Goal: Answer question/provide support: Share knowledge or assist other users

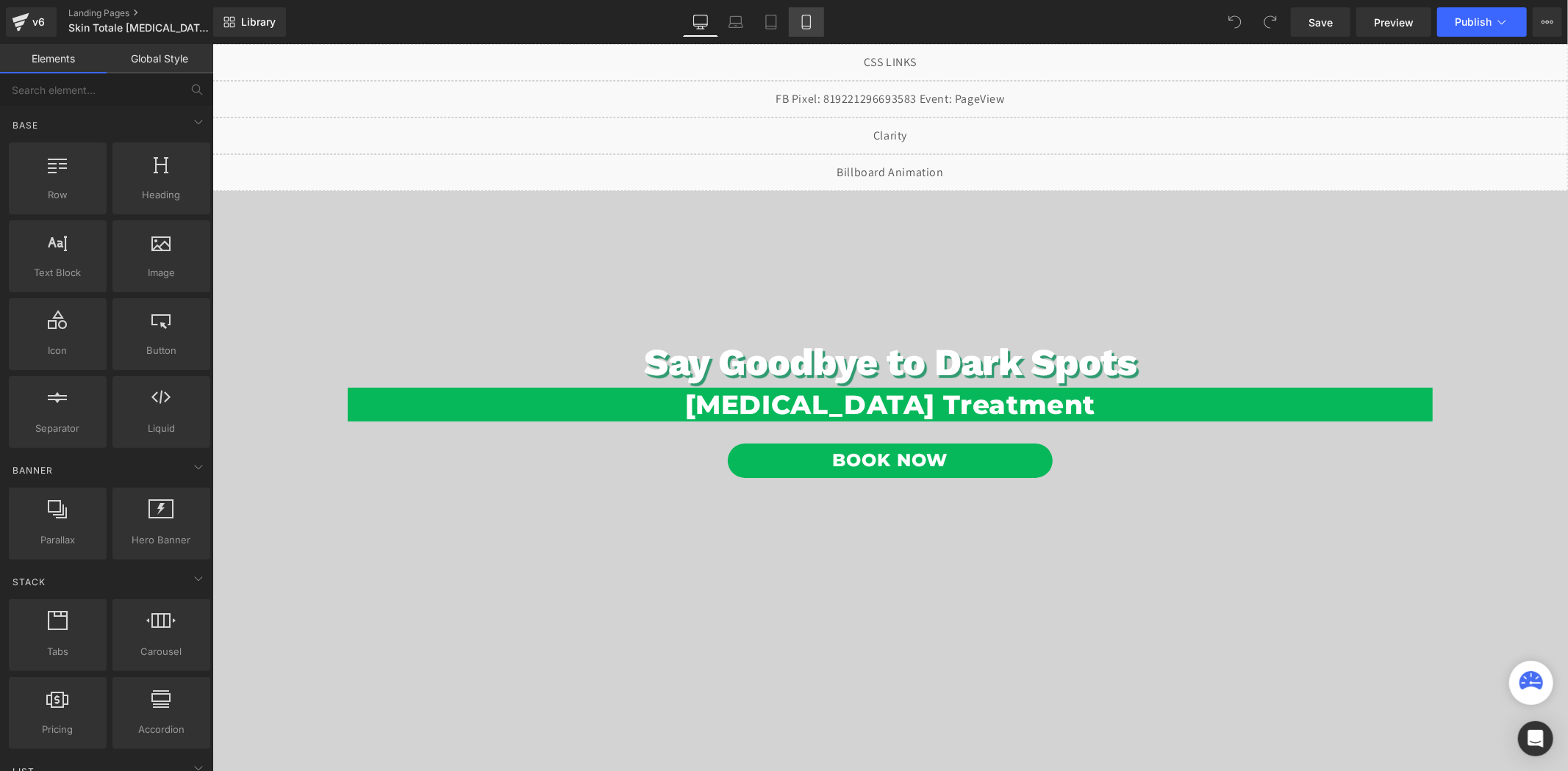
click at [798, 27] on icon at bounding box center [806, 22] width 14 height 14
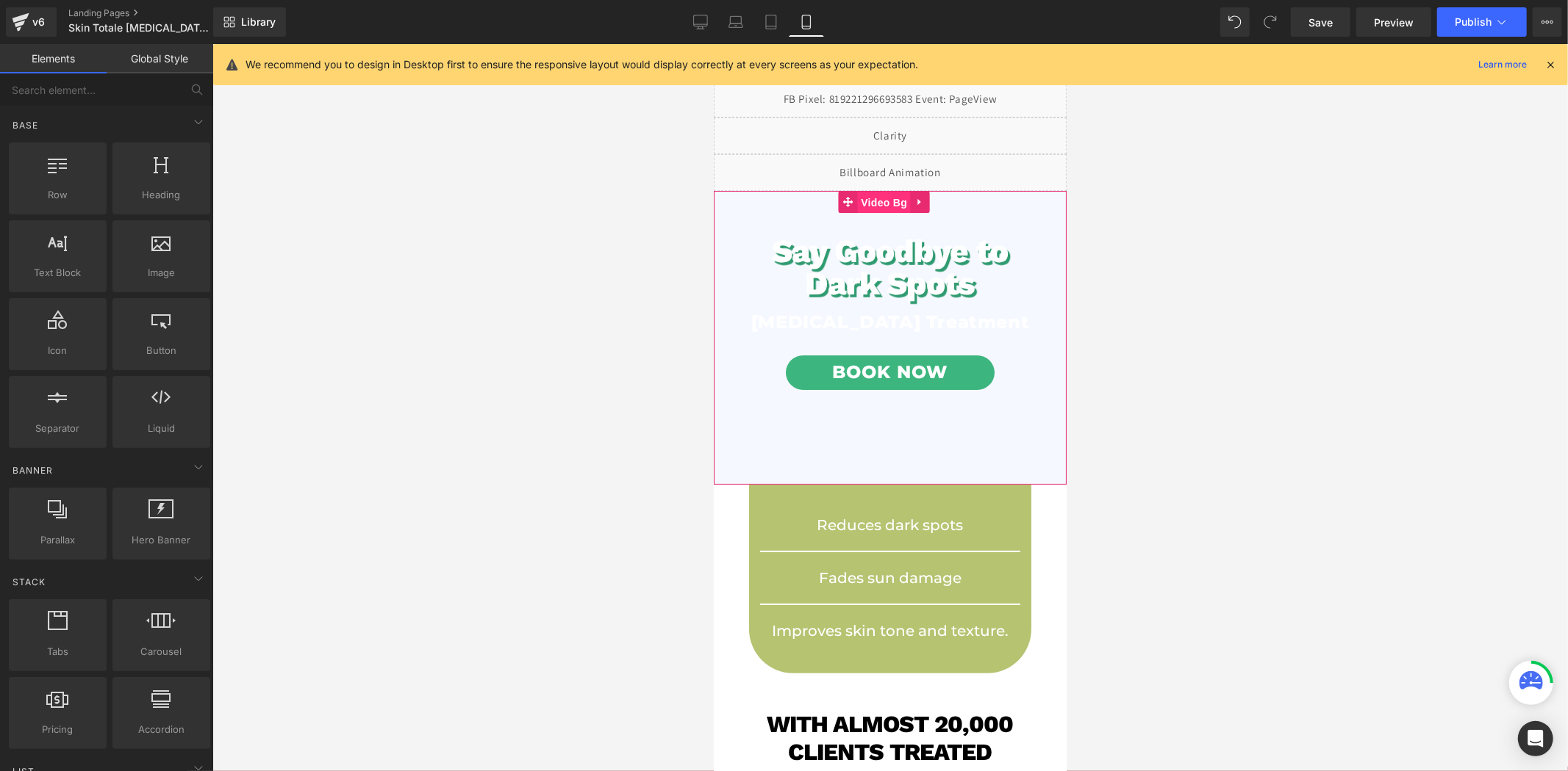
click at [886, 199] on span "Video Bg" at bounding box center [882, 202] width 53 height 22
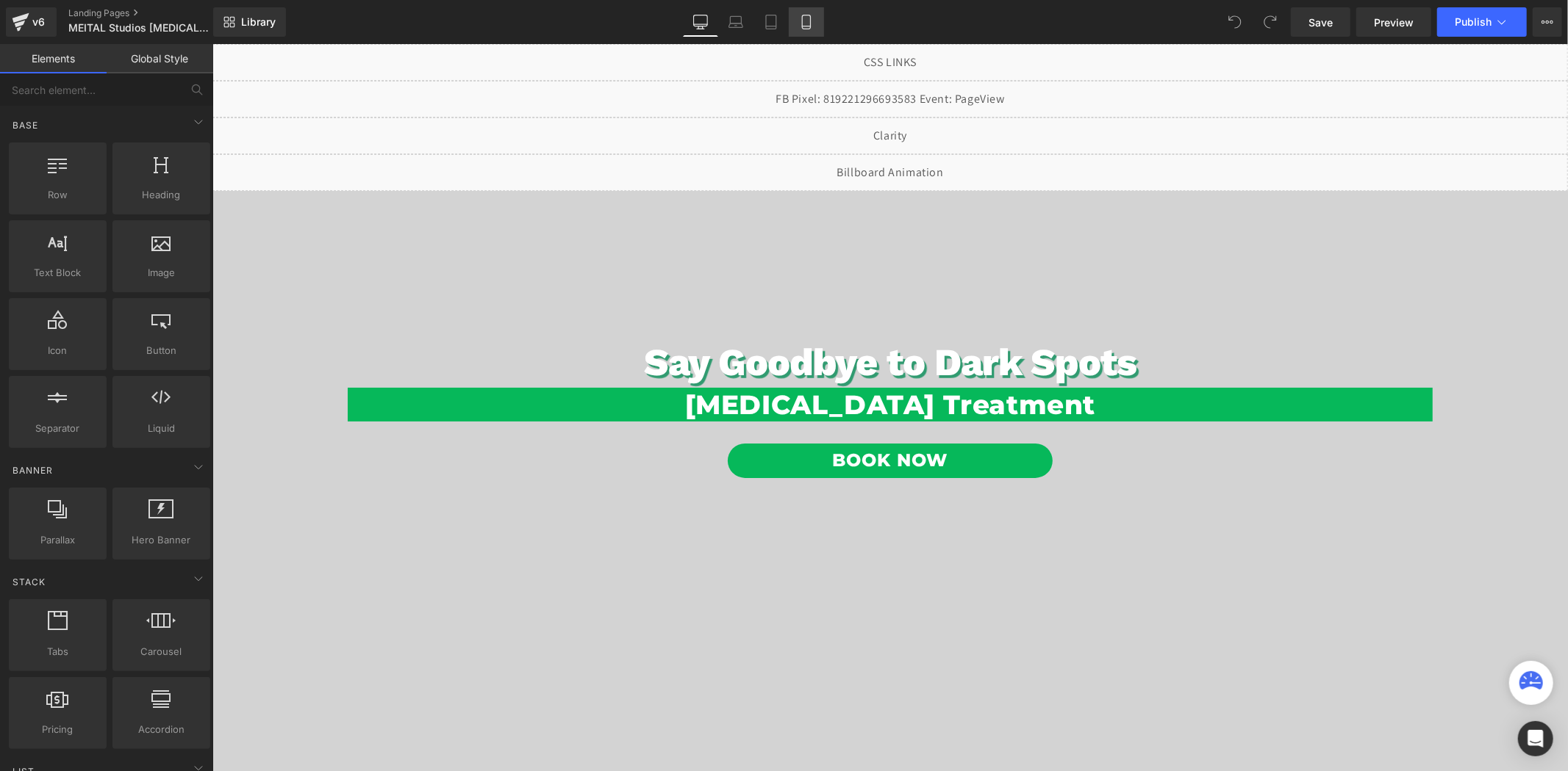
click at [802, 27] on icon at bounding box center [806, 22] width 14 height 14
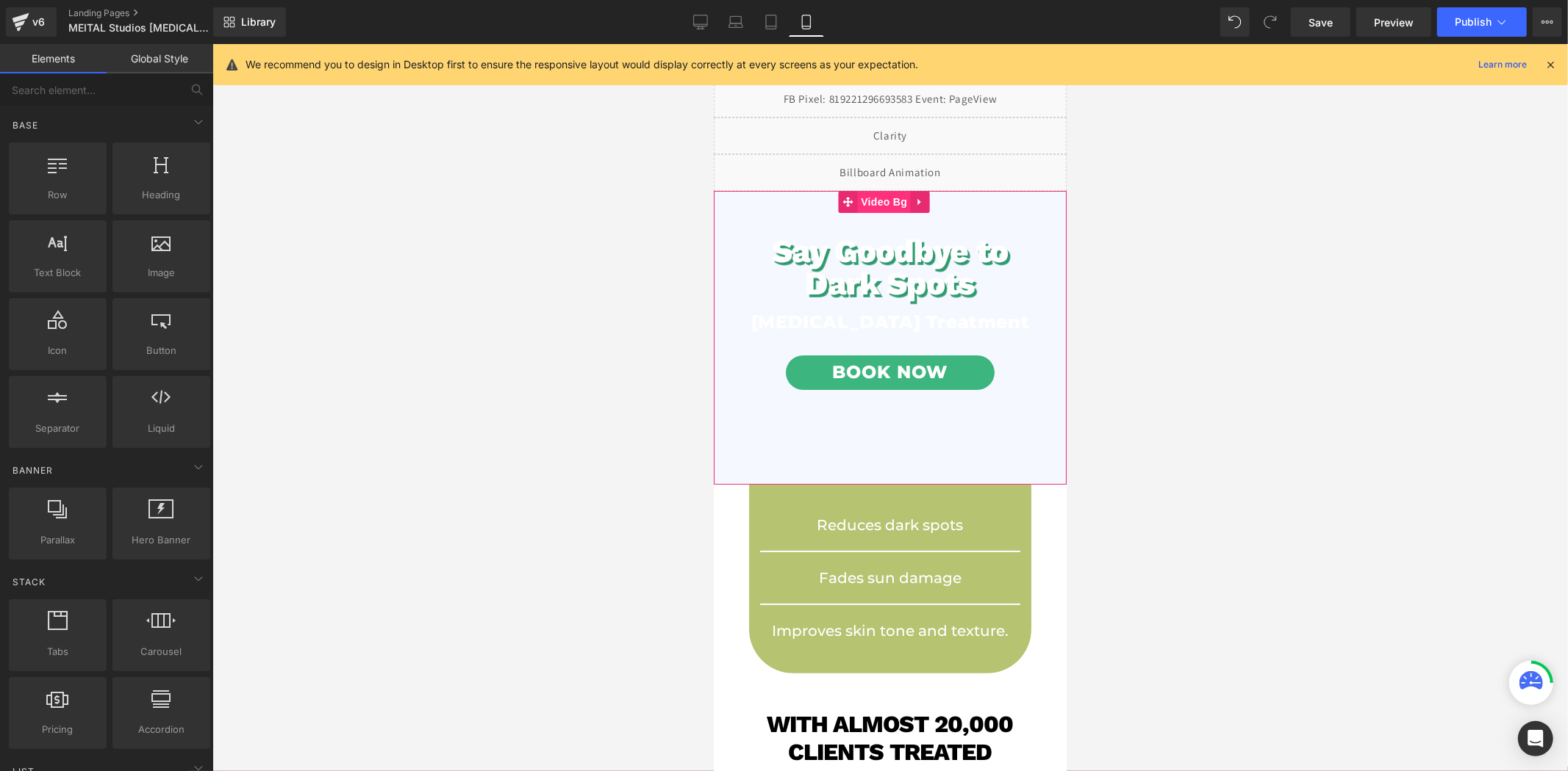
click at [866, 202] on span "Video Bg" at bounding box center [882, 201] width 53 height 22
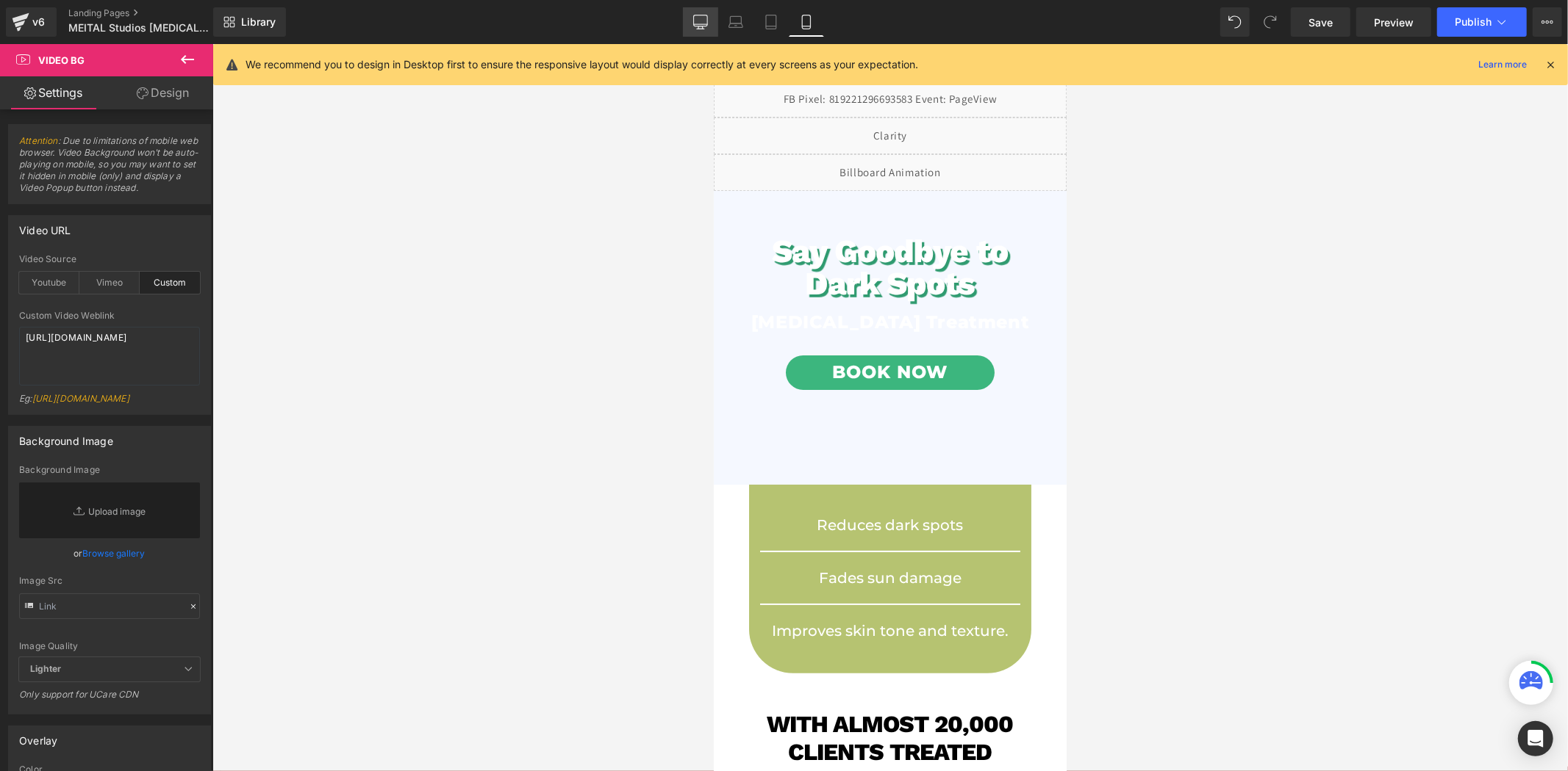
click at [701, 30] on link "Desktop" at bounding box center [700, 22] width 35 height 30
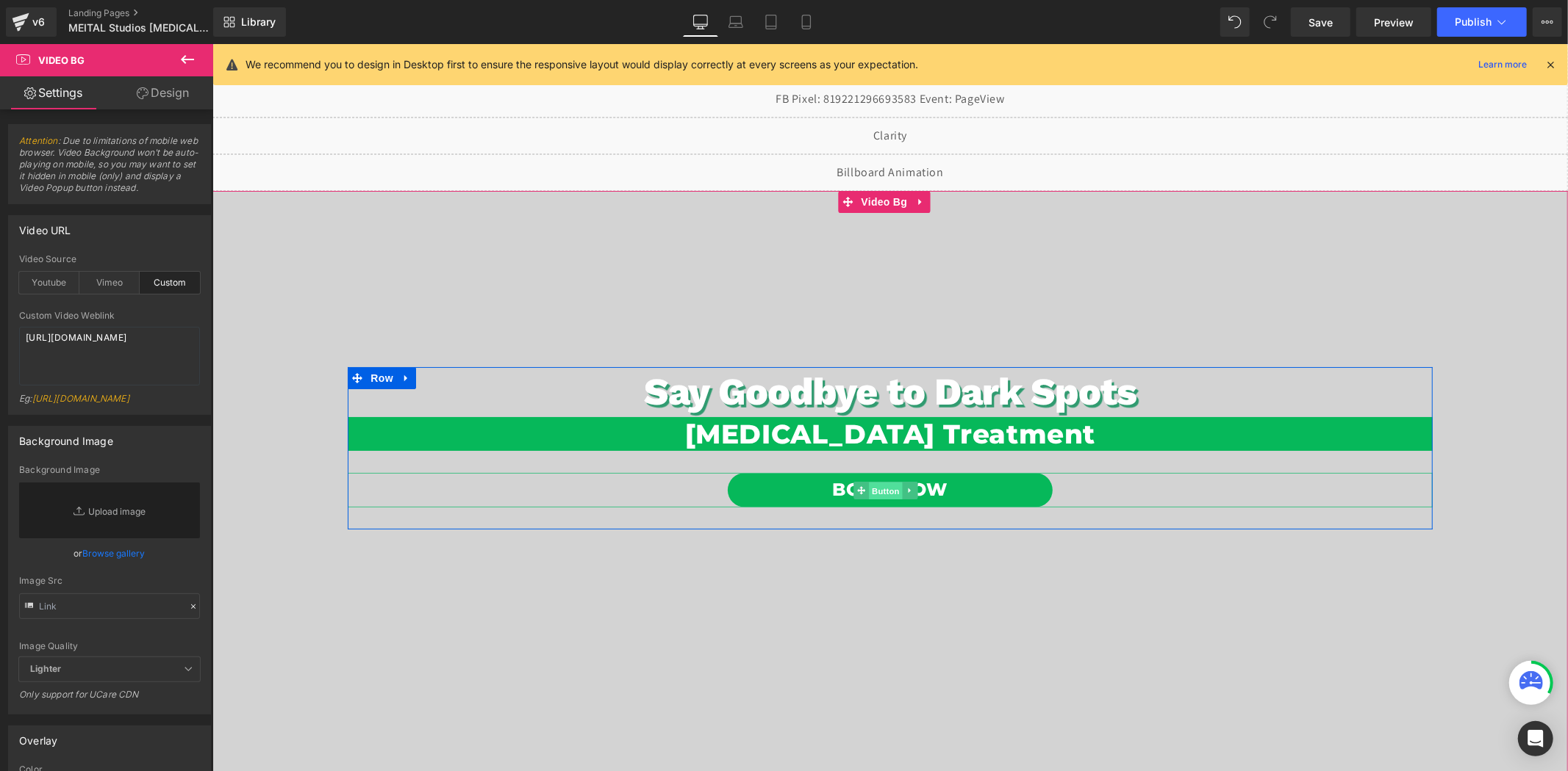
click at [873, 486] on span "Button" at bounding box center [884, 491] width 33 height 18
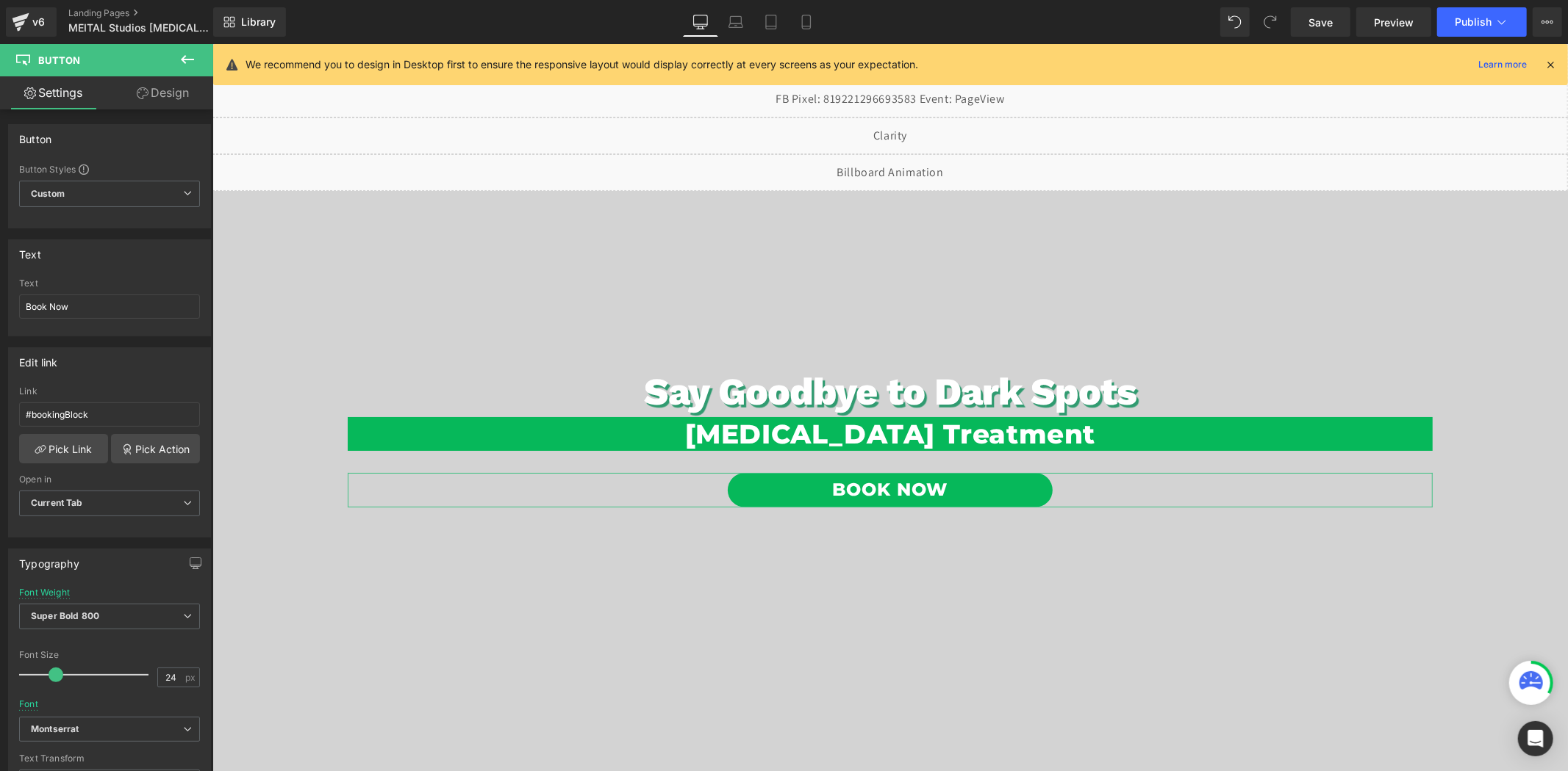
click at [168, 88] on link "Design" at bounding box center [163, 93] width 107 height 33
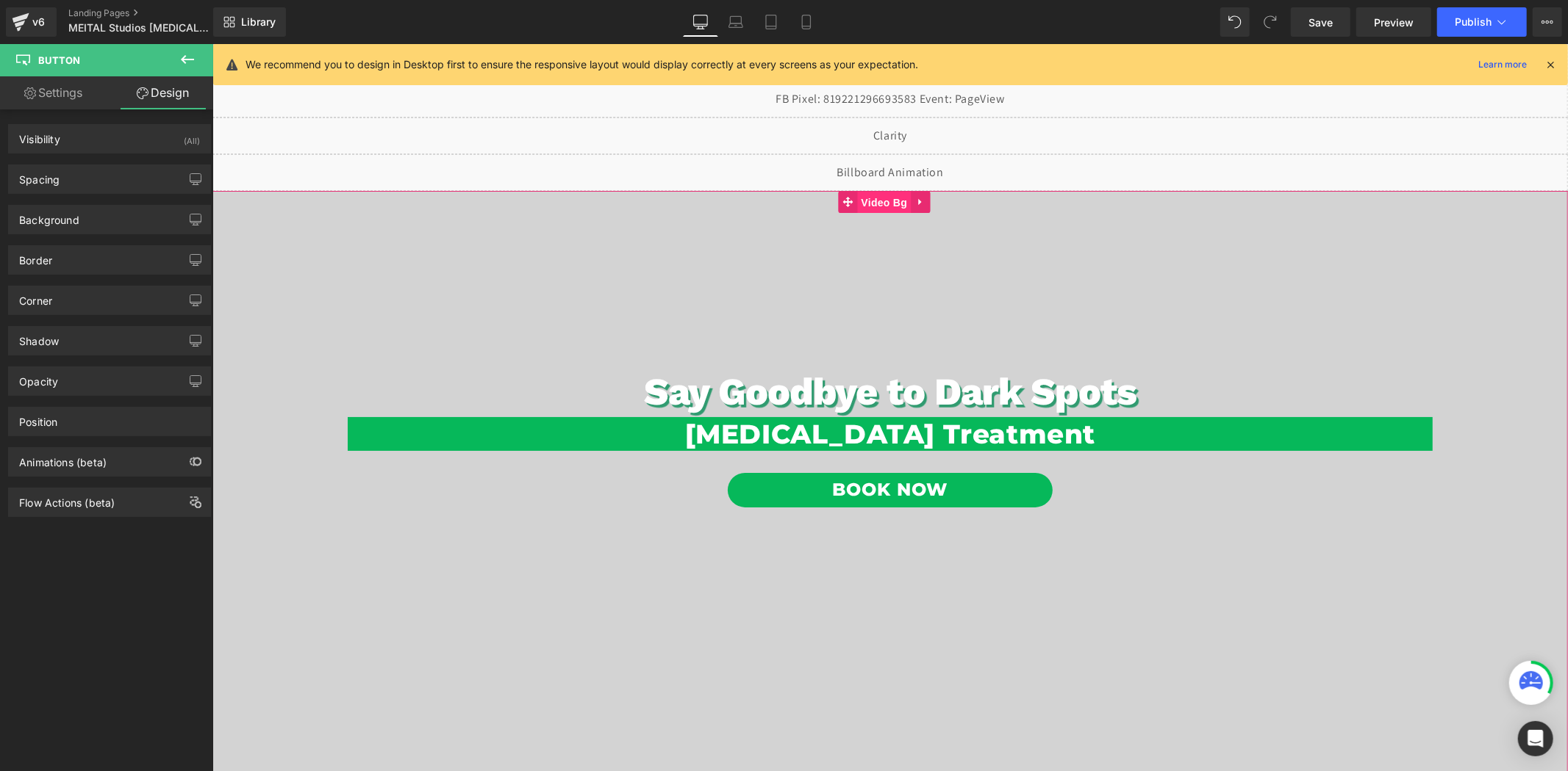
click at [870, 200] on span "Video Bg" at bounding box center [882, 202] width 53 height 22
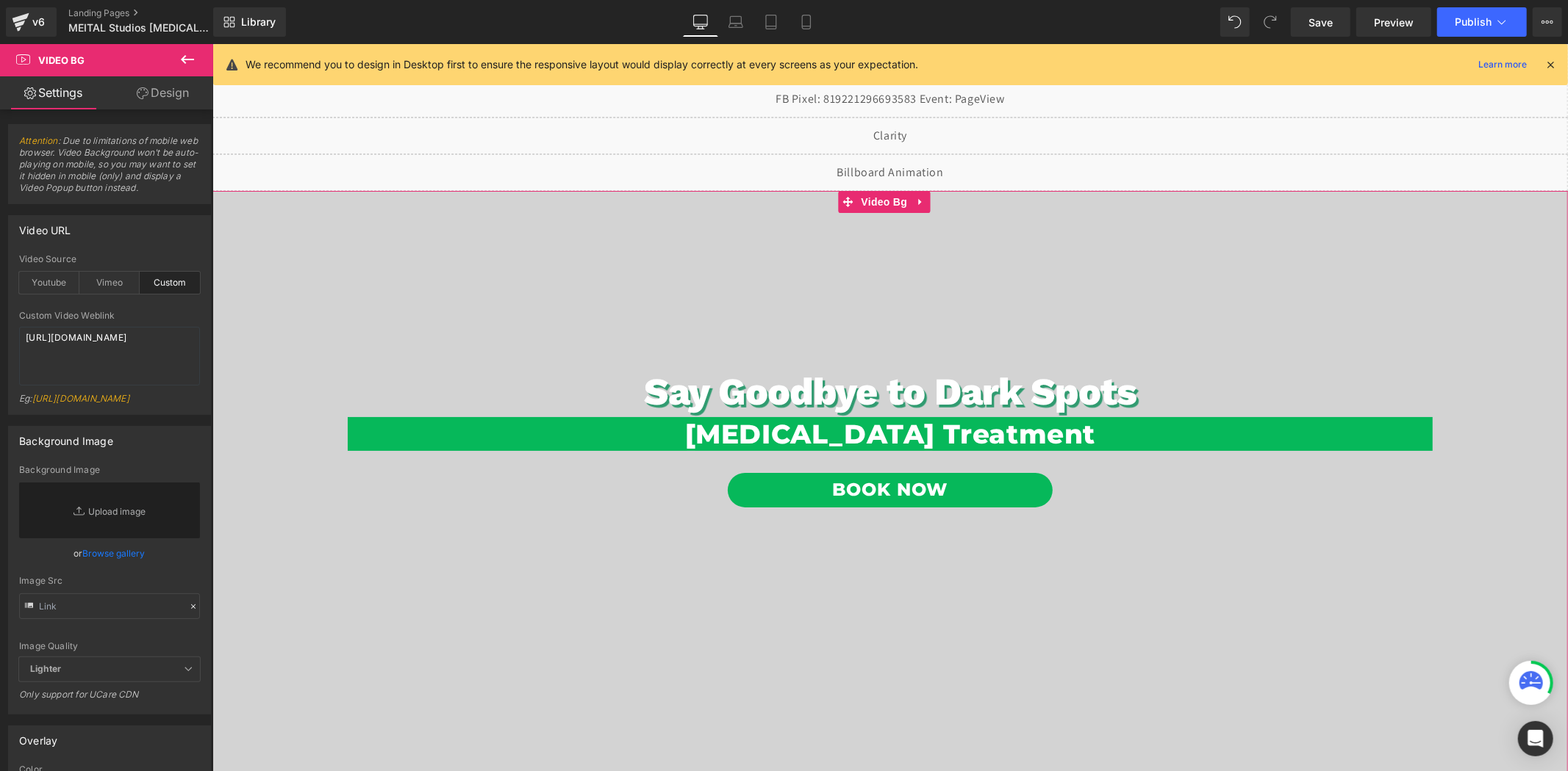
click at [152, 100] on link "Design" at bounding box center [163, 93] width 107 height 33
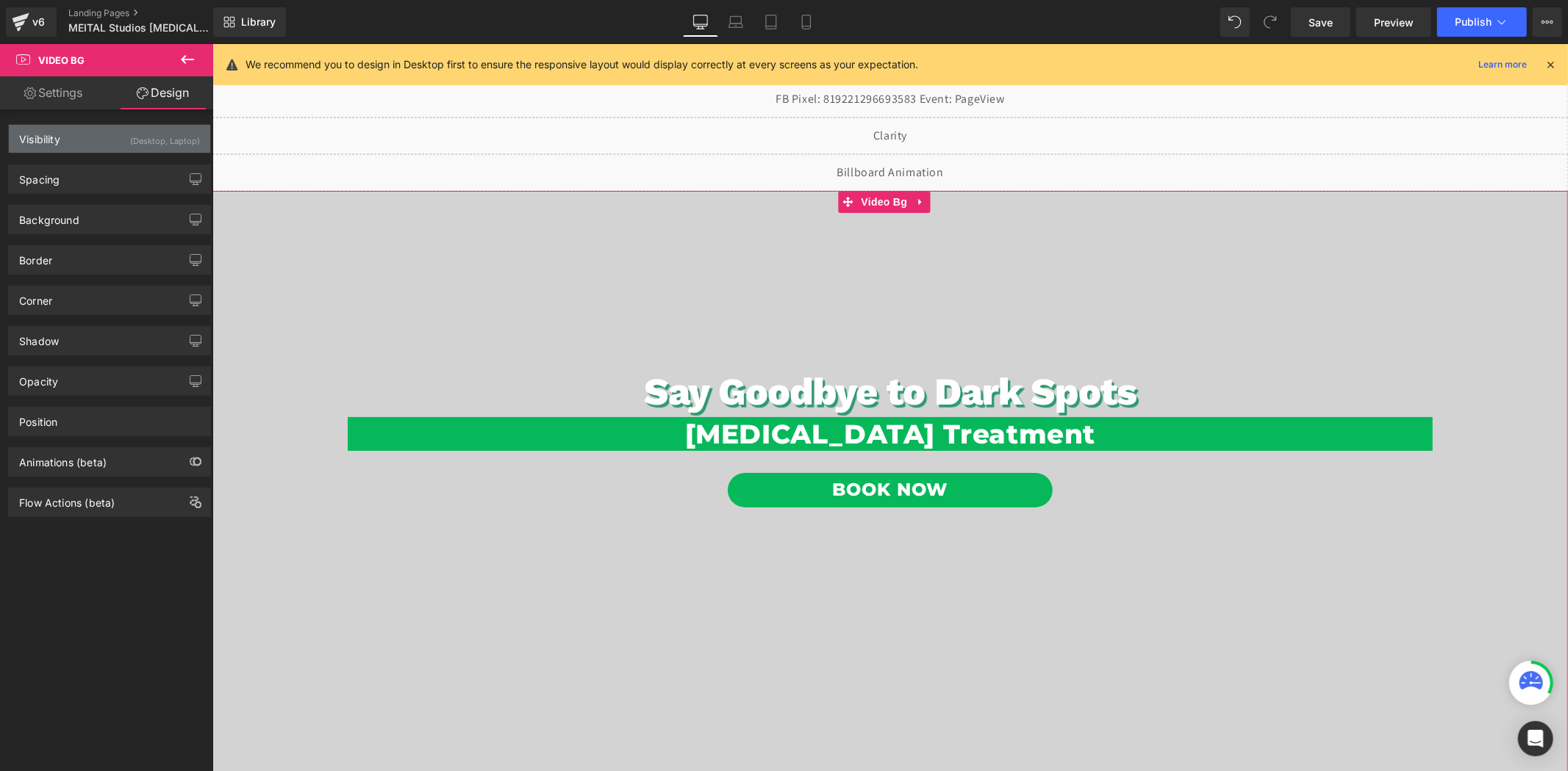
click at [112, 133] on div "Visibility (Desktop, Laptop)" at bounding box center [109, 138] width 201 height 28
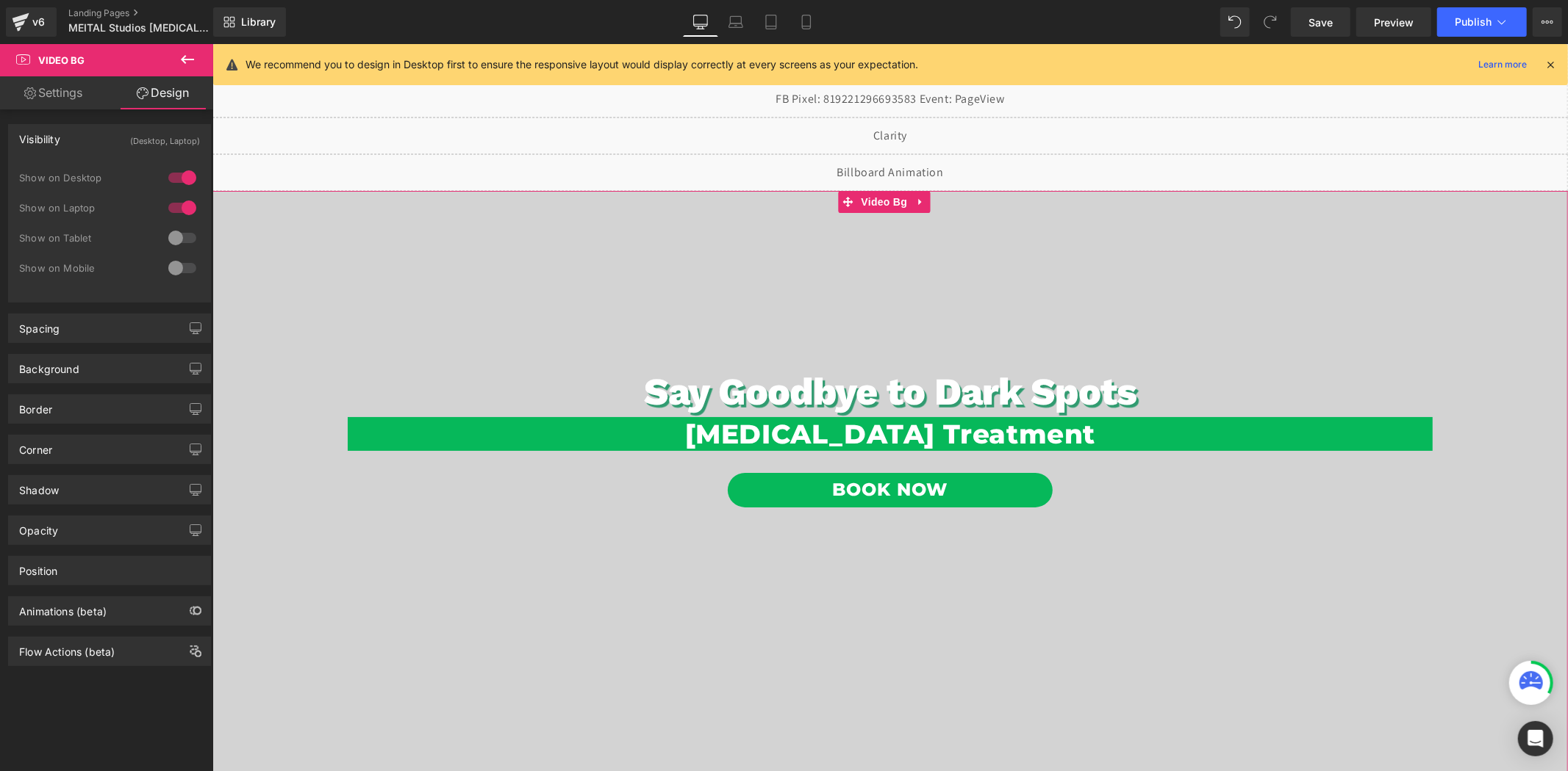
click at [182, 262] on div at bounding box center [182, 268] width 35 height 23
click at [797, 20] on link "Mobile" at bounding box center [806, 22] width 35 height 30
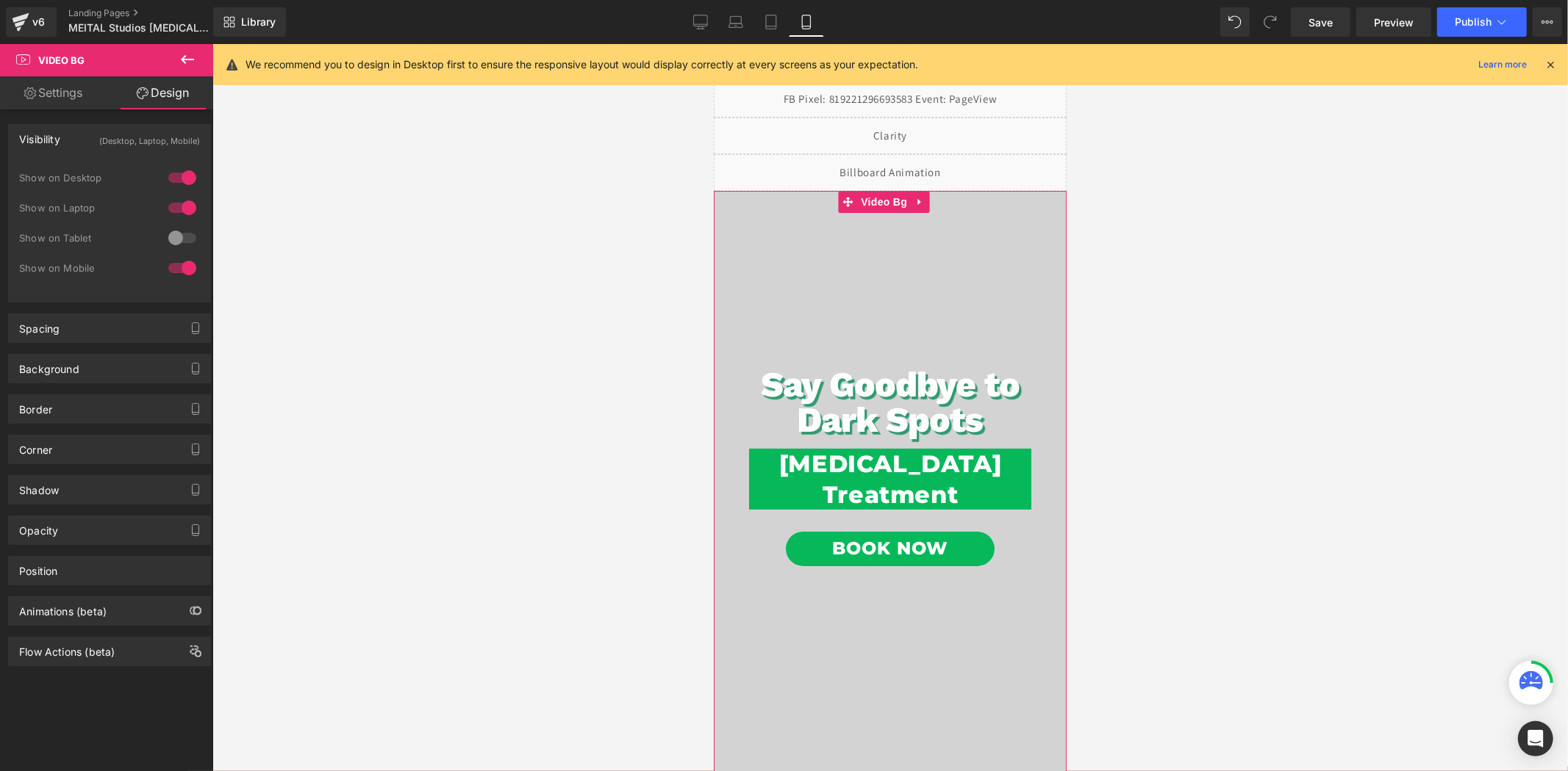
click at [189, 266] on div at bounding box center [182, 268] width 35 height 23
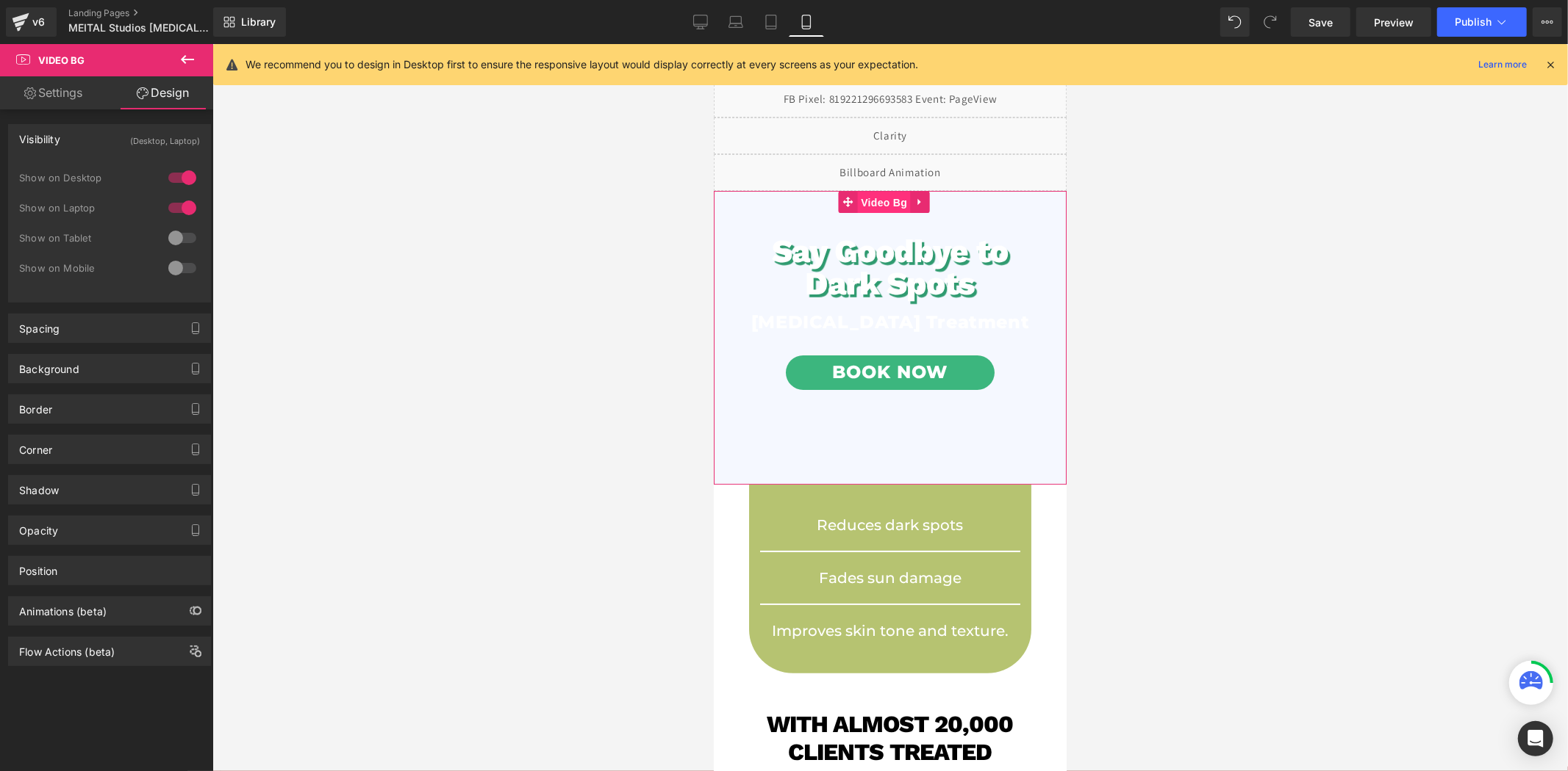
click at [874, 207] on span "Video Bg" at bounding box center [882, 202] width 53 height 22
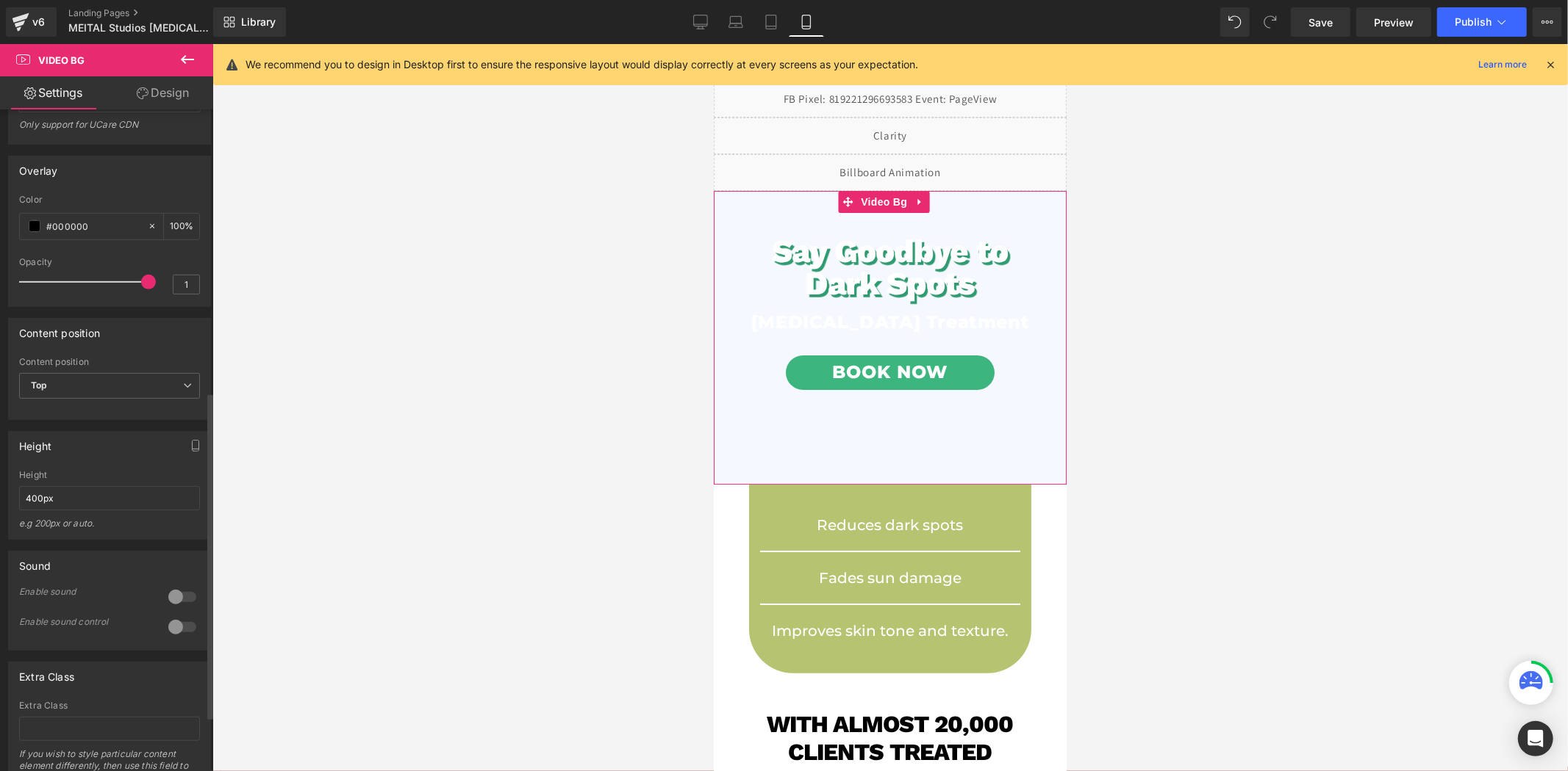
scroll to position [571, 0]
click at [162, 98] on link "Design" at bounding box center [163, 93] width 107 height 33
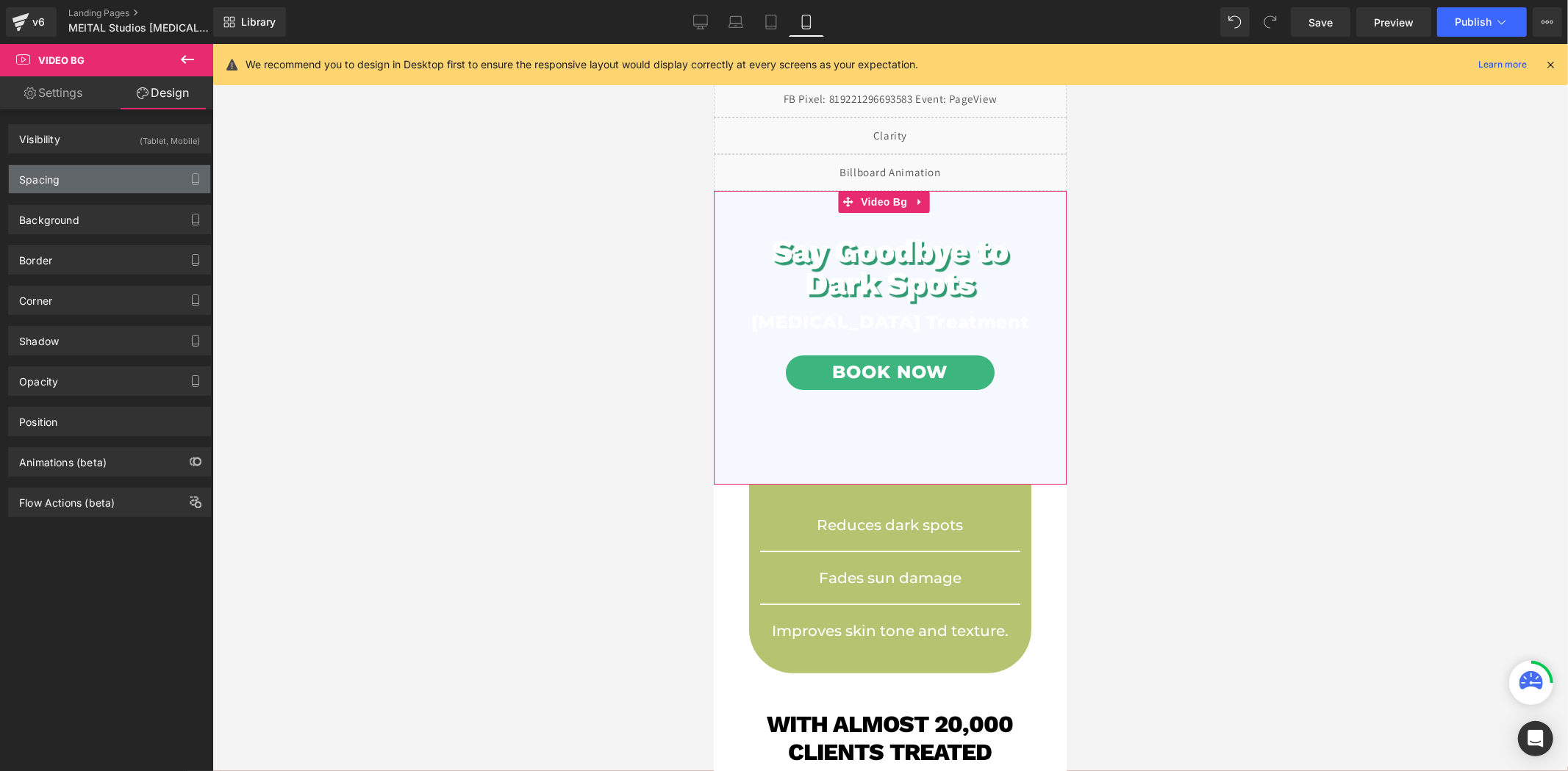
click at [100, 190] on div "Spacing" at bounding box center [109, 179] width 201 height 28
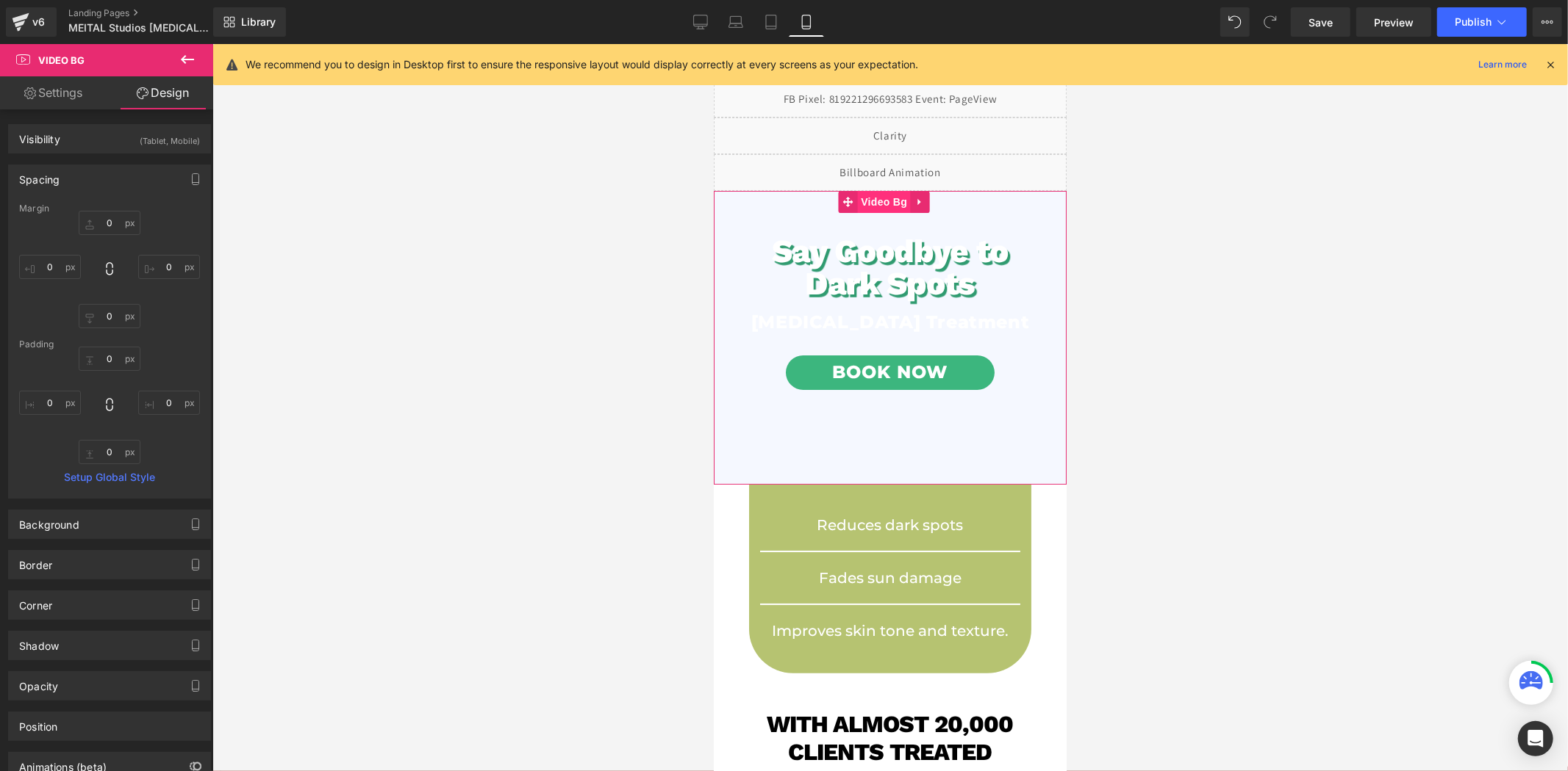
click at [872, 208] on span "Video Bg" at bounding box center [882, 201] width 53 height 22
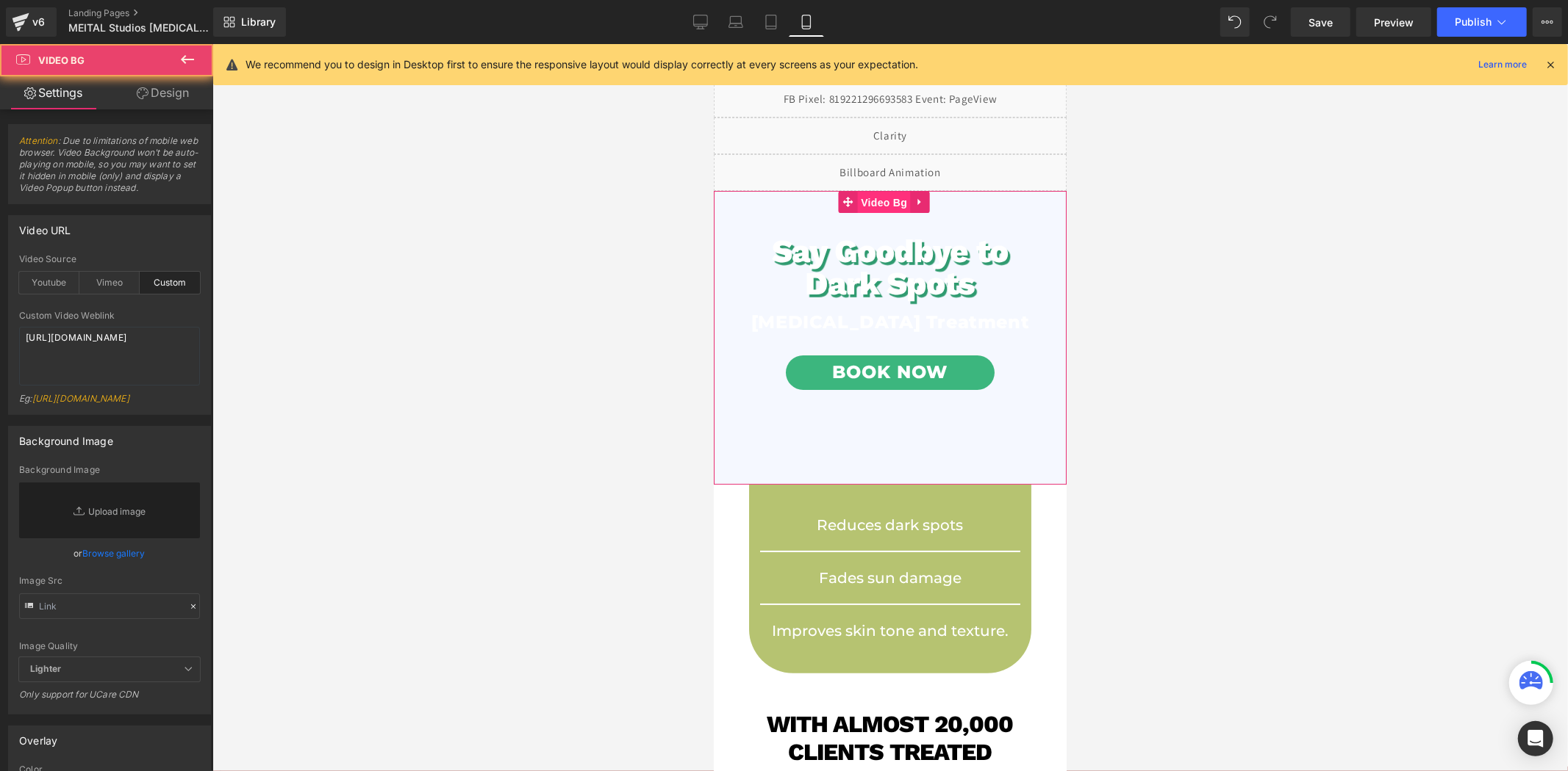
click at [872, 208] on span "Video Bg" at bounding box center [882, 202] width 53 height 22
click at [163, 96] on link "Design" at bounding box center [163, 93] width 107 height 33
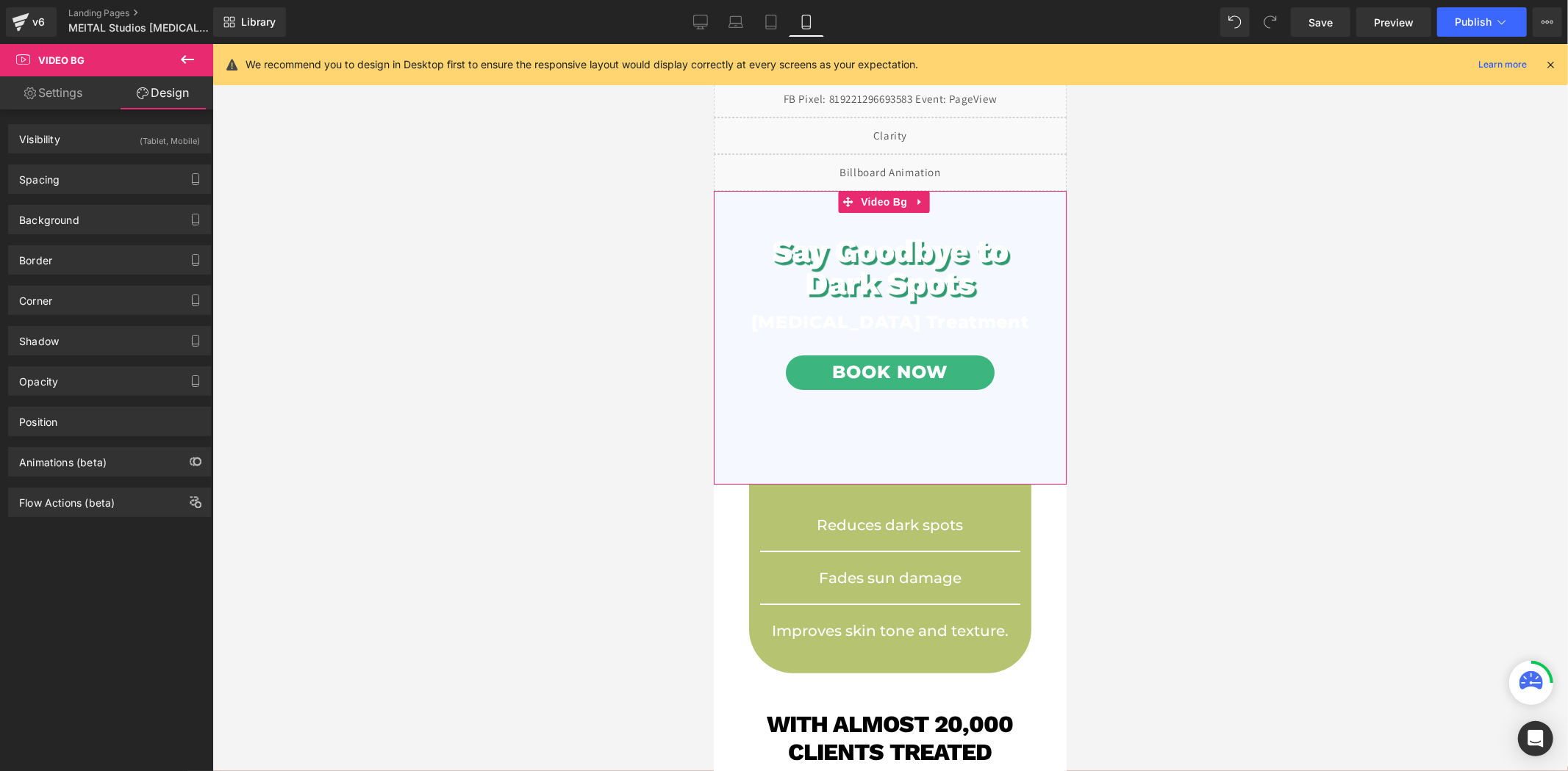
click at [79, 81] on link "Settings" at bounding box center [53, 93] width 107 height 33
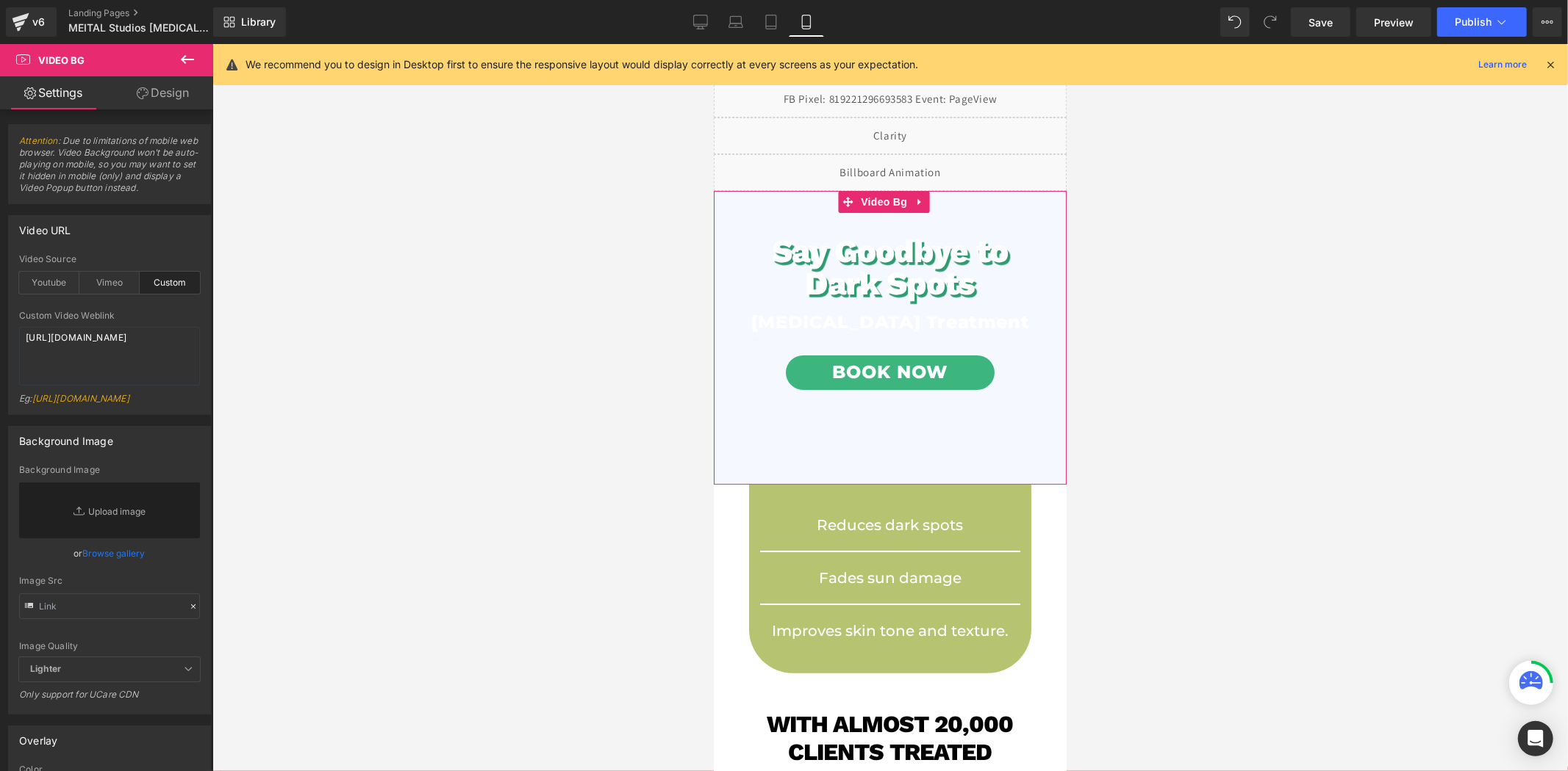
click at [182, 93] on link "Design" at bounding box center [163, 93] width 107 height 33
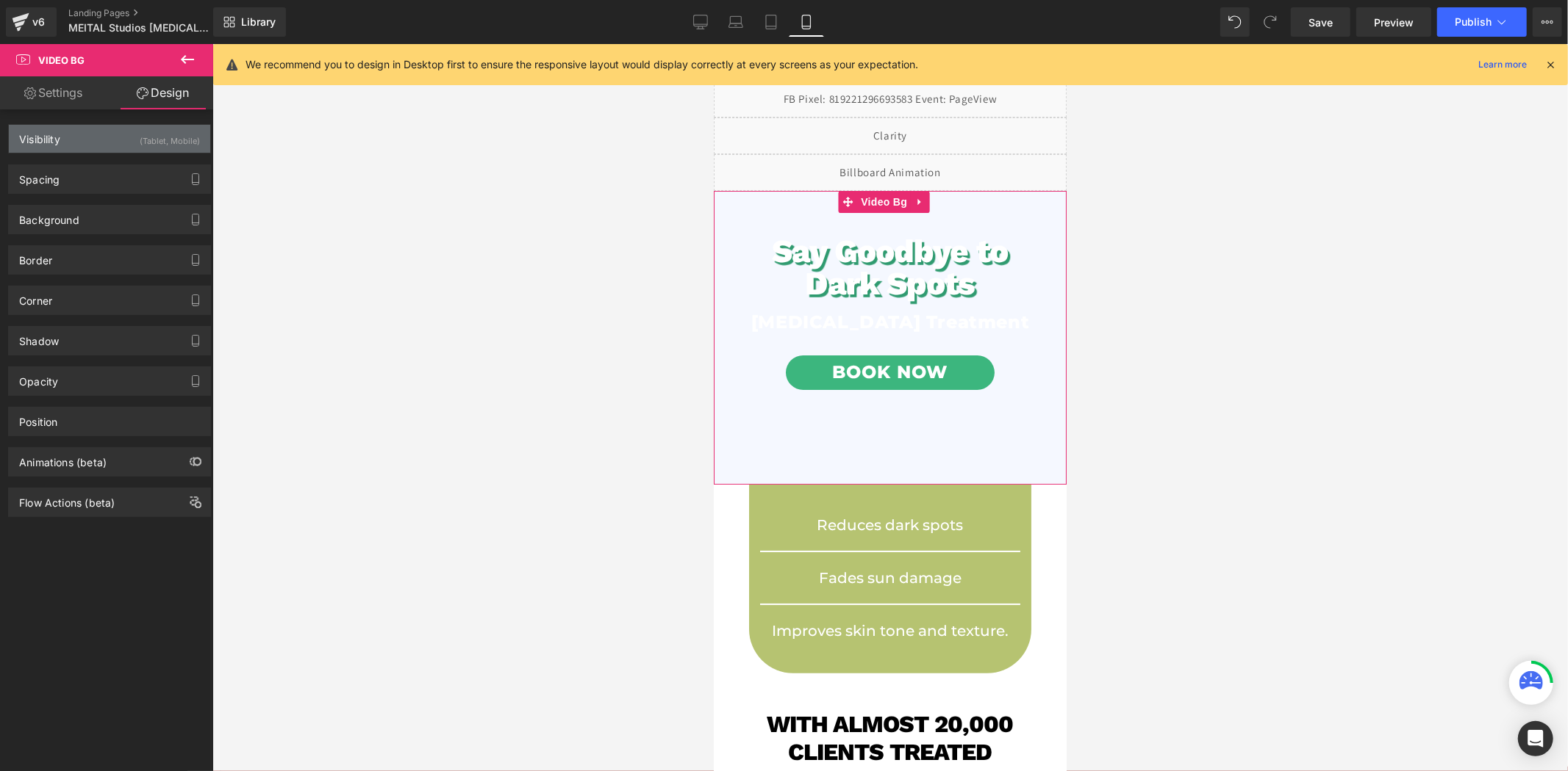
click at [96, 135] on div "Visibility (Tablet, Mobile)" at bounding box center [109, 138] width 201 height 28
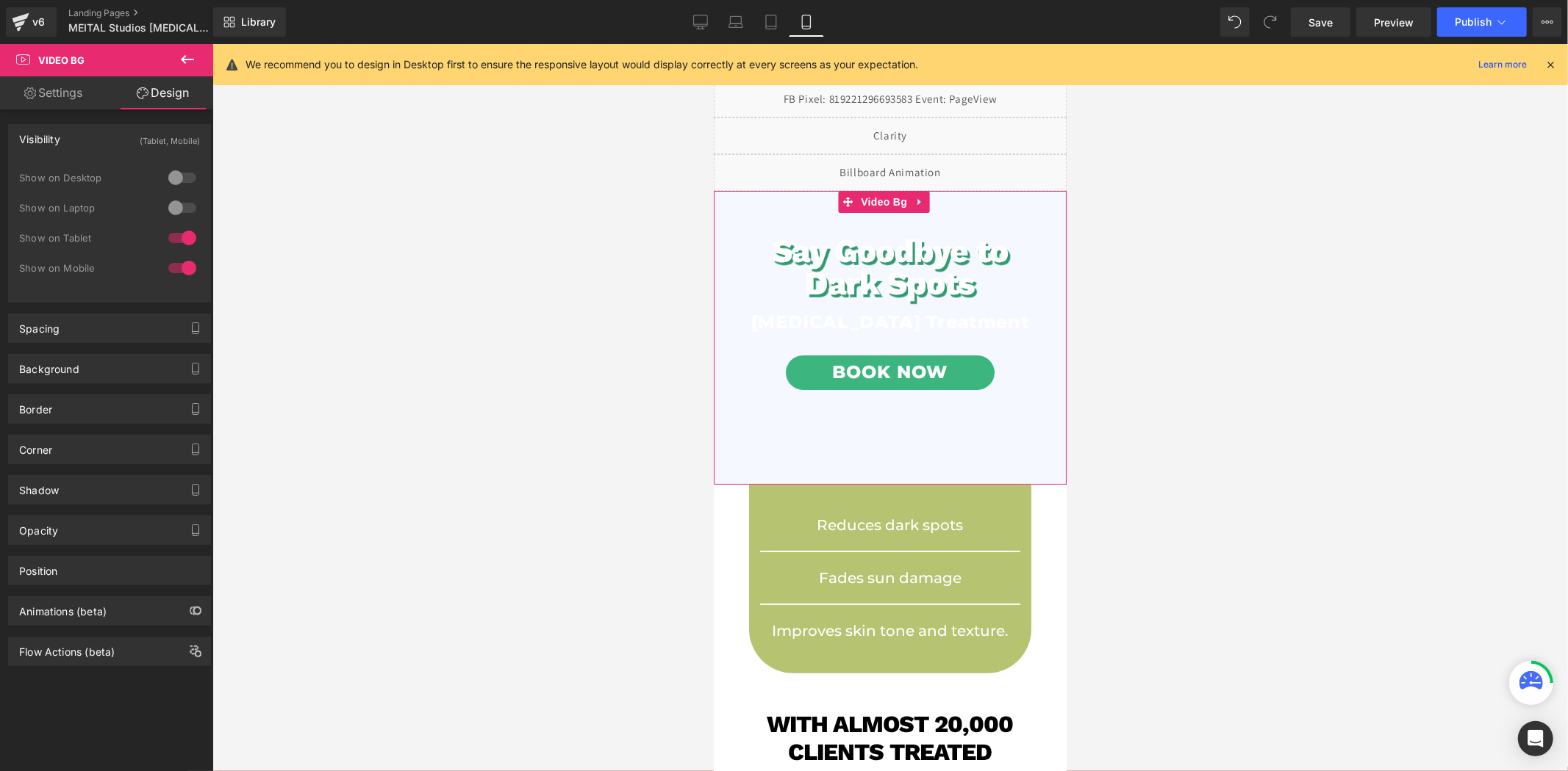
click at [96, 135] on div "Visibility (Tablet, Mobile)" at bounding box center [109, 138] width 201 height 28
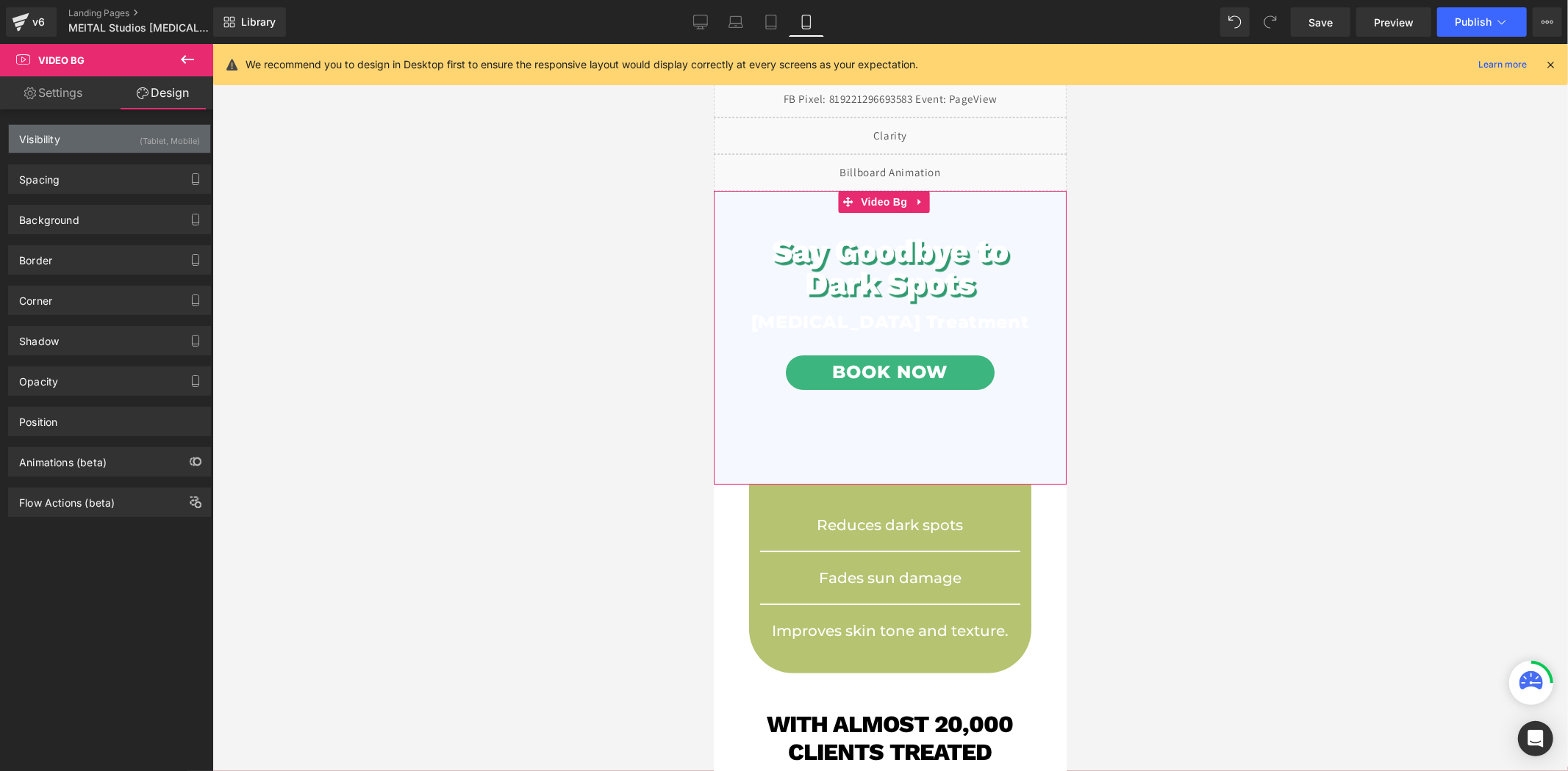
click at [96, 135] on div "Visibility (Tablet, Mobile)" at bounding box center [109, 138] width 201 height 28
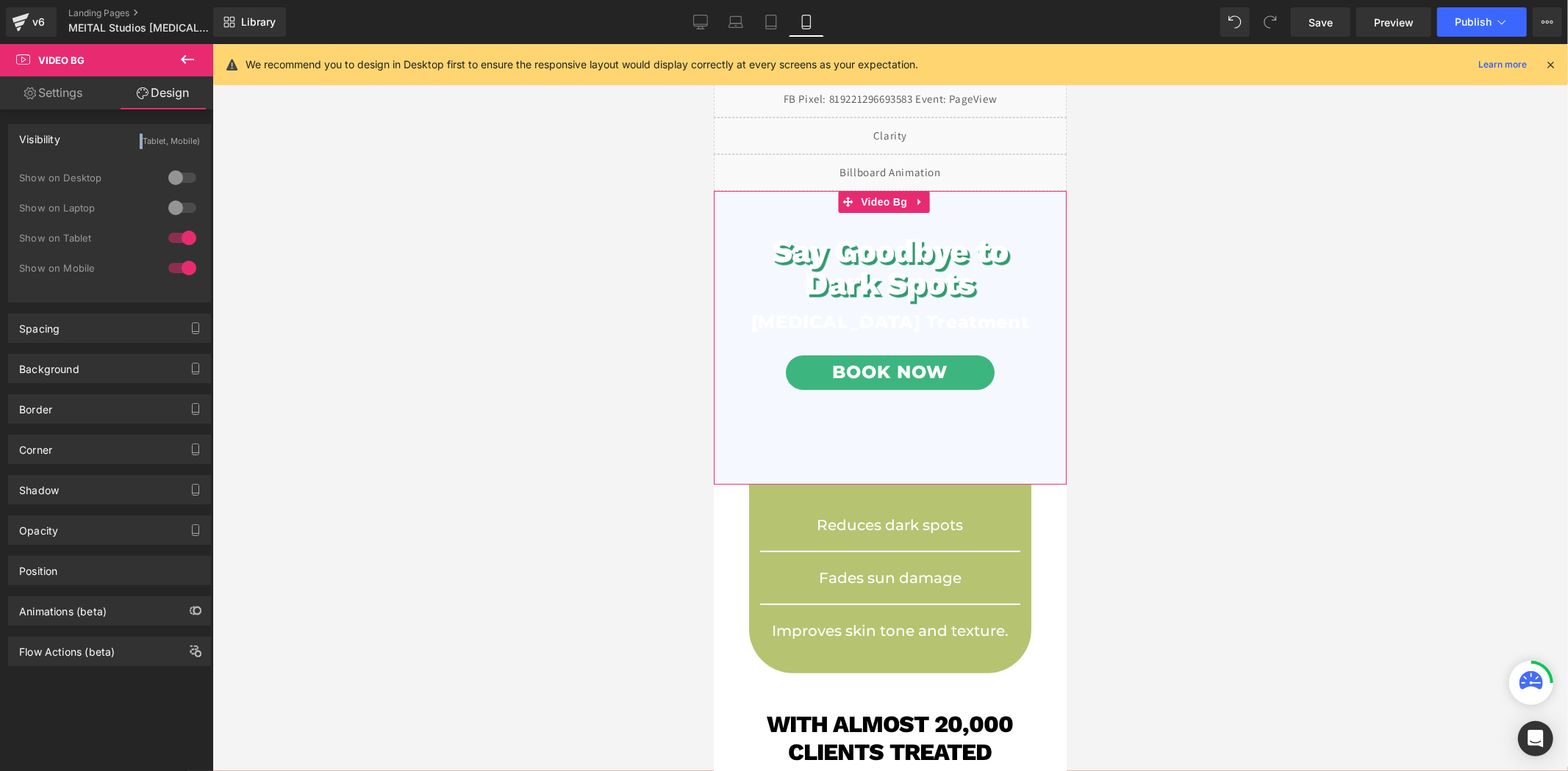
click at [96, 135] on div "Visibility (Tablet, Mobile)" at bounding box center [109, 138] width 201 height 28
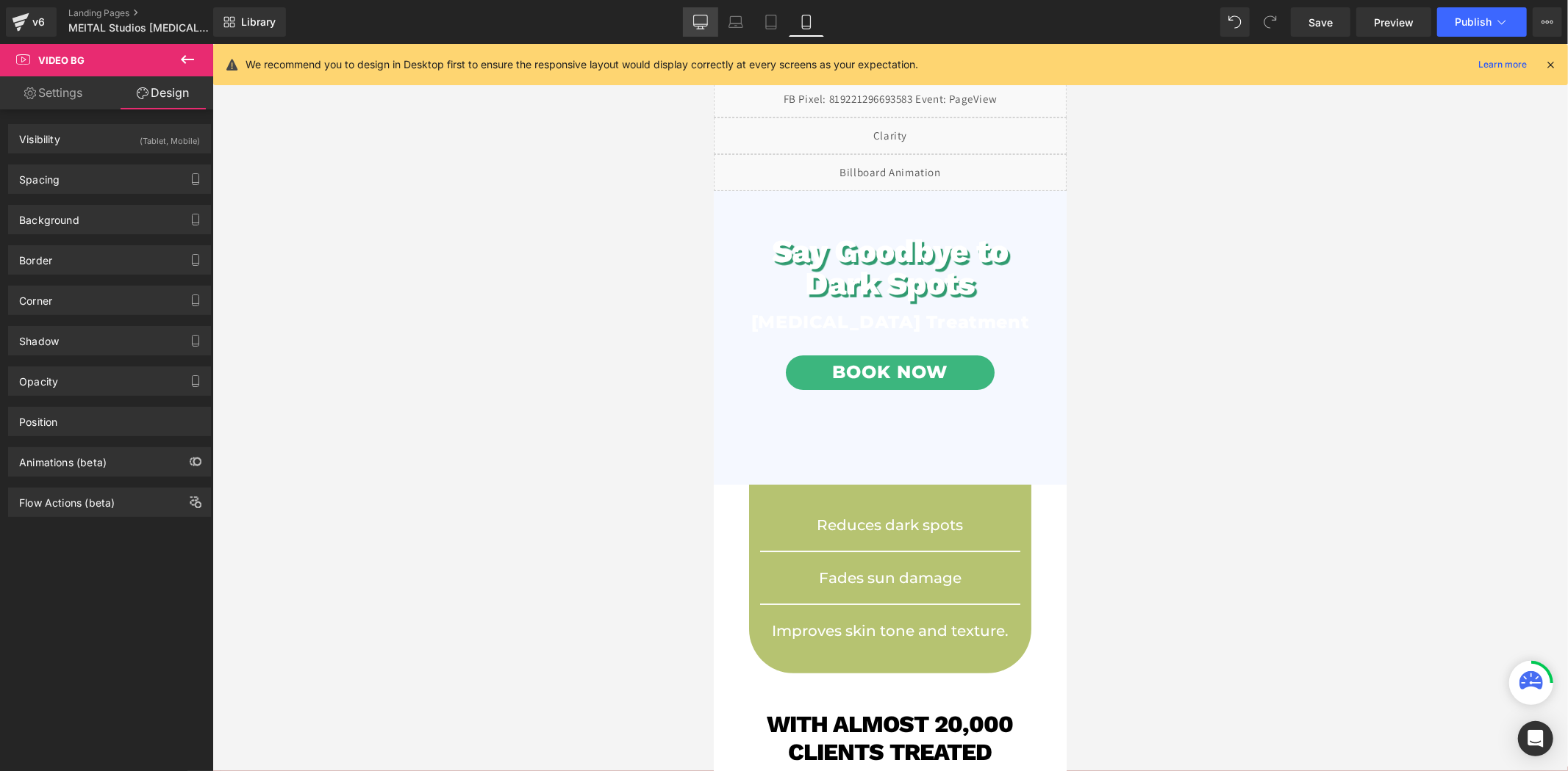
click at [688, 22] on link "Desktop" at bounding box center [700, 22] width 35 height 30
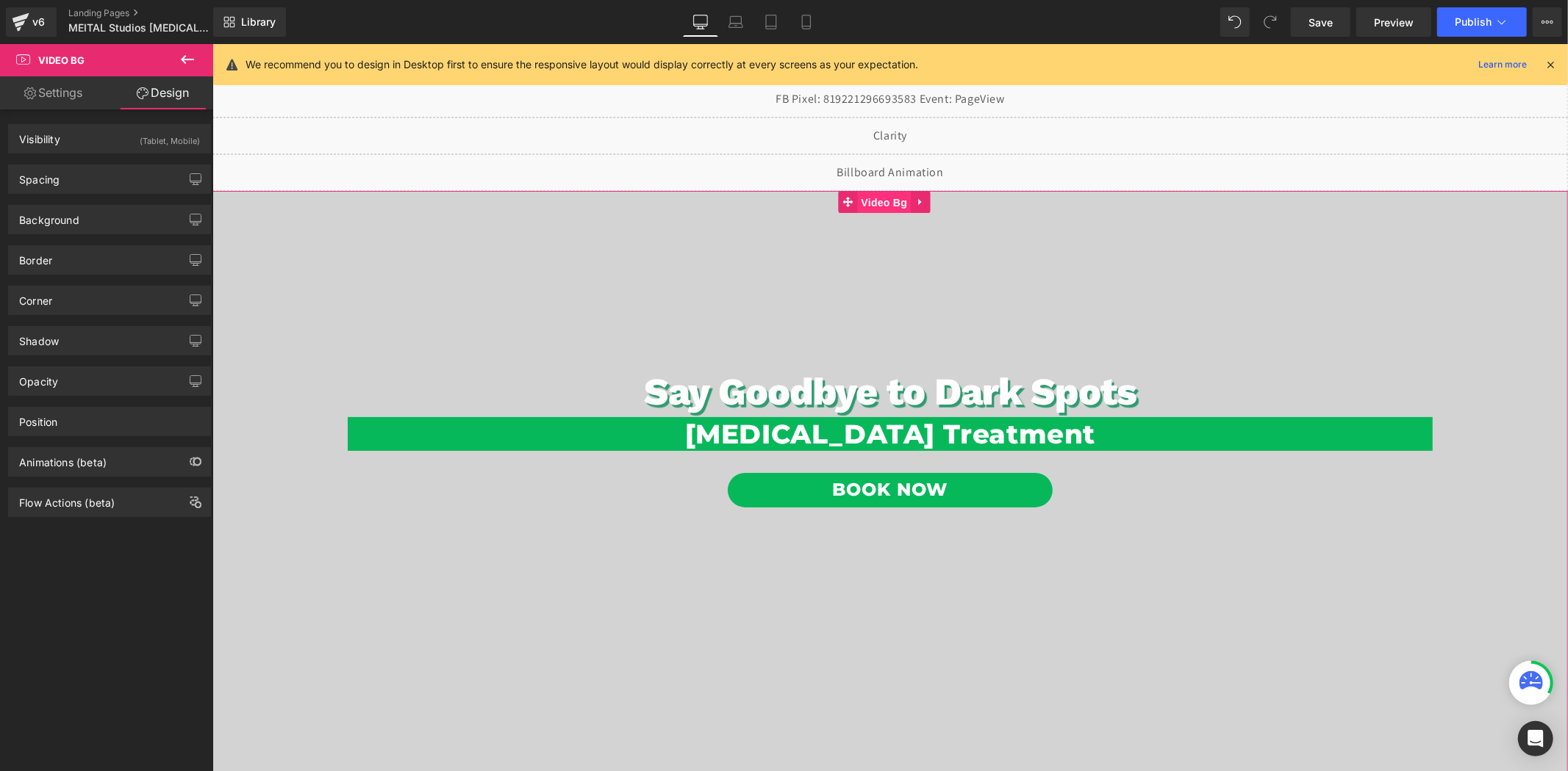
click at [873, 205] on span "Video Bg" at bounding box center [882, 202] width 53 height 22
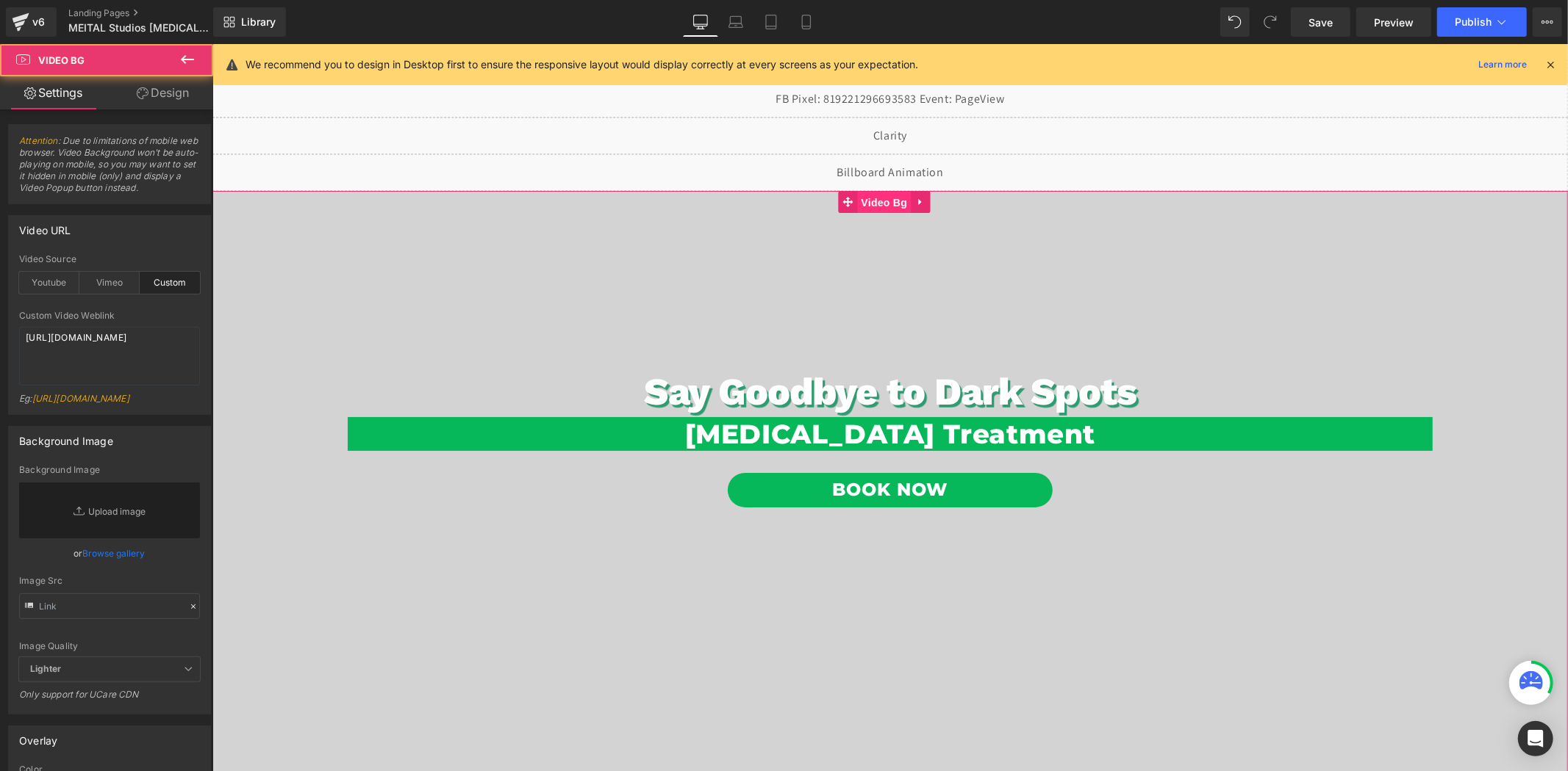
click at [873, 205] on span "Video Bg" at bounding box center [882, 202] width 53 height 22
click at [182, 100] on link "Design" at bounding box center [163, 93] width 107 height 33
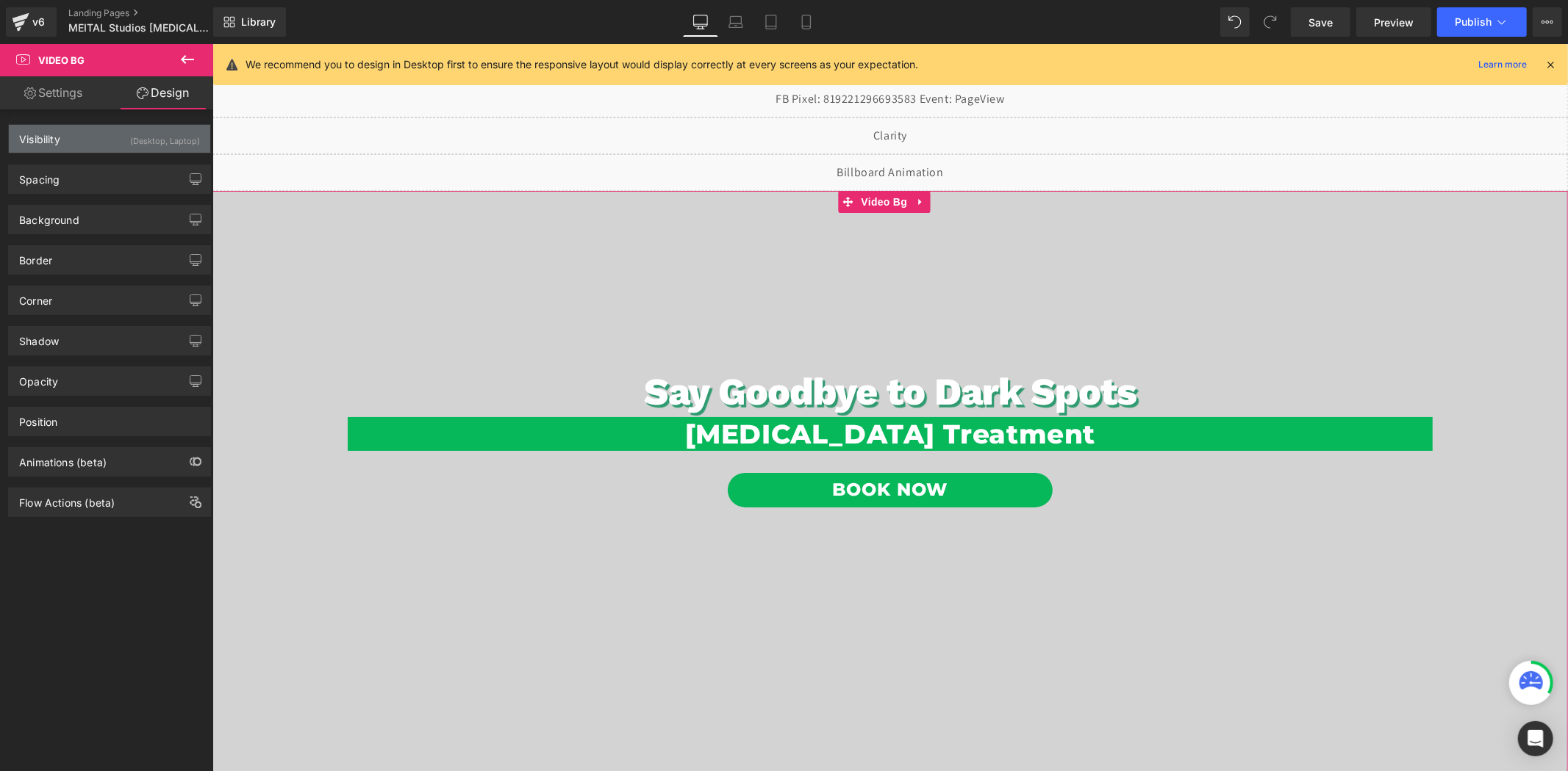
click at [90, 147] on div "Visibility (Desktop, Laptop)" at bounding box center [109, 138] width 201 height 28
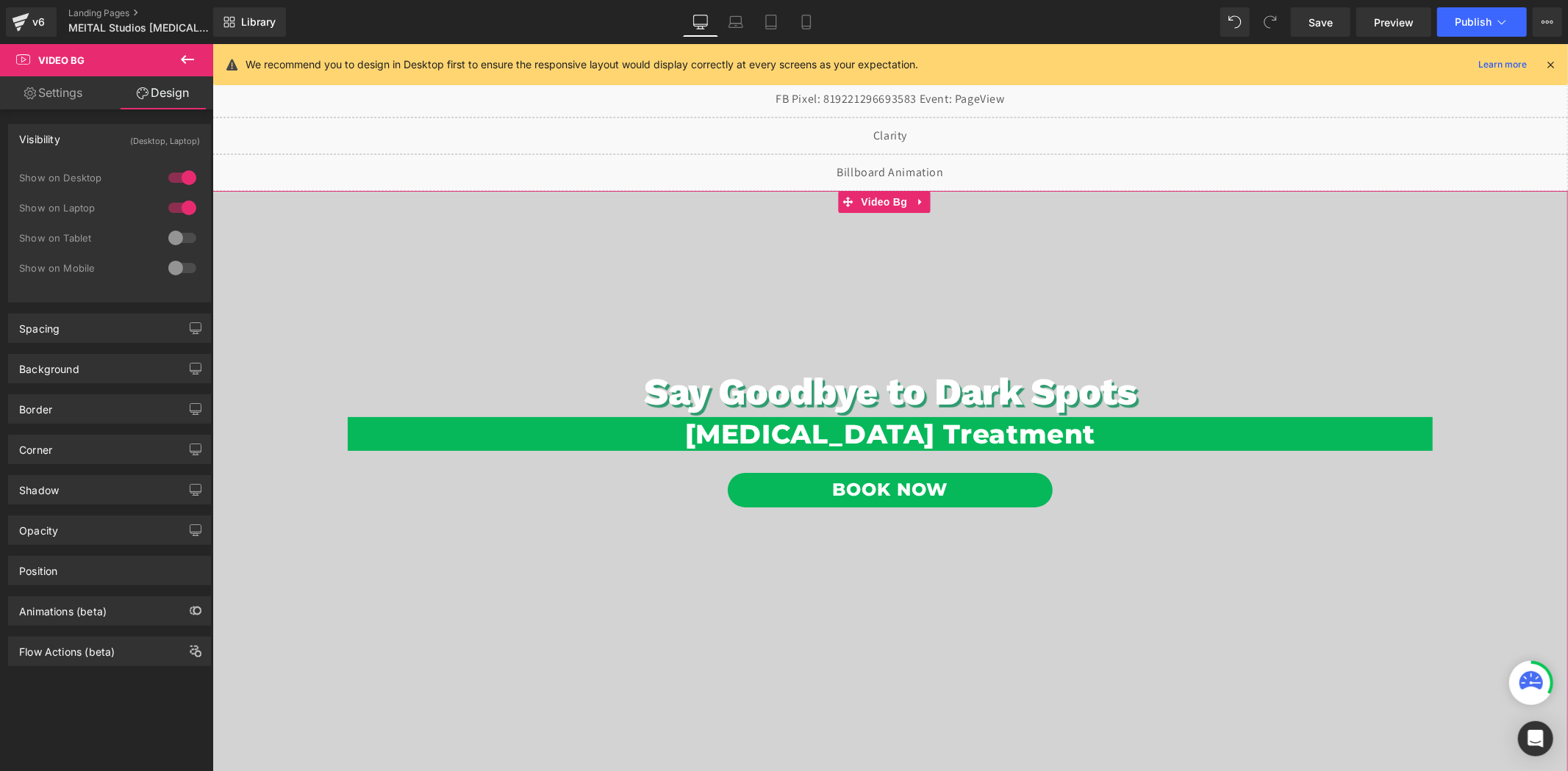
click at [90, 147] on div "Visibility (Desktop, Laptop)" at bounding box center [109, 138] width 201 height 28
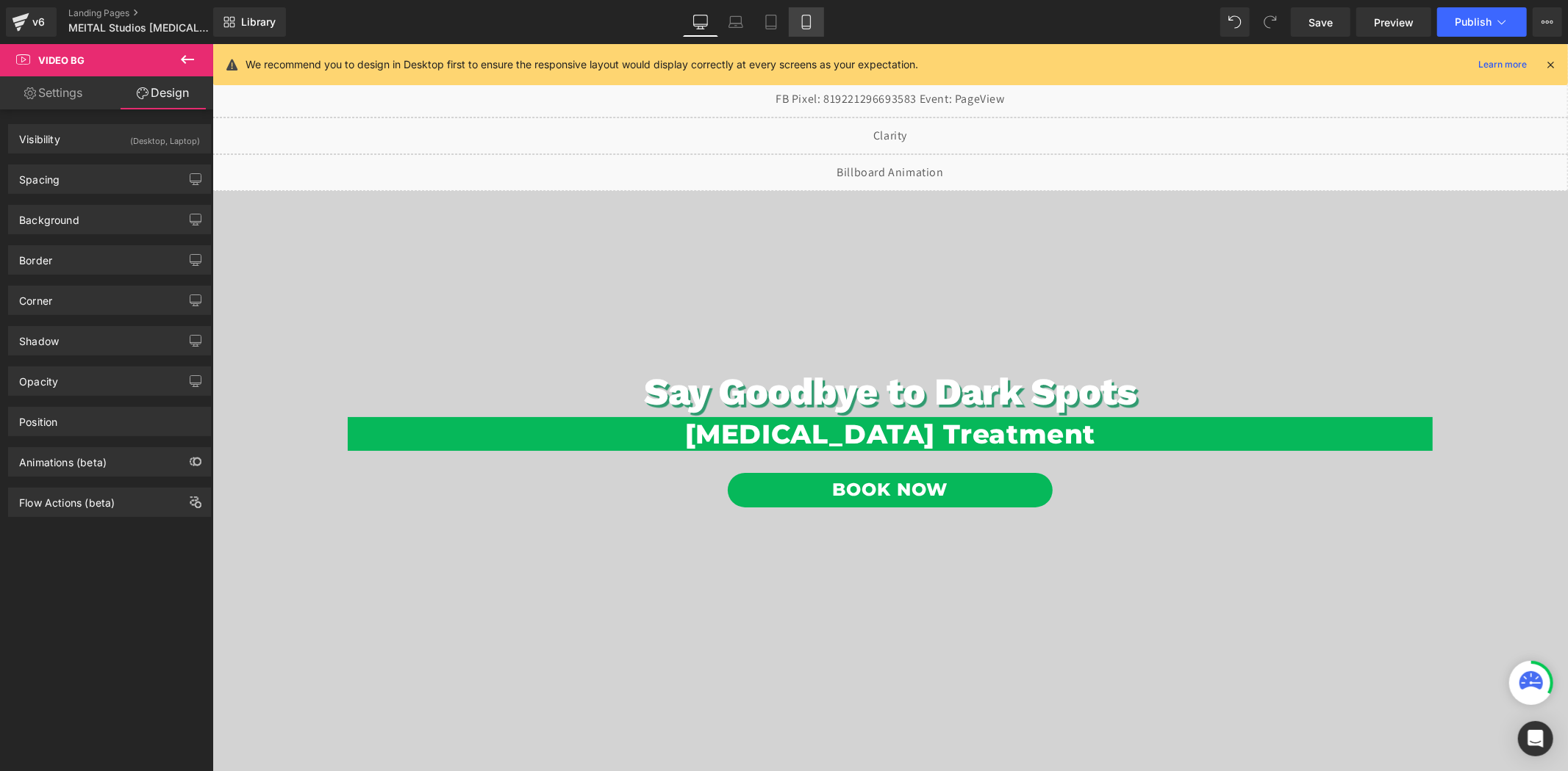
click at [804, 22] on icon at bounding box center [806, 22] width 14 height 14
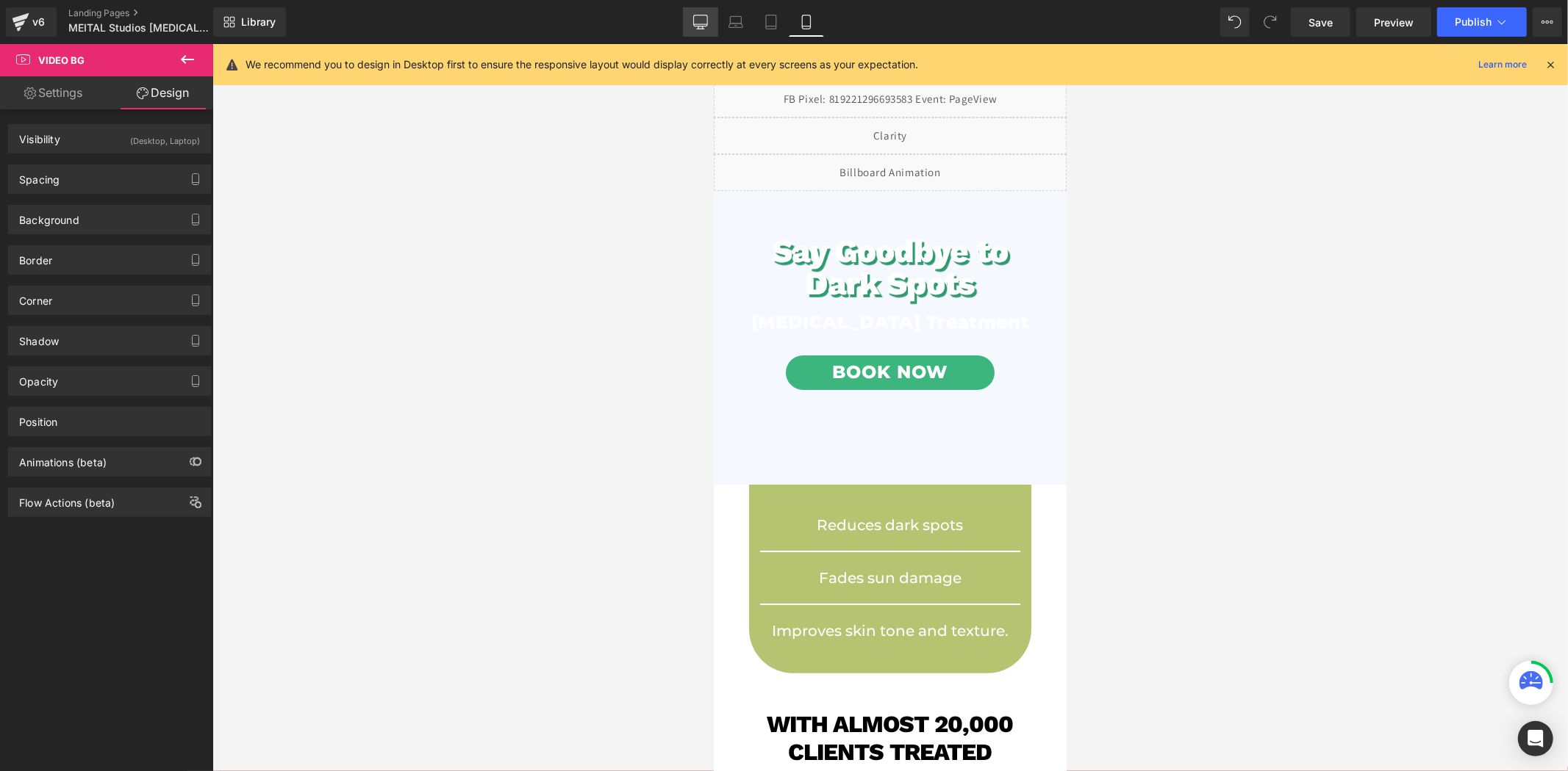
click at [703, 16] on icon at bounding box center [700, 22] width 14 height 14
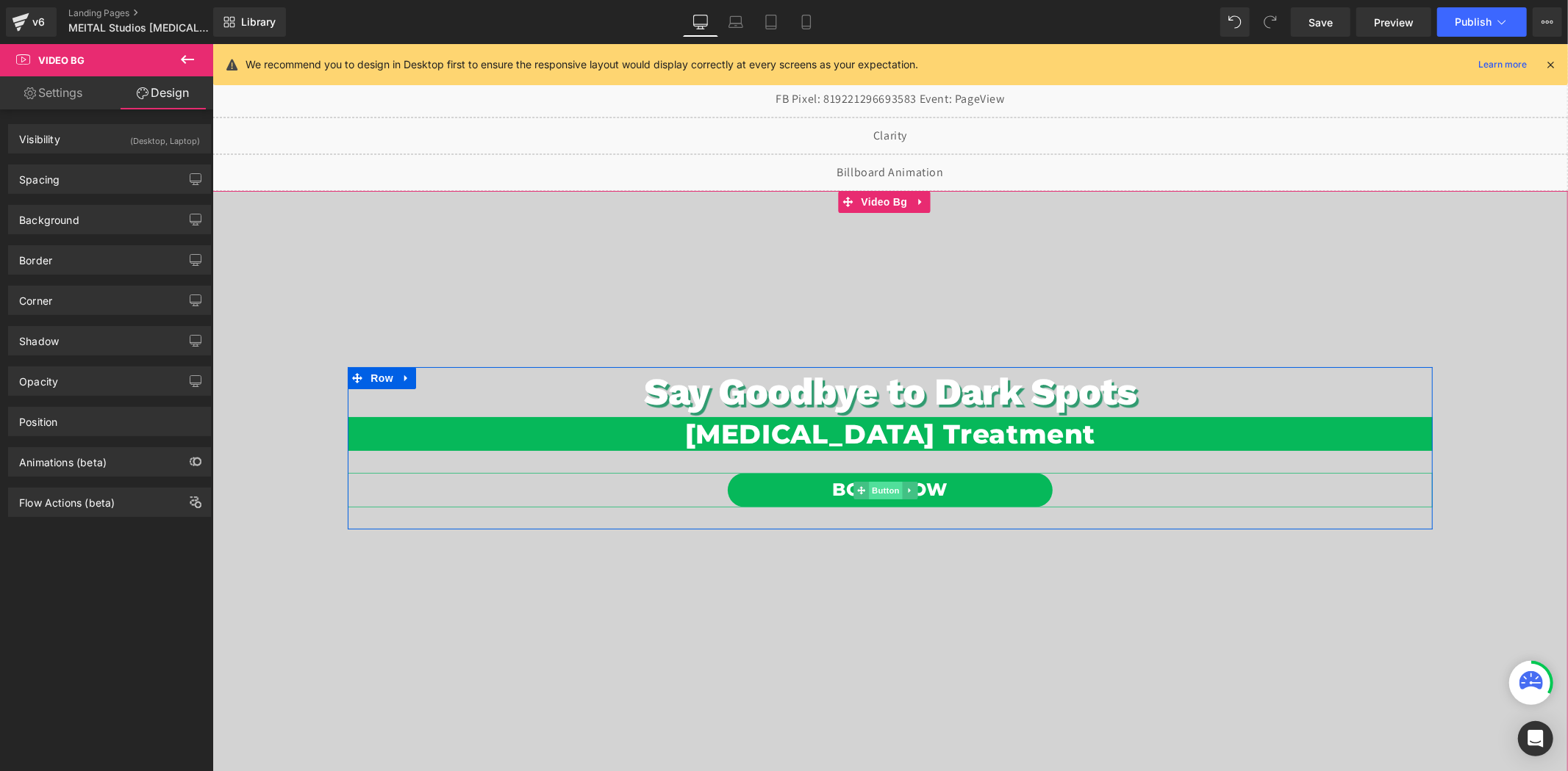
click at [878, 492] on span "Button" at bounding box center [884, 490] width 33 height 18
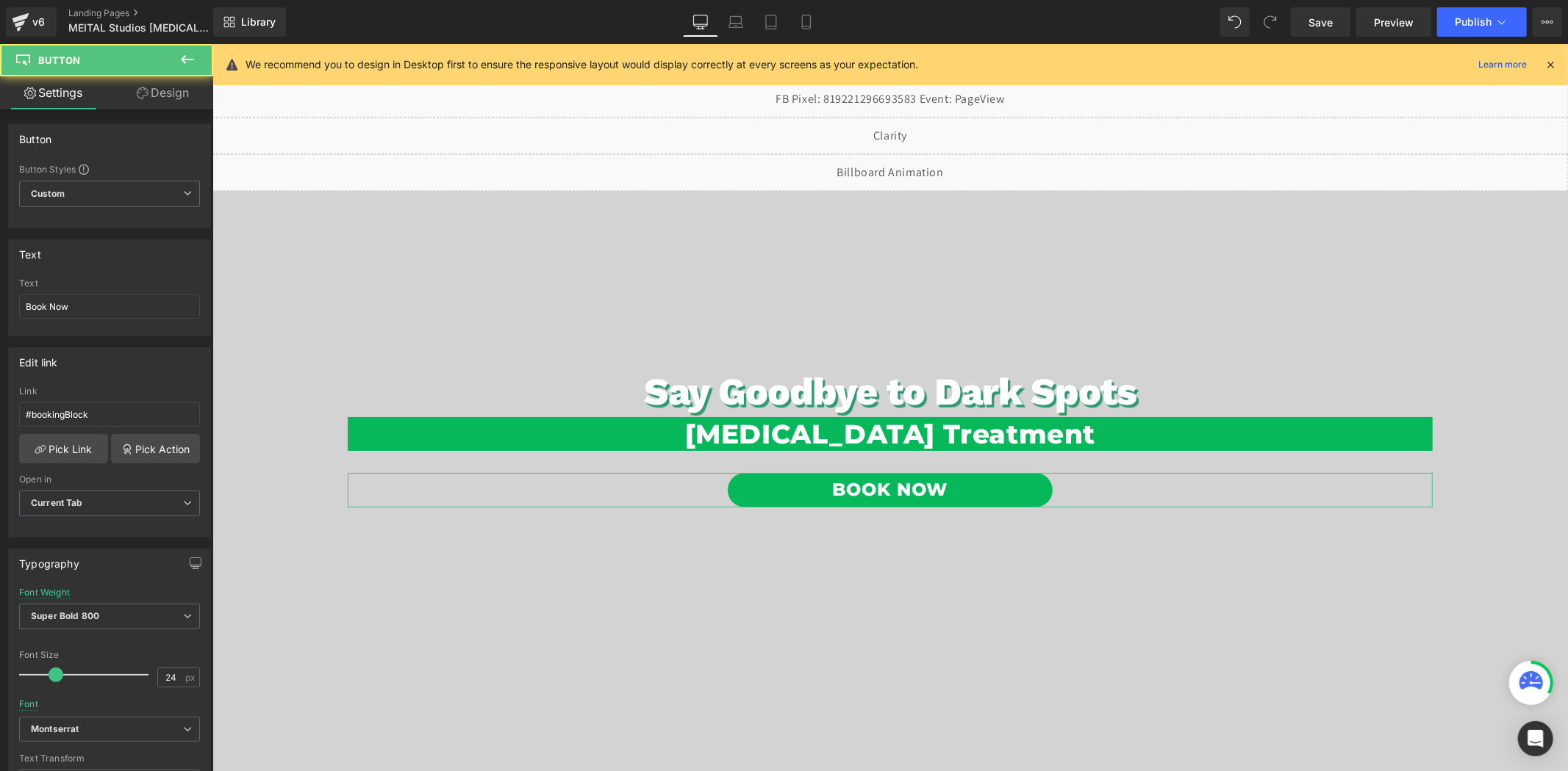
click at [178, 97] on link "Design" at bounding box center [163, 93] width 107 height 33
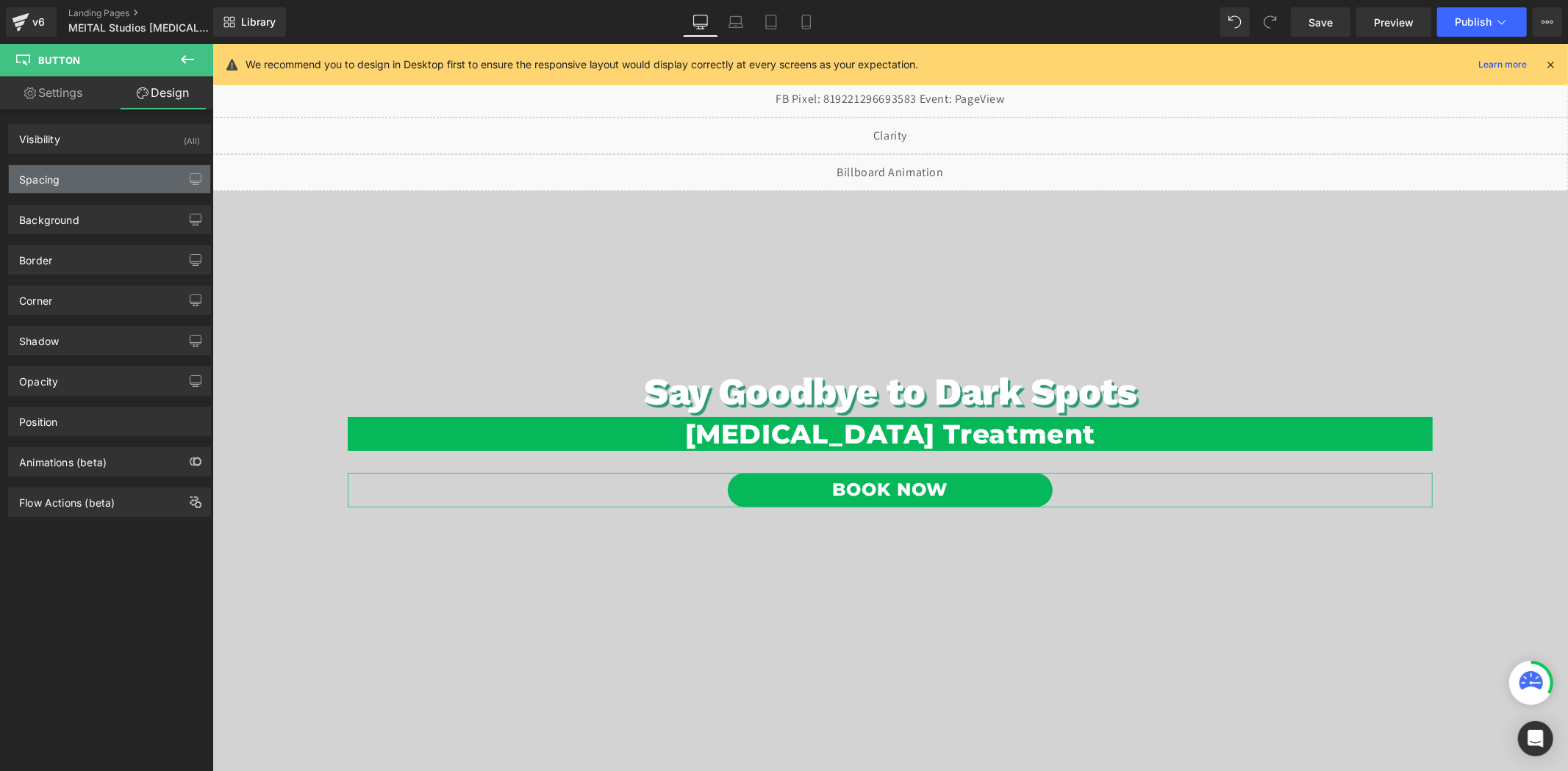
click at [107, 172] on div "Spacing" at bounding box center [109, 179] width 201 height 28
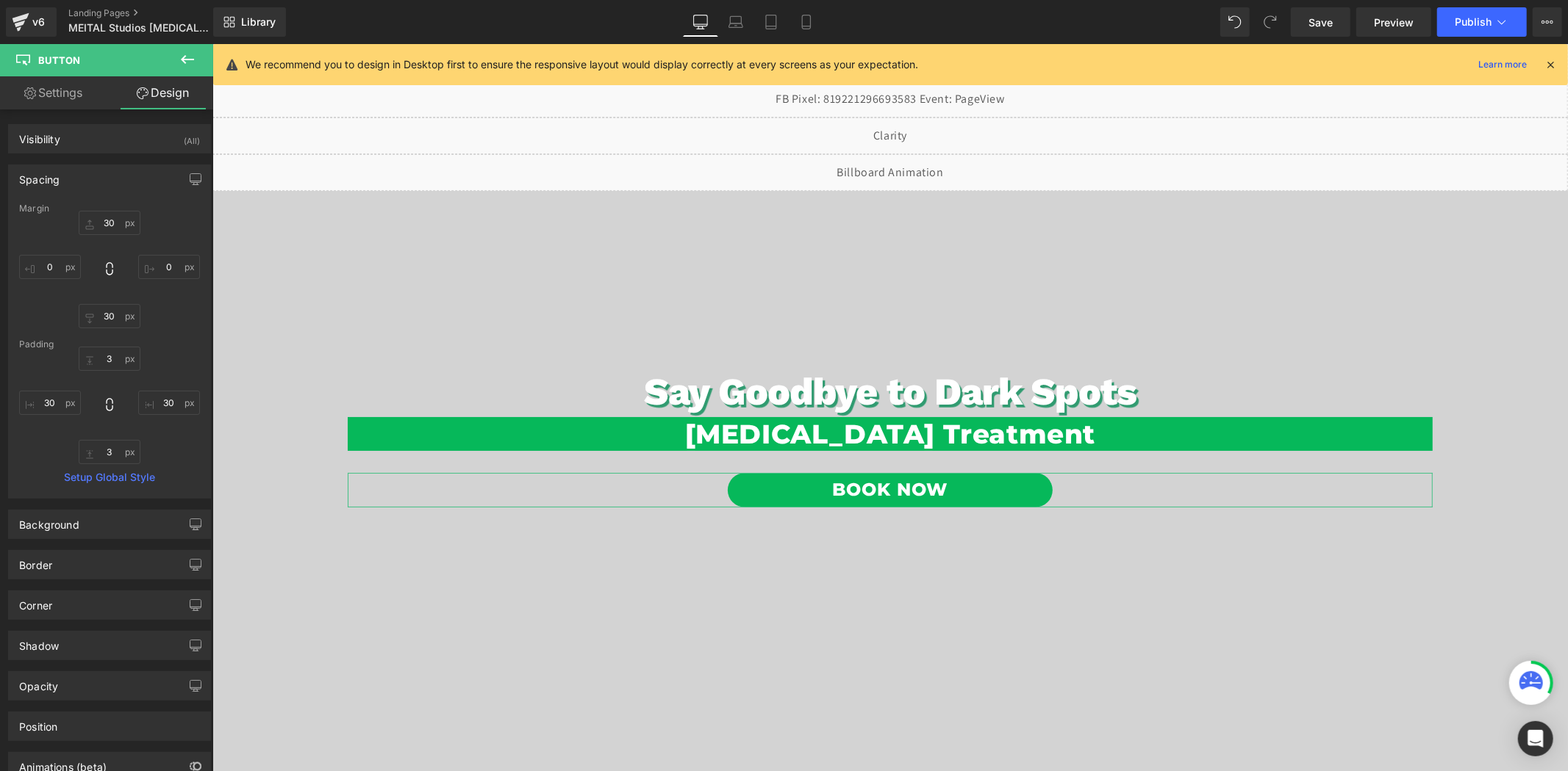
click at [107, 172] on div "Spacing" at bounding box center [109, 179] width 201 height 28
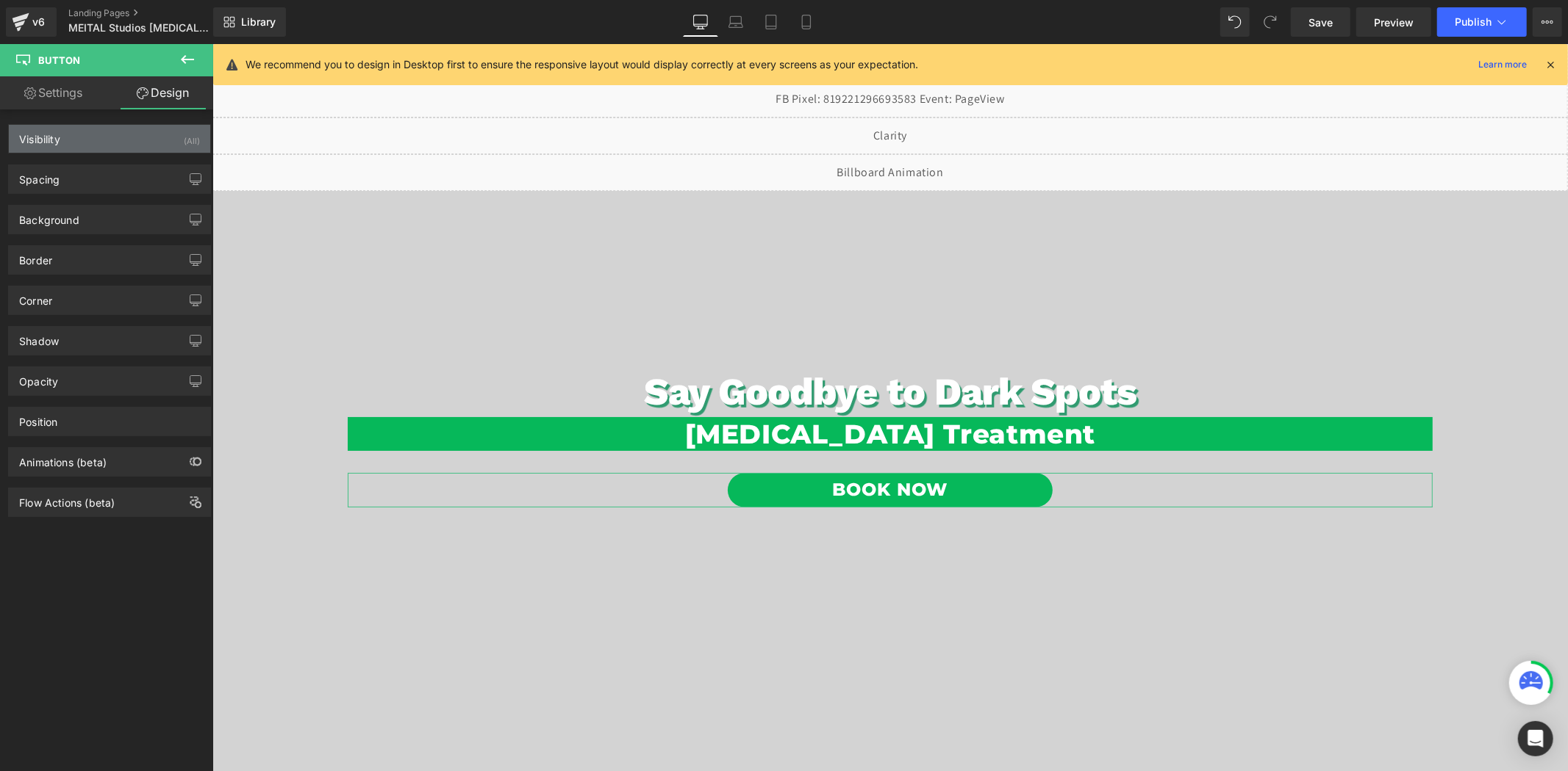
click at [120, 136] on div "Visibility (All)" at bounding box center [109, 138] width 201 height 28
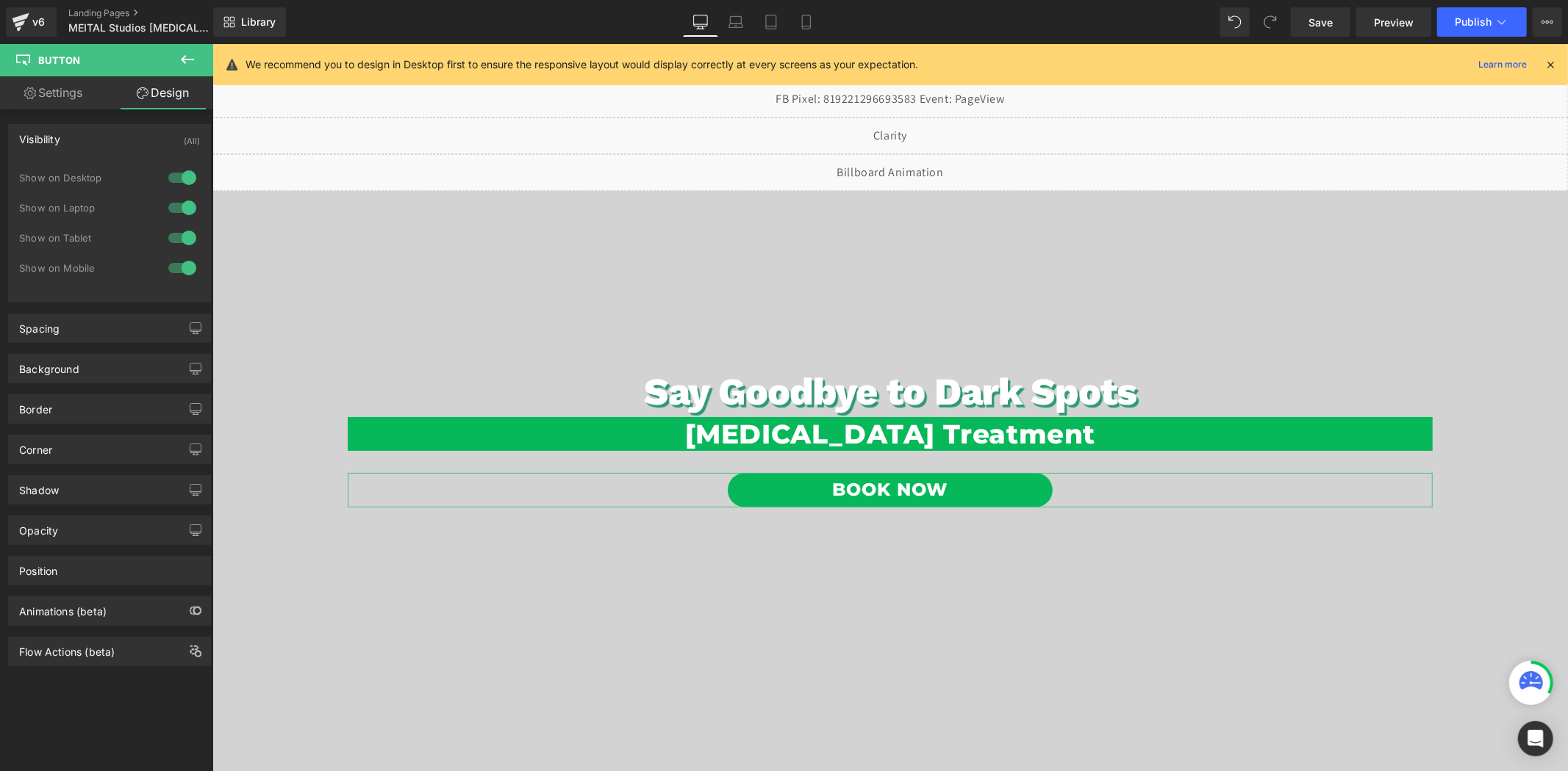
click at [120, 136] on div "Visibility (All)" at bounding box center [109, 138] width 201 height 28
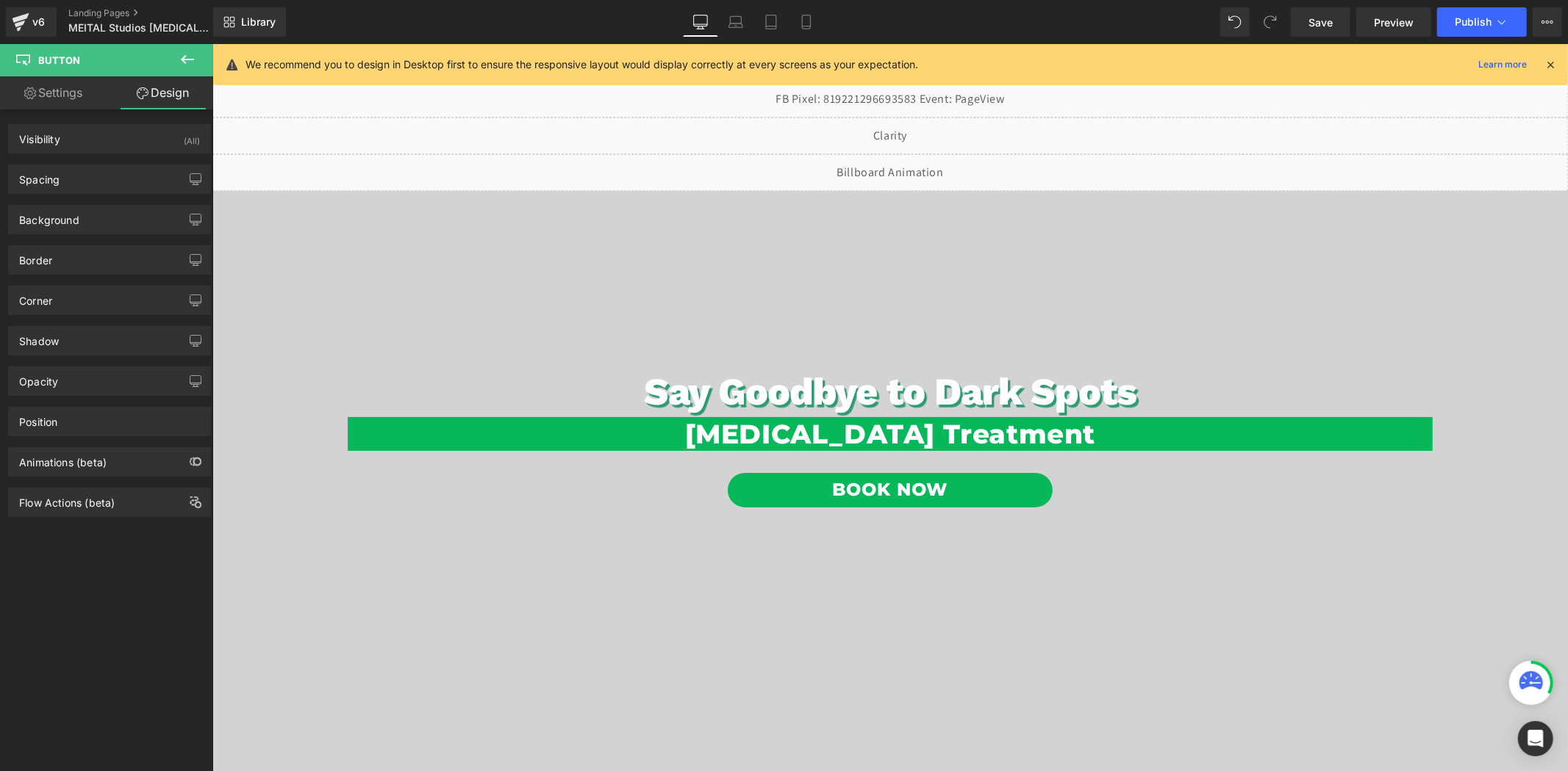
click at [1553, 60] on icon at bounding box center [1550, 64] width 14 height 14
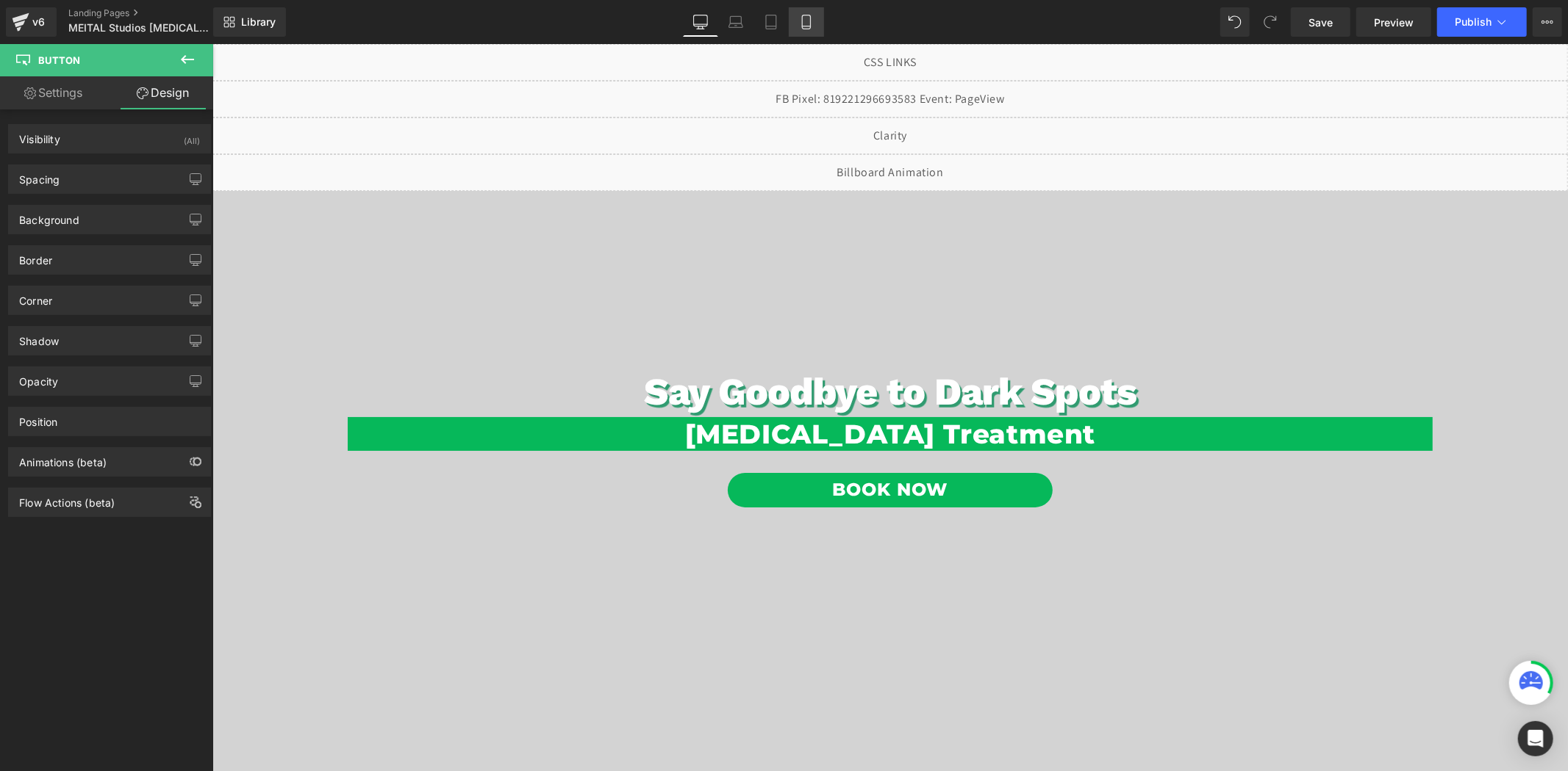
click at [795, 32] on link "Mobile" at bounding box center [806, 22] width 35 height 30
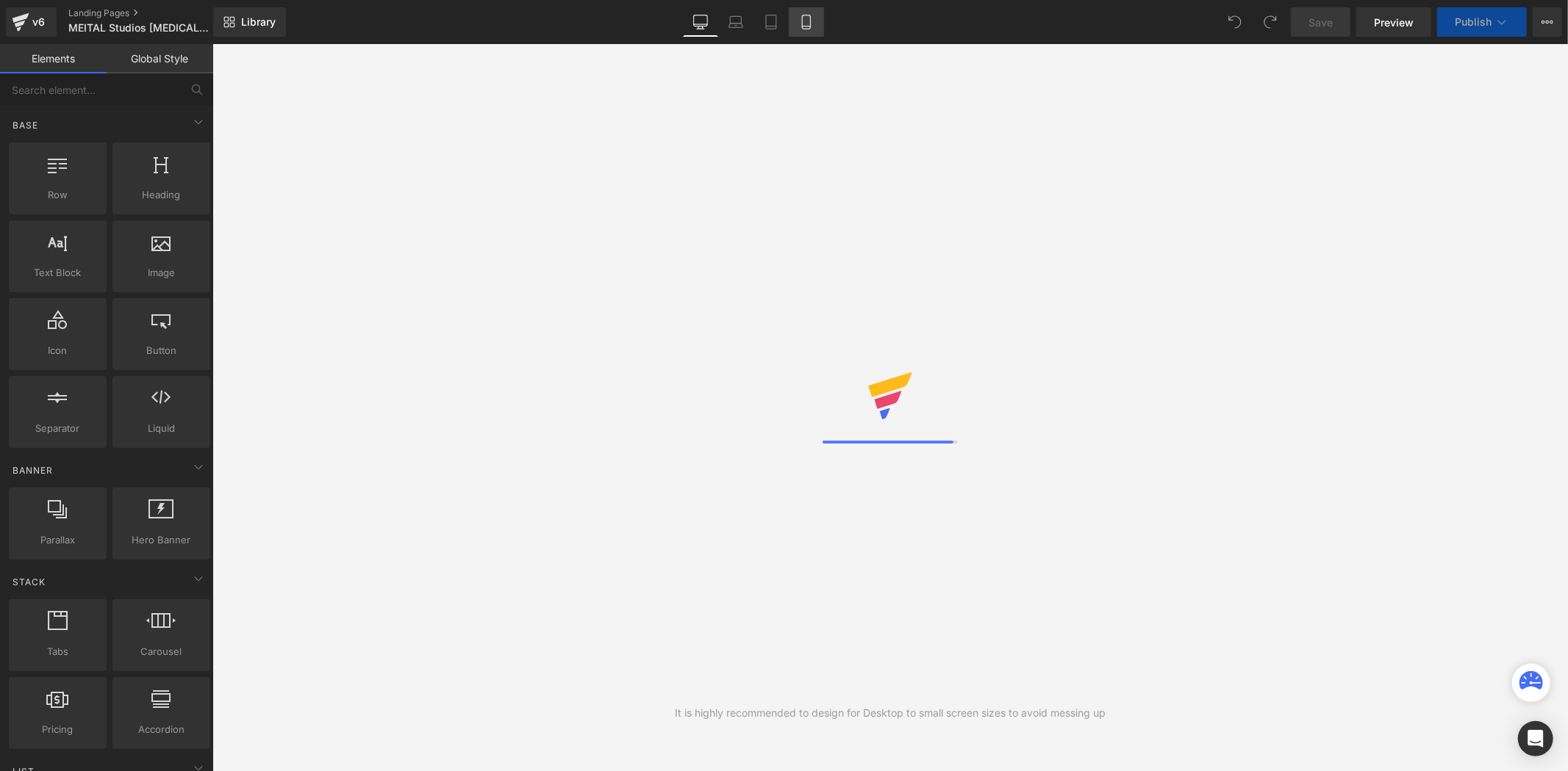
click at [804, 20] on icon at bounding box center [806, 22] width 14 height 14
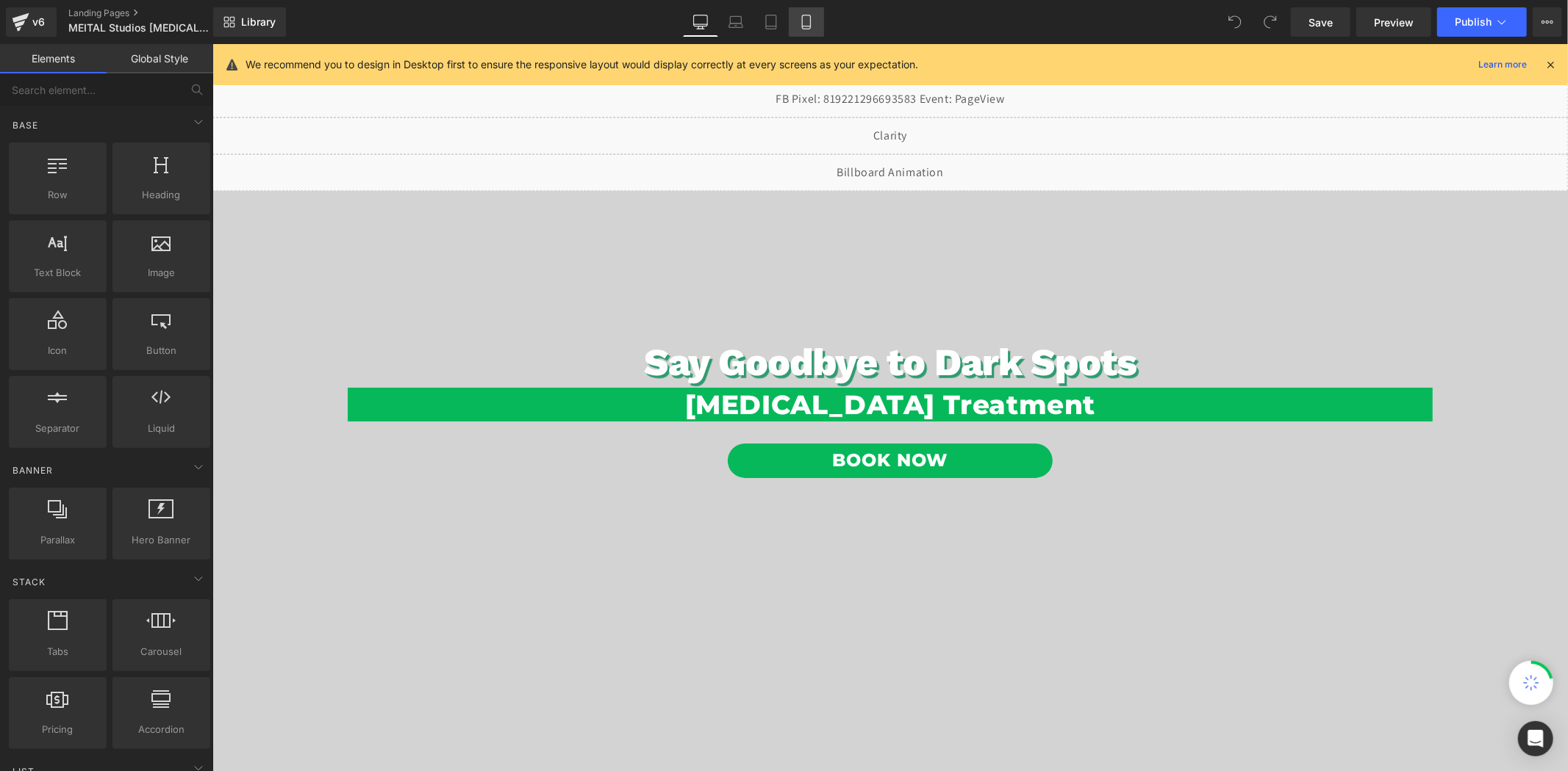
click at [802, 23] on icon at bounding box center [806, 22] width 14 height 14
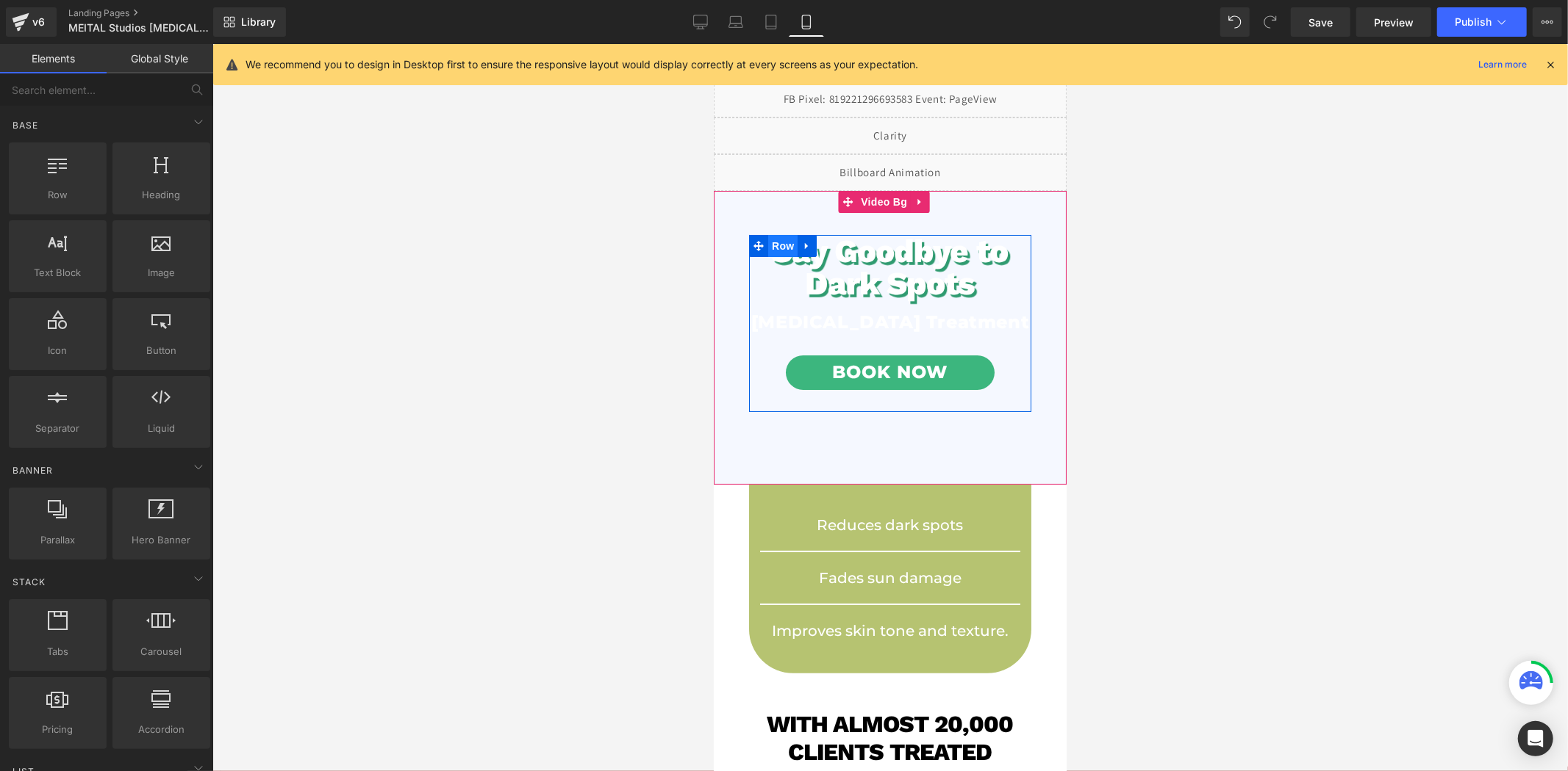
click at [779, 247] on span "Row" at bounding box center [782, 246] width 30 height 22
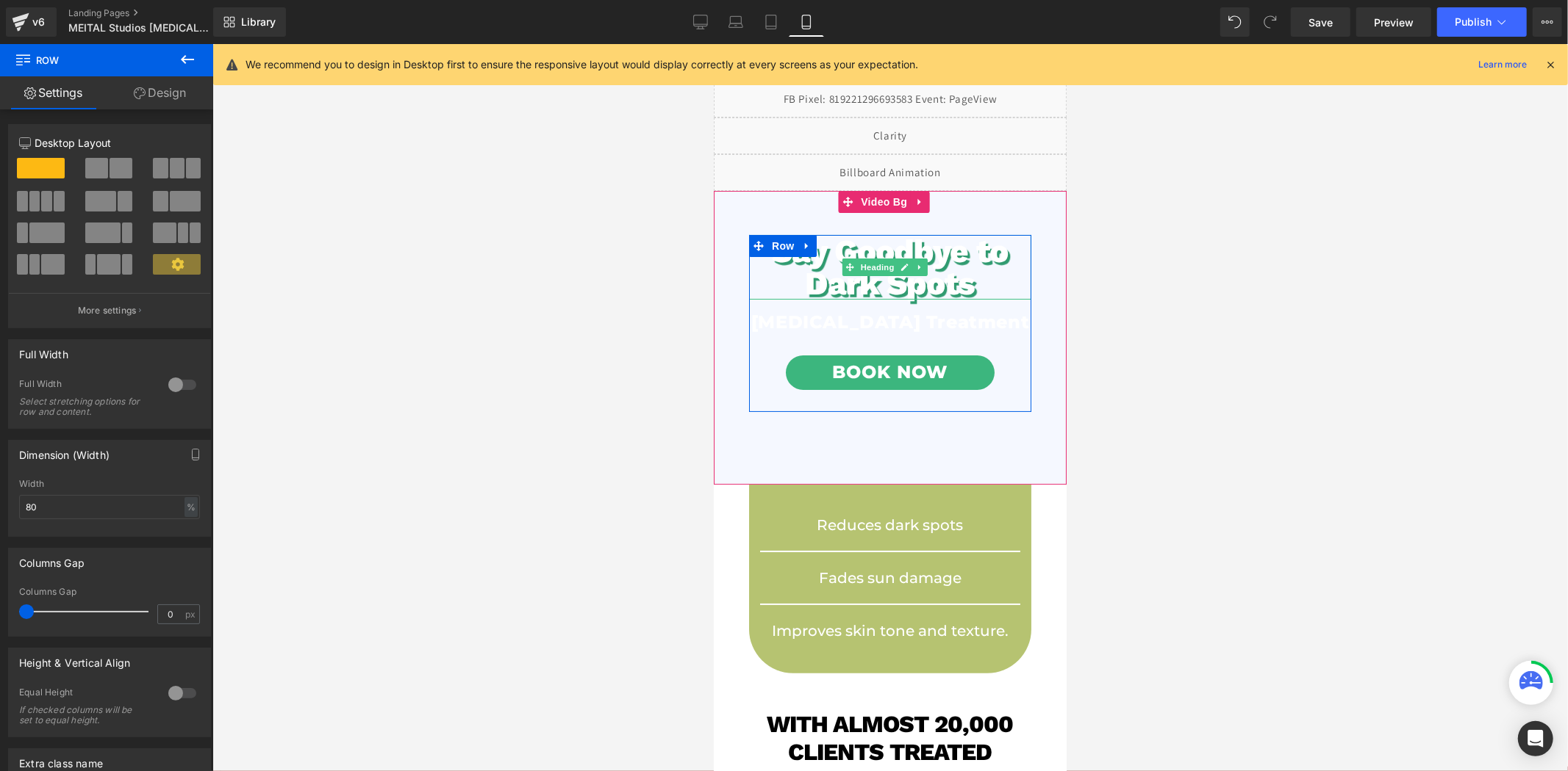
click at [965, 277] on h1 "Say Goodbye to Dark Spots" at bounding box center [889, 267] width 282 height 65
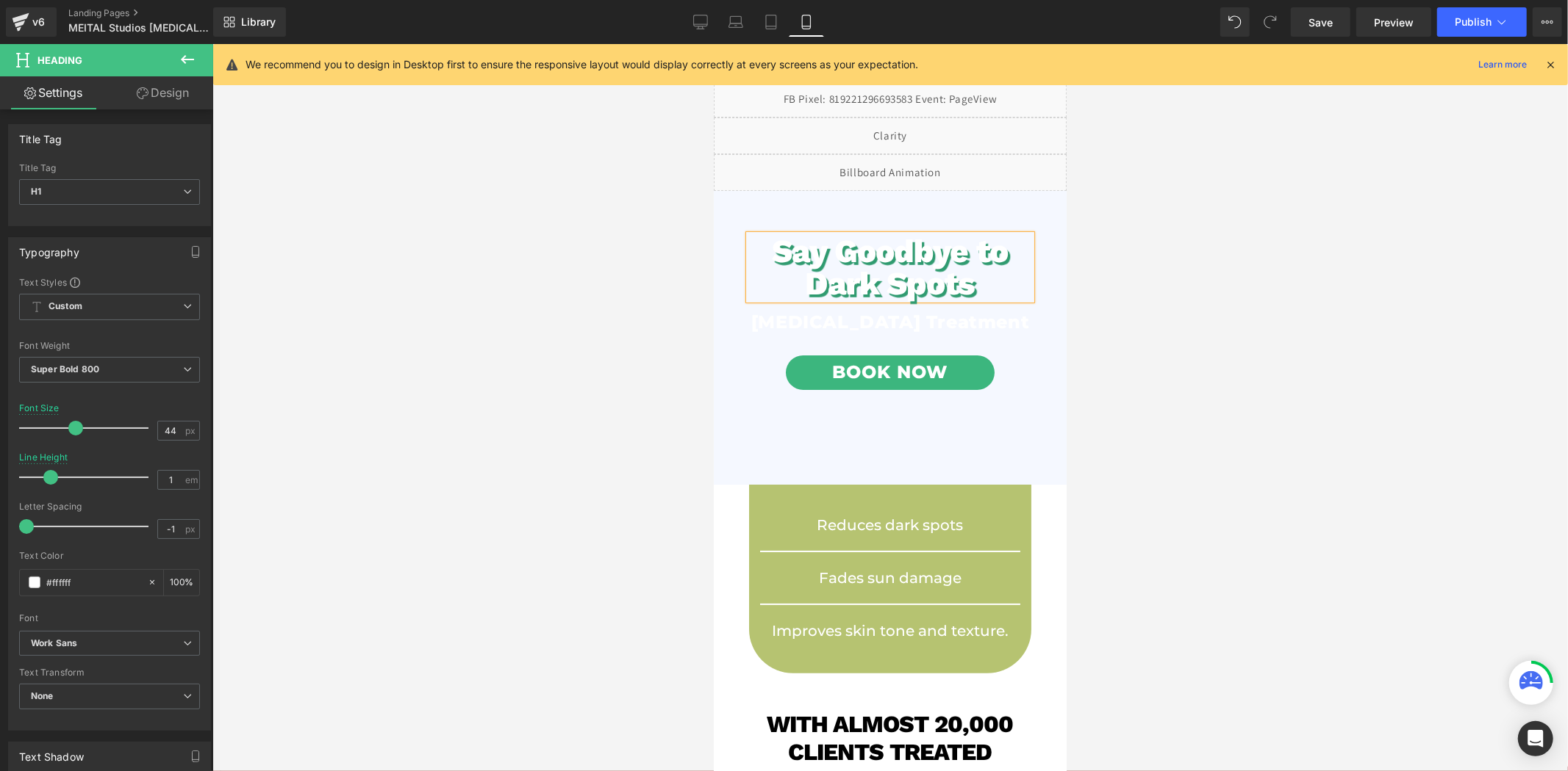
click at [593, 358] on div at bounding box center [890, 408] width 1355 height 728
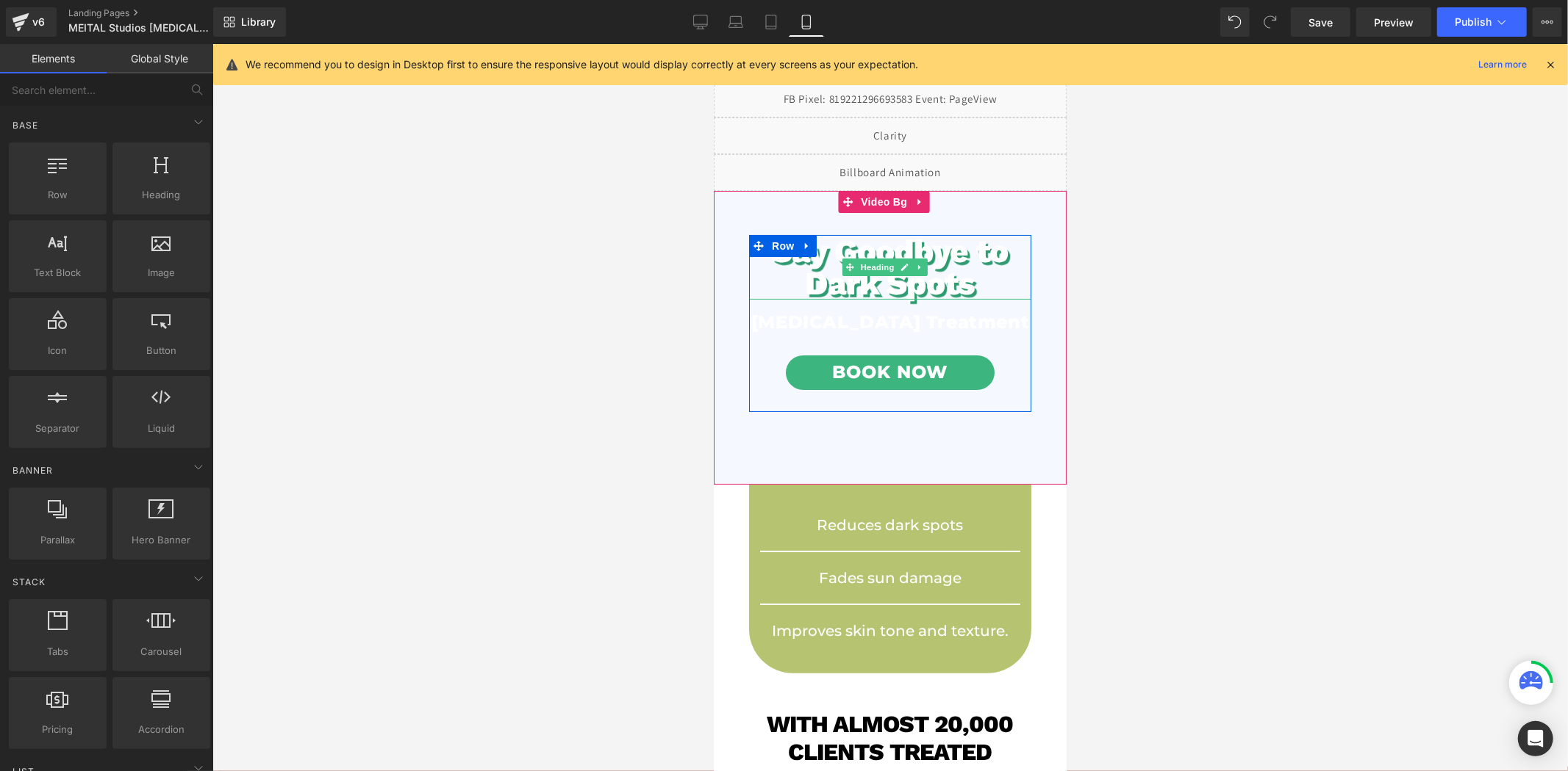
click at [998, 289] on h1 "Say Goodbye to Dark Spots" at bounding box center [889, 267] width 282 height 65
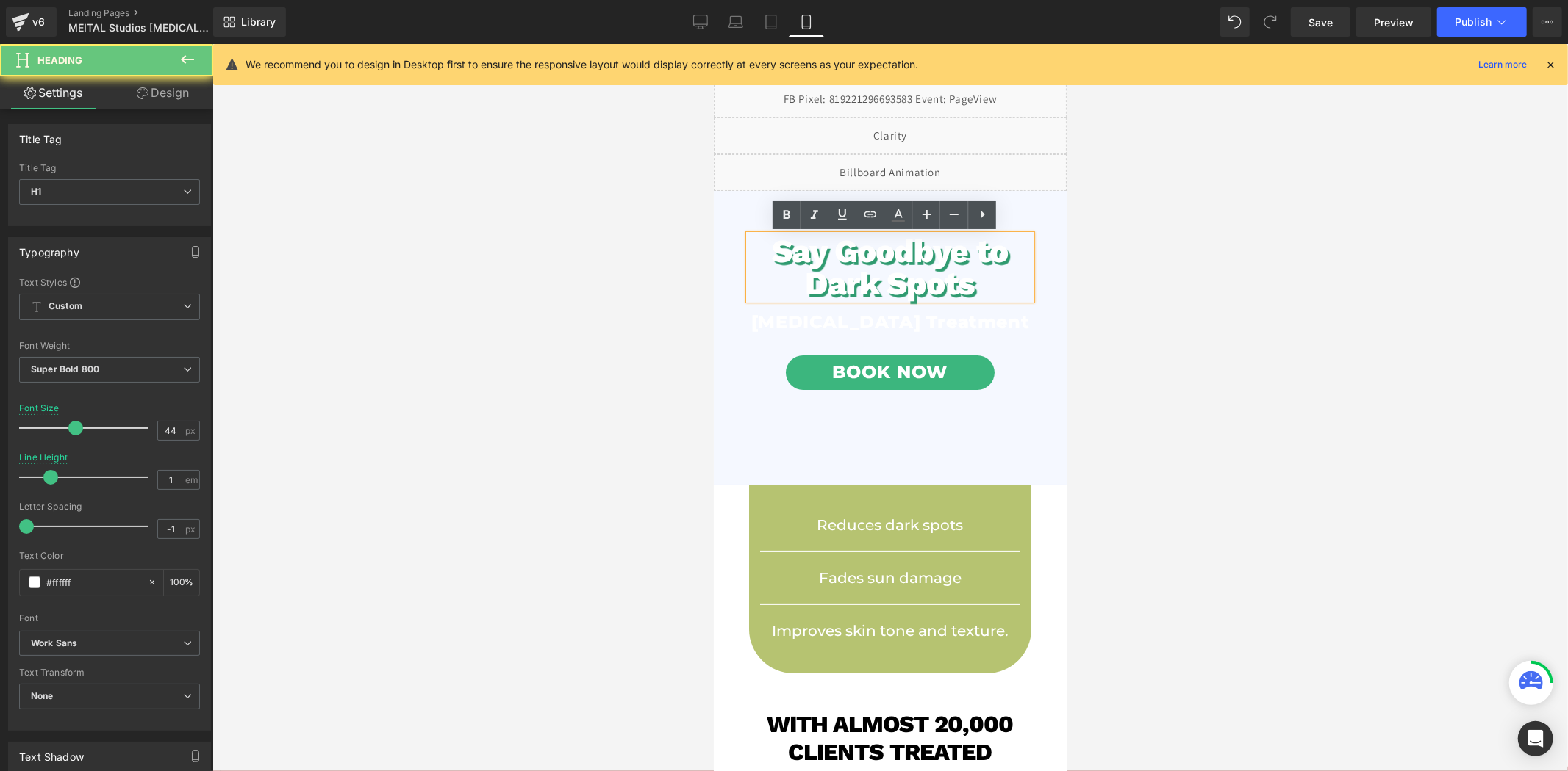
click at [998, 289] on h1 "Say Goodbye to Dark Spots" at bounding box center [889, 267] width 282 height 65
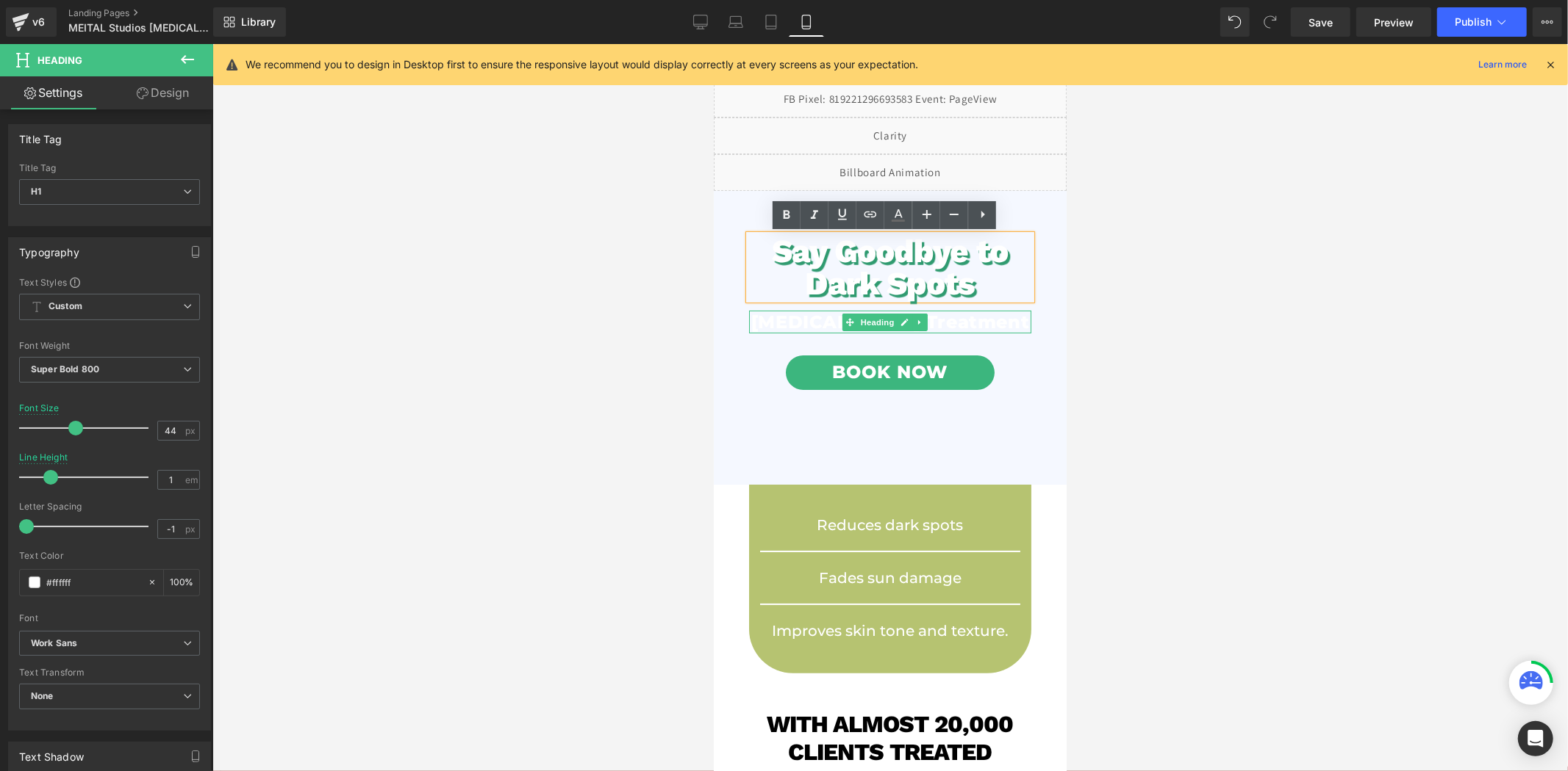
click at [956, 333] on h1 "[MEDICAL_DATA] Treatment" at bounding box center [889, 320] width 282 height 23
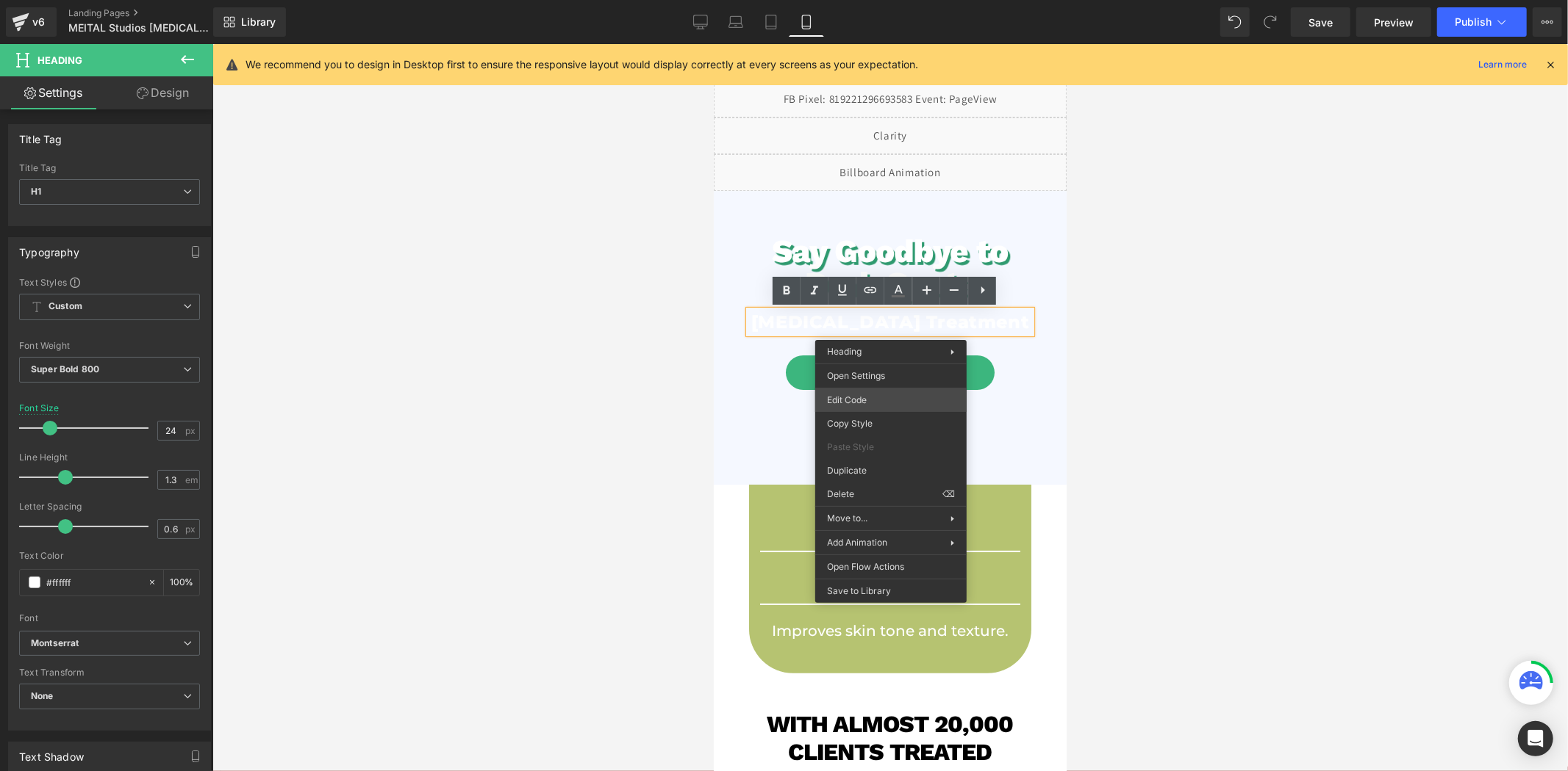
click at [866, 0] on div "Row You are previewing how the will restyle your page. You can not edit Element…" at bounding box center [784, 0] width 1568 height 0
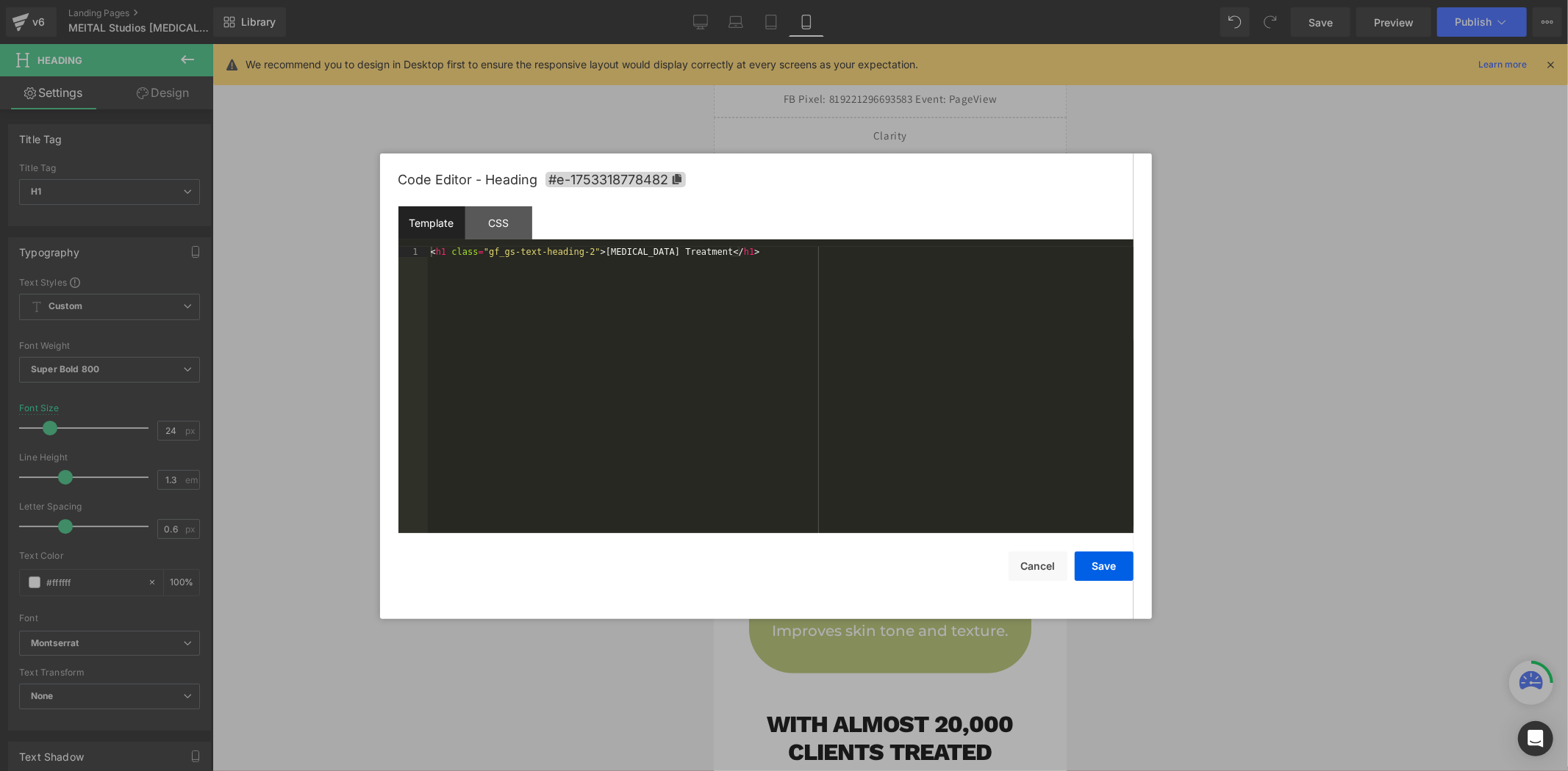
drag, startPoint x: 794, startPoint y: 304, endPoint x: 778, endPoint y: 302, distance: 16.1
click at [791, 302] on div "< h1 class = "gf_gs-text-heading-2" > Hyperpigmentation Treatment </ h1 >" at bounding box center [780, 400] width 705 height 308
click at [506, 214] on div "CSS" at bounding box center [499, 223] width 67 height 33
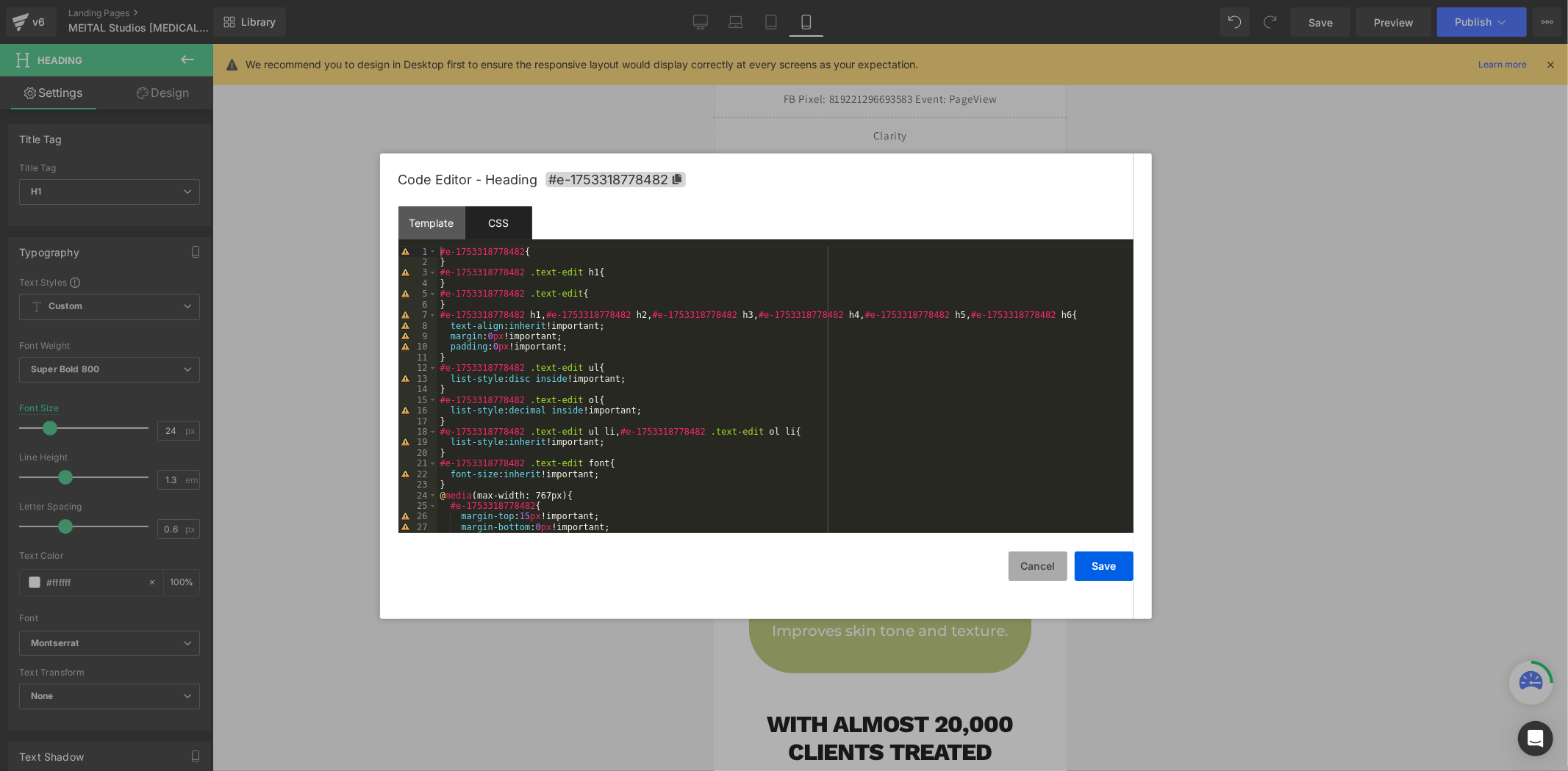
click at [1039, 564] on button "Cancel" at bounding box center [1037, 566] width 59 height 30
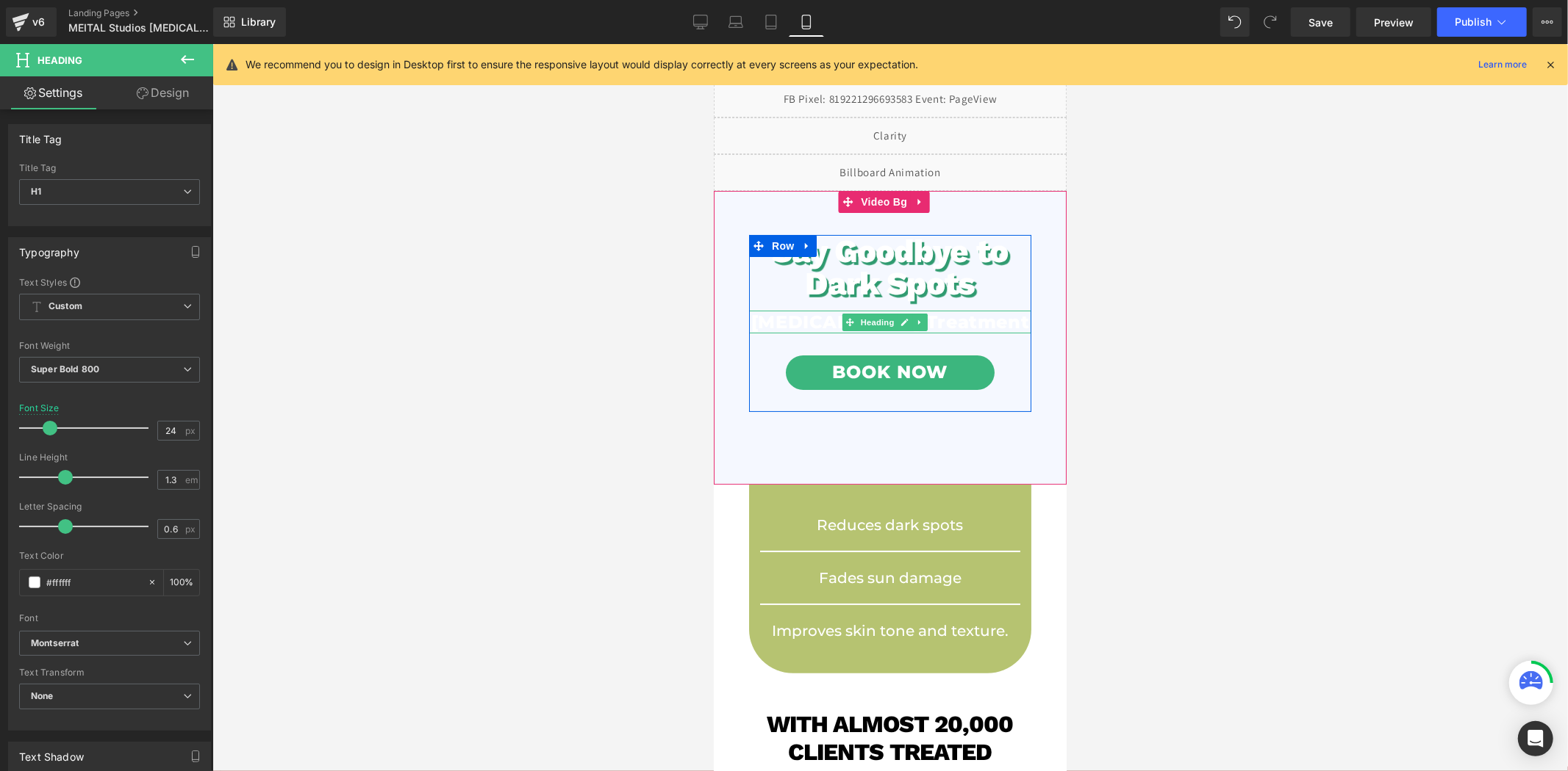
drag, startPoint x: 996, startPoint y: 349, endPoint x: 981, endPoint y: 348, distance: 15.0
click at [996, 333] on h1 "[MEDICAL_DATA] Treatment" at bounding box center [889, 320] width 282 height 23
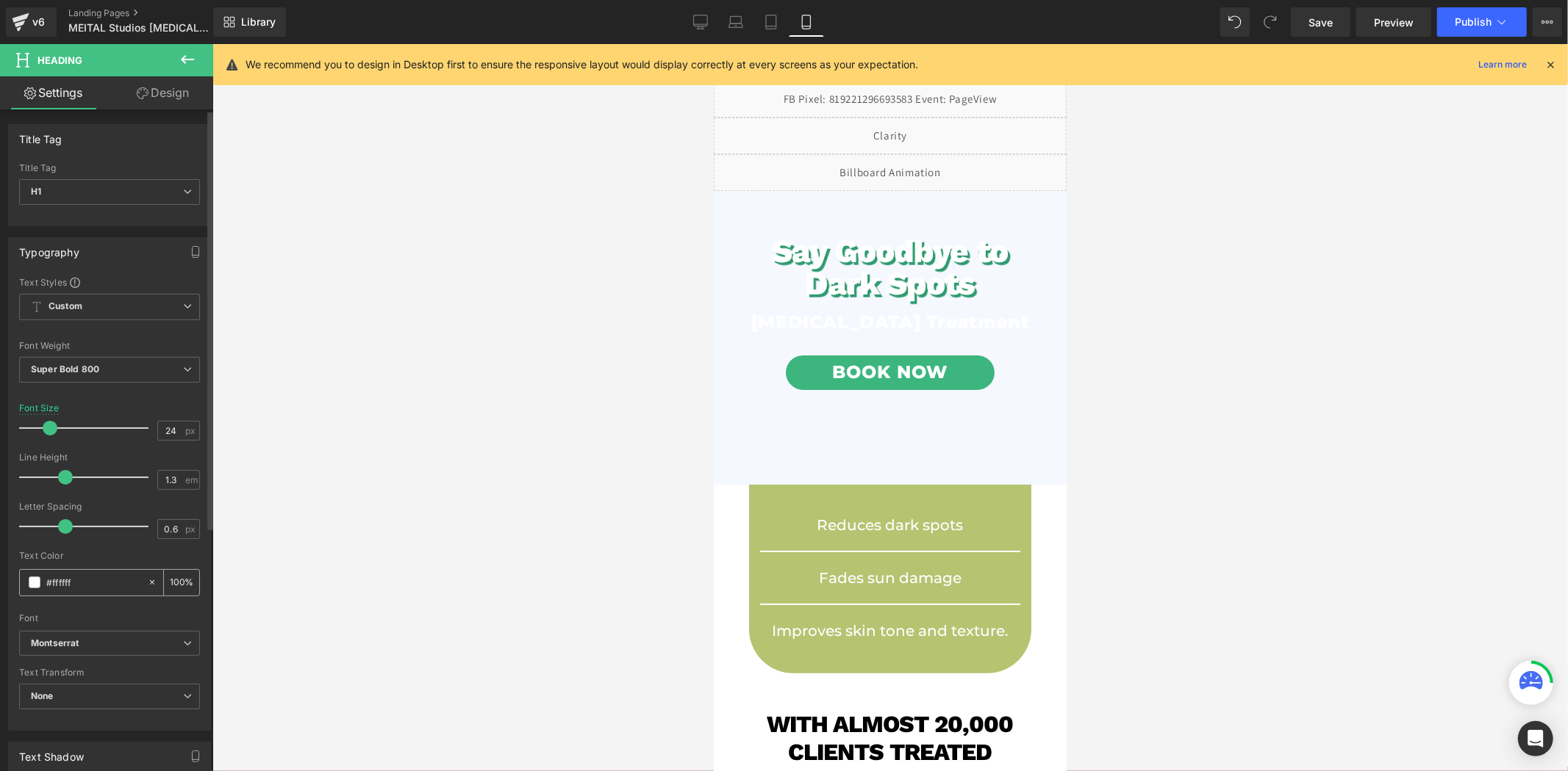
click at [108, 578] on input "#ffffff" at bounding box center [93, 582] width 94 height 16
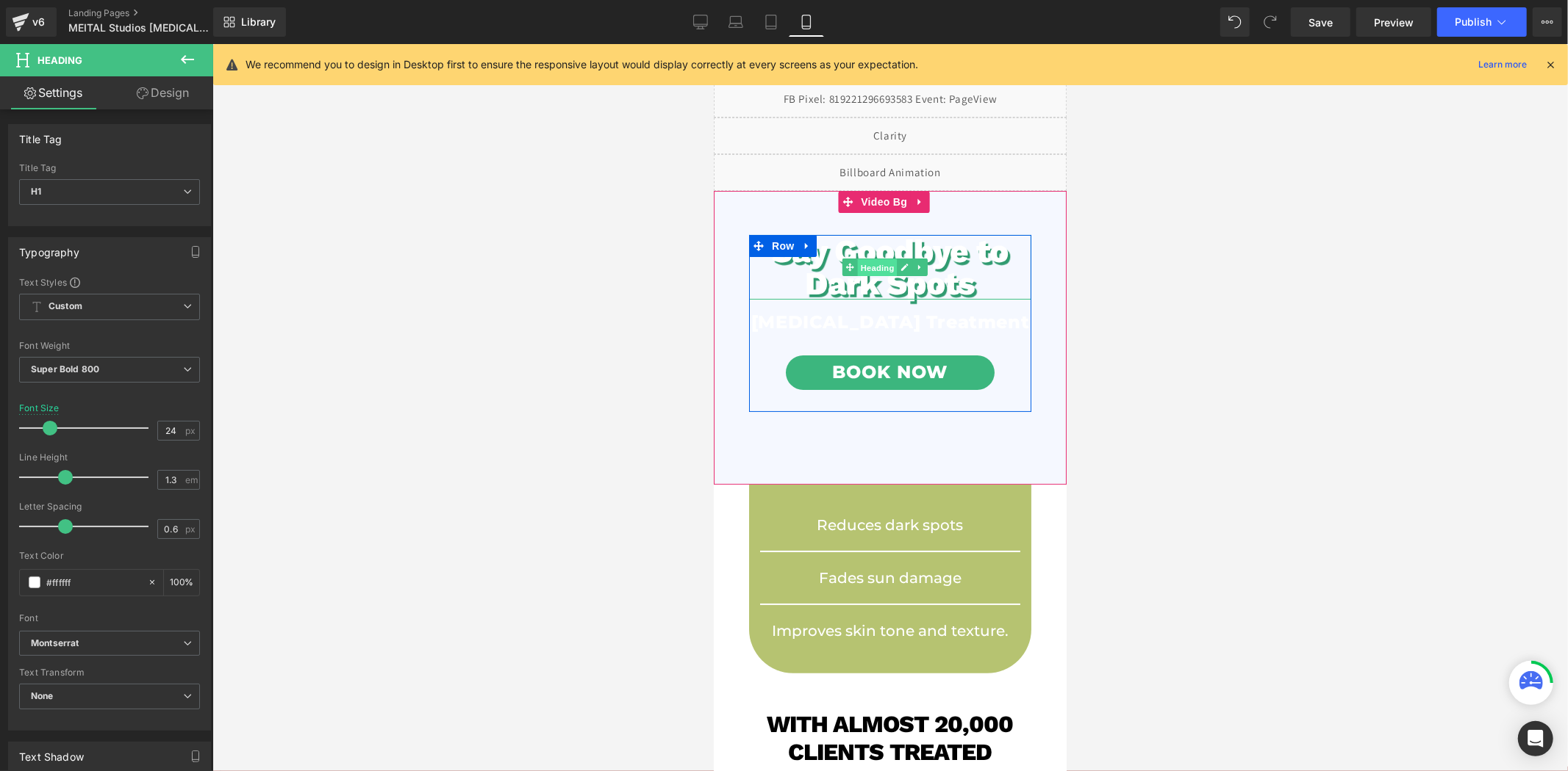
click at [878, 268] on span "Heading" at bounding box center [877, 267] width 40 height 18
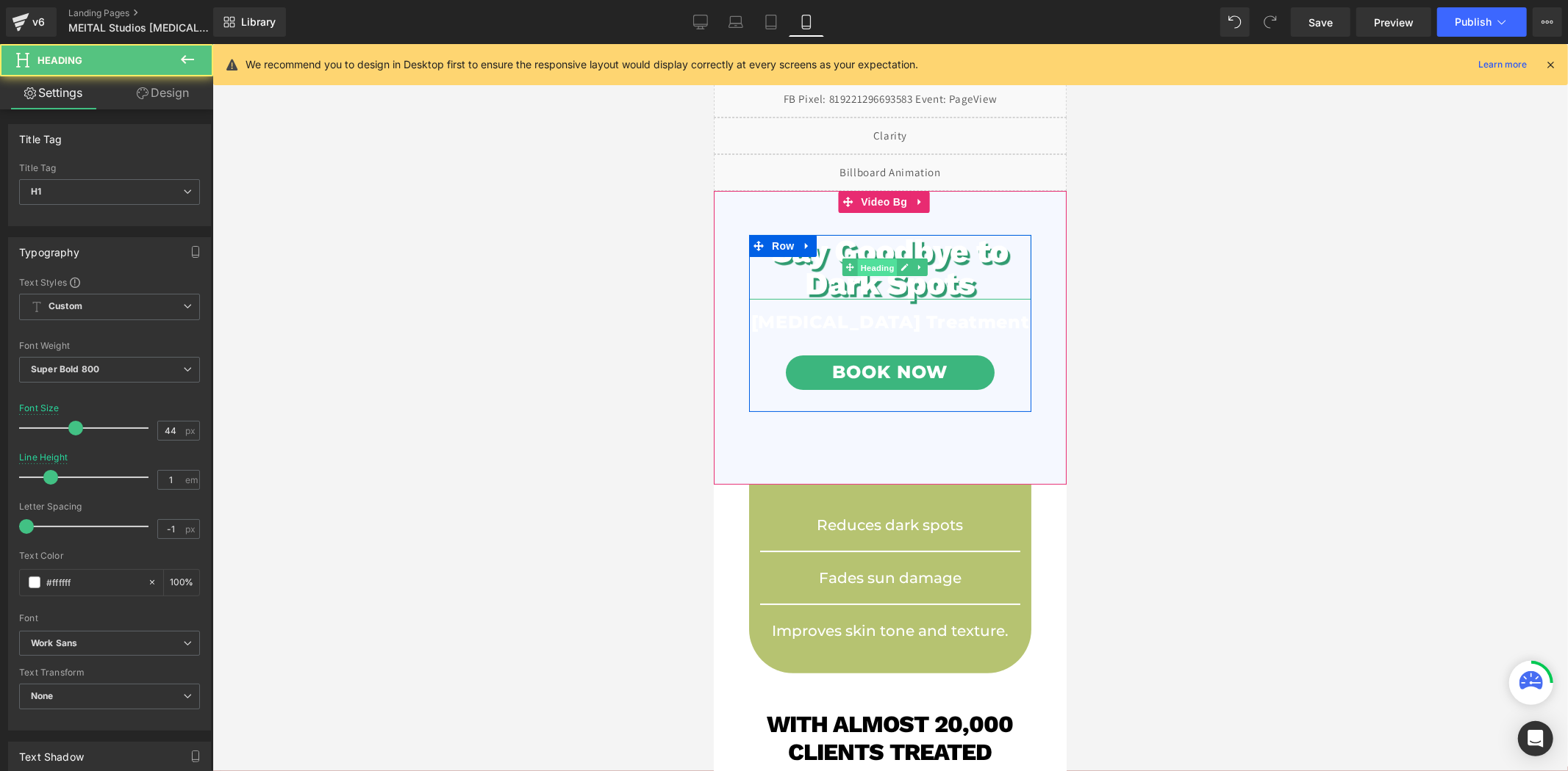
click at [878, 268] on span "Heading" at bounding box center [877, 267] width 40 height 18
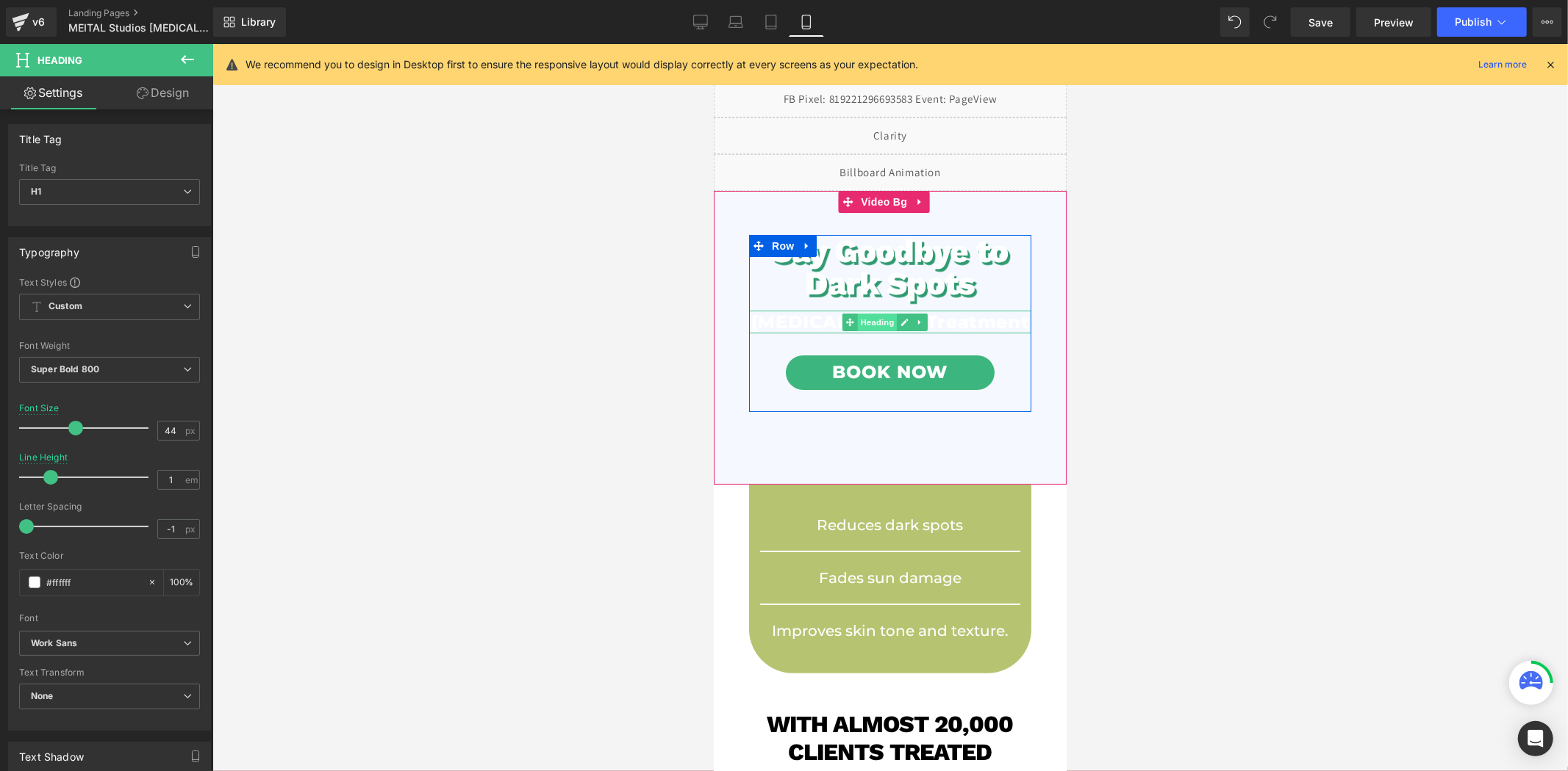
click at [874, 330] on span "Heading" at bounding box center [877, 322] width 40 height 18
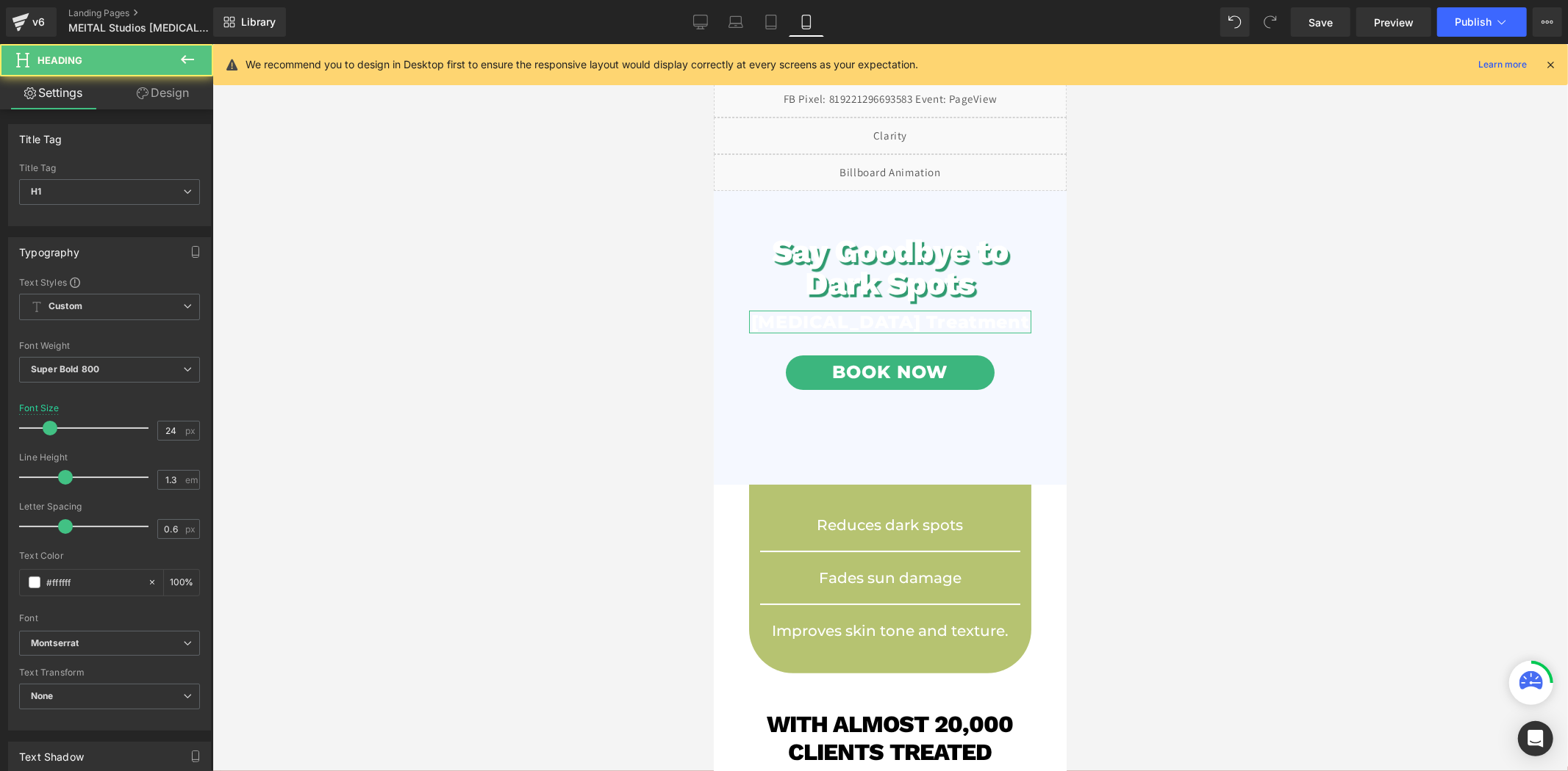
click at [163, 96] on link "Design" at bounding box center [163, 93] width 107 height 33
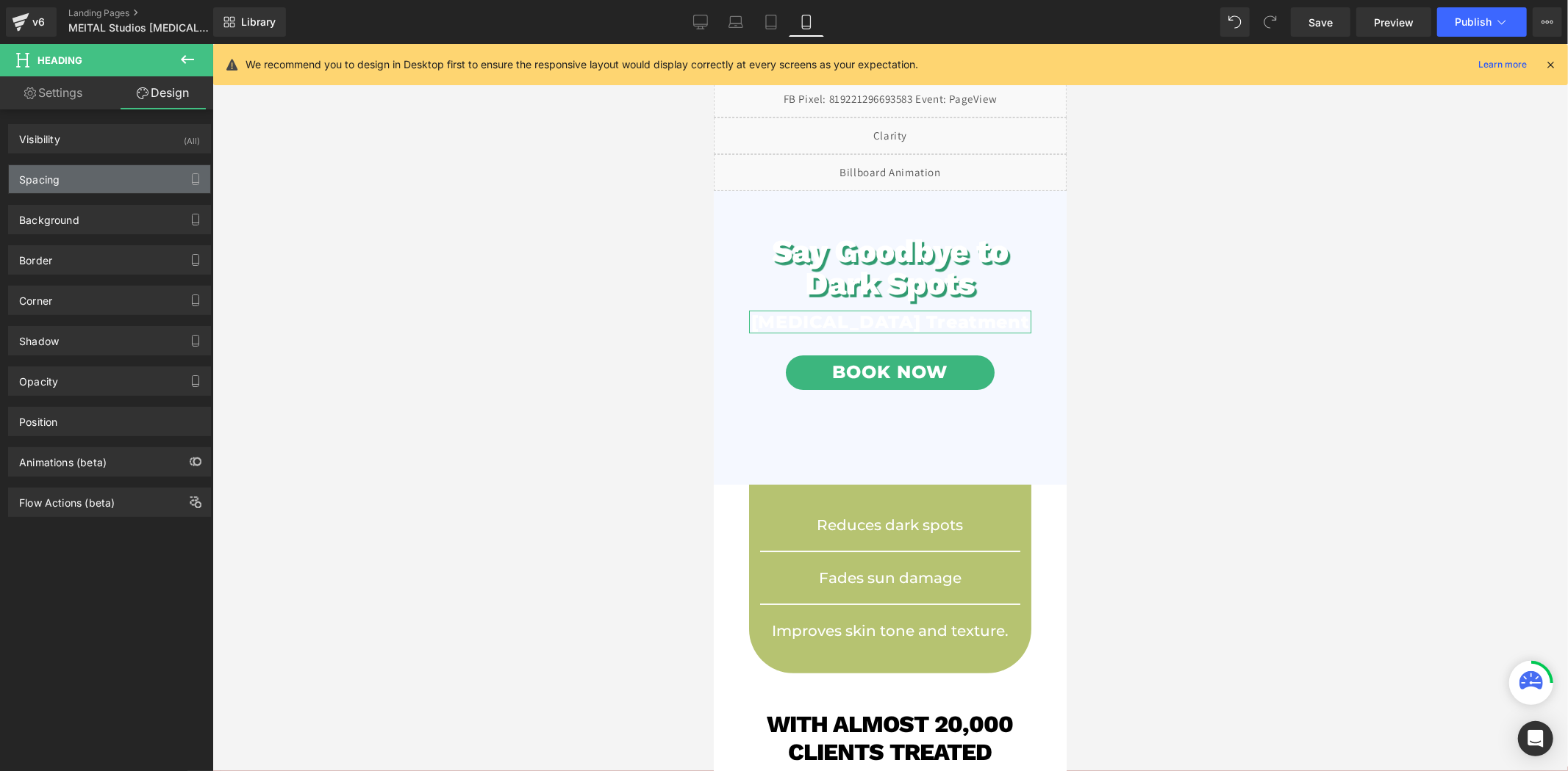
click at [93, 165] on div "Spacing" at bounding box center [109, 179] width 201 height 28
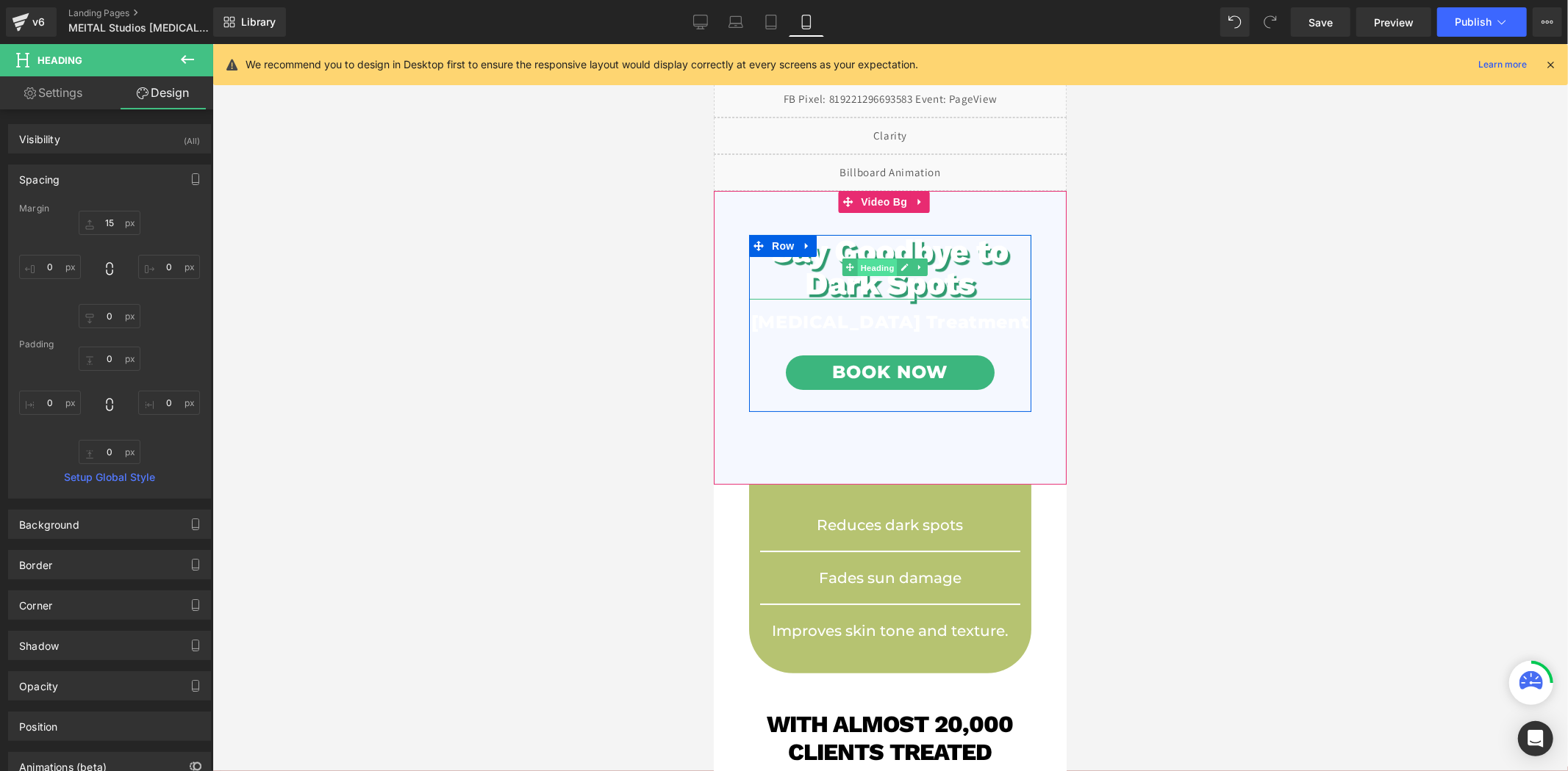
click at [872, 266] on span "Heading" at bounding box center [877, 267] width 40 height 18
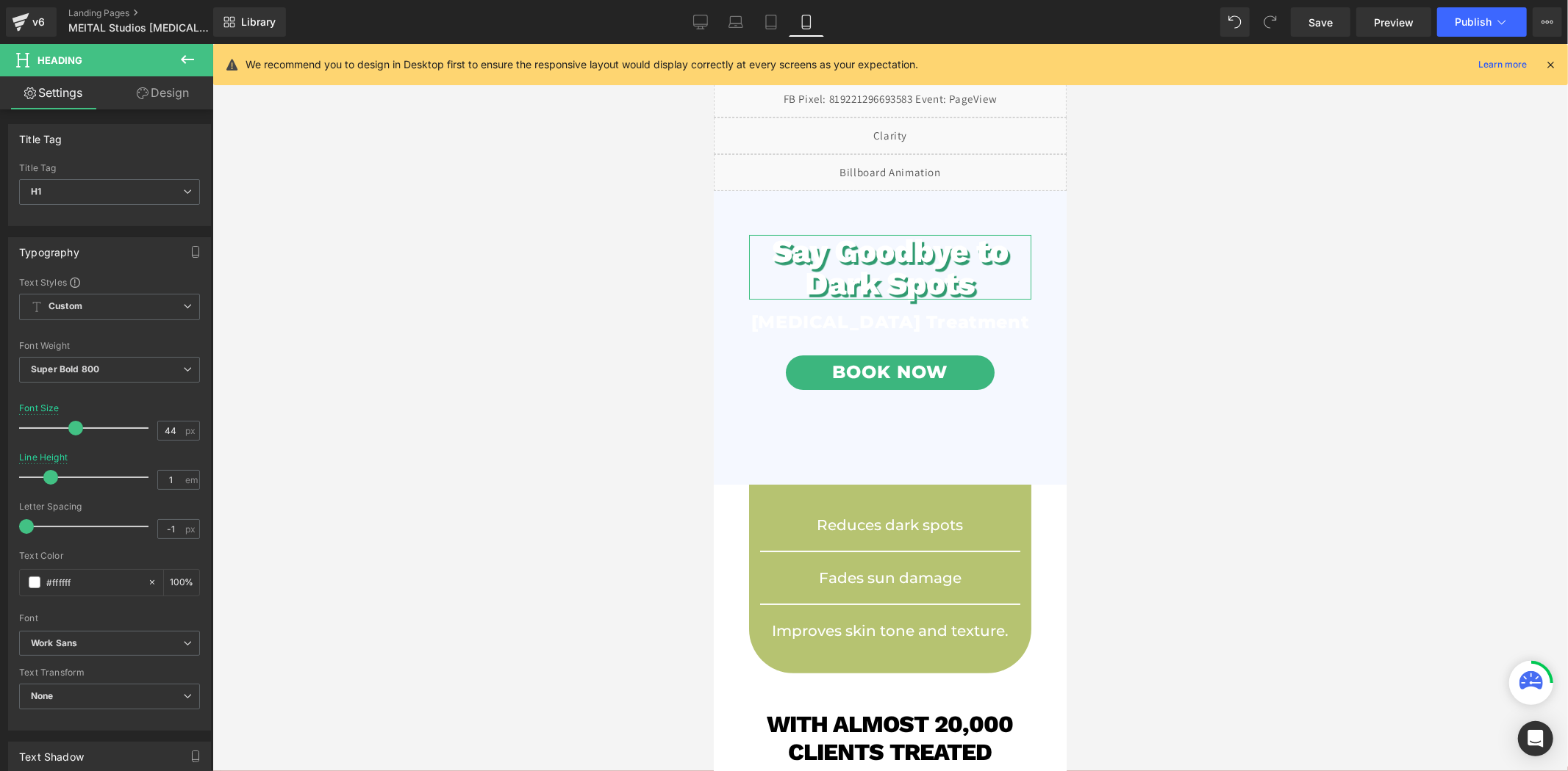
click at [156, 88] on link "Design" at bounding box center [163, 93] width 107 height 33
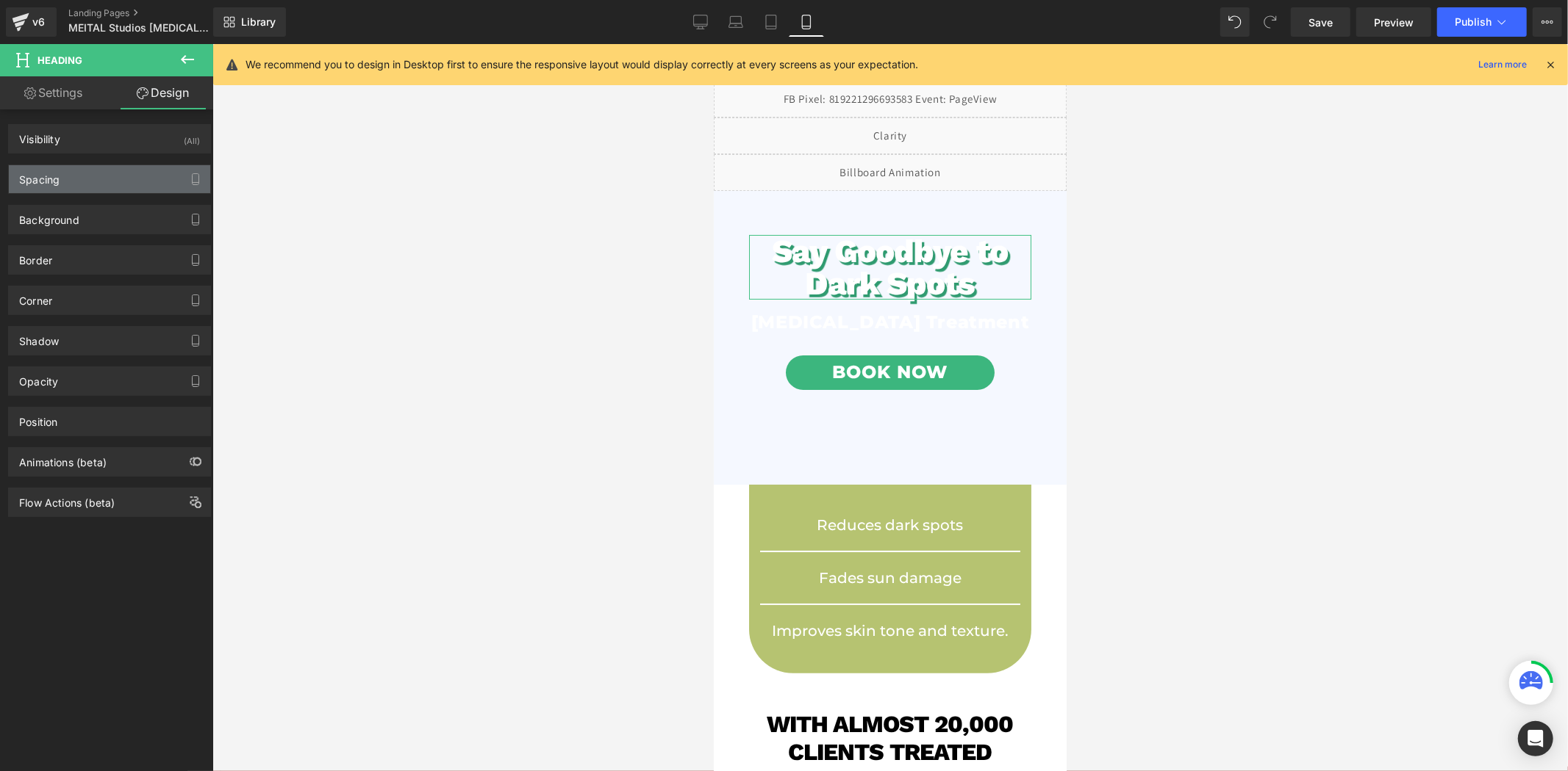
click at [105, 176] on div "Spacing" at bounding box center [109, 179] width 201 height 28
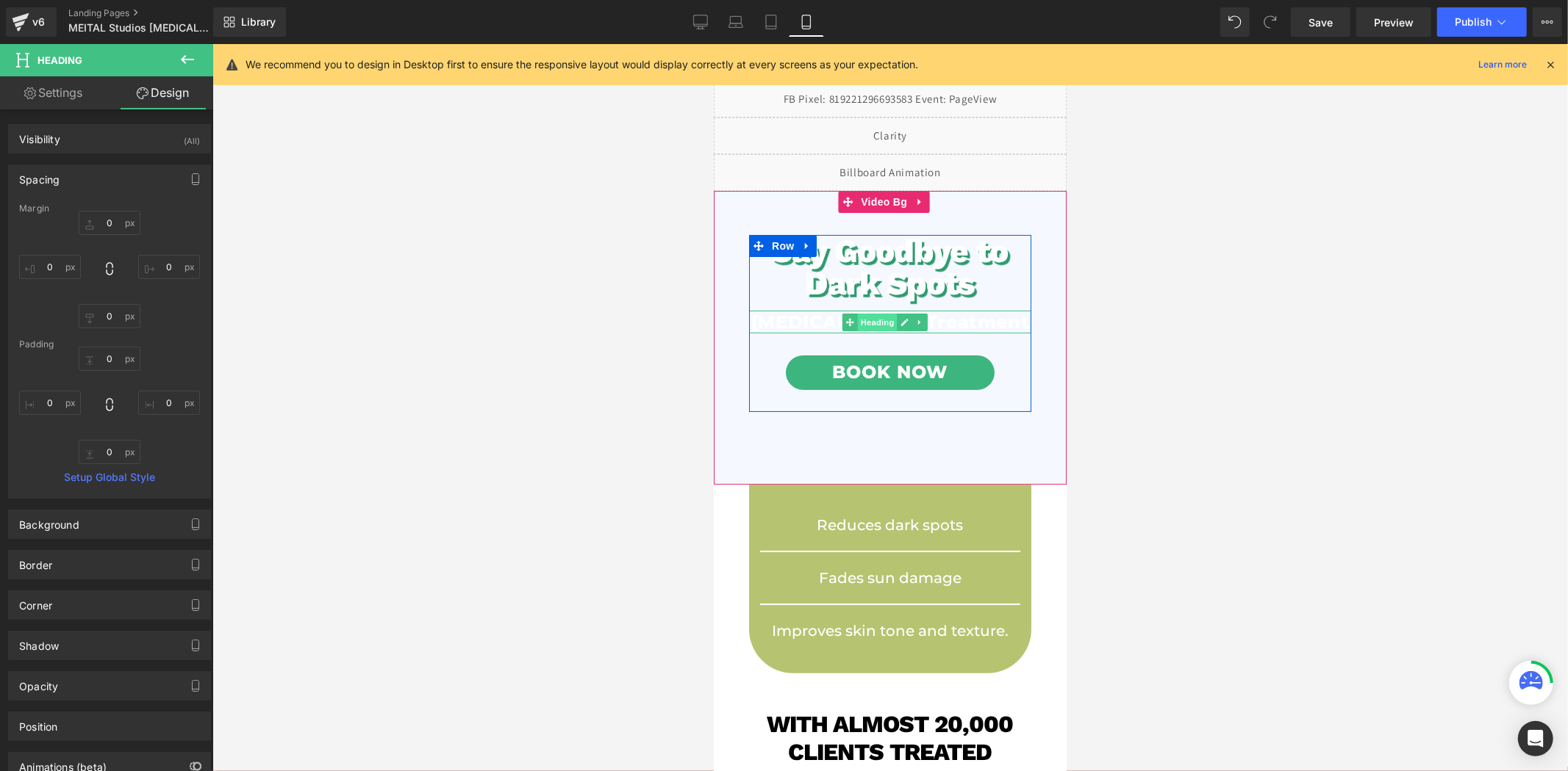
click at [882, 330] on span "Heading" at bounding box center [877, 322] width 40 height 18
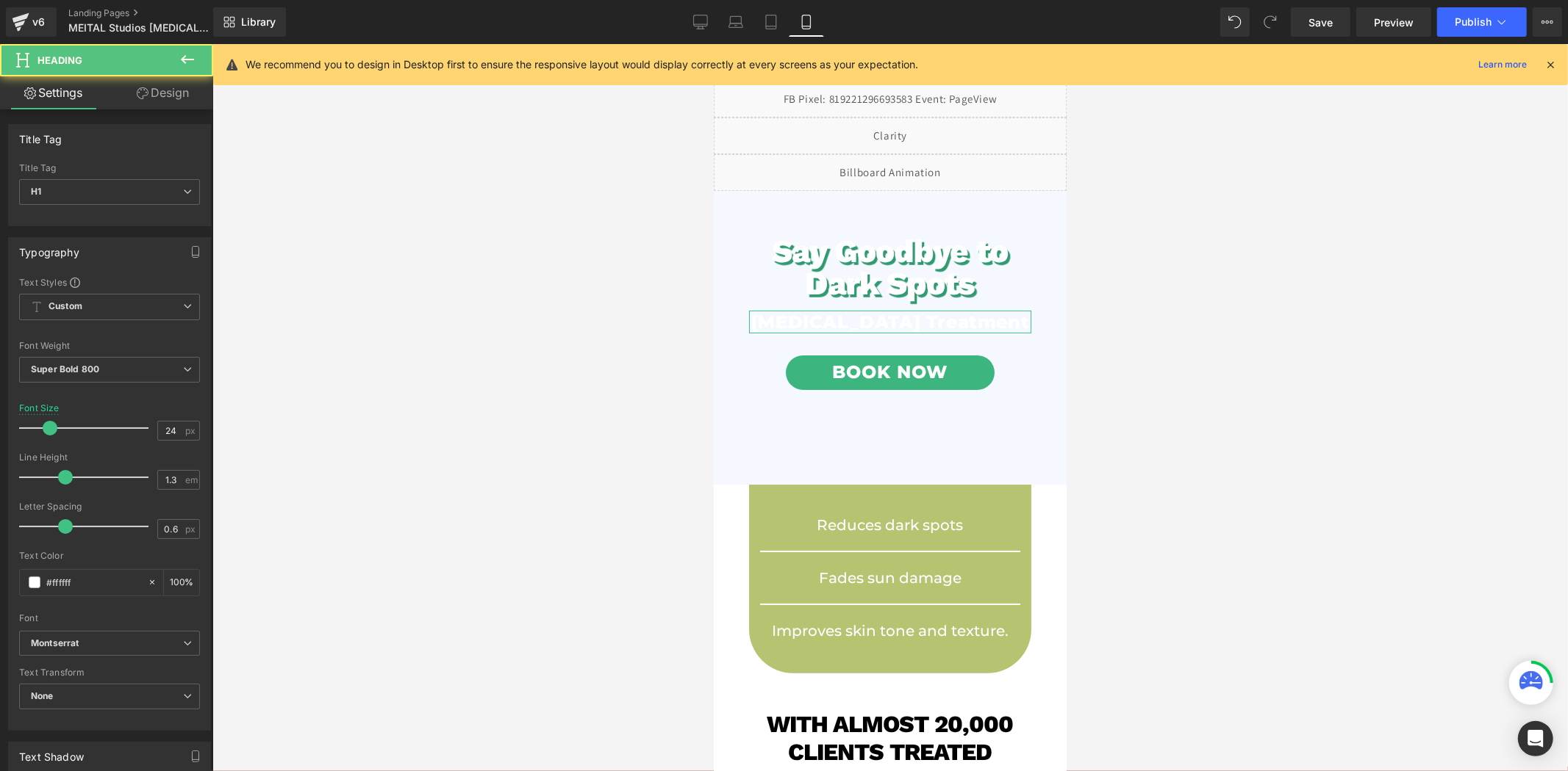
click at [166, 98] on link "Design" at bounding box center [163, 93] width 107 height 33
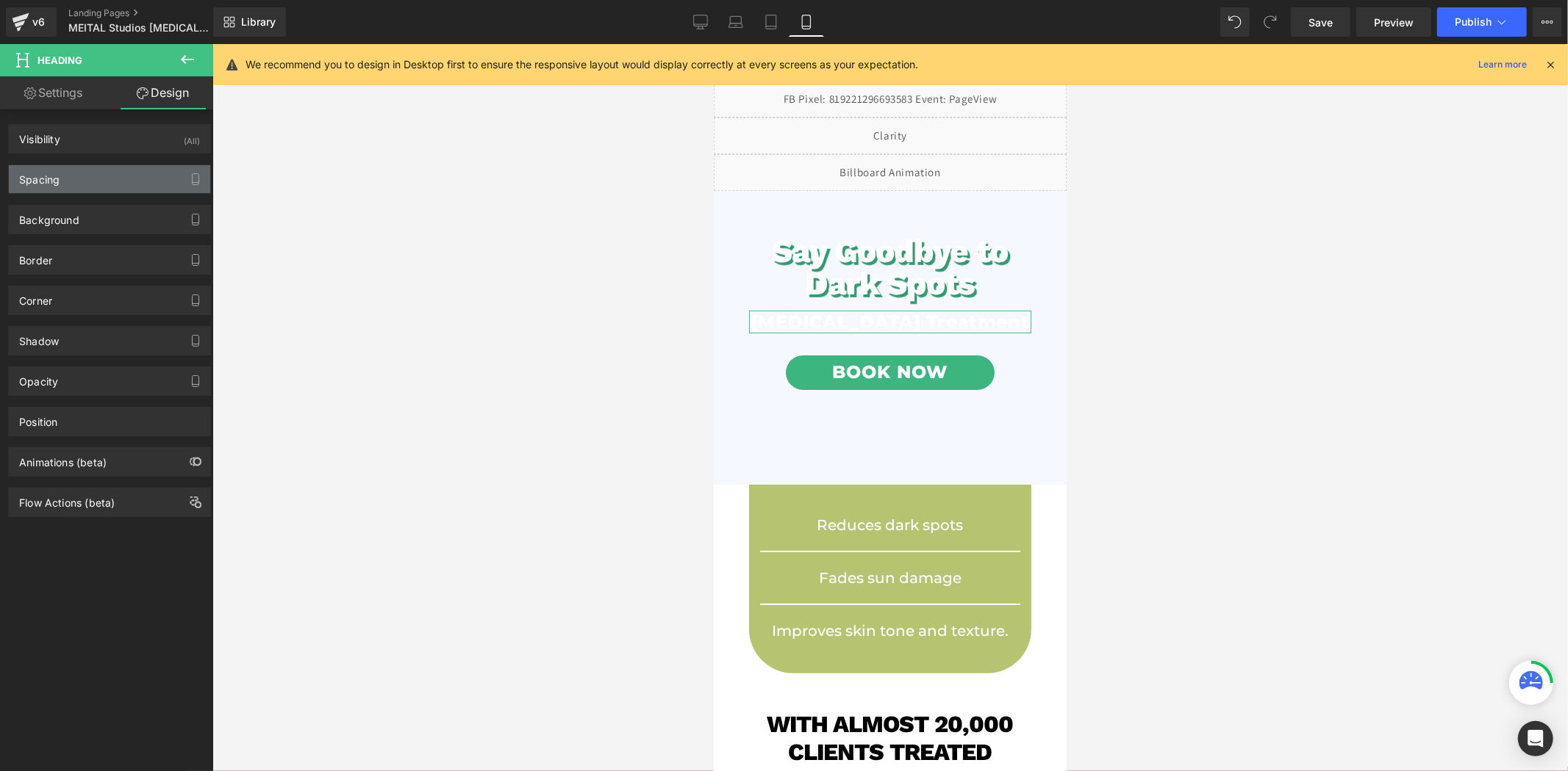
click at [115, 191] on div "Spacing" at bounding box center [109, 179] width 201 height 28
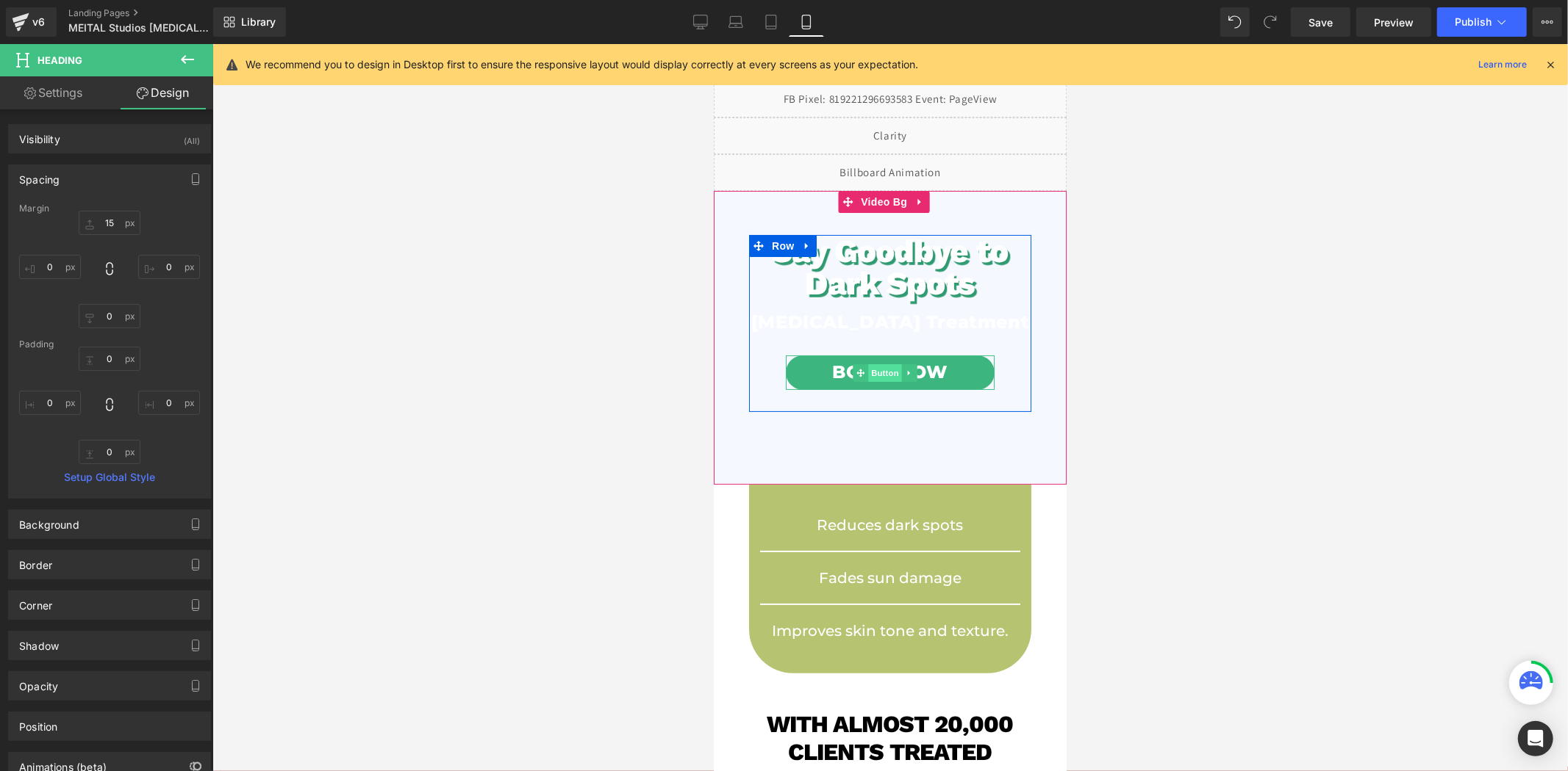
click at [873, 381] on span "Button" at bounding box center [884, 373] width 33 height 18
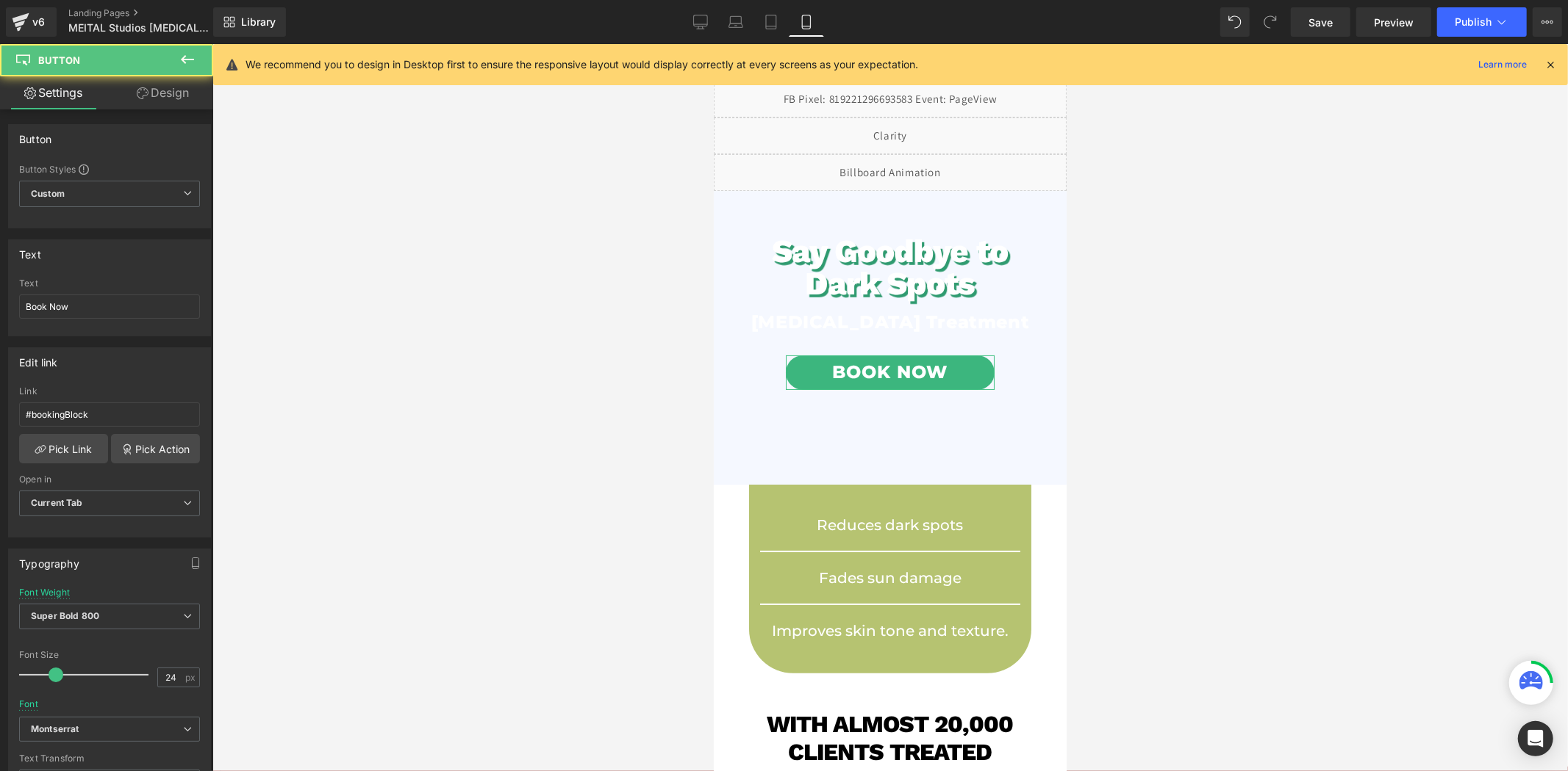
click at [173, 100] on link "Design" at bounding box center [163, 93] width 107 height 33
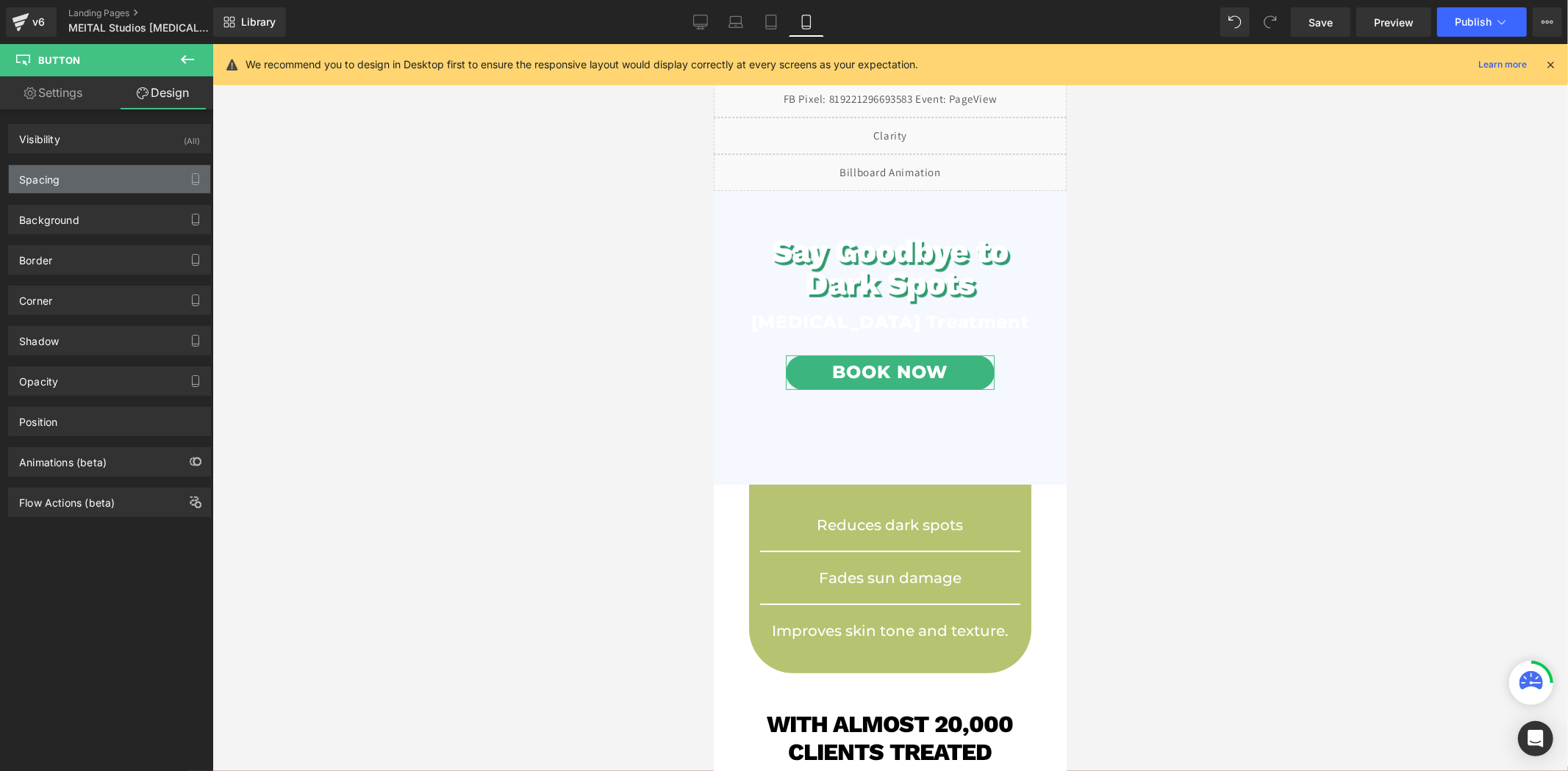
click at [123, 172] on div "Spacing" at bounding box center [109, 179] width 201 height 28
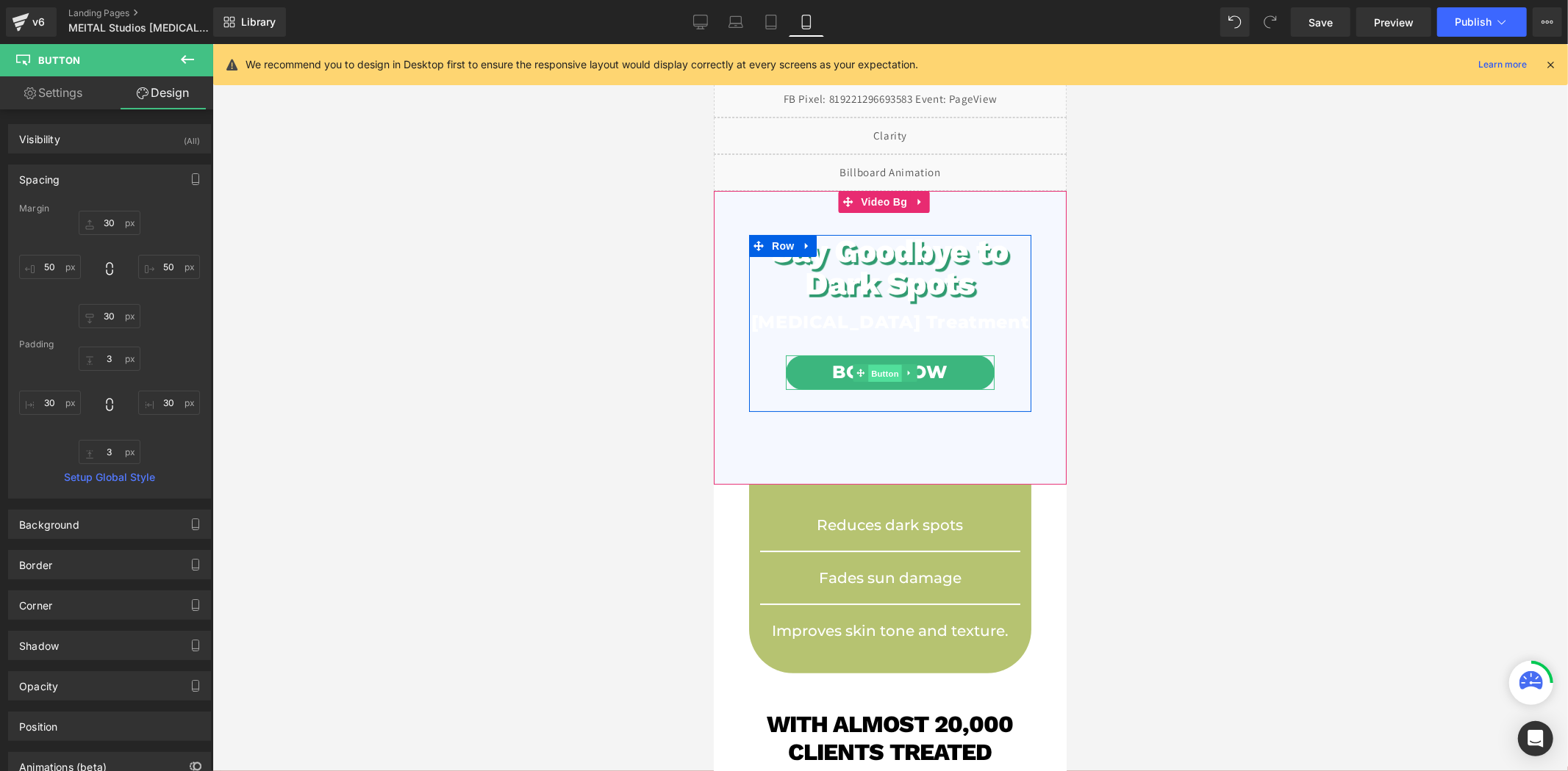
click at [873, 382] on span "Button" at bounding box center [884, 374] width 33 height 18
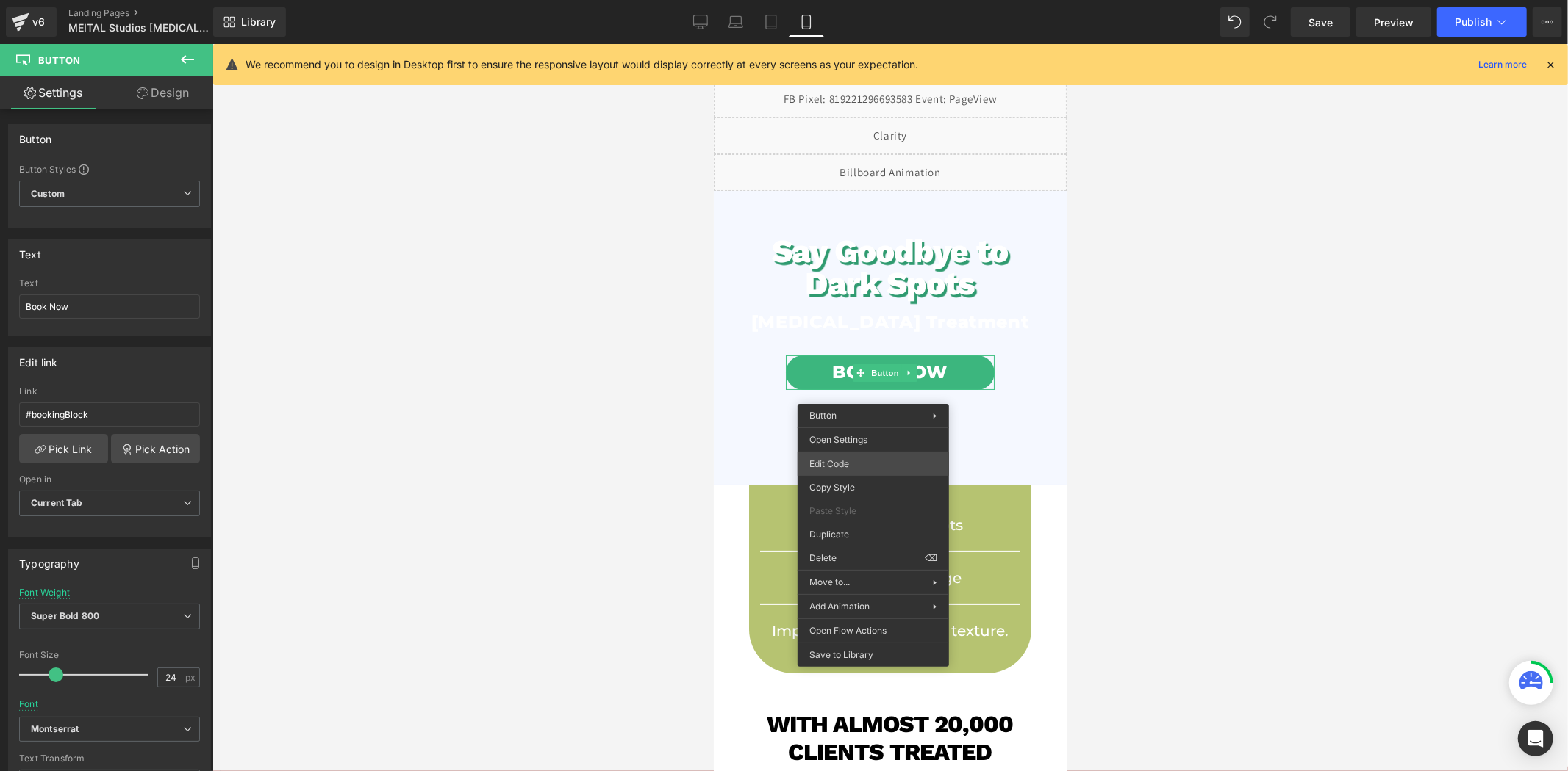
click at [857, 0] on div "Button You are previewing how the will restyle your page. You can not edit Elem…" at bounding box center [784, 0] width 1568 height 0
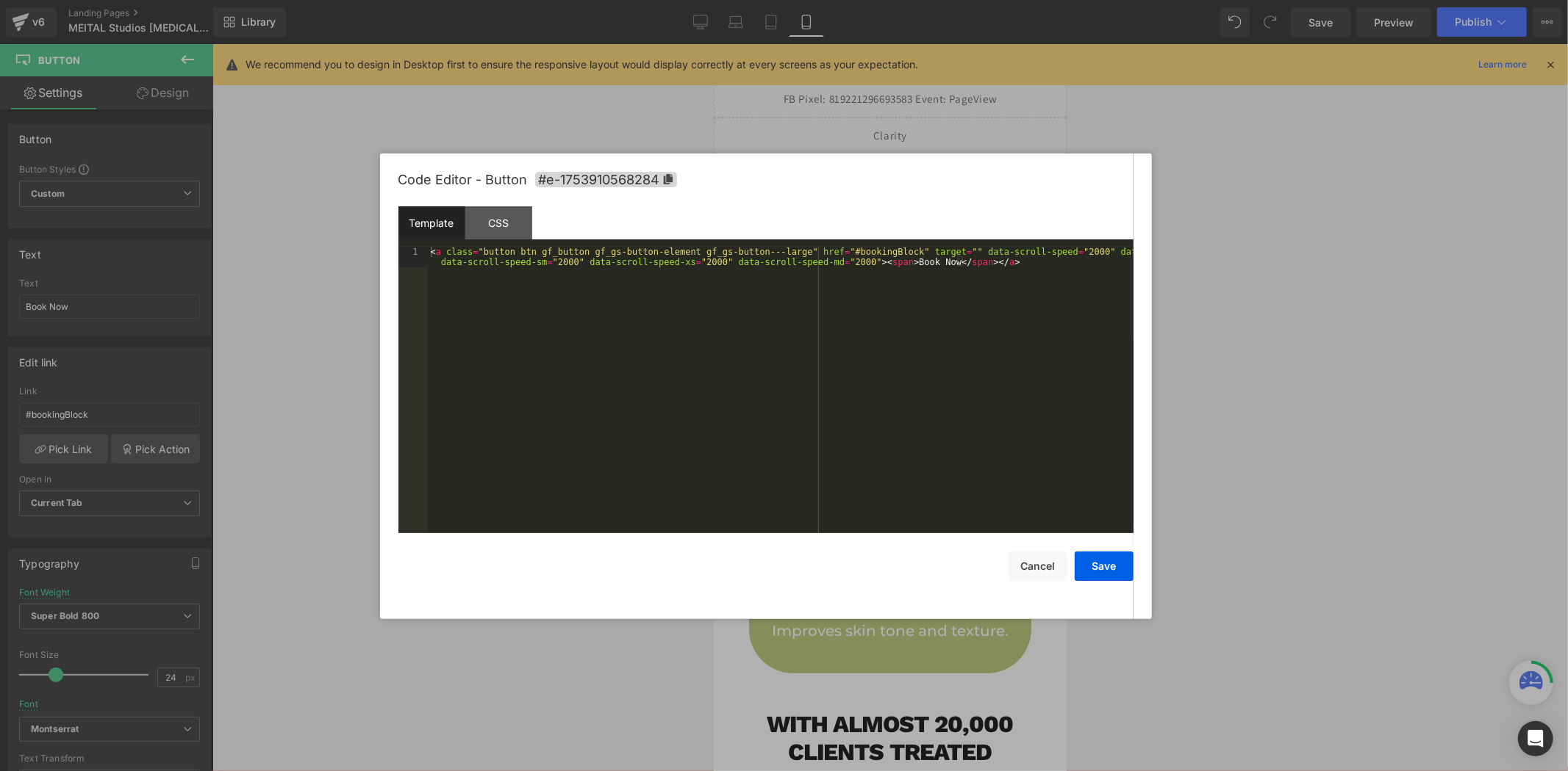
drag, startPoint x: 582, startPoint y: 294, endPoint x: 592, endPoint y: 287, distance: 12.2
click at [583, 293] on div "< a class = "button btn gf_button gf_gs-button-element gf_gs-button---large" hr…" at bounding box center [780, 411] width 705 height 330
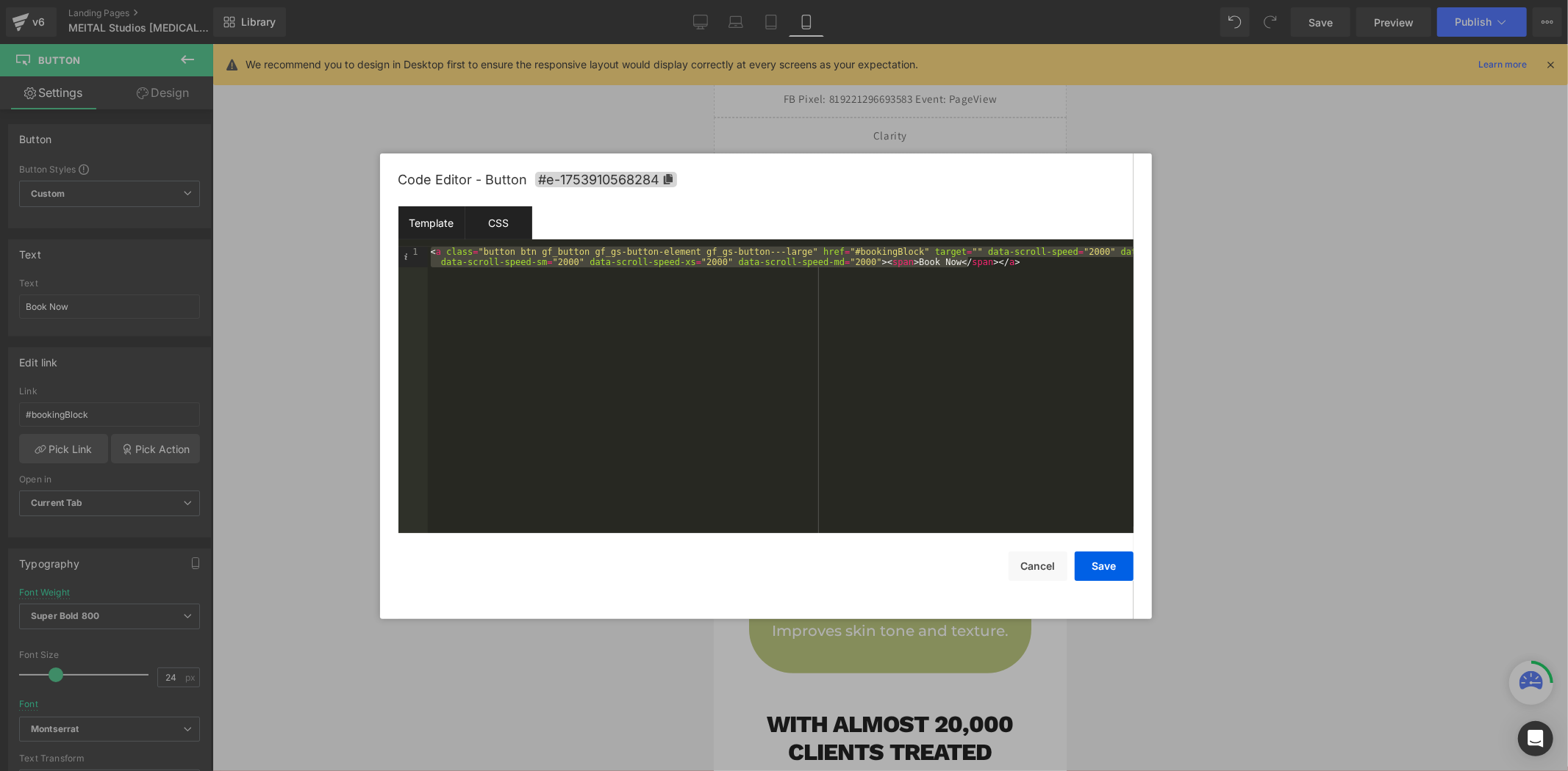
click at [508, 221] on div "CSS" at bounding box center [499, 223] width 67 height 33
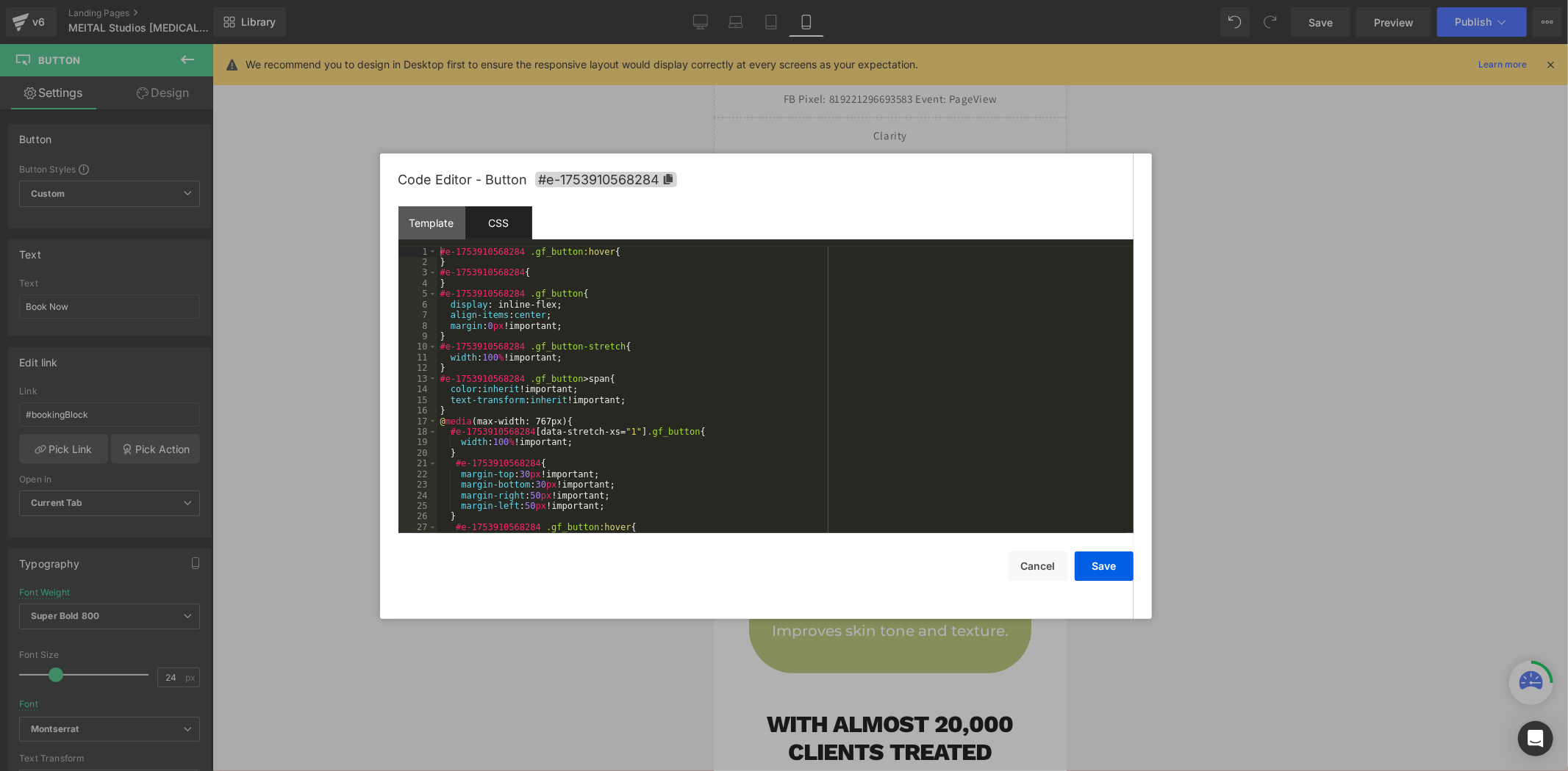
click at [704, 348] on div "#e-1753910568284 .gf_button :hover { } #e-1753910568284 { } #e-1753910568284 .g…" at bounding box center [782, 400] width 690 height 308
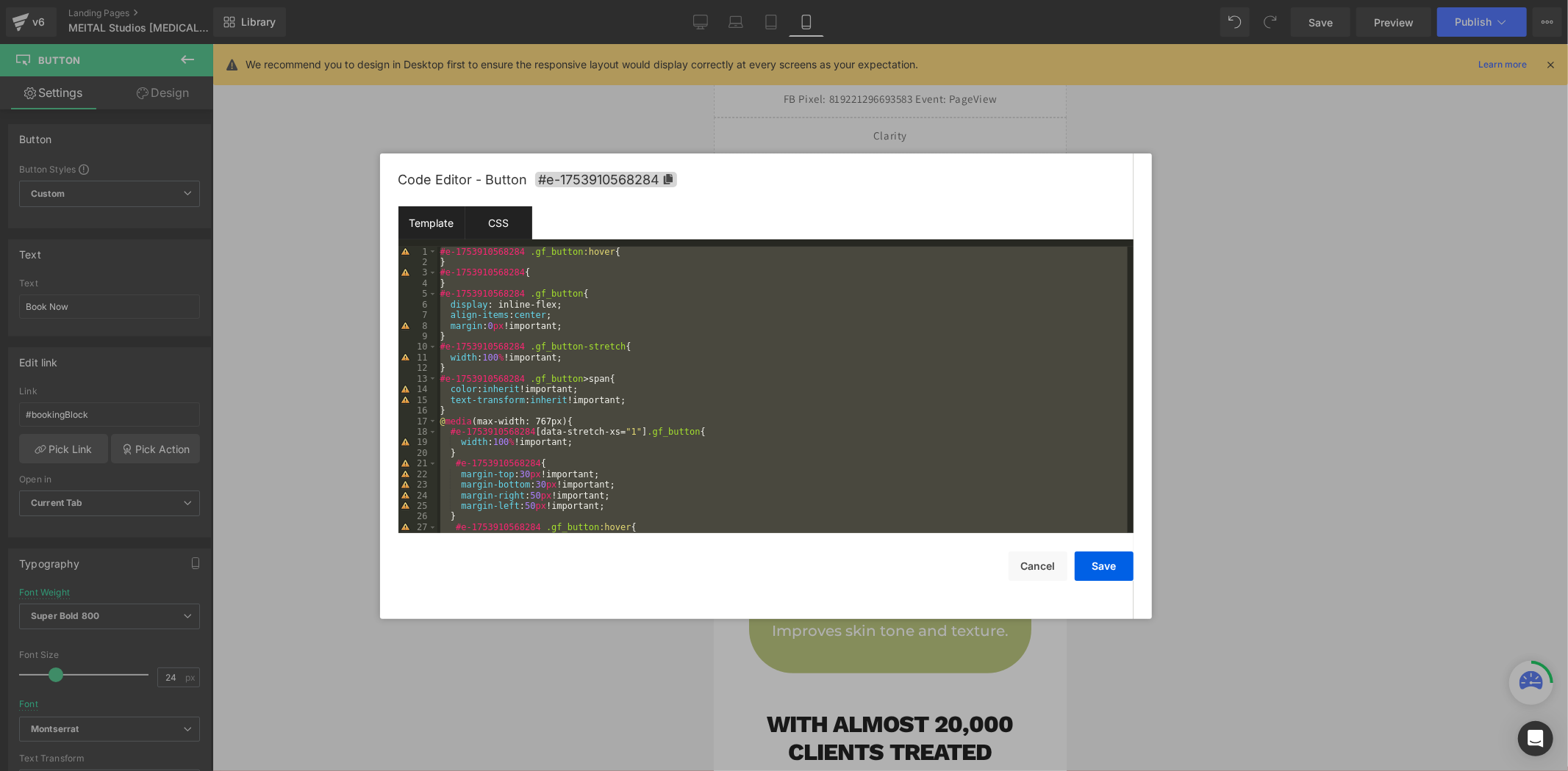
click at [448, 224] on div "Template" at bounding box center [432, 223] width 67 height 33
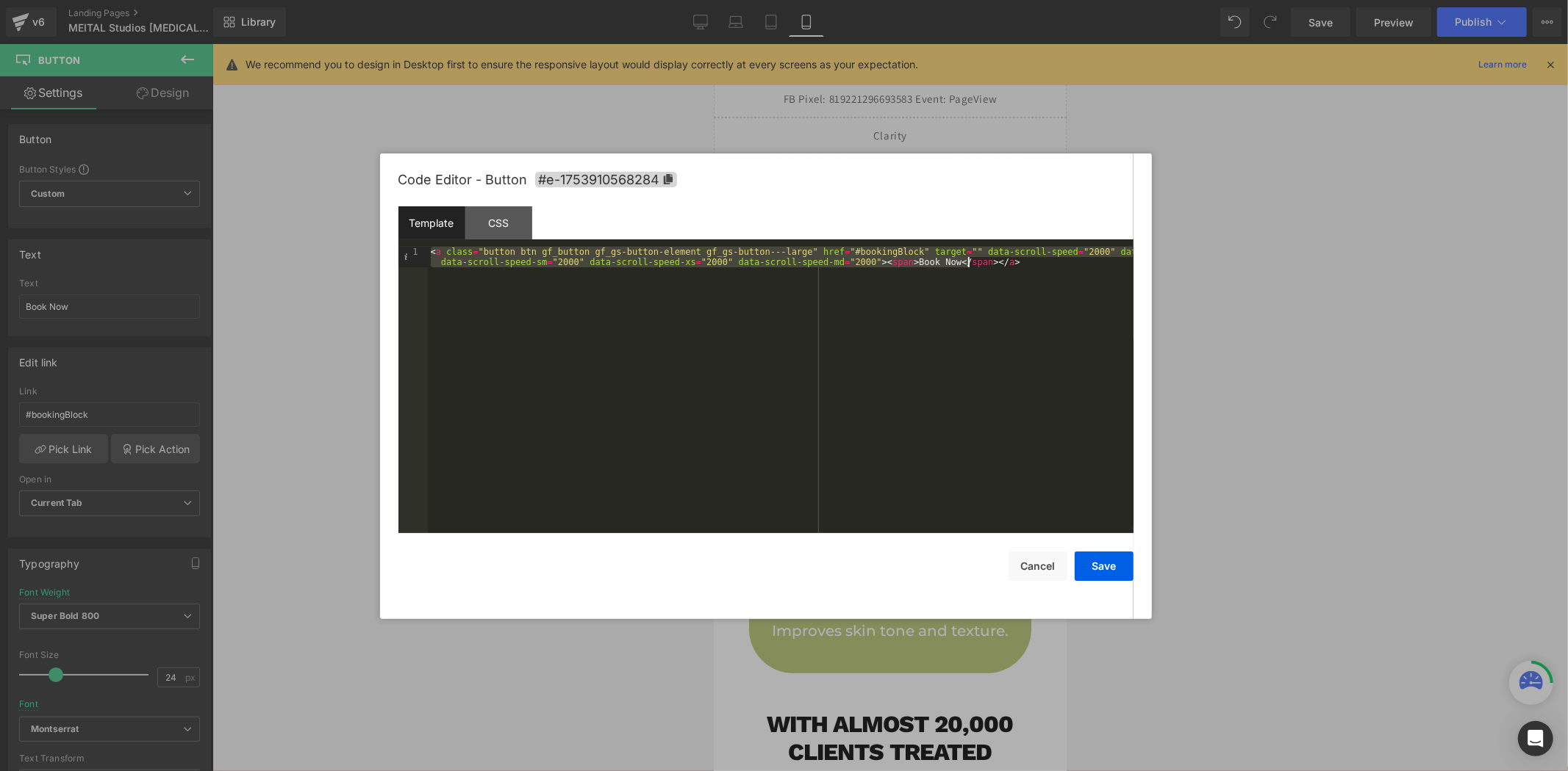
click at [740, 365] on div "< a class = "button btn gf_button gf_gs-button-element gf_gs-button---large" hr…" at bounding box center [780, 389] width 705 height 286
click at [278, 375] on div at bounding box center [784, 386] width 1568 height 771
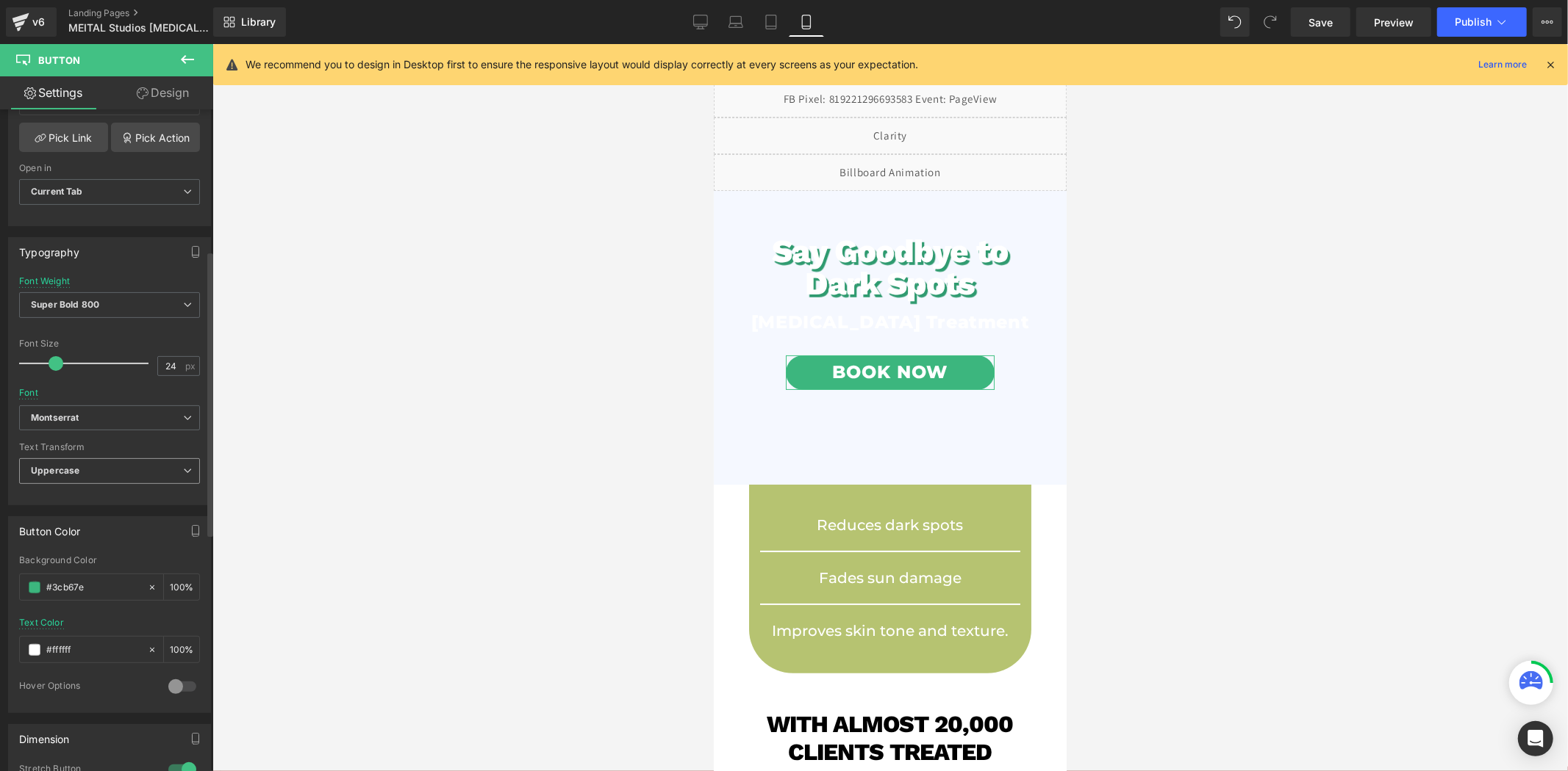
scroll to position [326, 0]
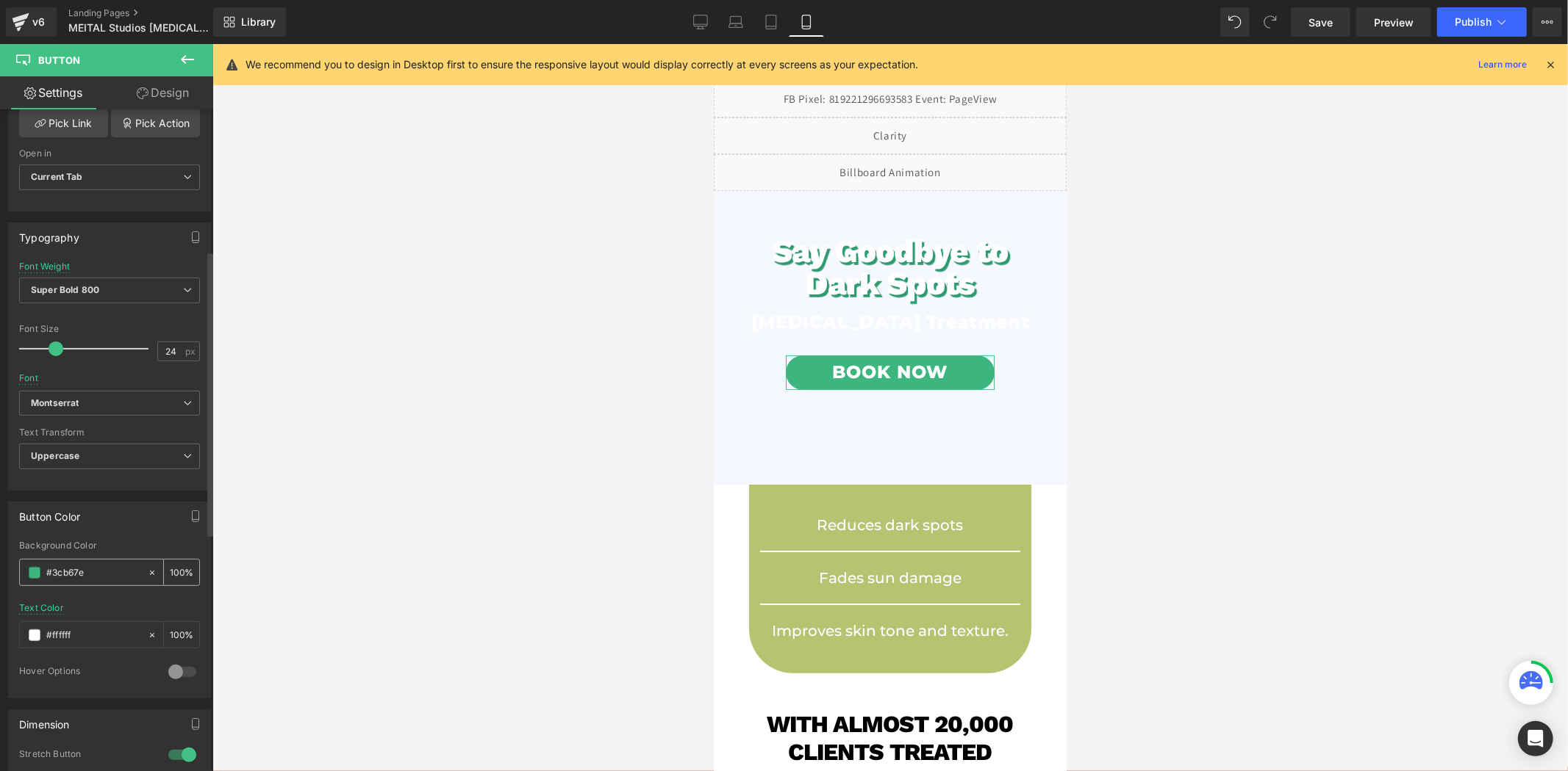
click at [93, 576] on input "#3cb67e" at bounding box center [93, 573] width 94 height 16
click at [96, 630] on input "#ffffff" at bounding box center [93, 636] width 94 height 16
click at [889, 381] on span "Button" at bounding box center [884, 373] width 33 height 18
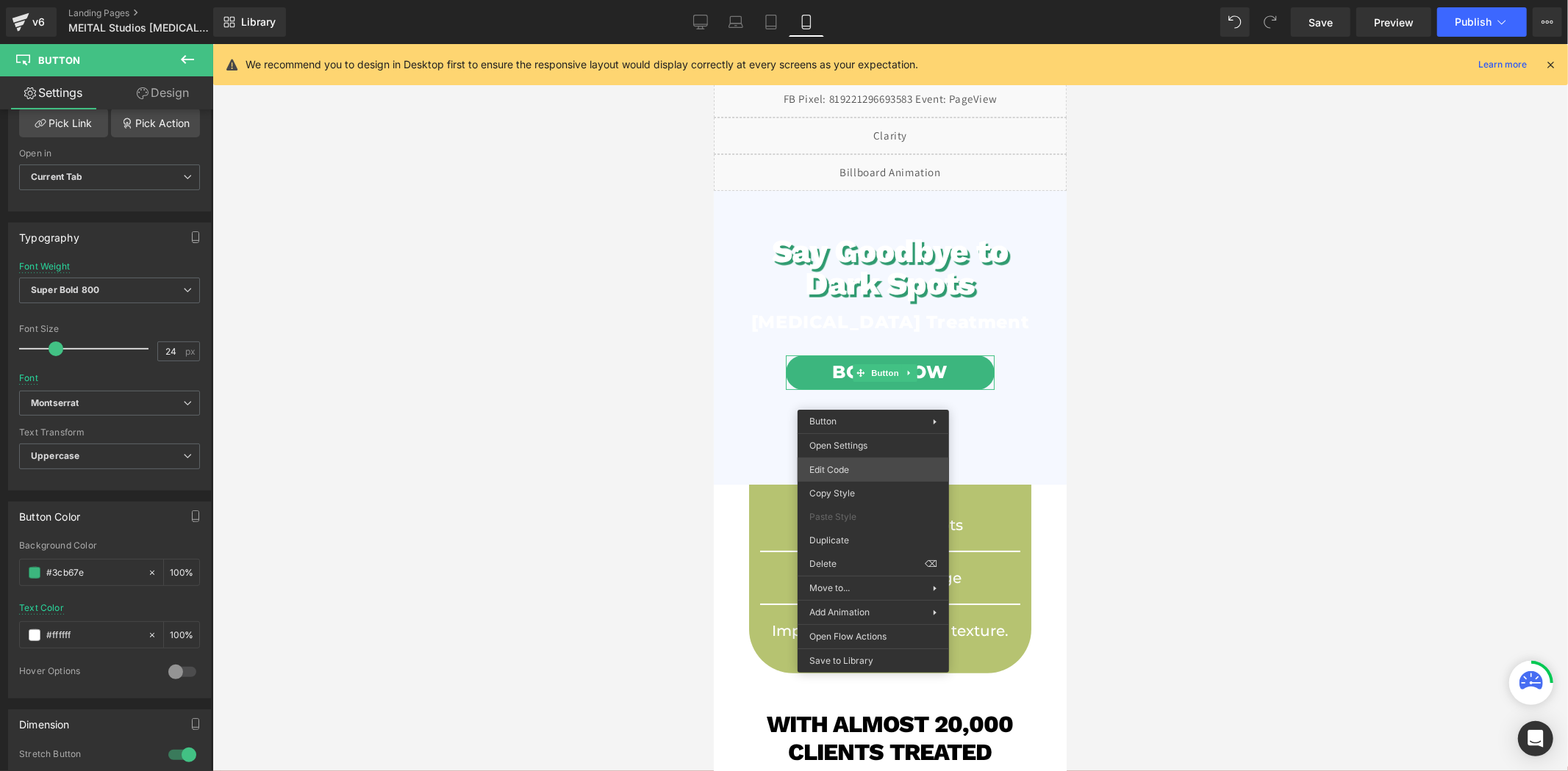
click at [849, 0] on div "Button You are previewing how the will restyle your page. You can not edit Elem…" at bounding box center [784, 0] width 1568 height 0
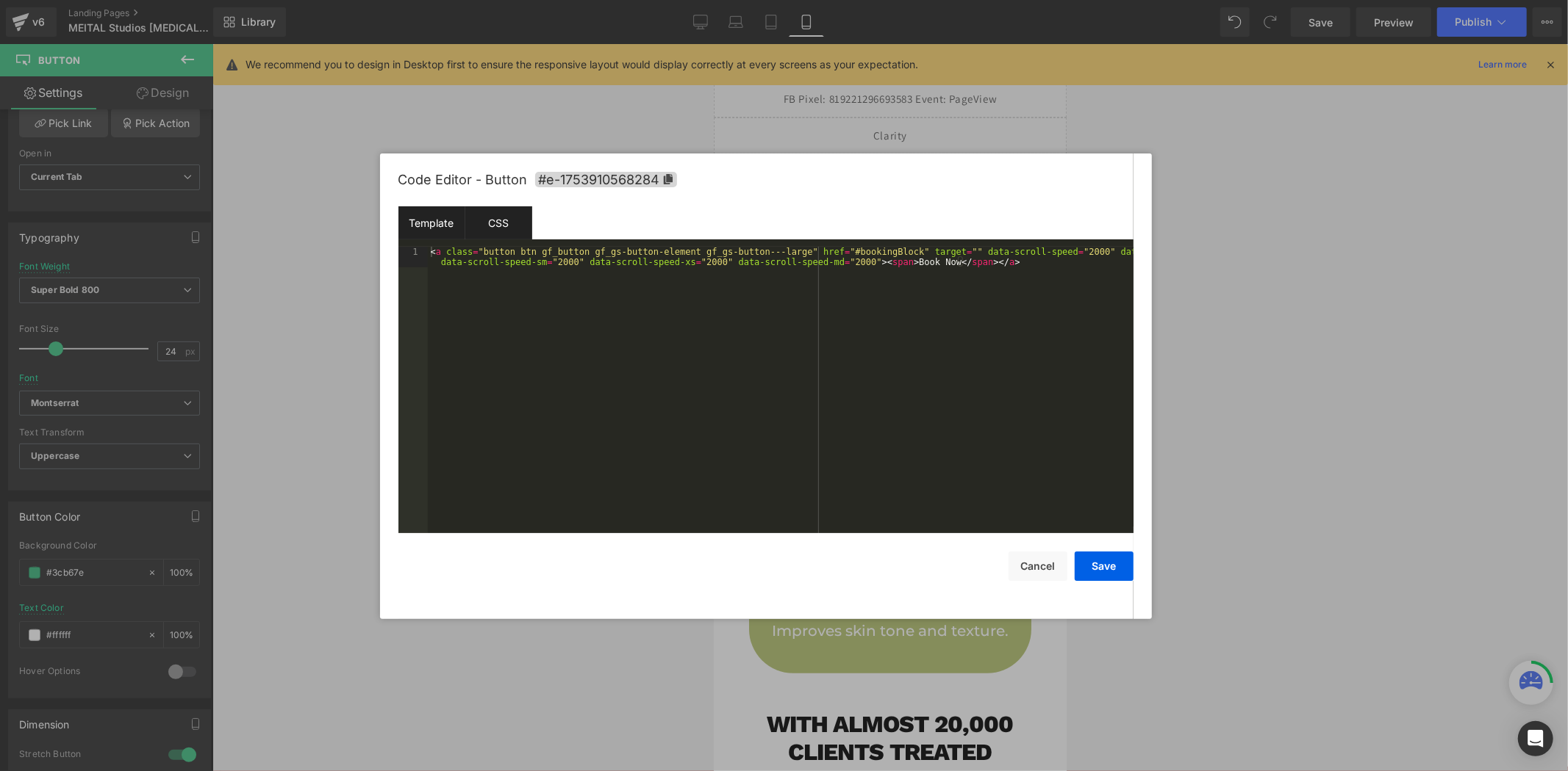
click at [509, 233] on div "CSS" at bounding box center [499, 223] width 67 height 33
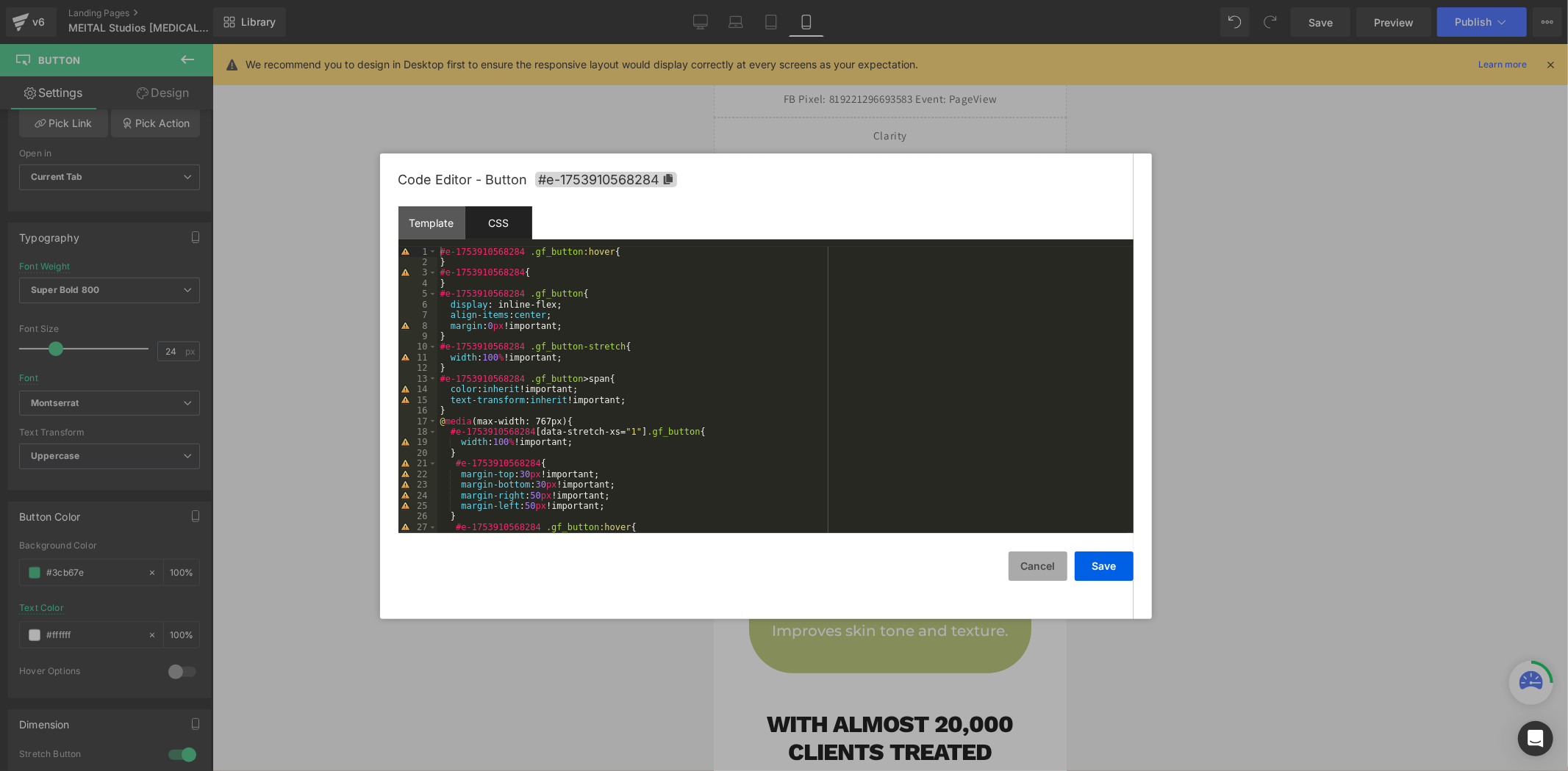
click at [1031, 581] on button "Cancel" at bounding box center [1037, 566] width 59 height 30
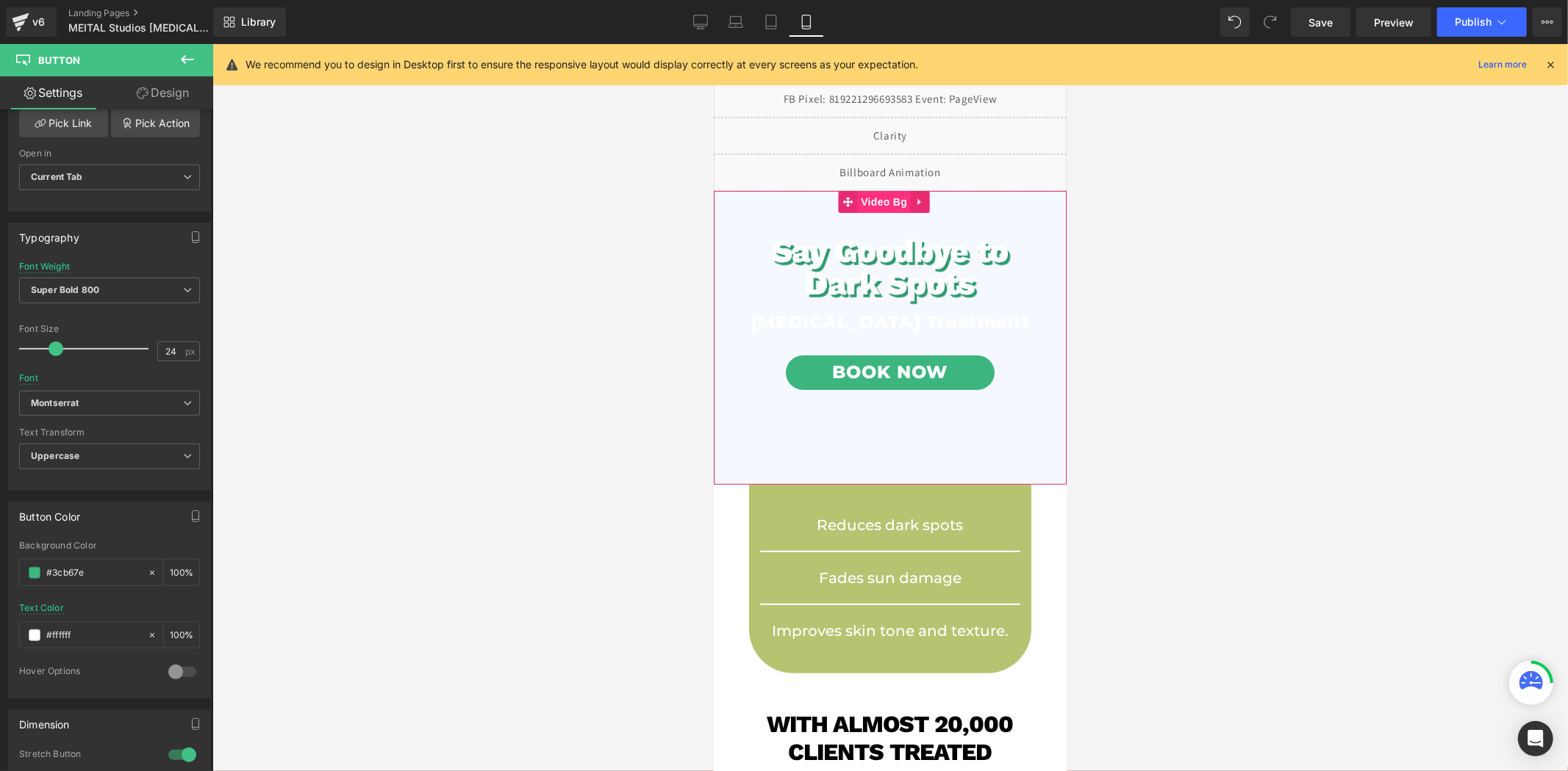
click at [878, 200] on span "Video Bg" at bounding box center [882, 201] width 53 height 22
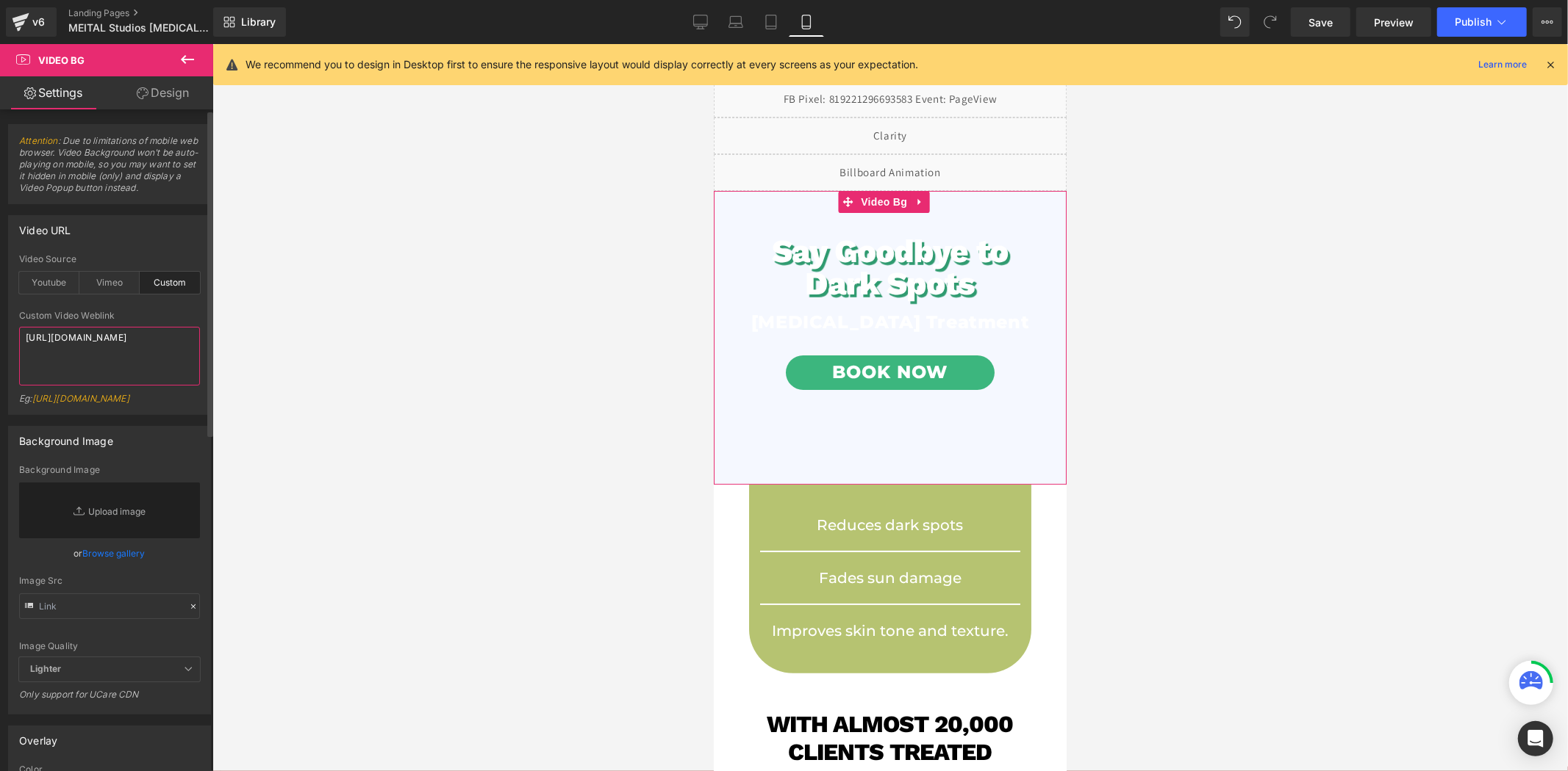
click at [144, 368] on textarea "[URL][DOMAIN_NAME]" at bounding box center [109, 356] width 181 height 59
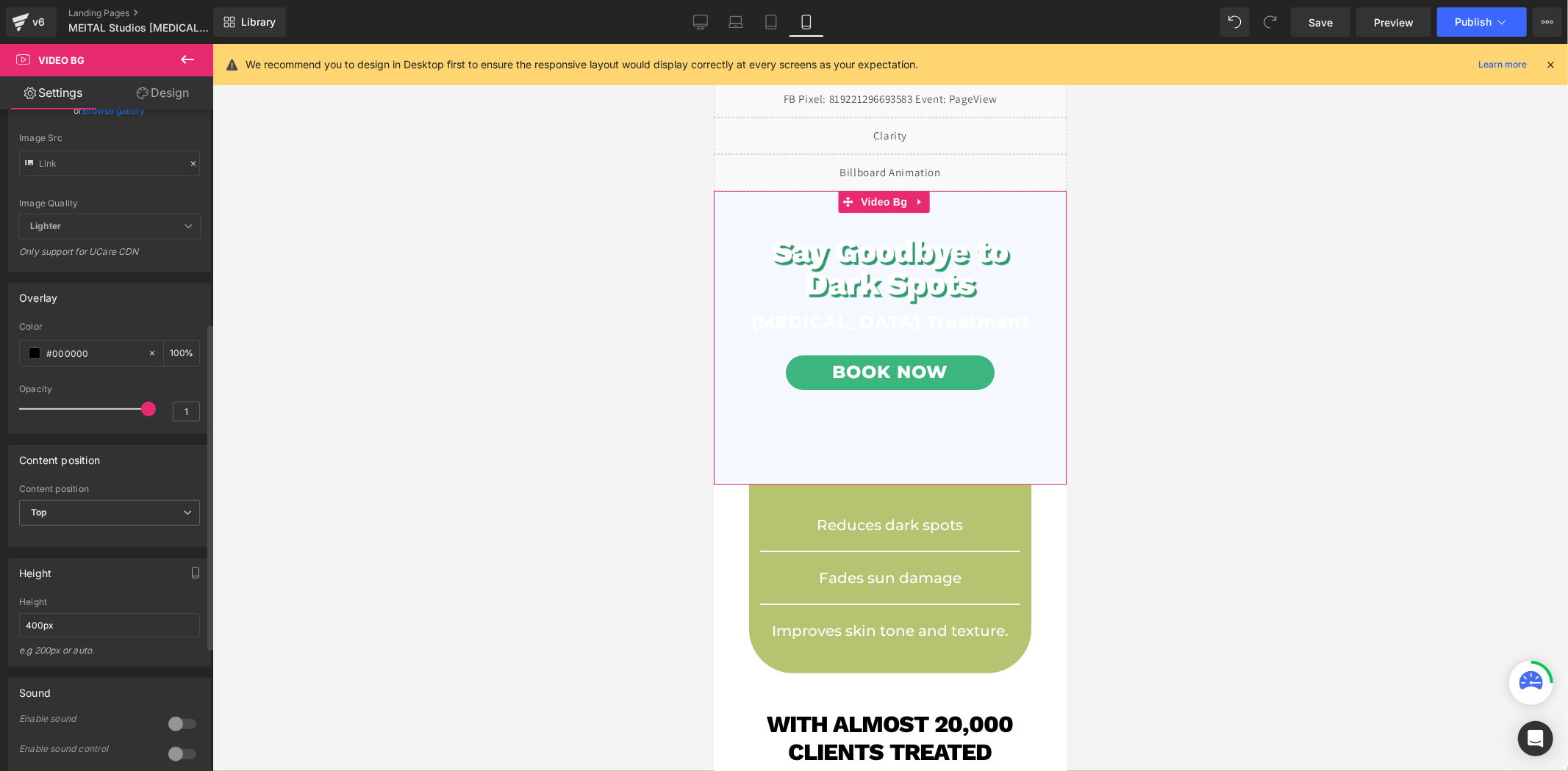
scroll to position [408, 0]
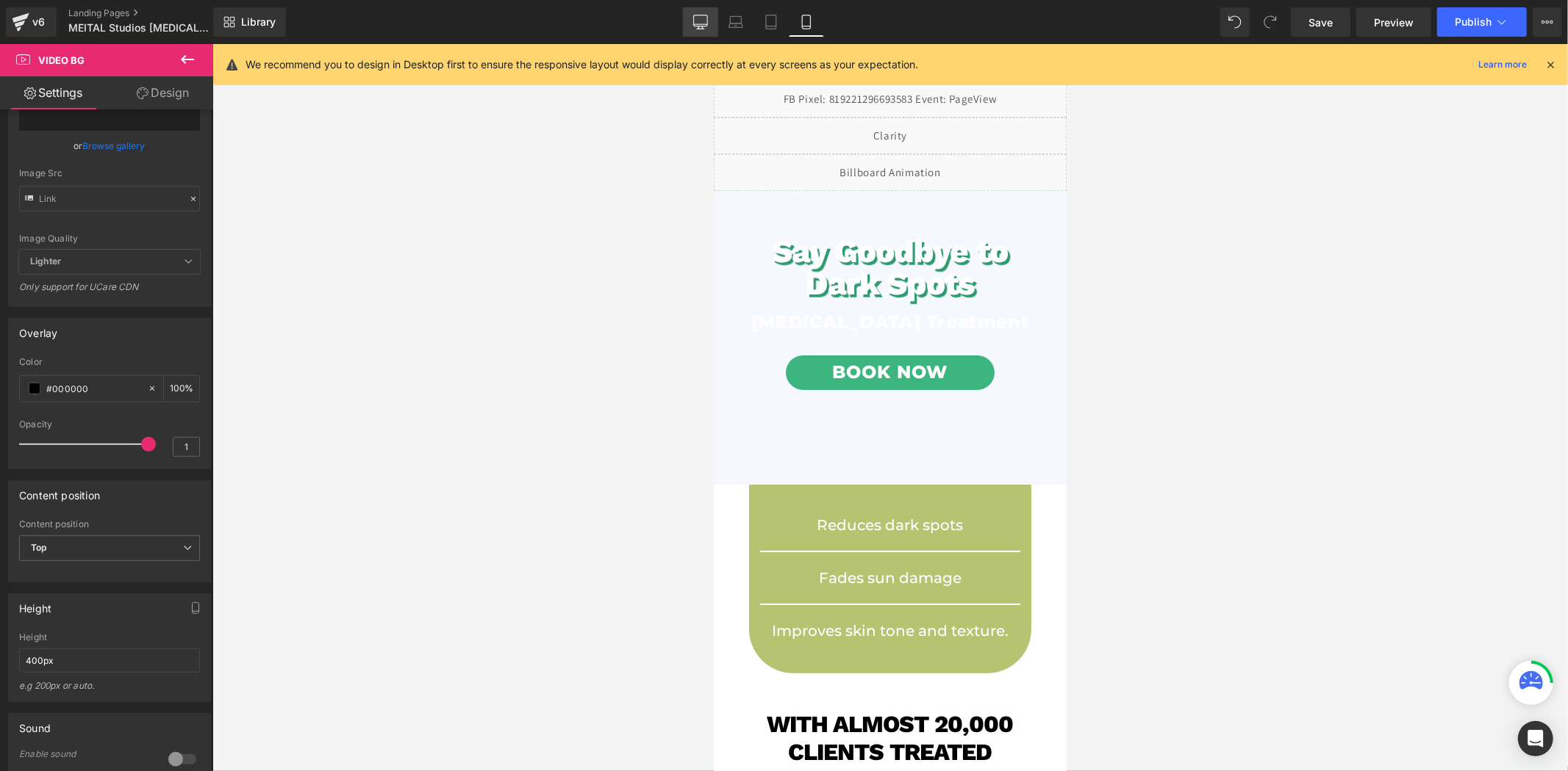
click at [698, 25] on icon at bounding box center [700, 22] width 14 height 14
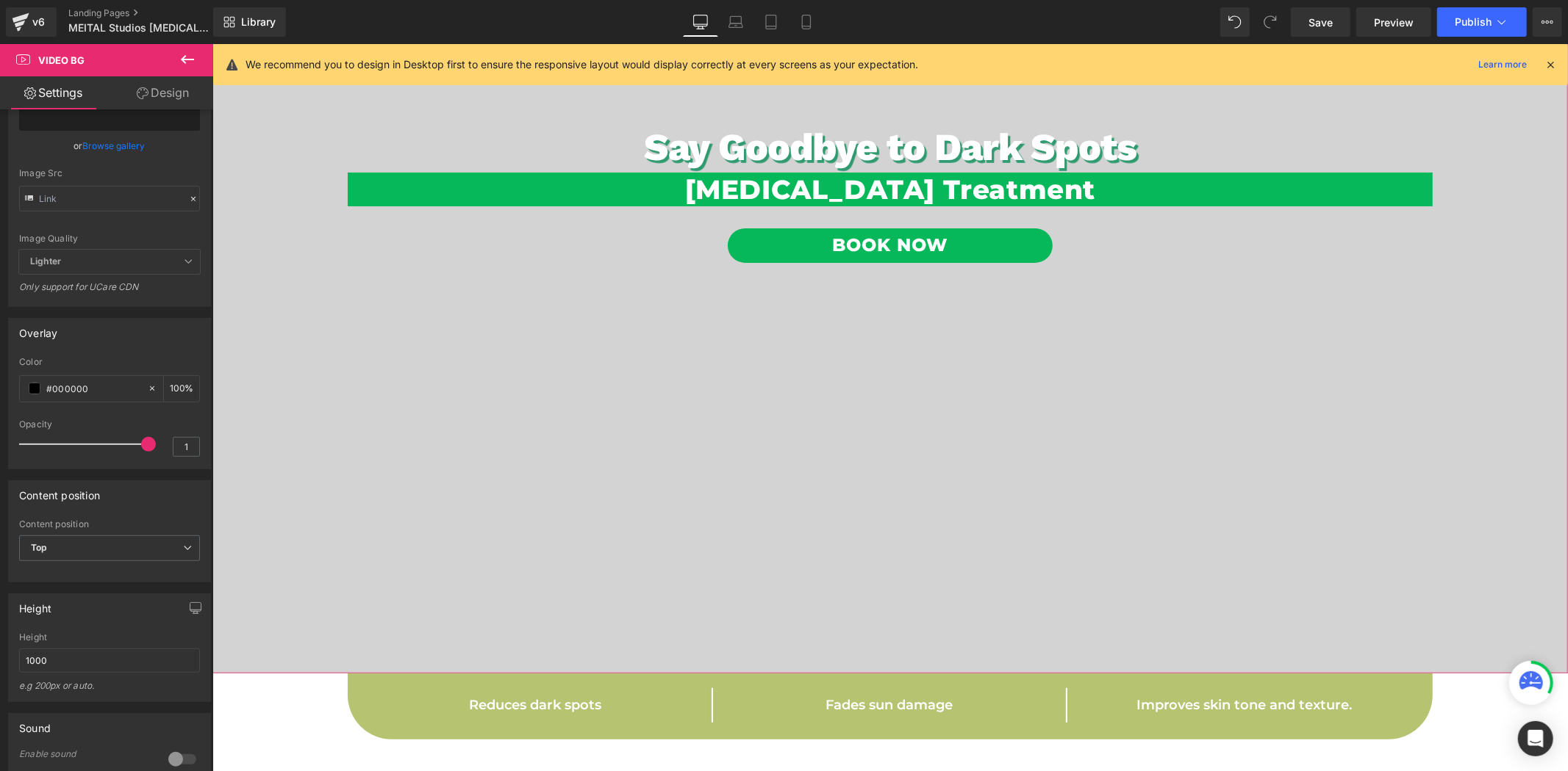
scroll to position [0, 0]
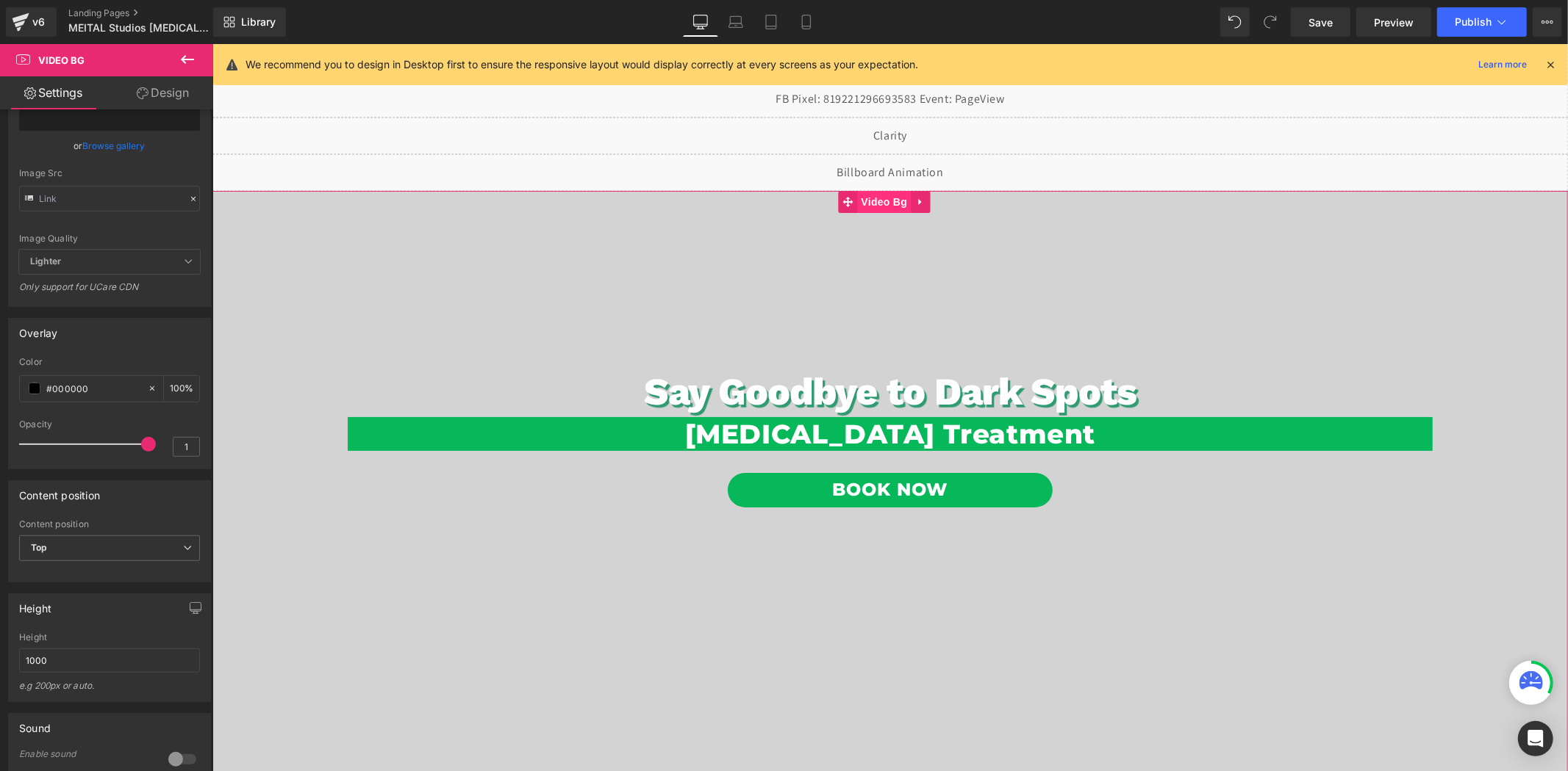
click at [880, 199] on span "Video Bg" at bounding box center [882, 201] width 53 height 22
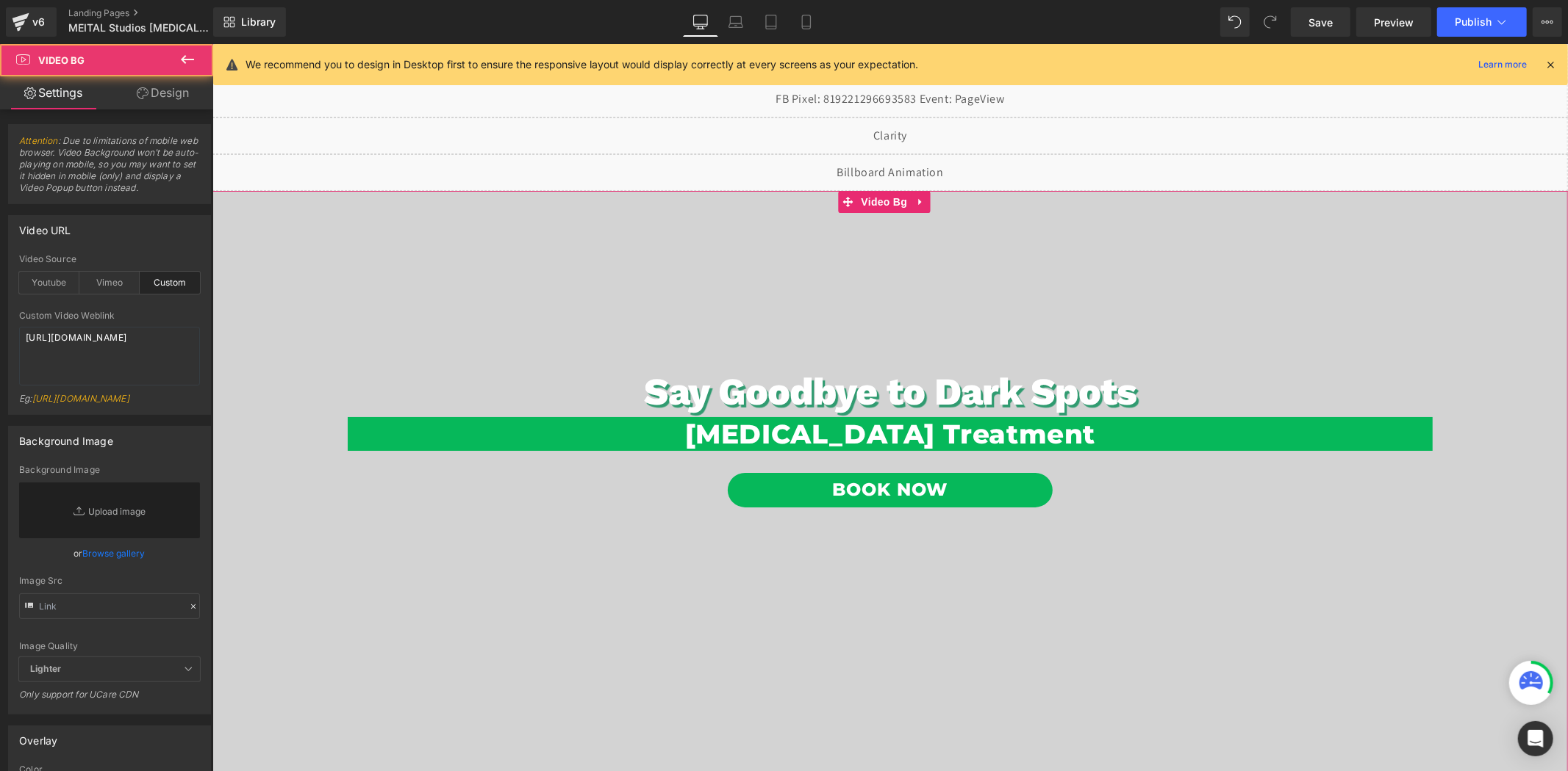
click at [157, 88] on link "Design" at bounding box center [163, 93] width 107 height 33
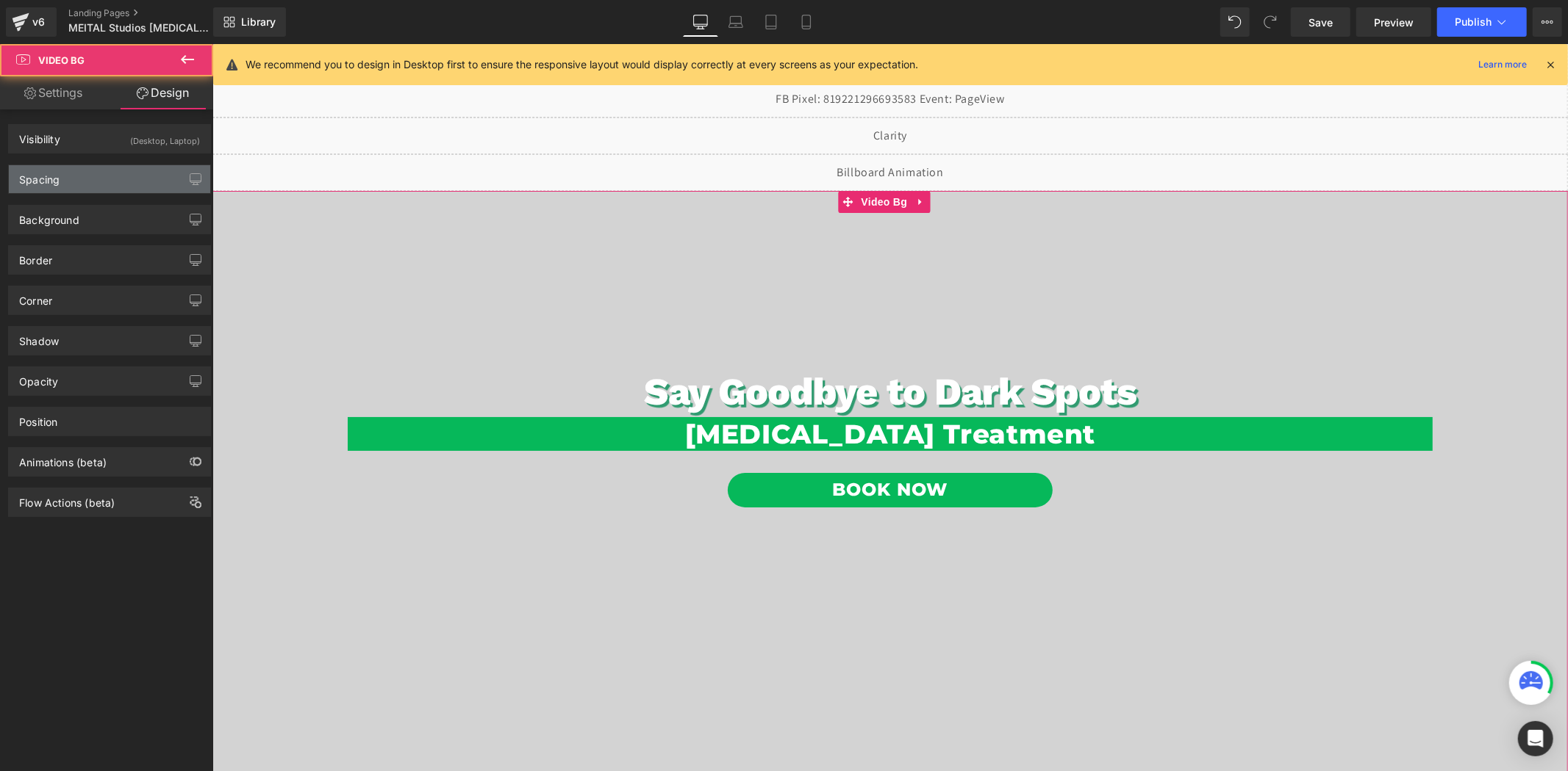
type input "0"
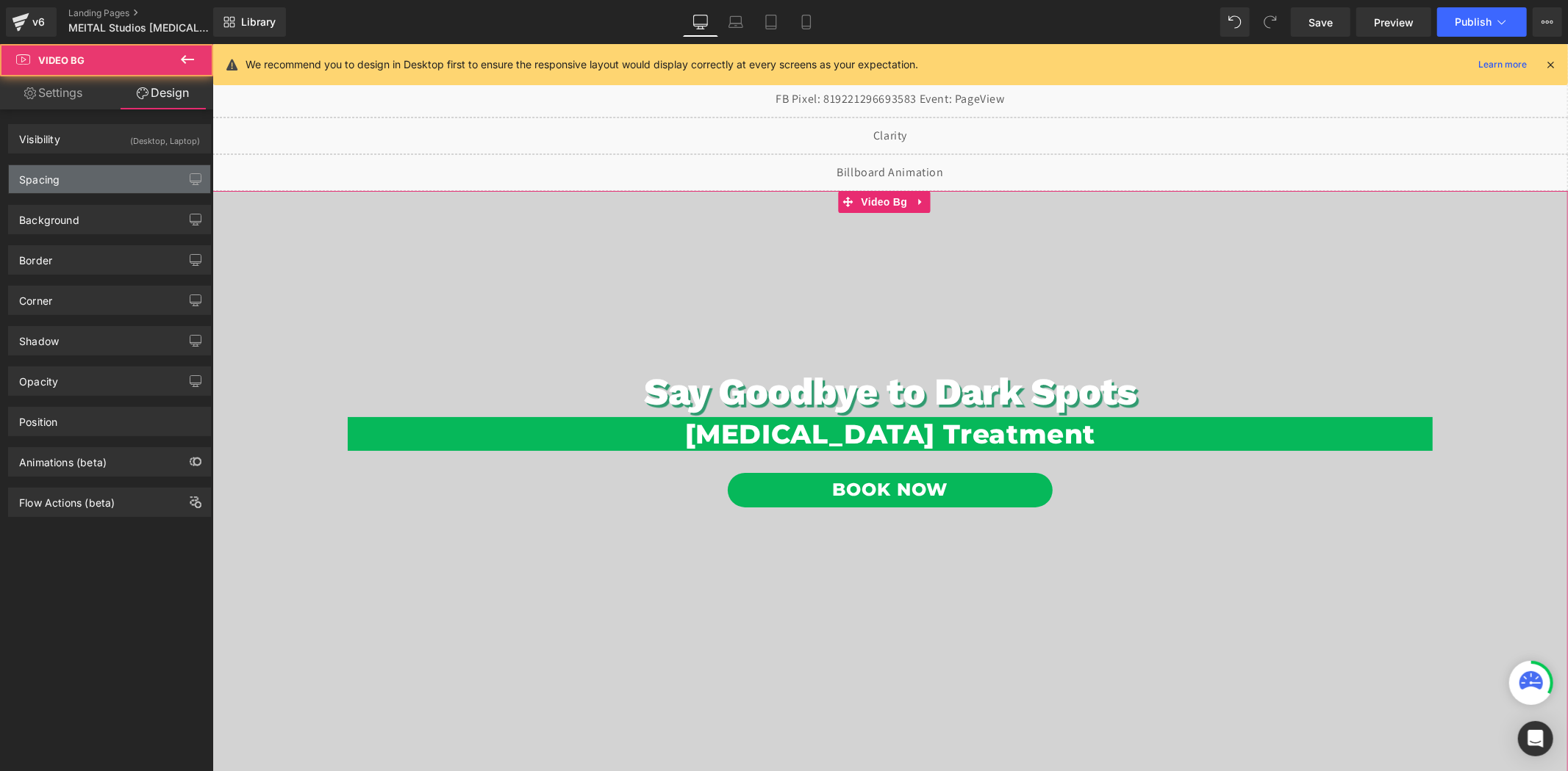
type input "0"
click at [81, 177] on div "Spacing" at bounding box center [109, 179] width 201 height 28
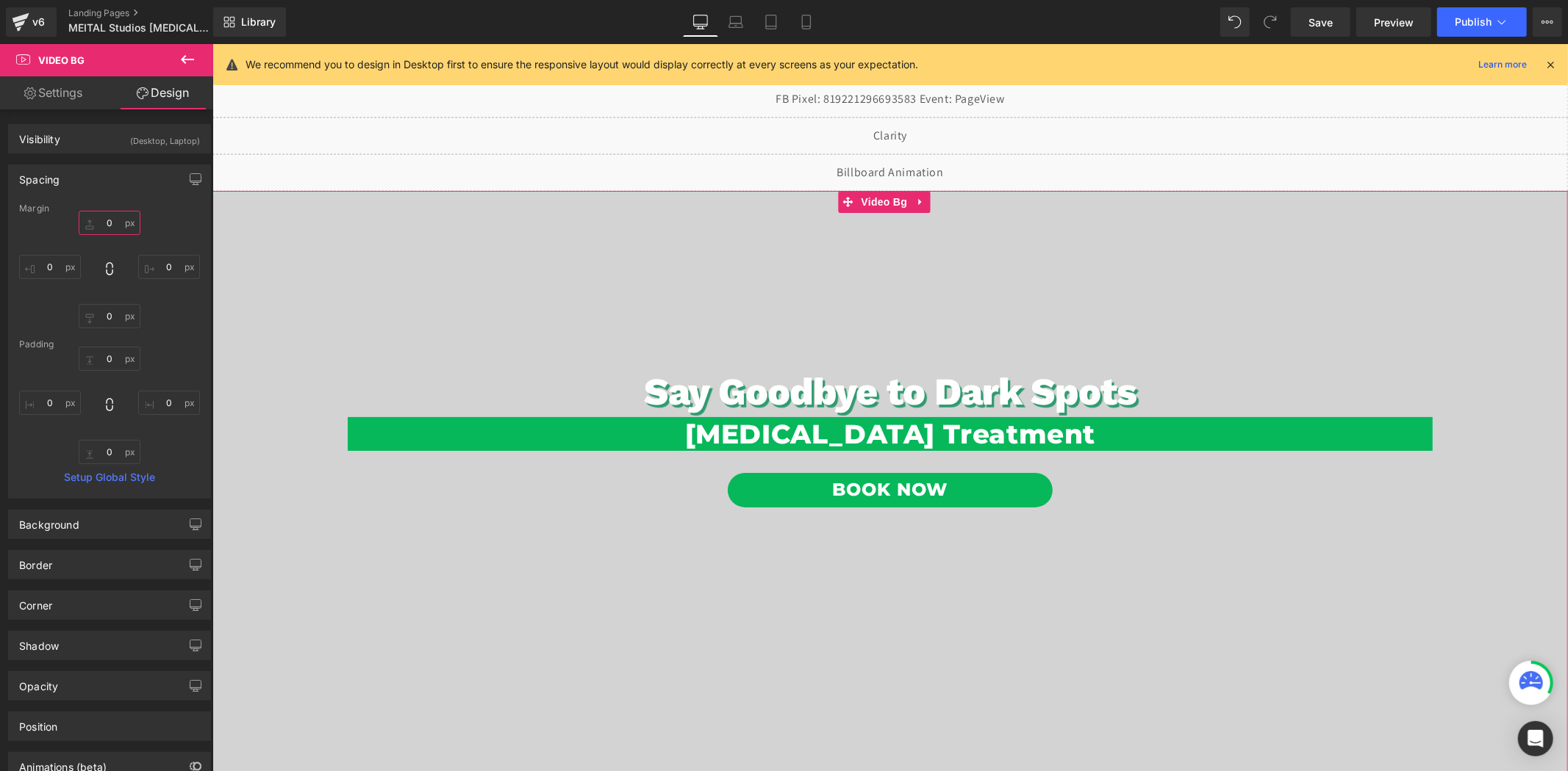
click at [117, 223] on input "0" at bounding box center [109, 223] width 61 height 24
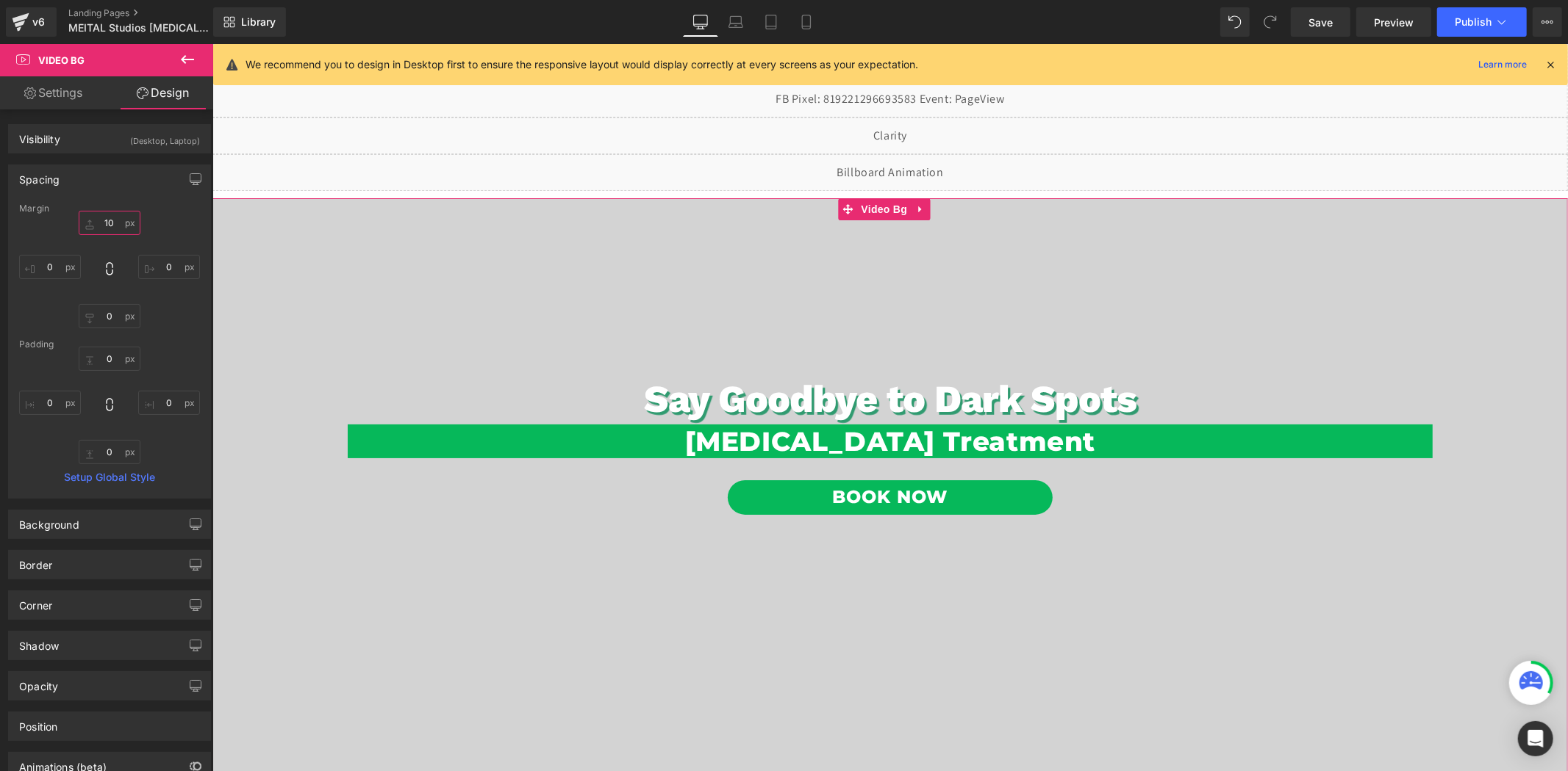
type input "1"
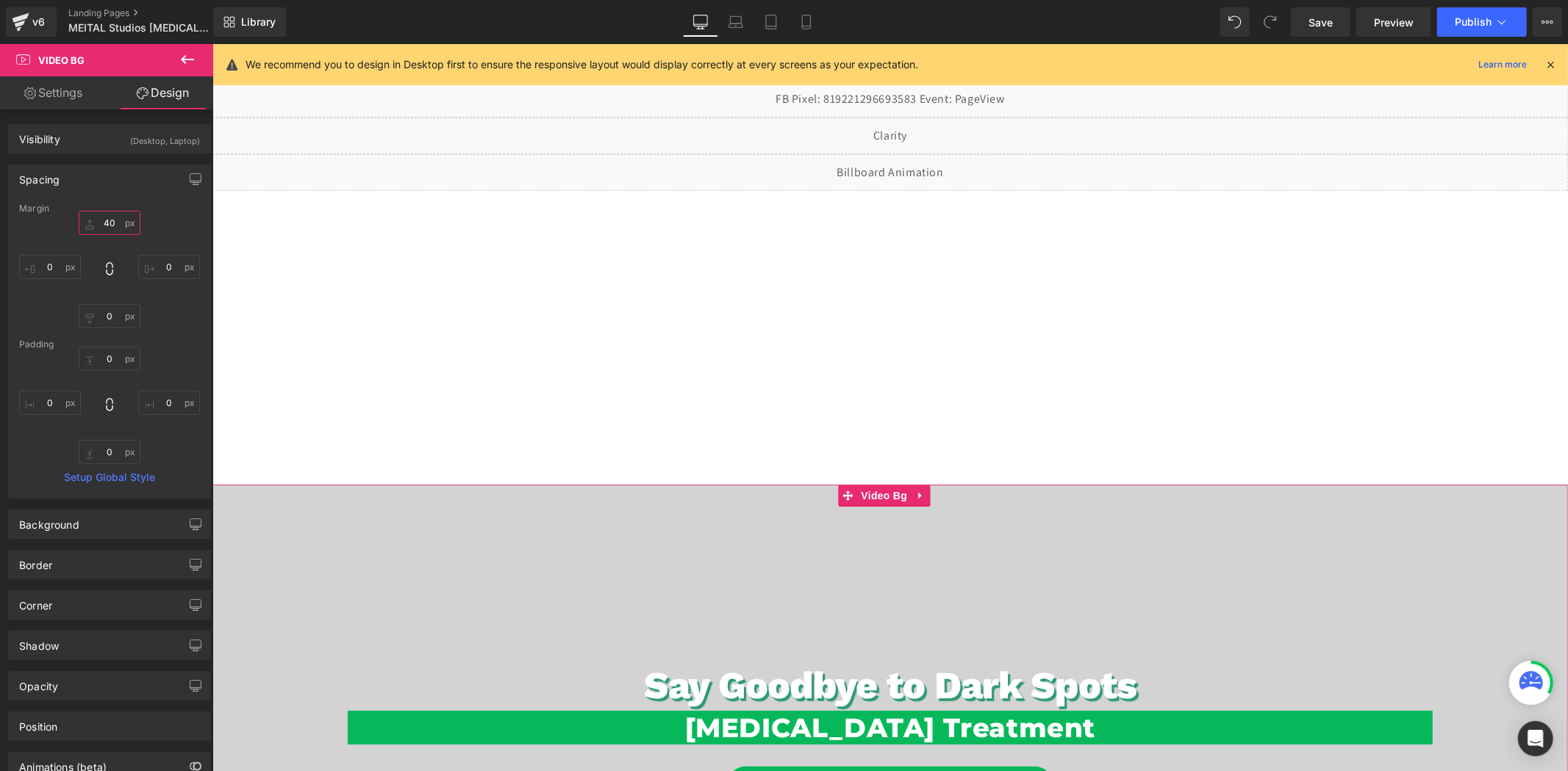
type input "4"
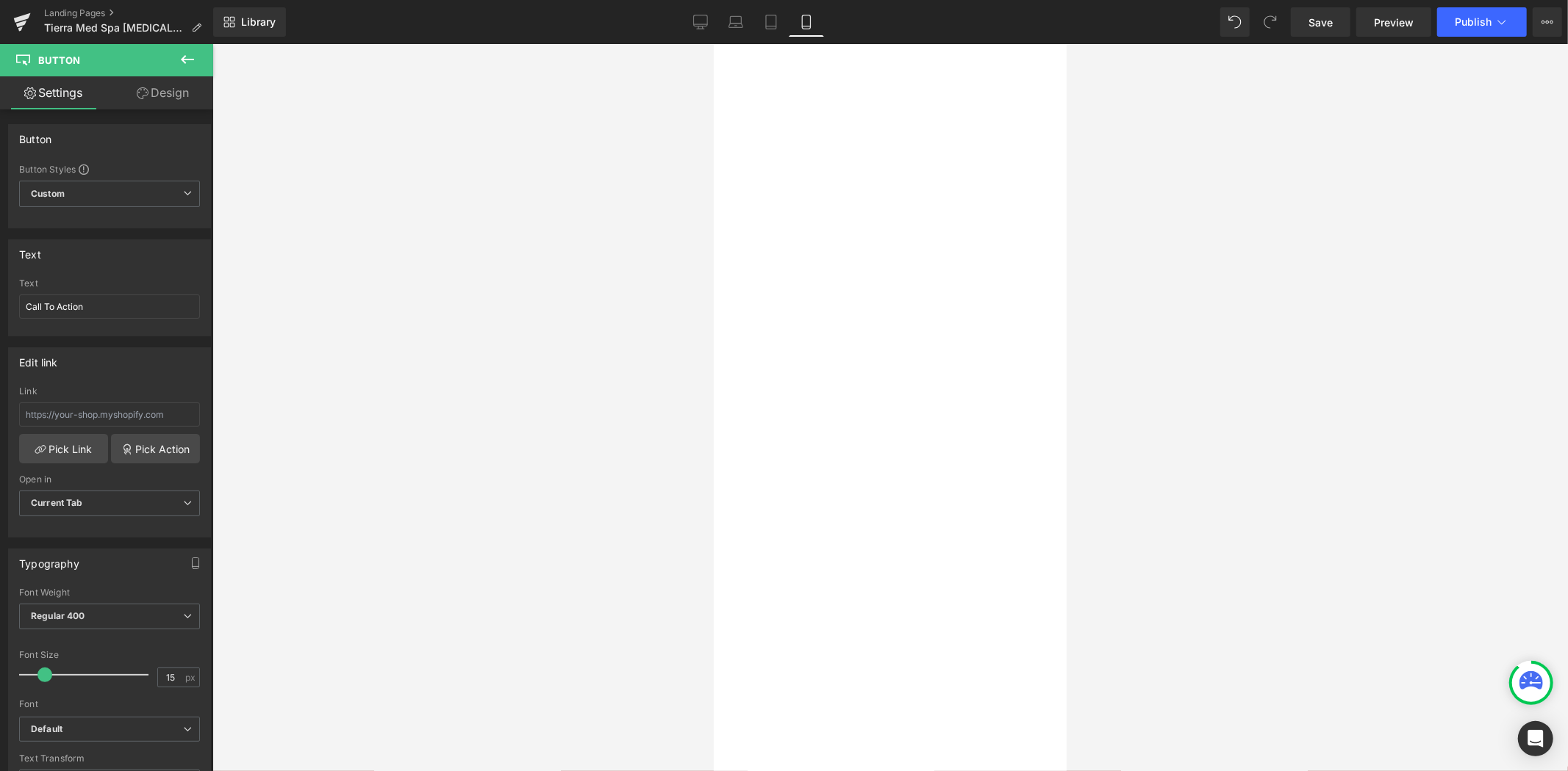
scroll to position [1252, 0]
click at [370, 437] on div at bounding box center [890, 408] width 1355 height 728
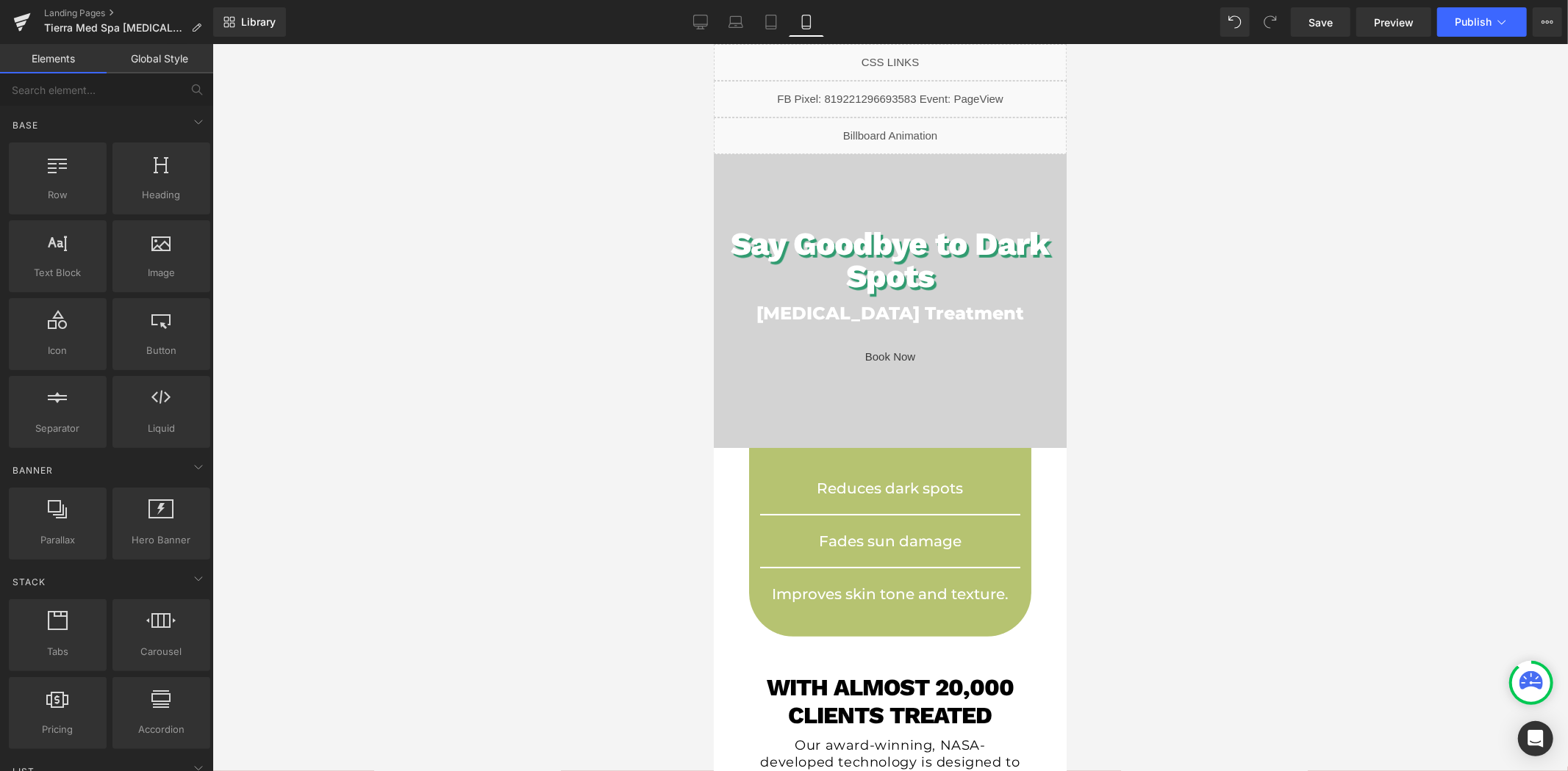
scroll to position [0, 0]
click at [884, 352] on span "Button" at bounding box center [882, 357] width 33 height 18
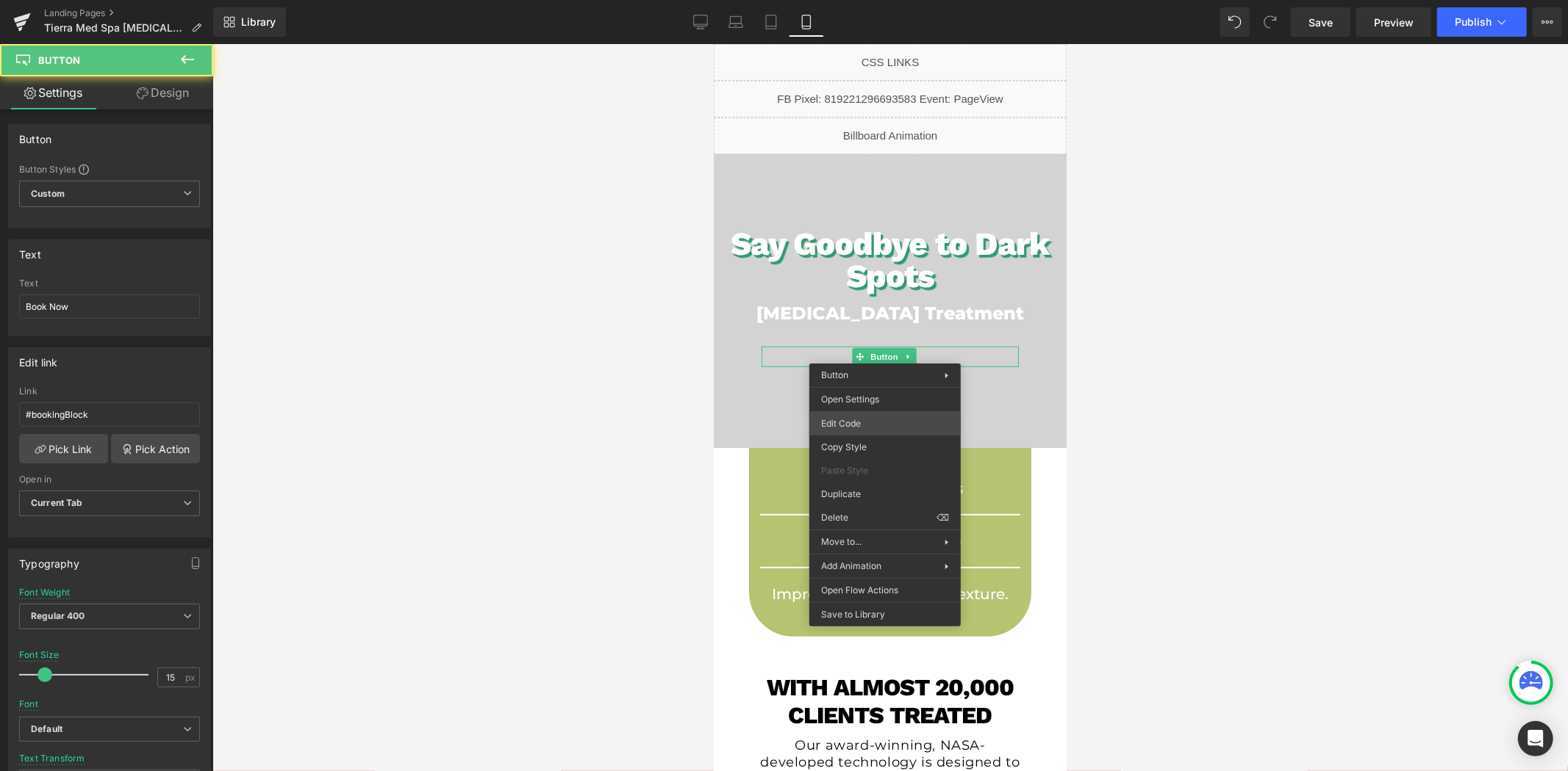
click at [860, 0] on div "Button You are previewing how the will restyle your page. You can not edit Elem…" at bounding box center [784, 0] width 1568 height 0
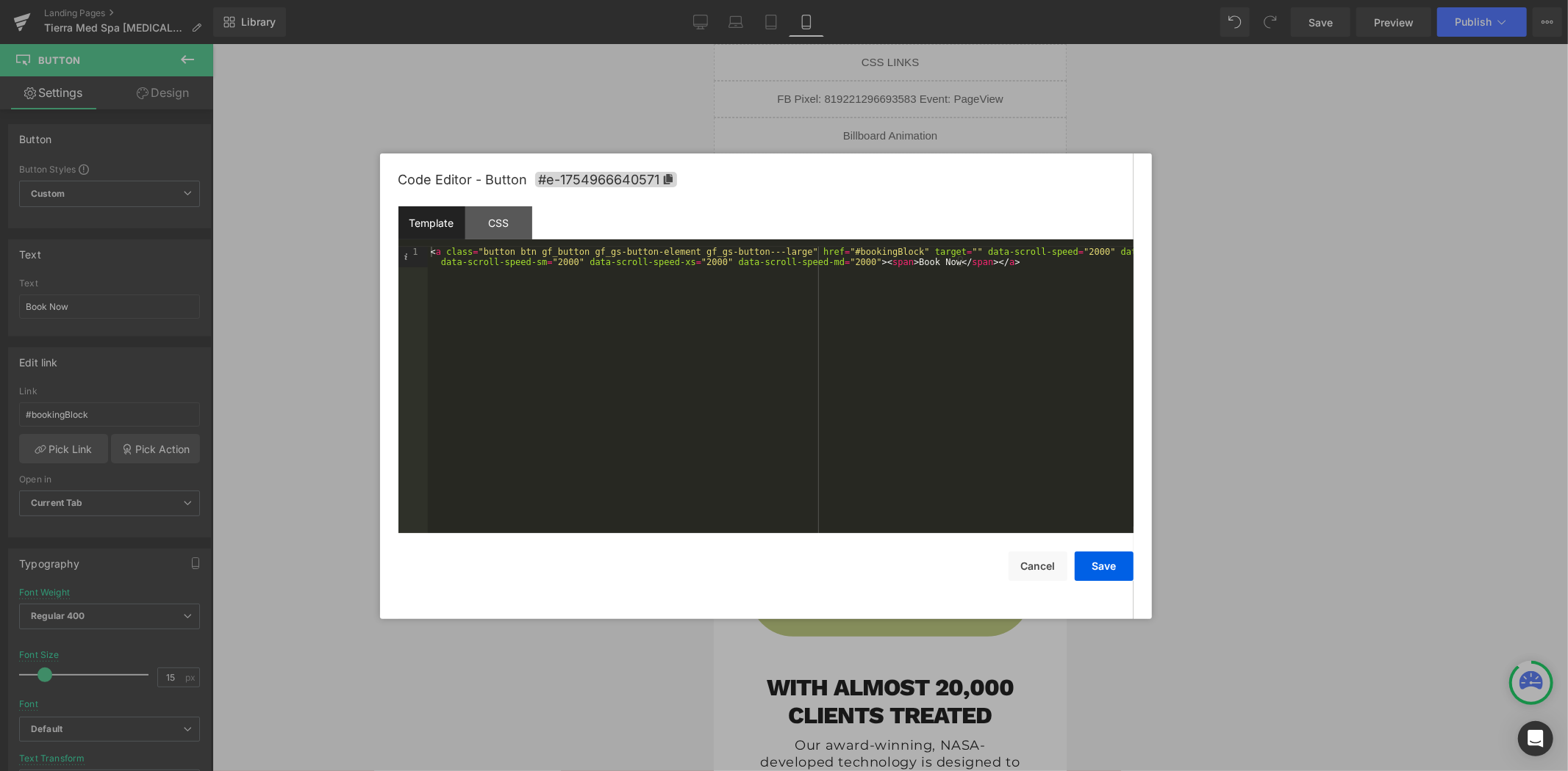
click at [821, 375] on div "< a class = "button btn gf_button gf_gs-button-element gf_gs-button---large" hr…" at bounding box center [780, 411] width 705 height 330
click at [1106, 568] on button "Save" at bounding box center [1104, 566] width 59 height 30
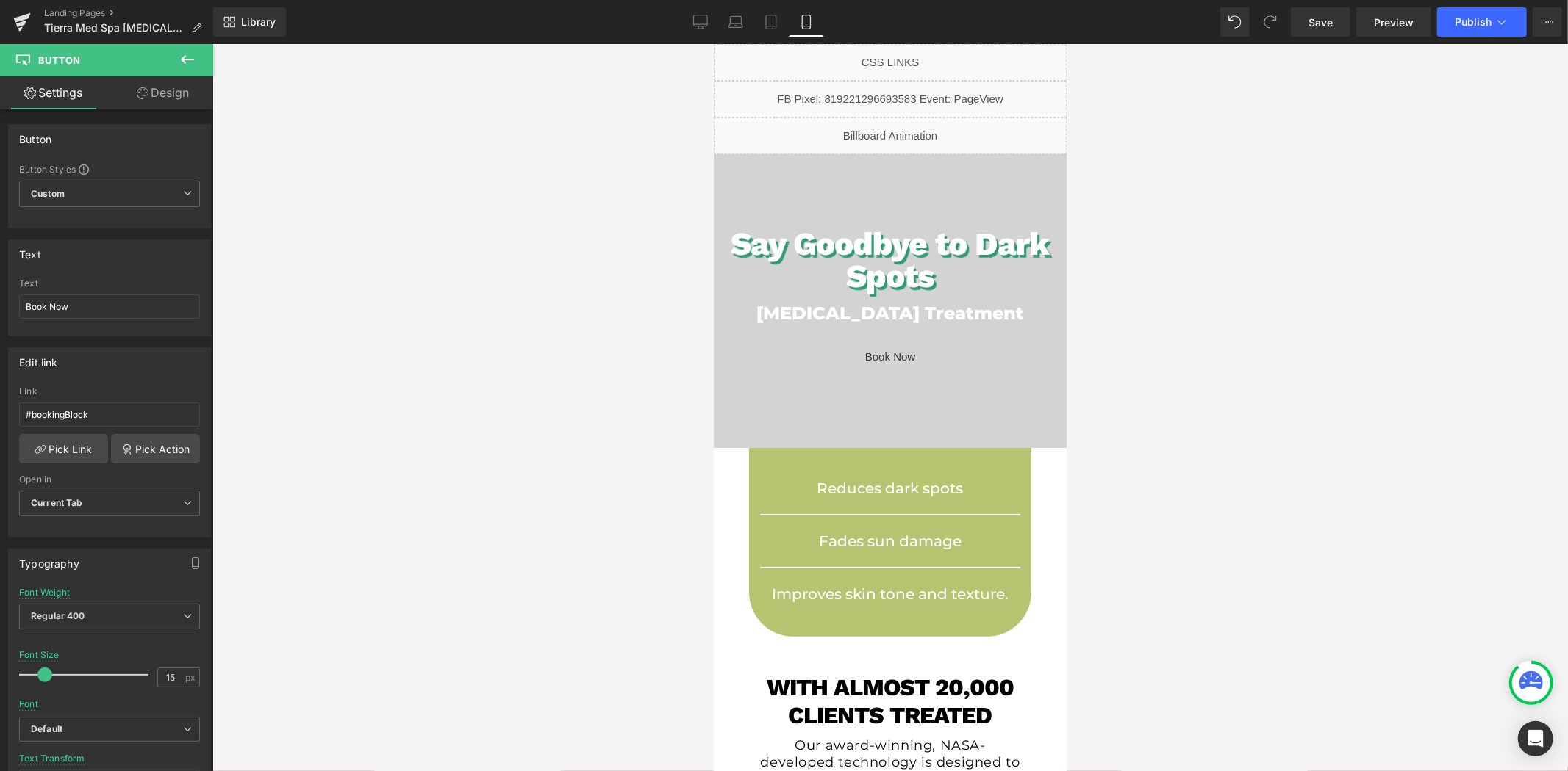
click at [880, 353] on span "Button" at bounding box center [882, 357] width 33 height 18
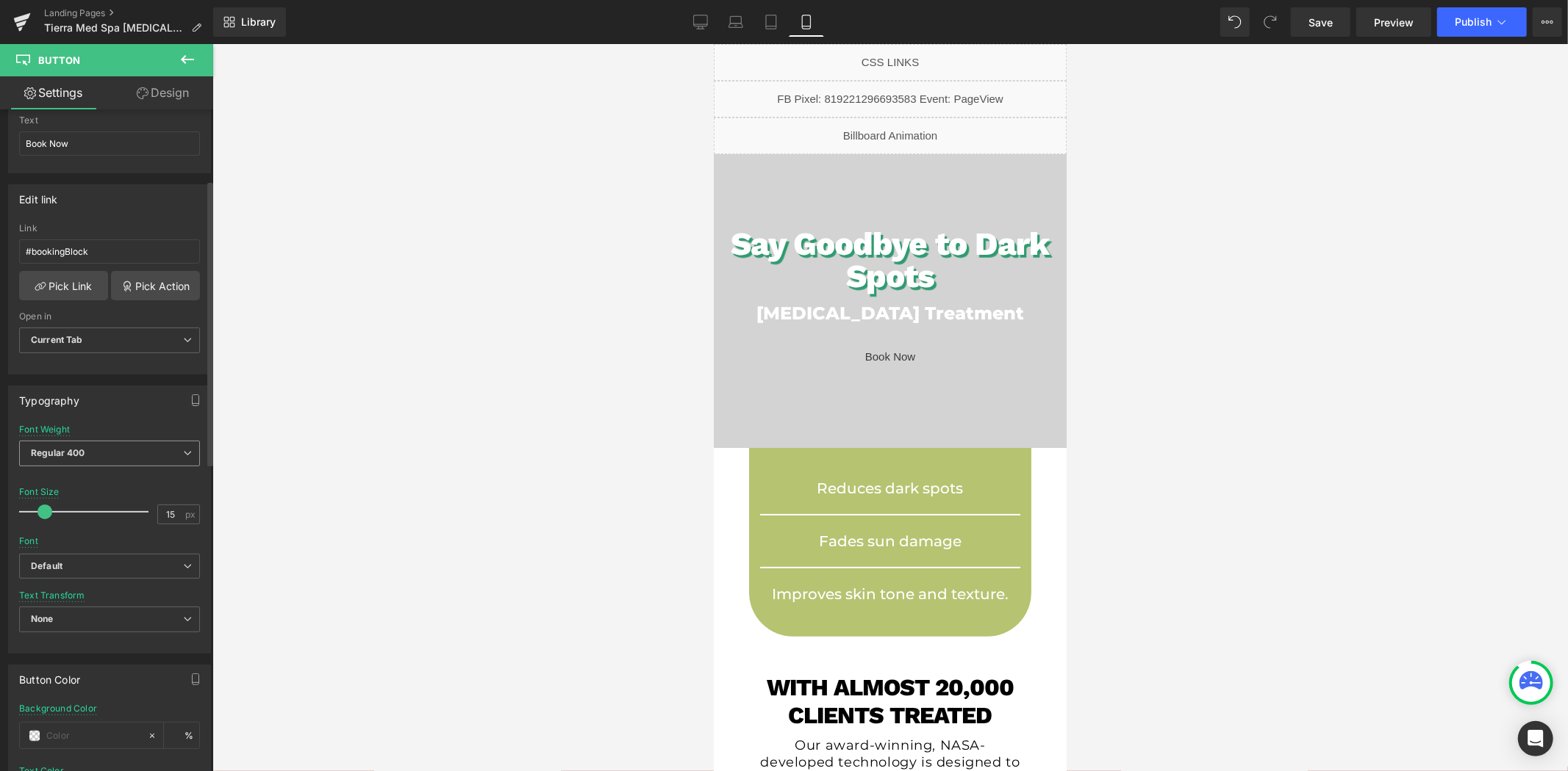
click at [106, 451] on span "Regular 400" at bounding box center [109, 453] width 181 height 25
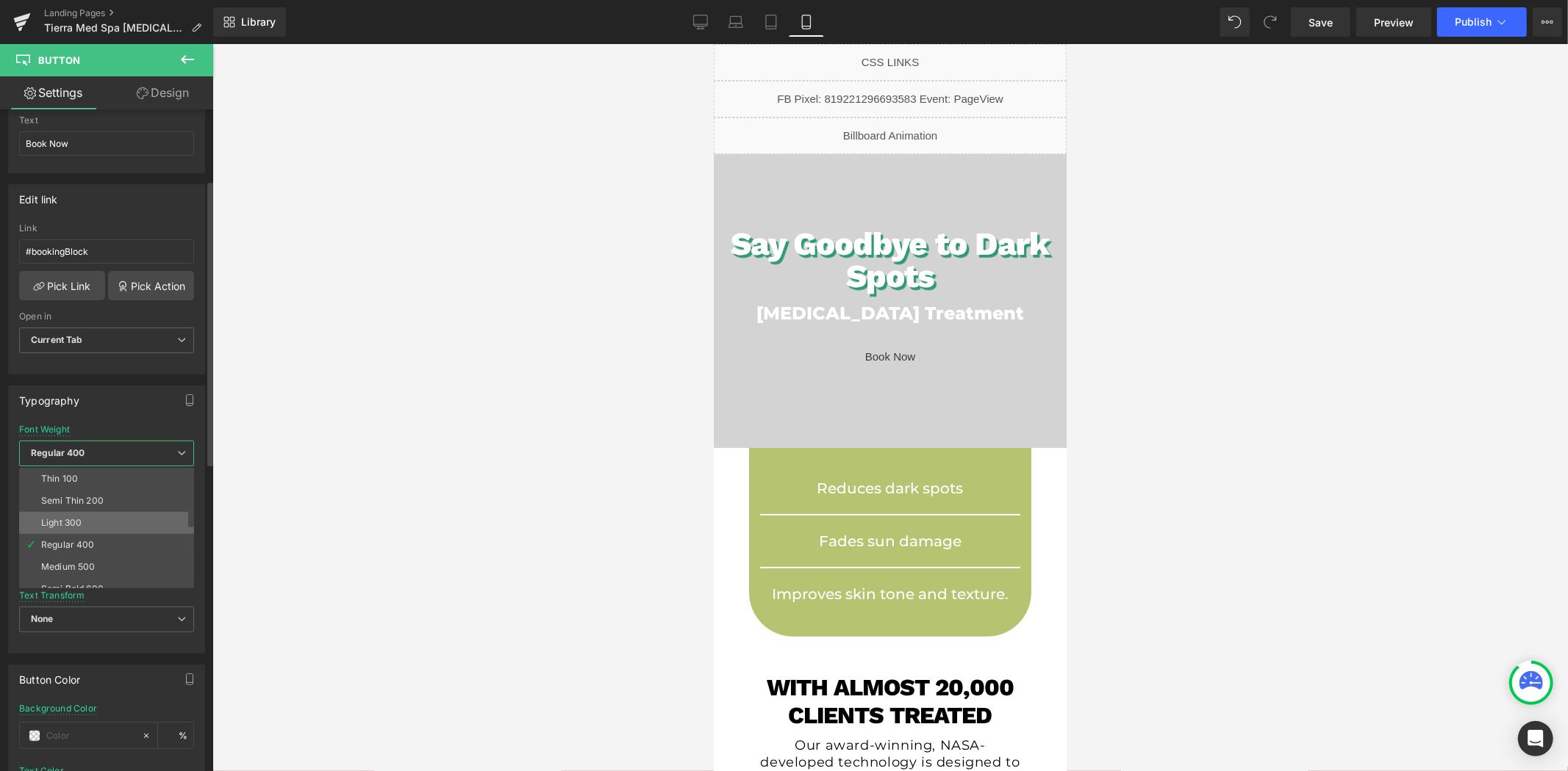
scroll to position [121, 0]
click at [104, 491] on div "Super Bold 800" at bounding box center [74, 489] width 66 height 10
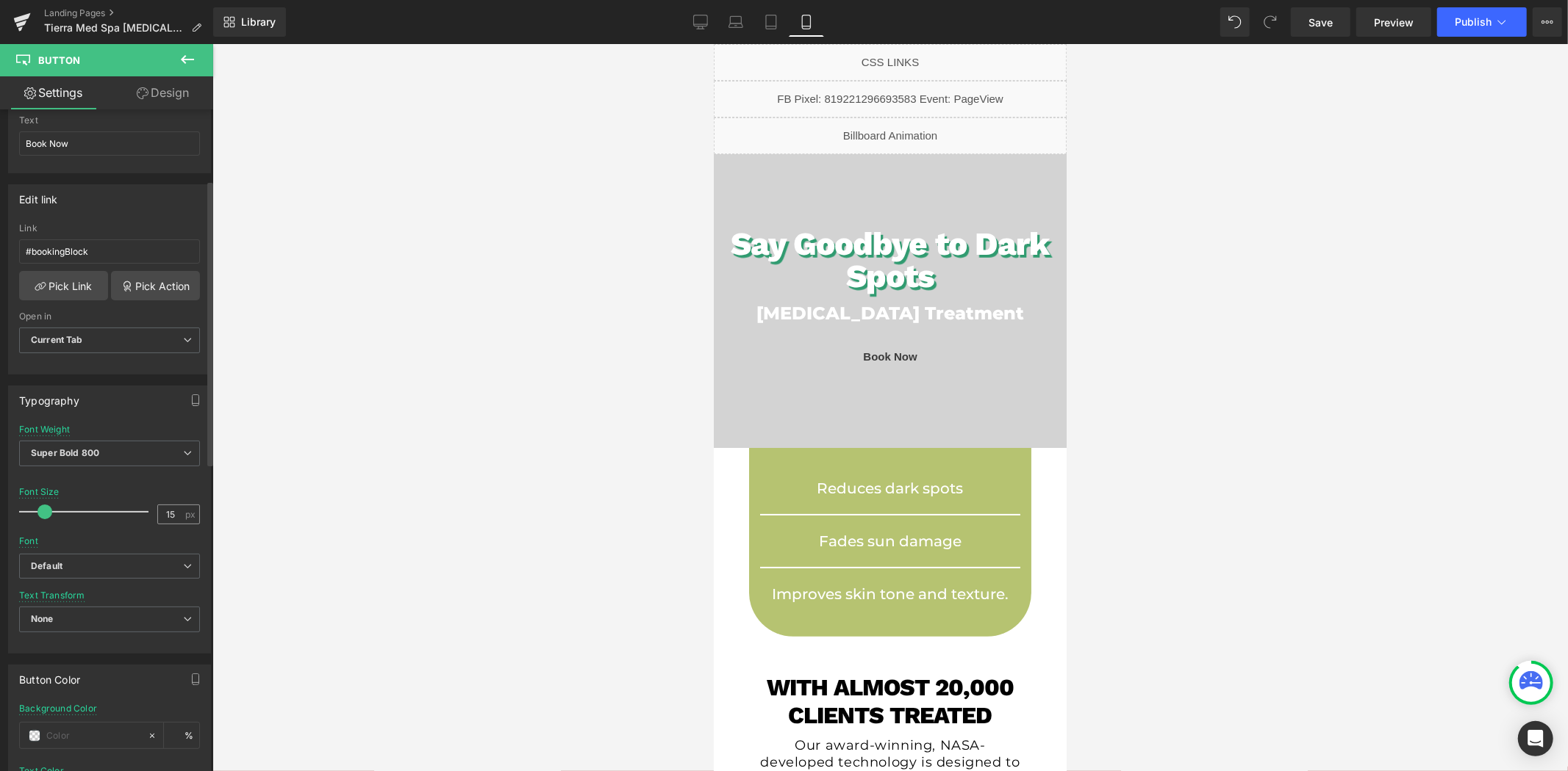
click at [180, 513] on div "15 px" at bounding box center [178, 515] width 42 height 20
click at [168, 511] on input "15" at bounding box center [171, 515] width 25 height 18
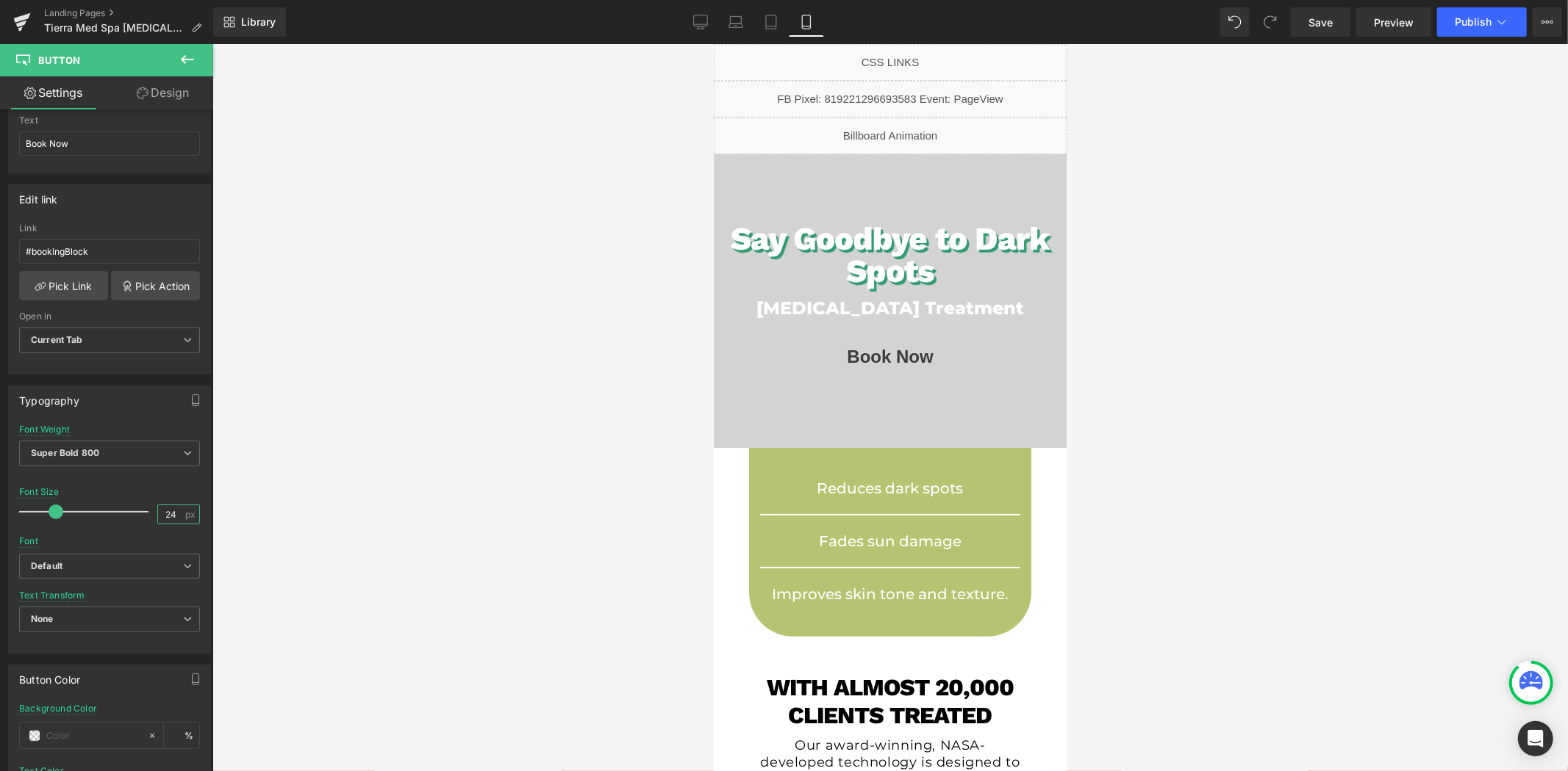
type input "24"
click at [154, 571] on b "Default" at bounding box center [107, 567] width 152 height 13
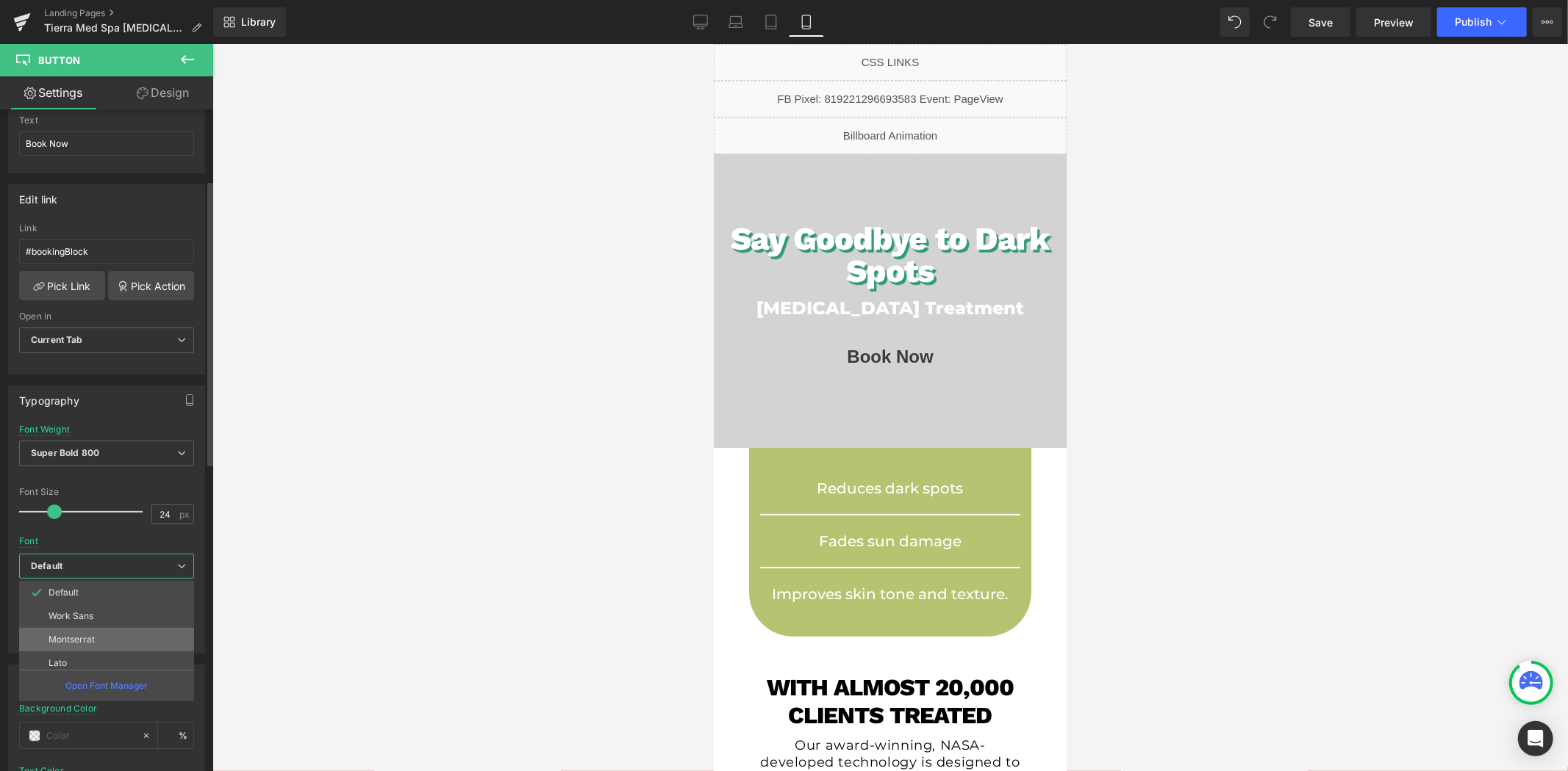
click at [114, 636] on li "Montserrat" at bounding box center [109, 640] width 182 height 23
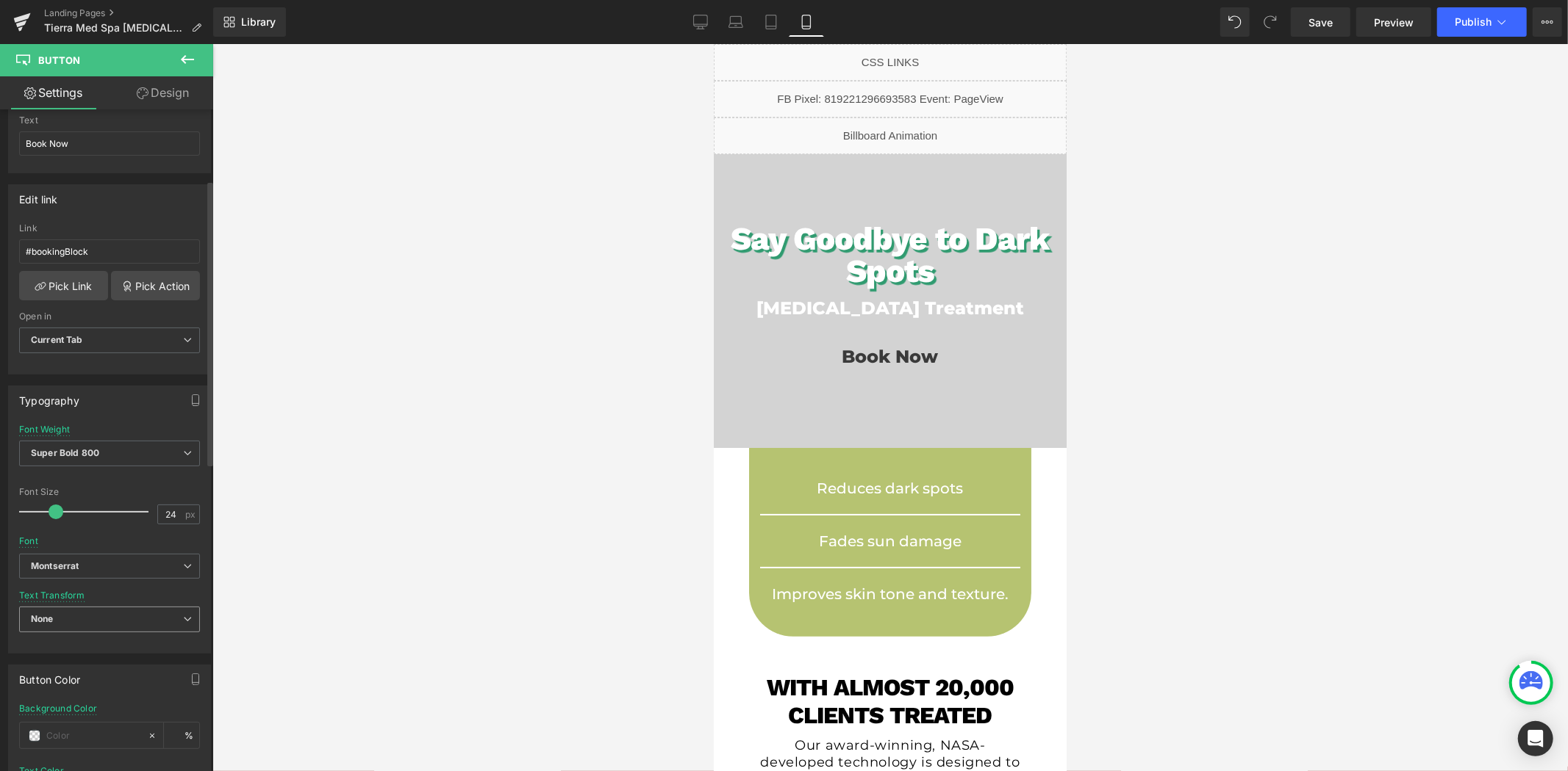
scroll to position [408, 0]
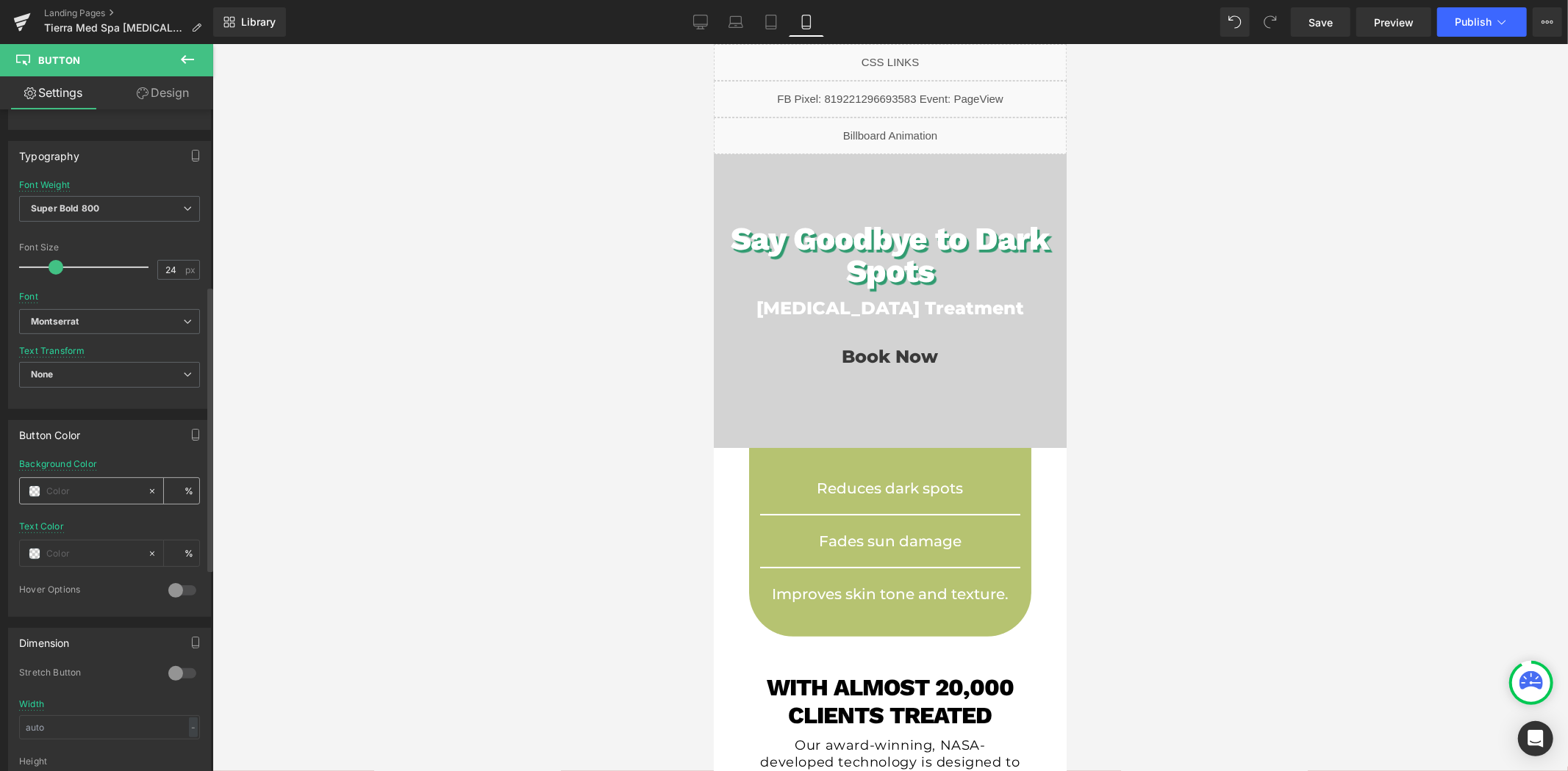
click at [114, 493] on input "text" at bounding box center [93, 491] width 94 height 16
paste input "#3cb67e"
type input "#3cb67e"
type input "100"
type input "#3cb67e"
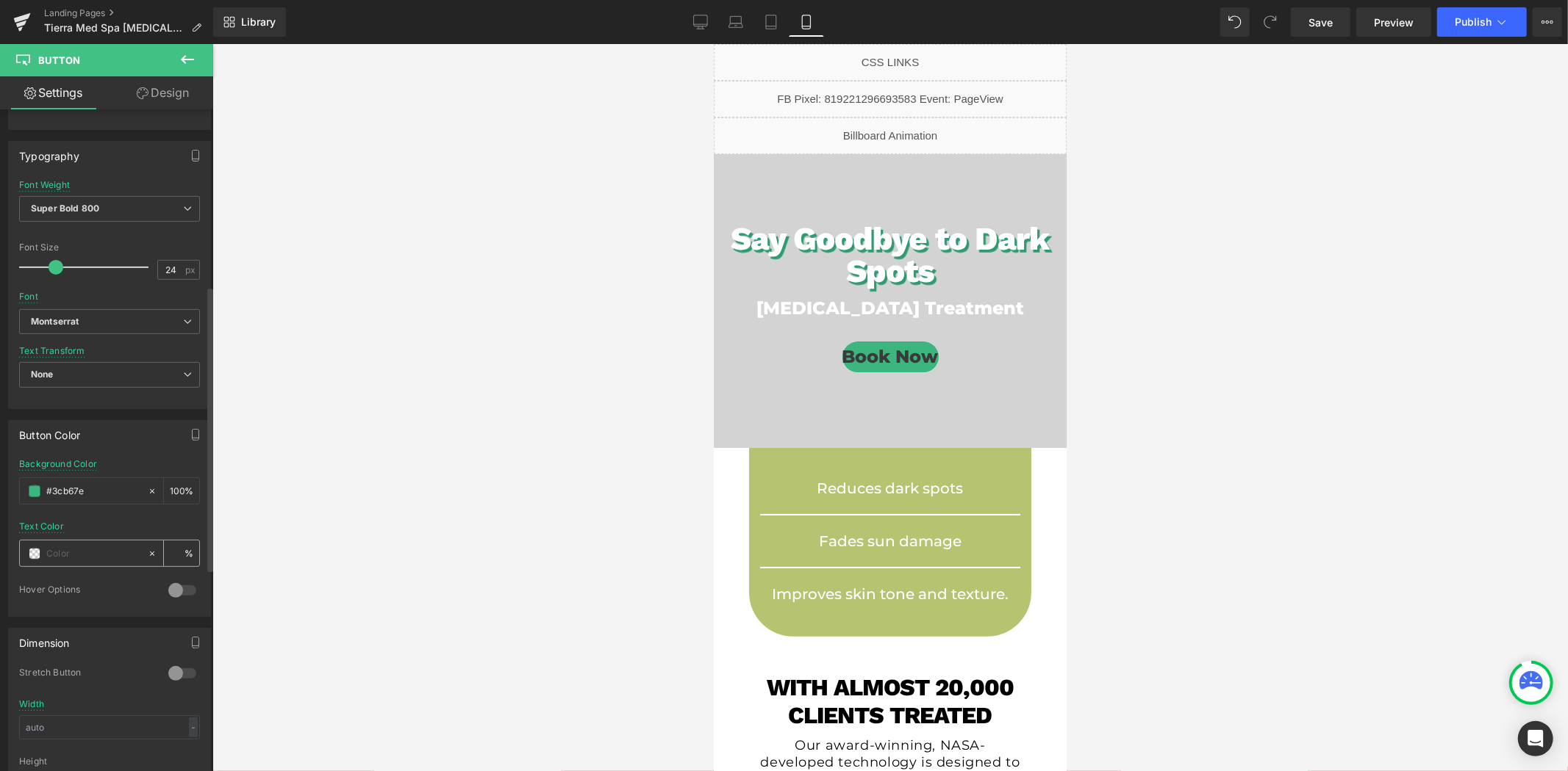
click at [105, 552] on input "text" at bounding box center [93, 554] width 94 height 16
paste input "#ffffff"
type input "#ffffff"
type input "100"
type input "#ffffff"
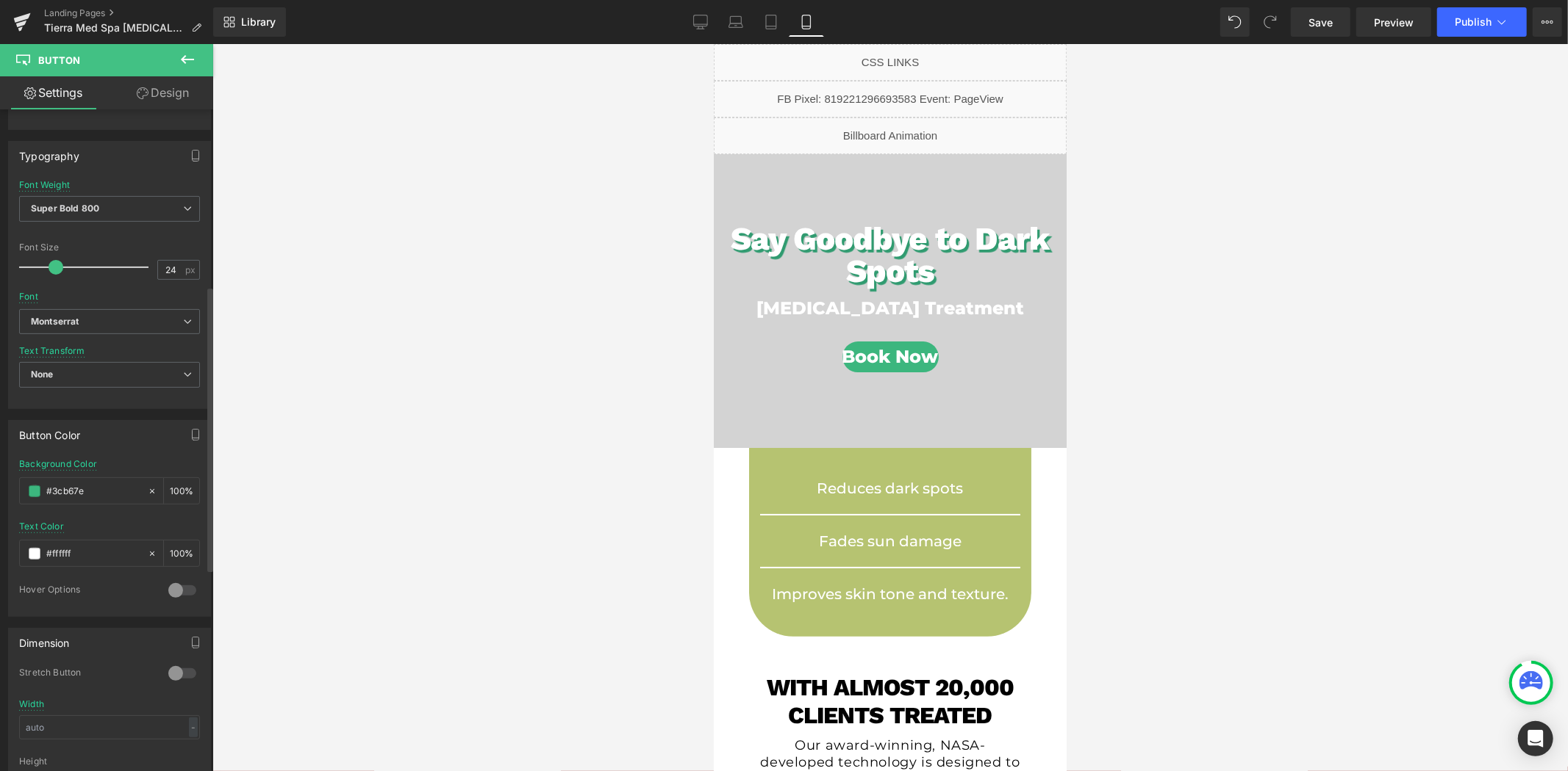
click at [113, 512] on div at bounding box center [109, 516] width 181 height 10
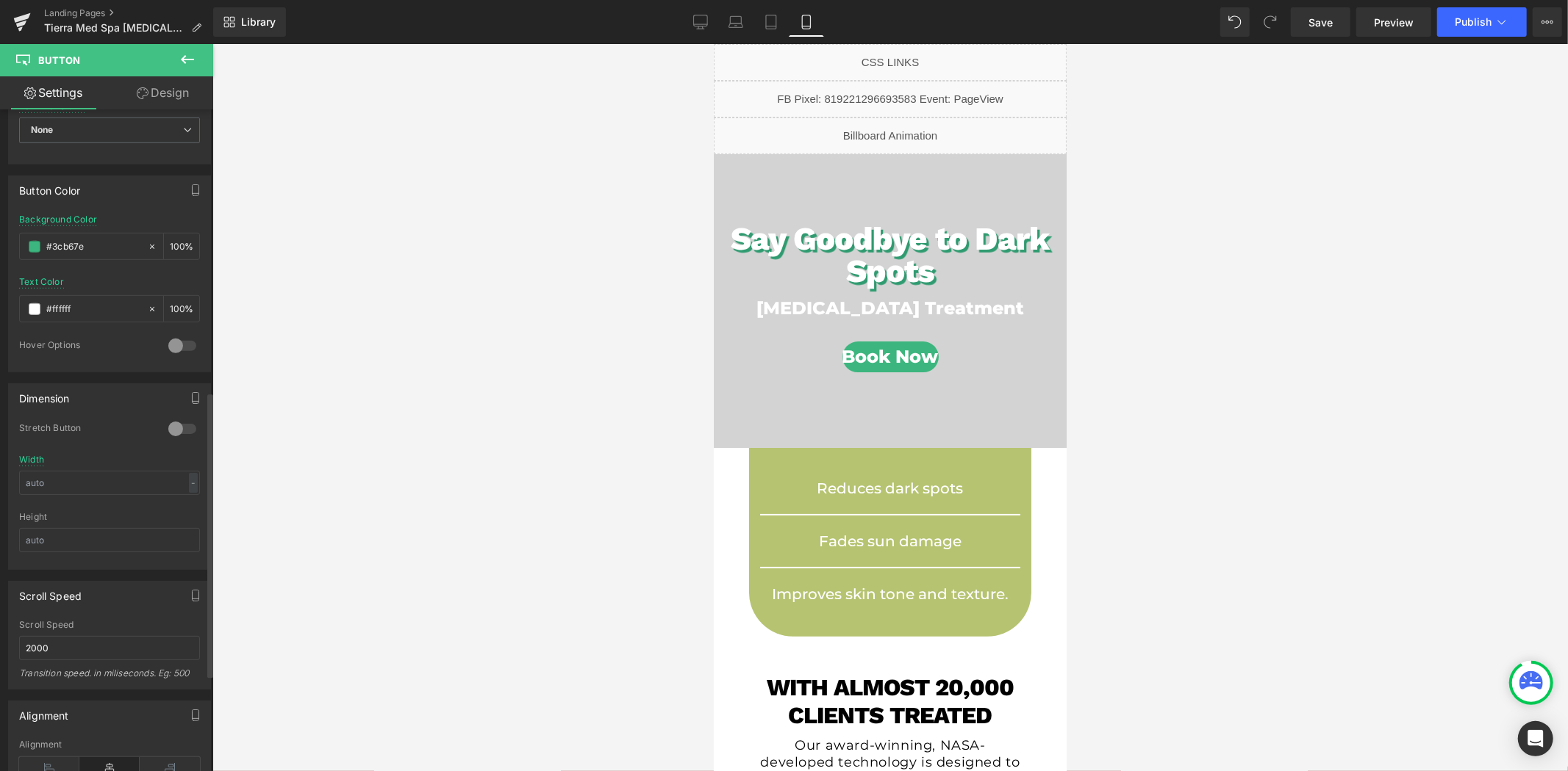
click at [171, 422] on div at bounding box center [182, 429] width 35 height 23
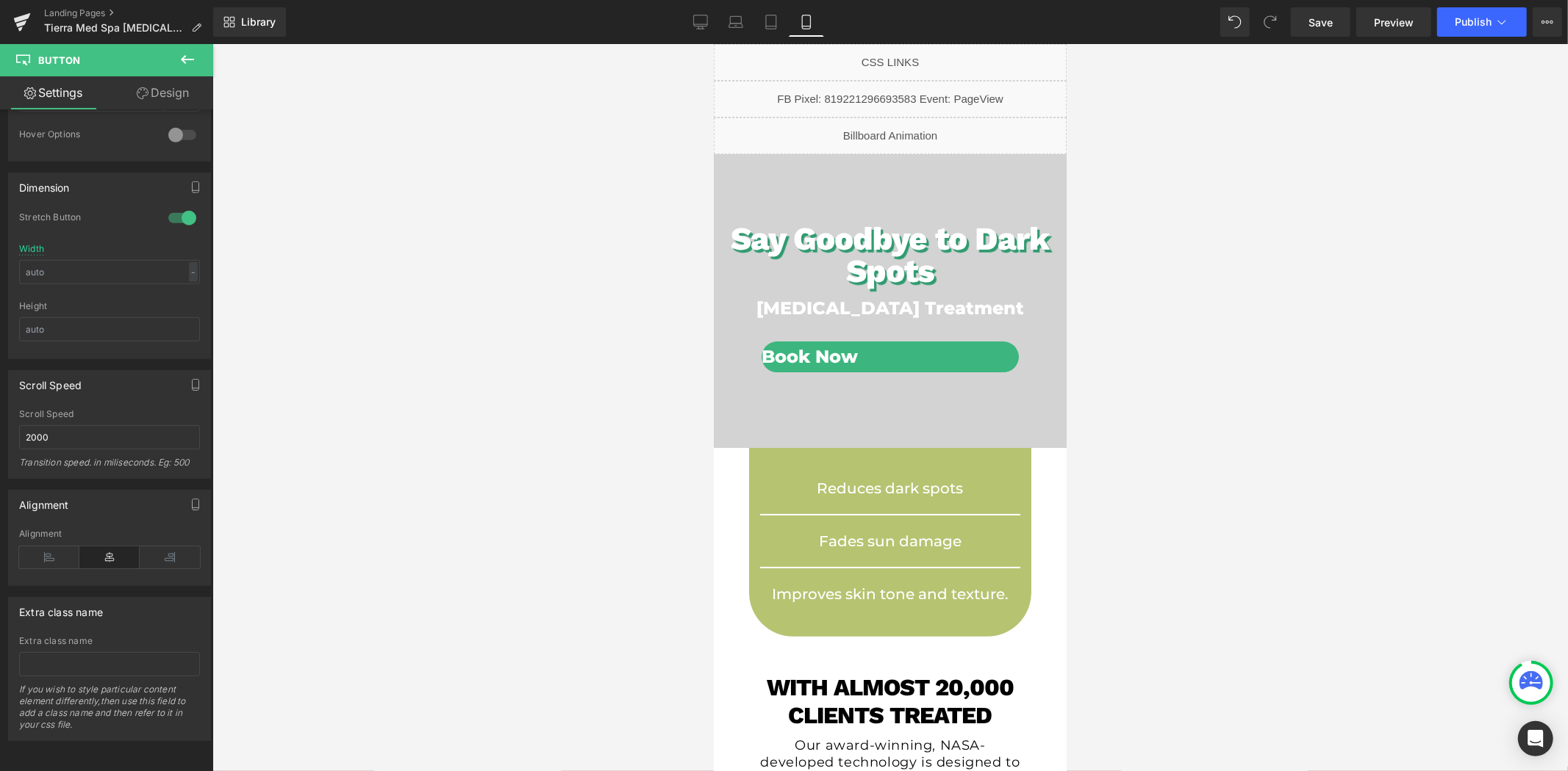
scroll to position [630, 0]
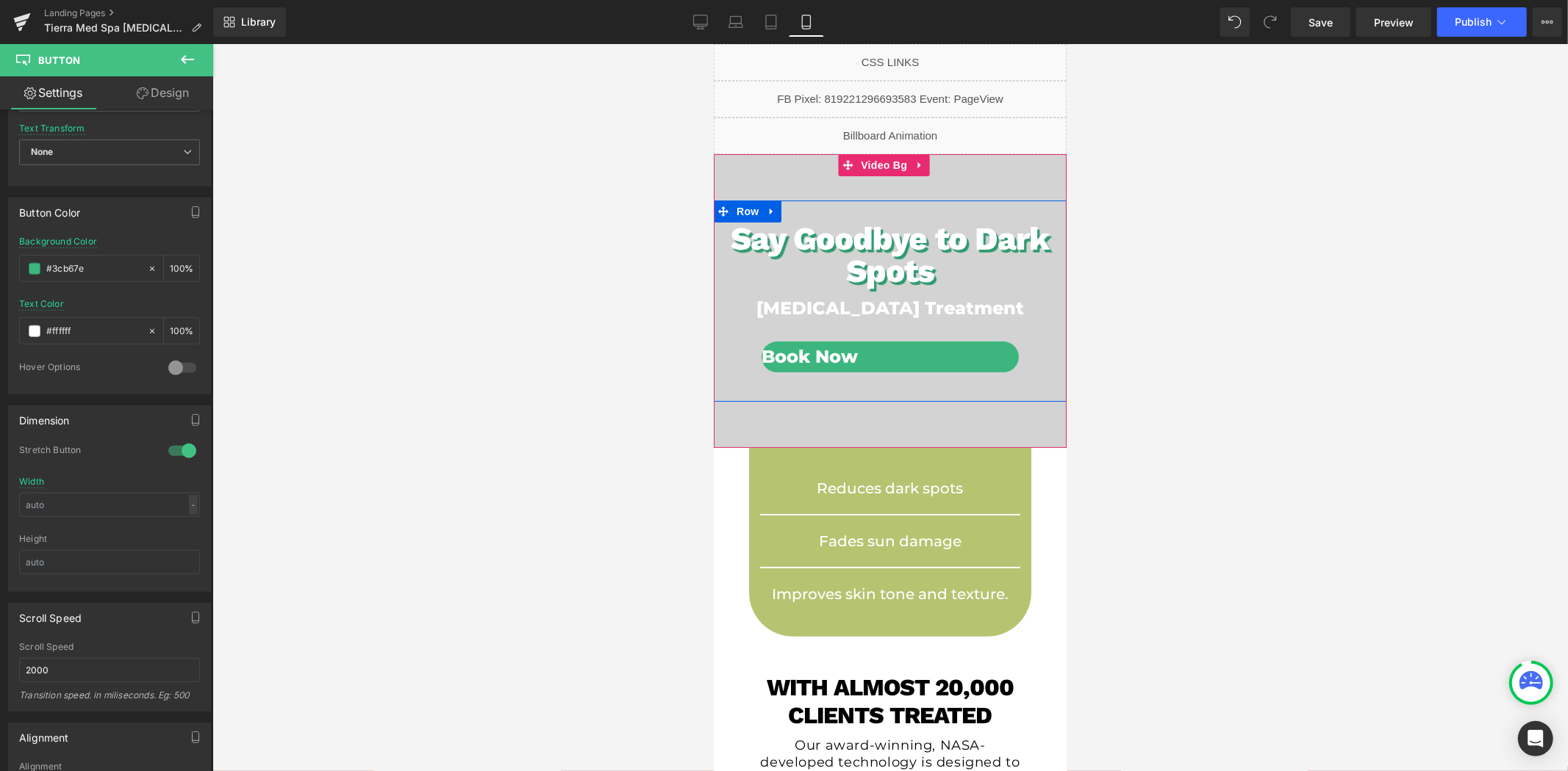
click at [882, 355] on span "Button" at bounding box center [882, 357] width 33 height 18
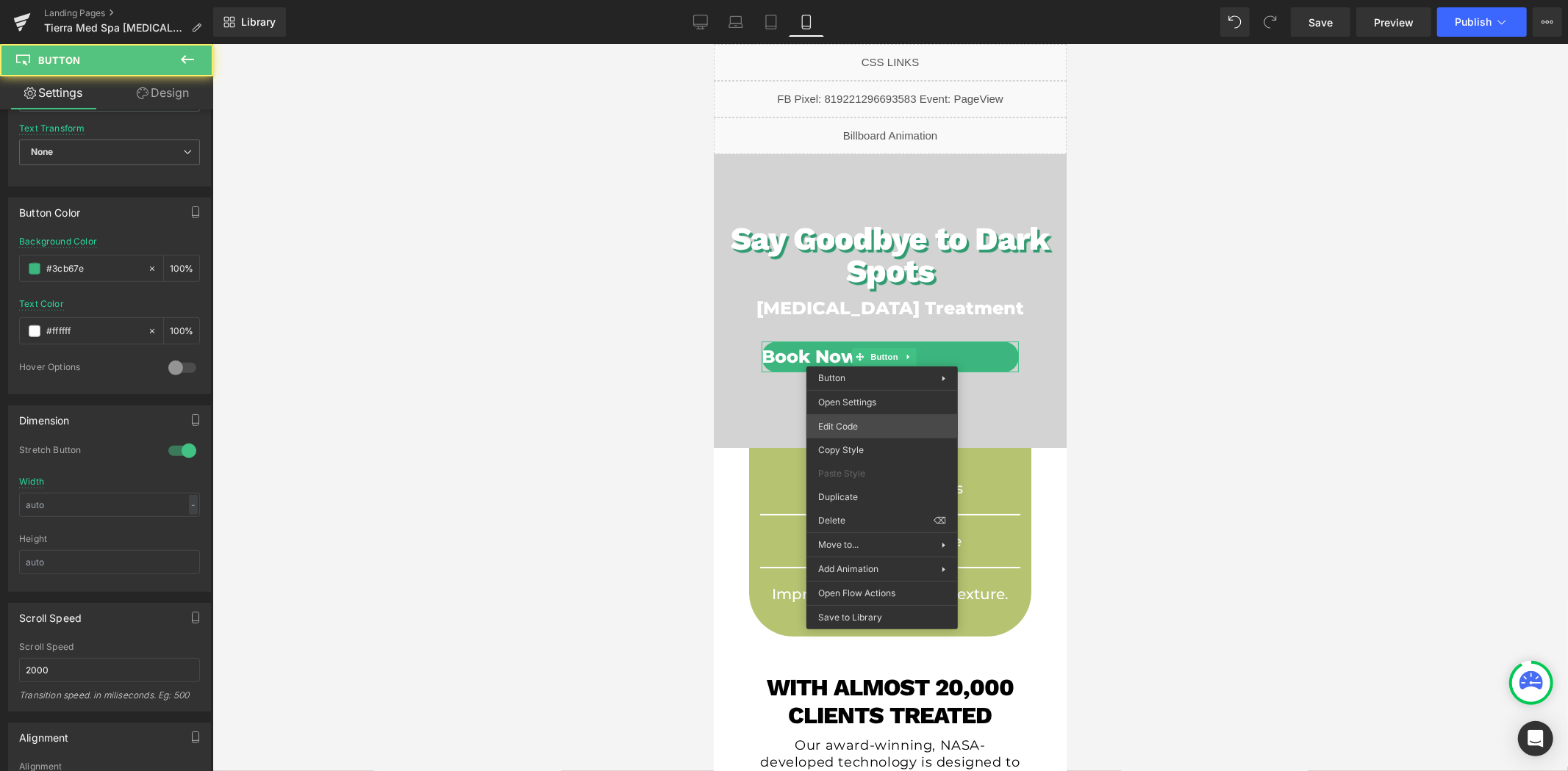
click at [868, 0] on div "Button You are previewing how the will restyle your page. You can not edit Elem…" at bounding box center [784, 0] width 1568 height 0
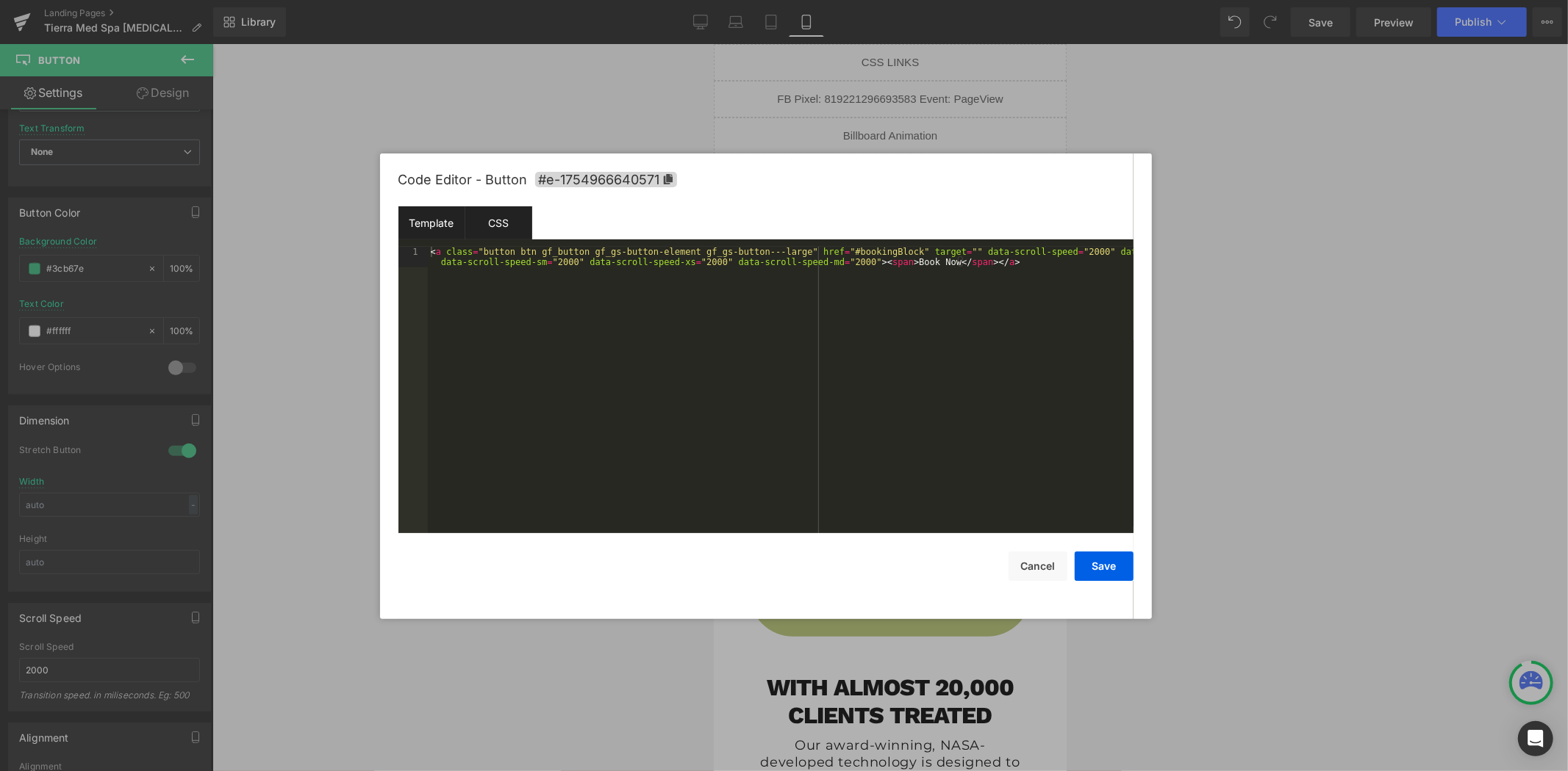
click at [500, 223] on div "CSS" at bounding box center [499, 223] width 67 height 33
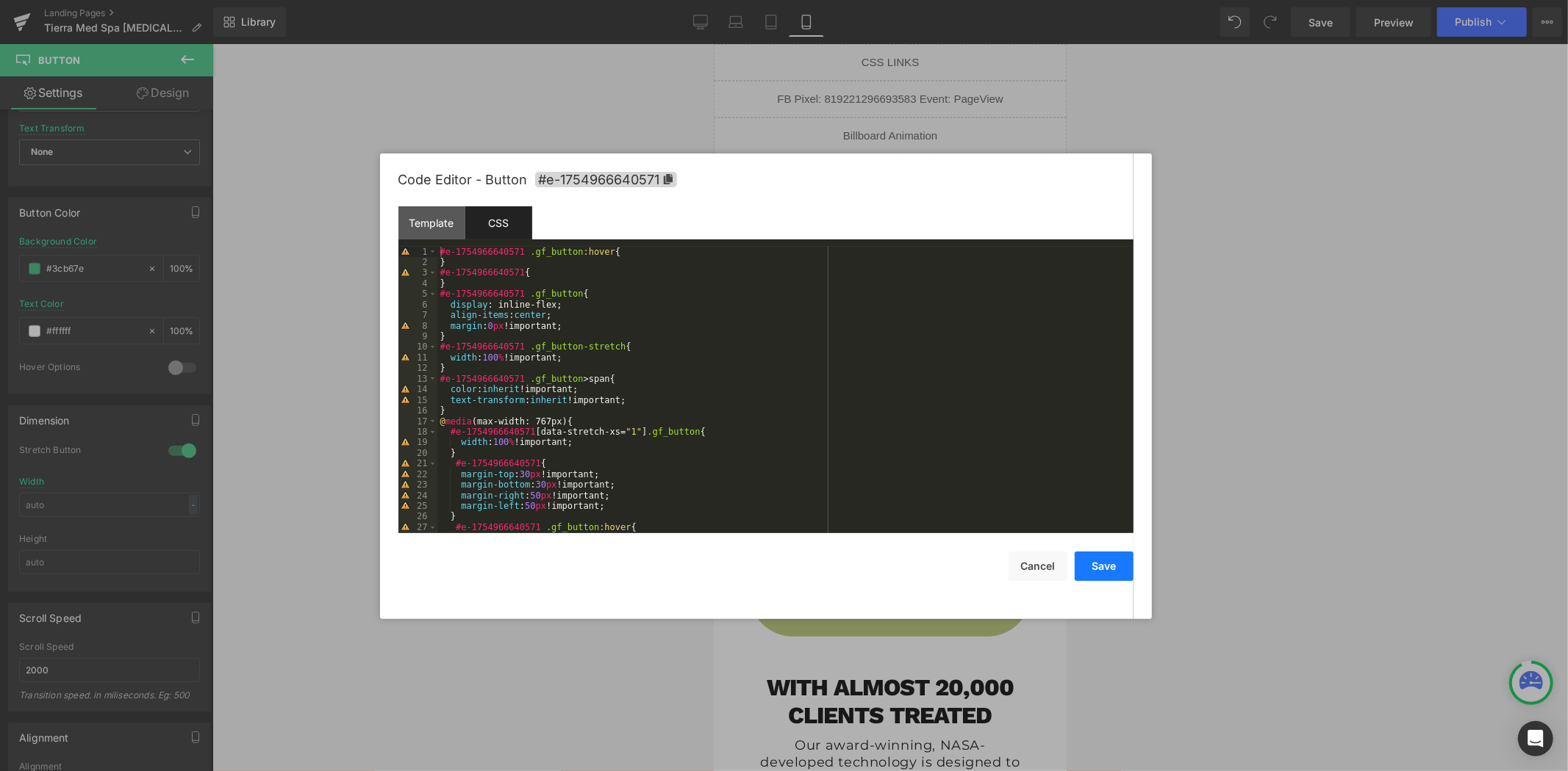
click at [1100, 554] on button "Save" at bounding box center [1104, 566] width 59 height 30
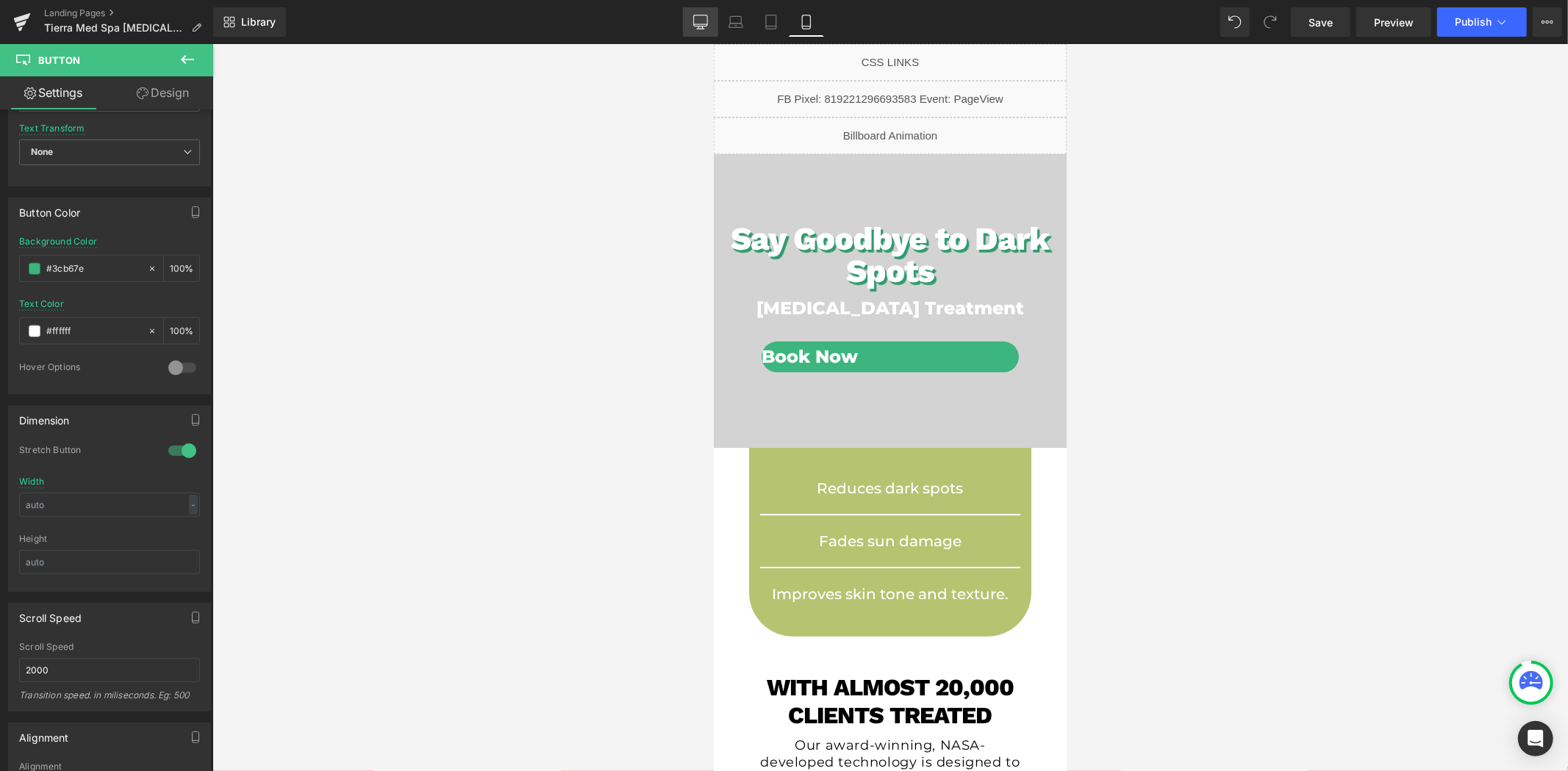
click at [707, 13] on link "Desktop" at bounding box center [700, 22] width 35 height 30
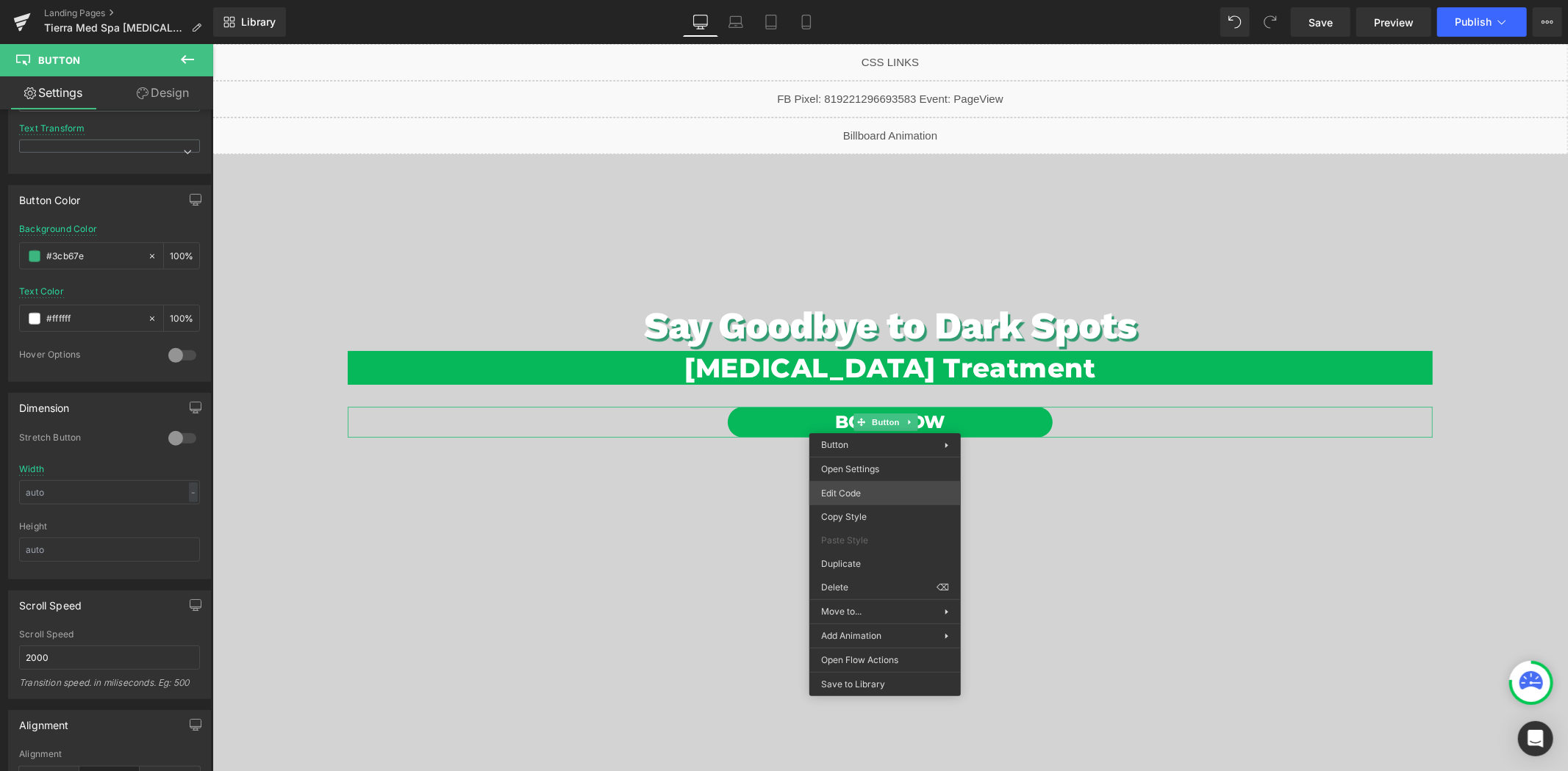
click at [860, 0] on div "Button You are previewing how the will restyle your page. You can not edit Elem…" at bounding box center [784, 0] width 1568 height 0
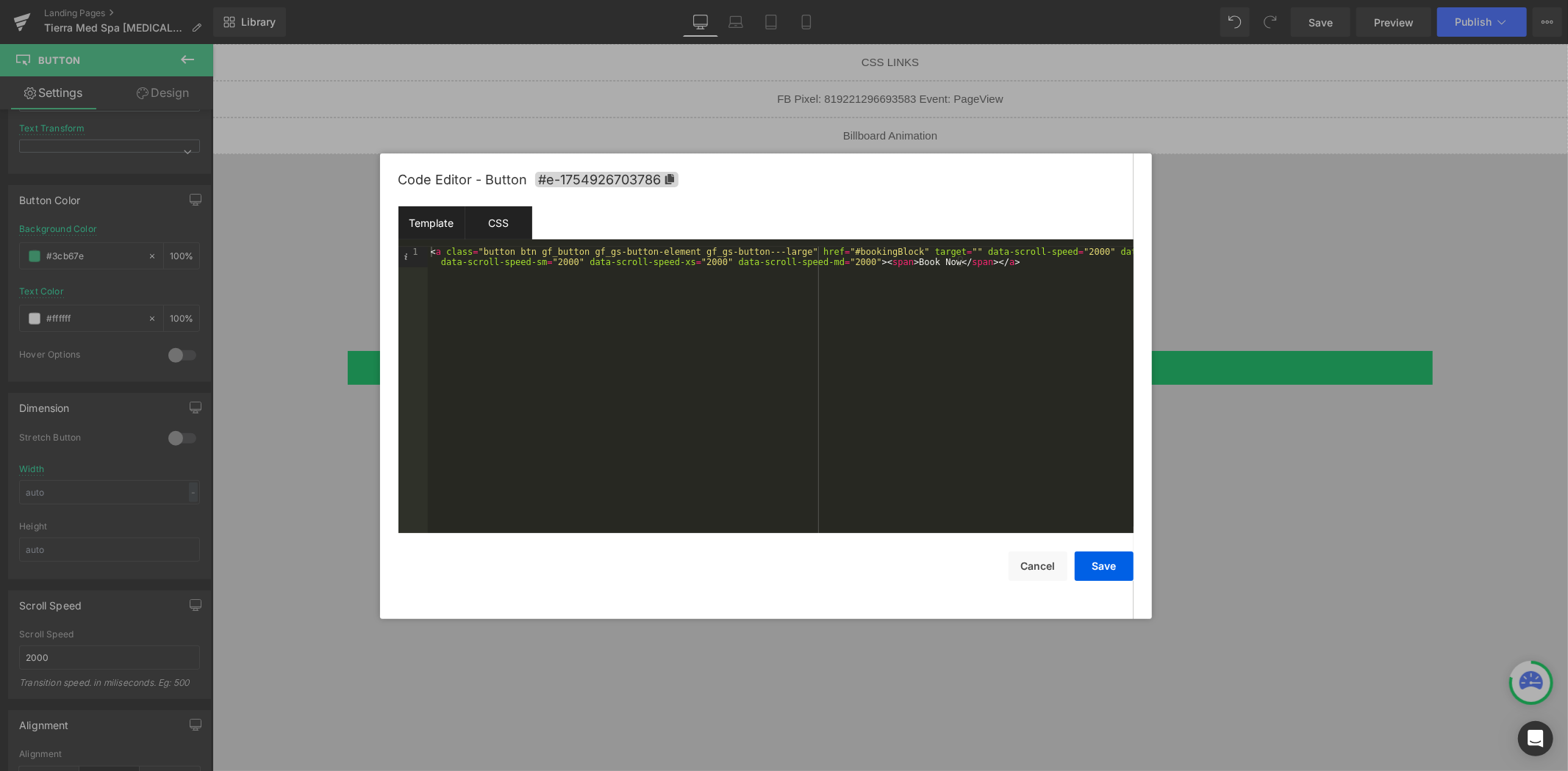
click at [501, 218] on div "CSS" at bounding box center [499, 223] width 67 height 33
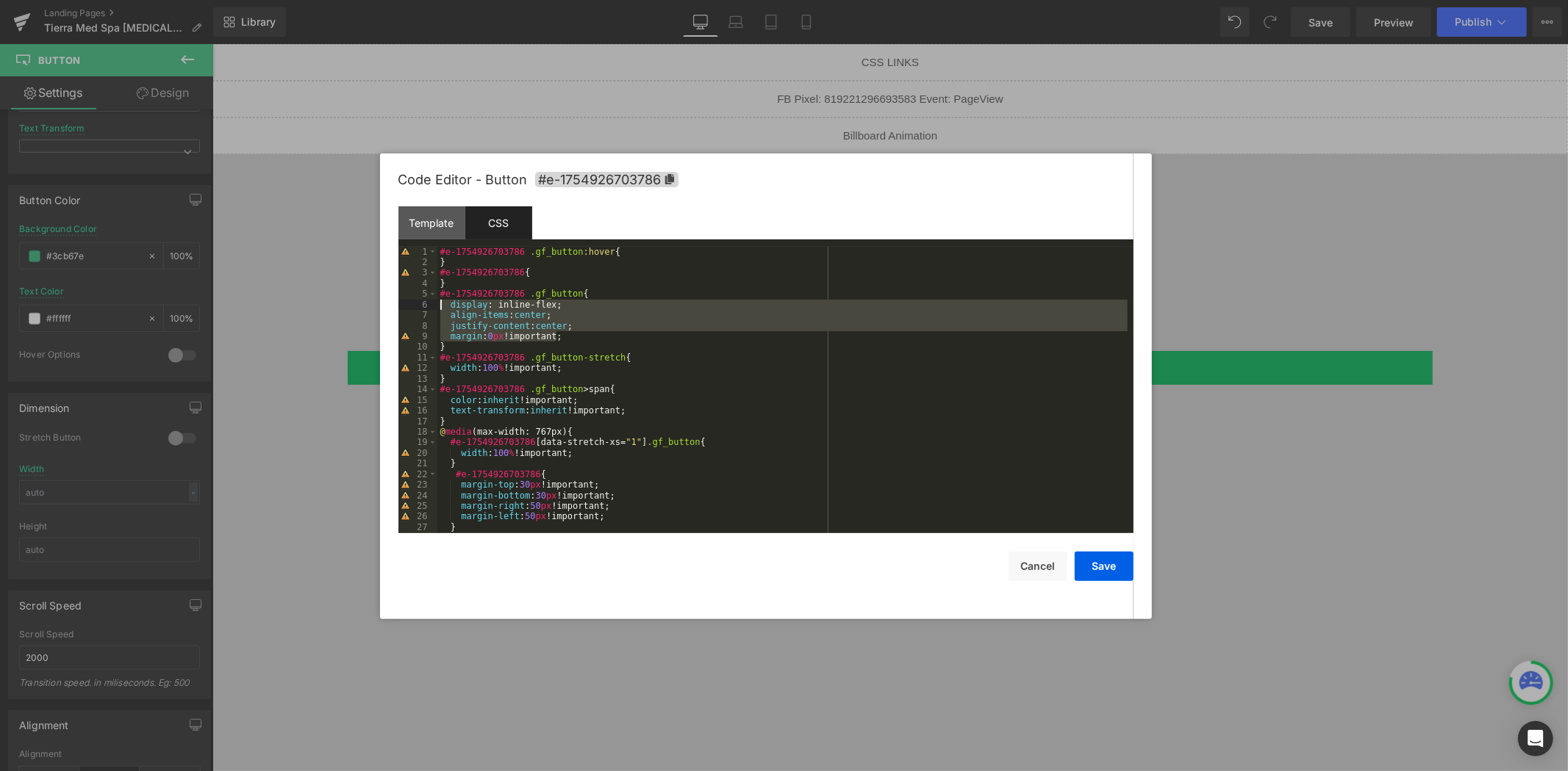
drag, startPoint x: 571, startPoint y: 337, endPoint x: 443, endPoint y: 305, distance: 131.9
click at [443, 305] on div "#e-1754926703786 .gf_button :hover { } #e-1754926703786 { } #e-1754926703786 .g…" at bounding box center [782, 400] width 690 height 308
click at [1031, 578] on button "Cancel" at bounding box center [1037, 566] width 59 height 30
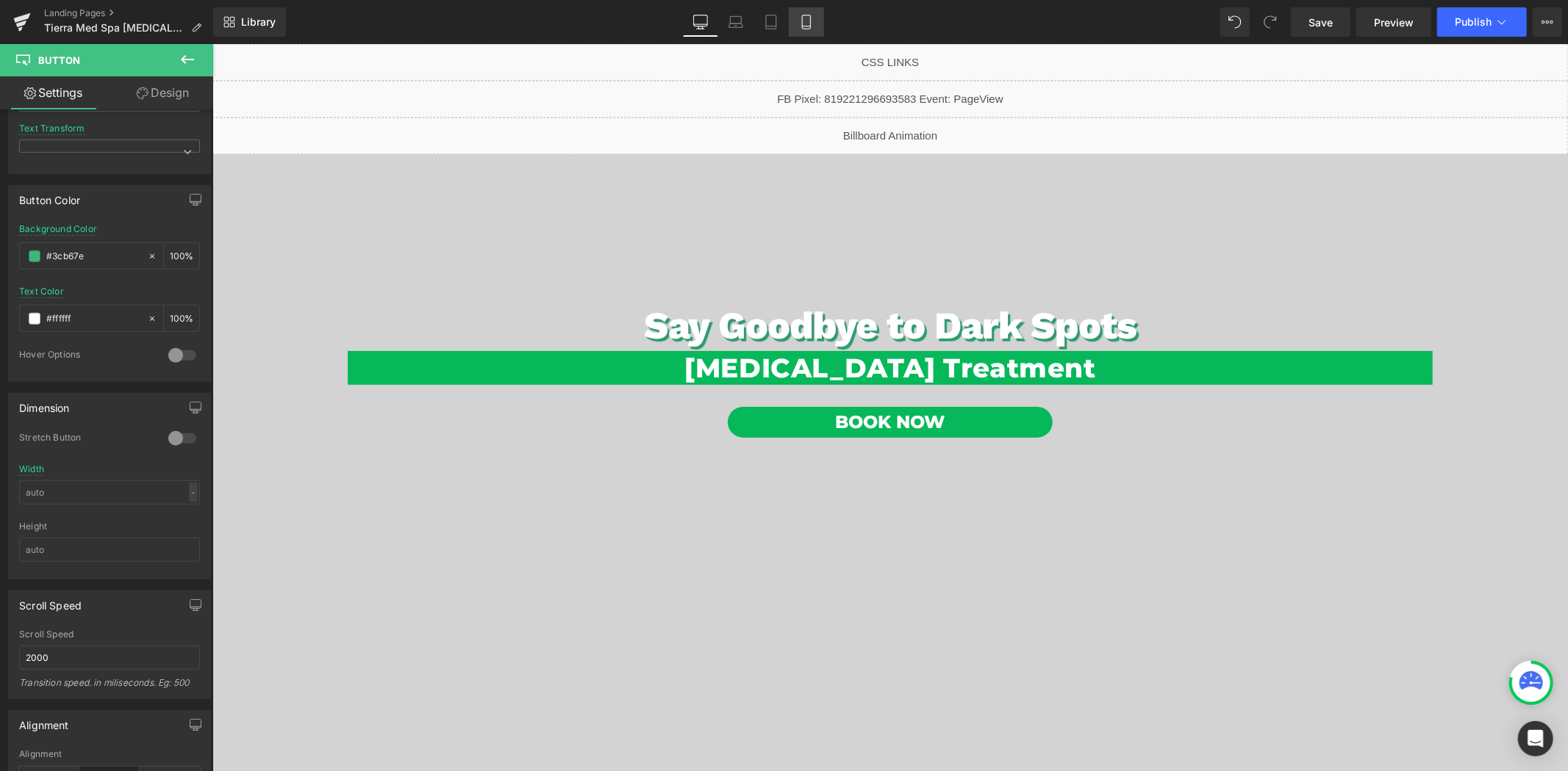
click at [805, 26] on icon at bounding box center [806, 26] width 8 height 0
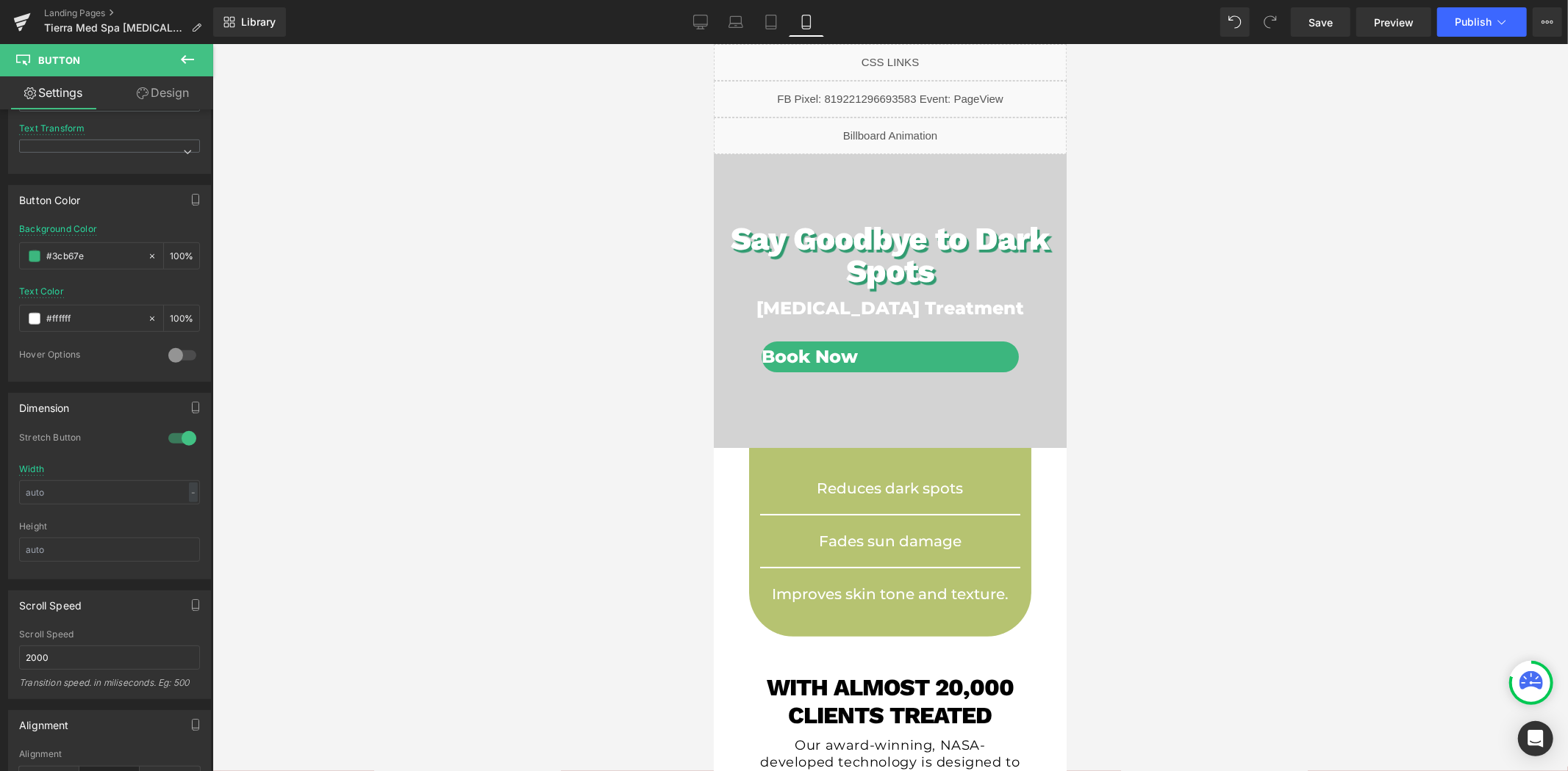
scroll to position [52, 0]
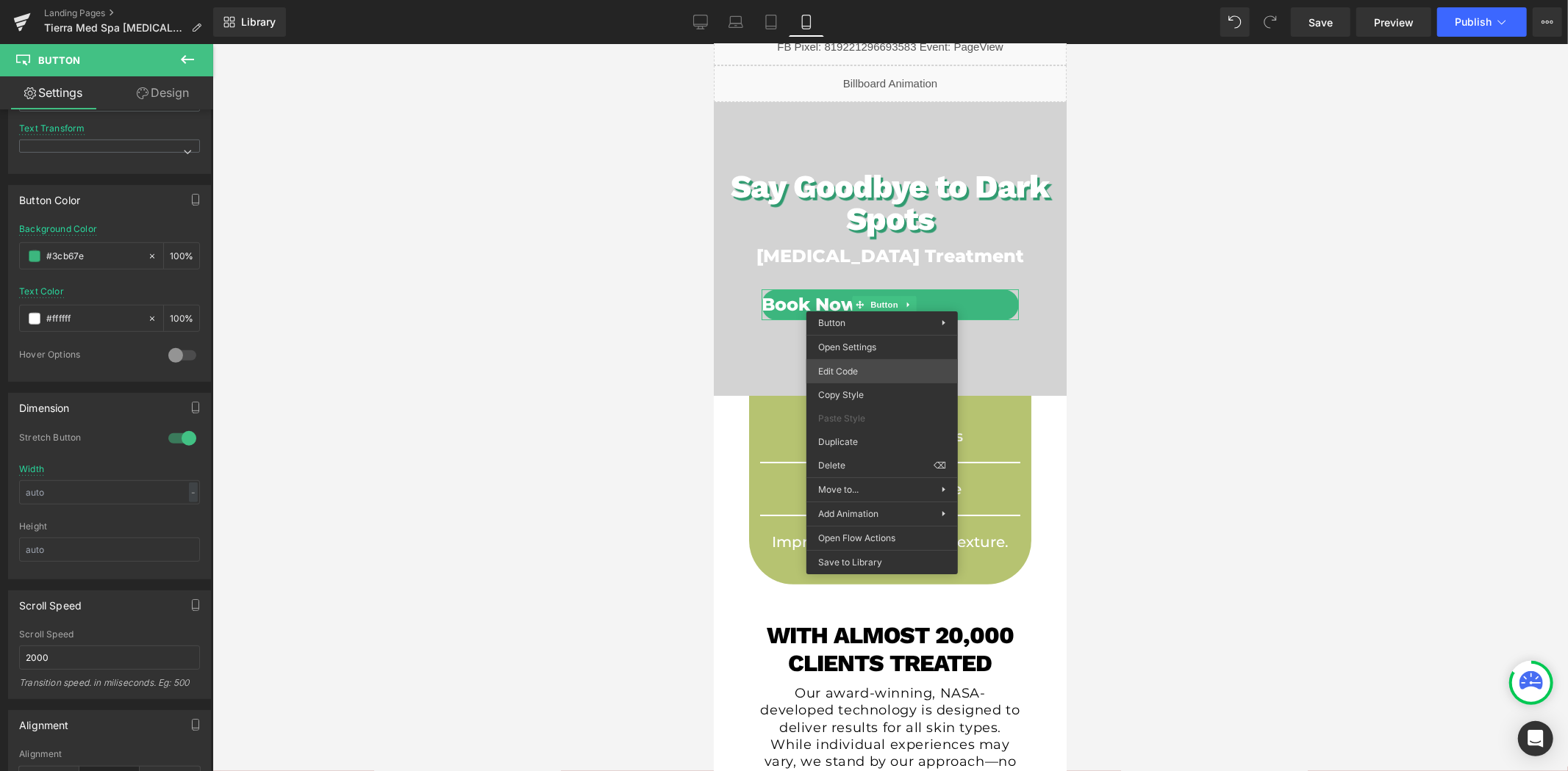
click at [857, 0] on div "Button You are previewing how the will restyle your page. You can not edit Elem…" at bounding box center [784, 0] width 1568 height 0
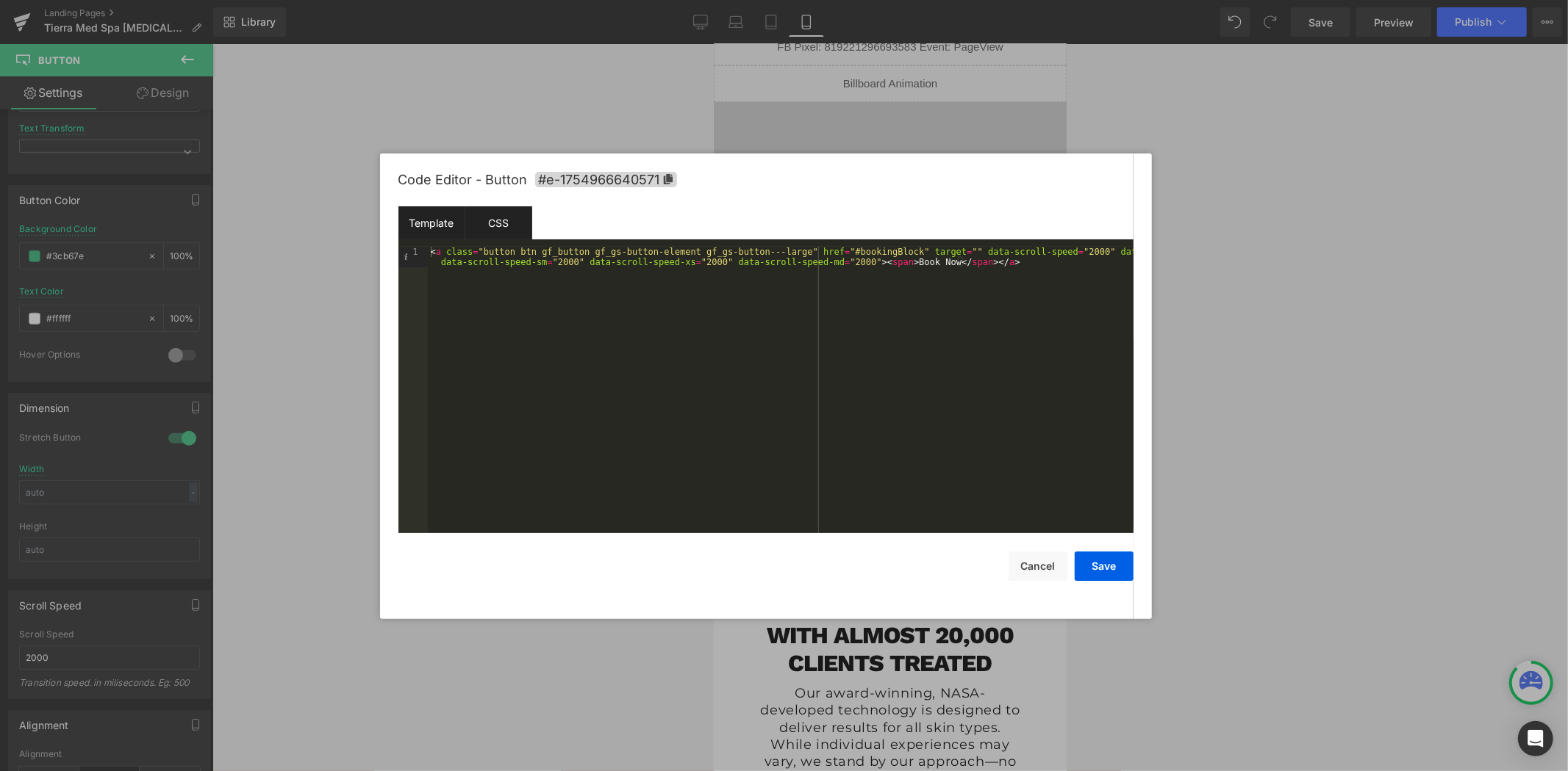
click at [494, 223] on div "CSS" at bounding box center [499, 223] width 67 height 33
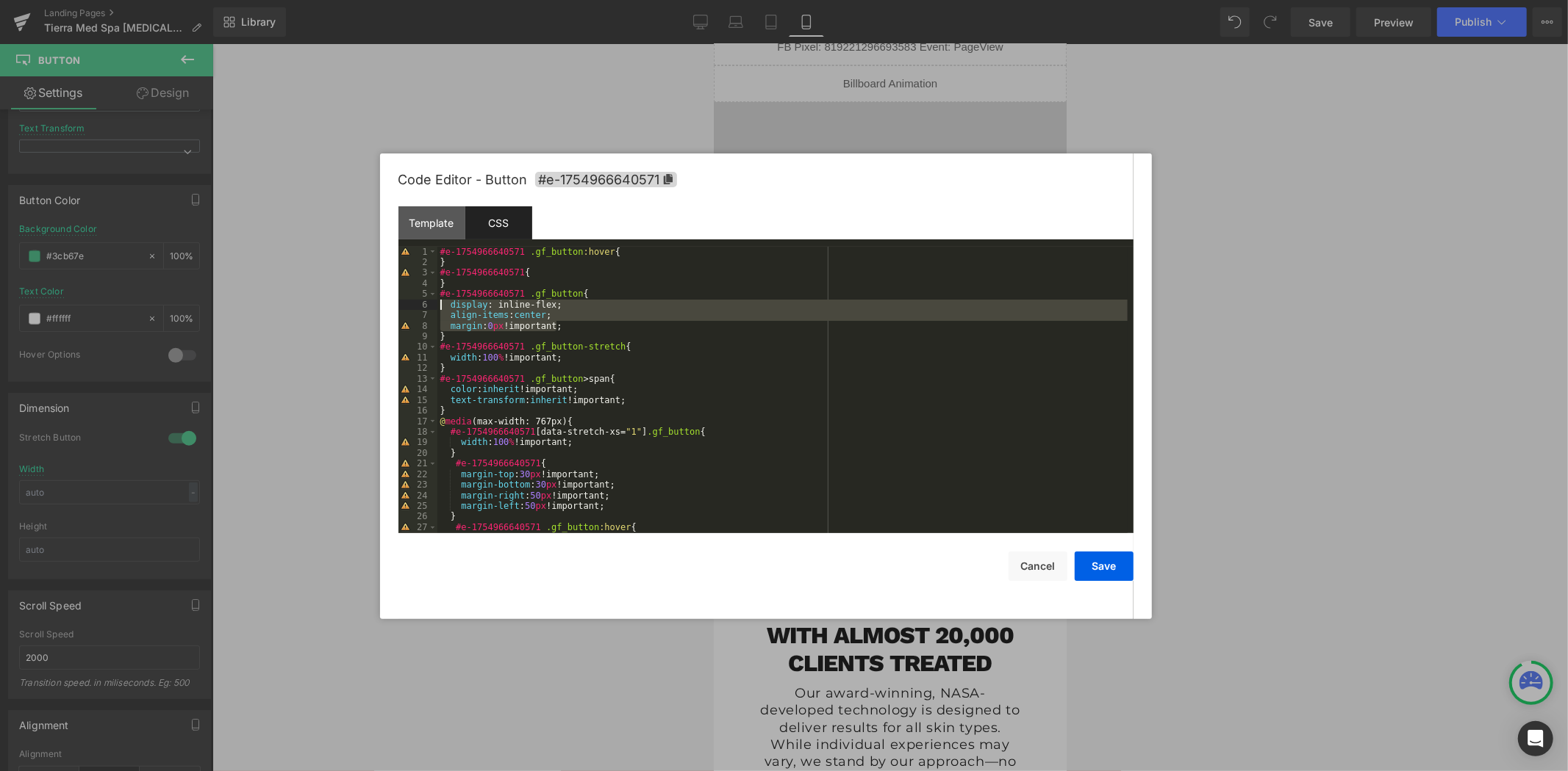
drag, startPoint x: 574, startPoint y: 330, endPoint x: 408, endPoint y: 306, distance: 167.7
click at [408, 306] on pre "1 2 3 4 5 6 7 8 9 10 11 12 13 14 15 16 17 18 19 20 21 22 23 24 25 26 27 28 #e-1…" at bounding box center [766, 389] width 735 height 286
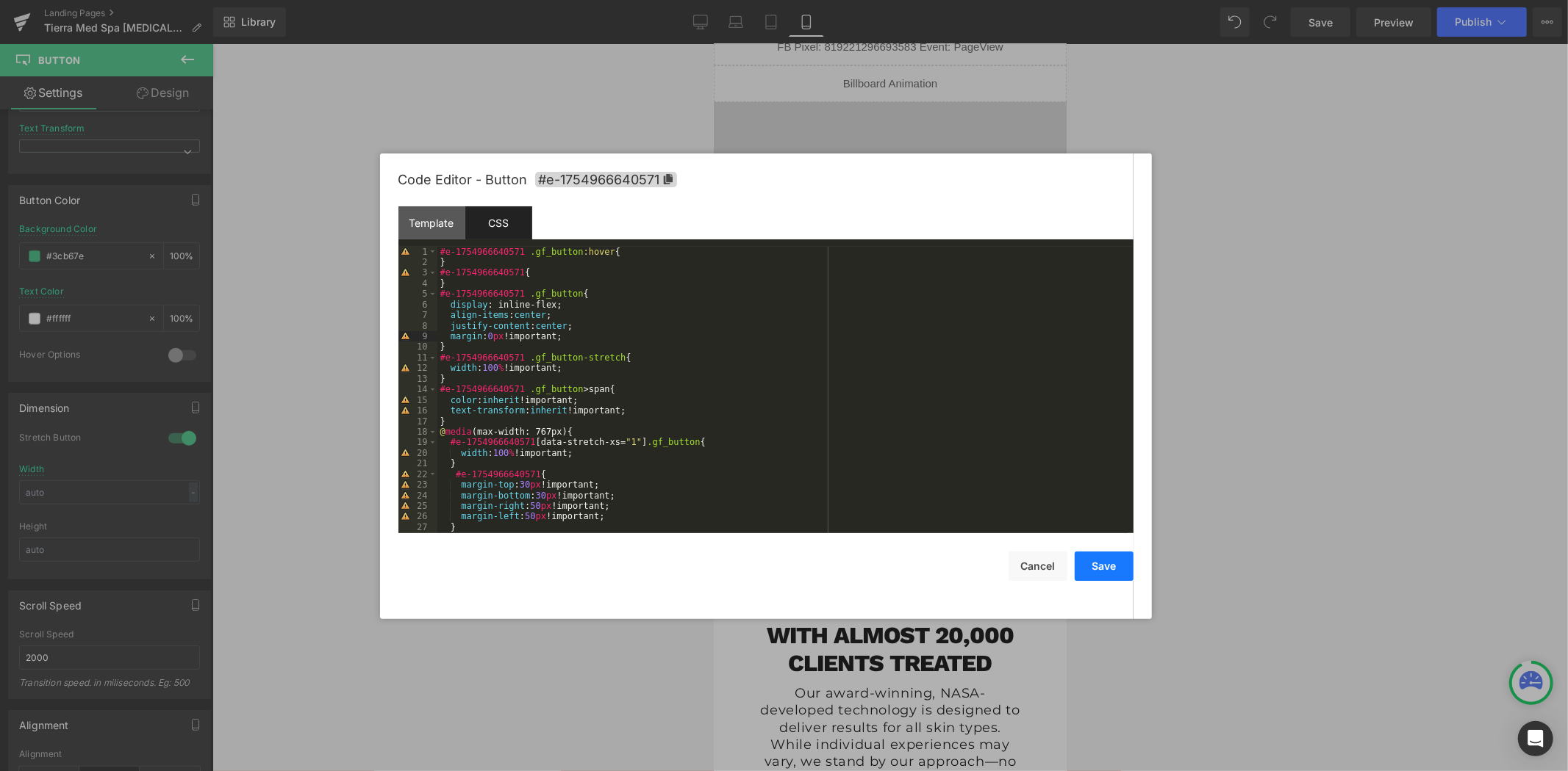
click at [1090, 570] on button "Save" at bounding box center [1104, 566] width 59 height 30
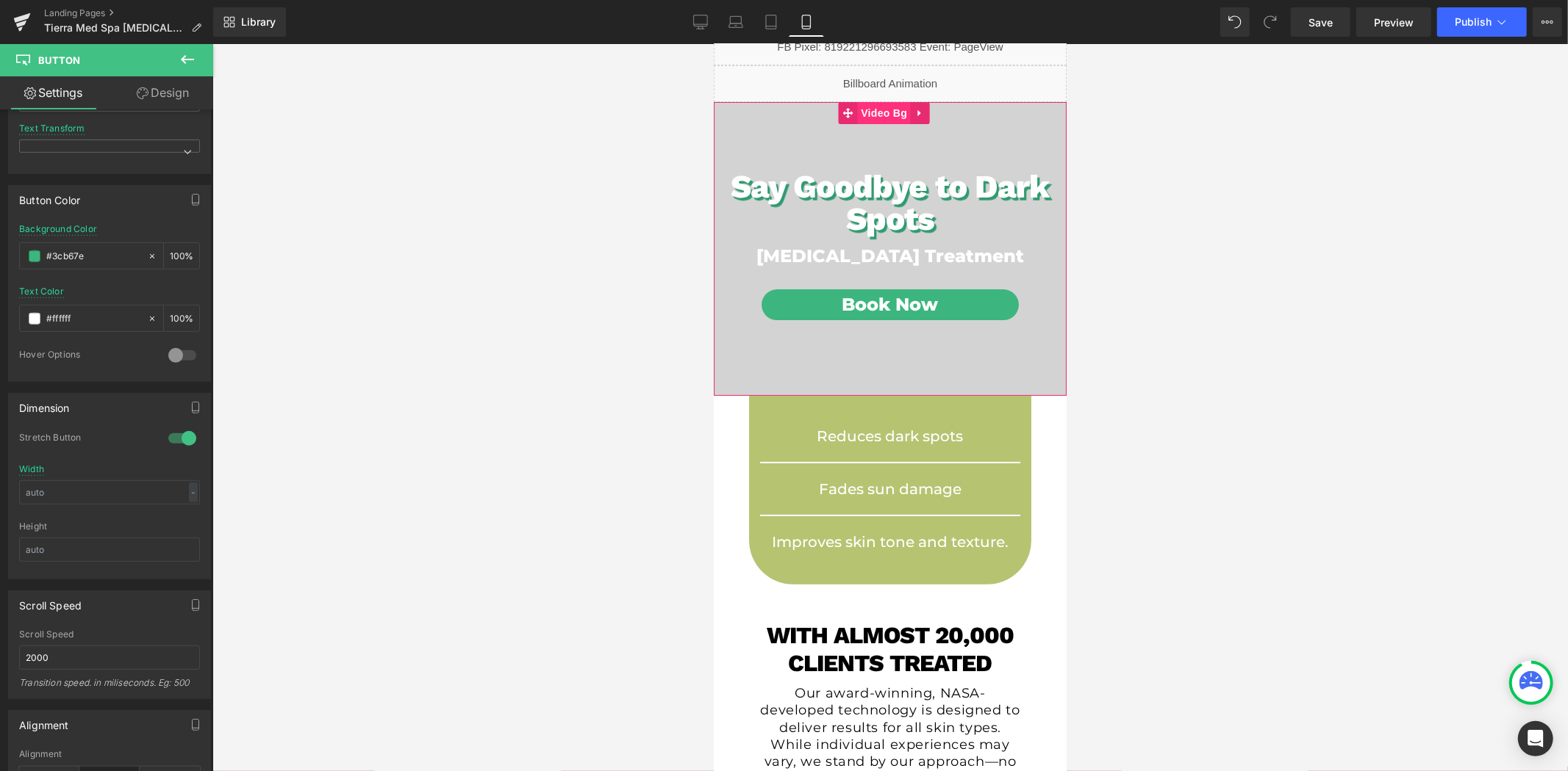
click at [886, 112] on span "Video Bg" at bounding box center [882, 112] width 53 height 22
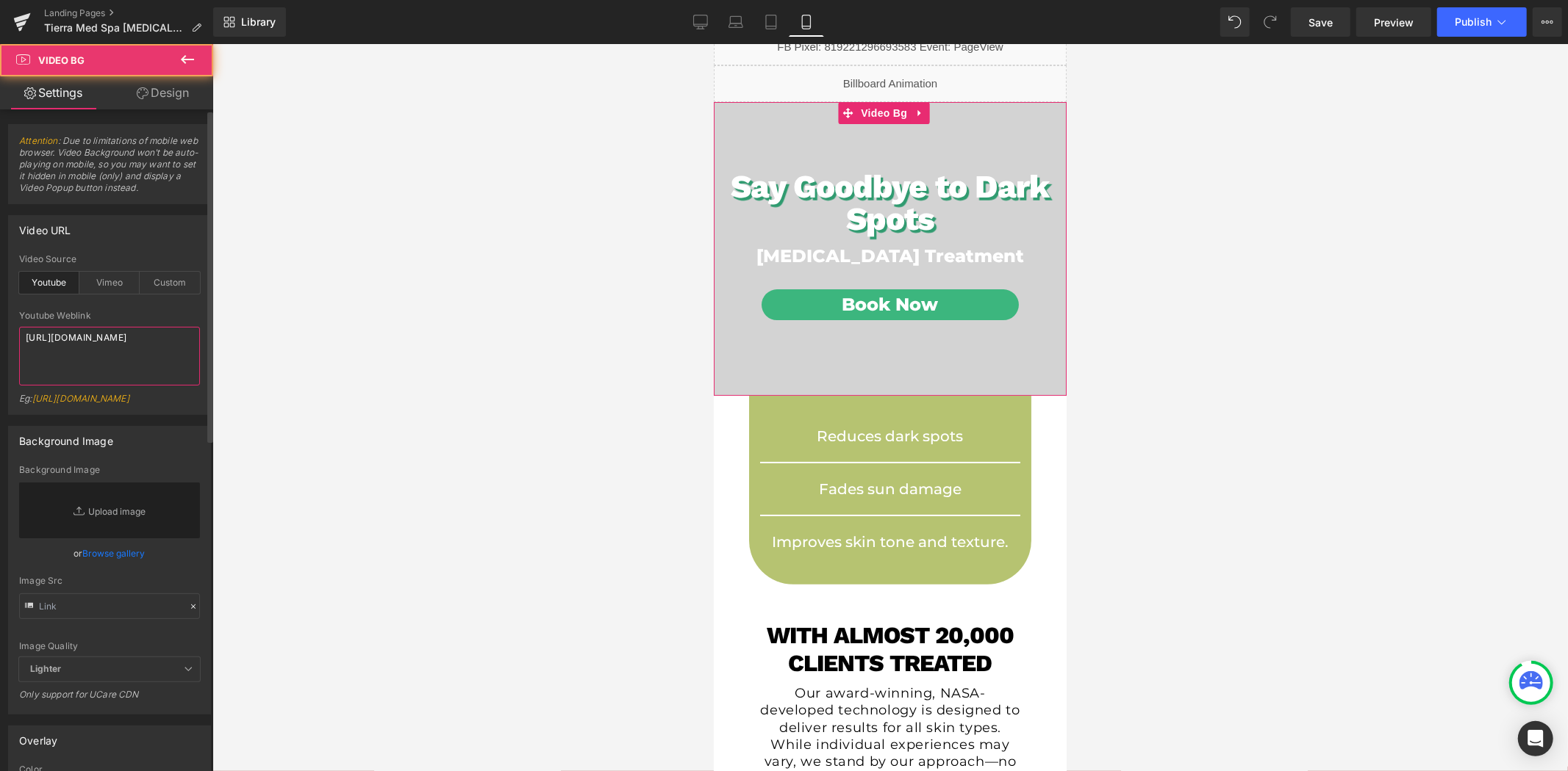
click at [144, 353] on textarea "[URL][DOMAIN_NAME]" at bounding box center [109, 356] width 181 height 59
paste textarea "[DOMAIN_NAME][URL]"
type textarea "[URL][DOMAIN_NAME]"
click at [518, 327] on div at bounding box center [890, 408] width 1355 height 728
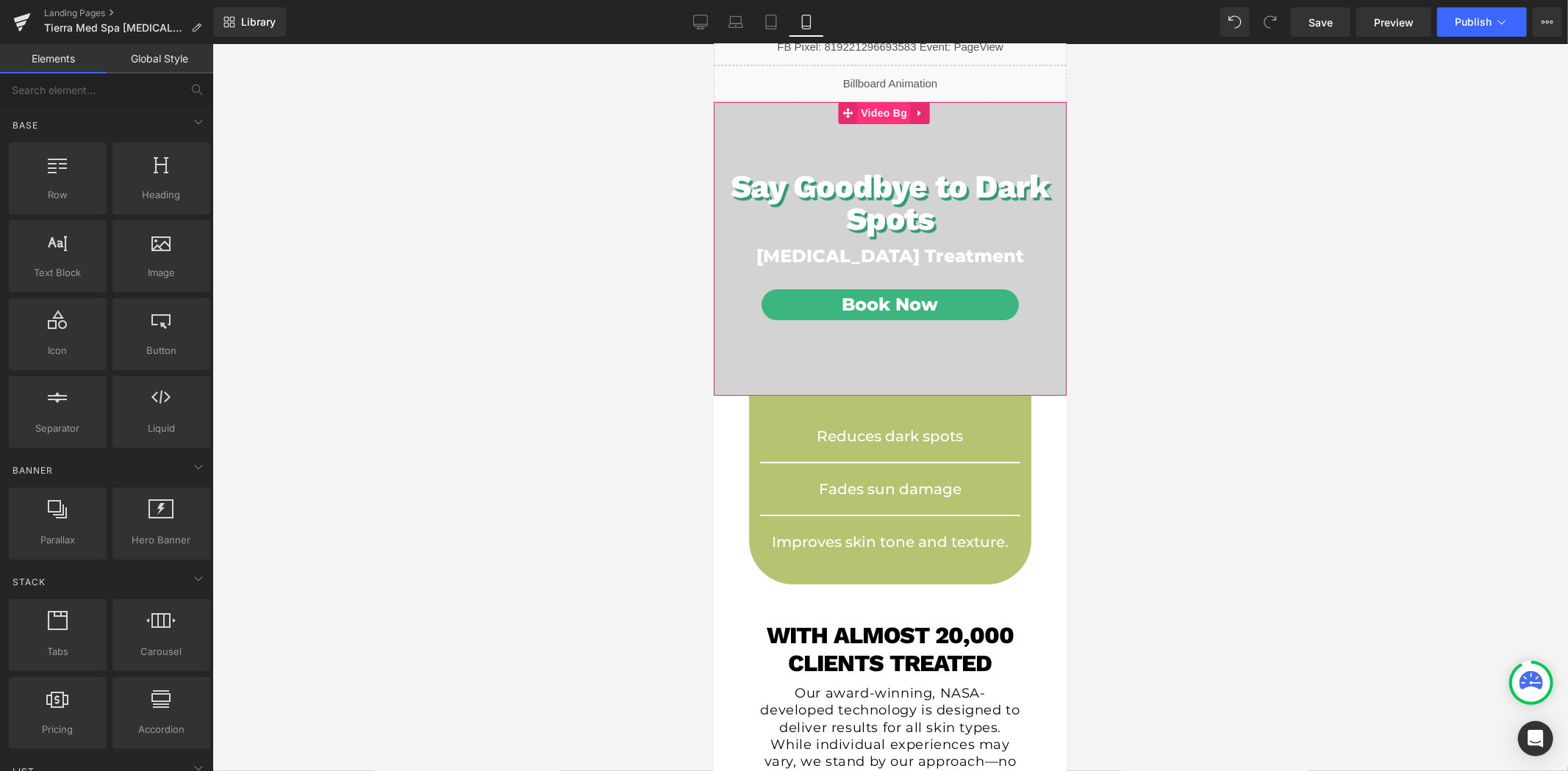
click at [891, 116] on span "Video Bg" at bounding box center [882, 112] width 53 height 22
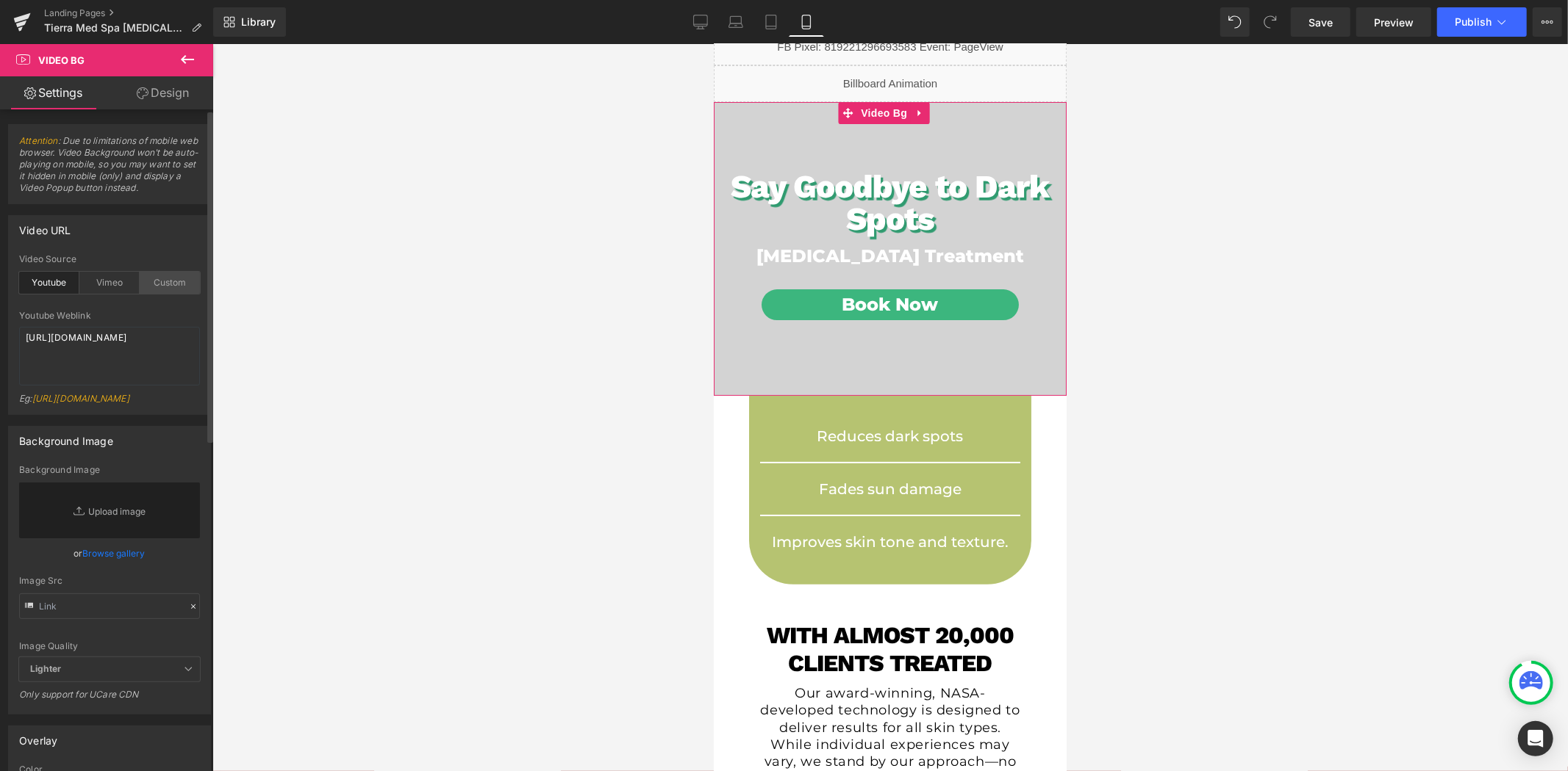
click at [169, 284] on div "Custom" at bounding box center [170, 283] width 61 height 22
click at [160, 357] on textarea "[URL][DOMAIN_NAME]" at bounding box center [109, 356] width 181 height 59
paste textarea "videos/c/o/v/9528210946864fea8cf7269e4807f86c.mp4"
type textarea "[URL][DOMAIN_NAME]"
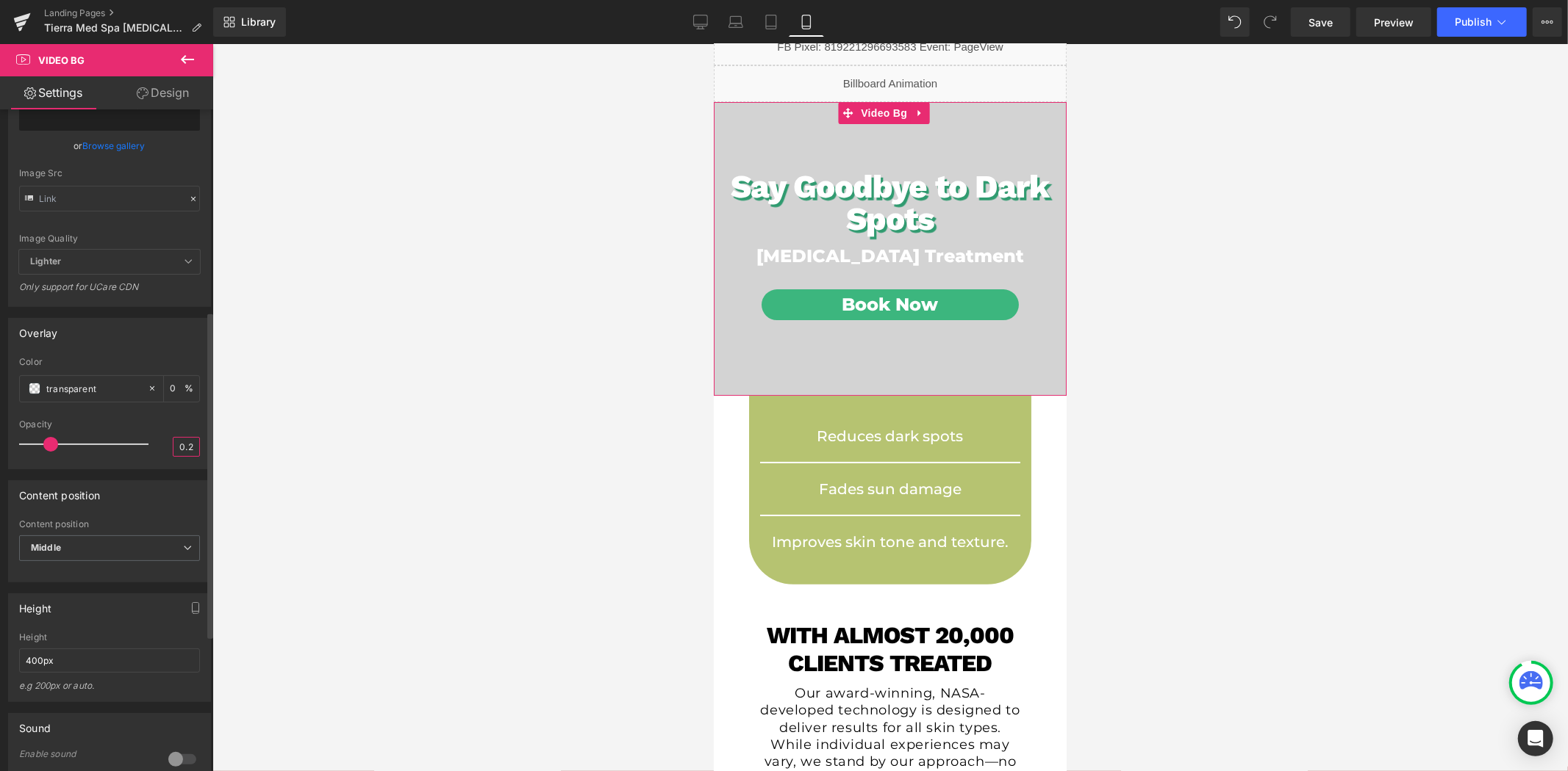
click at [181, 456] on input "0.2" at bounding box center [186, 447] width 25 height 18
type input "1"
click at [100, 396] on input "transparent" at bounding box center [93, 388] width 94 height 16
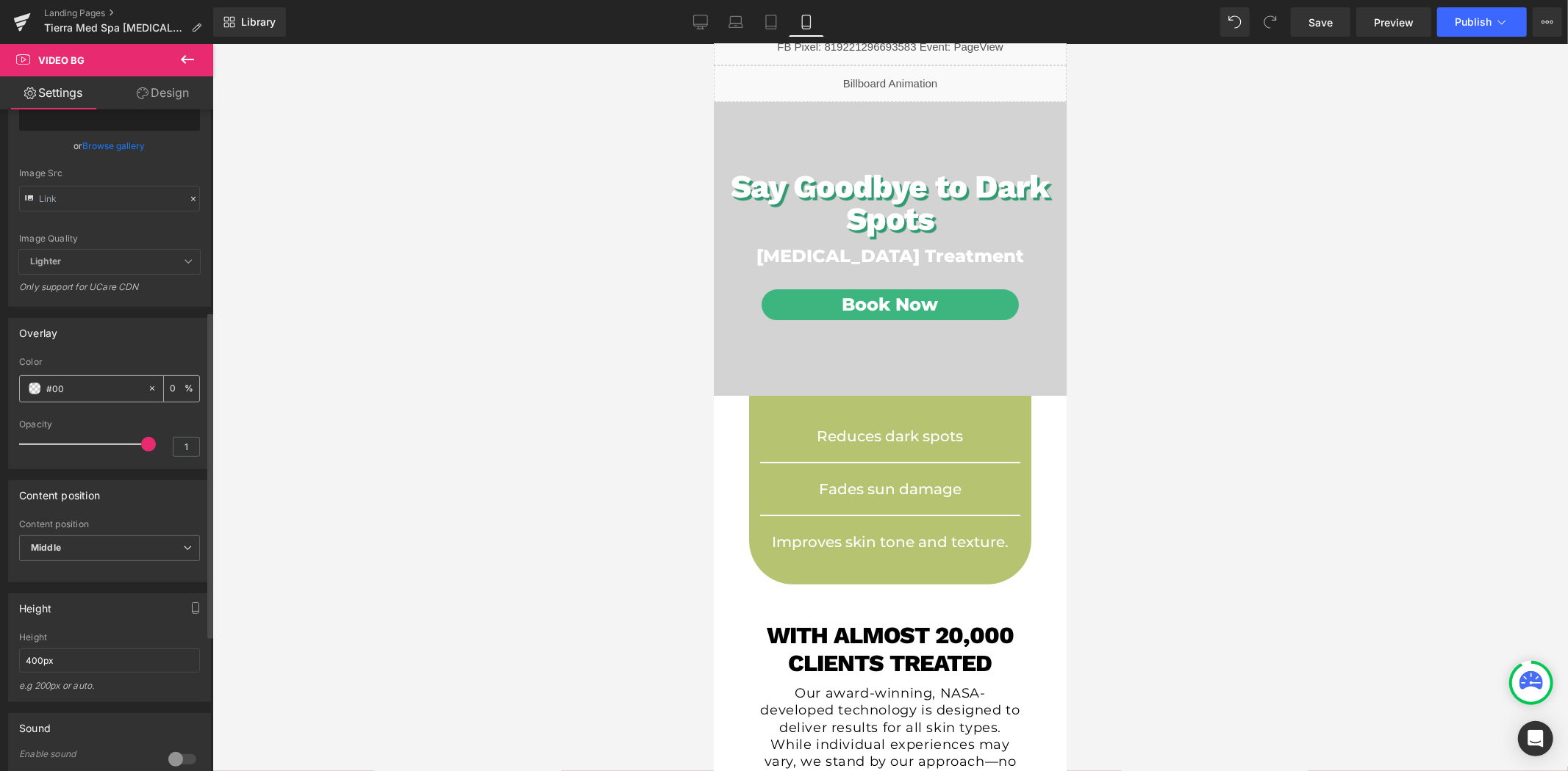
type input "#000"
type input "100"
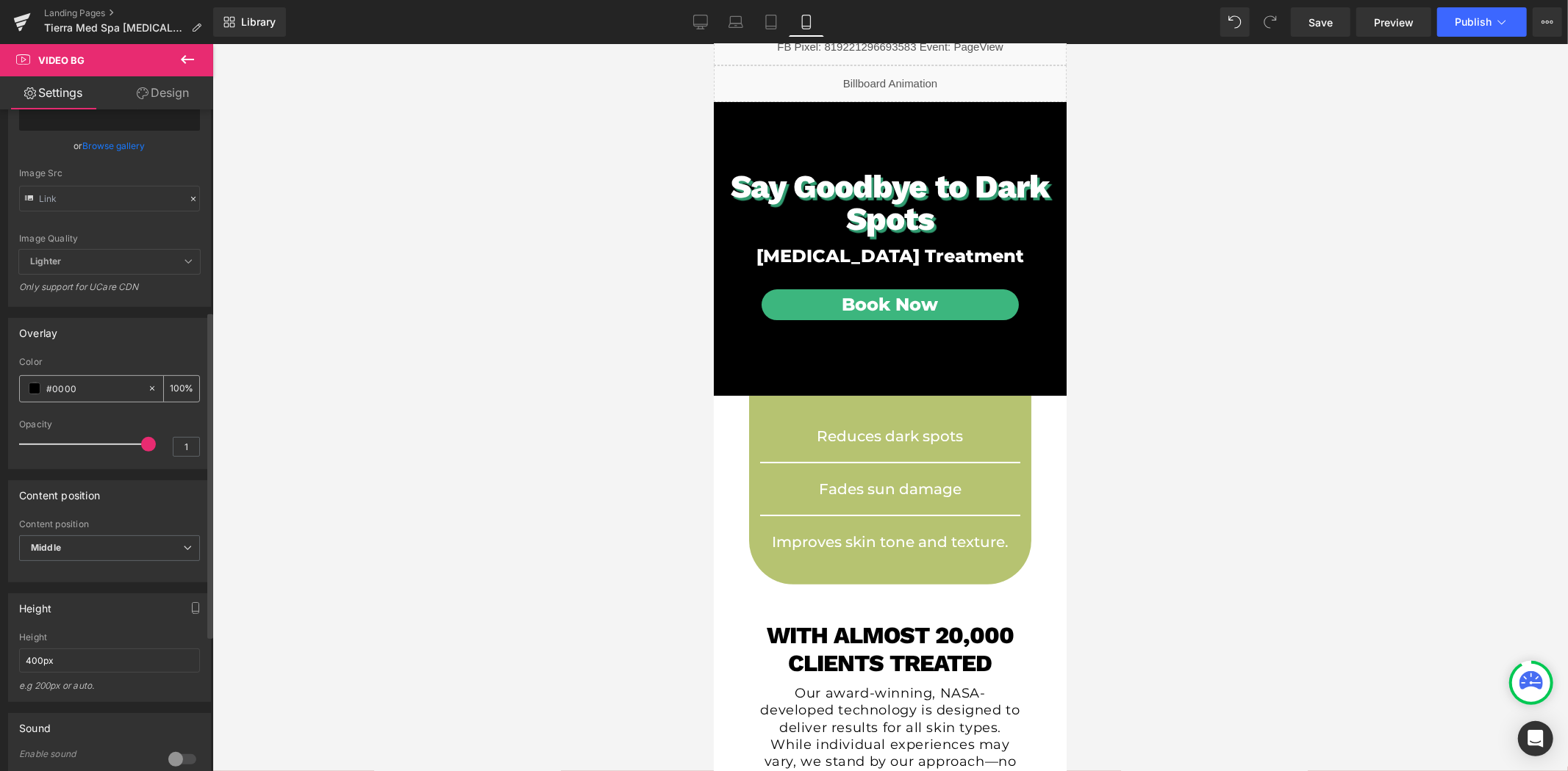
type input "#00000"
type input "0"
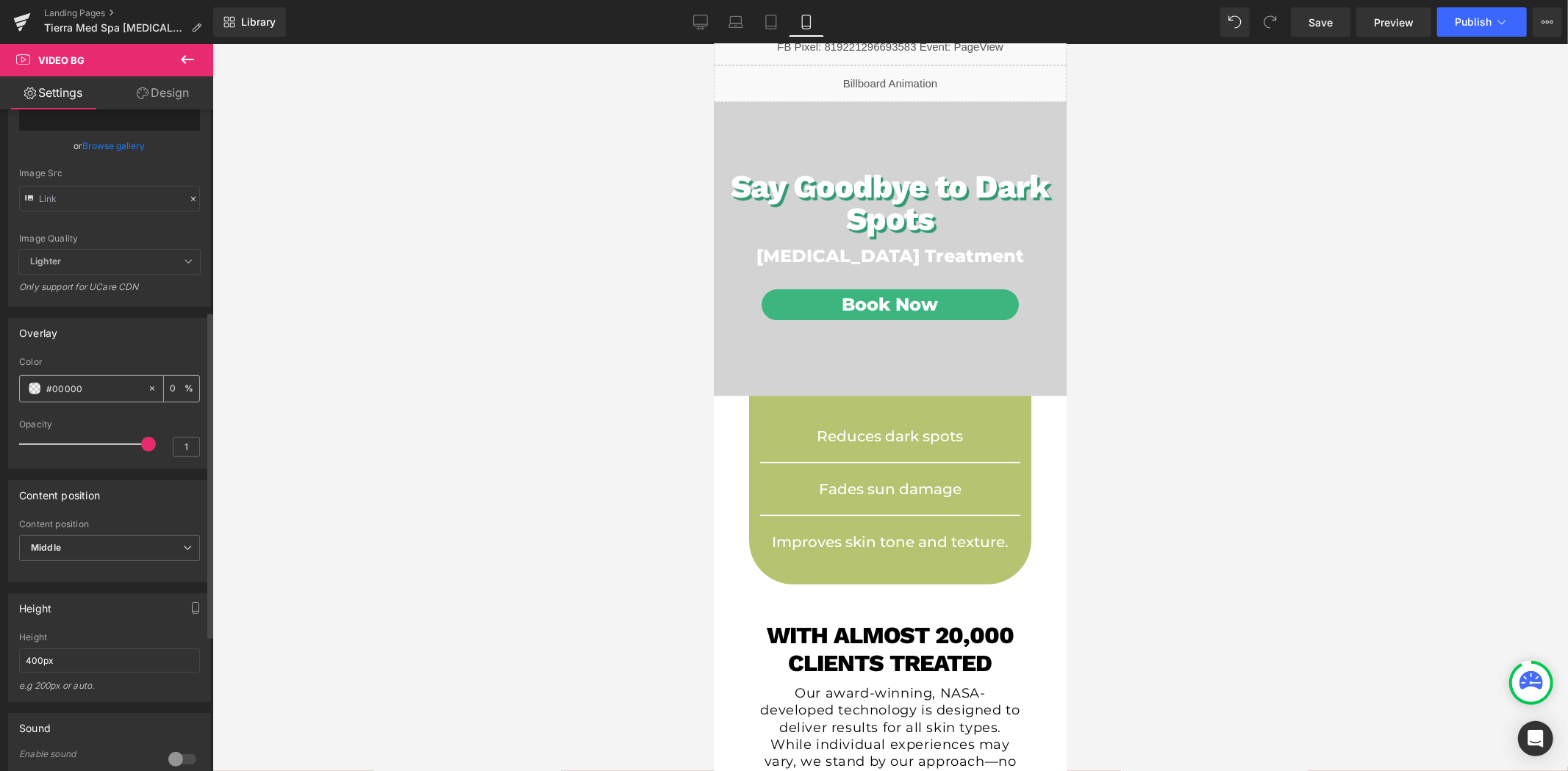
type input "#000000"
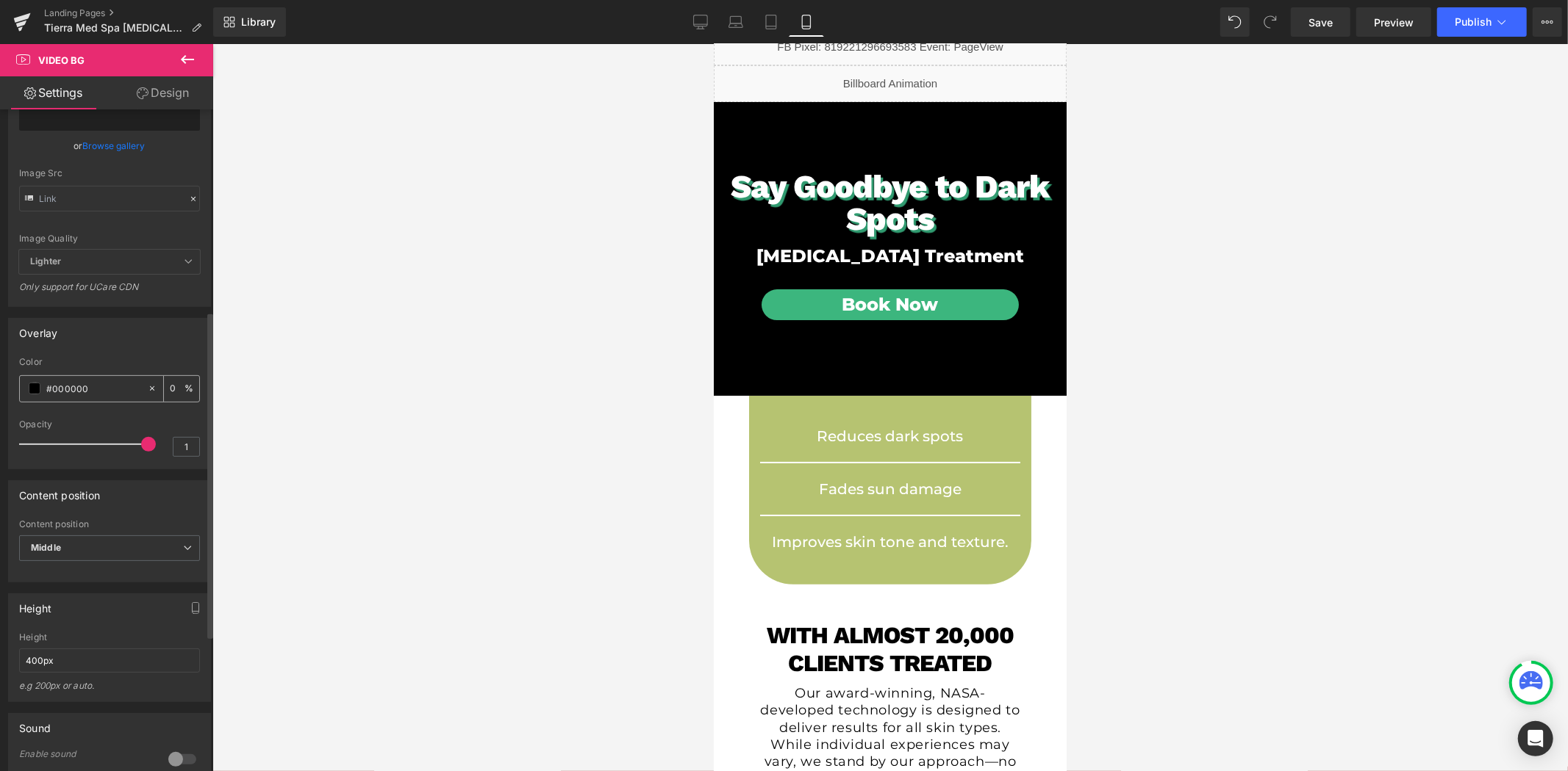
type input "100"
type input "#000000"
click at [377, 474] on div at bounding box center [890, 408] width 1355 height 728
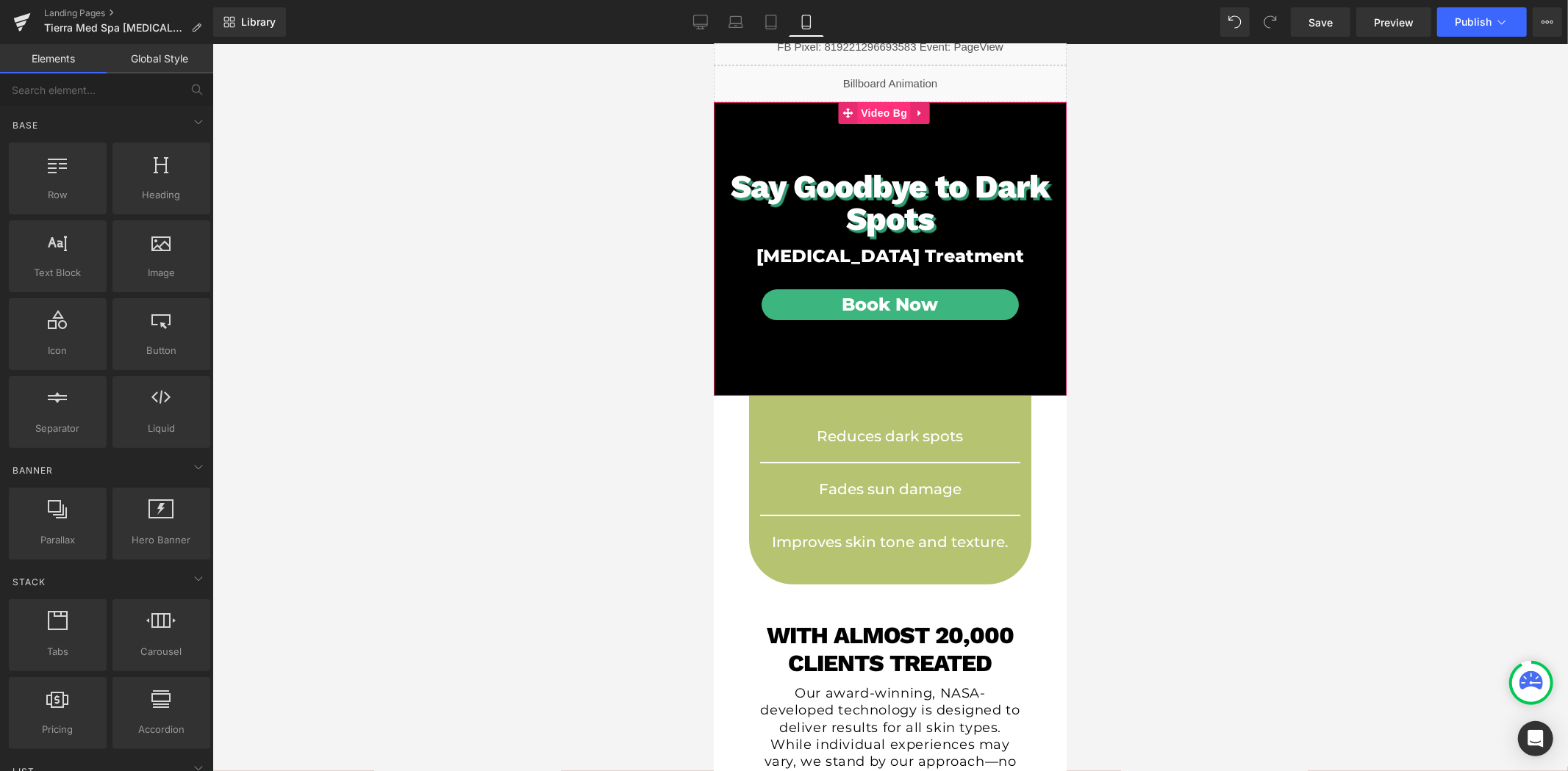
click at [866, 108] on span "Video Bg" at bounding box center [882, 112] width 53 height 22
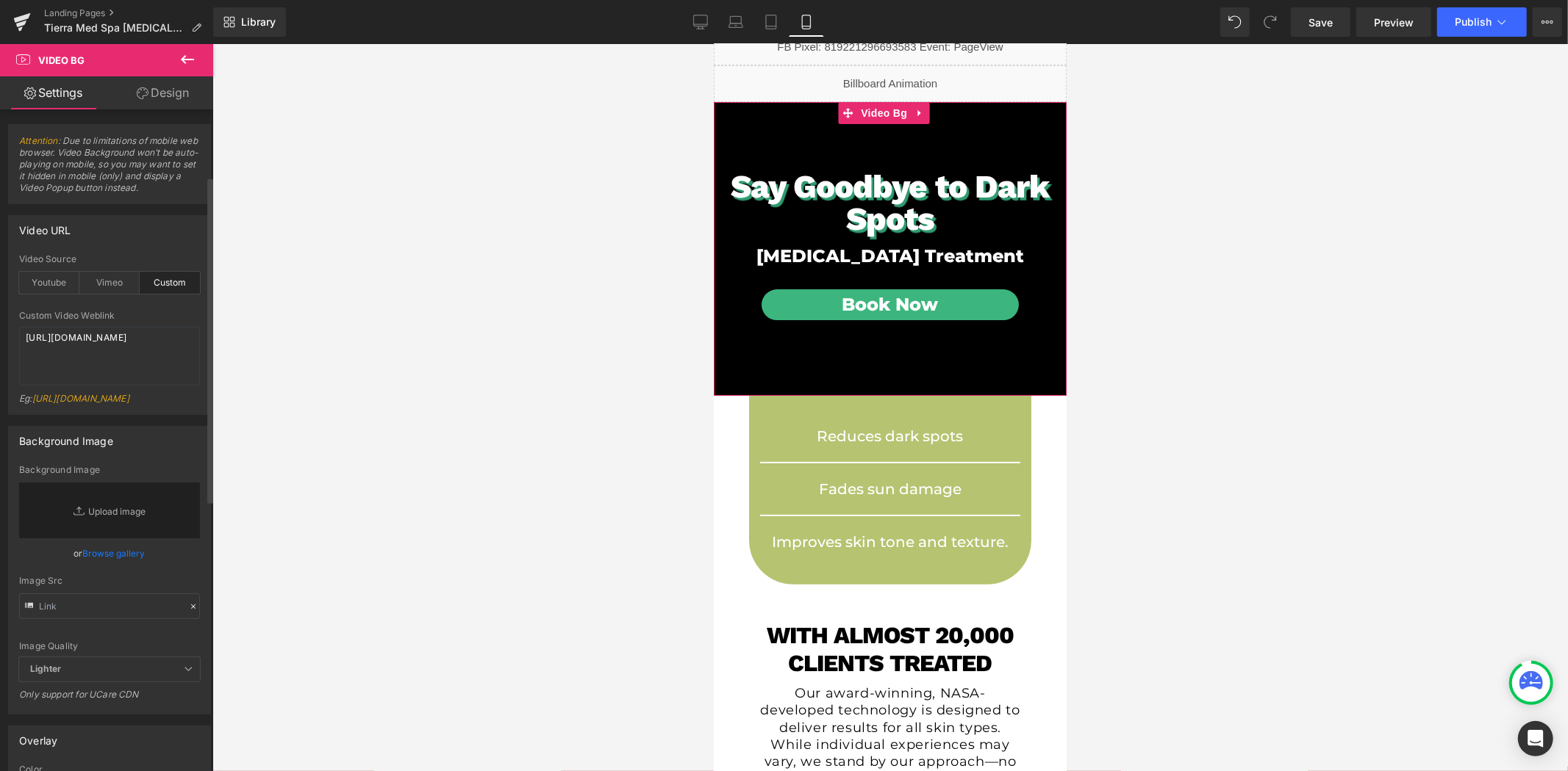
scroll to position [326, 0]
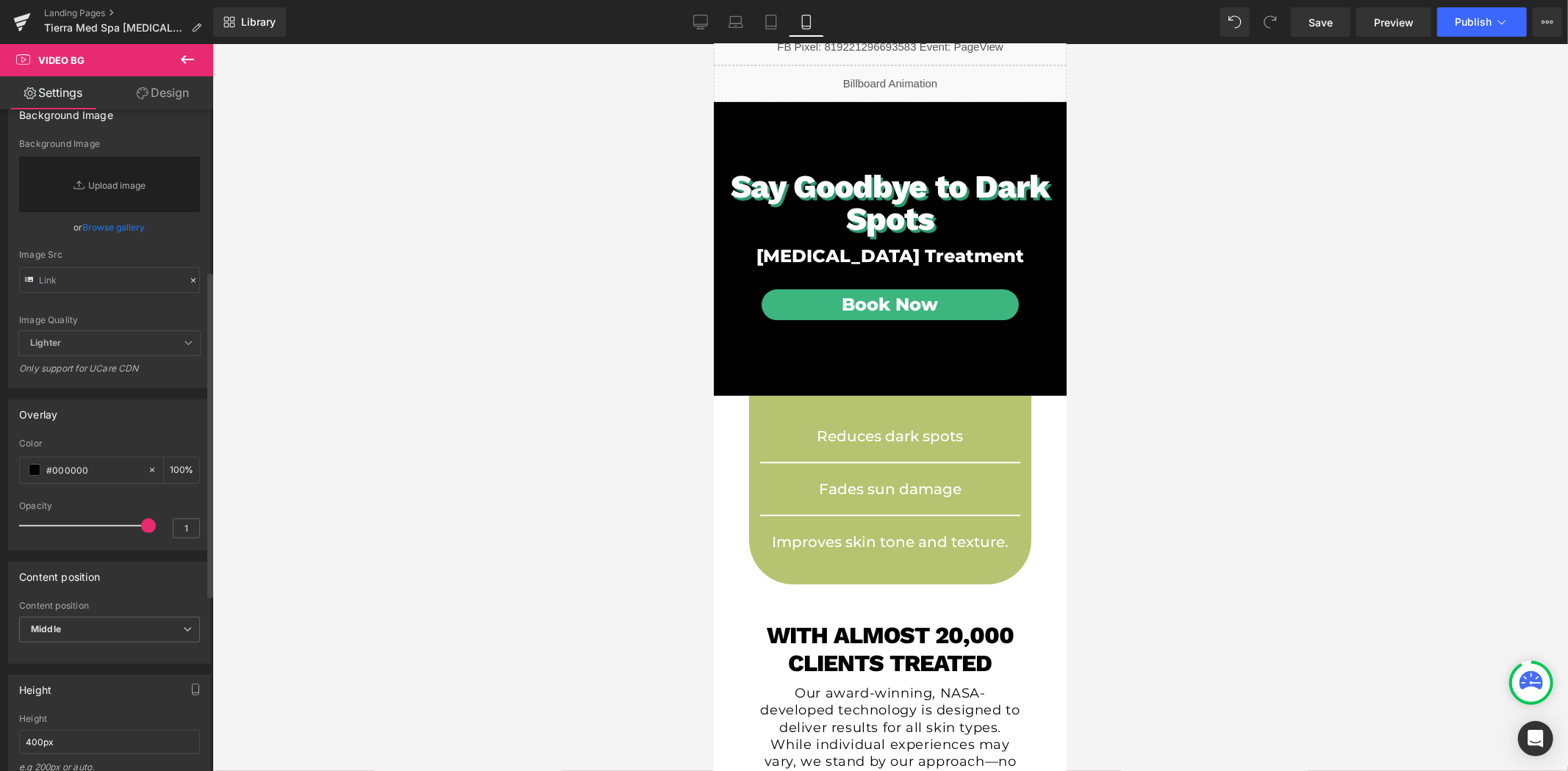
type input "0"
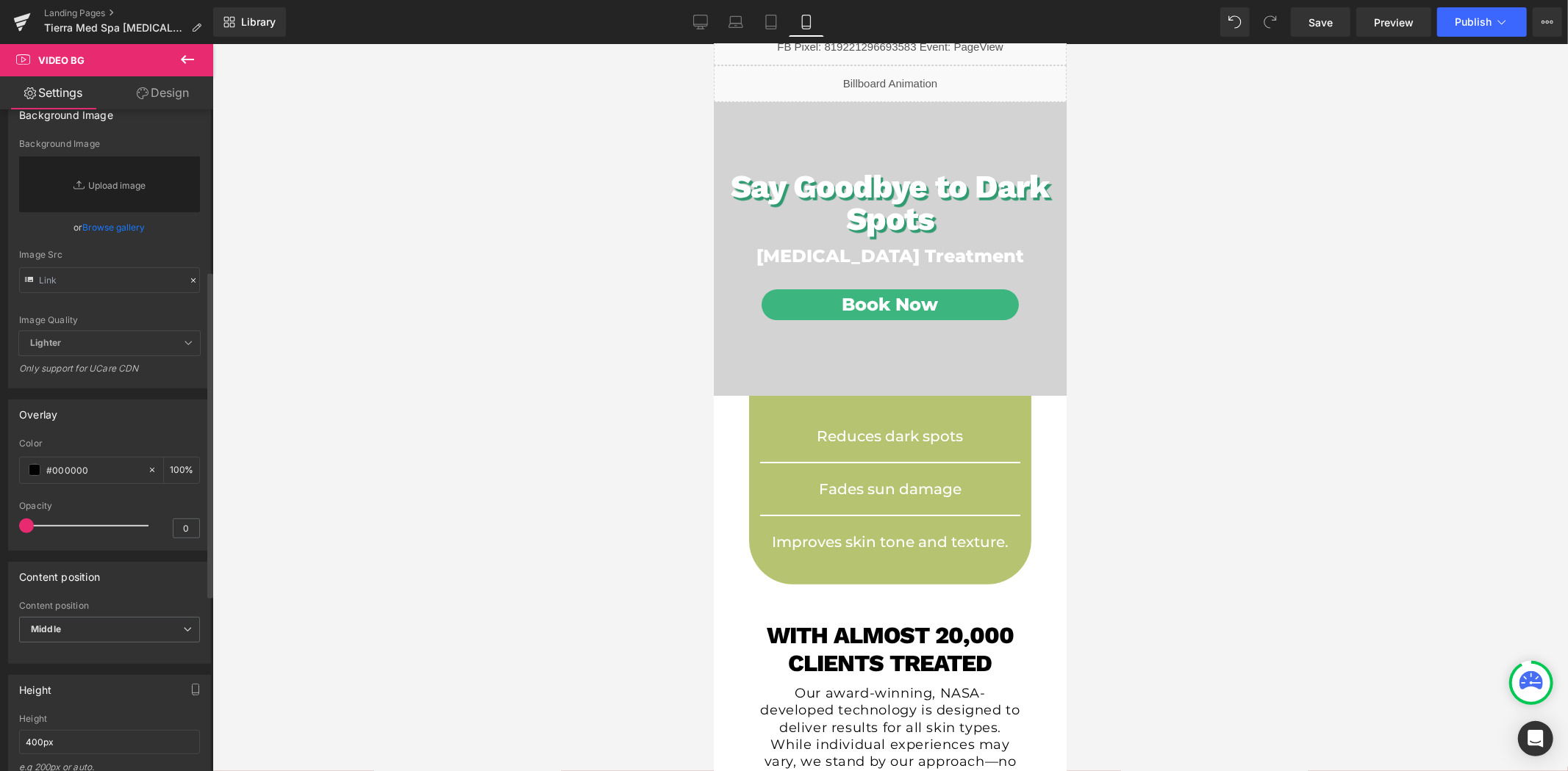
drag, startPoint x: 141, startPoint y: 558, endPoint x: 0, endPoint y: 536, distance: 142.7
click at [0, 536] on div "Overlay rgb(0, 0, 0) Color #000000 100 % 0 Opacity 0" at bounding box center [109, 469] width 219 height 163
click at [140, 643] on span "Middle" at bounding box center [109, 630] width 181 height 25
click at [106, 667] on li "Top" at bounding box center [107, 655] width 175 height 22
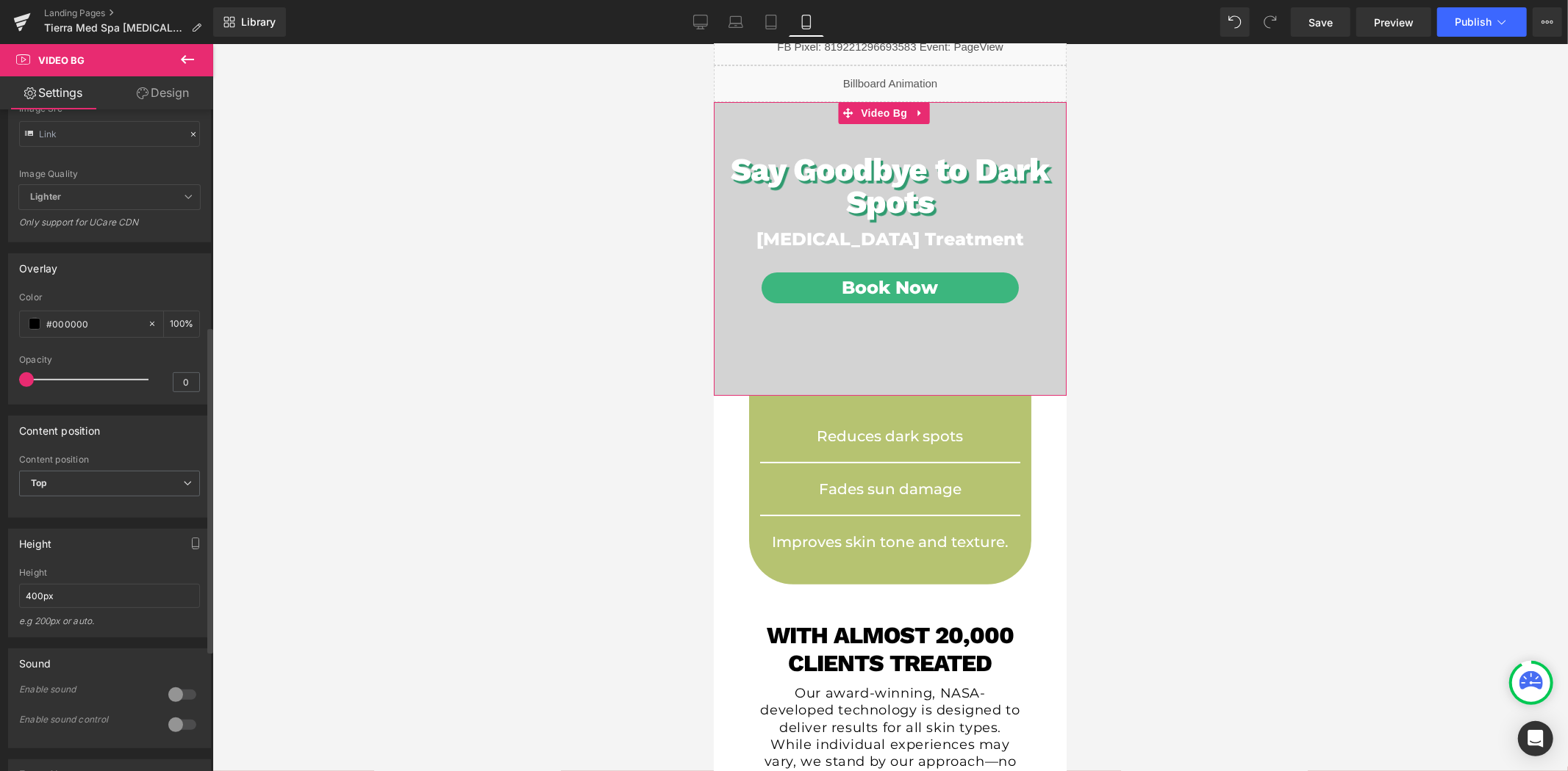
scroll to position [438, 0]
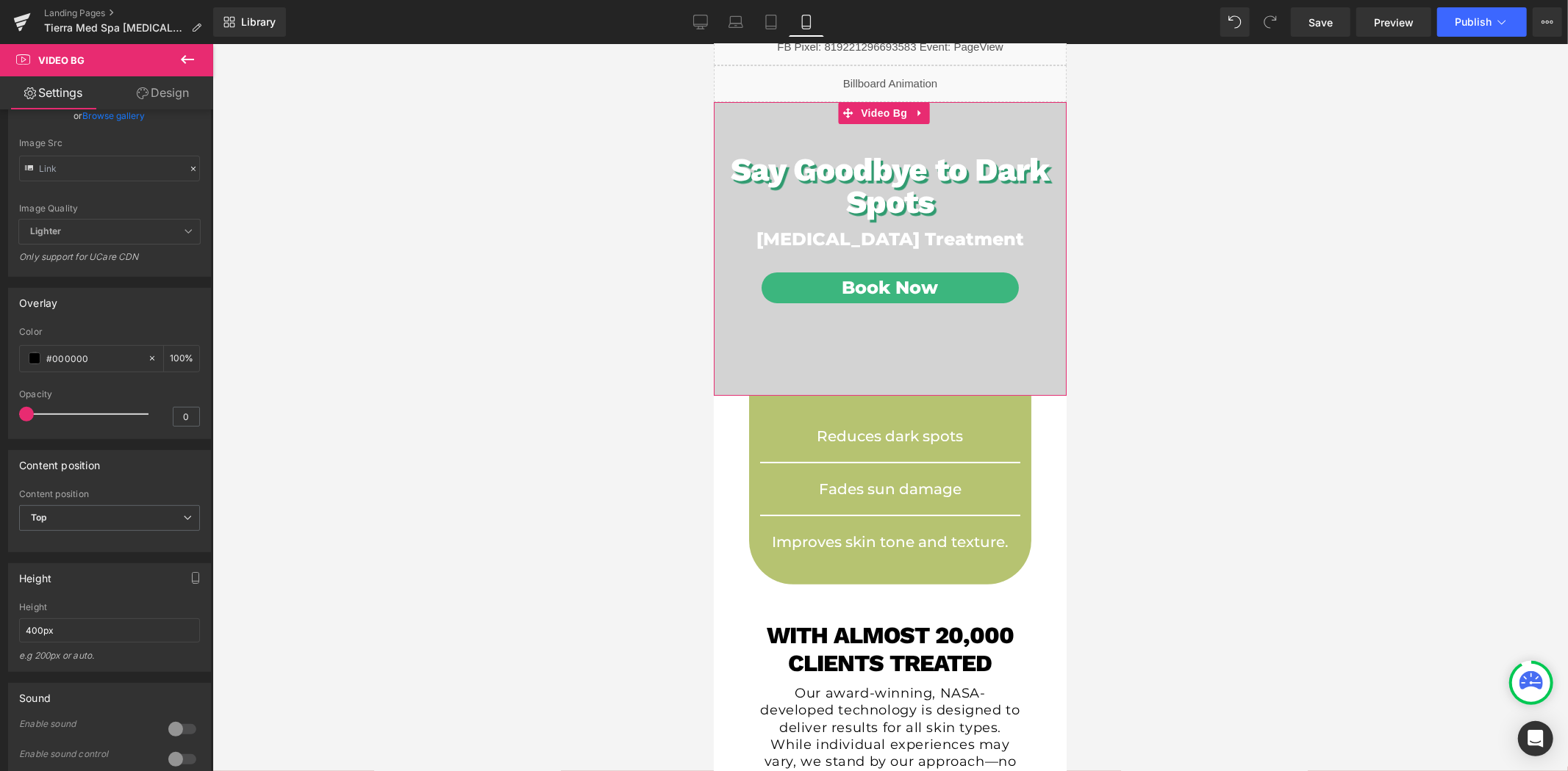
click at [370, 461] on div at bounding box center [890, 408] width 1355 height 728
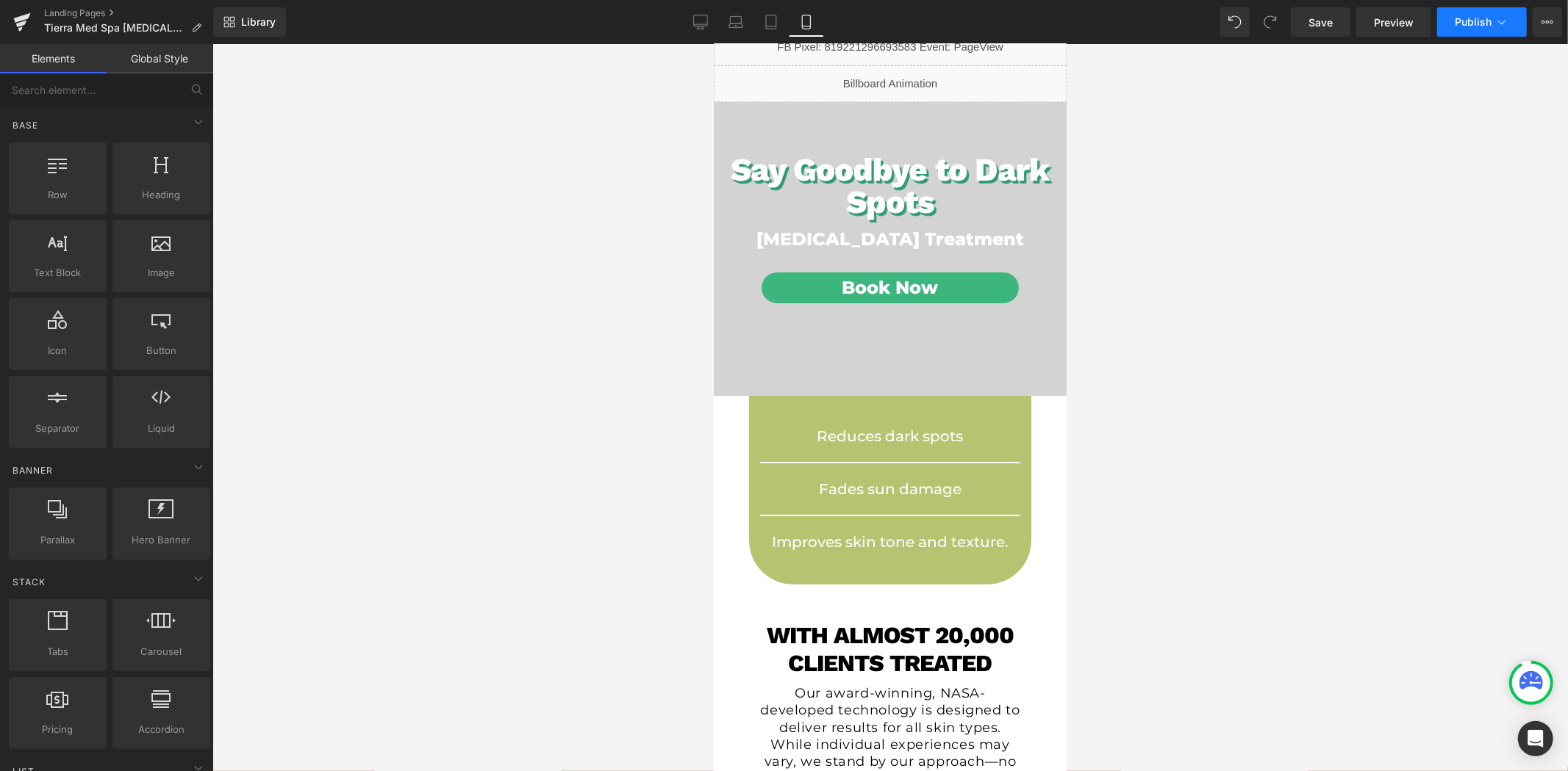
click at [1487, 20] on span "Publish" at bounding box center [1472, 22] width 37 height 12
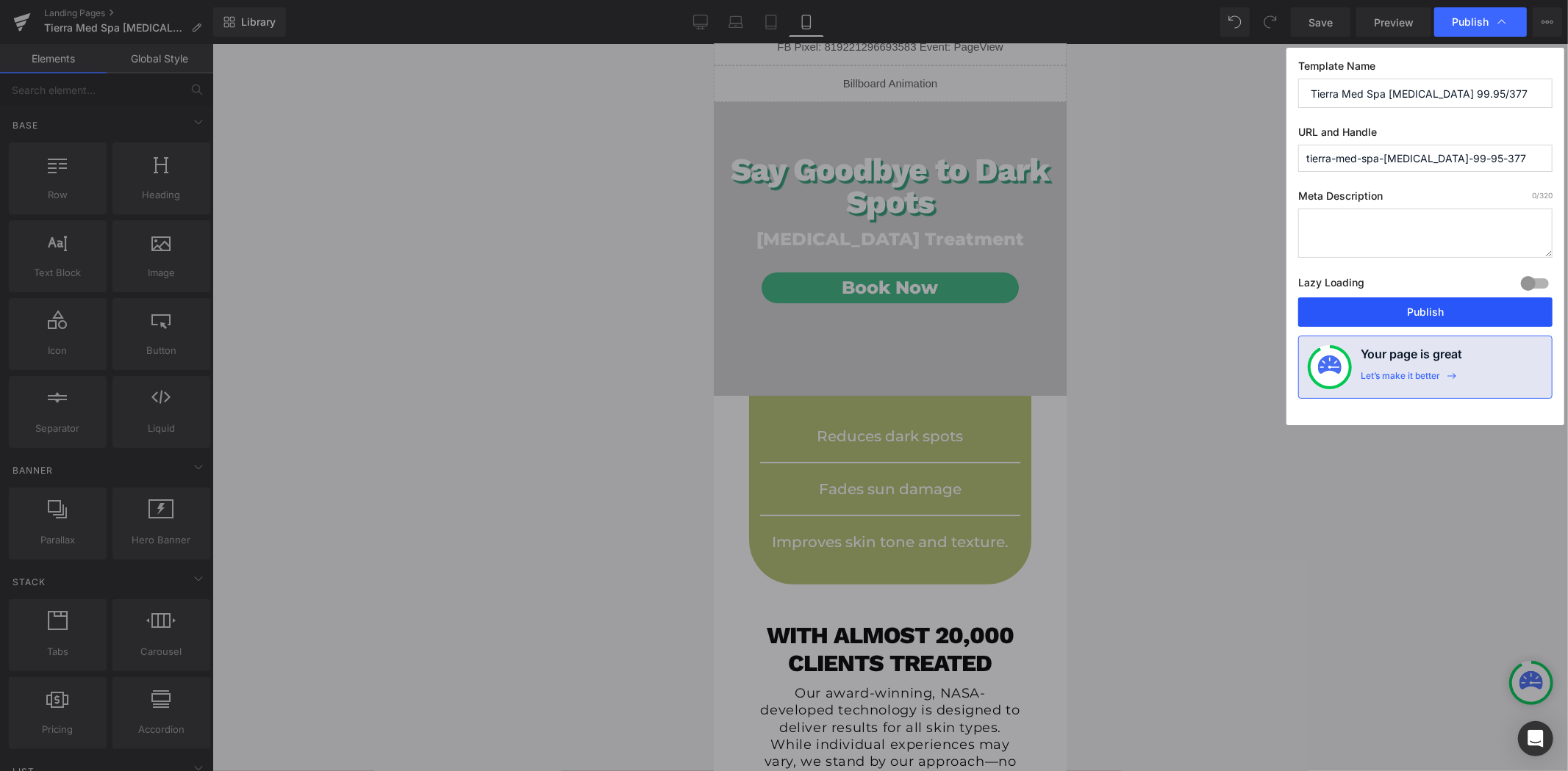
click at [1426, 327] on button "Publish" at bounding box center [1425, 312] width 255 height 30
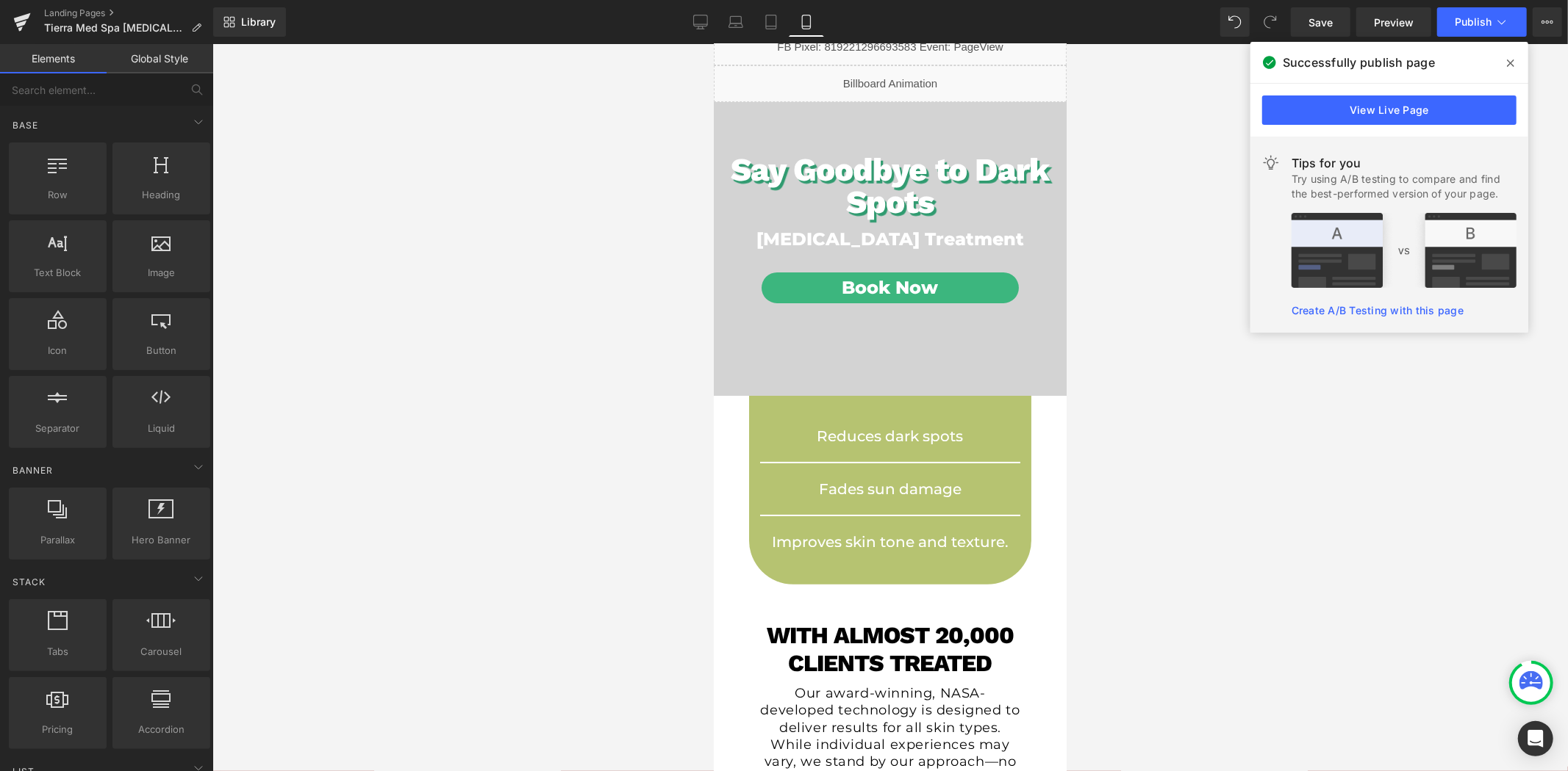
drag, startPoint x: 1398, startPoint y: 105, endPoint x: 1390, endPoint y: 106, distance: 8.1
click at [1398, 105] on link "View Live Page" at bounding box center [1389, 110] width 255 height 30
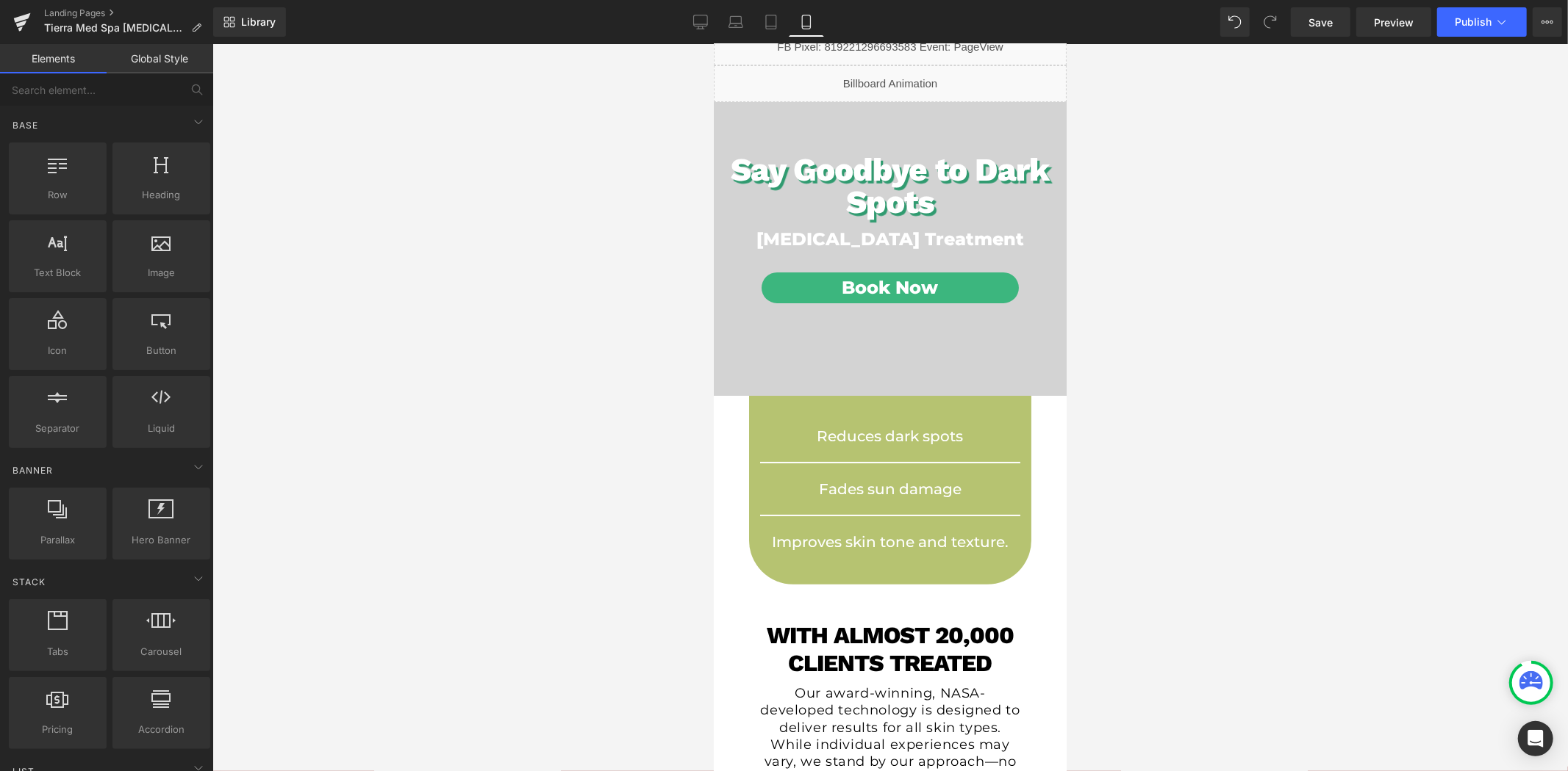
scroll to position [0, 0]
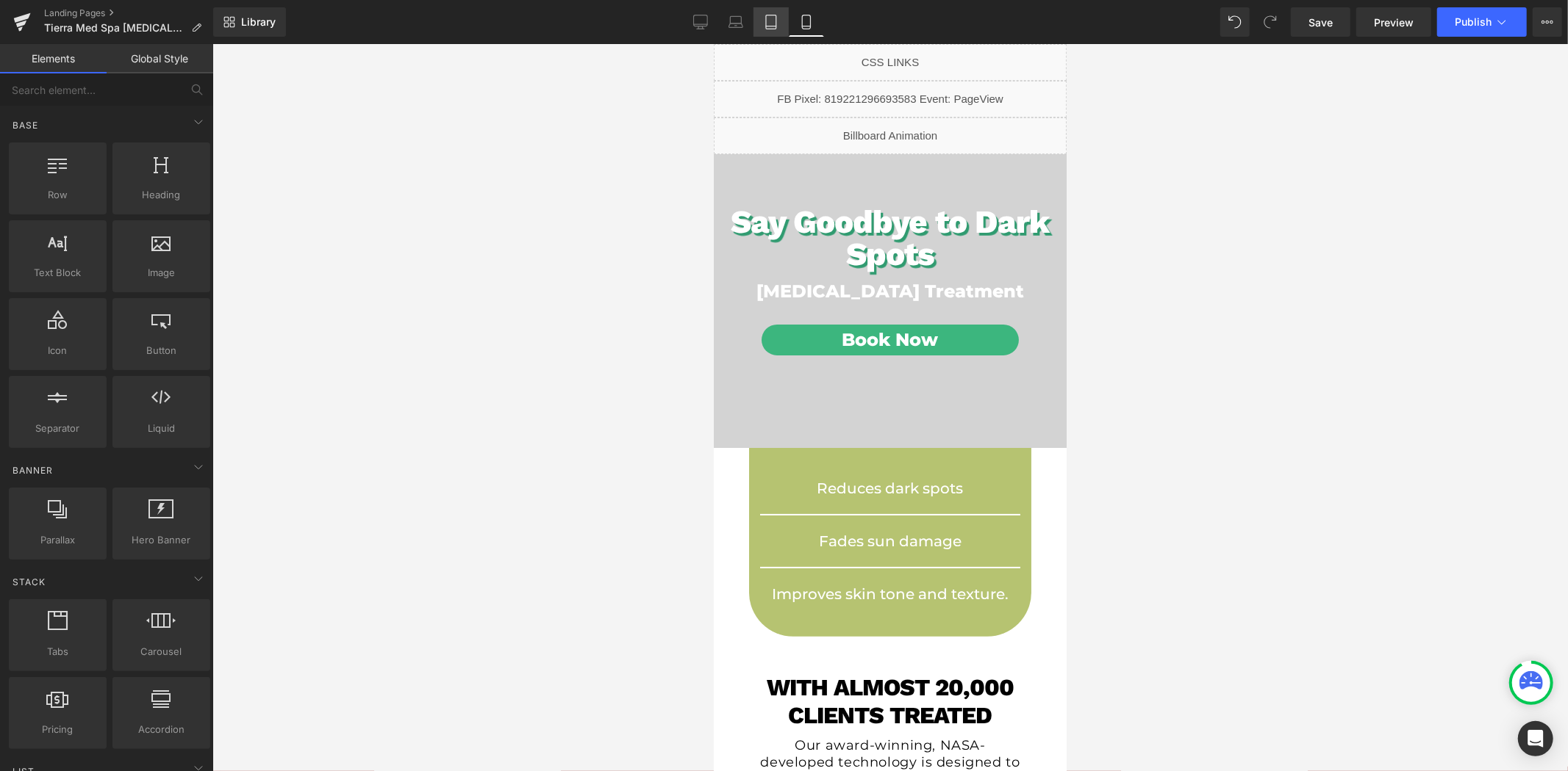
click at [771, 24] on icon at bounding box center [770, 22] width 14 height 14
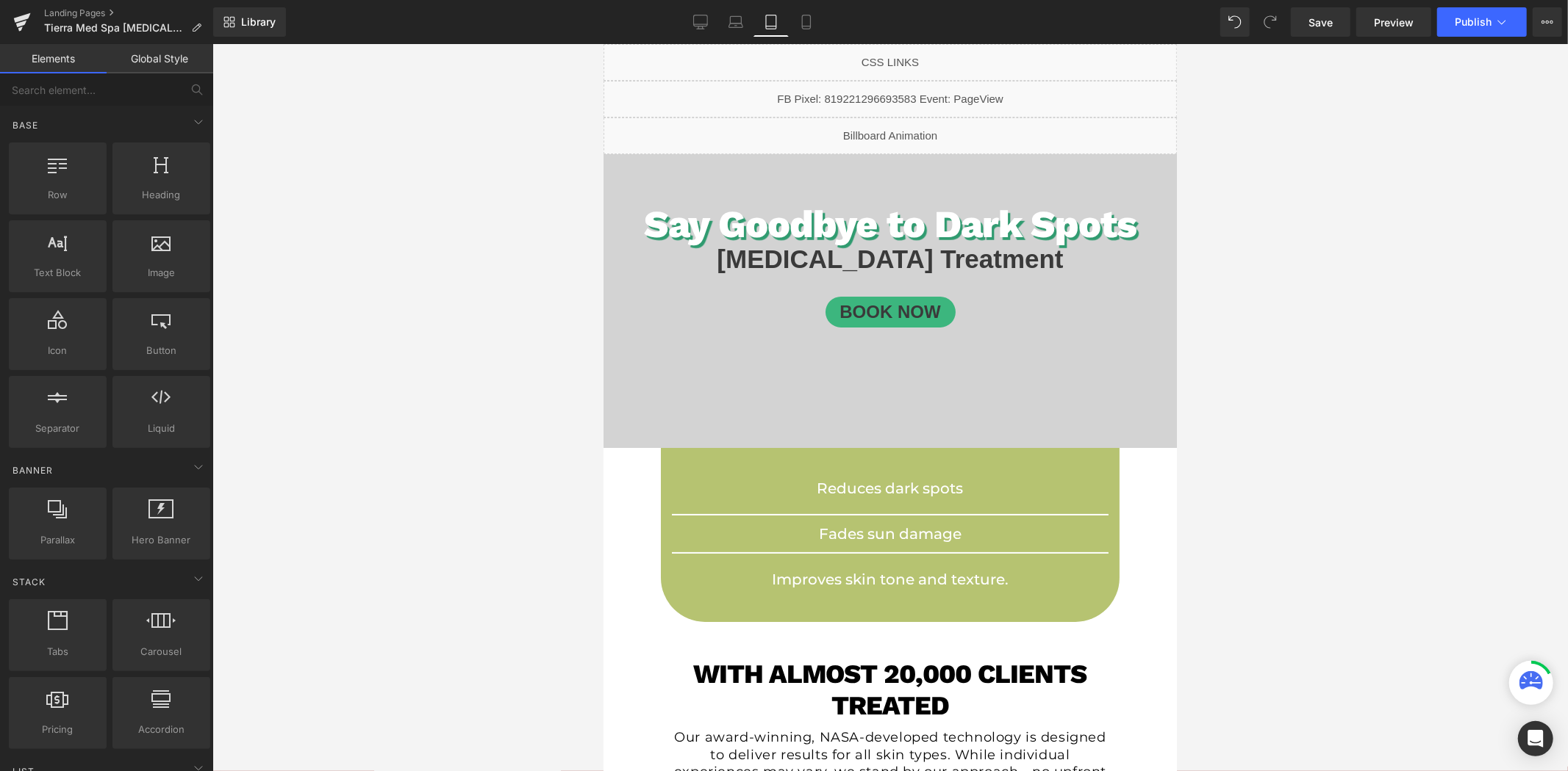
click at [468, 318] on div at bounding box center [890, 408] width 1355 height 728
click at [872, 260] on span "Heading" at bounding box center [875, 259] width 40 height 18
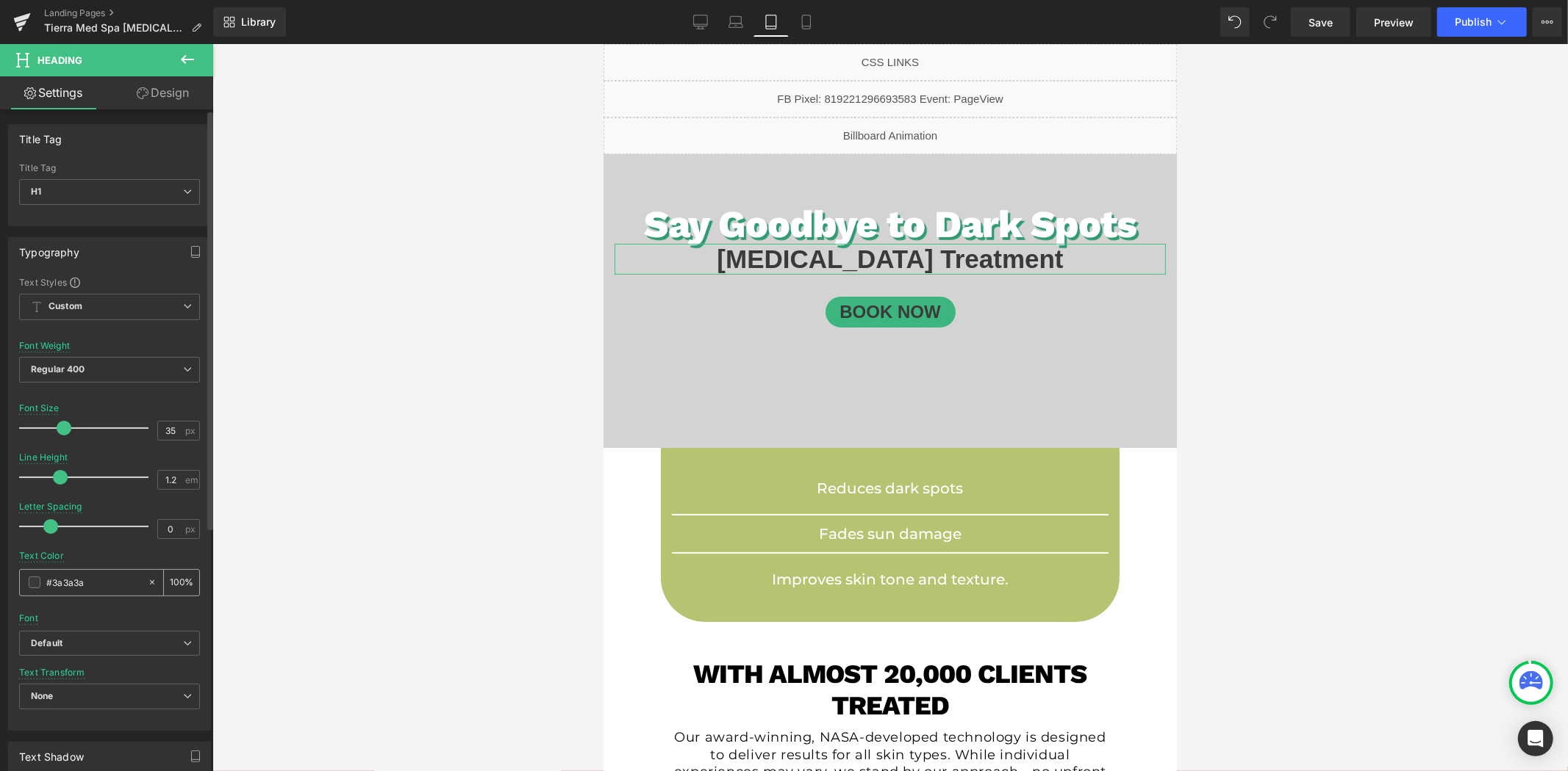
drag, startPoint x: 113, startPoint y: 581, endPoint x: 54, endPoint y: 581, distance: 59.0
click at [54, 581] on input "#3a3a3a" at bounding box center [93, 582] width 94 height 16
type input "#f"
type input "0"
type input "#fff"
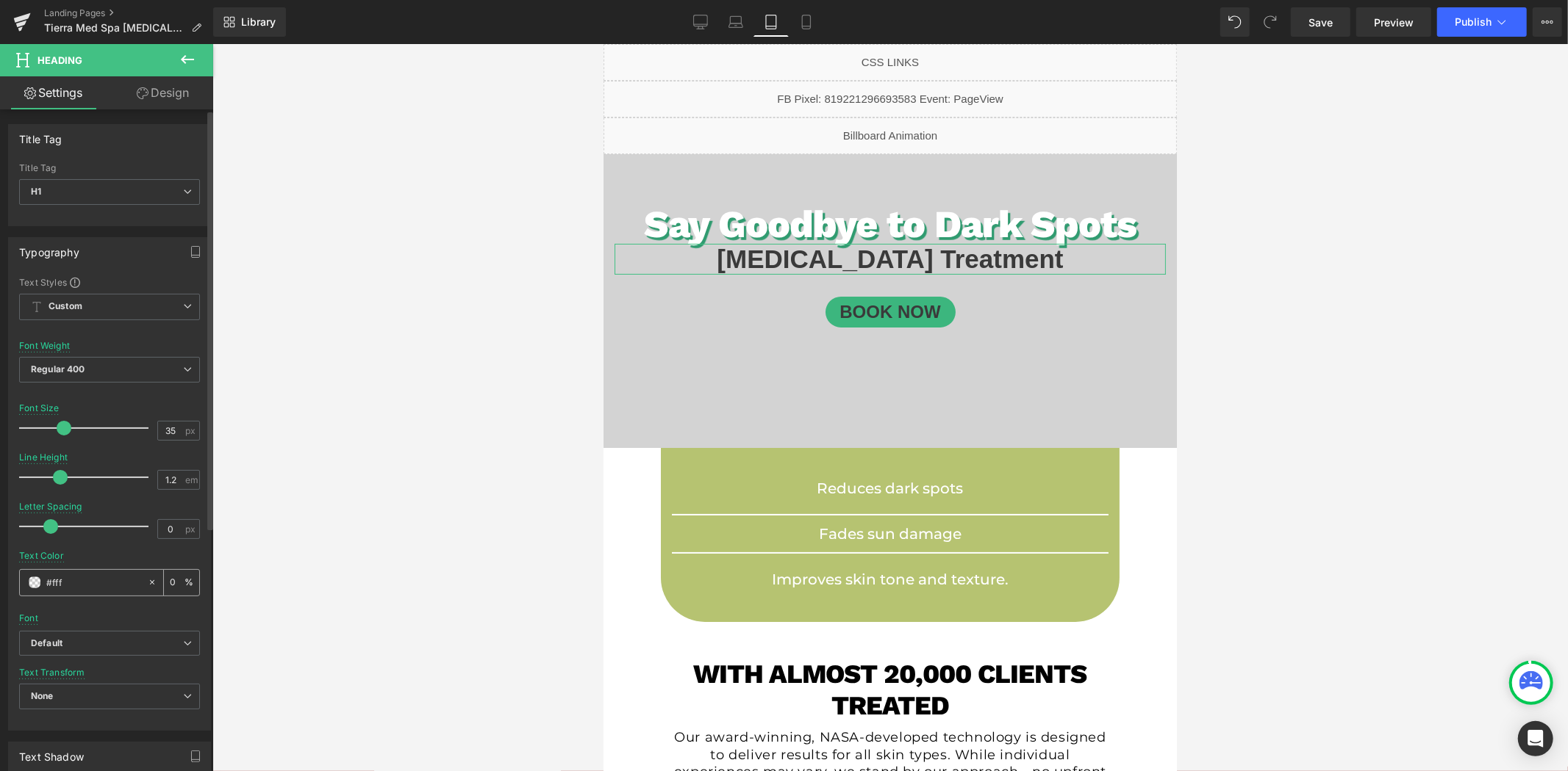
type input "100"
type input "#fffff"
type input "0"
type input "#ffffff"
type input "100"
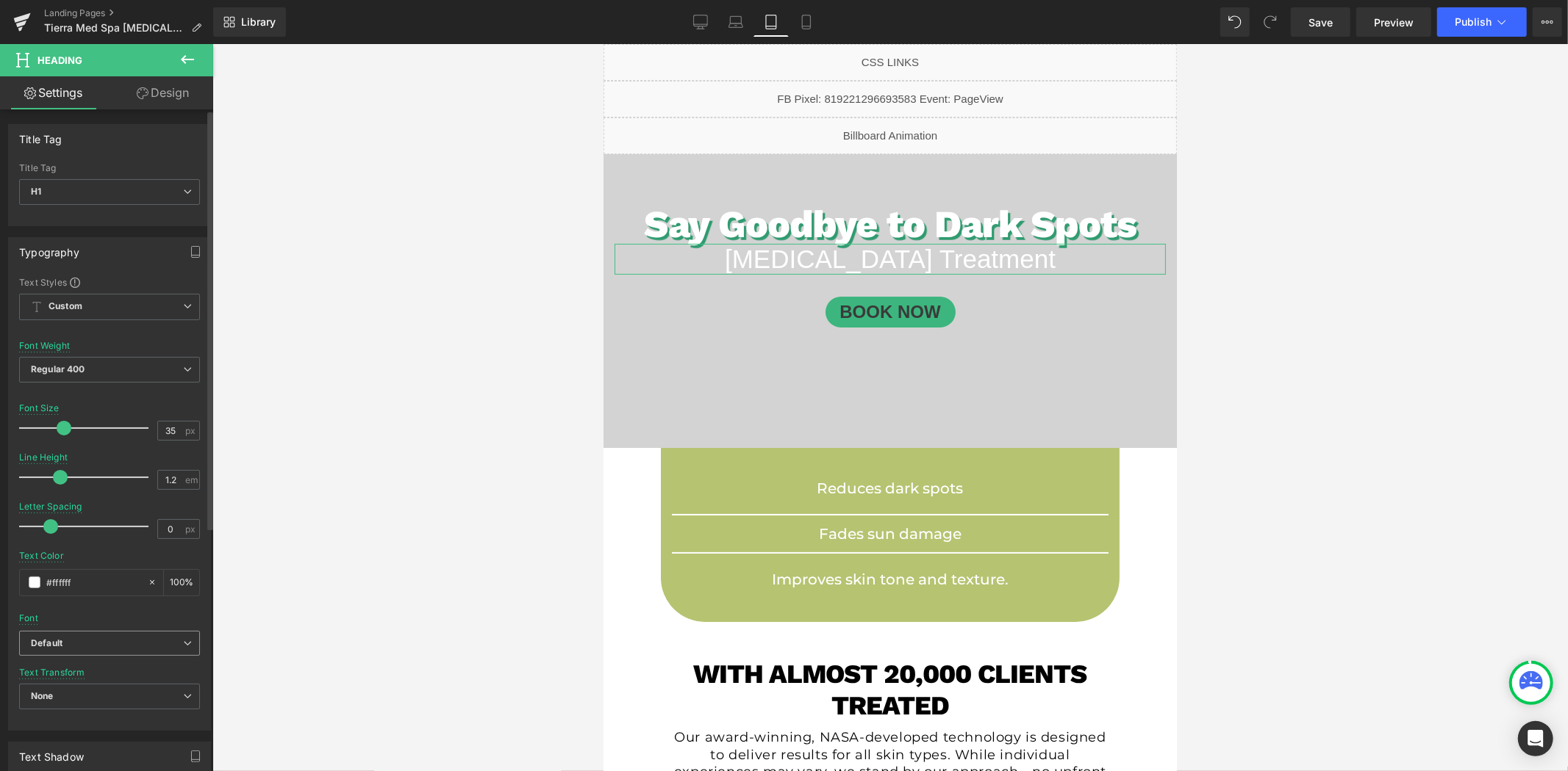
type input "#ffffff"
click at [98, 645] on b "Default" at bounding box center [107, 644] width 152 height 13
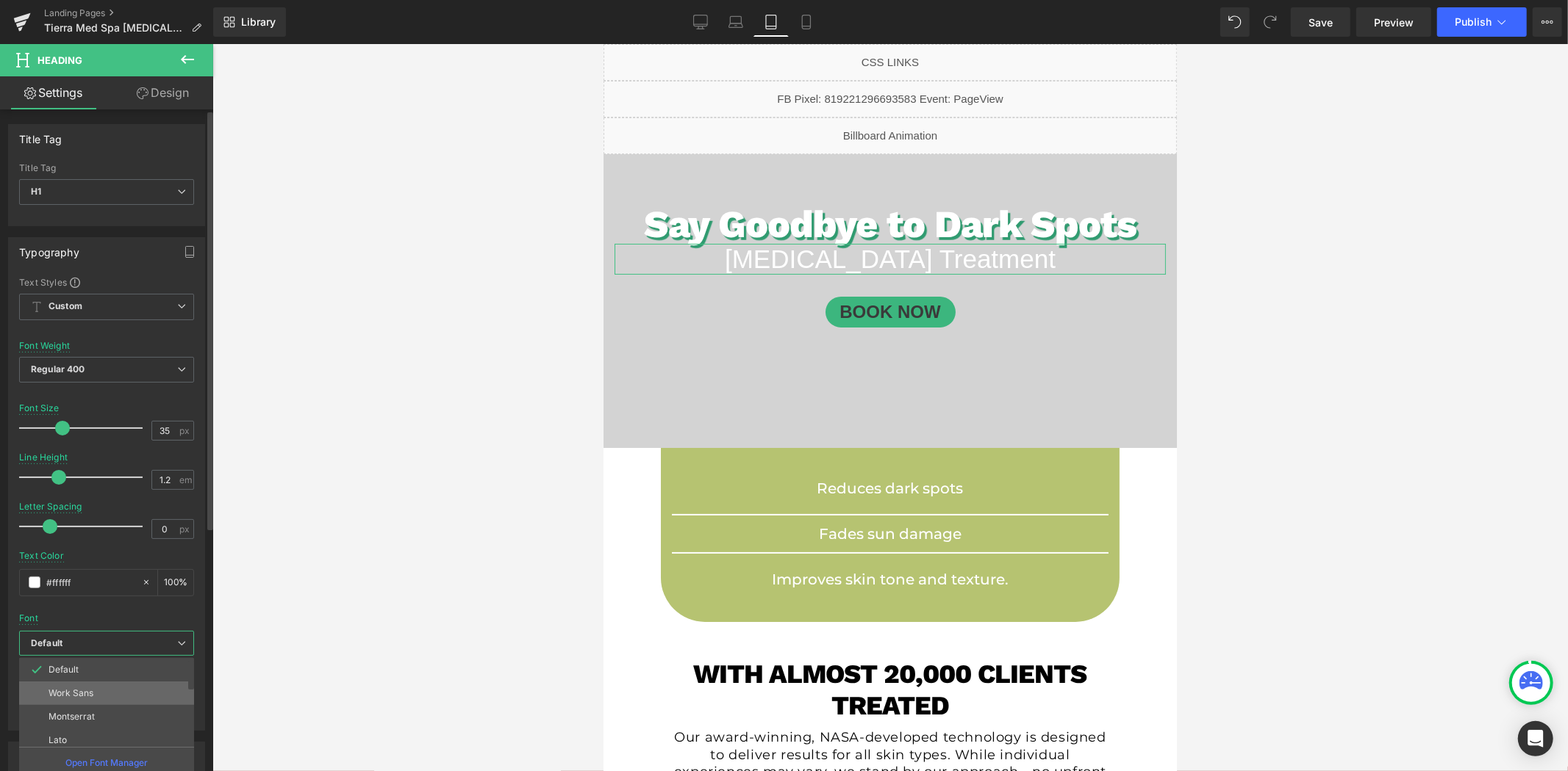
click at [89, 701] on li "Work Sans" at bounding box center [109, 693] width 182 height 23
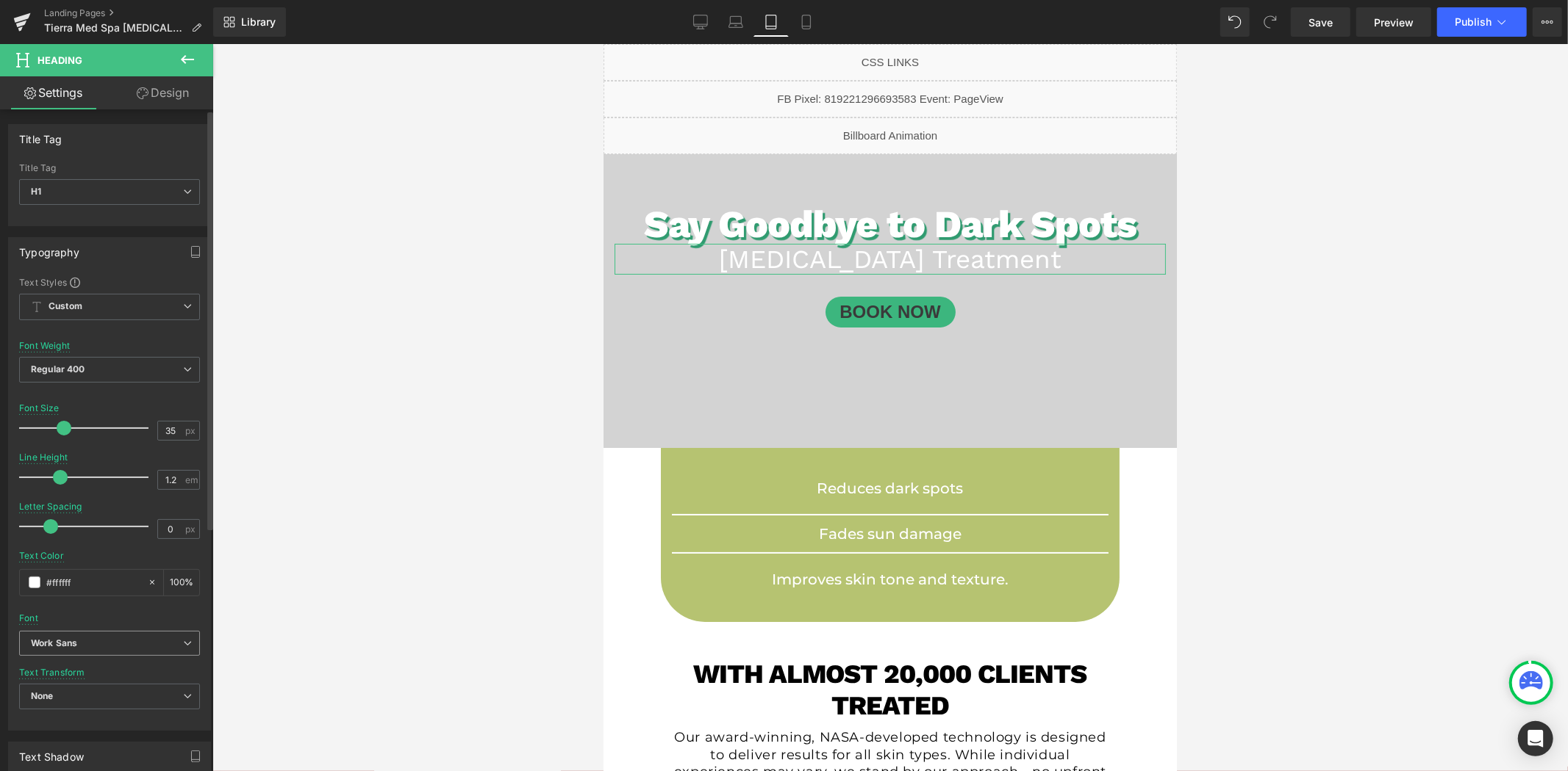
click at [100, 637] on b "Work Sans" at bounding box center [107, 644] width 152 height 13
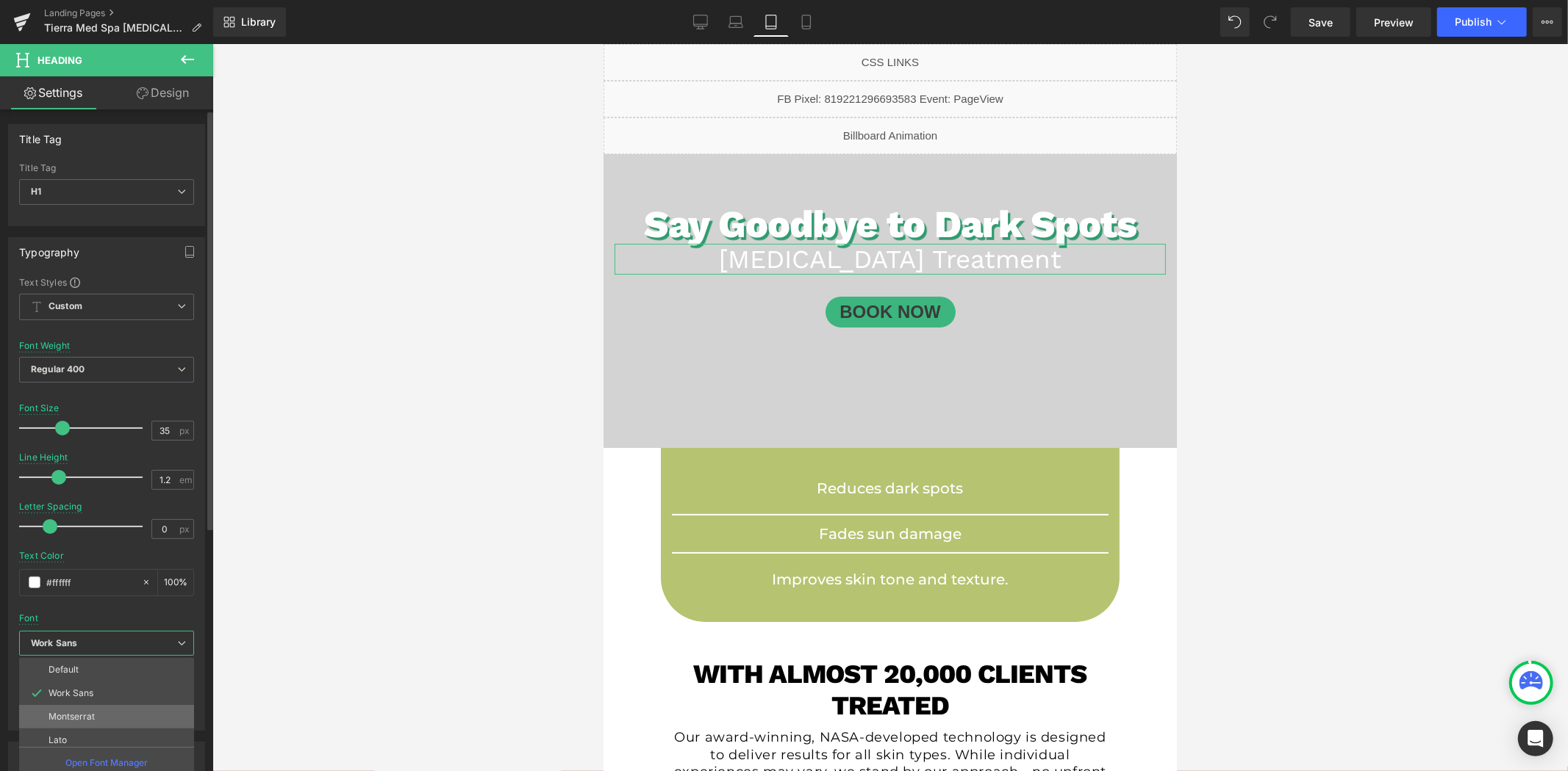
click at [84, 707] on li "Montserrat" at bounding box center [109, 717] width 182 height 23
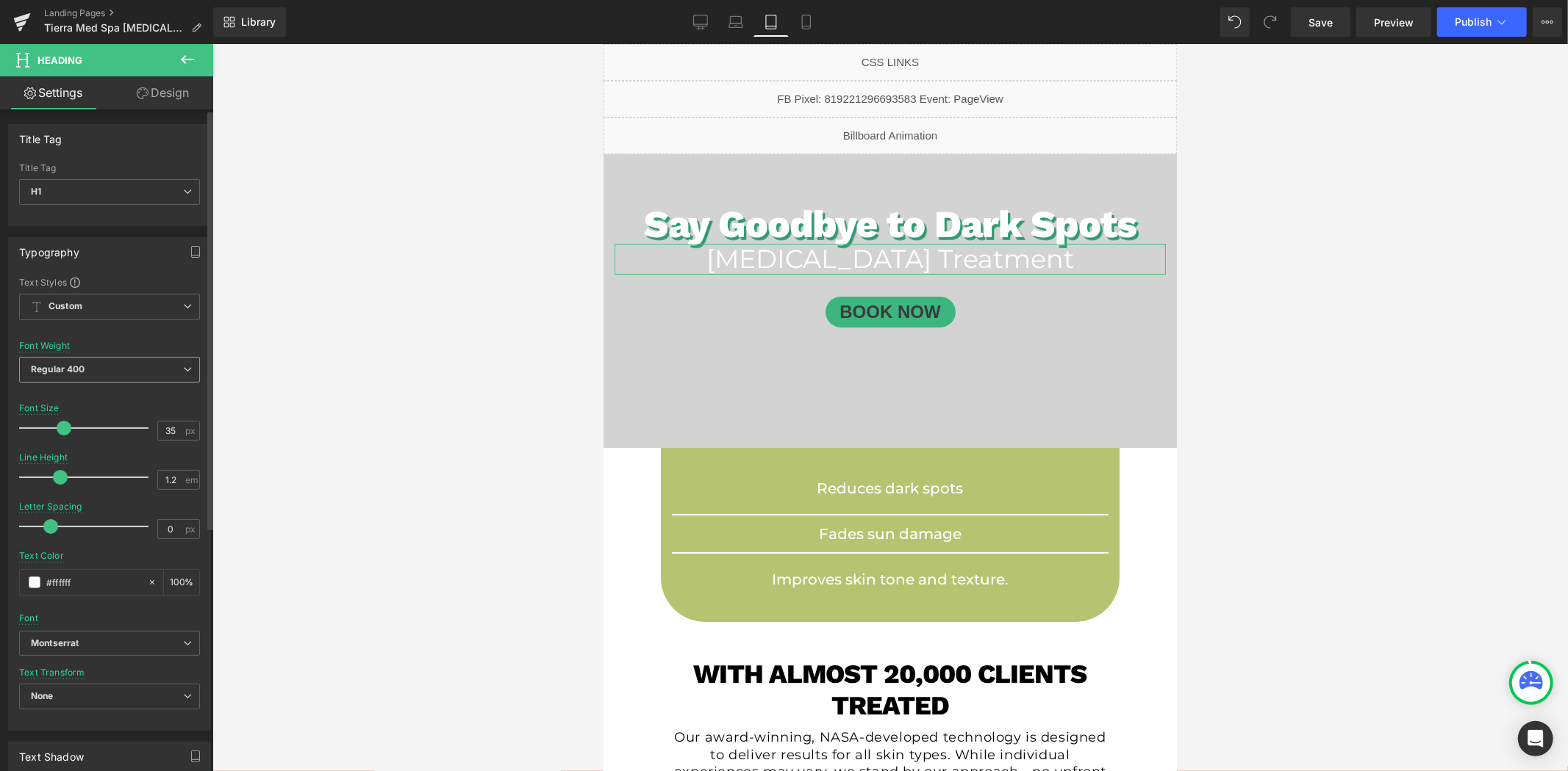
click at [98, 372] on span "Regular 400" at bounding box center [109, 369] width 181 height 25
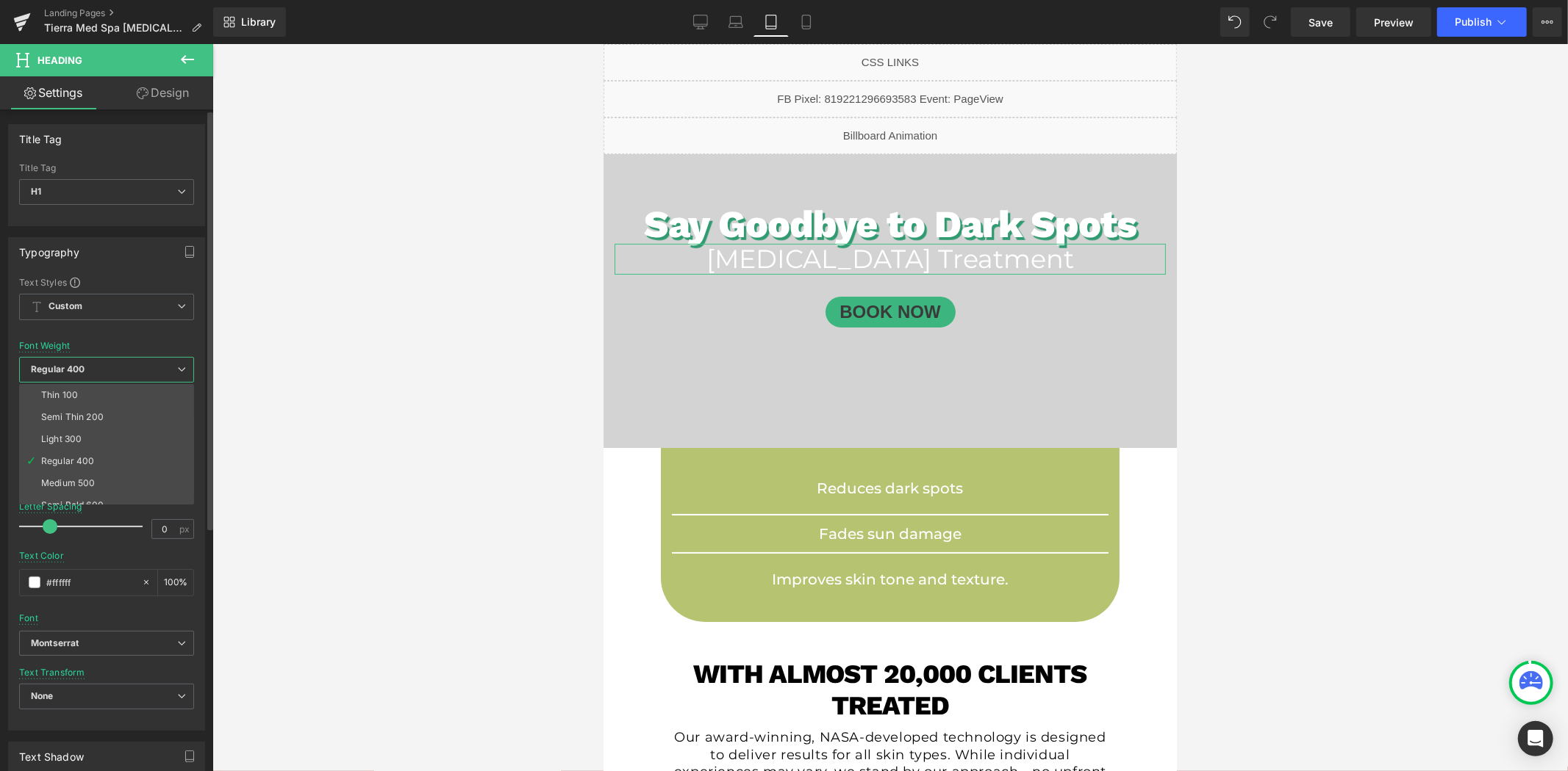
scroll to position [81, 0]
click at [107, 444] on li "Super Bold 800" at bounding box center [109, 446] width 182 height 22
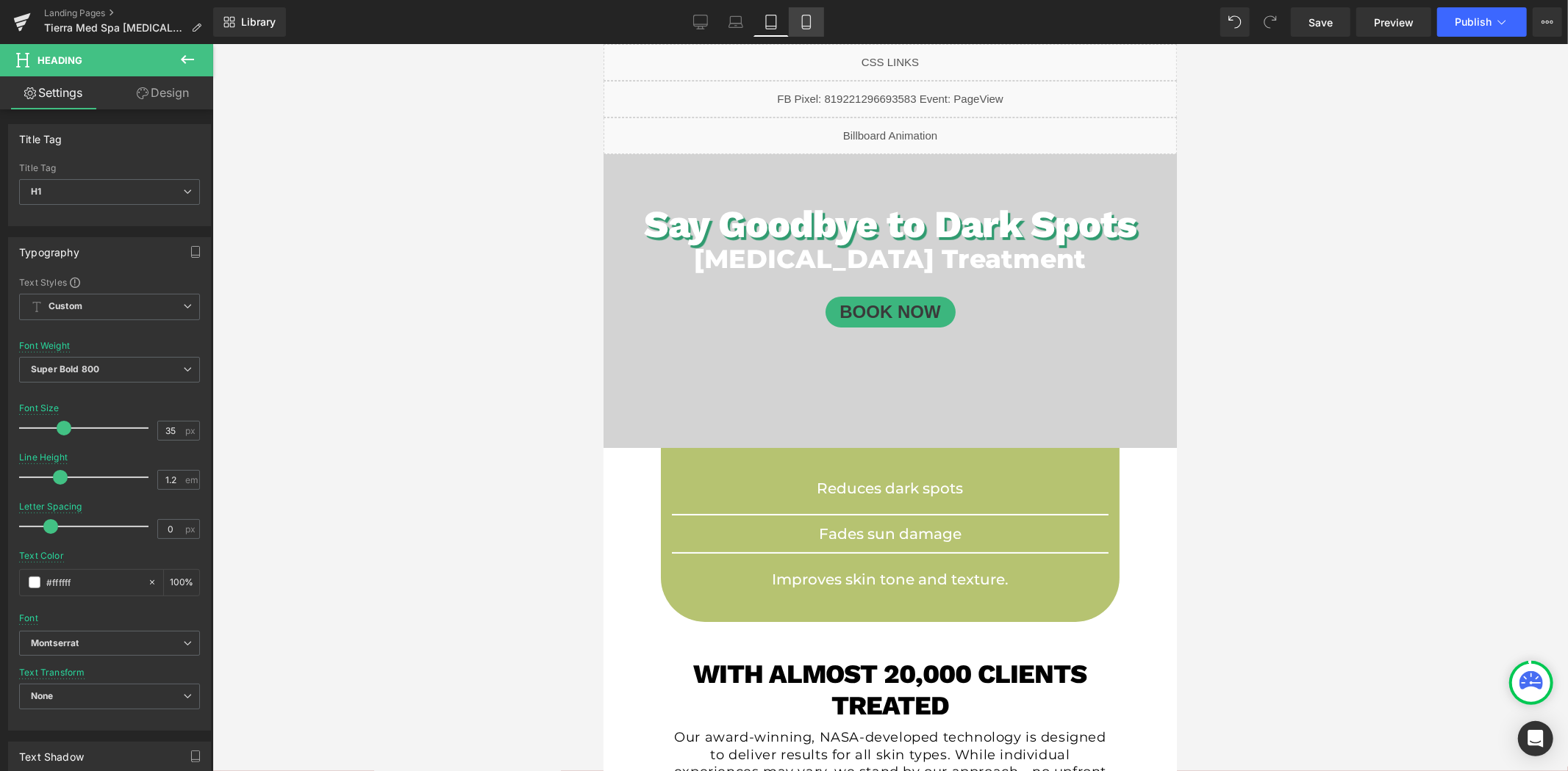
click at [813, 25] on link "Mobile" at bounding box center [806, 22] width 35 height 30
type input "24"
type input "100"
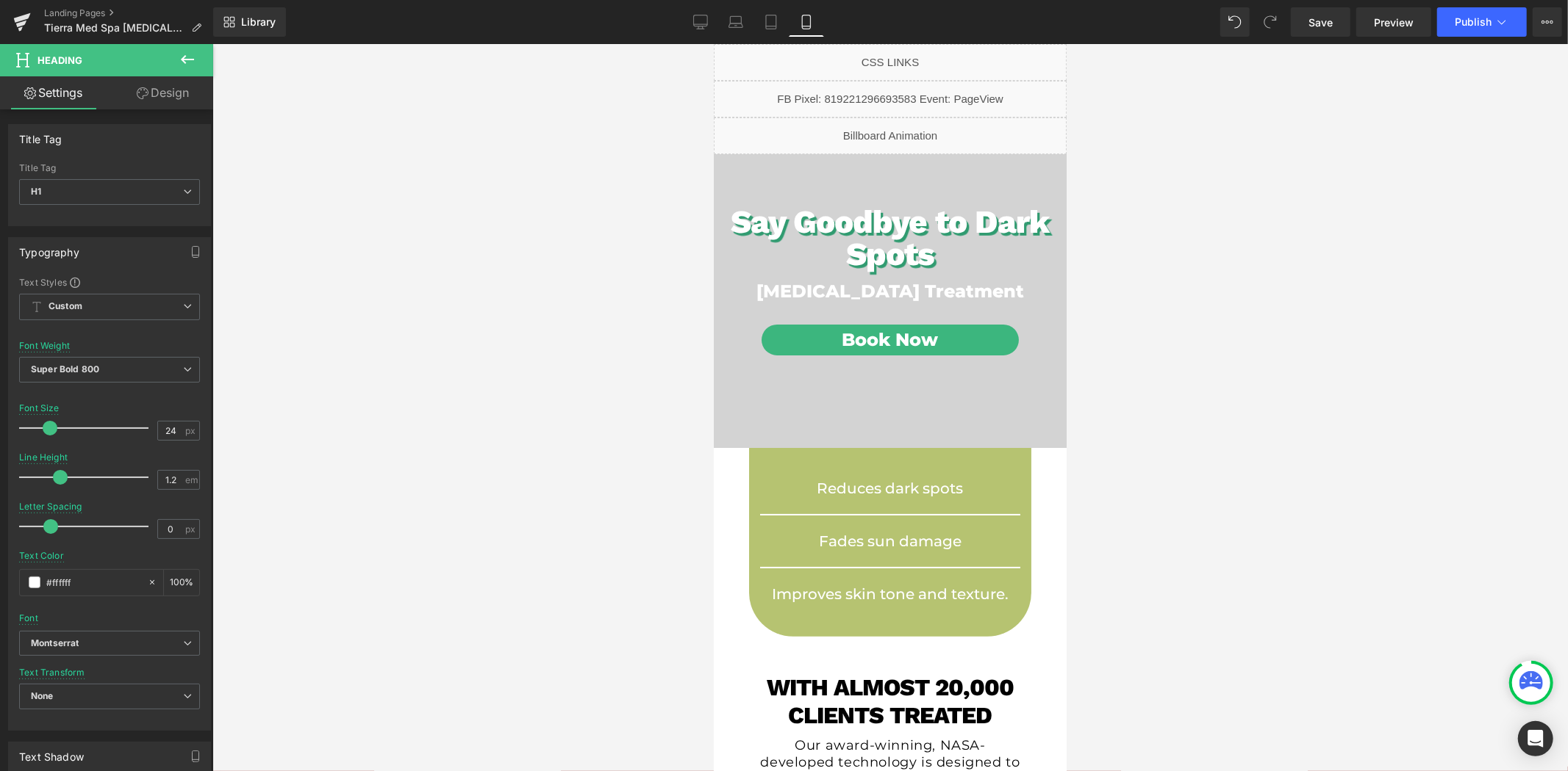
scroll to position [37, 0]
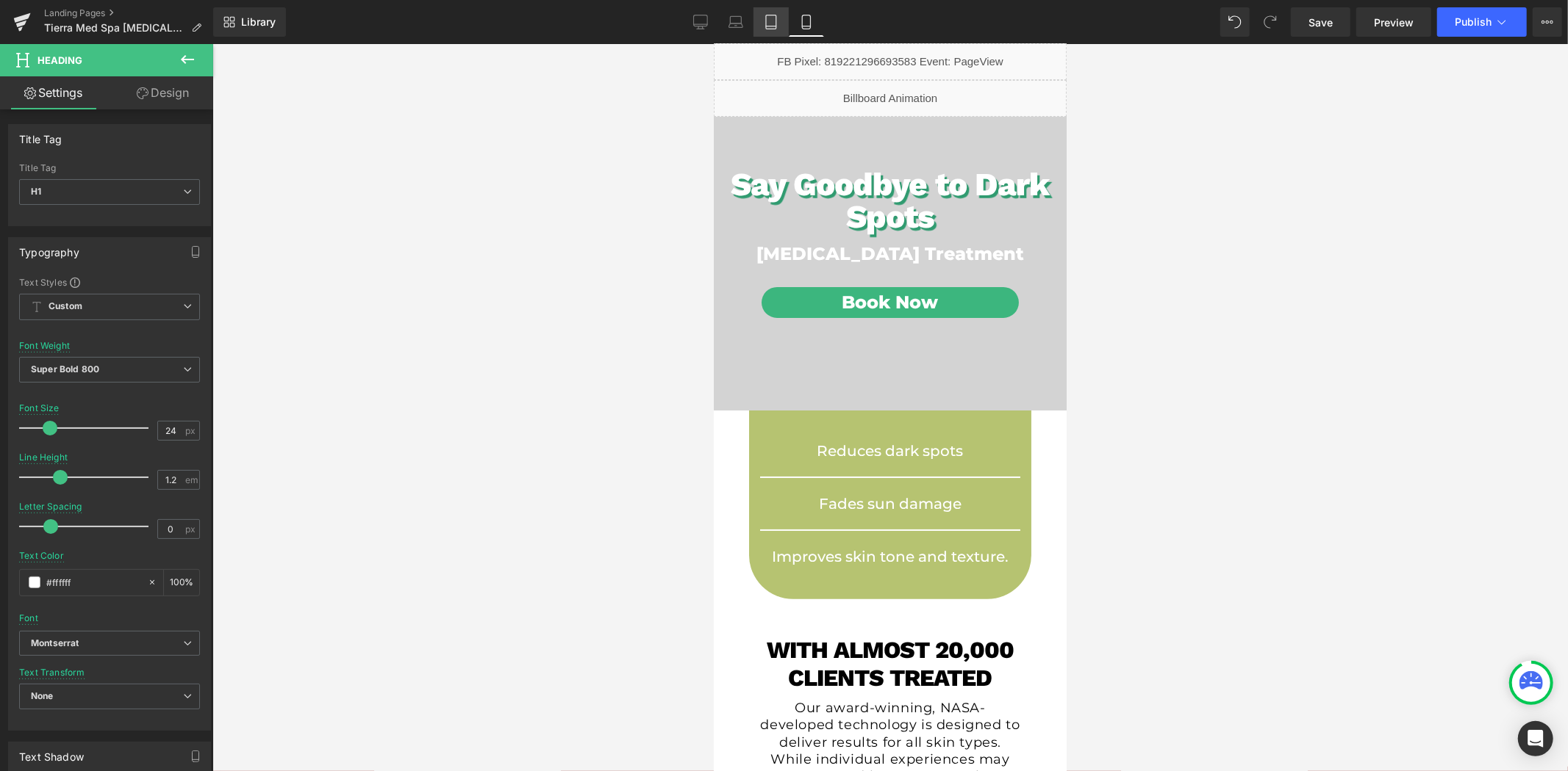
click at [768, 19] on icon at bounding box center [770, 22] width 14 height 14
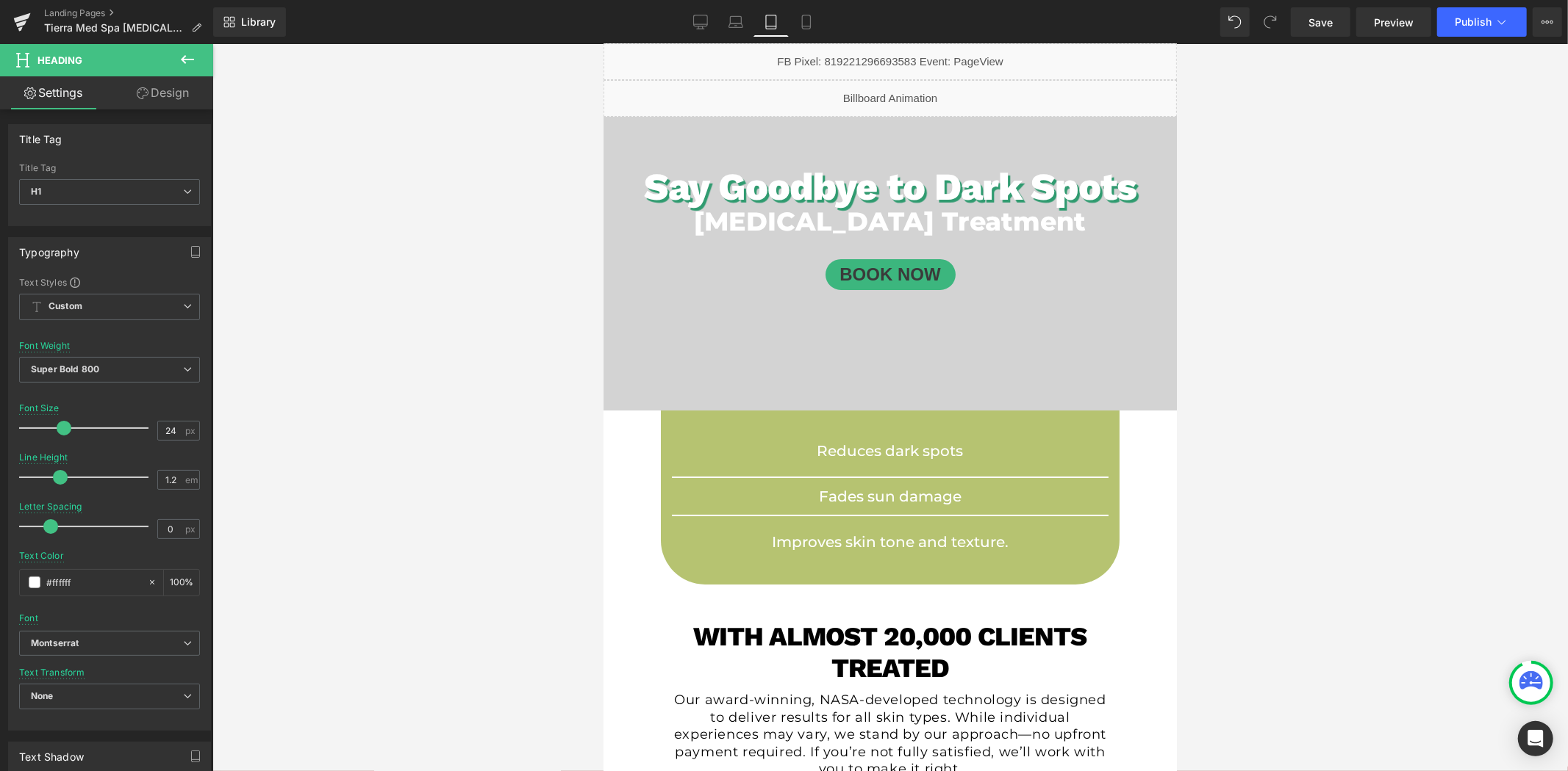
scroll to position [0, 0]
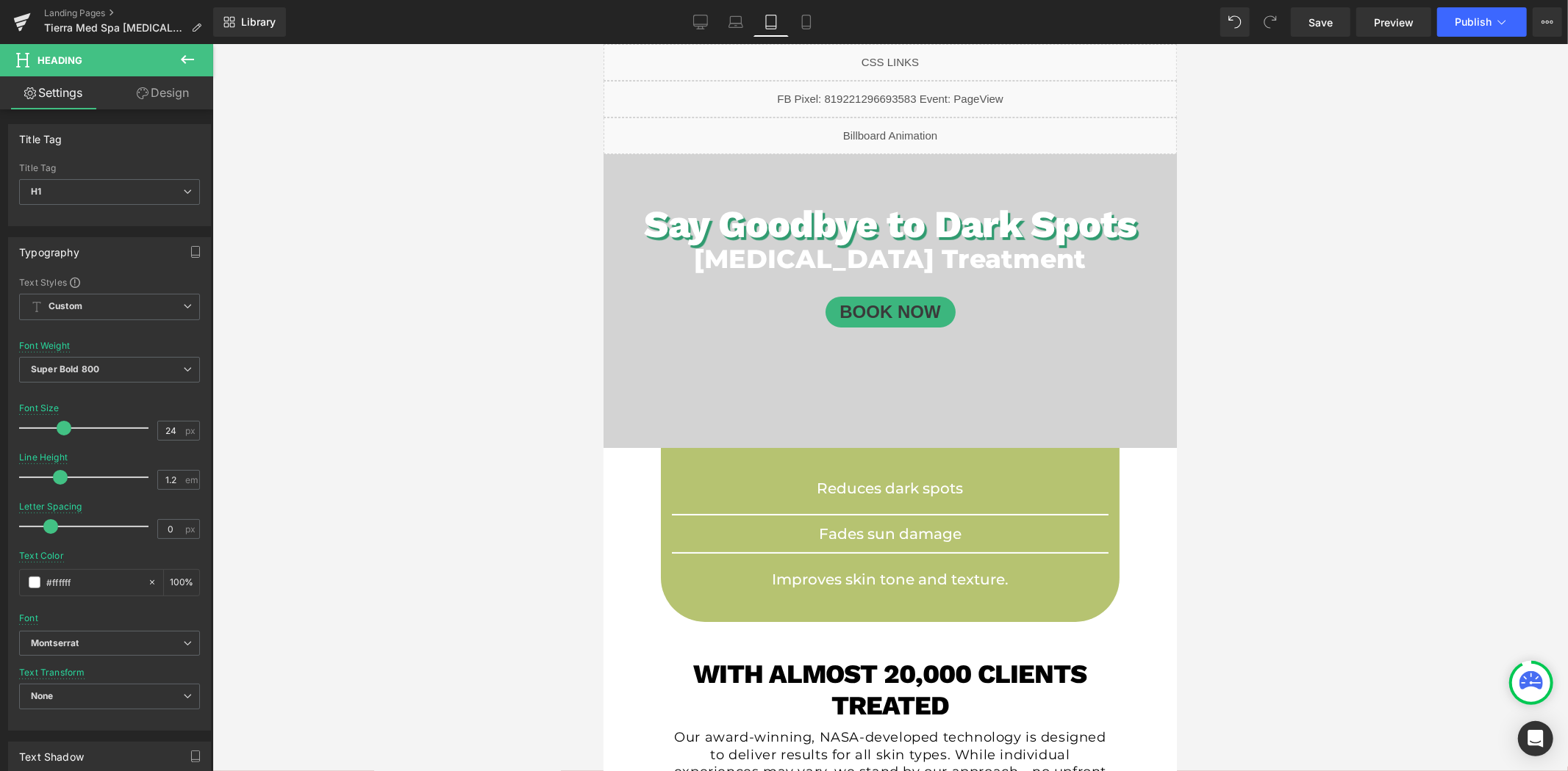
type input "35"
type input "100"
click at [881, 310] on span "Button" at bounding box center [889, 311] width 33 height 18
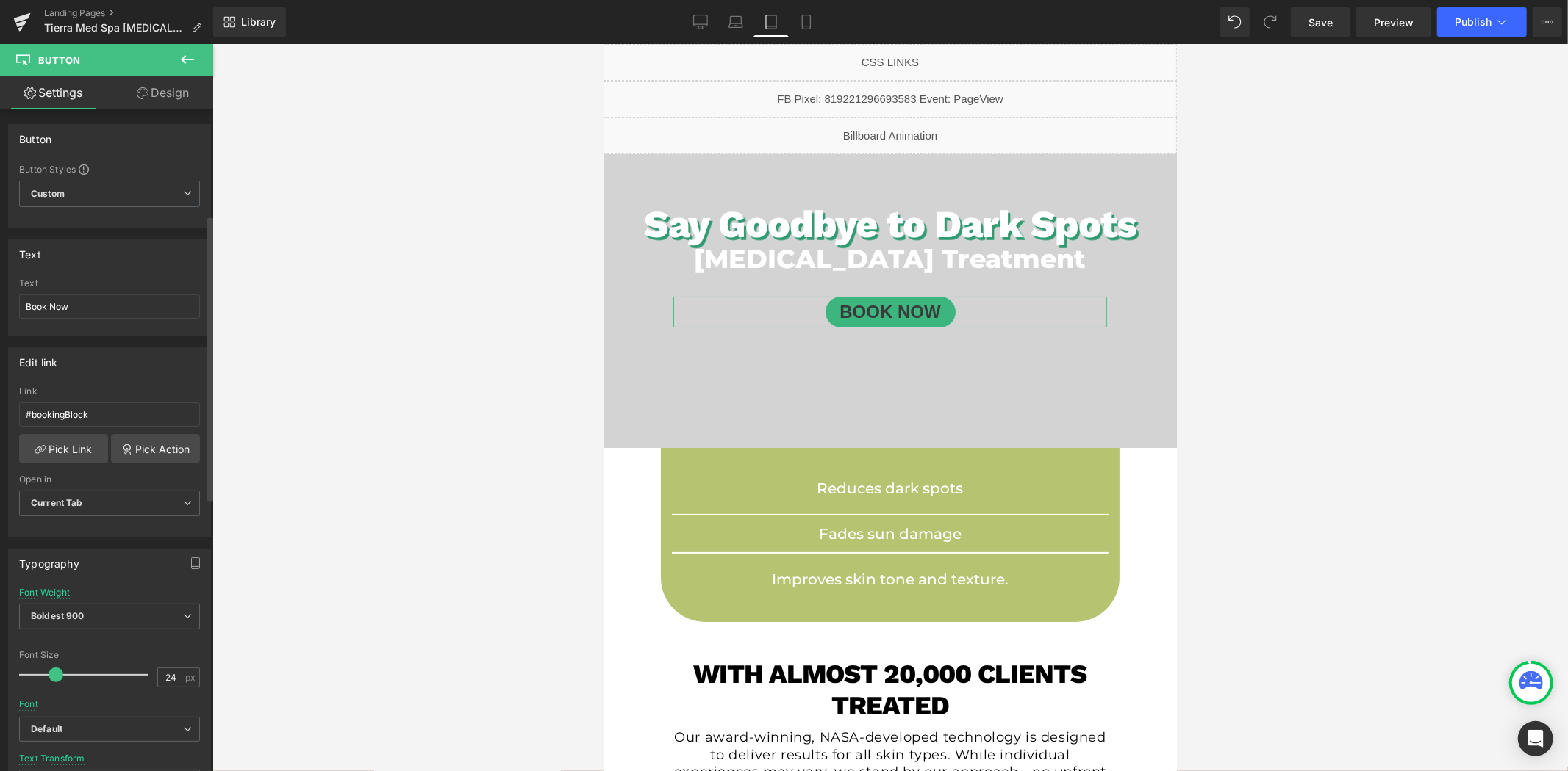
scroll to position [245, 0]
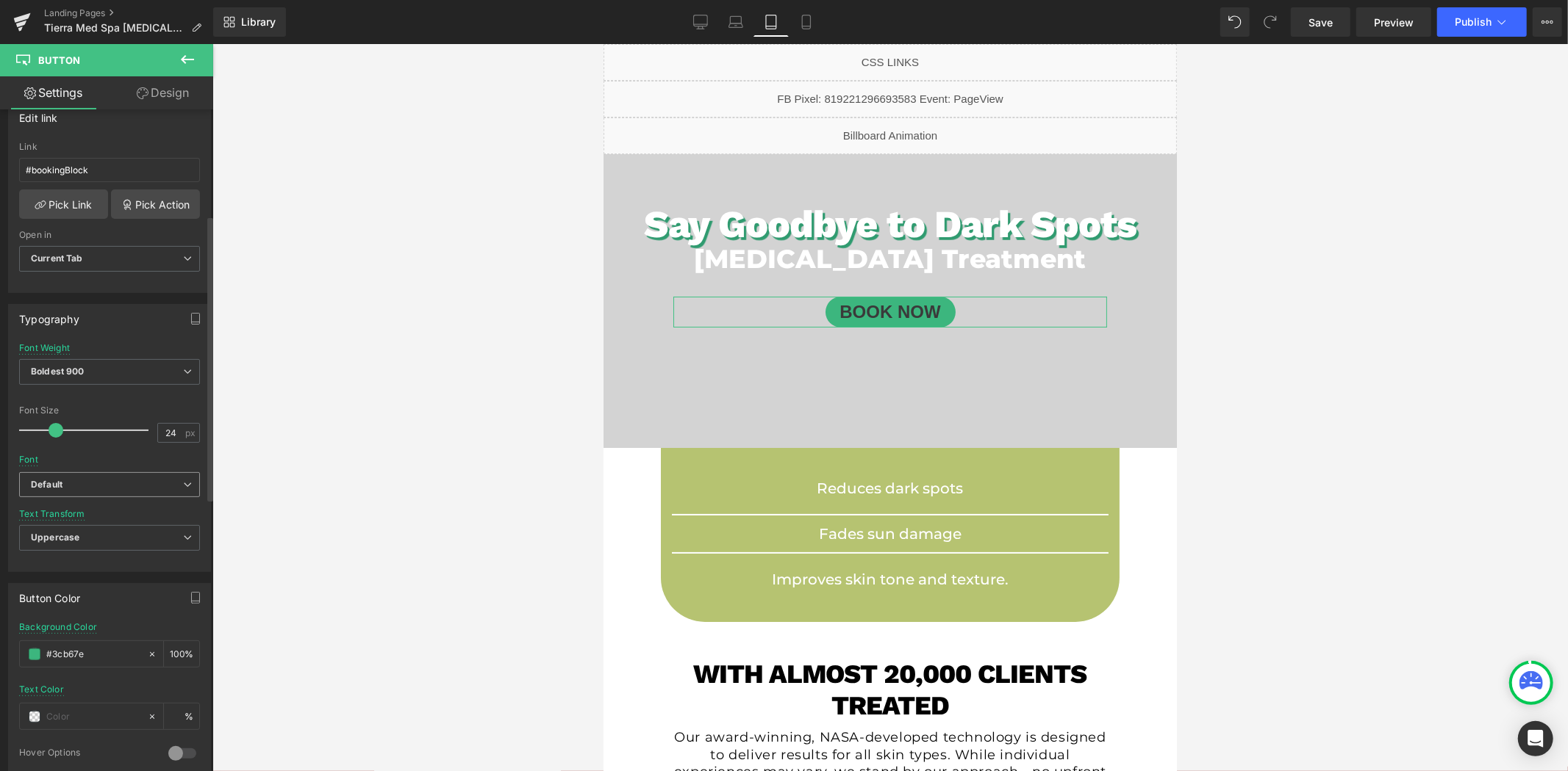
click at [122, 483] on b "Default" at bounding box center [107, 486] width 152 height 13
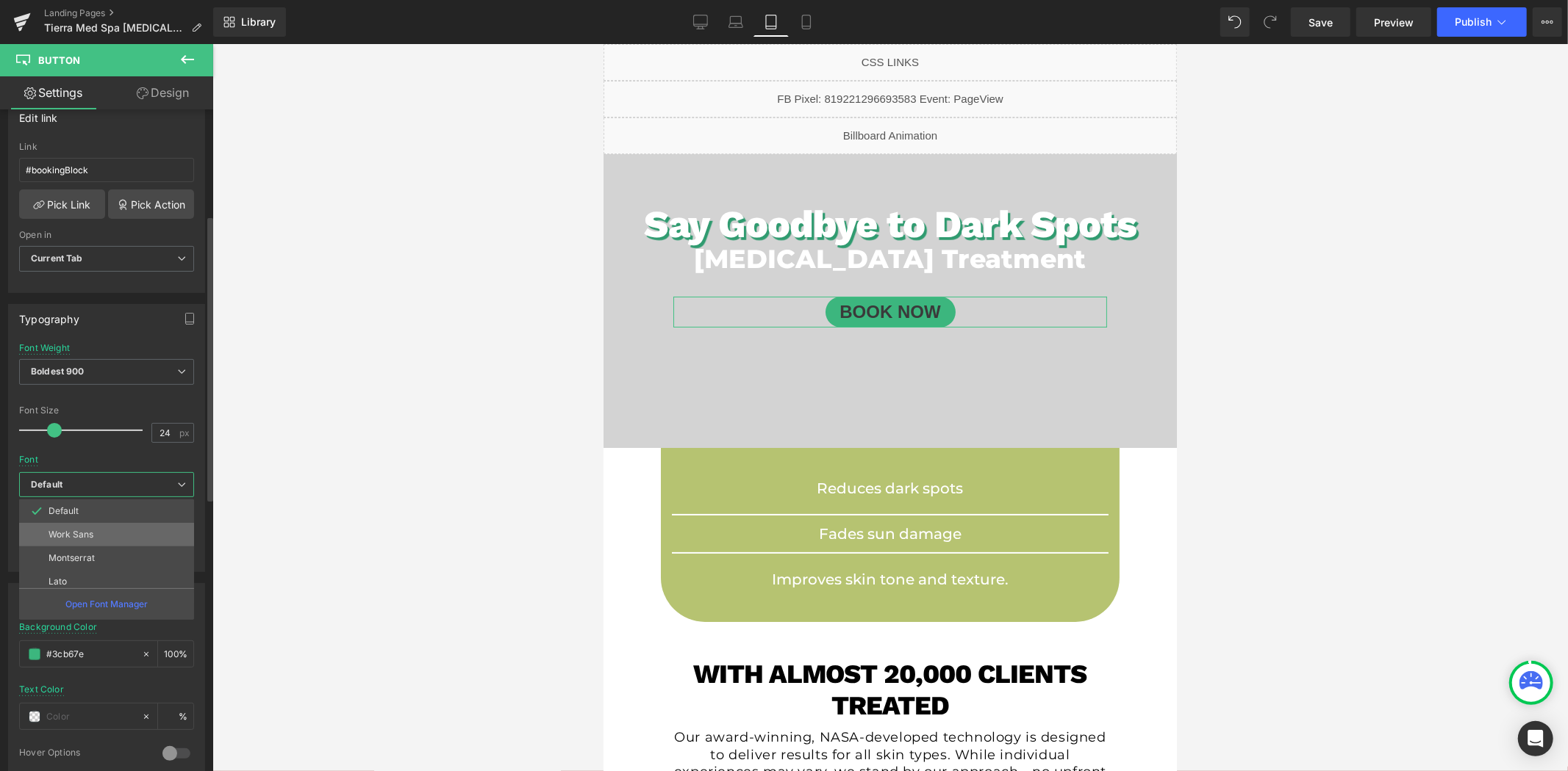
click at [100, 529] on li "Work Sans" at bounding box center [109, 534] width 182 height 23
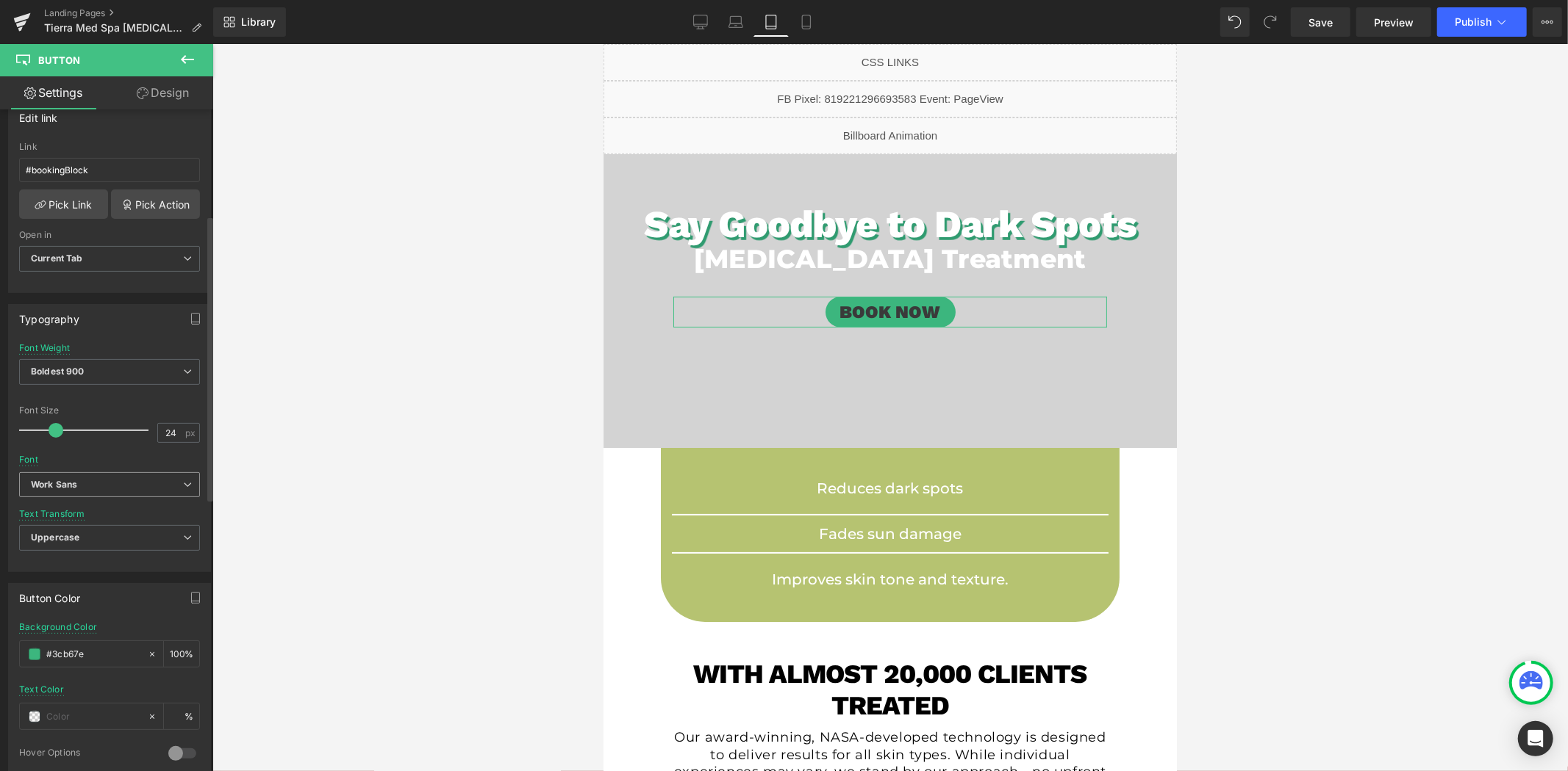
click at [94, 488] on b "Work Sans" at bounding box center [107, 486] width 152 height 13
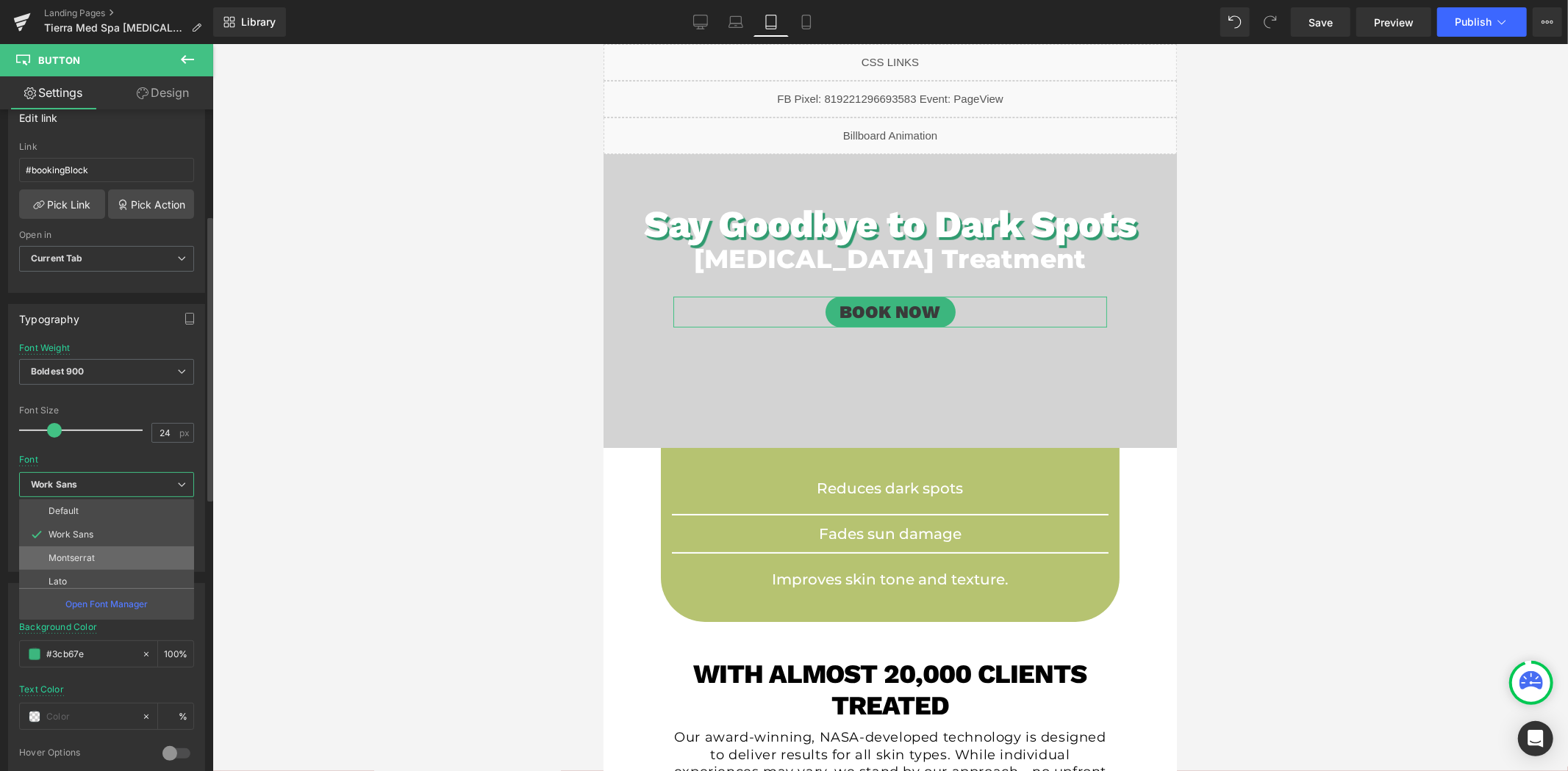
click at [89, 551] on li "Montserrat" at bounding box center [109, 558] width 182 height 23
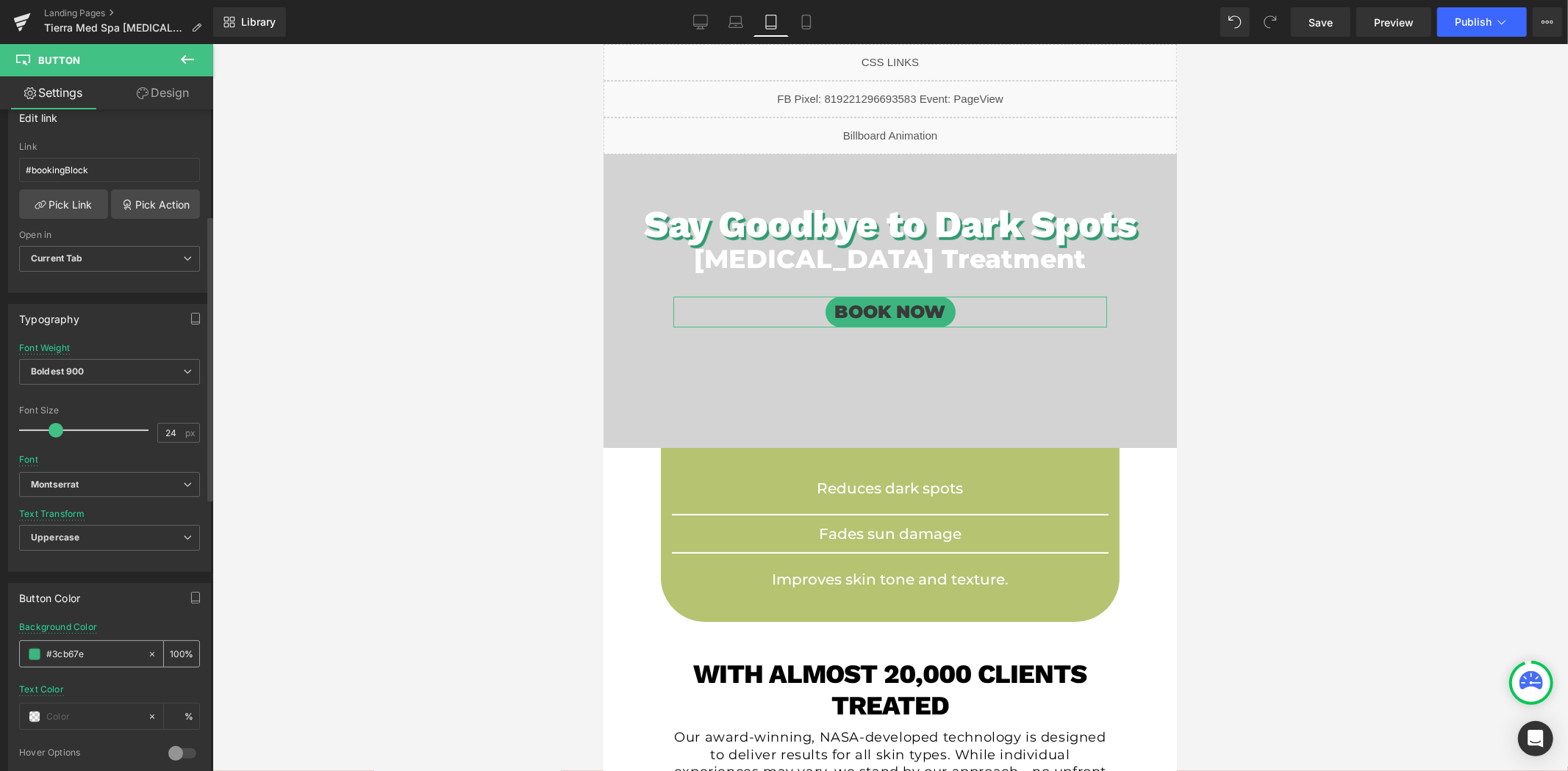
drag, startPoint x: 107, startPoint y: 650, endPoint x: 49, endPoint y: 657, distance: 58.4
click at [49, 657] on input "#3cb67e" at bounding box center [93, 655] width 94 height 16
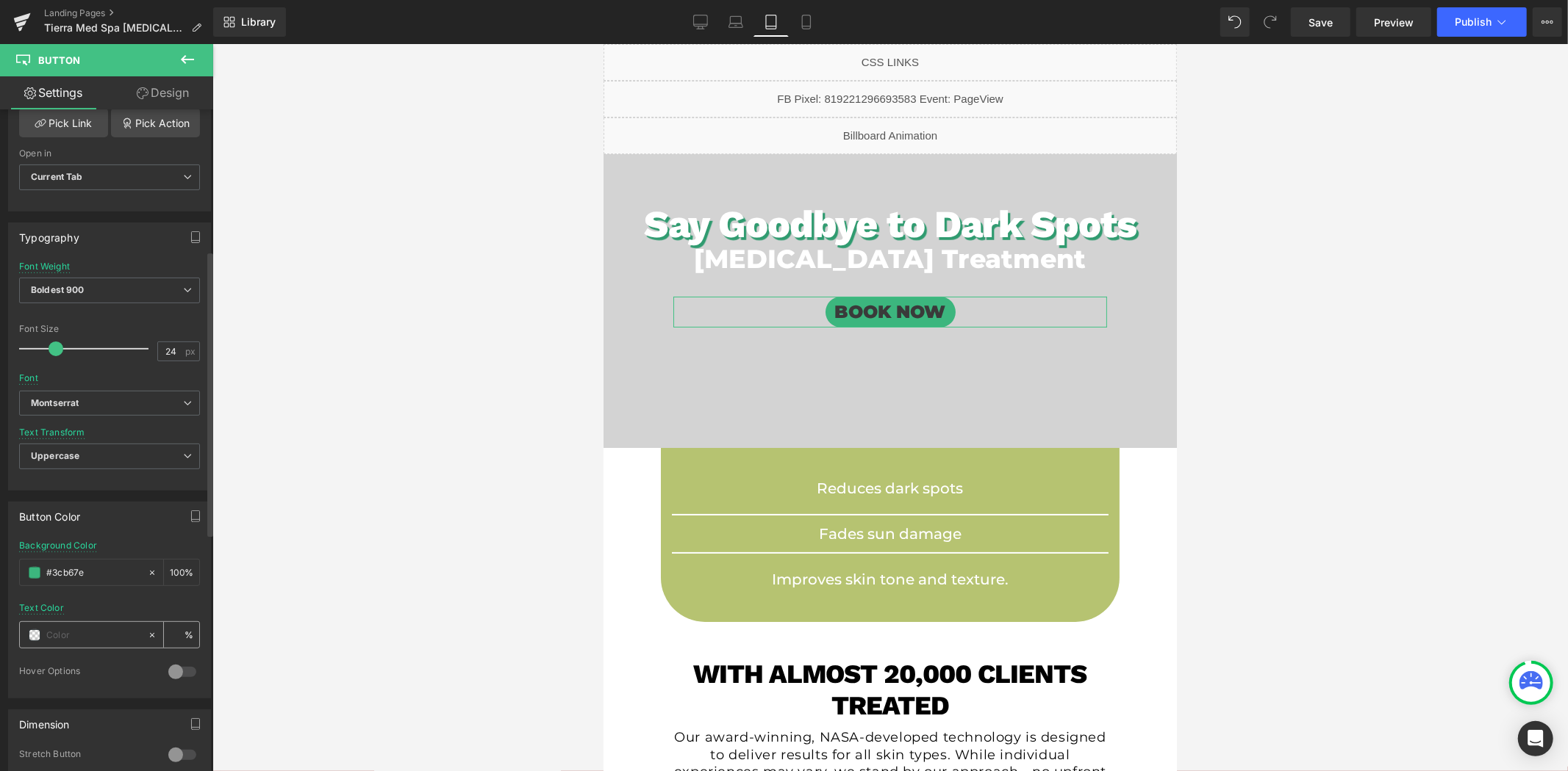
click at [100, 639] on input "text" at bounding box center [93, 636] width 94 height 16
type input "0"
type input "@"
type input "#fff"
type input "100"
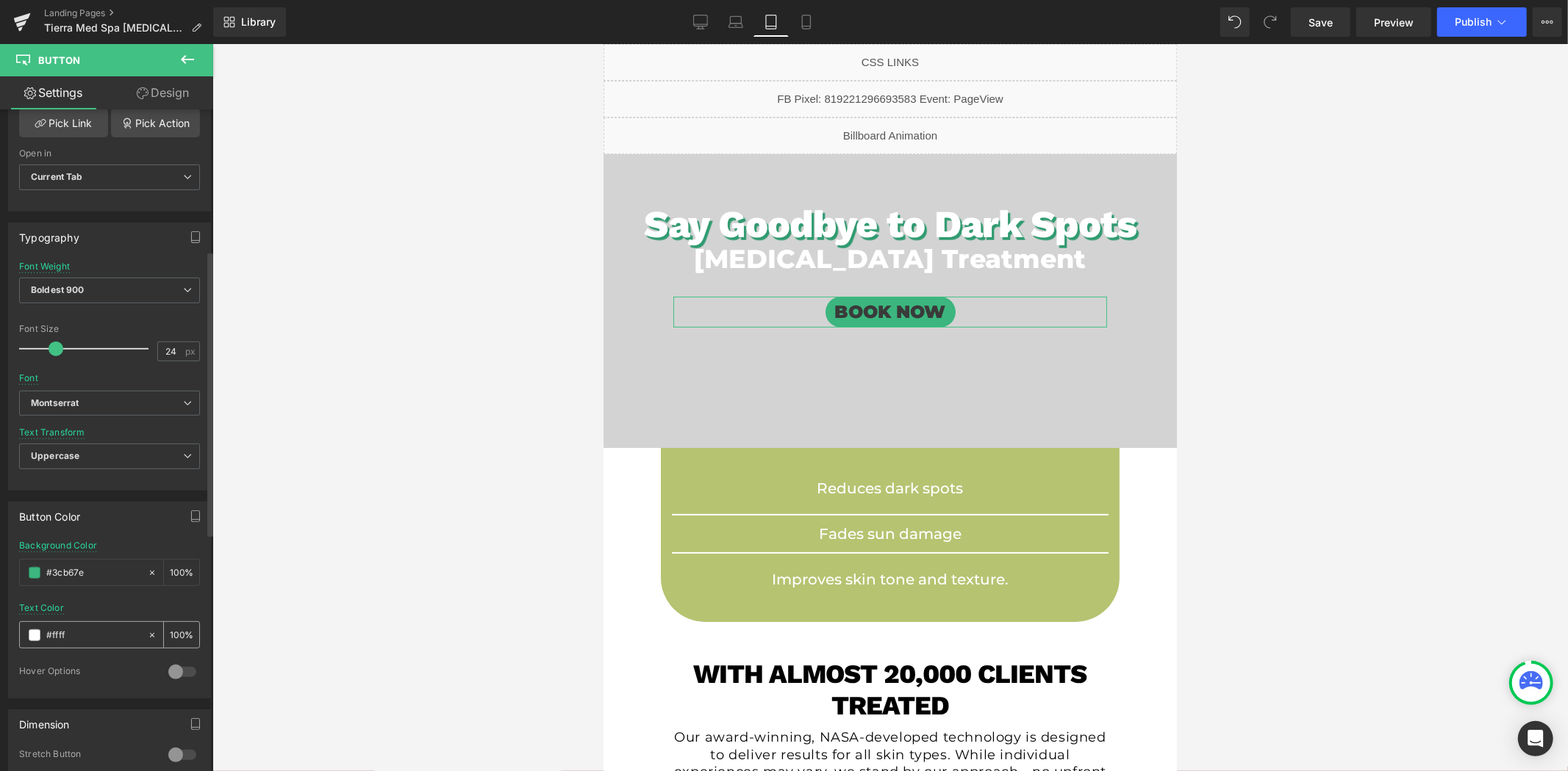
type input "#fffff"
type input "0"
type input "#ffffff"
type input "100"
type input "#ffffff"
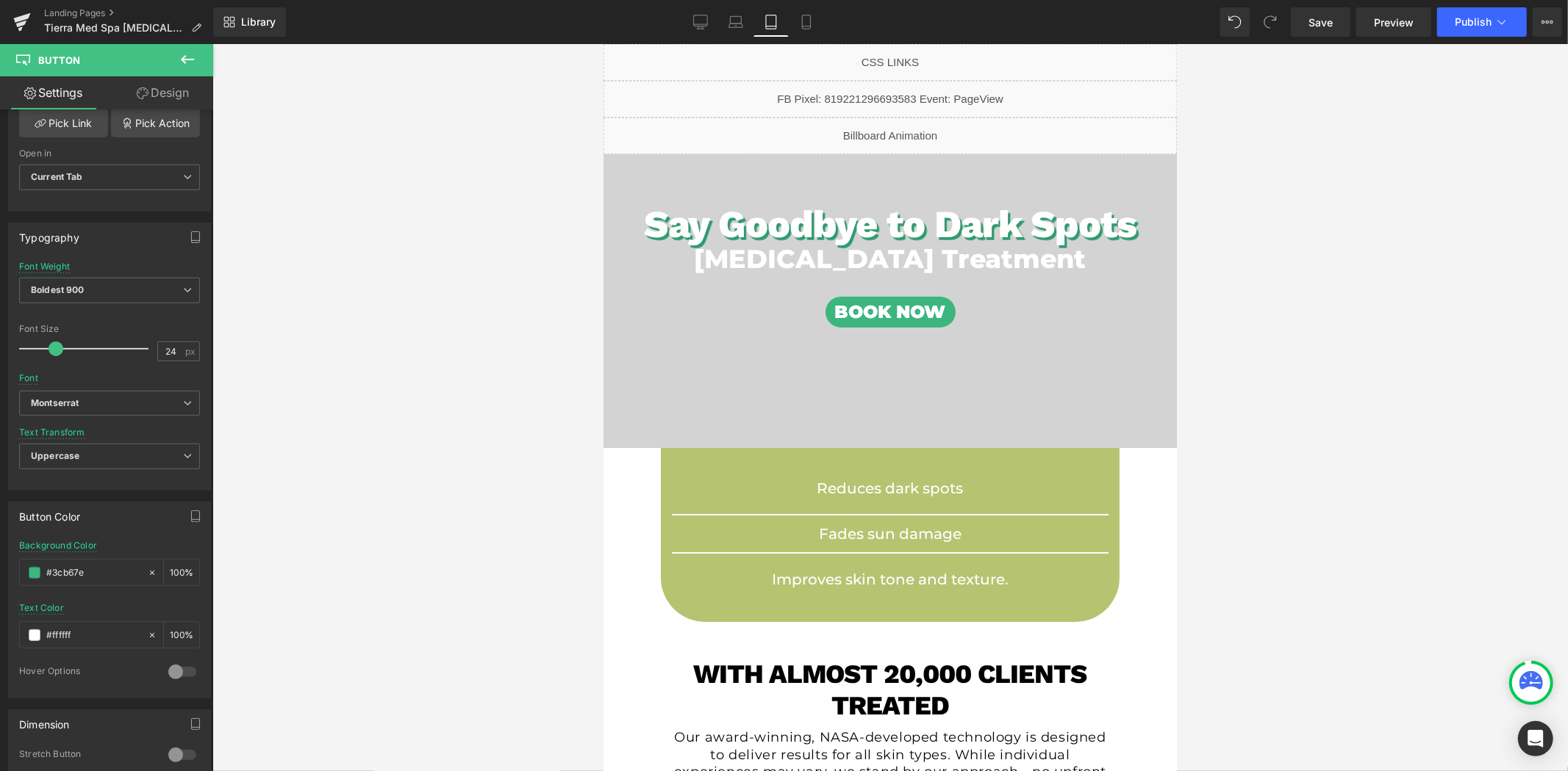
click at [313, 395] on div at bounding box center [890, 408] width 1355 height 728
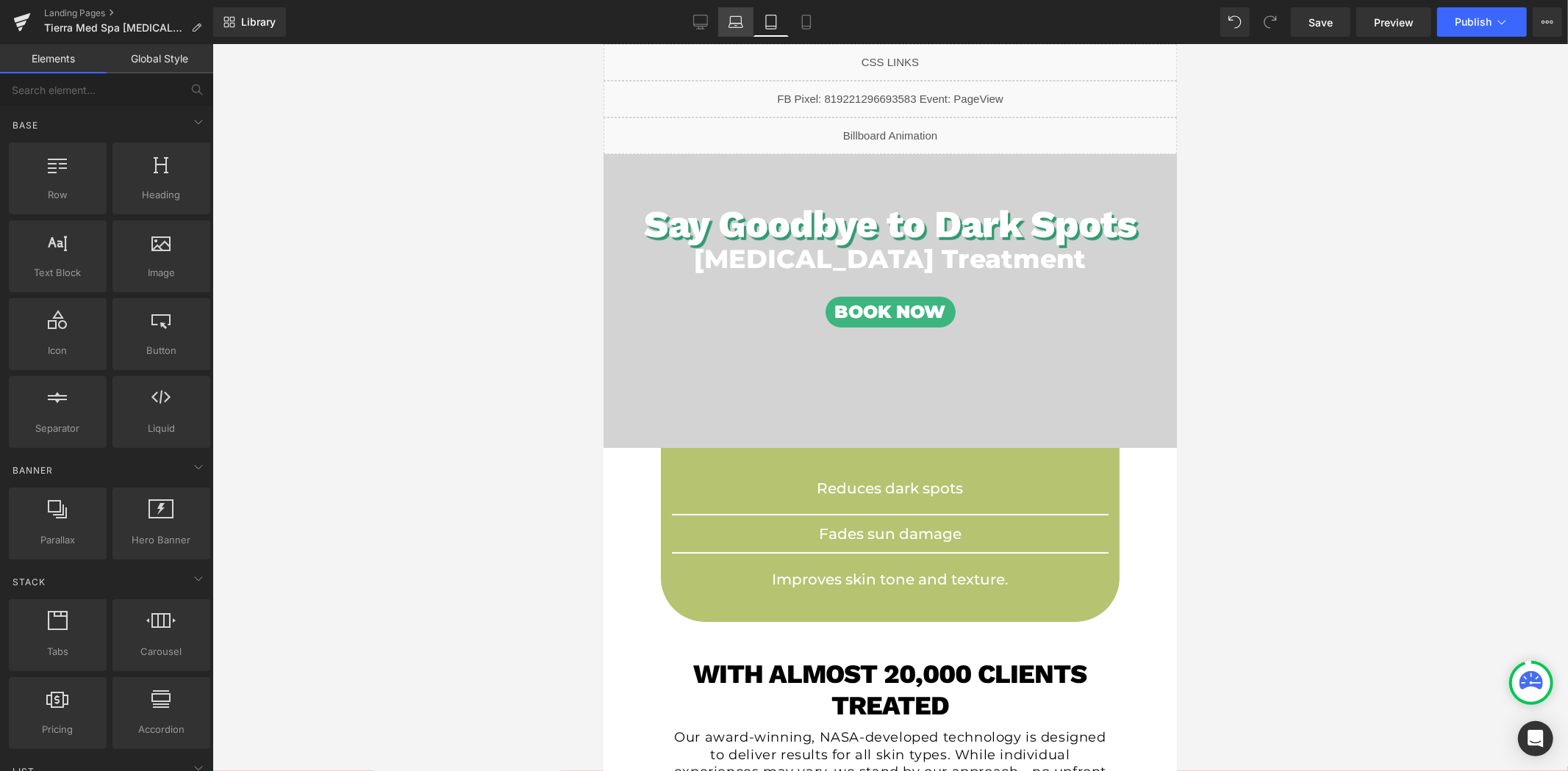
click at [740, 22] on icon at bounding box center [735, 22] width 14 height 14
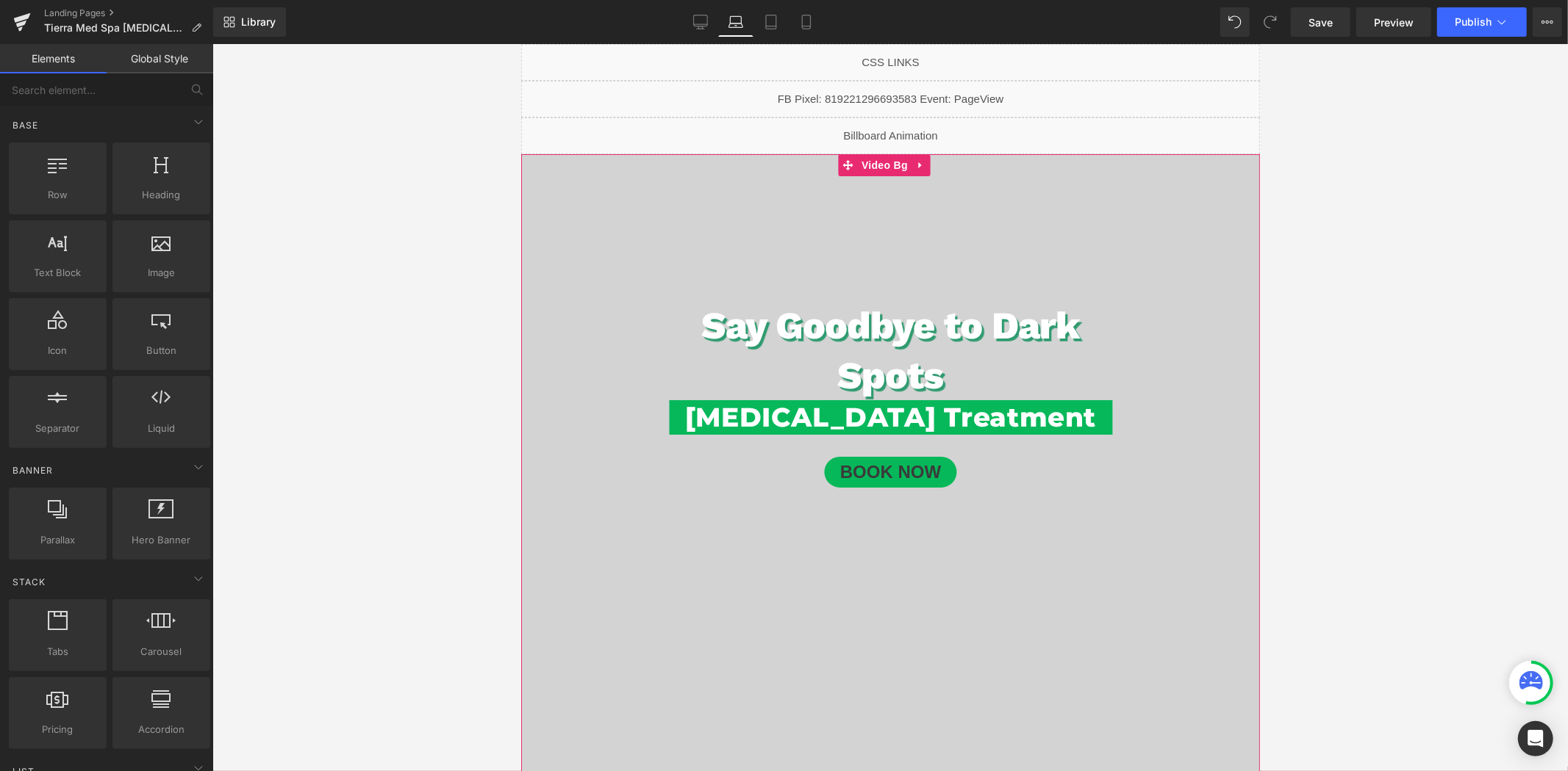
click at [882, 159] on span "Video Bg" at bounding box center [883, 164] width 53 height 22
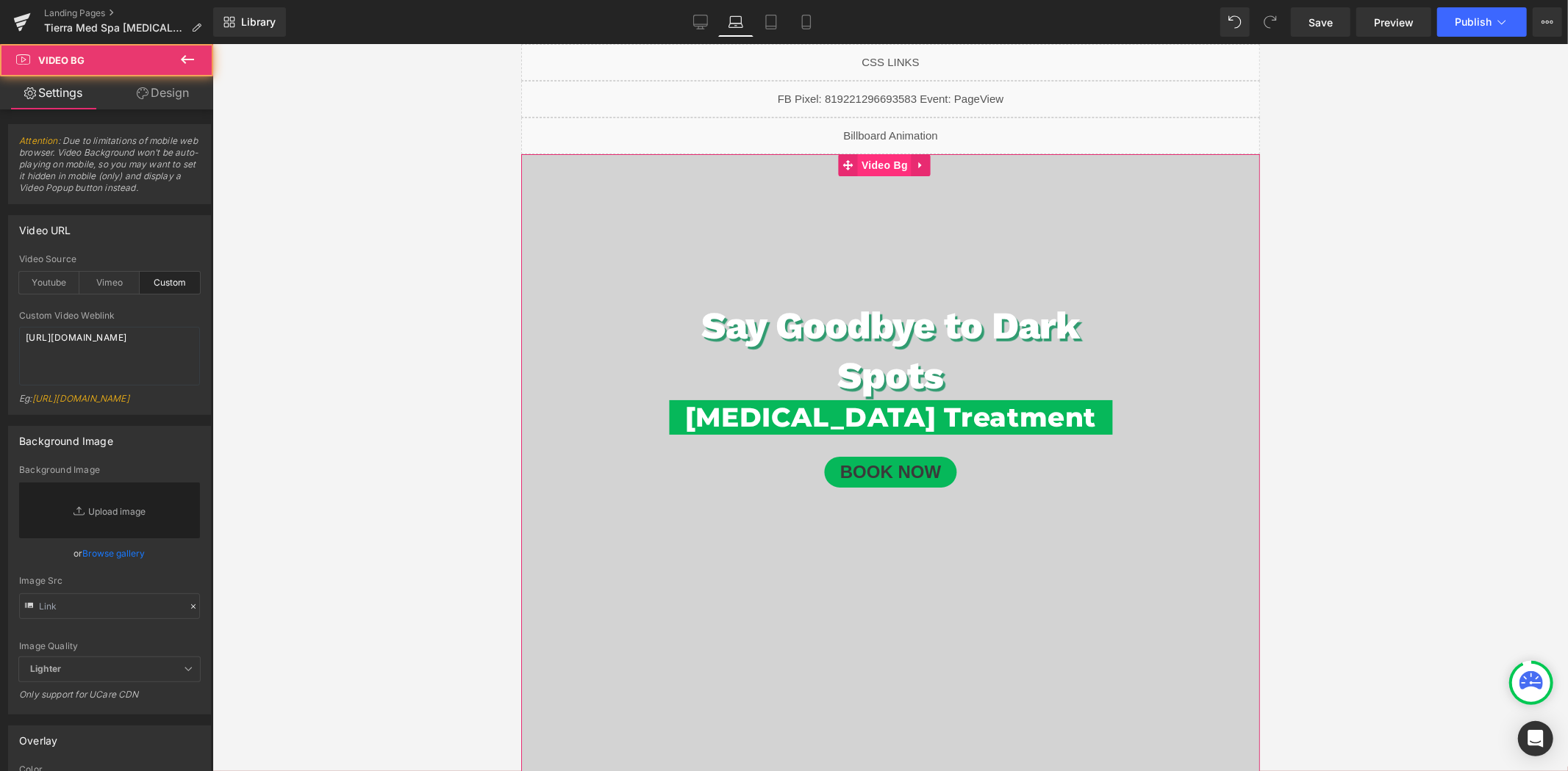
click at [882, 161] on span "Video Bg" at bounding box center [883, 164] width 53 height 22
click at [163, 89] on link "Design" at bounding box center [163, 93] width 107 height 33
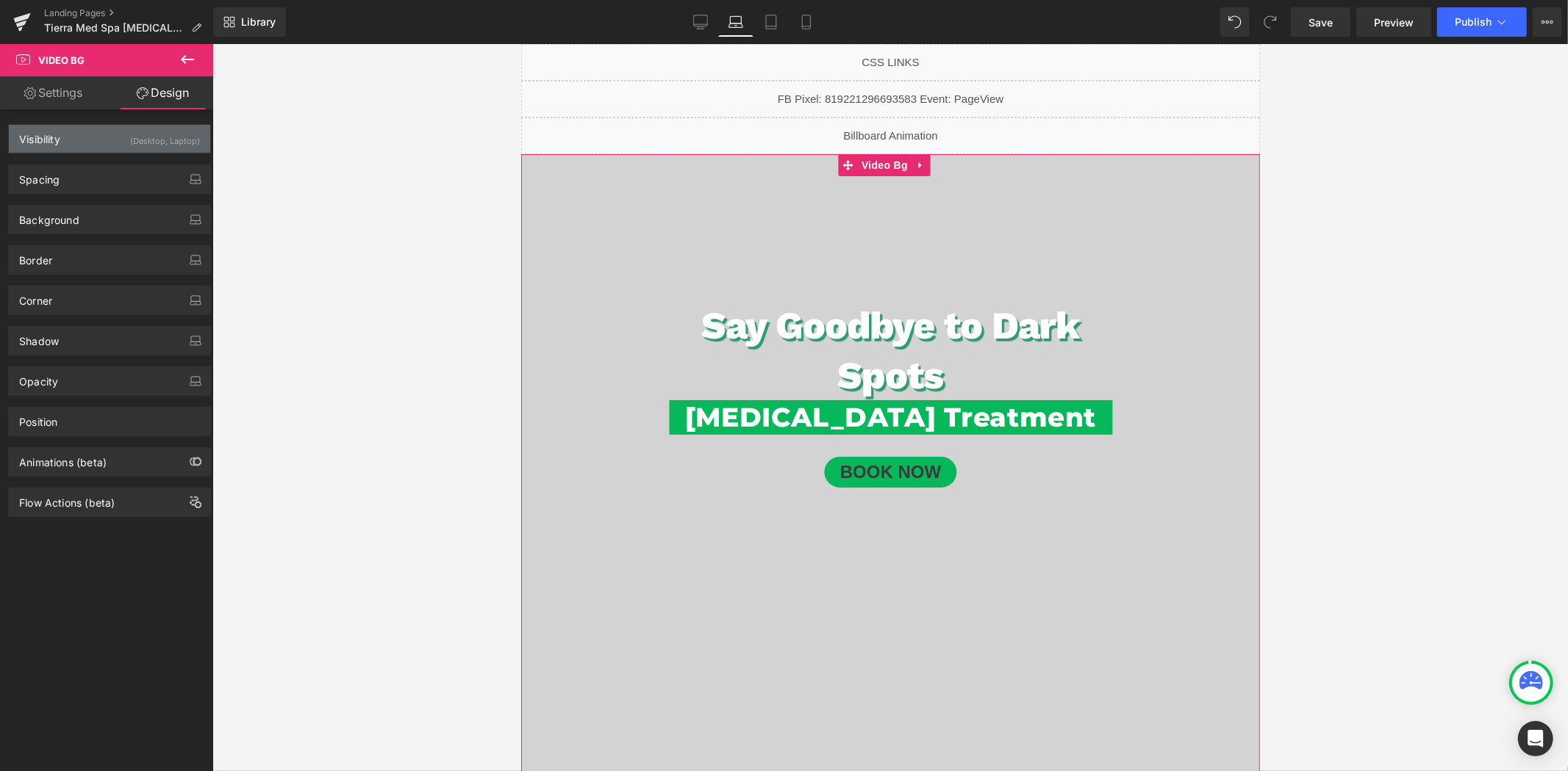
click at [141, 130] on div "(Desktop, Laptop)" at bounding box center [164, 136] width 70 height 24
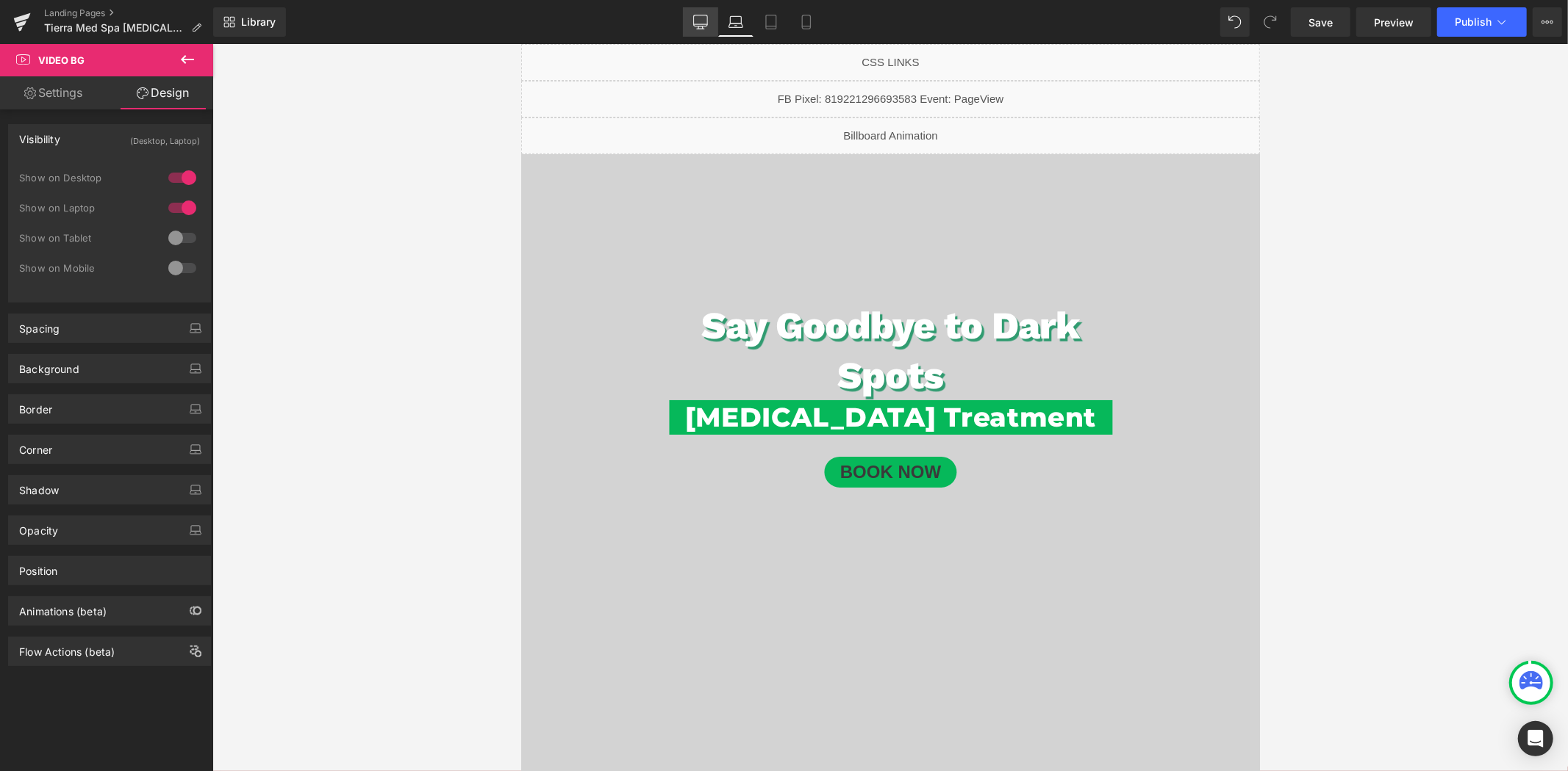
click at [698, 24] on icon at bounding box center [699, 24] width 14 height 0
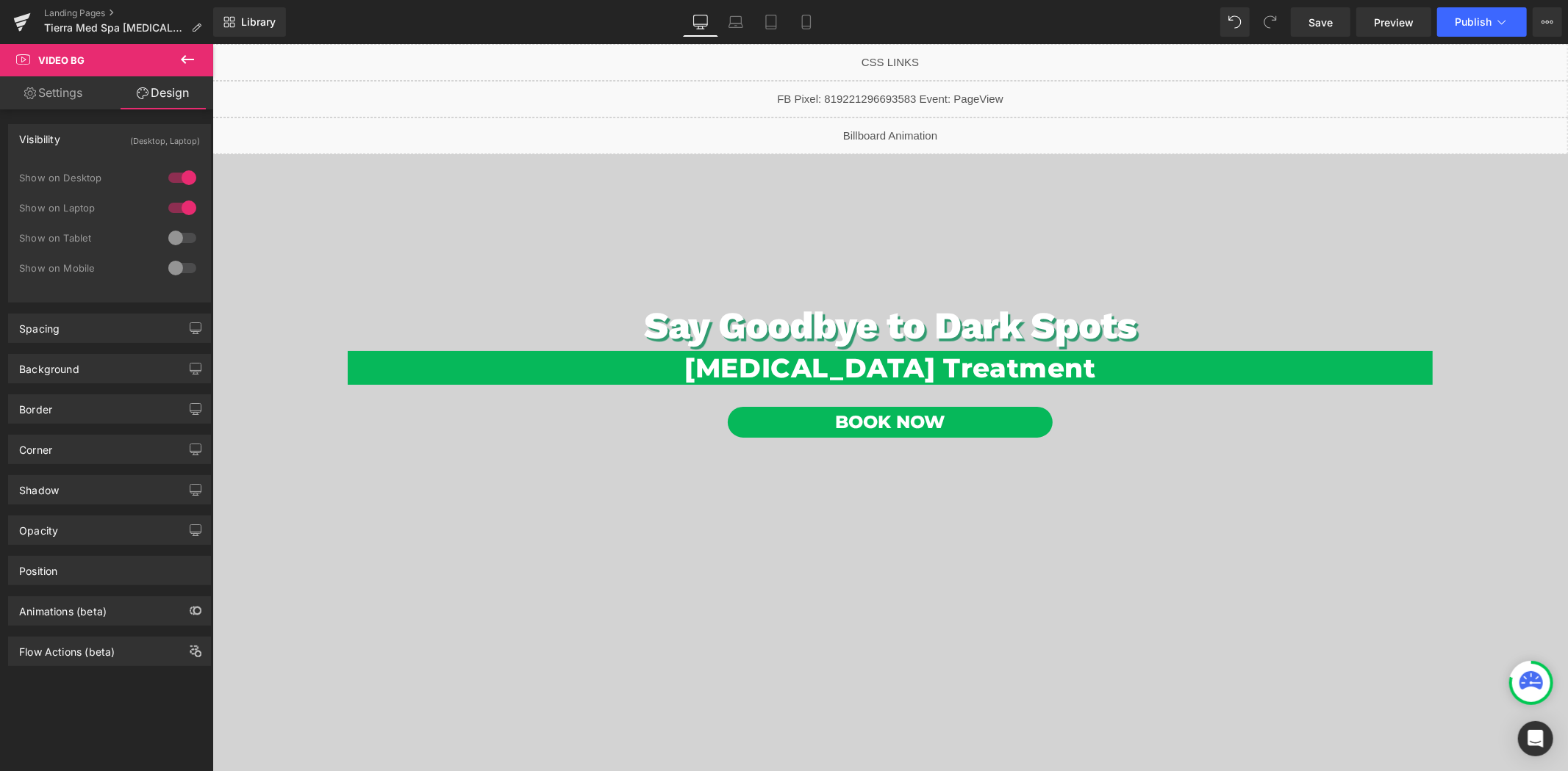
click at [596, 159] on span "Video Bg" at bounding box center [574, 165] width 42 height 18
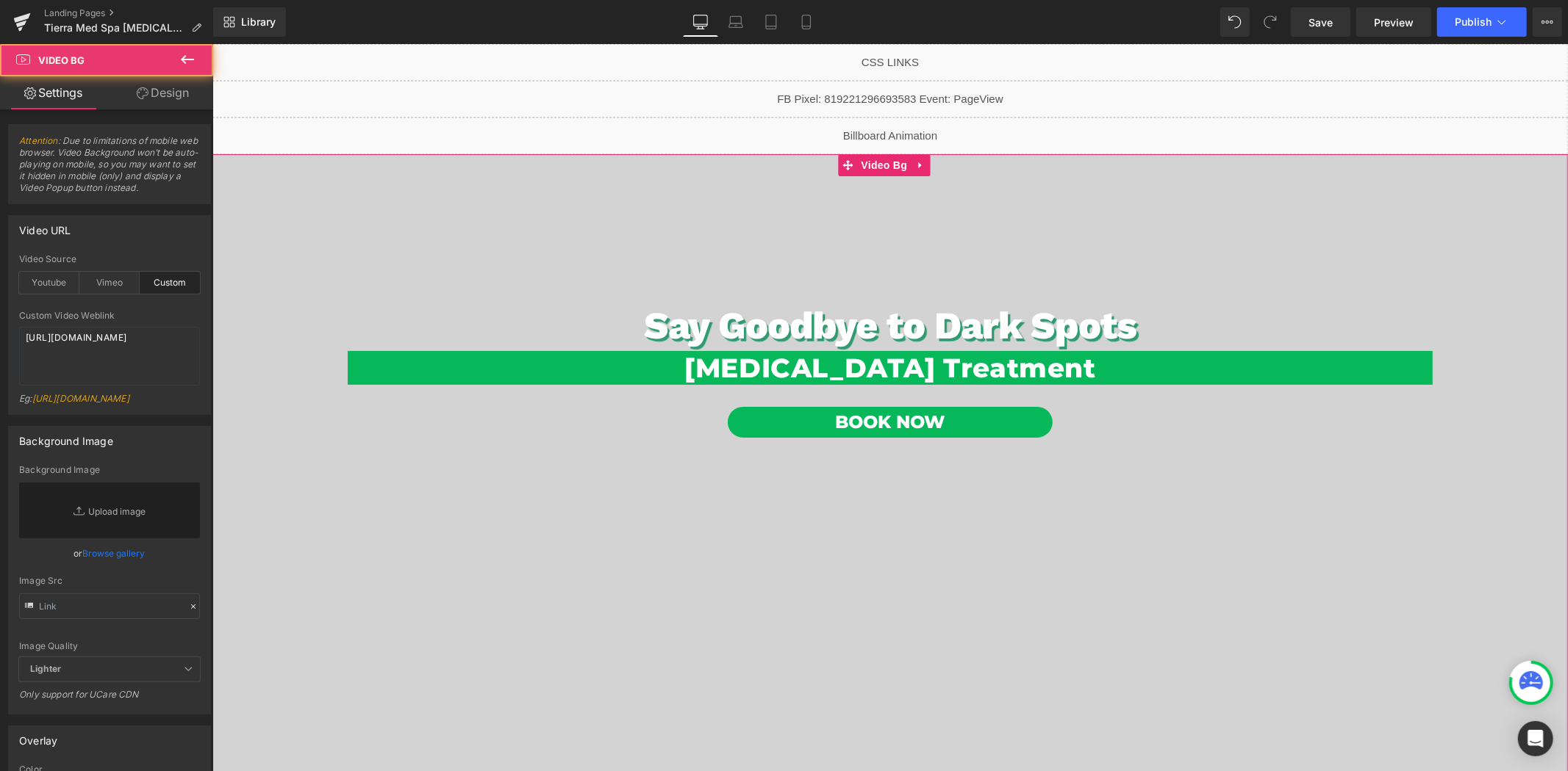
click at [171, 82] on link "Design" at bounding box center [163, 93] width 107 height 33
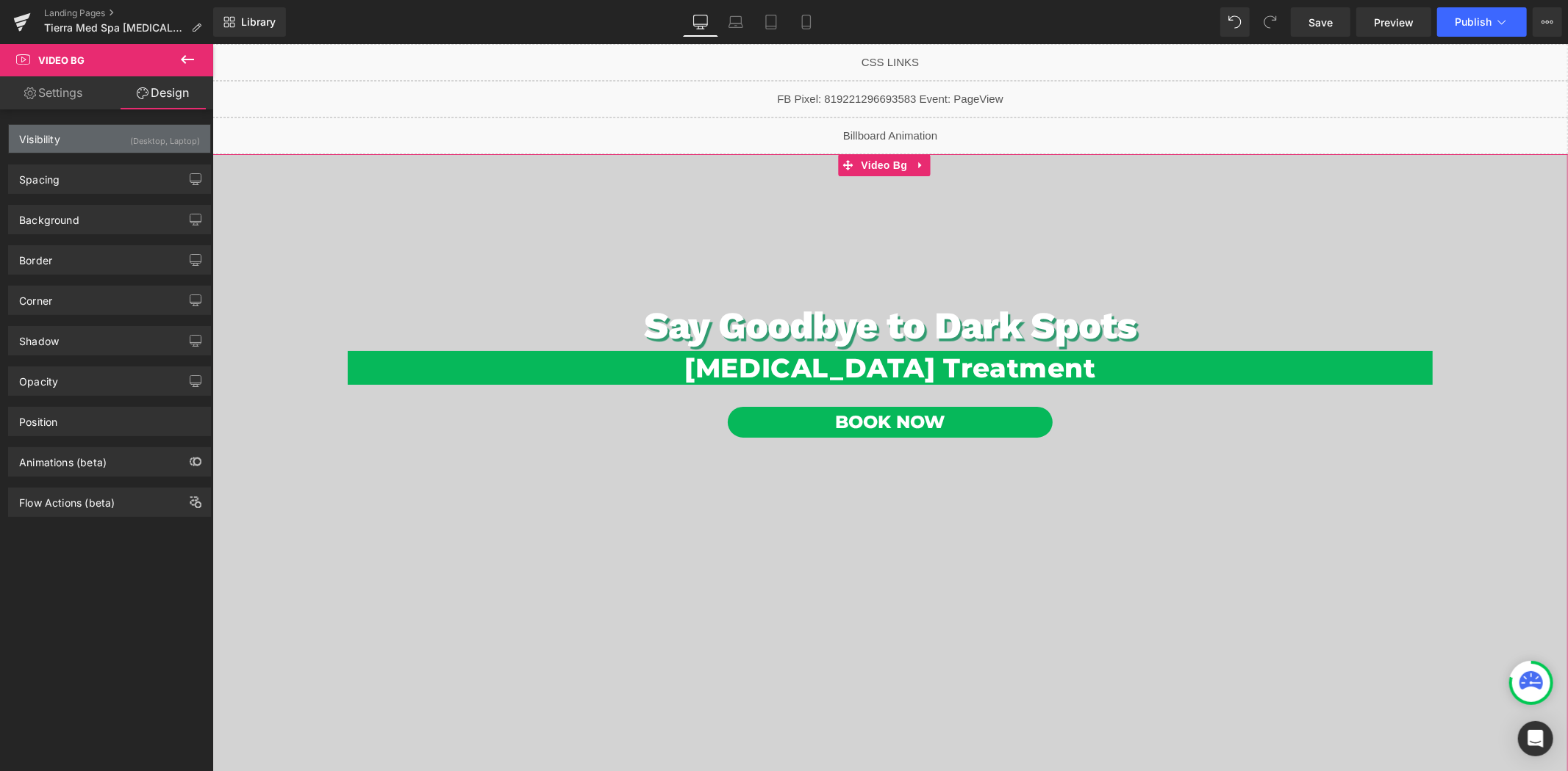
click at [98, 135] on div "Visibility (Desktop, Laptop)" at bounding box center [109, 138] width 201 height 28
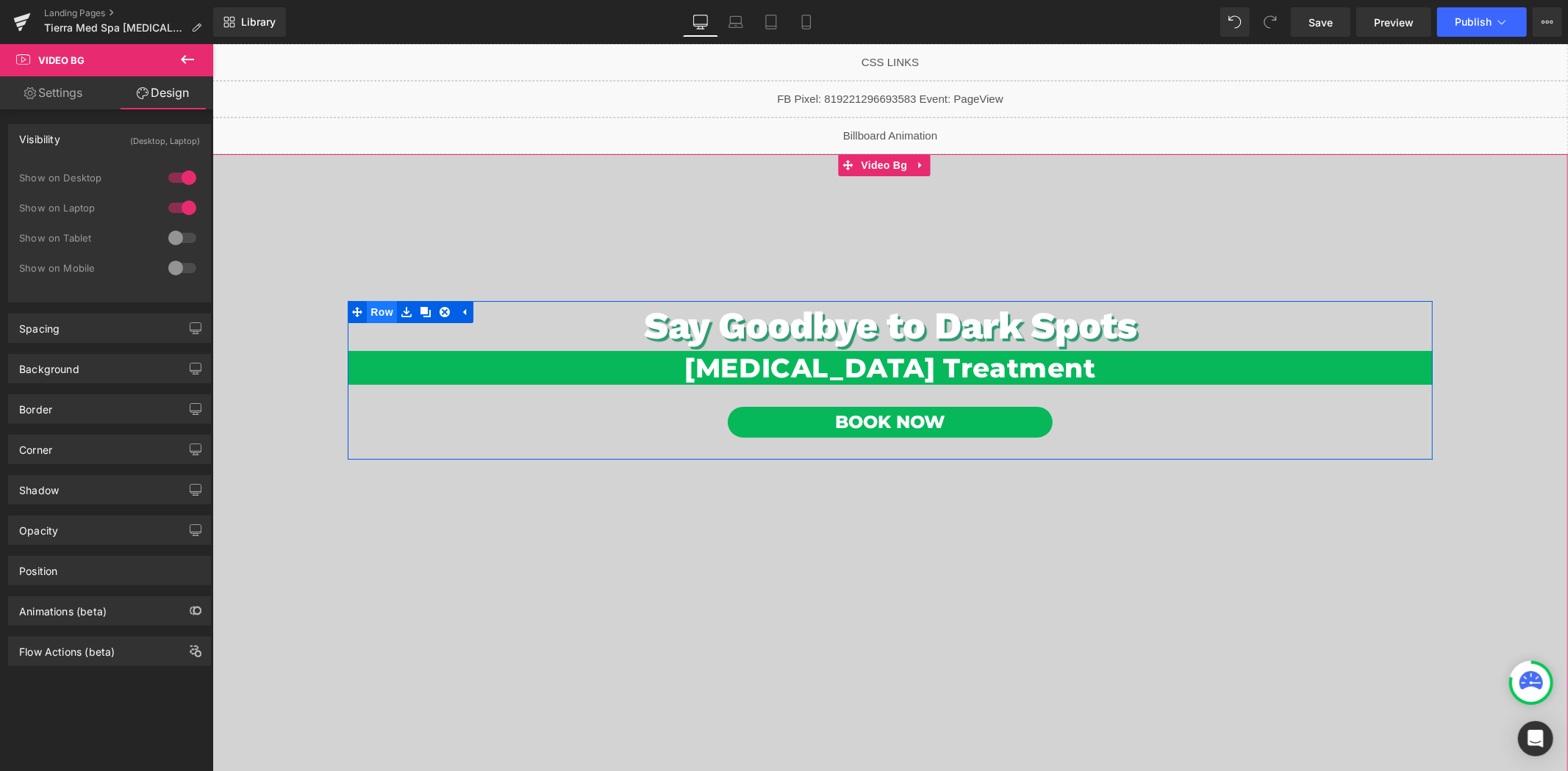
click at [375, 312] on span "Row" at bounding box center [380, 311] width 30 height 22
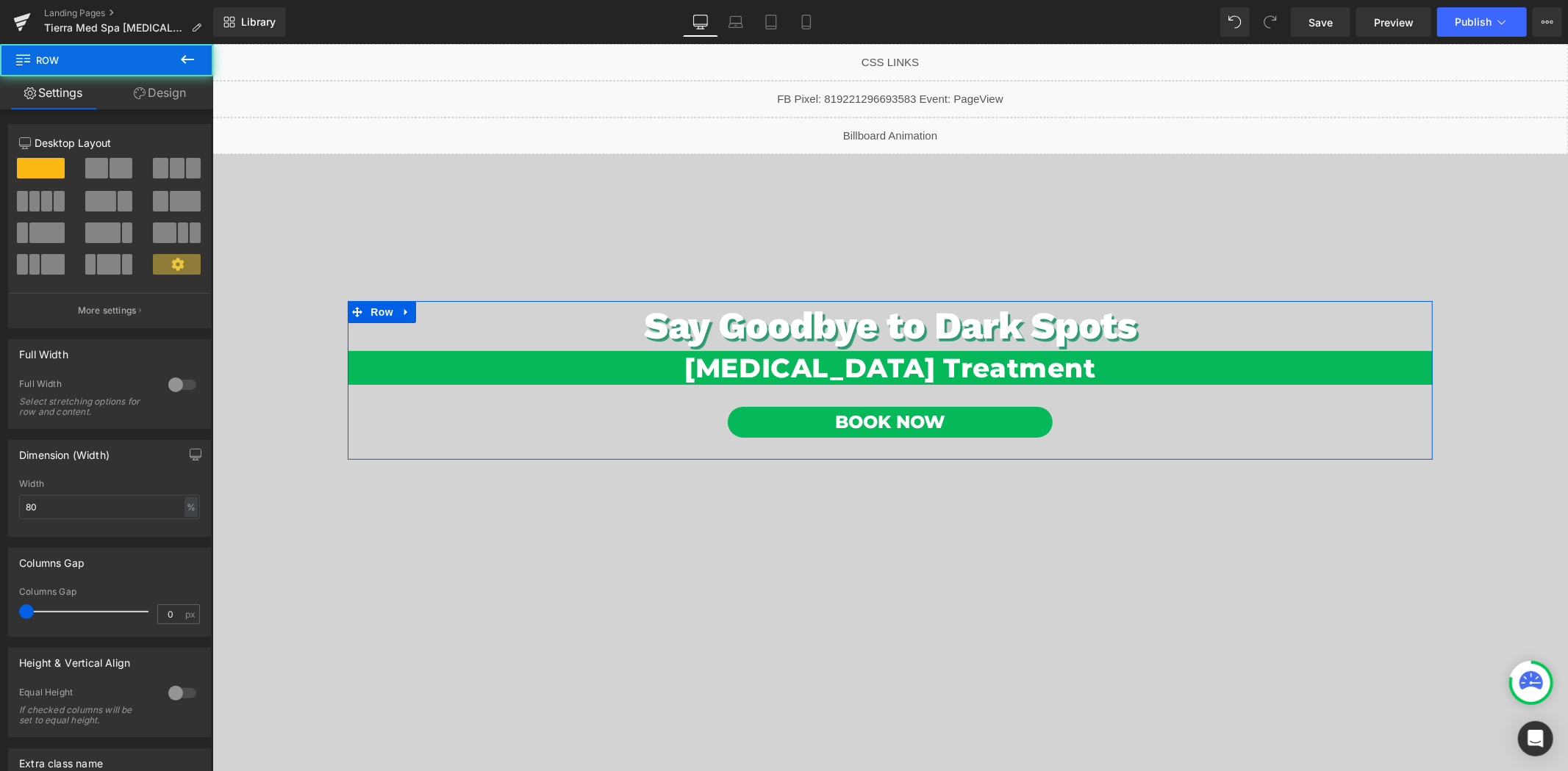
click at [165, 99] on link "Design" at bounding box center [160, 93] width 107 height 33
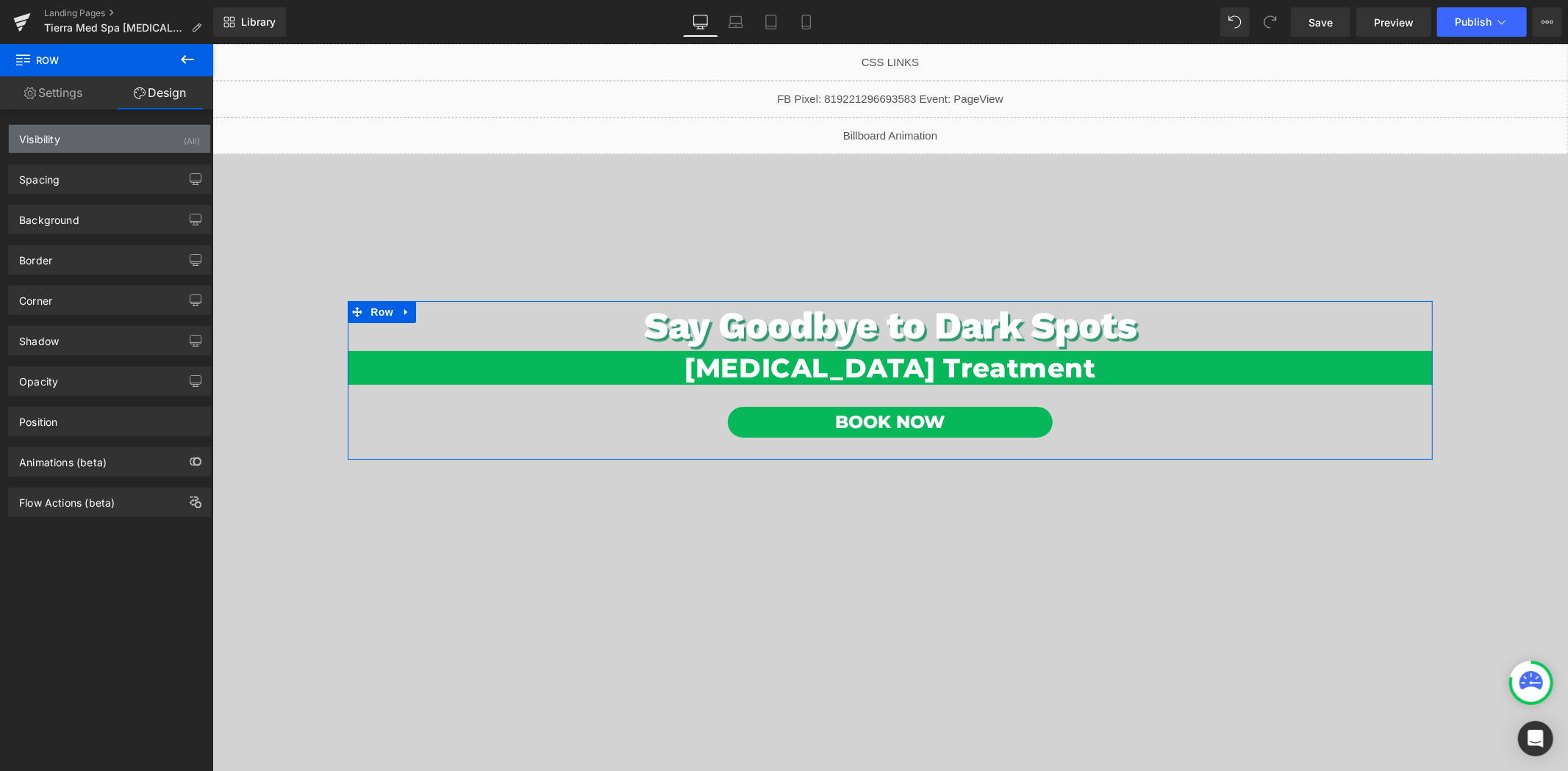
click at [89, 138] on div "Visibility (All)" at bounding box center [109, 138] width 201 height 28
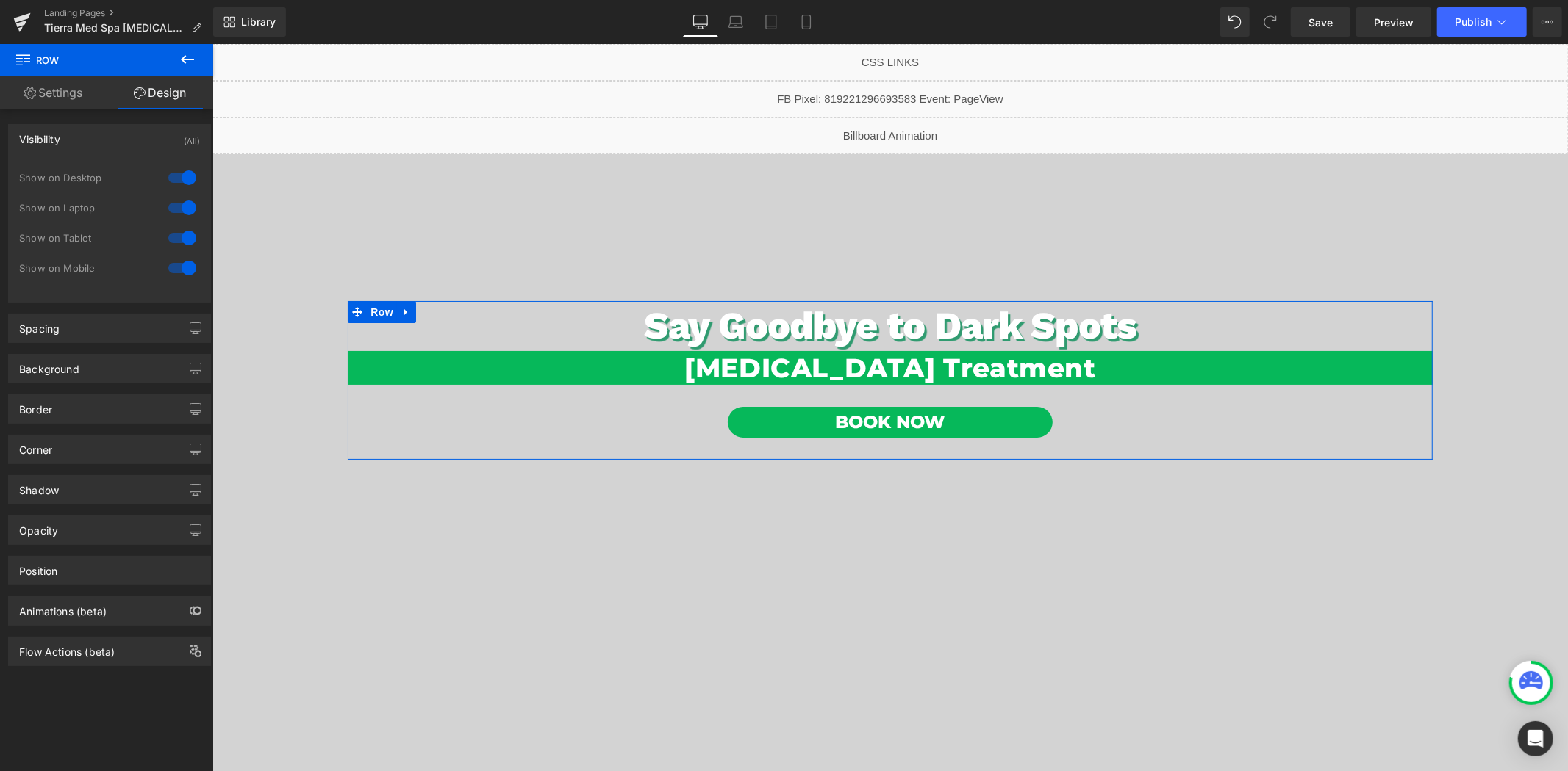
click at [181, 266] on div at bounding box center [182, 268] width 35 height 23
click at [181, 239] on div at bounding box center [182, 238] width 35 height 23
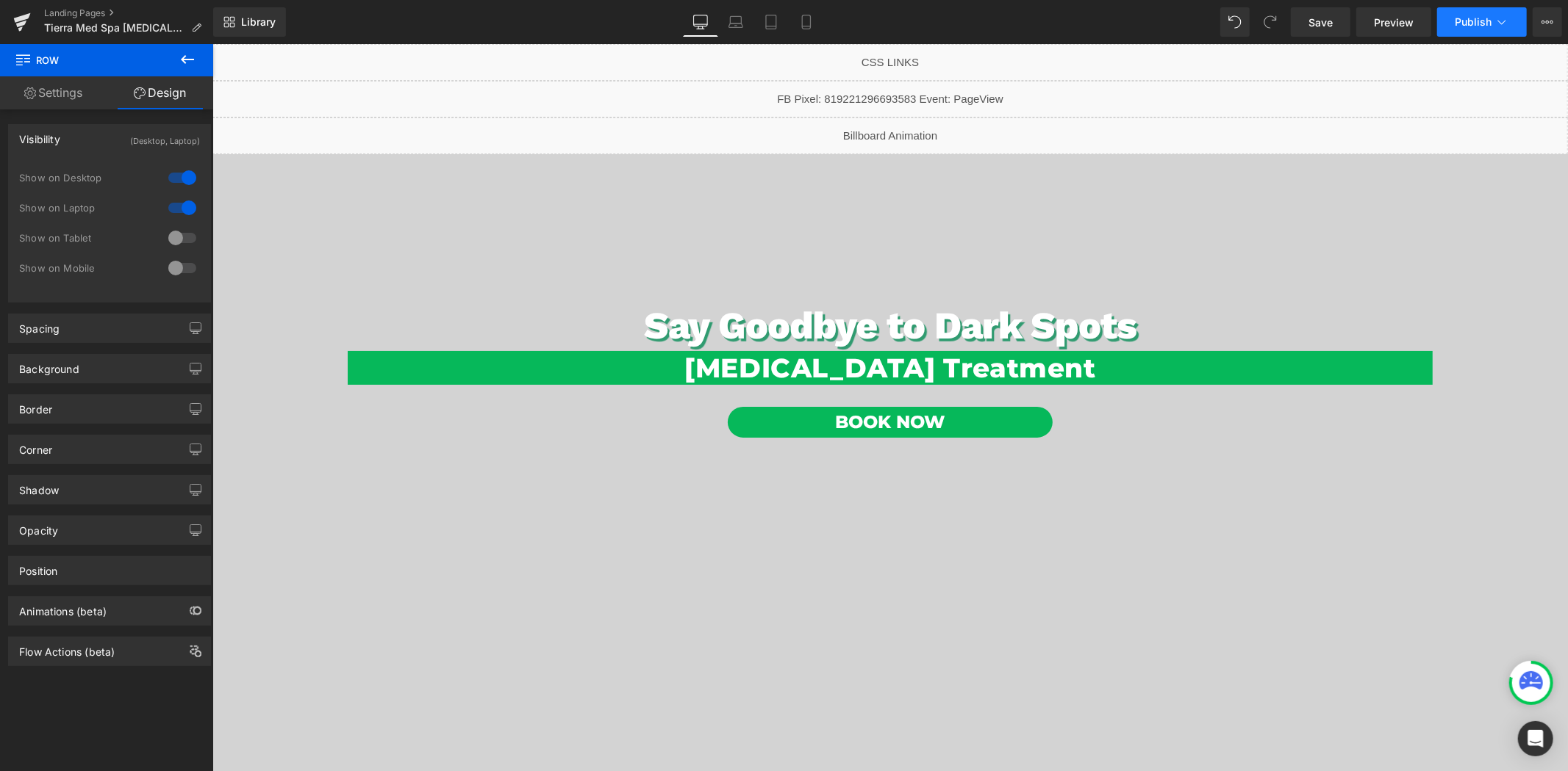
click at [1457, 14] on button "Publish" at bounding box center [1481, 22] width 89 height 30
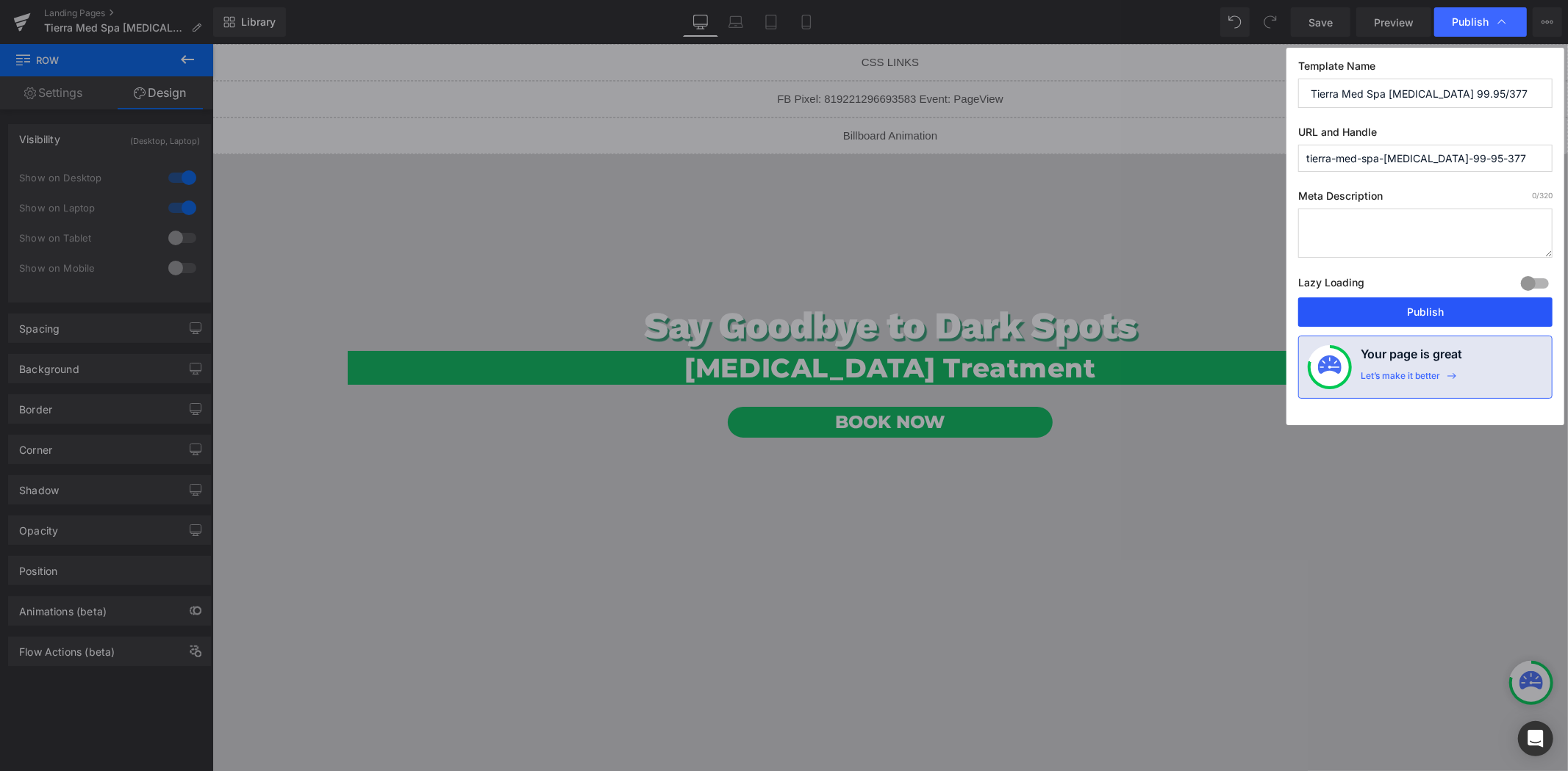
click at [1409, 313] on button "Publish" at bounding box center [1425, 312] width 255 height 30
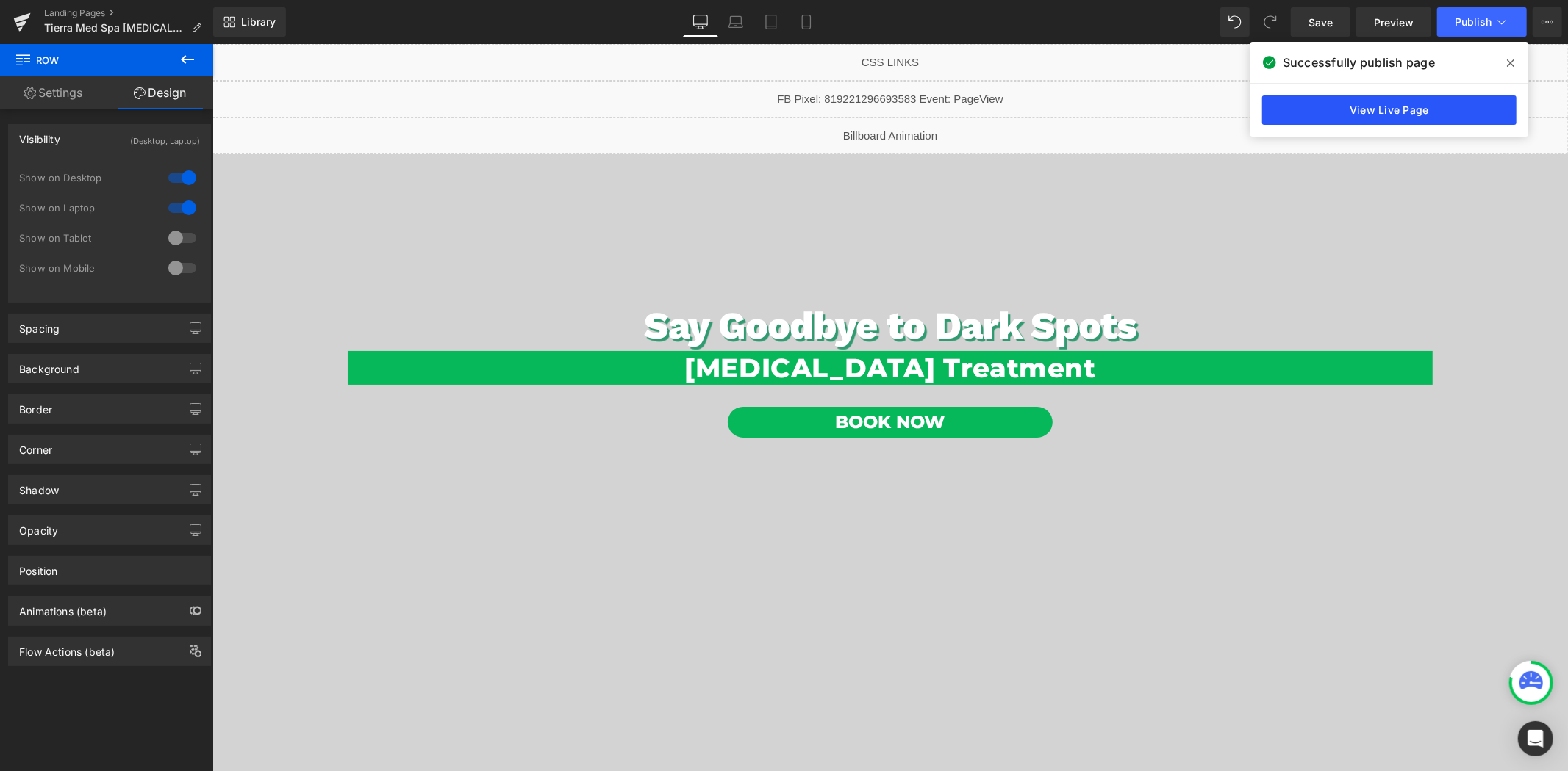
click at [1309, 113] on link "View Live Page" at bounding box center [1389, 110] width 255 height 30
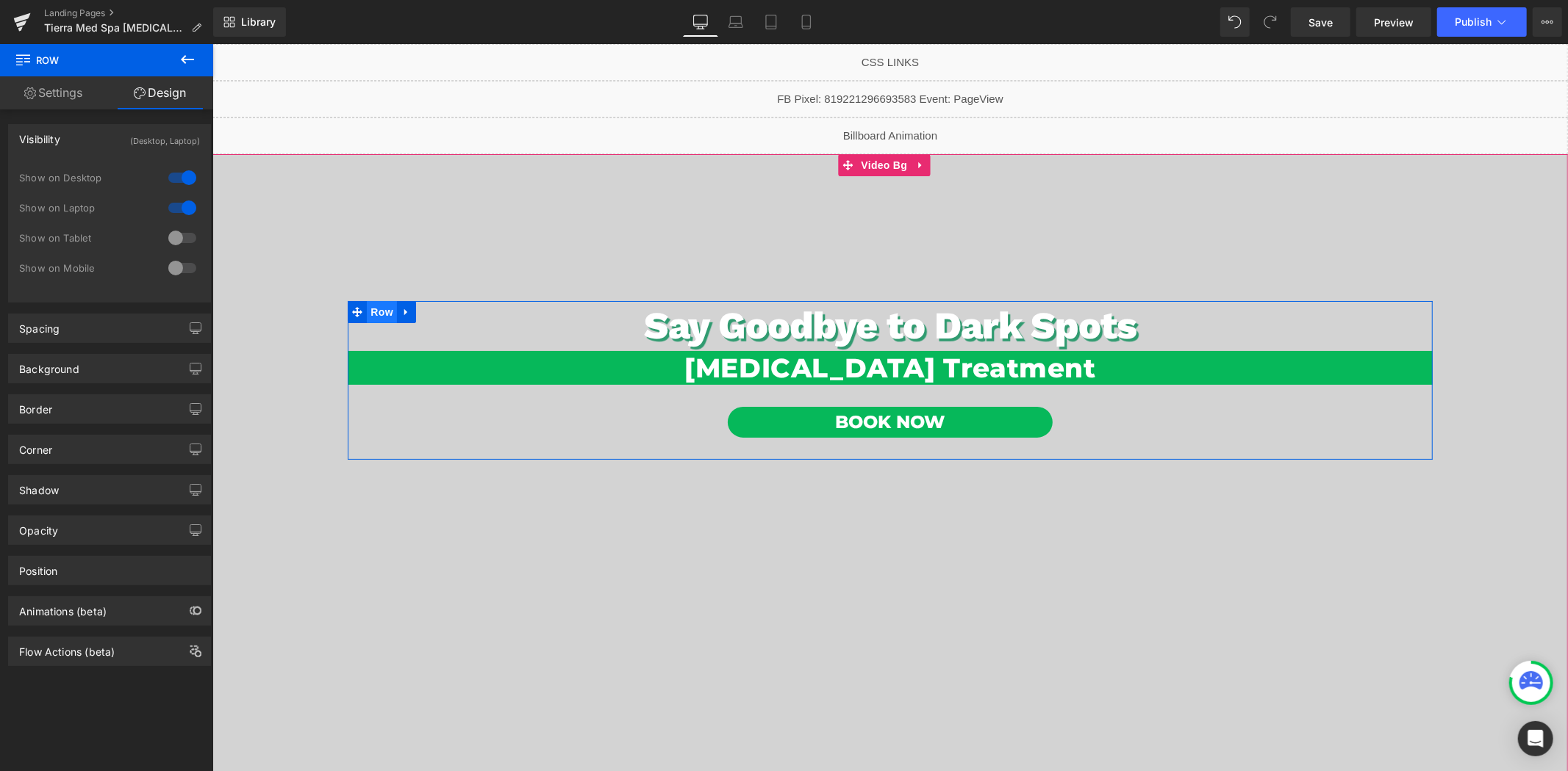
click at [380, 311] on span "Row" at bounding box center [380, 311] width 30 height 22
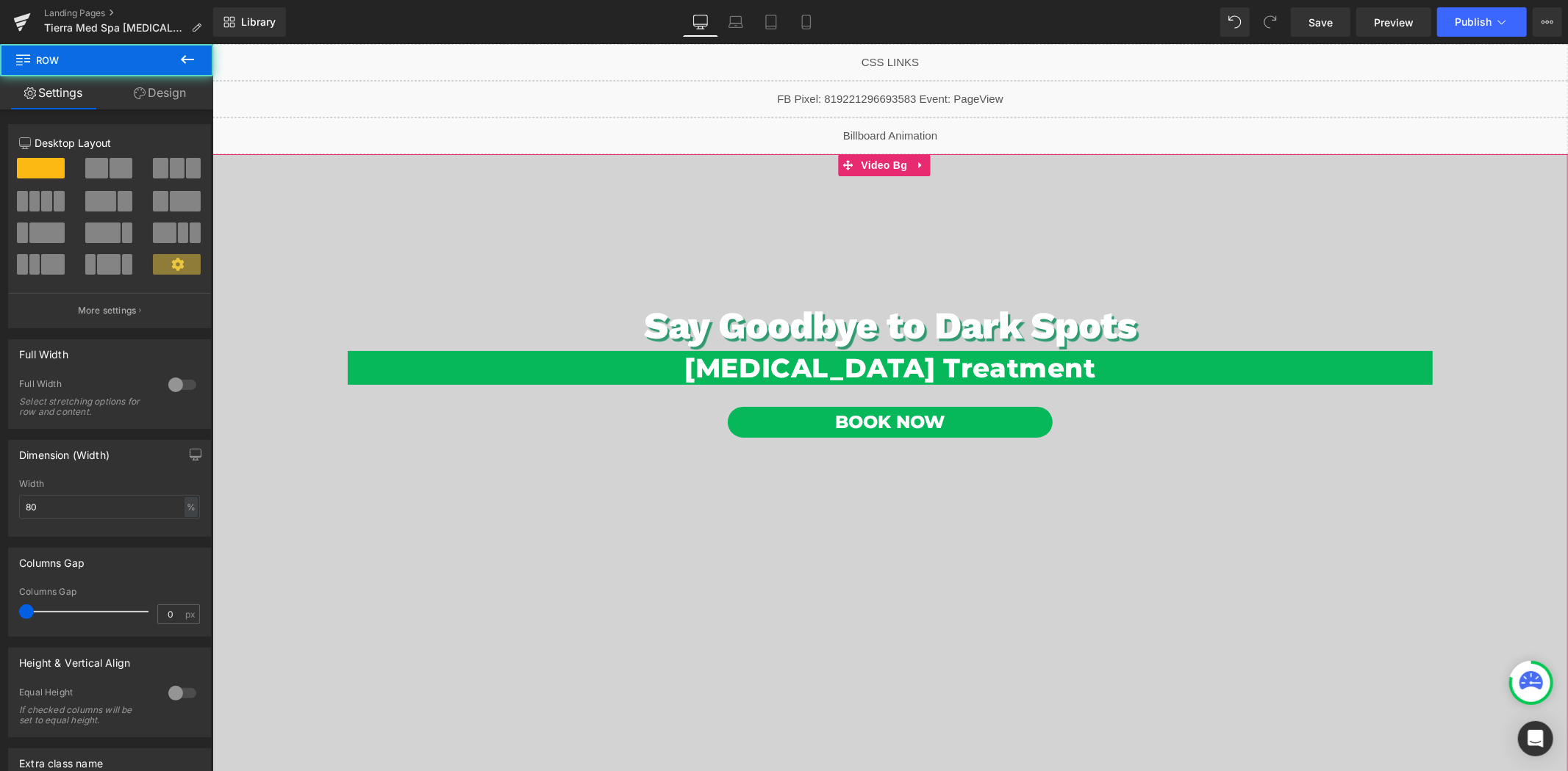
click at [152, 100] on link "Design" at bounding box center [160, 93] width 107 height 33
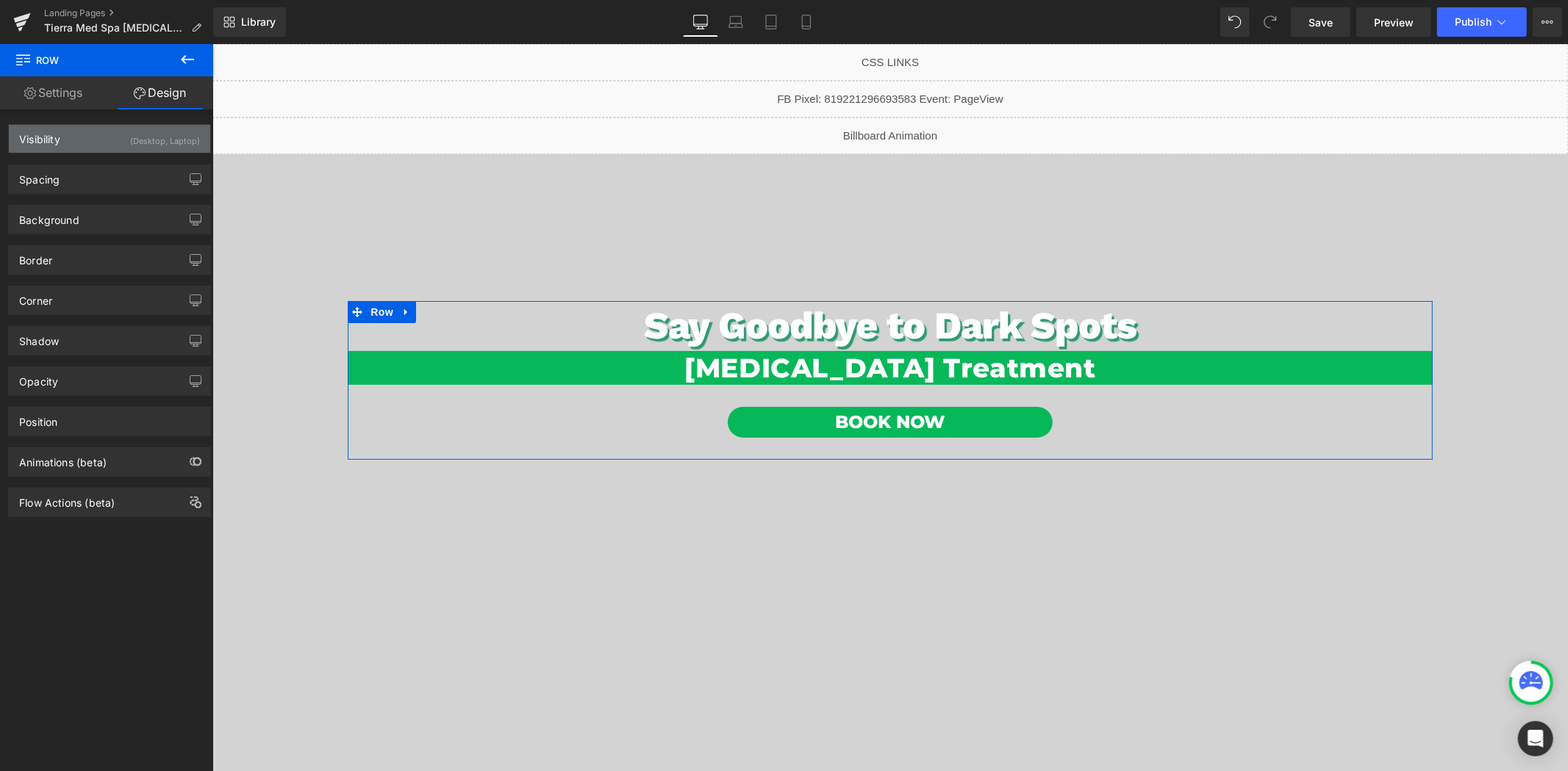
click at [99, 136] on div "Visibility (Desktop, Laptop)" at bounding box center [109, 138] width 201 height 28
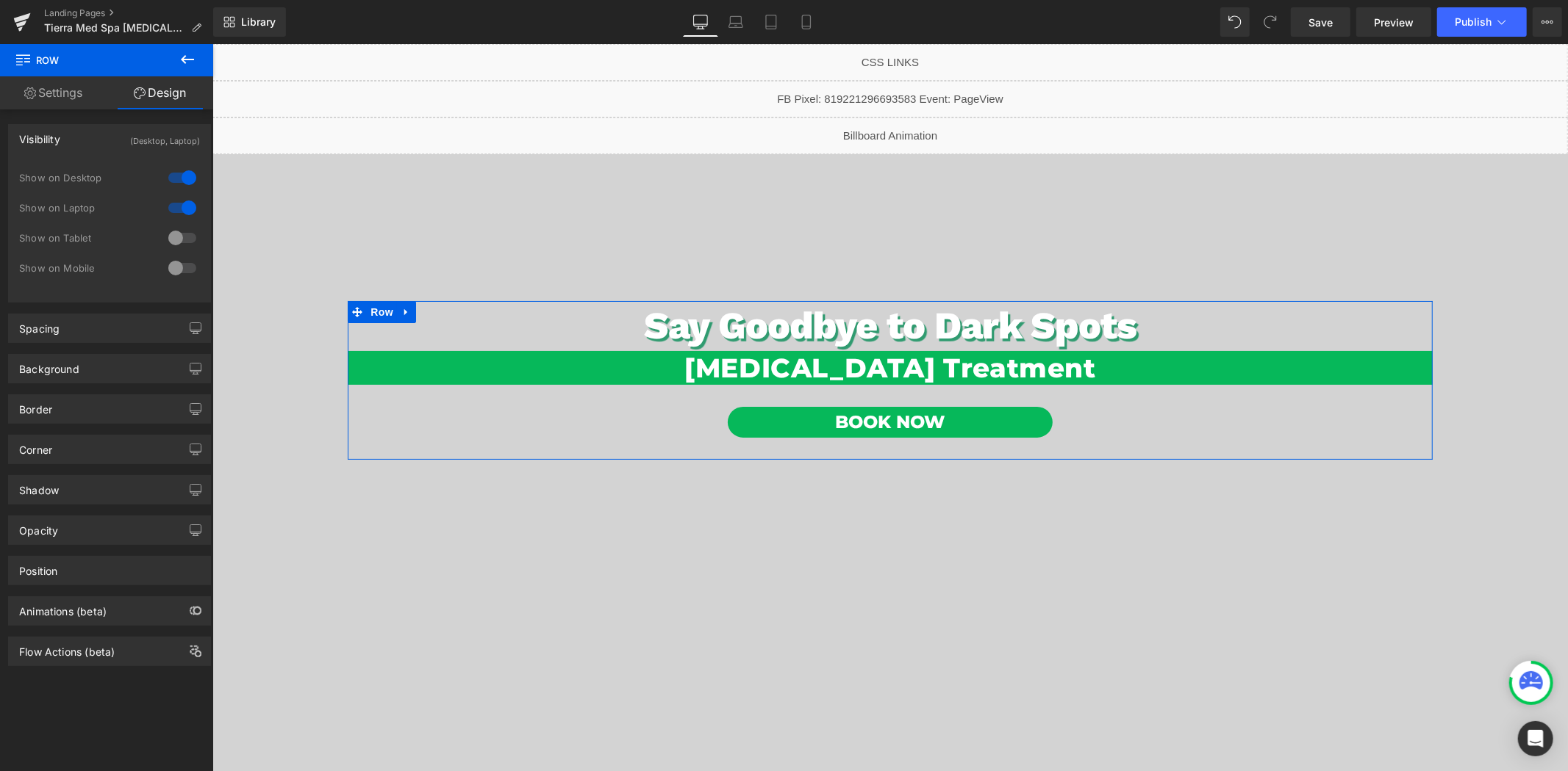
click at [99, 136] on div "Visibility (Desktop, Laptop)" at bounding box center [109, 138] width 201 height 28
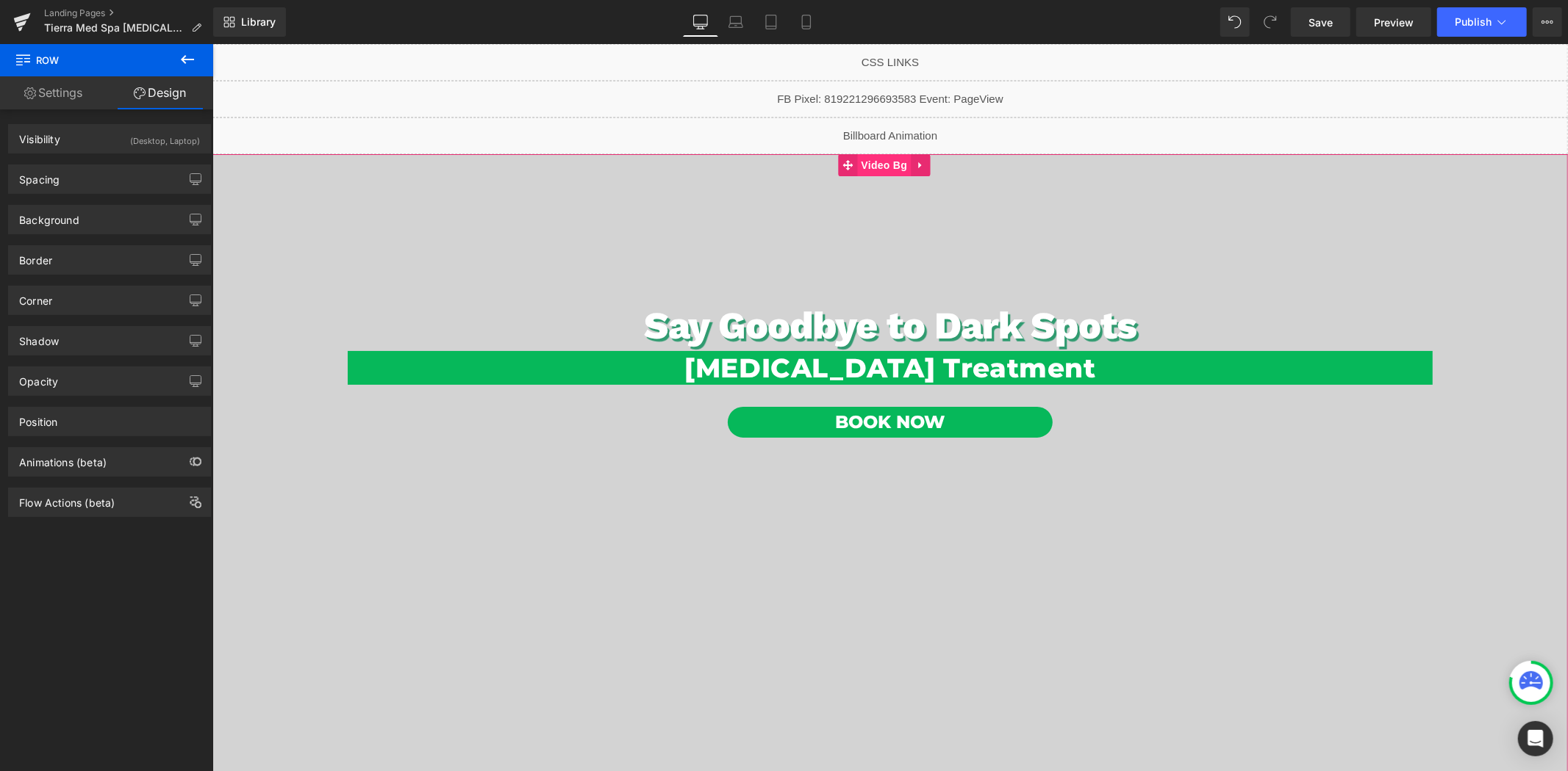
click at [886, 168] on span "Video Bg" at bounding box center [882, 164] width 53 height 22
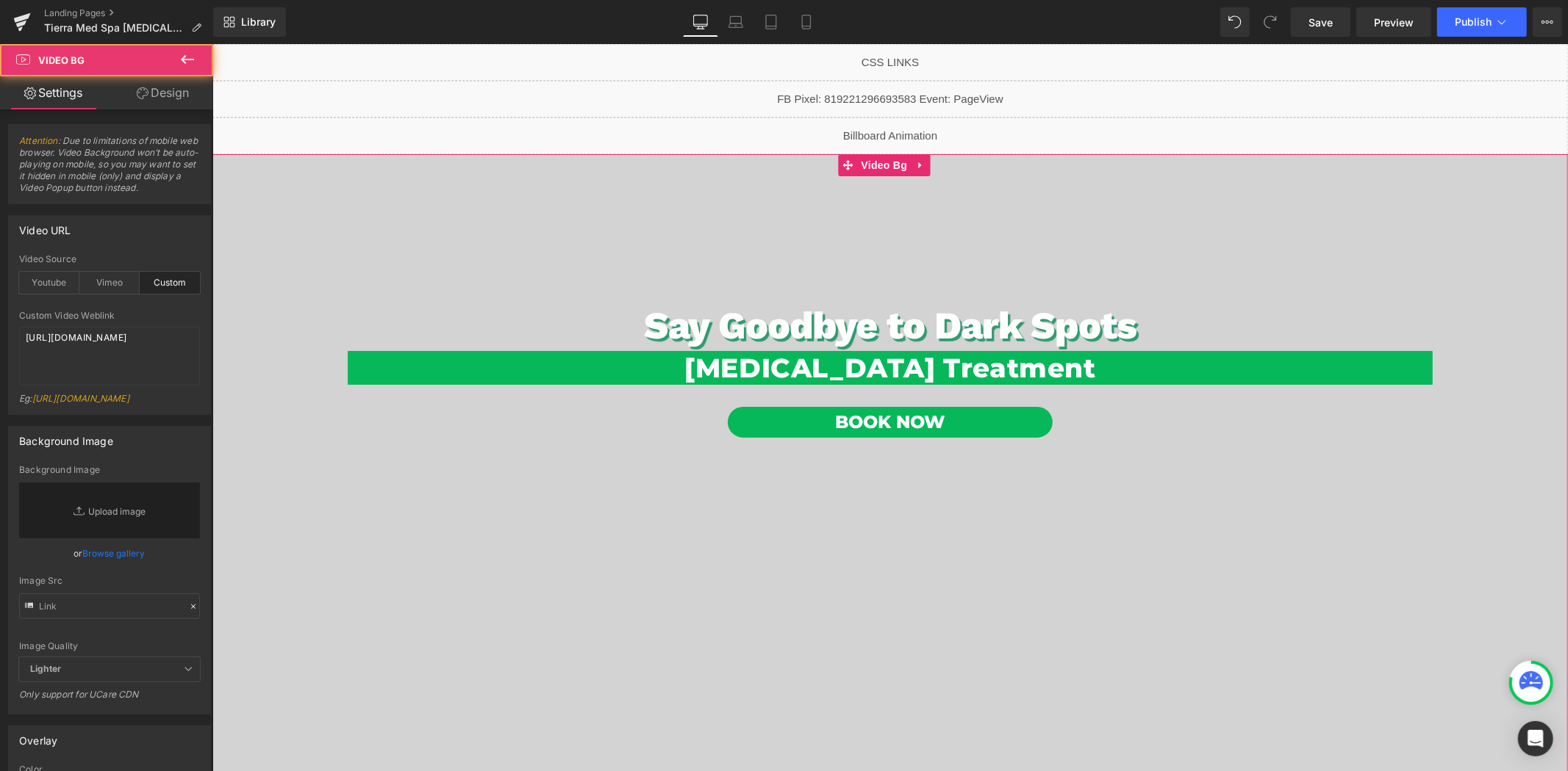
click at [157, 97] on link "Design" at bounding box center [163, 93] width 107 height 33
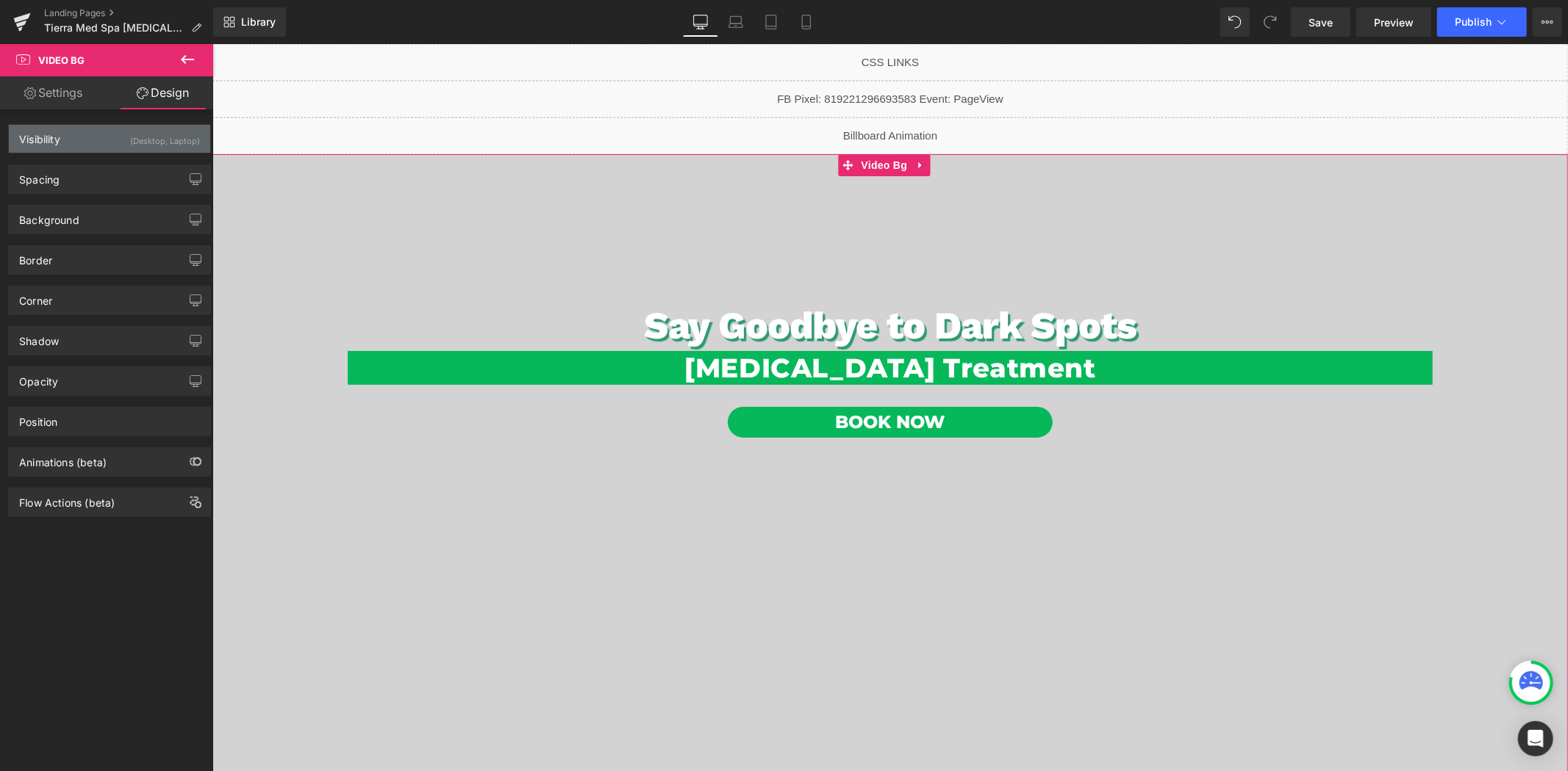
click at [92, 136] on div "Visibility (Desktop, Laptop)" at bounding box center [109, 138] width 201 height 28
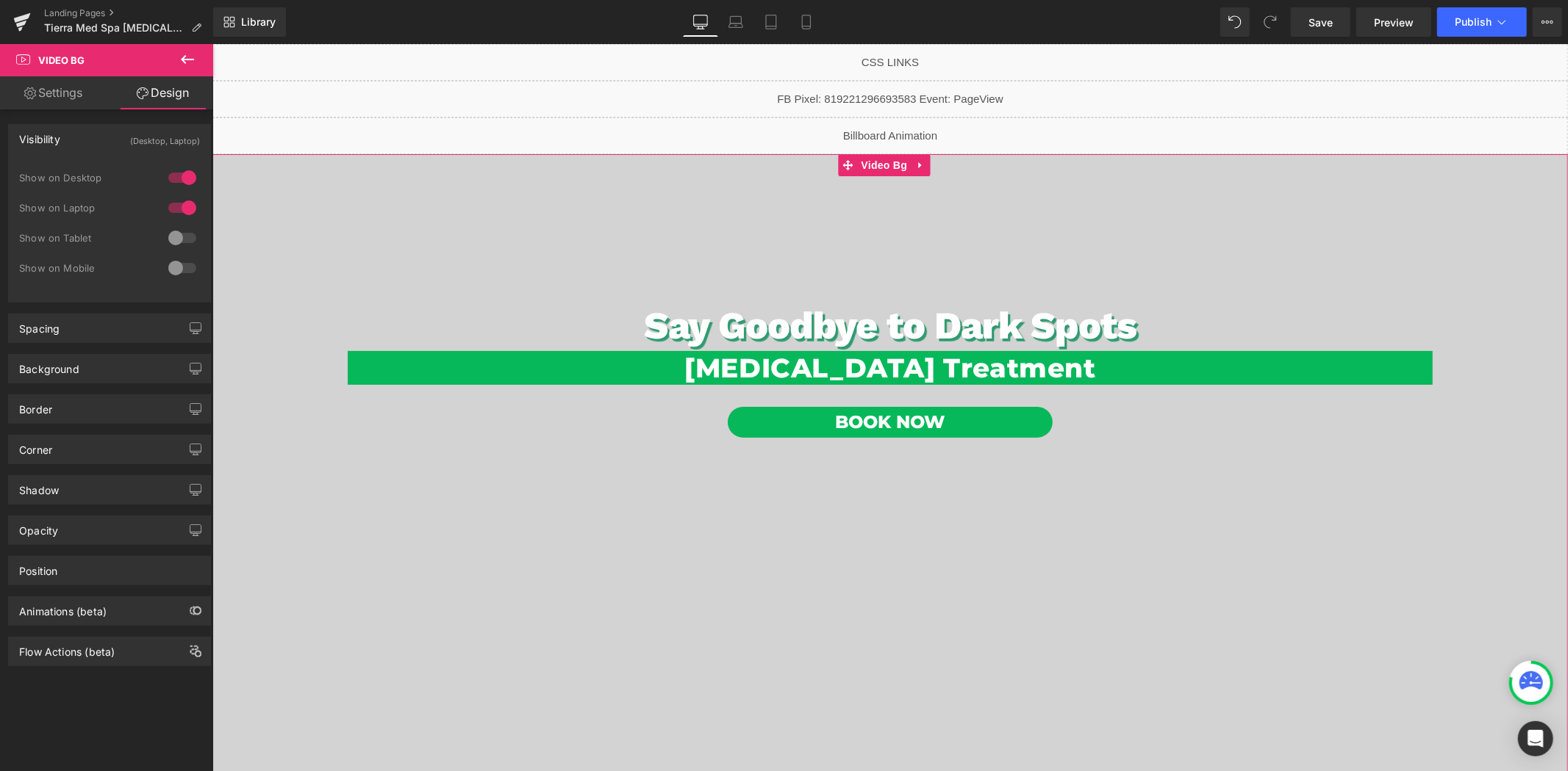
click at [92, 136] on div "Visibility (Desktop, Laptop)" at bounding box center [109, 138] width 201 height 28
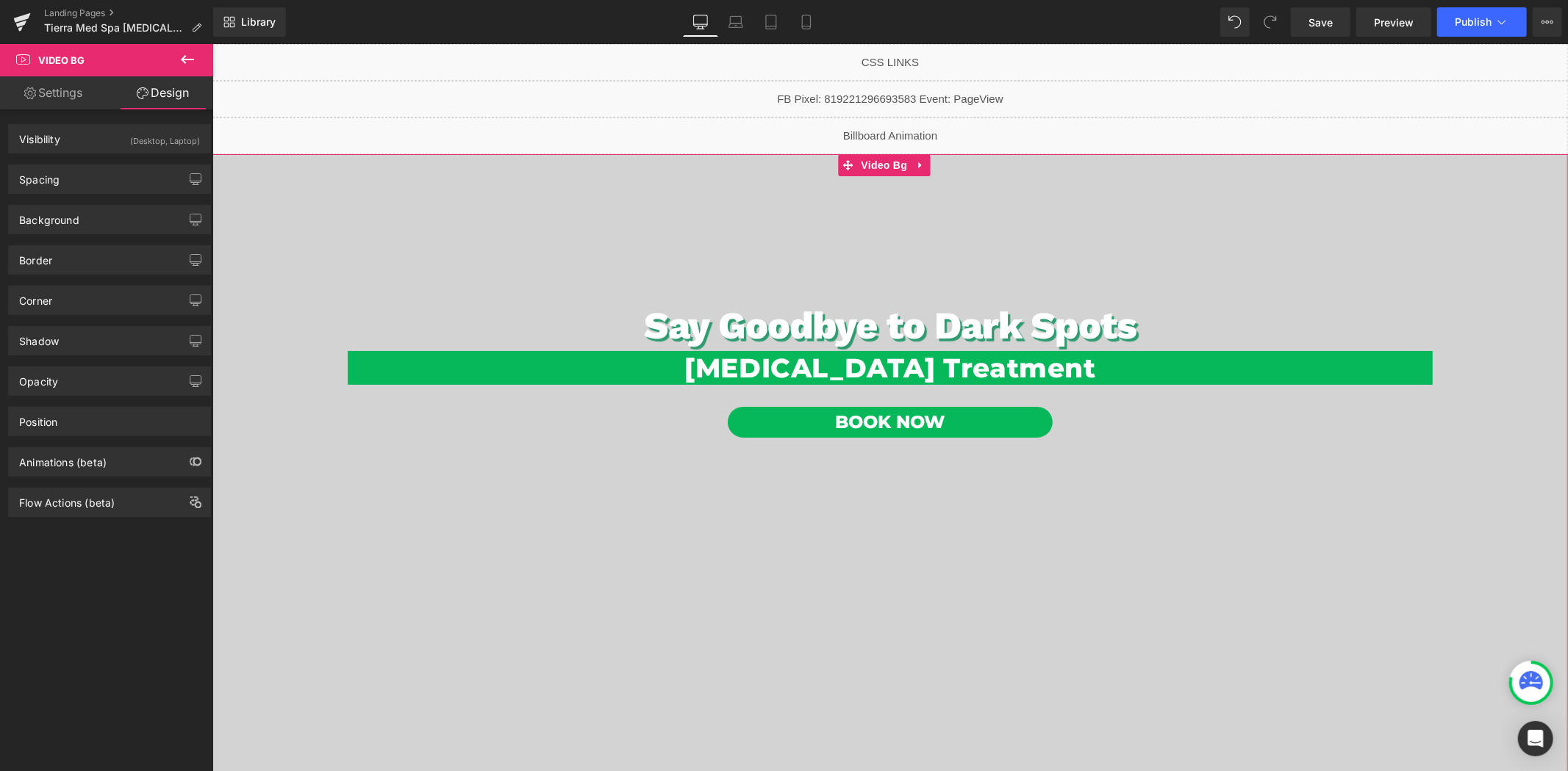
scroll to position [489, 0]
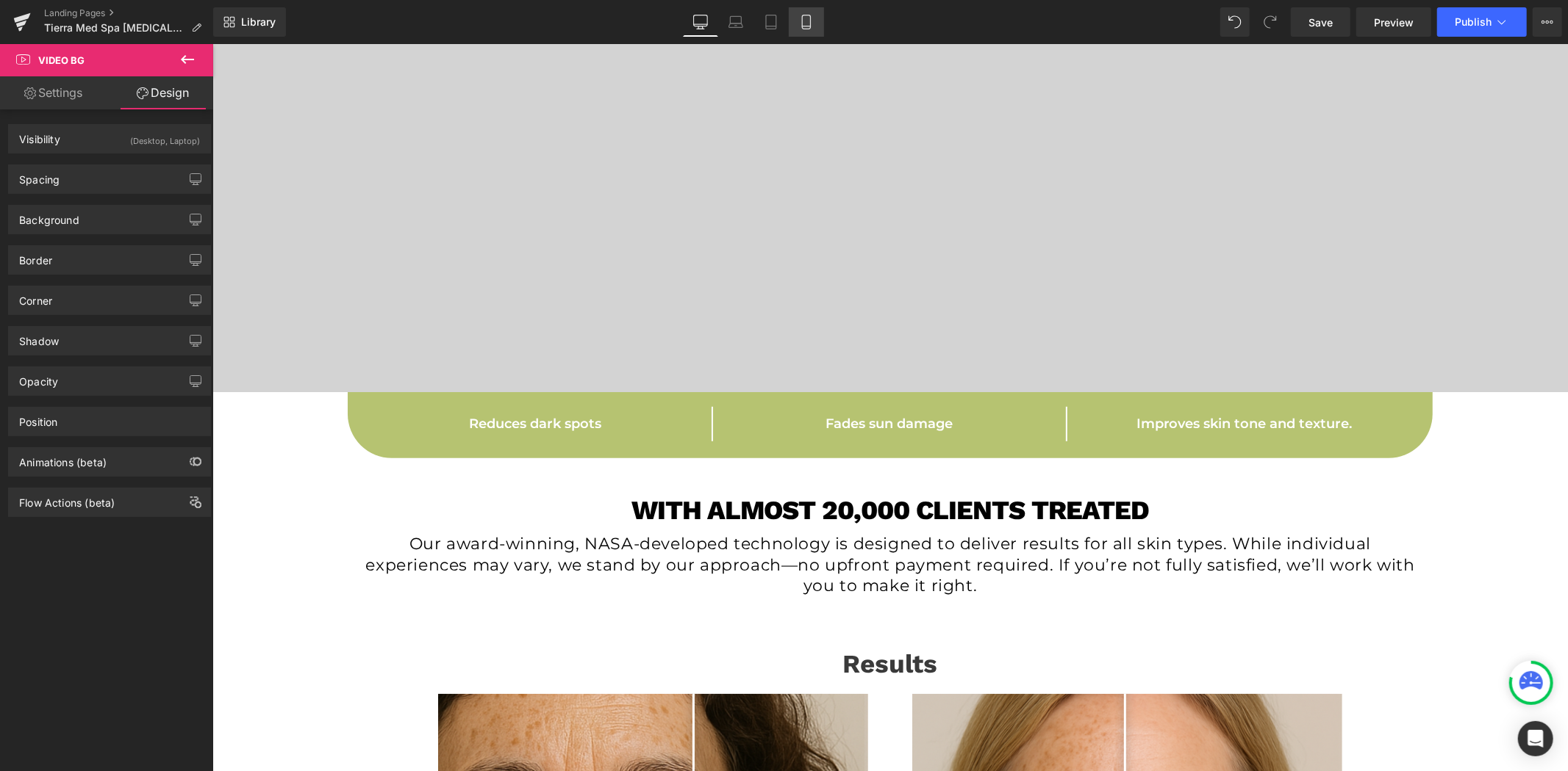
click at [798, 30] on link "Mobile" at bounding box center [806, 22] width 35 height 30
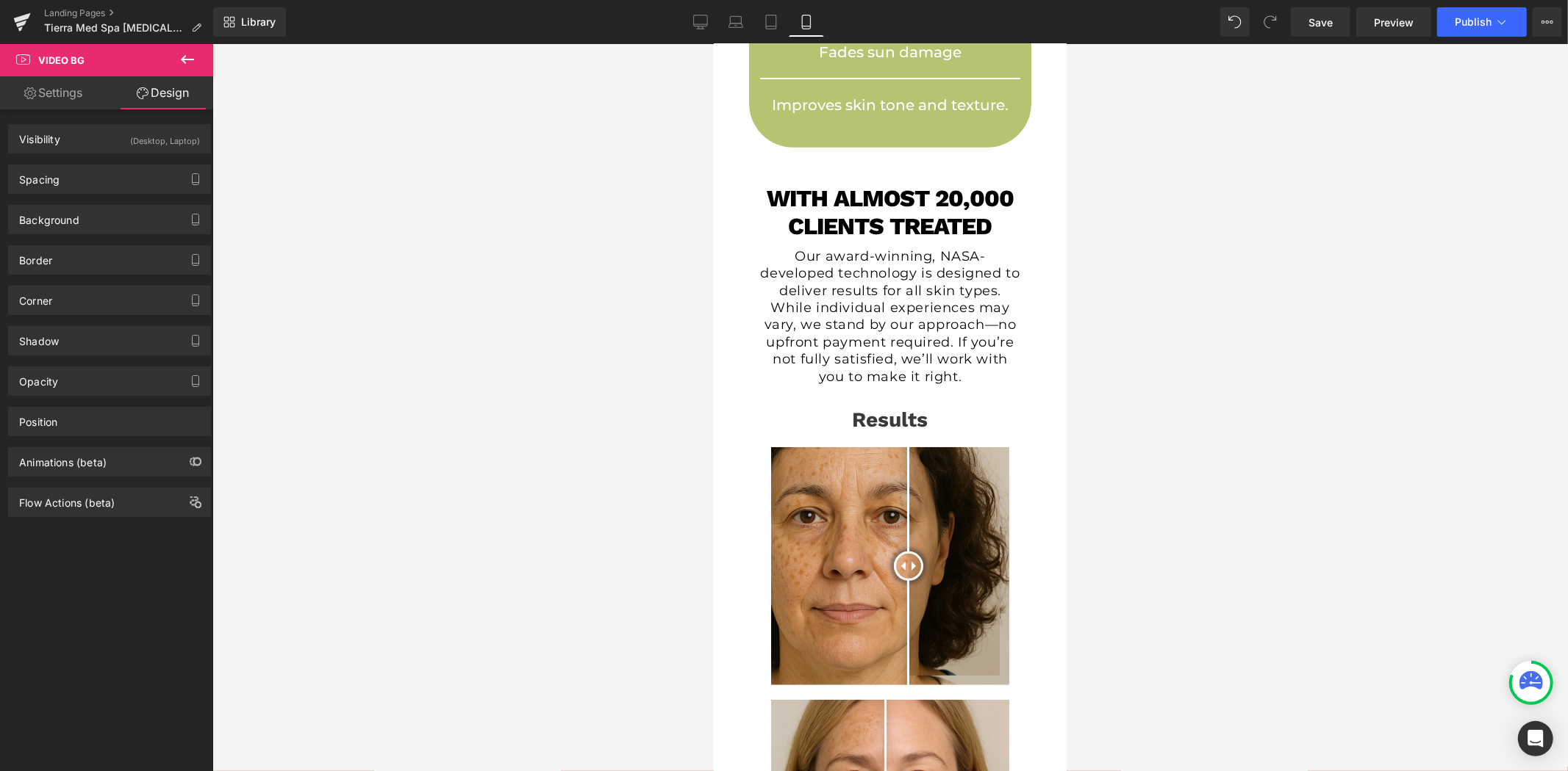
scroll to position [0, 0]
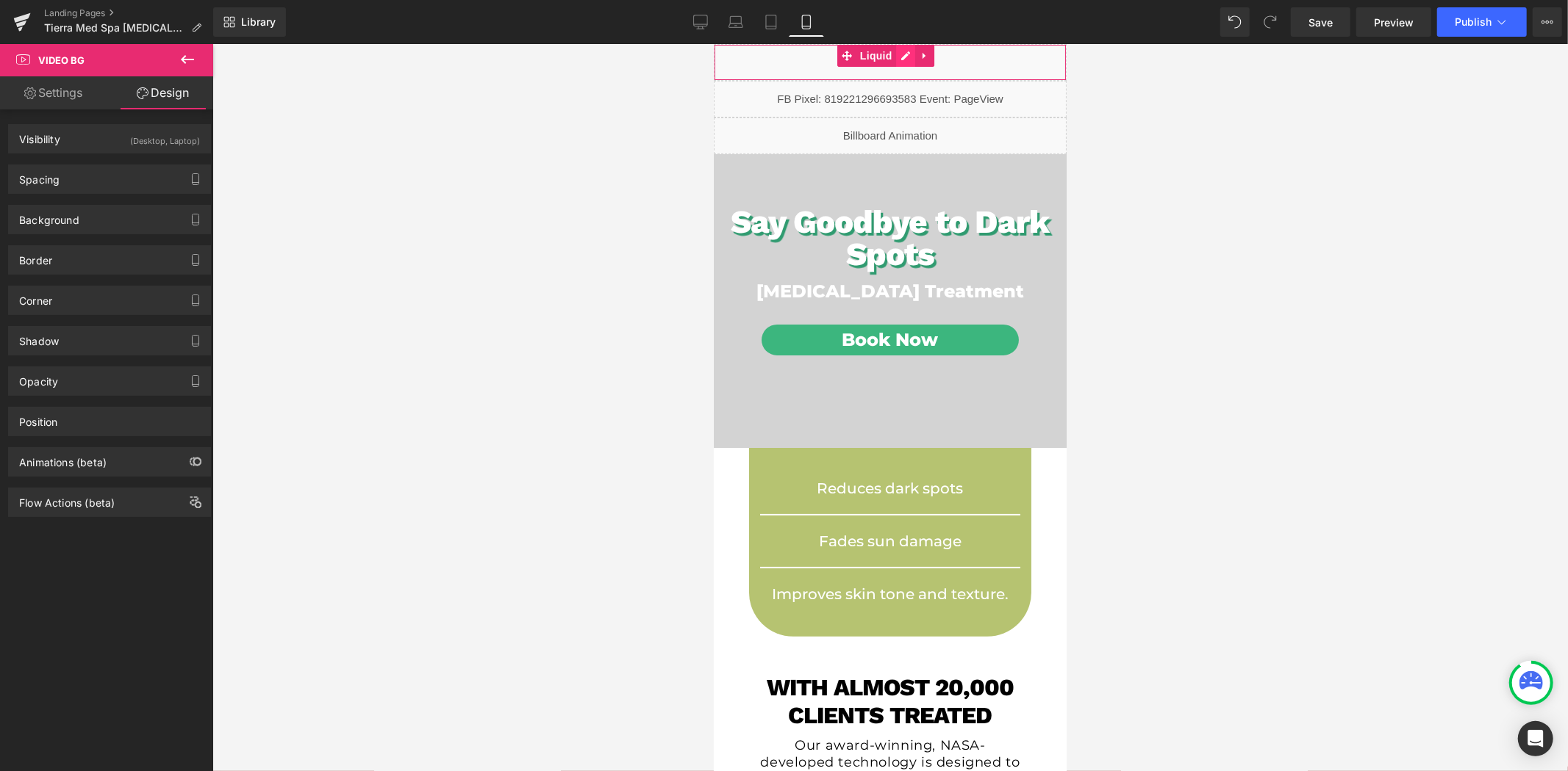
click at [910, 55] on div "Liquid" at bounding box center [889, 61] width 353 height 37
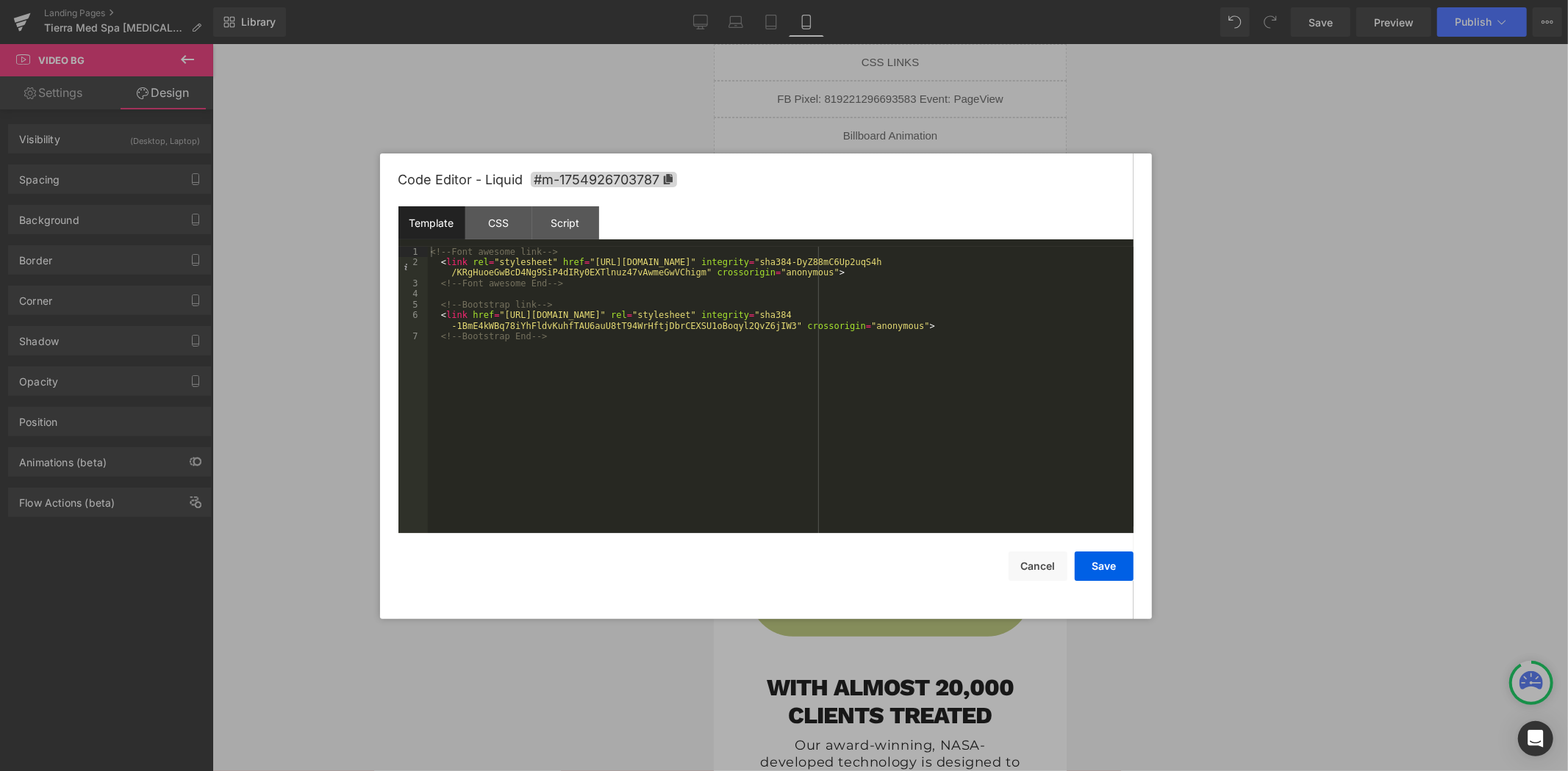
click at [1129, 115] on div at bounding box center [784, 386] width 1568 height 771
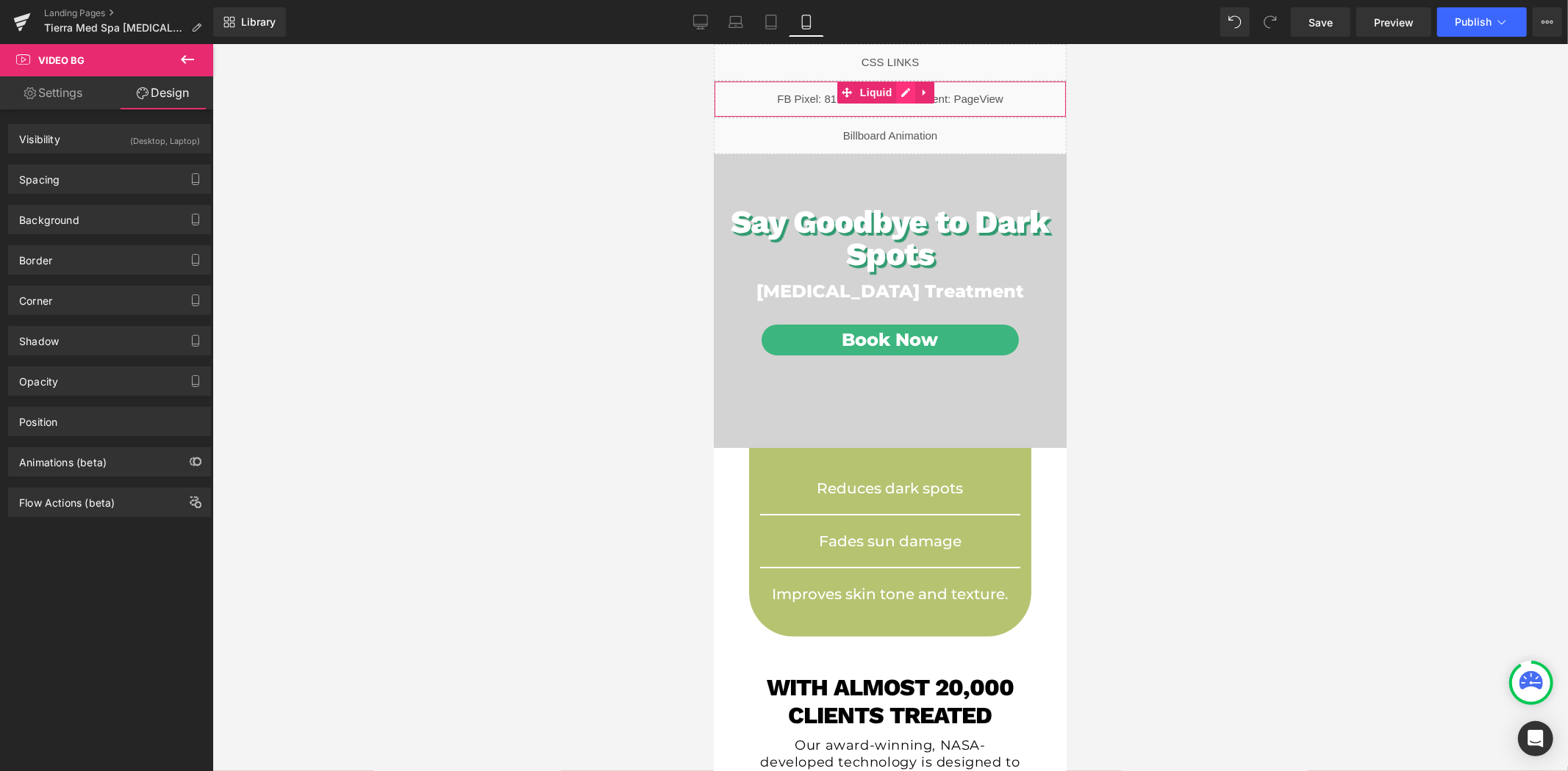
click at [903, 92] on div "Liquid" at bounding box center [889, 98] width 353 height 37
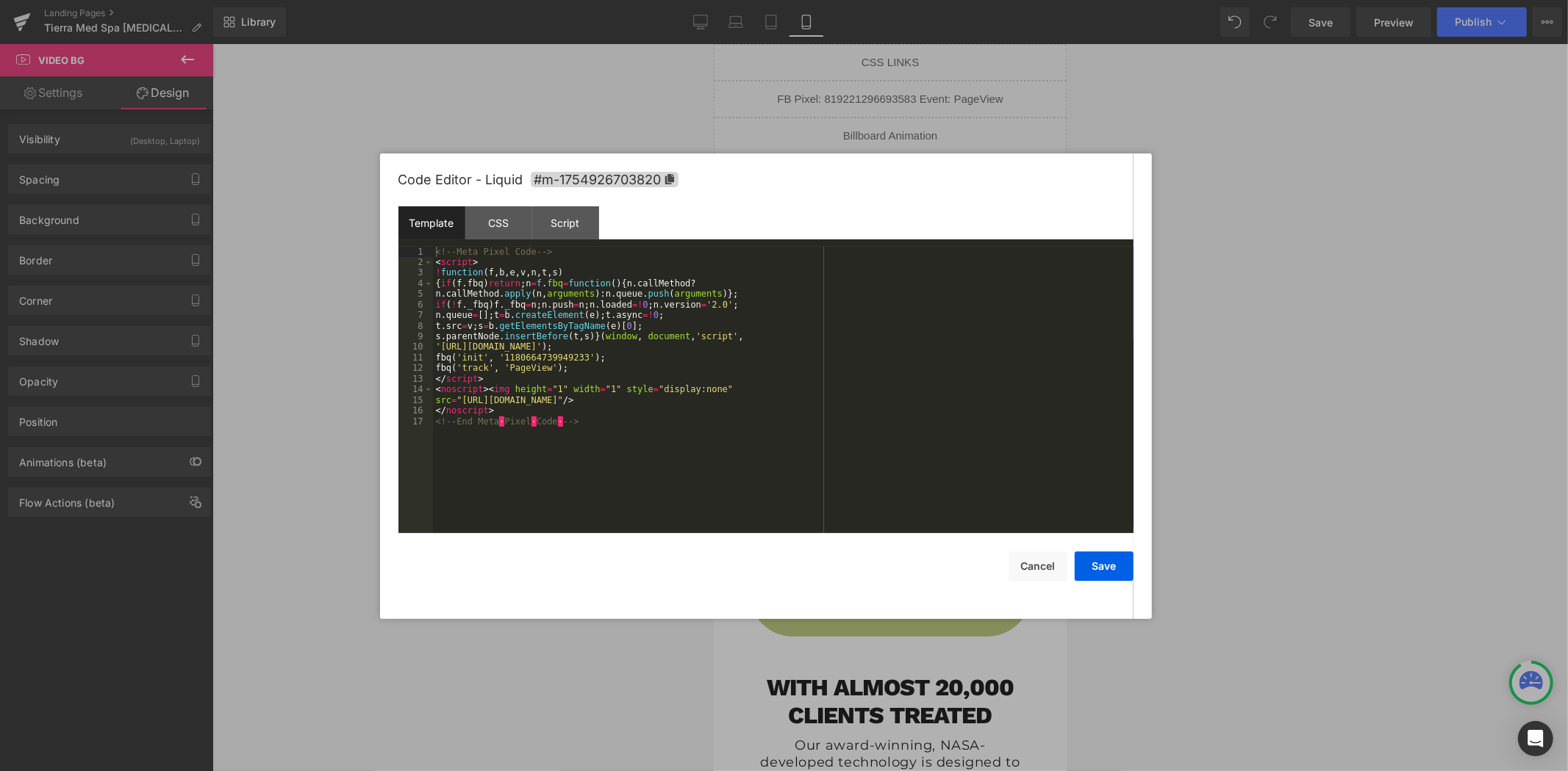
click at [1188, 132] on div at bounding box center [784, 386] width 1568 height 771
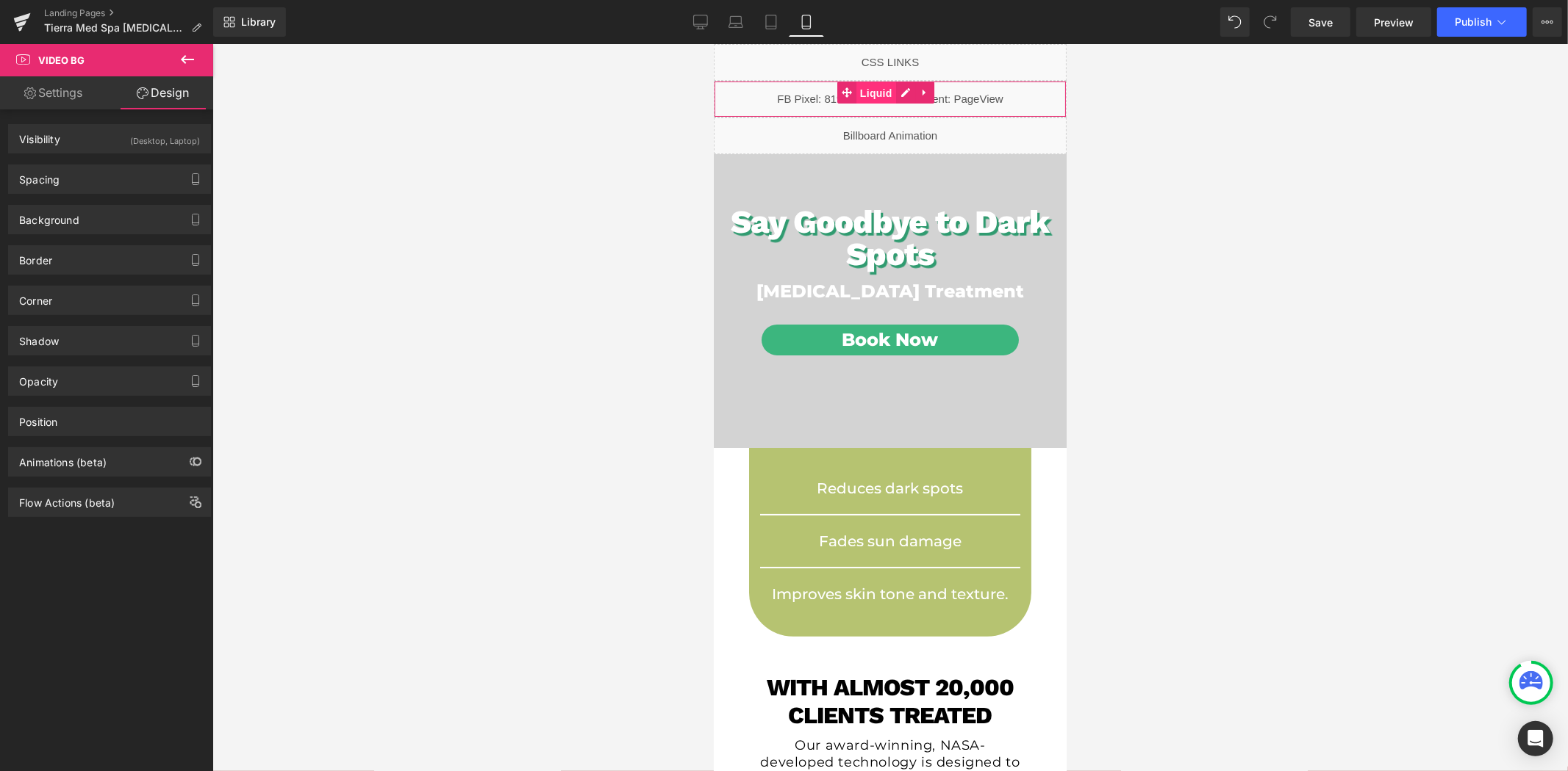
click at [875, 88] on span "Liquid" at bounding box center [875, 92] width 40 height 22
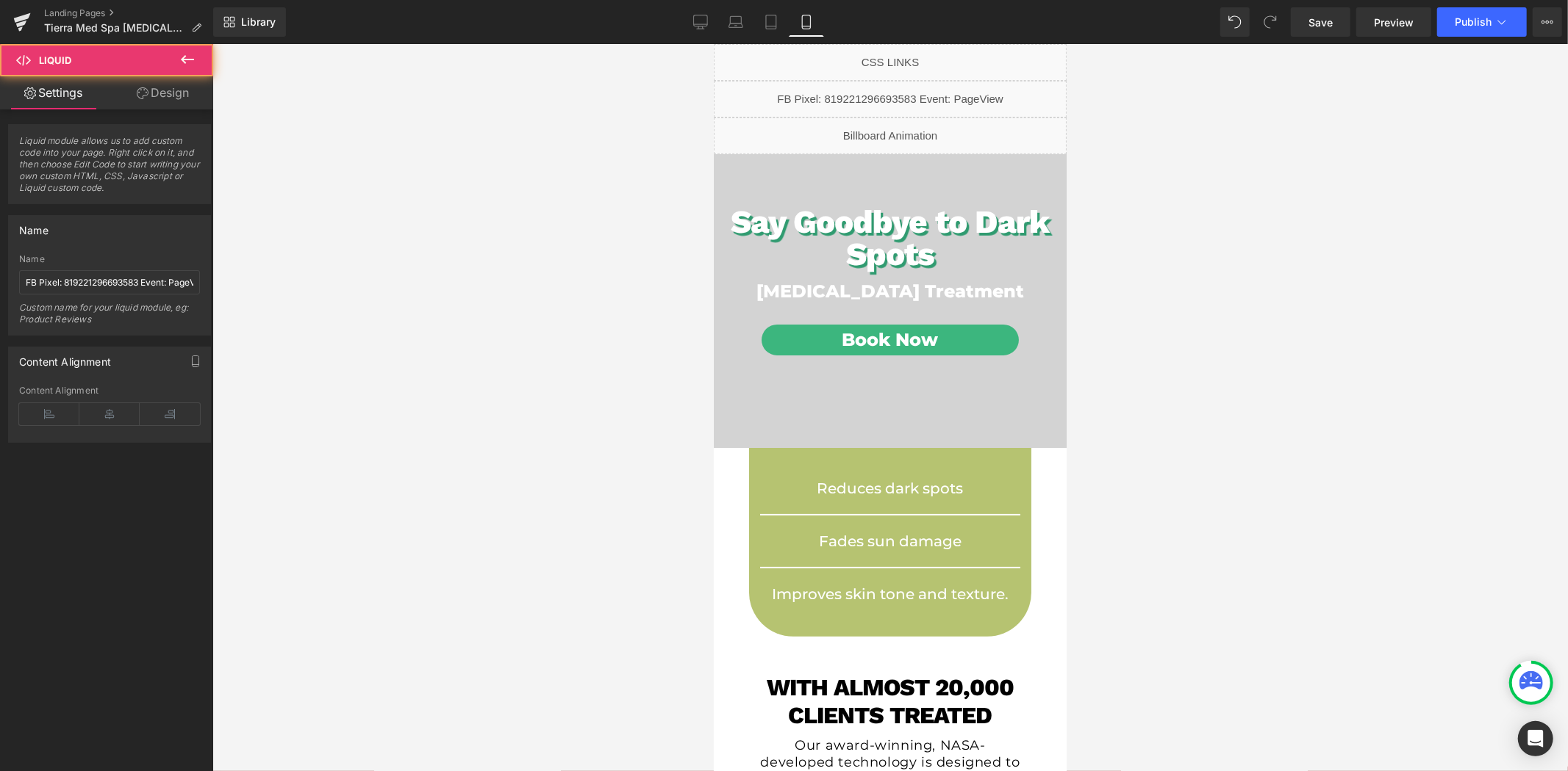
click at [170, 98] on link "Design" at bounding box center [163, 93] width 107 height 33
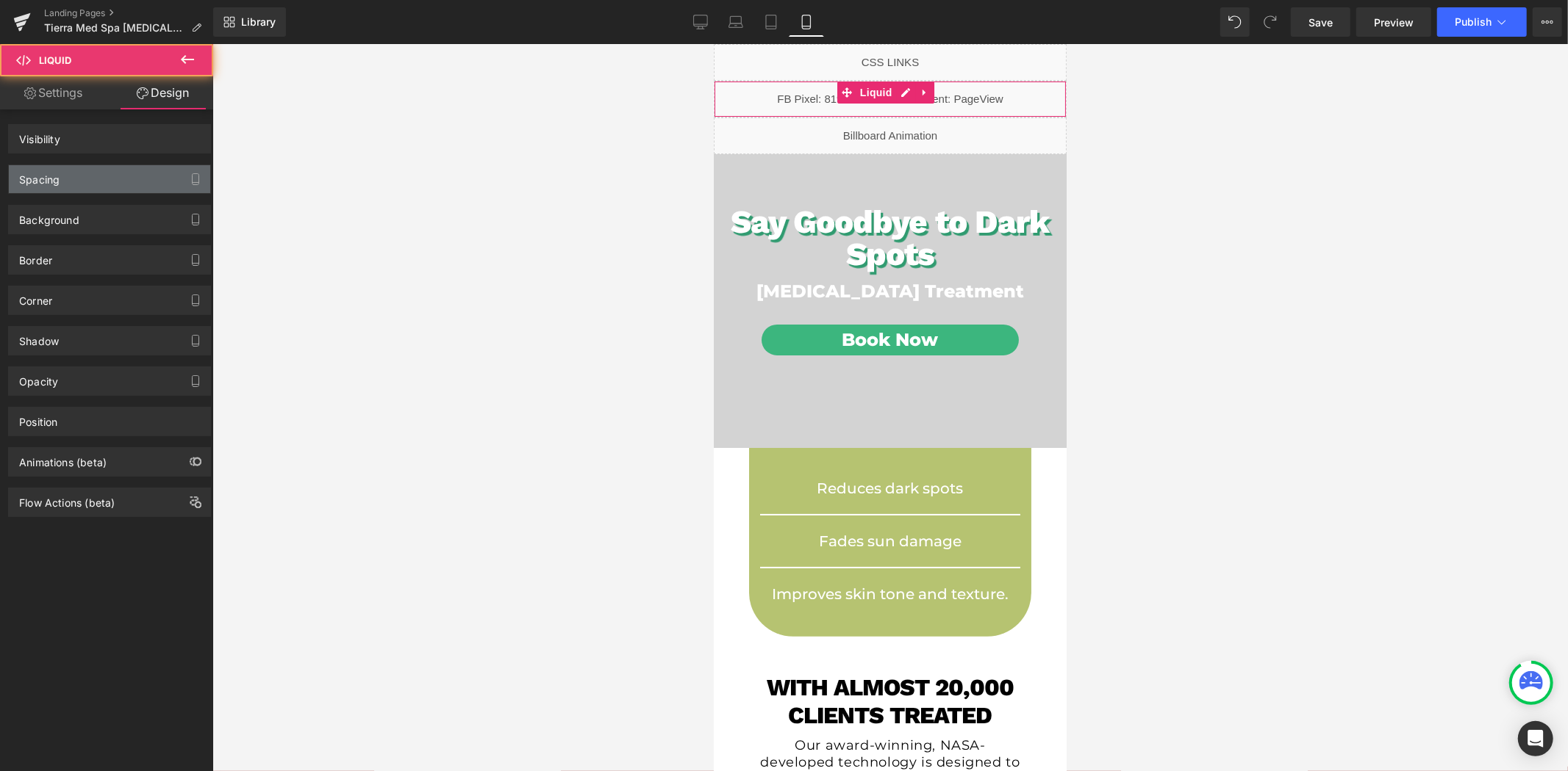
click at [89, 178] on div "Spacing" at bounding box center [109, 179] width 201 height 28
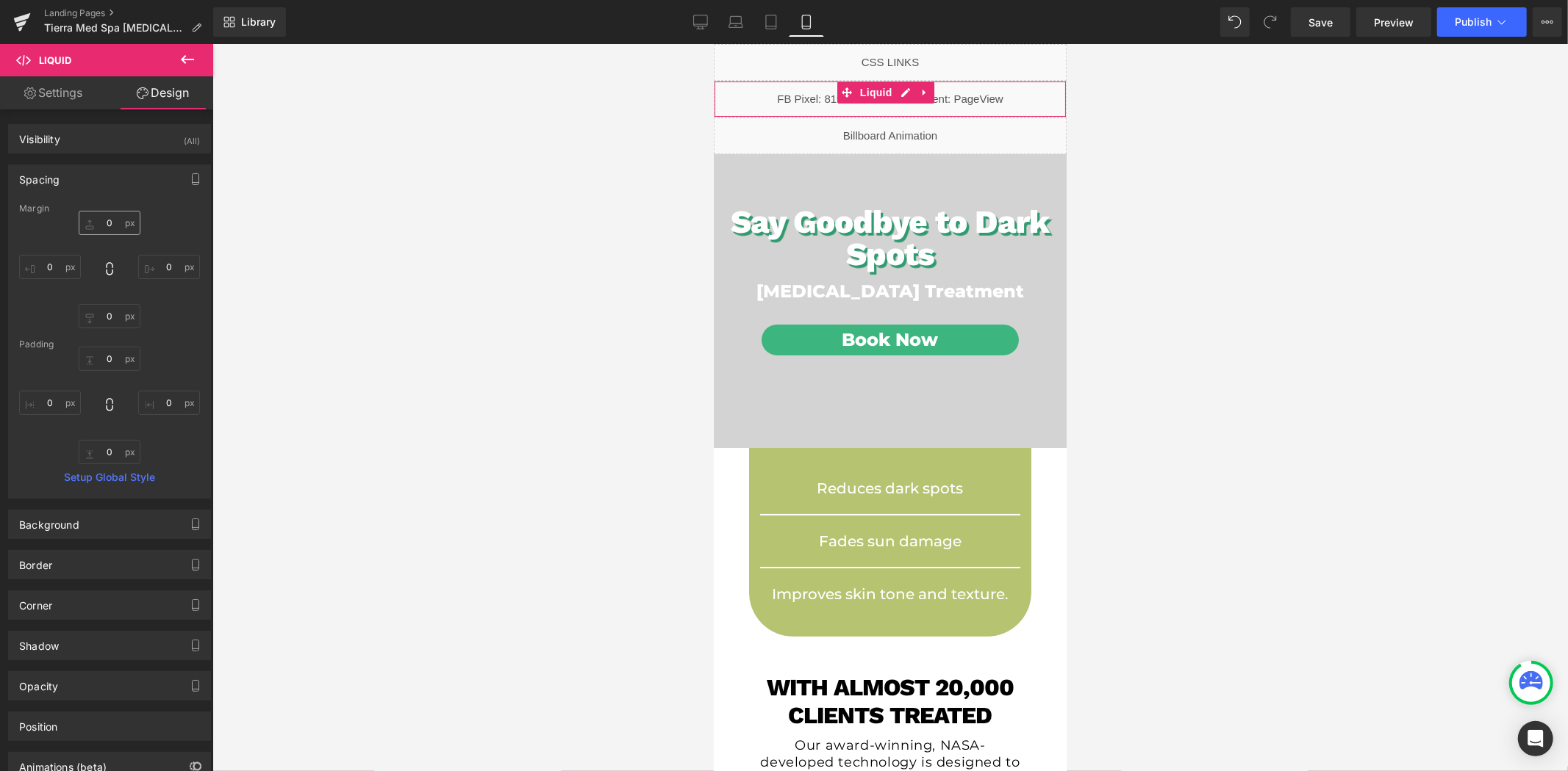
click at [107, 208] on div "Margin" at bounding box center [109, 208] width 181 height 10
click at [112, 216] on input "0" at bounding box center [109, 223] width 61 height 24
type input "100"
click at [881, 162] on span "Video Bg" at bounding box center [882, 164] width 53 height 22
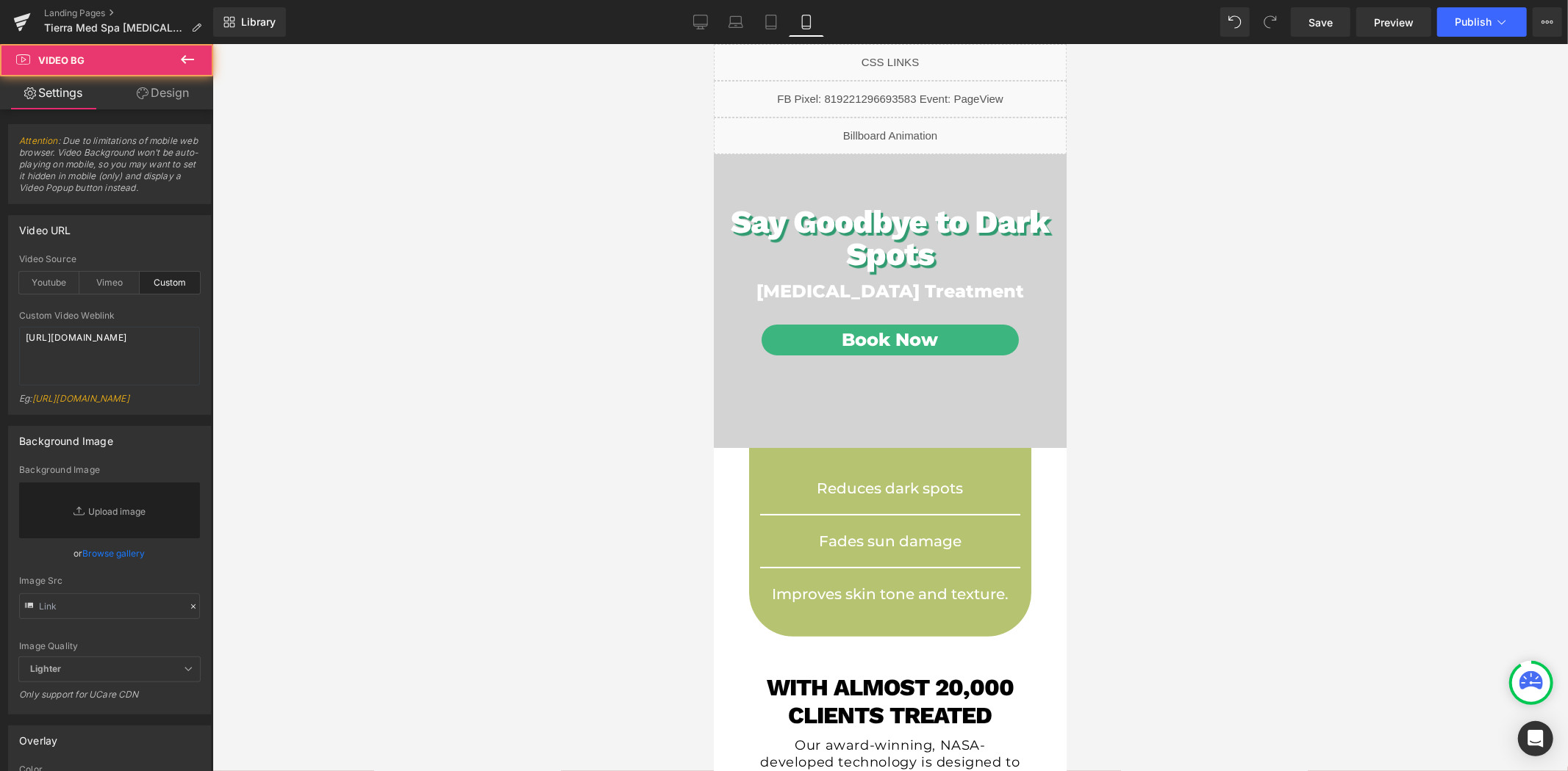
click at [160, 91] on link "Design" at bounding box center [163, 93] width 107 height 33
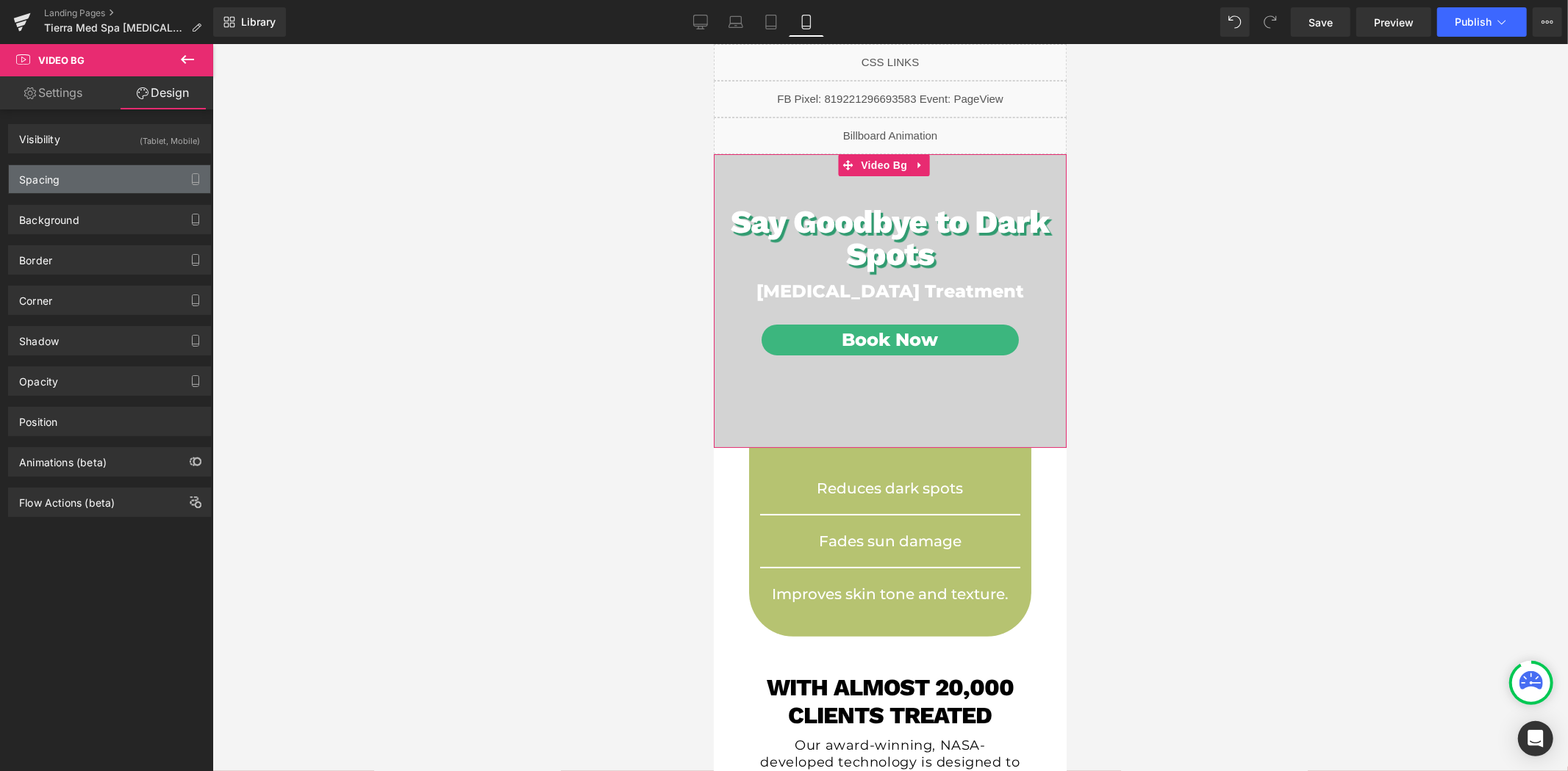
click at [113, 187] on div "Spacing" at bounding box center [109, 179] width 201 height 28
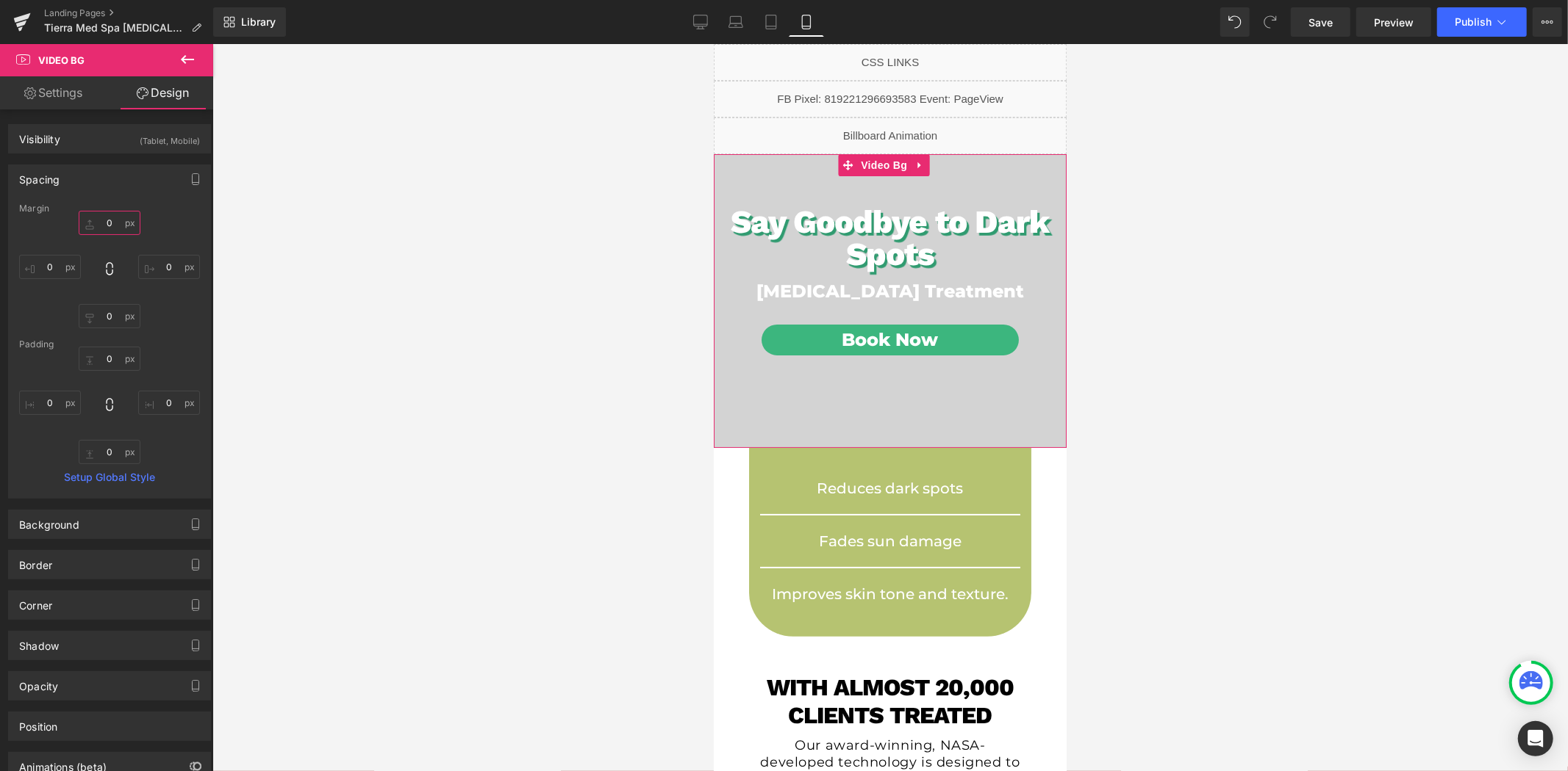
click at [105, 223] on input "0" at bounding box center [109, 223] width 61 height 24
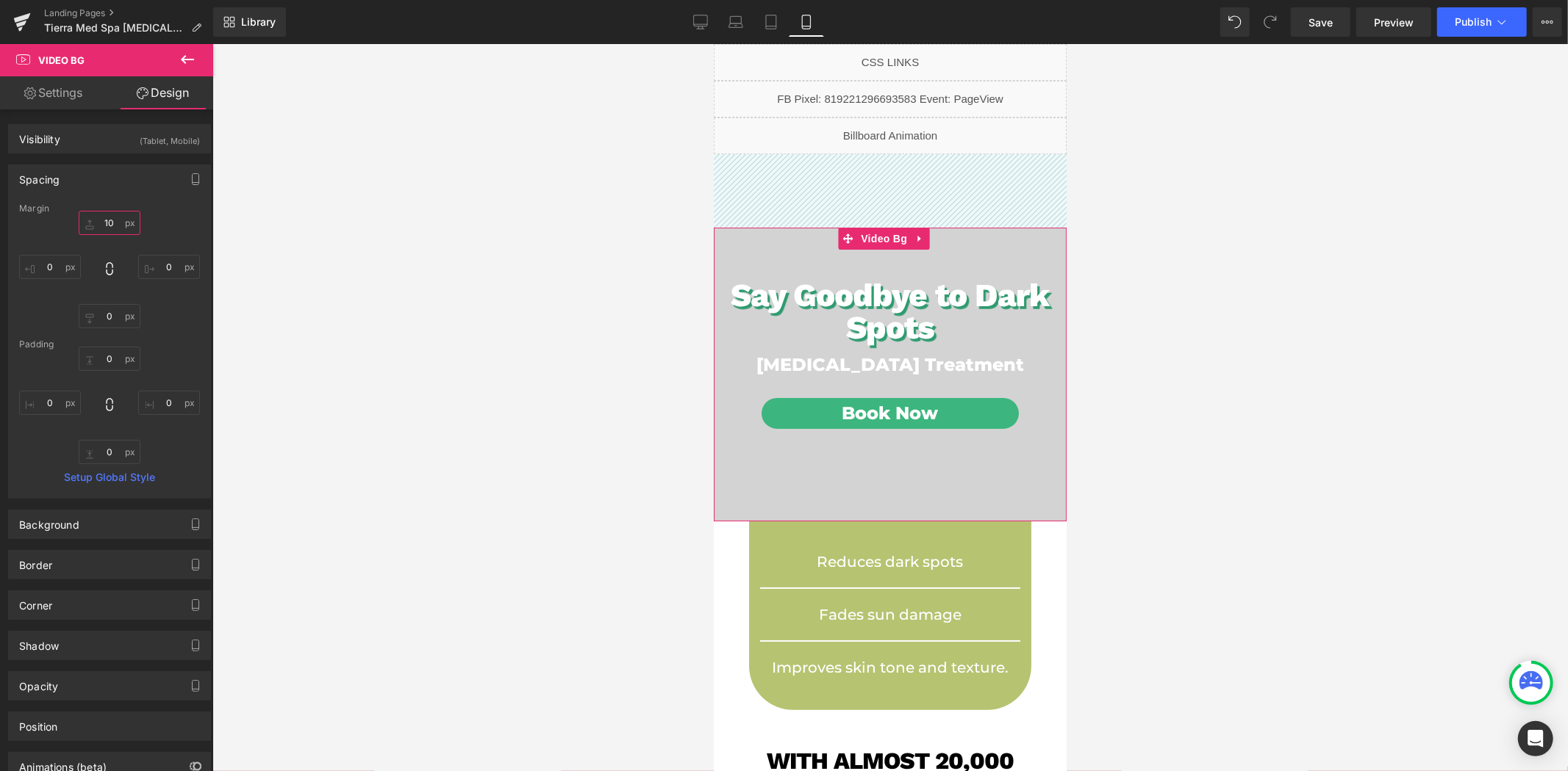
type input "1"
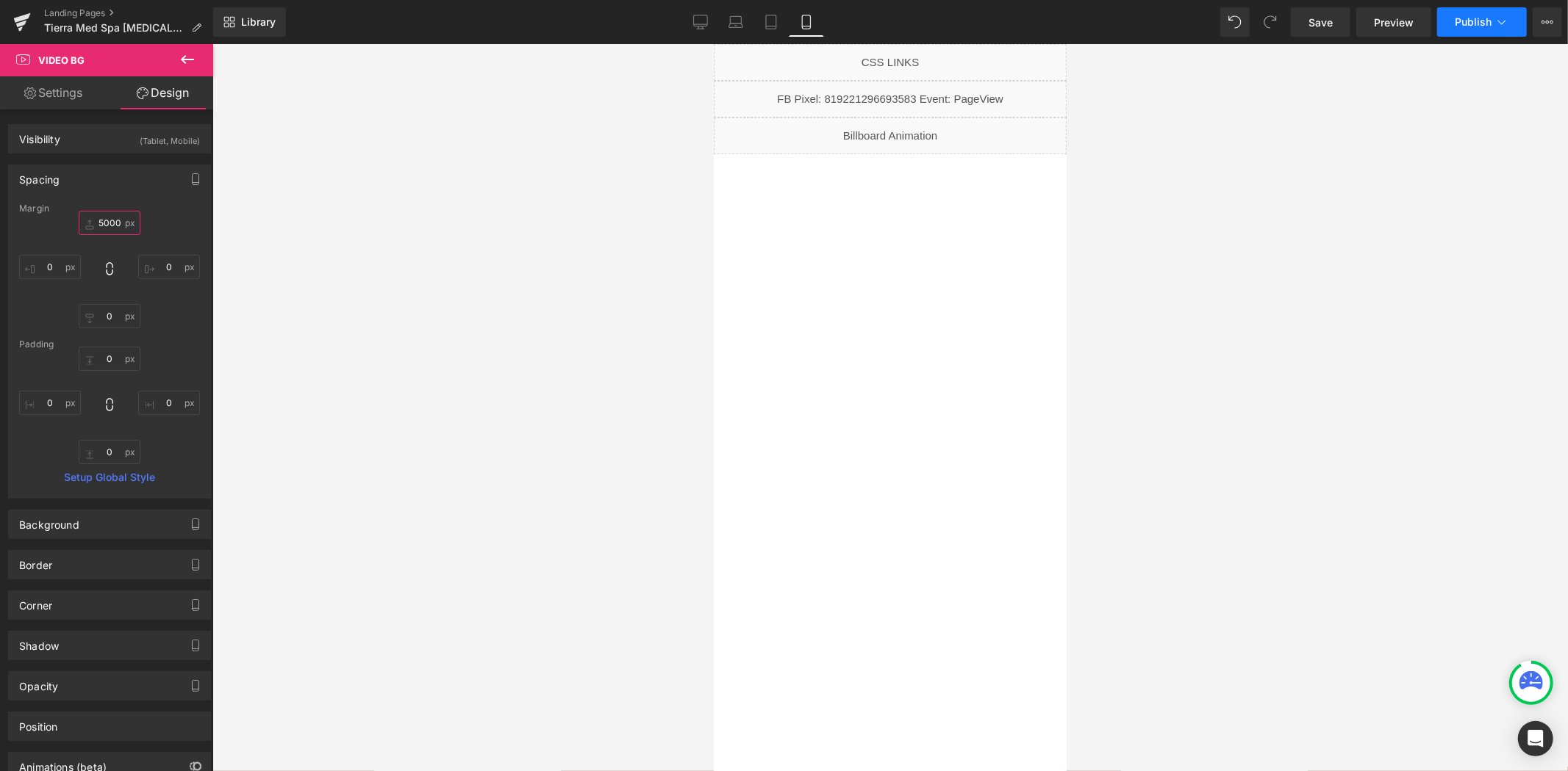
type input "5000"
click at [1466, 30] on button "Publish" at bounding box center [1481, 22] width 89 height 30
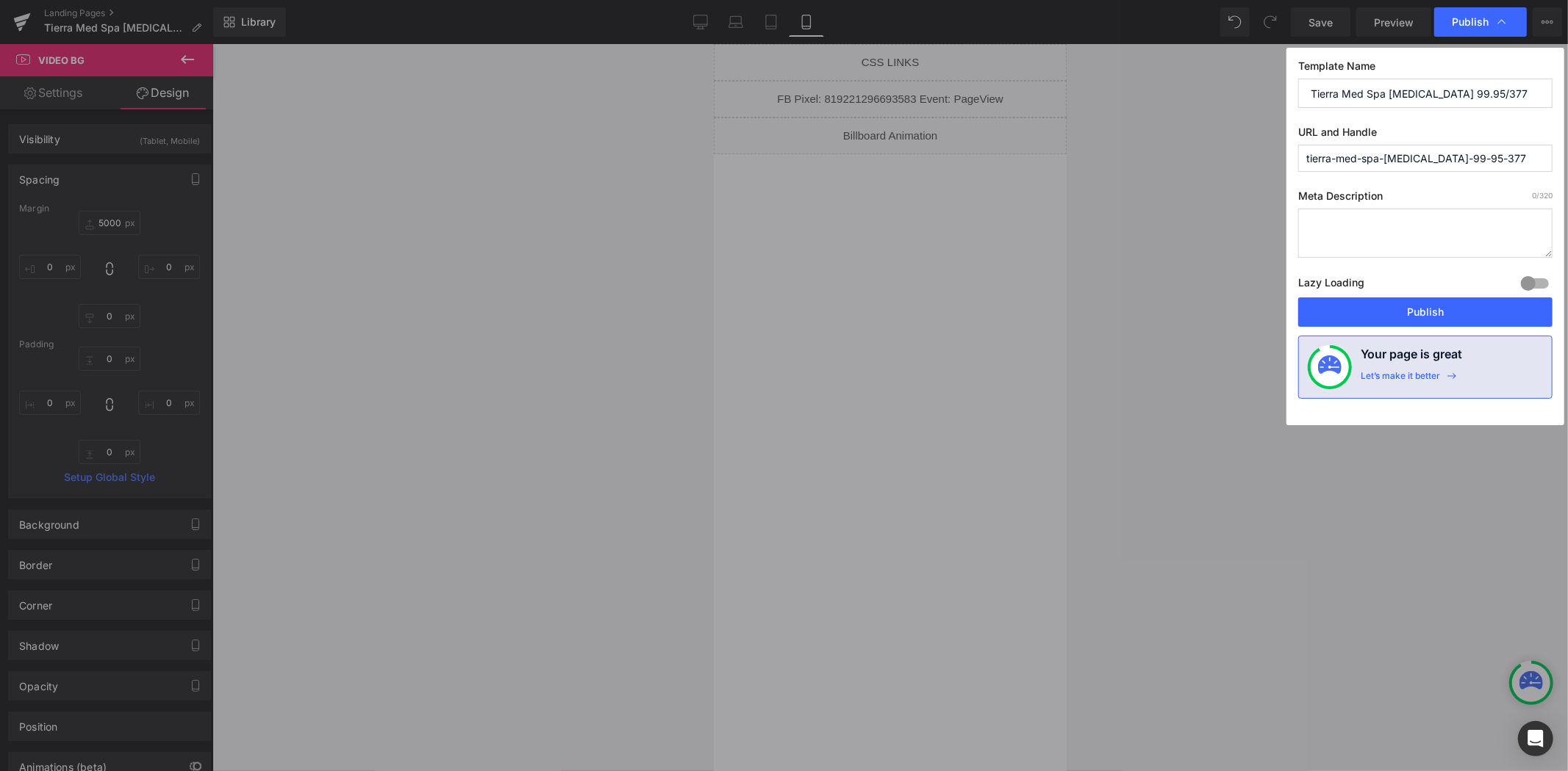
click at [1351, 312] on button "Publish" at bounding box center [1425, 312] width 255 height 30
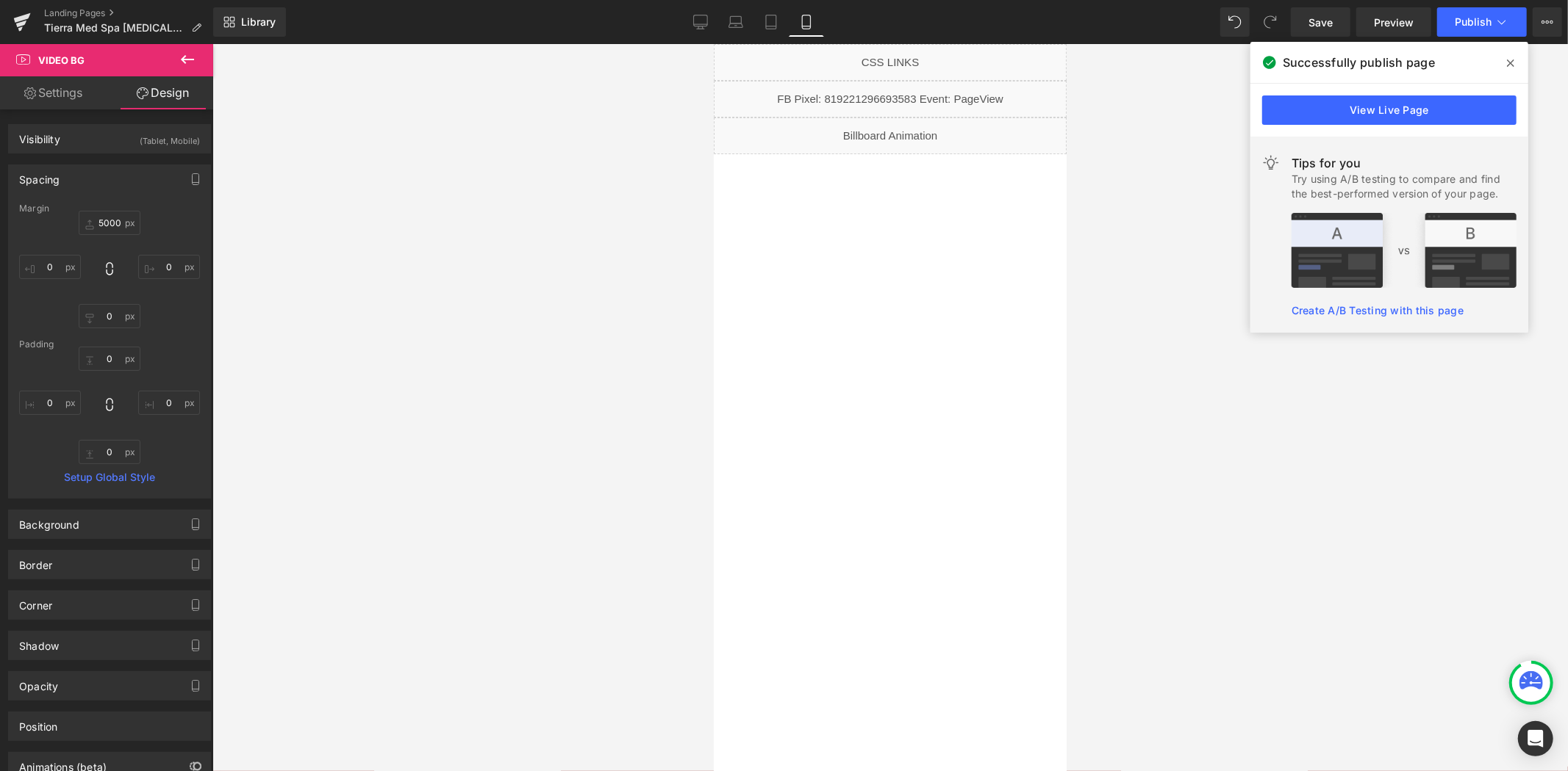
click at [902, 126] on div "Liquid" at bounding box center [889, 135] width 353 height 37
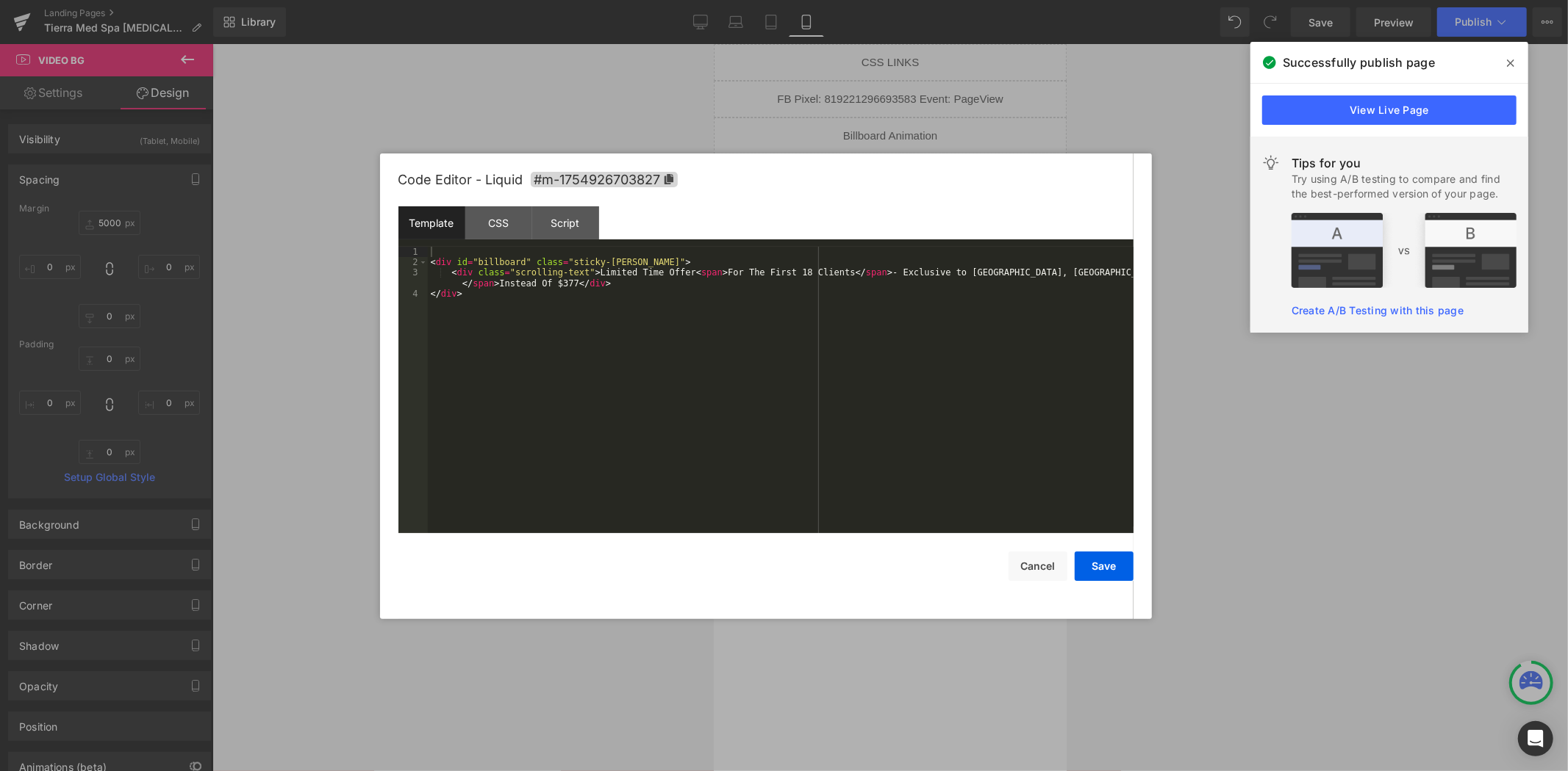
click at [901, 128] on div at bounding box center [784, 386] width 1568 height 771
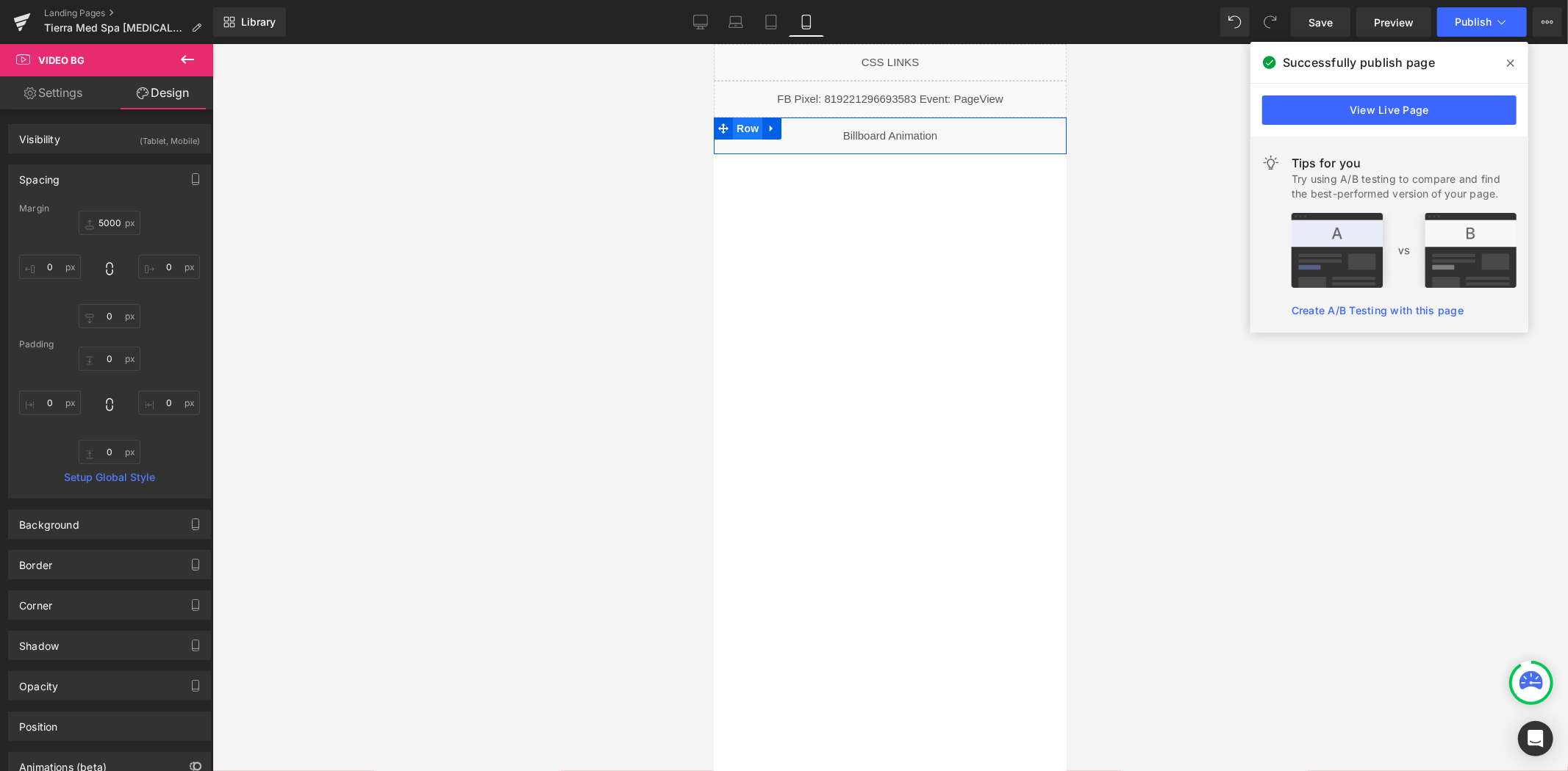
click at [733, 130] on span "Row" at bounding box center [746, 127] width 30 height 22
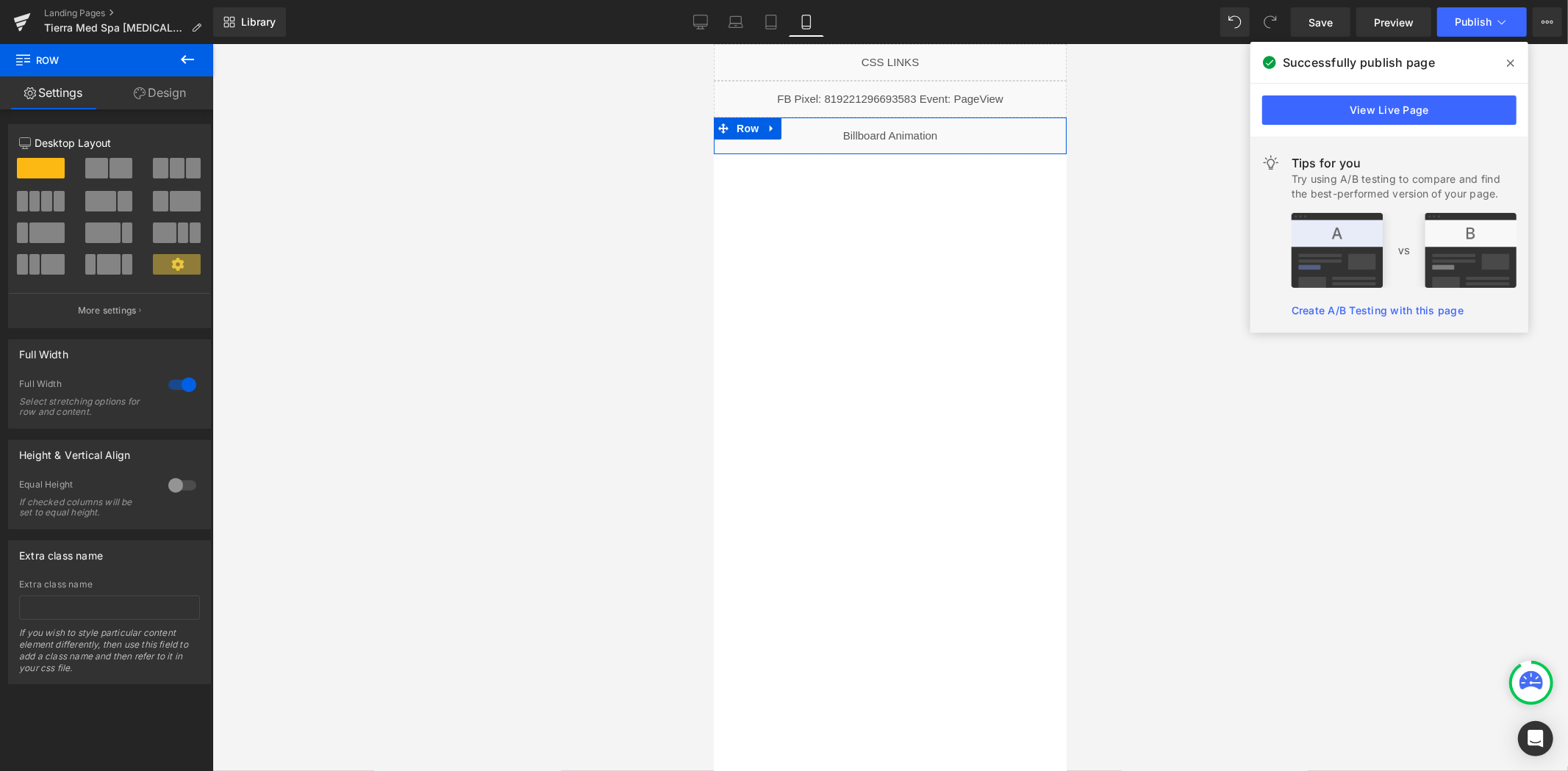
click at [156, 100] on link "Design" at bounding box center [160, 93] width 107 height 33
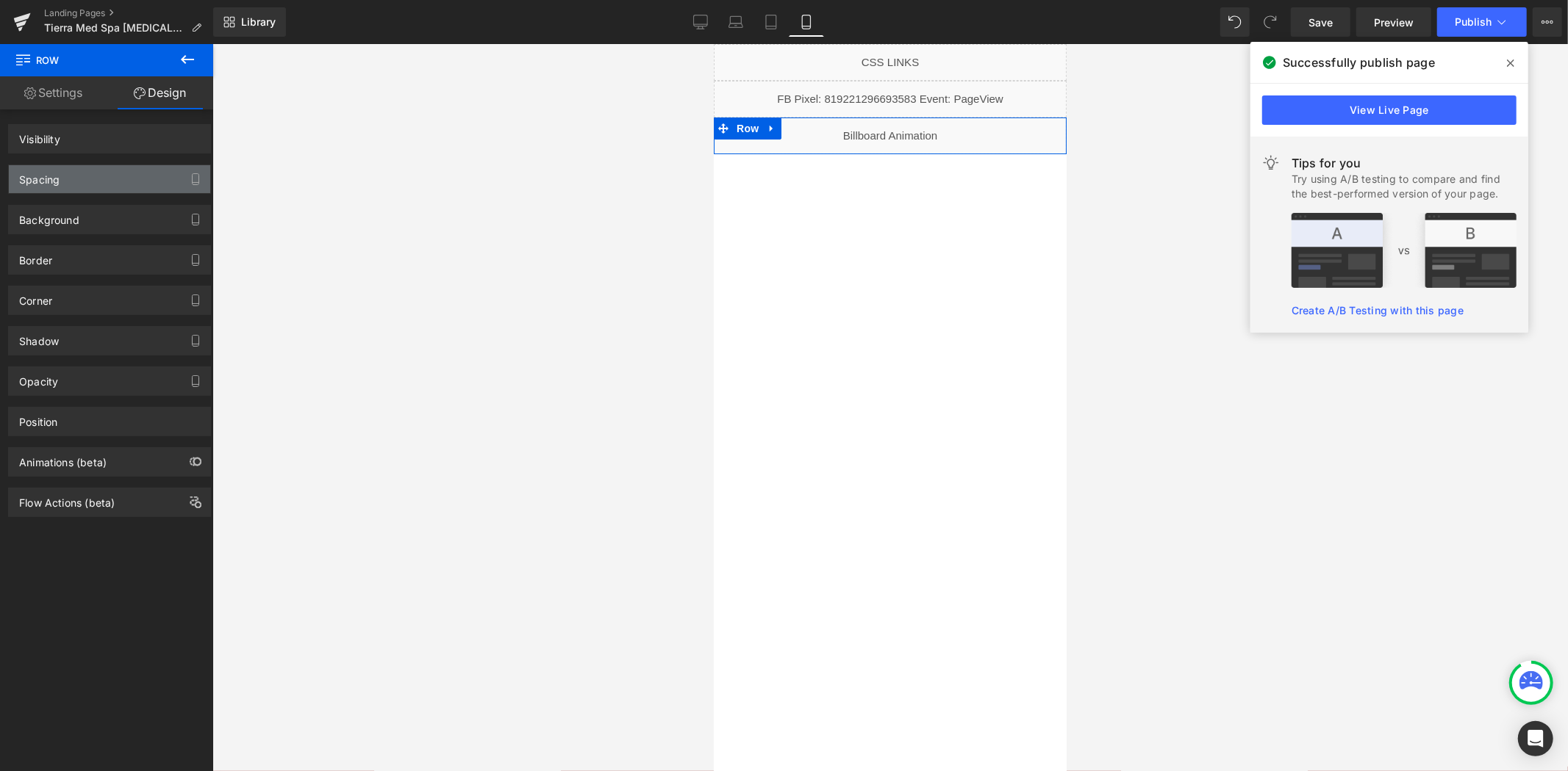
click at [98, 174] on div "Spacing" at bounding box center [109, 179] width 201 height 28
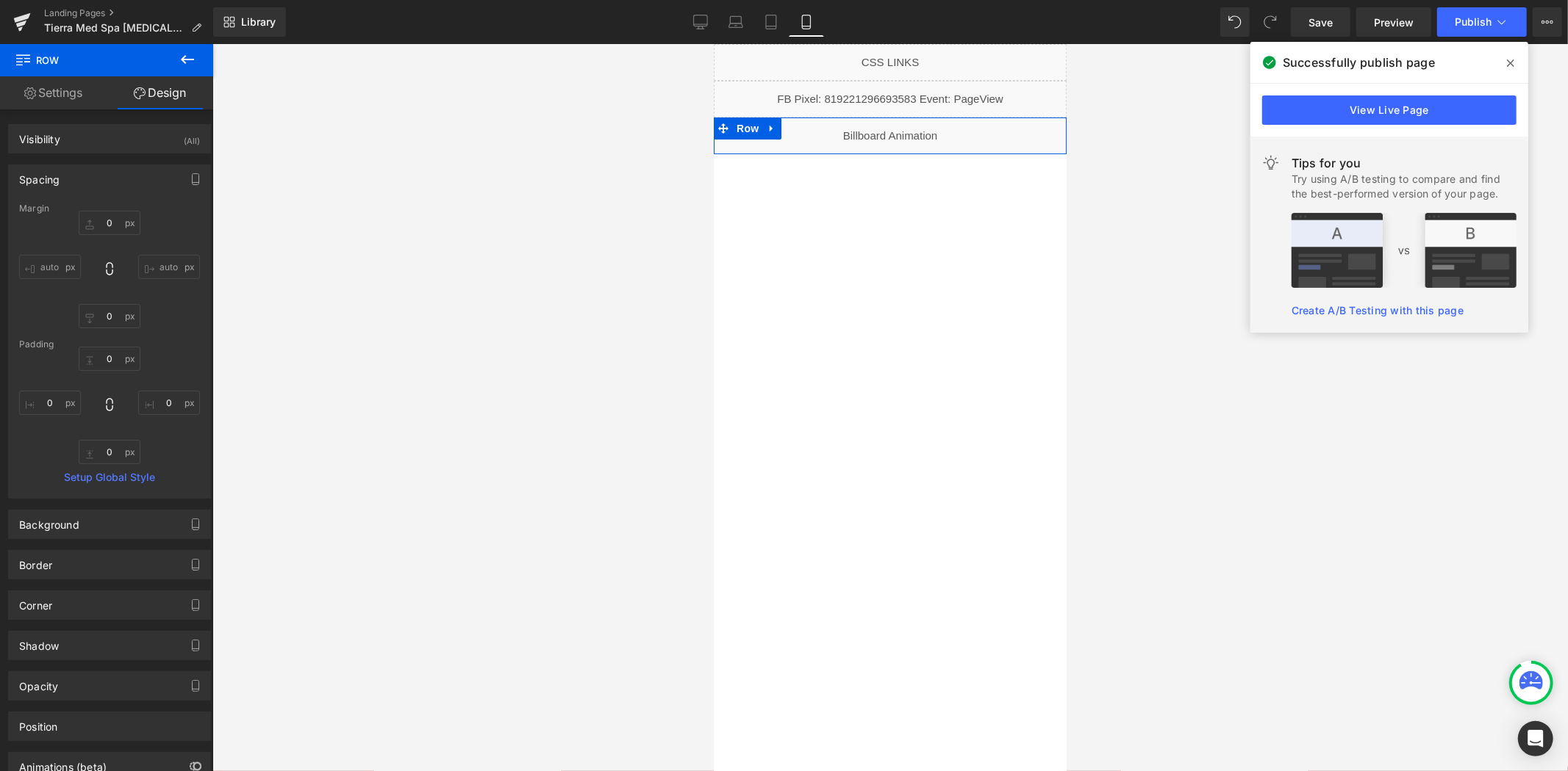
type input "0"
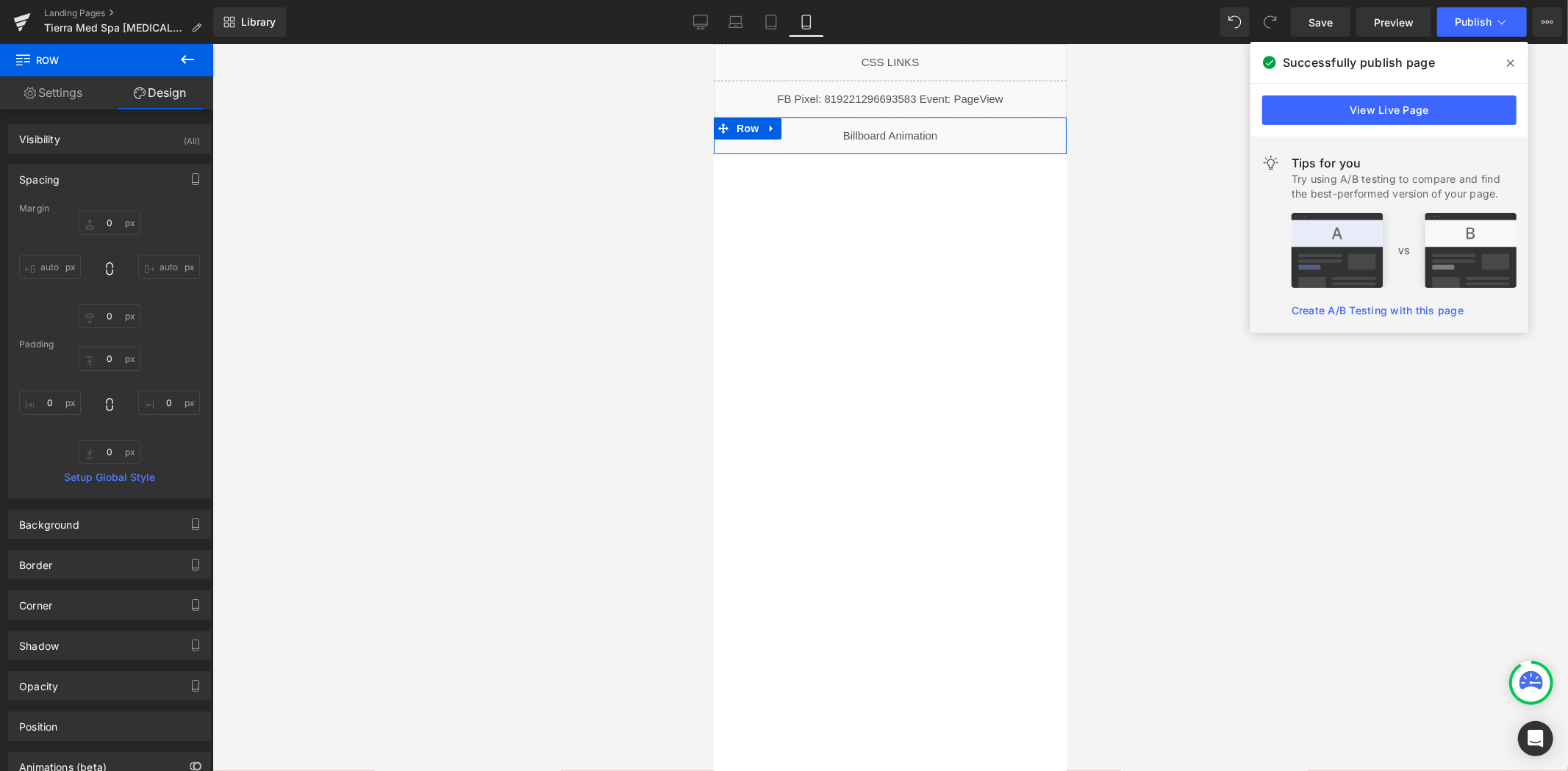
type input "0"
click at [120, 221] on input "0" at bounding box center [109, 223] width 61 height 24
type input "17-"
type input "-"
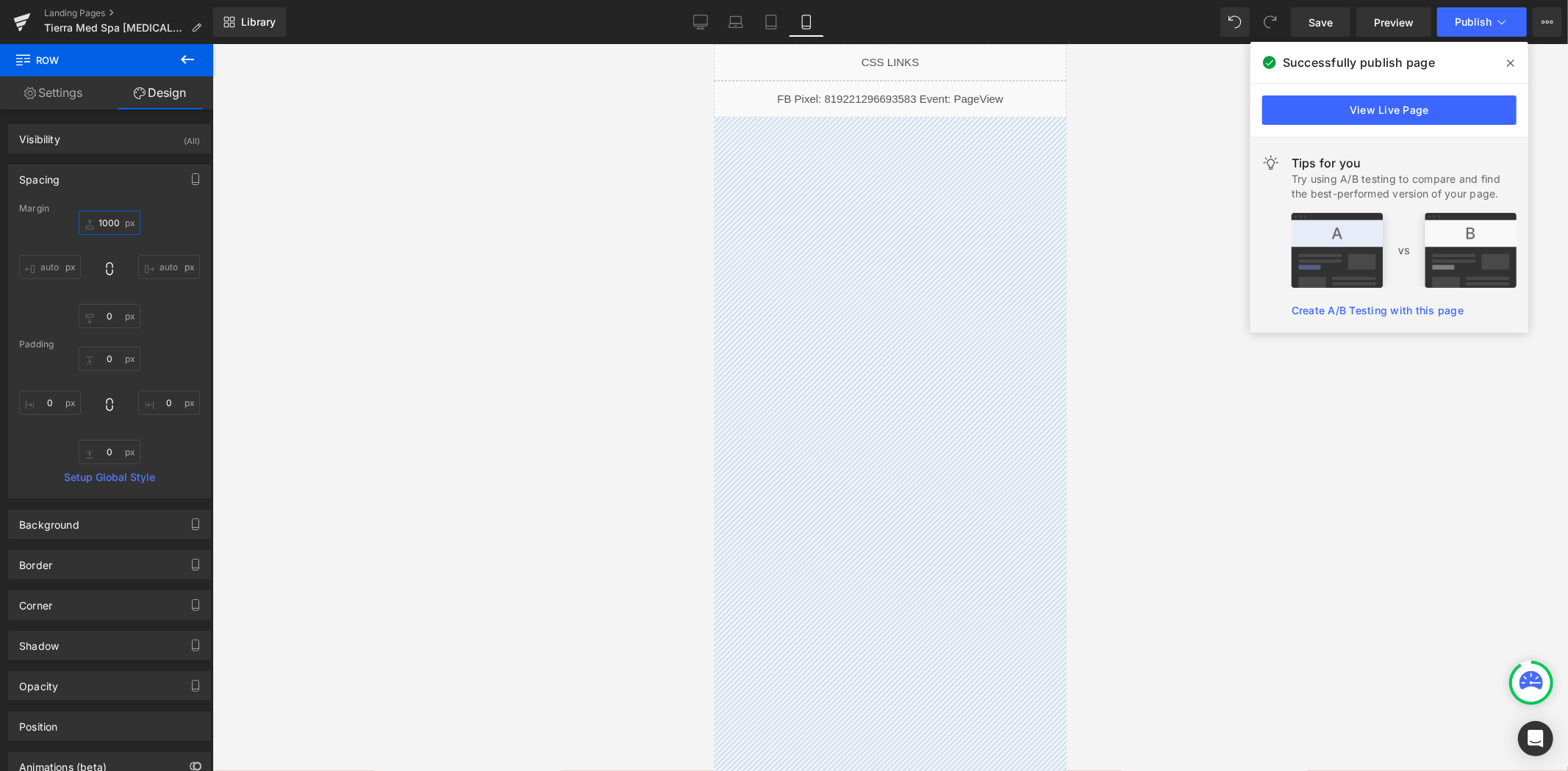
type input "100"
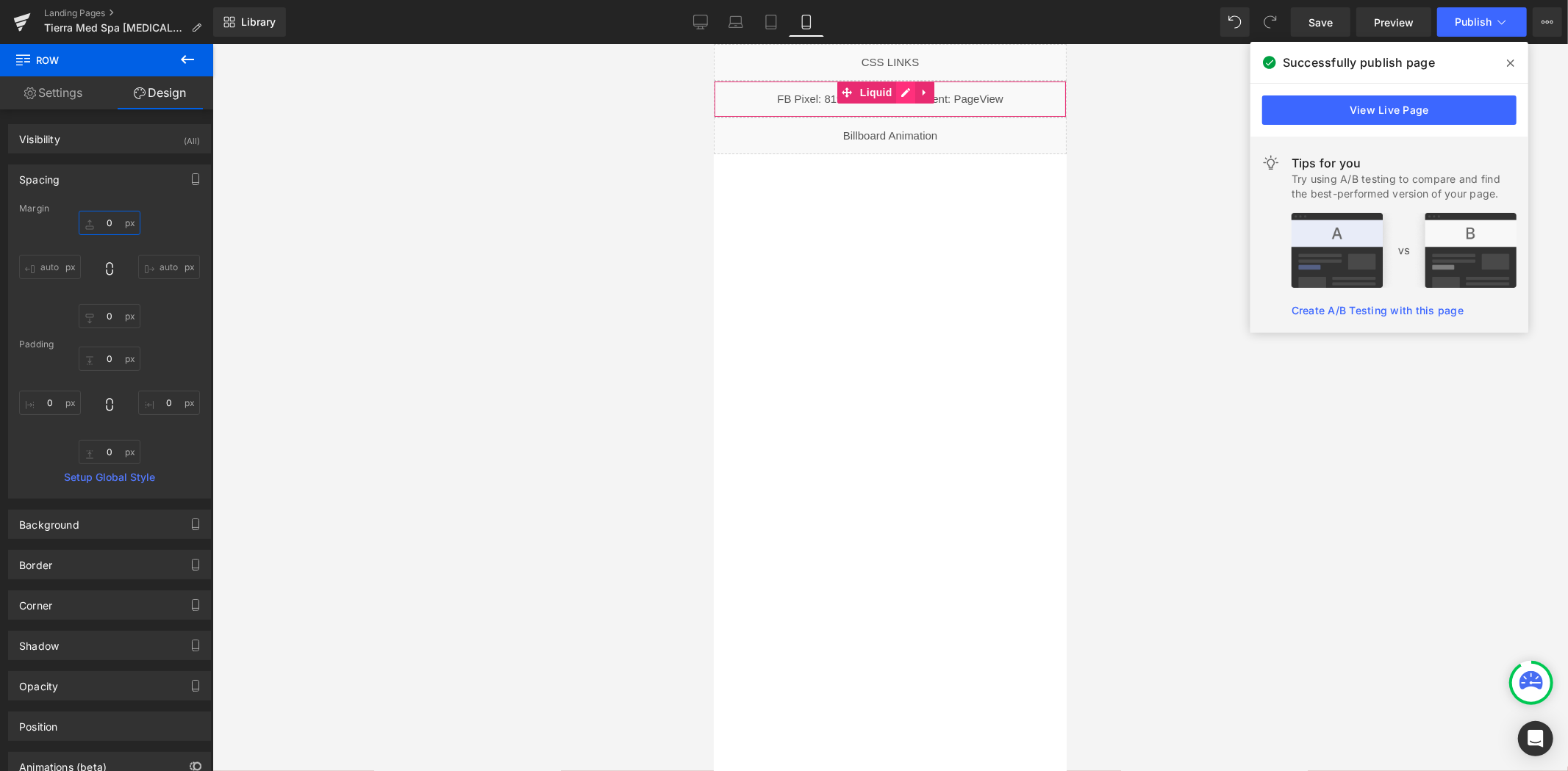
click at [907, 92] on div "Liquid" at bounding box center [889, 98] width 353 height 37
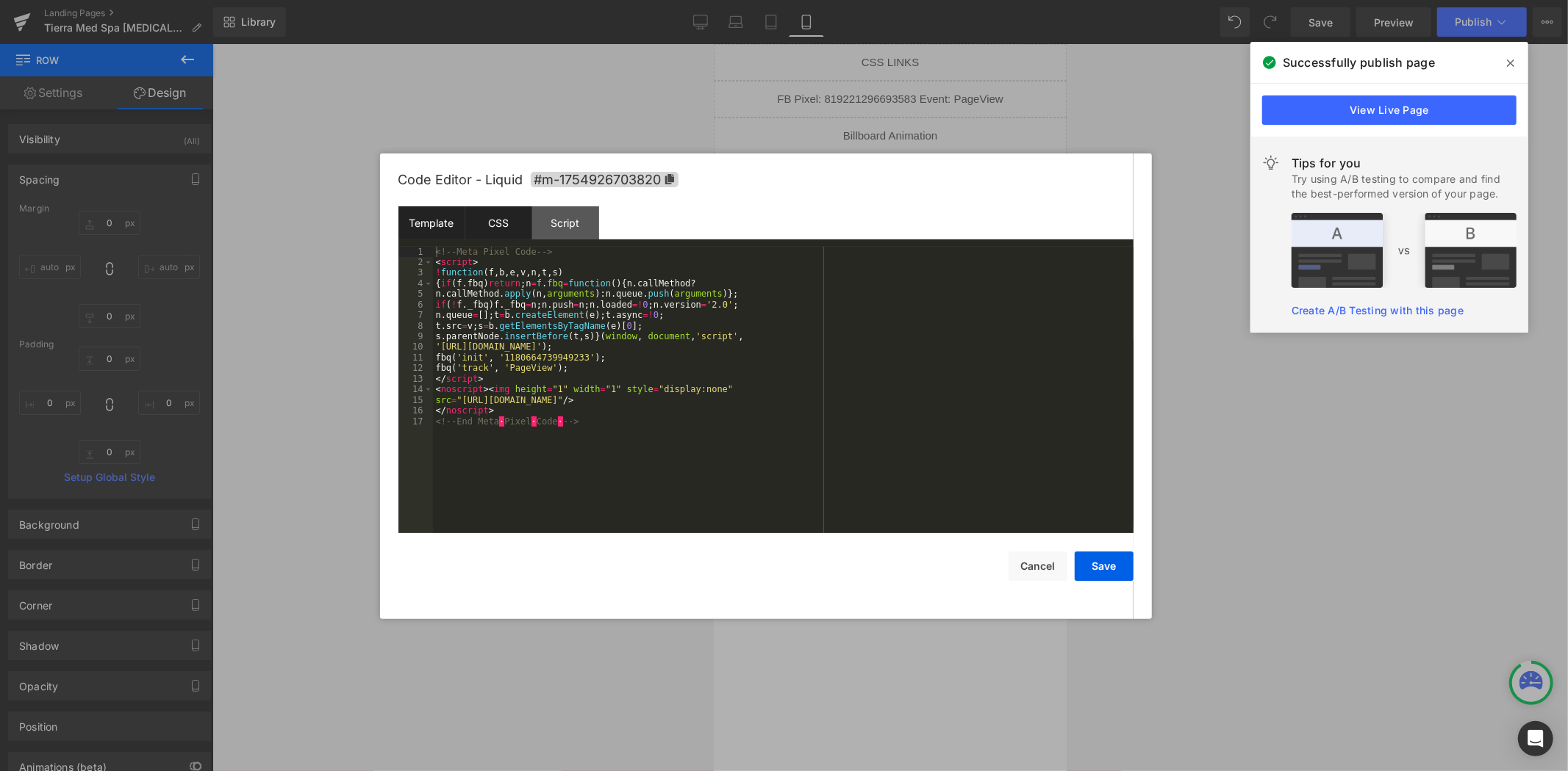
click at [511, 228] on div "CSS" at bounding box center [499, 223] width 67 height 33
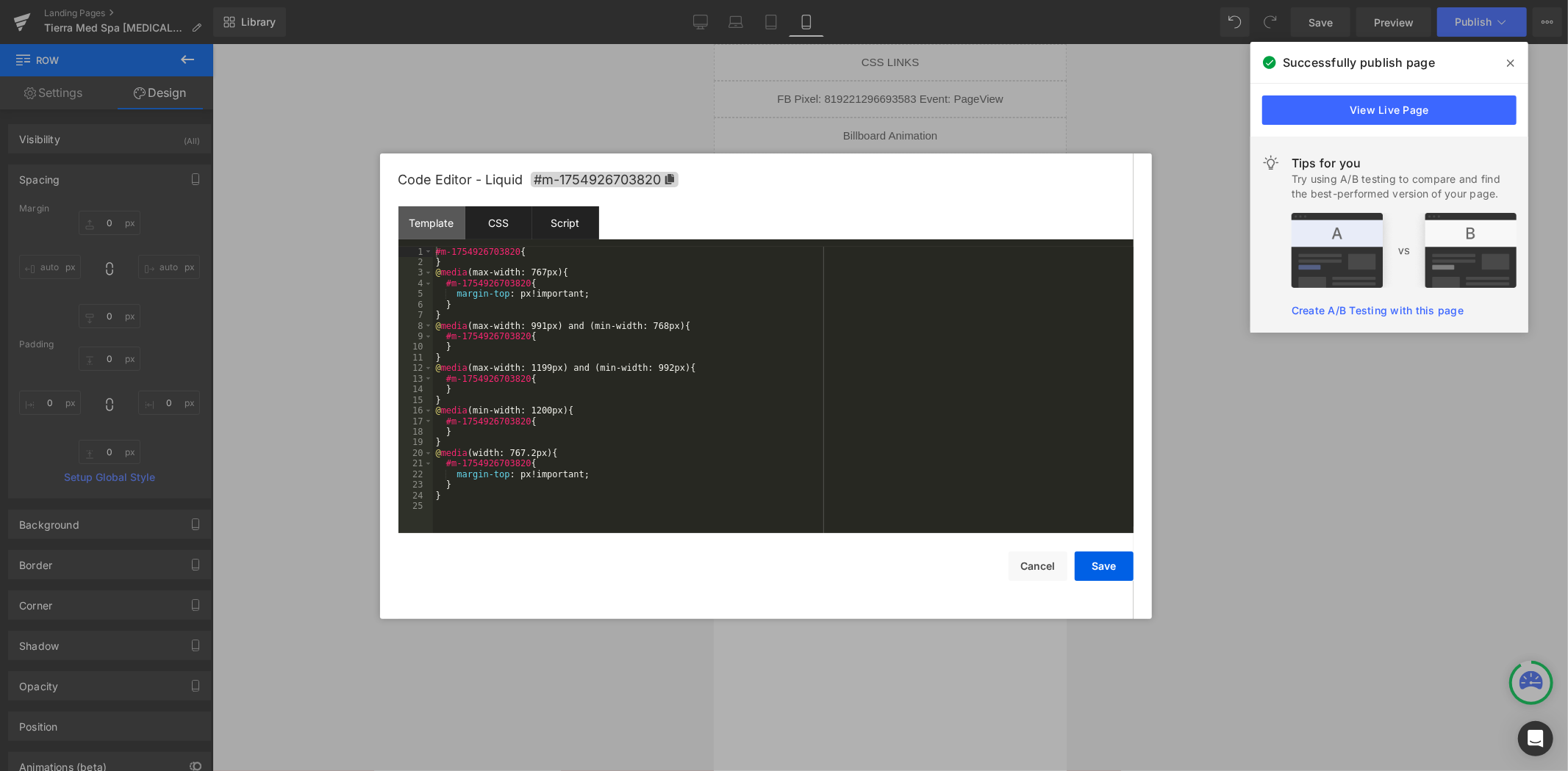
click at [562, 224] on div "Script" at bounding box center [565, 223] width 67 height 33
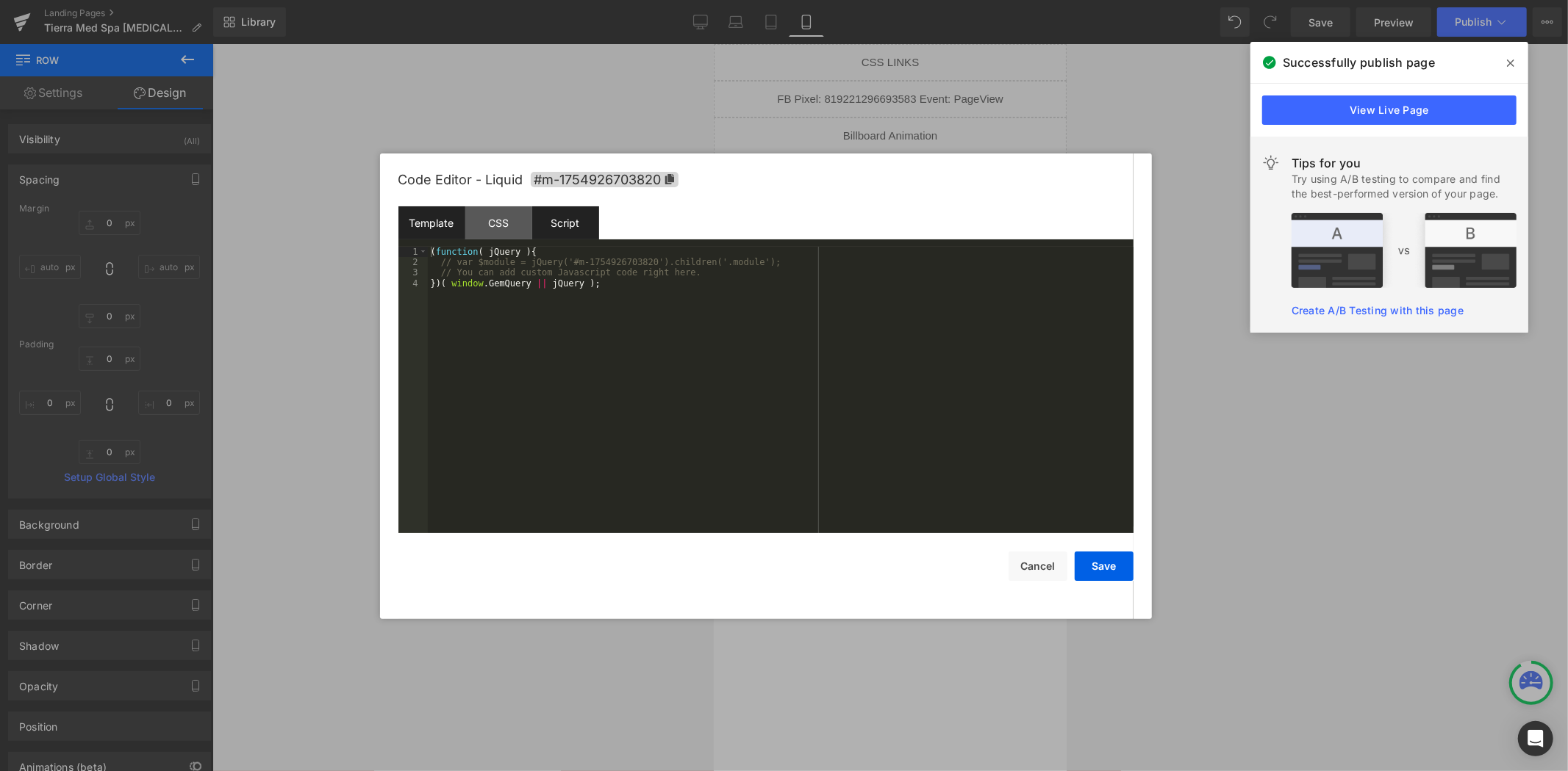
click at [425, 226] on div "Template" at bounding box center [432, 223] width 67 height 33
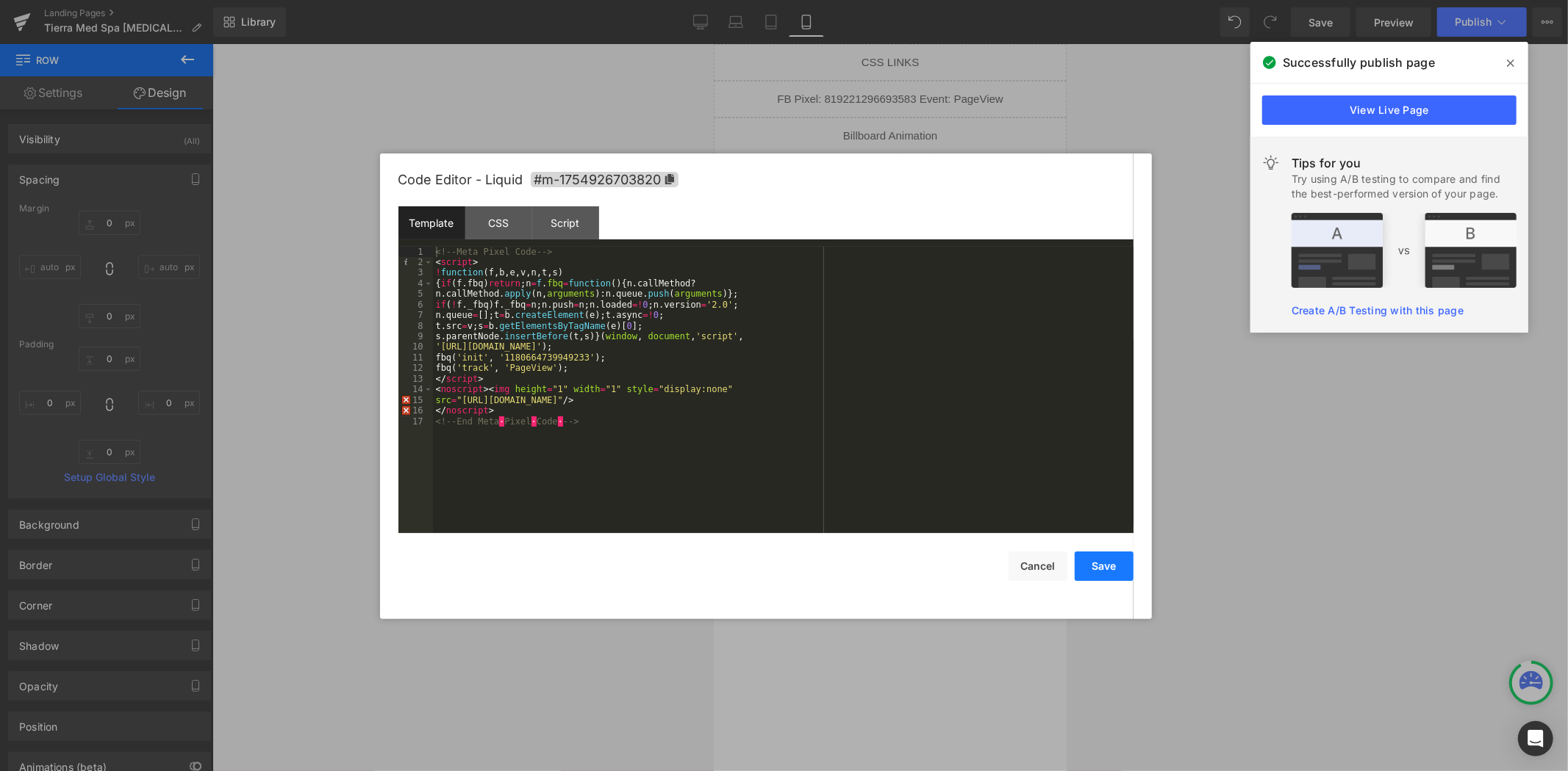
click at [1097, 566] on button "Save" at bounding box center [1104, 566] width 59 height 30
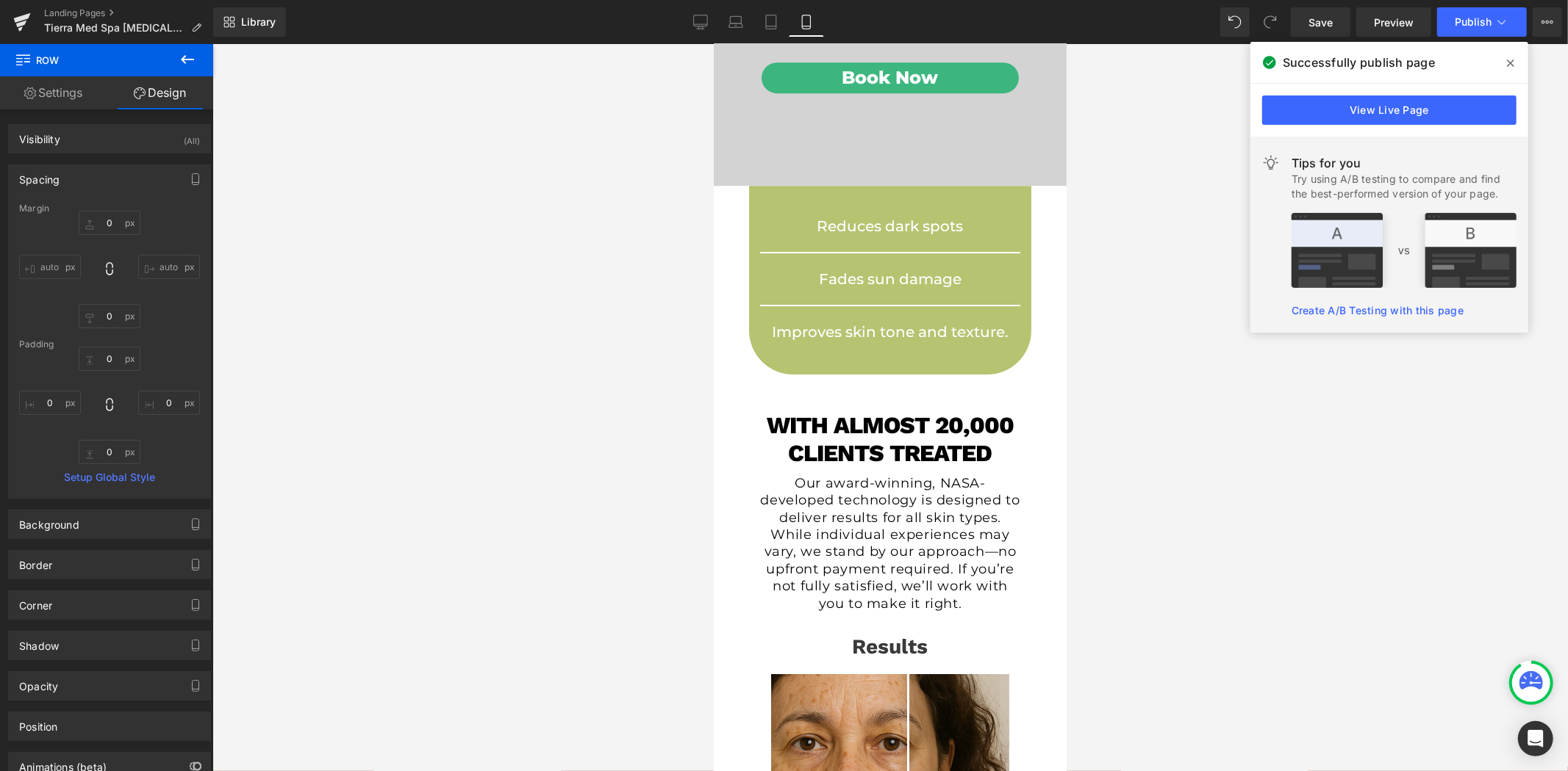
scroll to position [3673, 0]
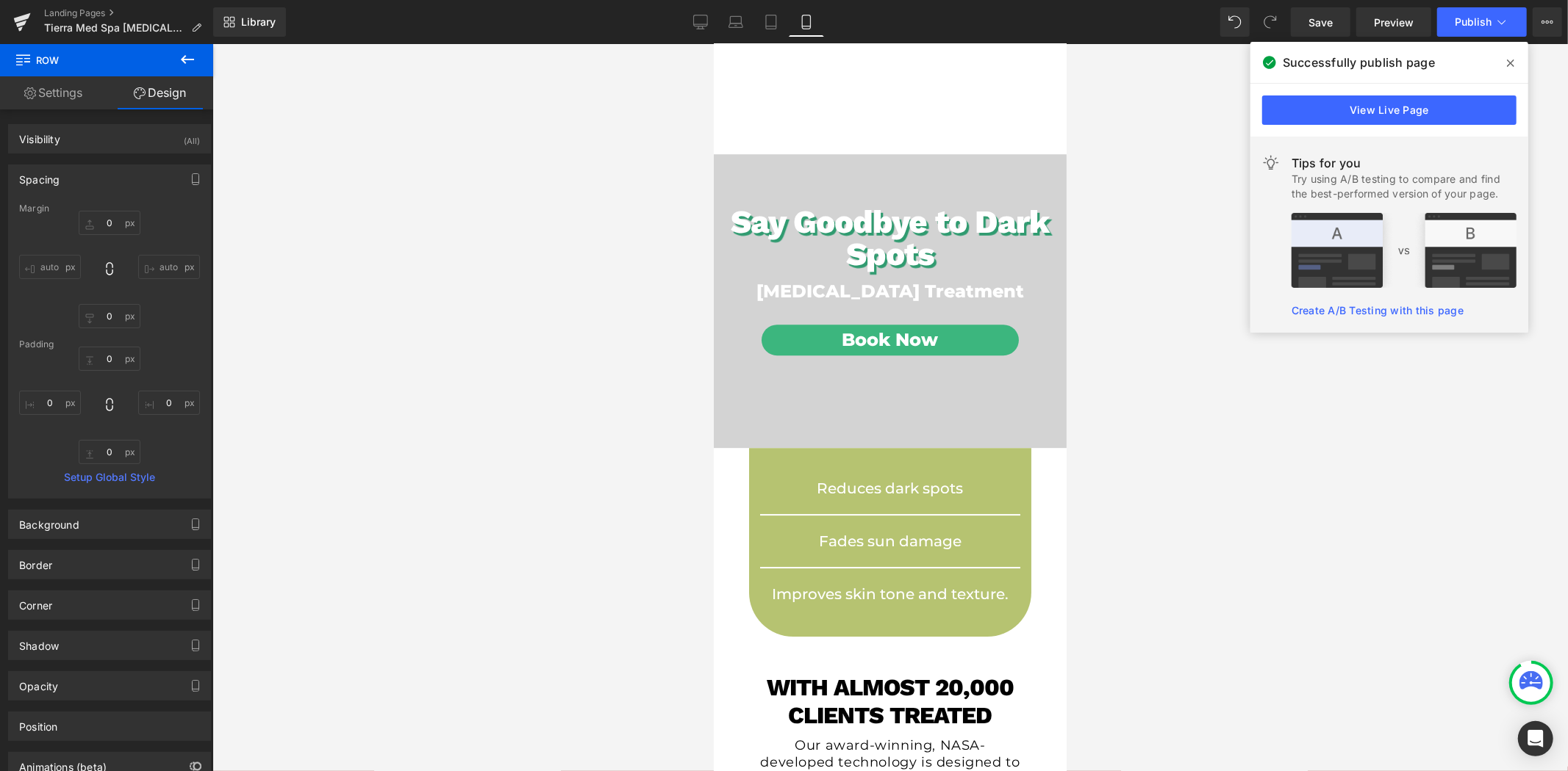
click at [880, 161] on div "Say Goodbye to Dark Spots Heading [MEDICAL_DATA] Treatment Heading Book Now But…" at bounding box center [889, 300] width 353 height 293
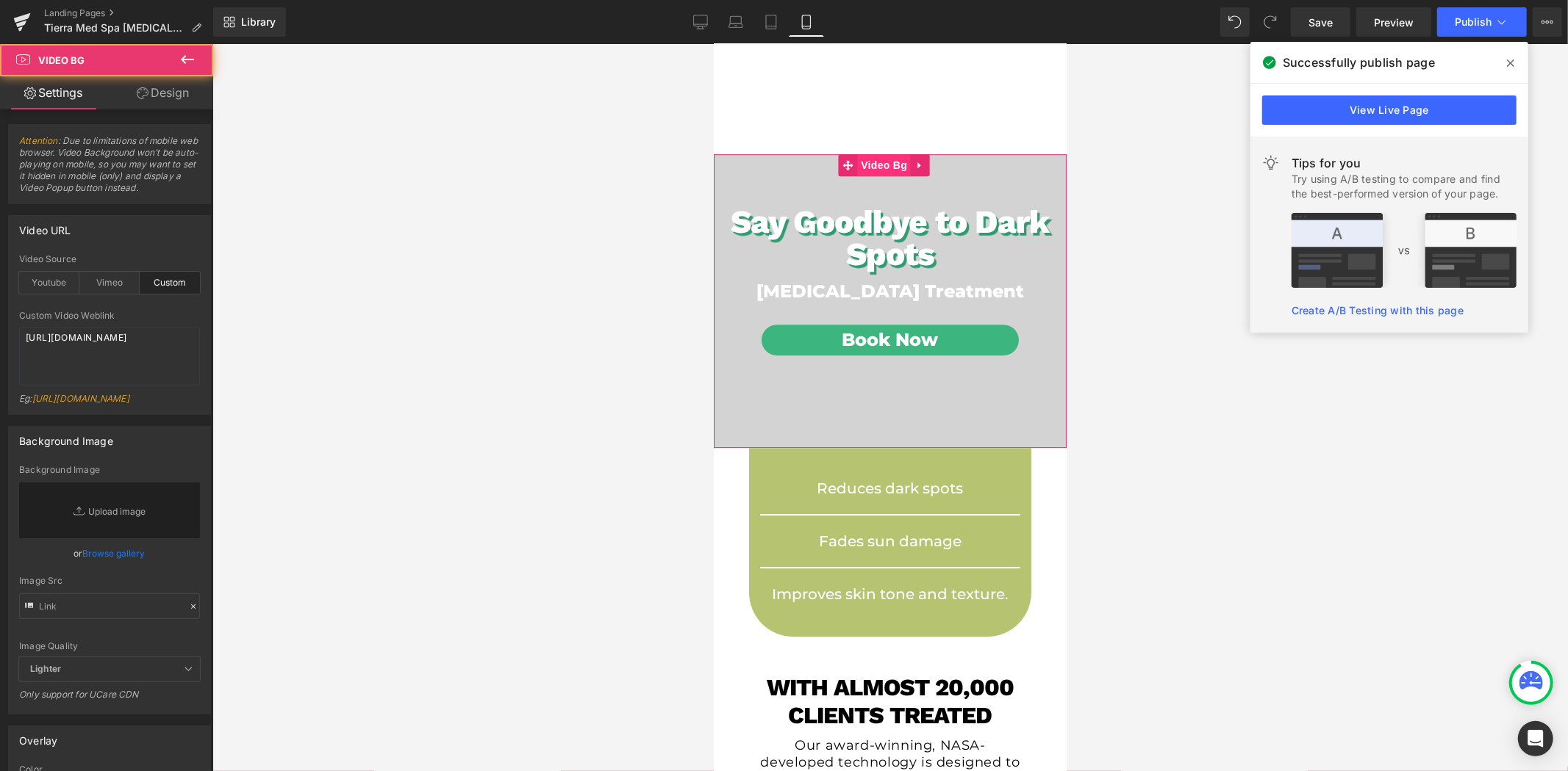
click at [879, 166] on span "Video Bg" at bounding box center [882, 164] width 53 height 22
click at [157, 88] on link "Design" at bounding box center [163, 93] width 107 height 33
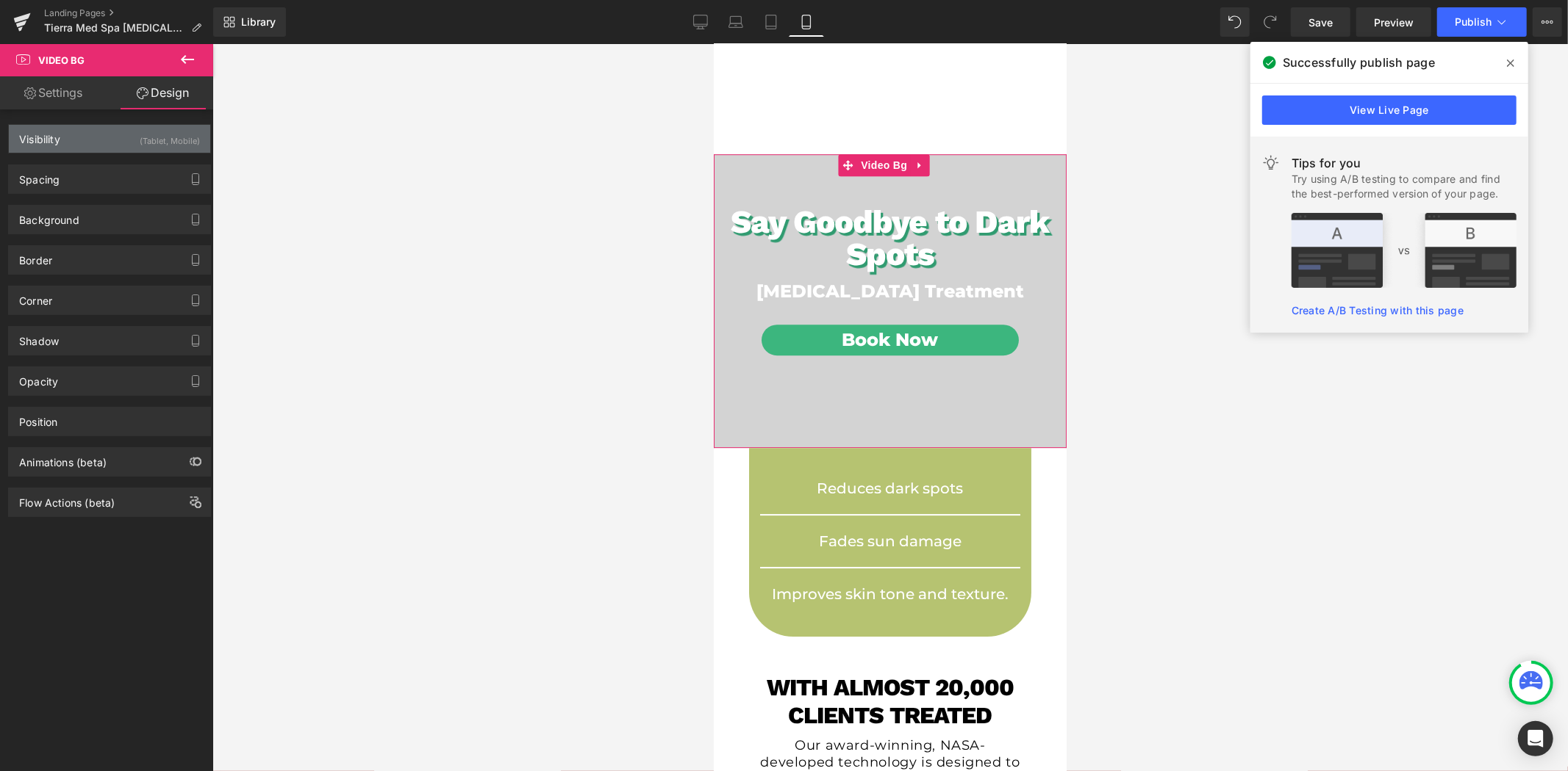
click at [97, 142] on div "Visibility (Tablet, Mobile)" at bounding box center [109, 138] width 201 height 28
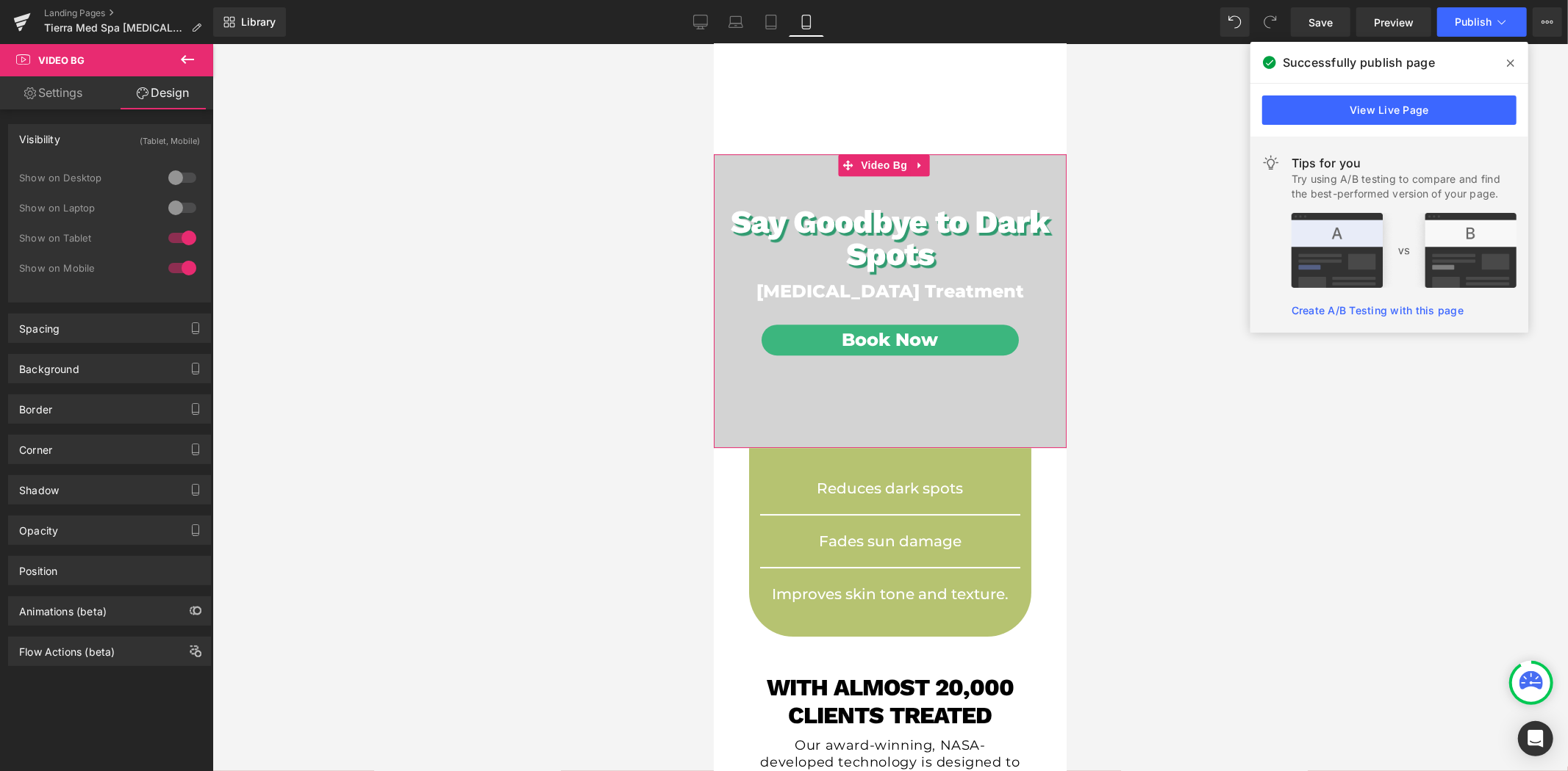
click at [65, 97] on link "Settings" at bounding box center [53, 93] width 107 height 33
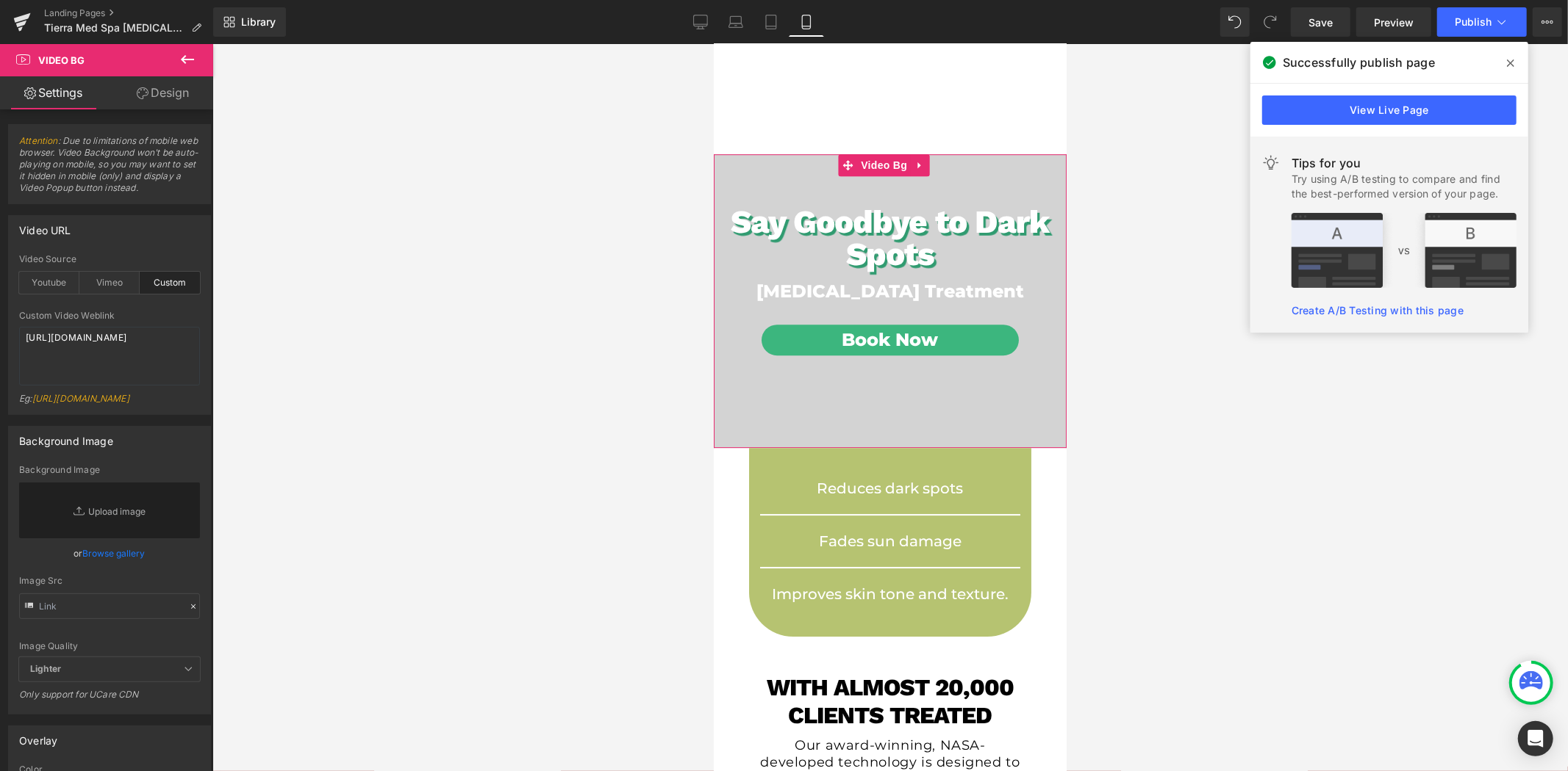
click at [132, 105] on link "Design" at bounding box center [163, 93] width 107 height 33
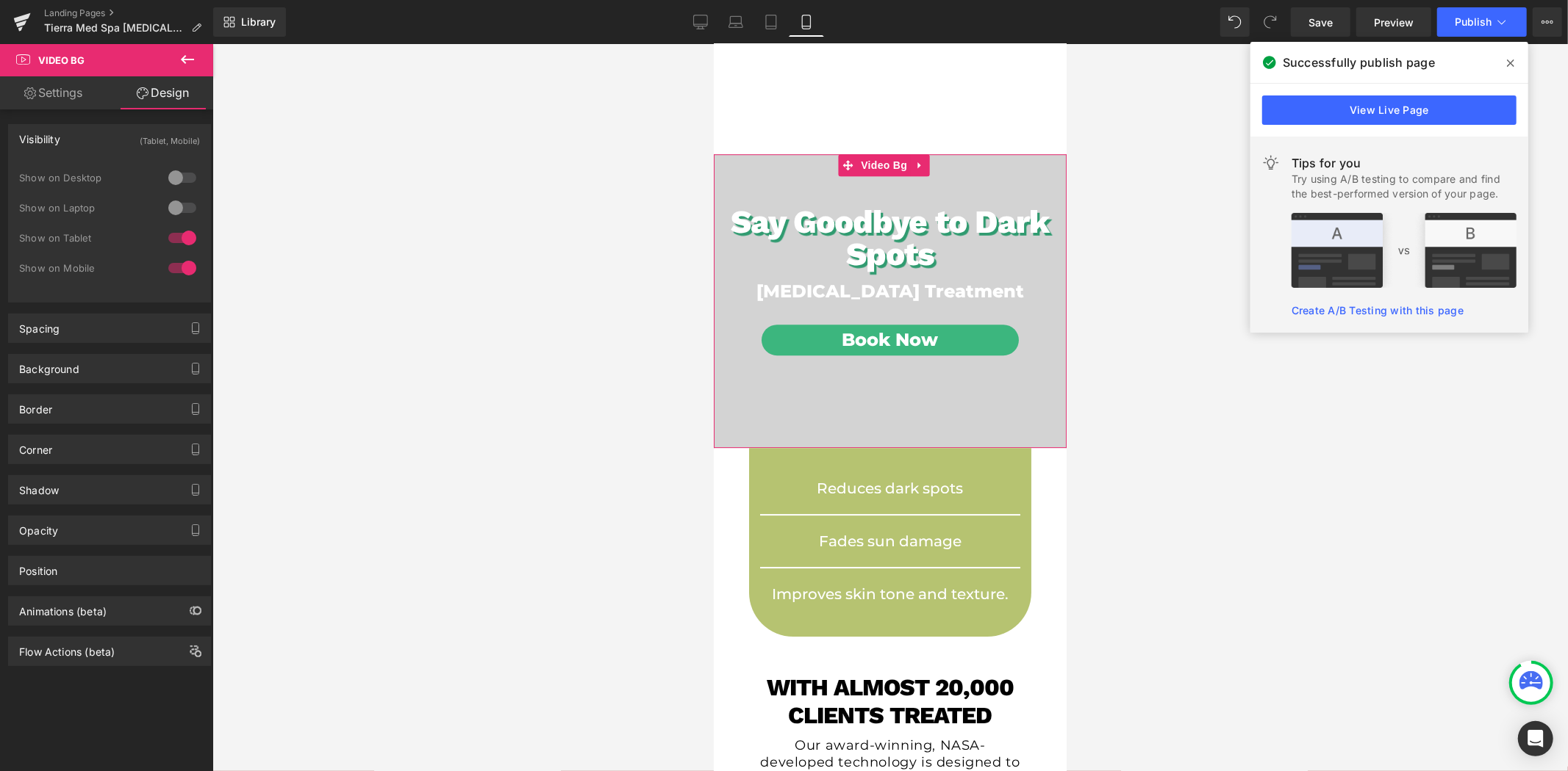
type input "5000"
type input "0"
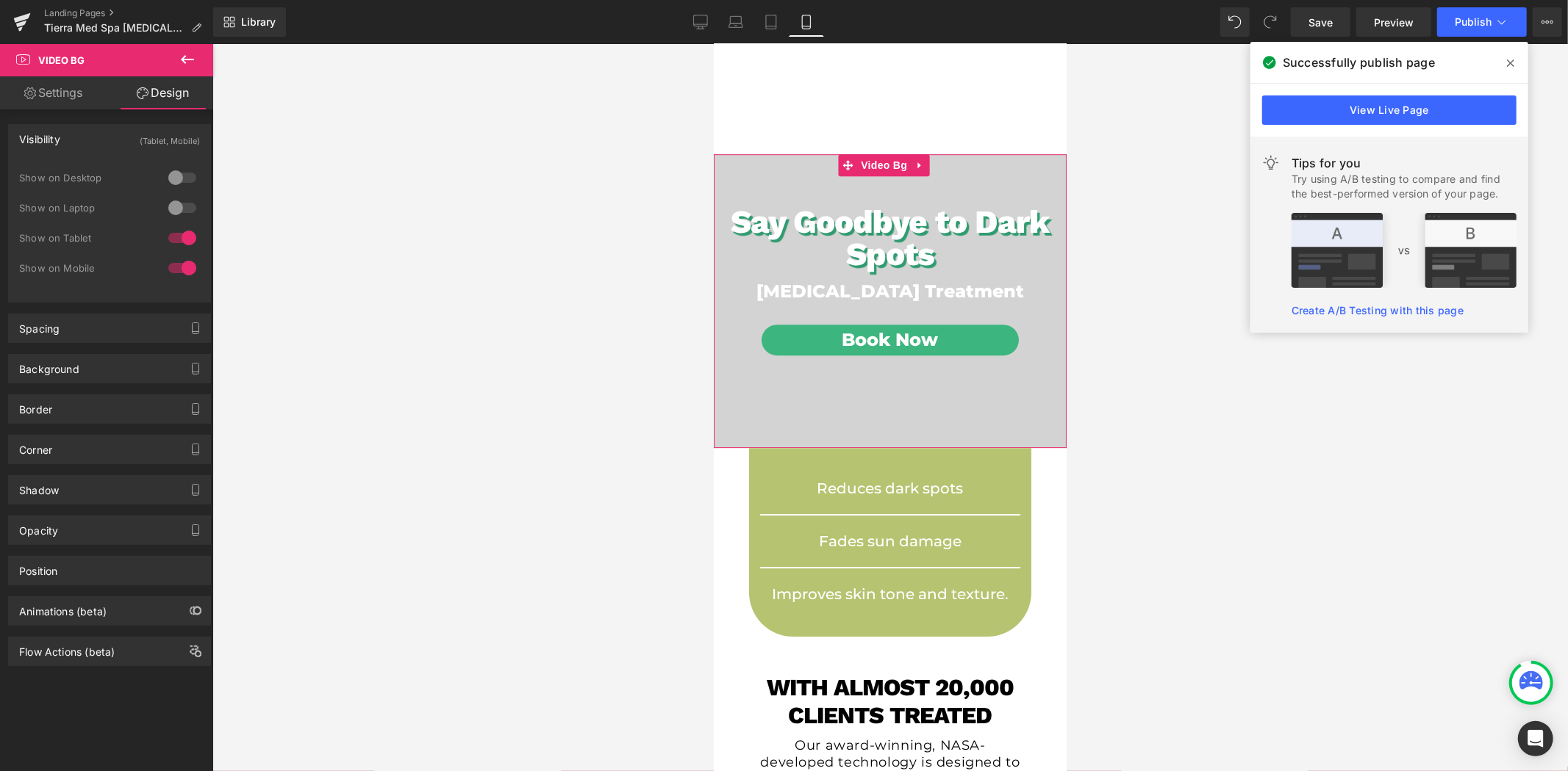
type input "0"
click at [81, 335] on div "Spacing" at bounding box center [109, 328] width 201 height 28
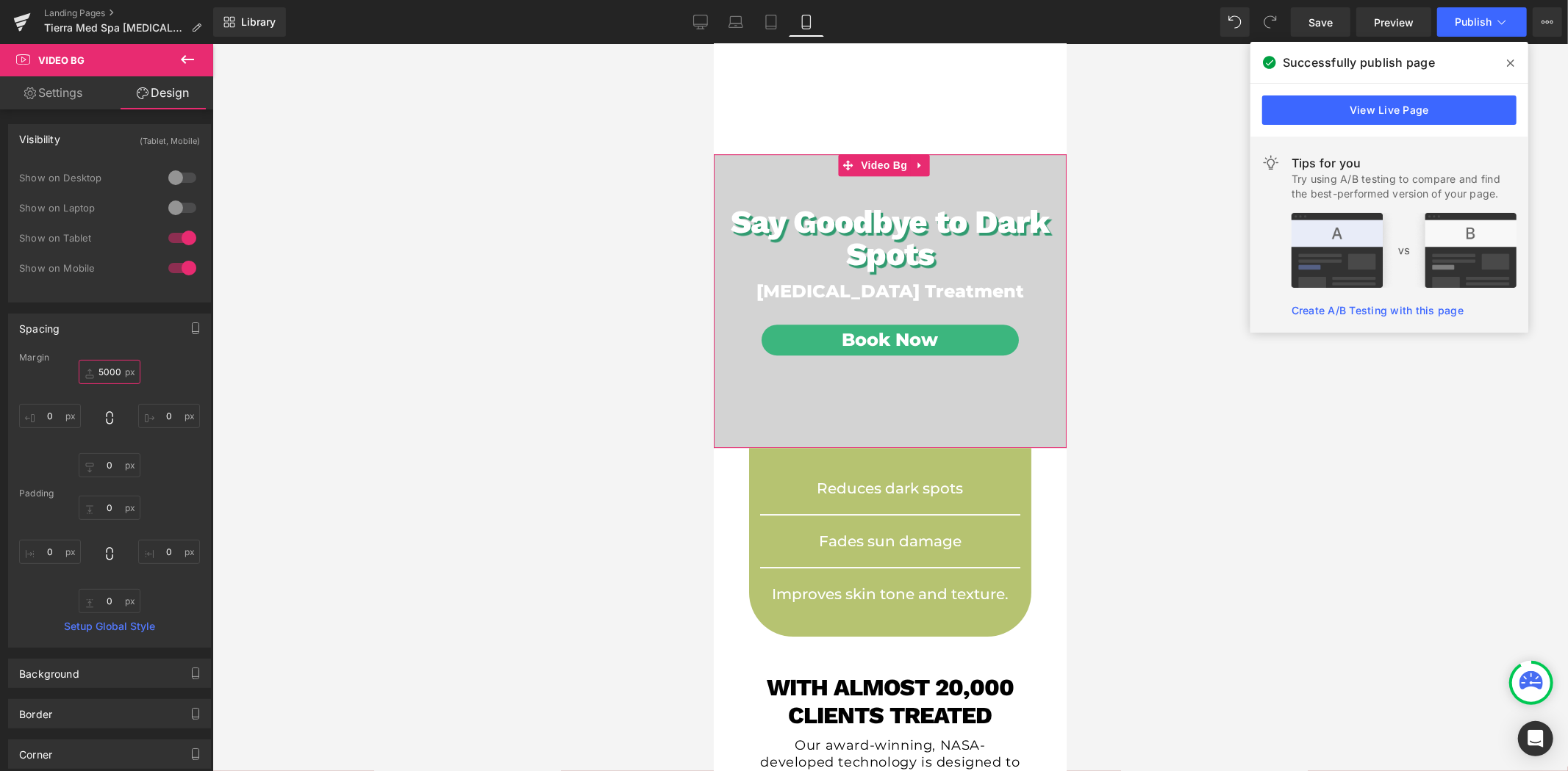
click at [117, 370] on input "5000" at bounding box center [109, 372] width 61 height 24
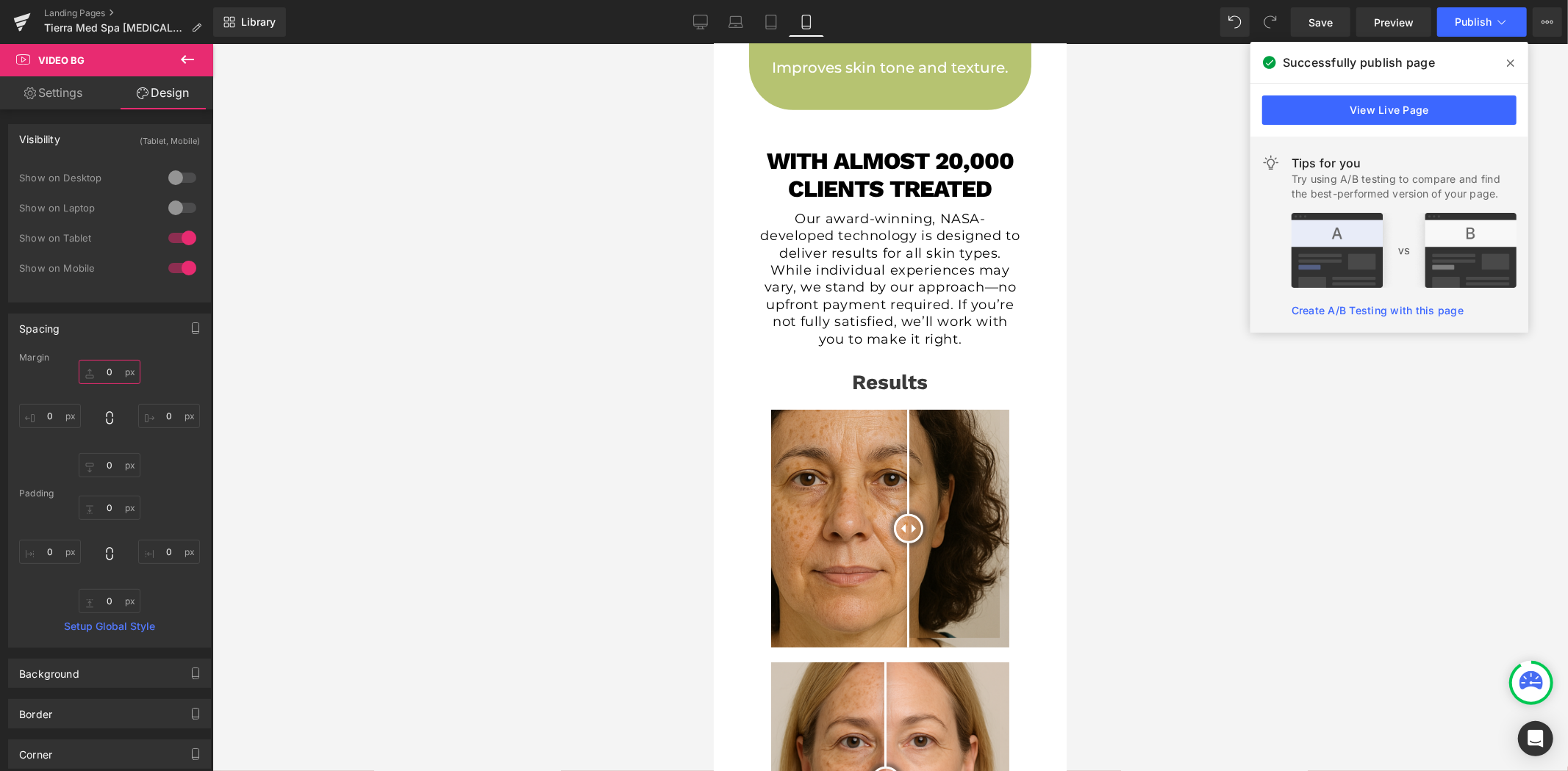
scroll to position [0, 0]
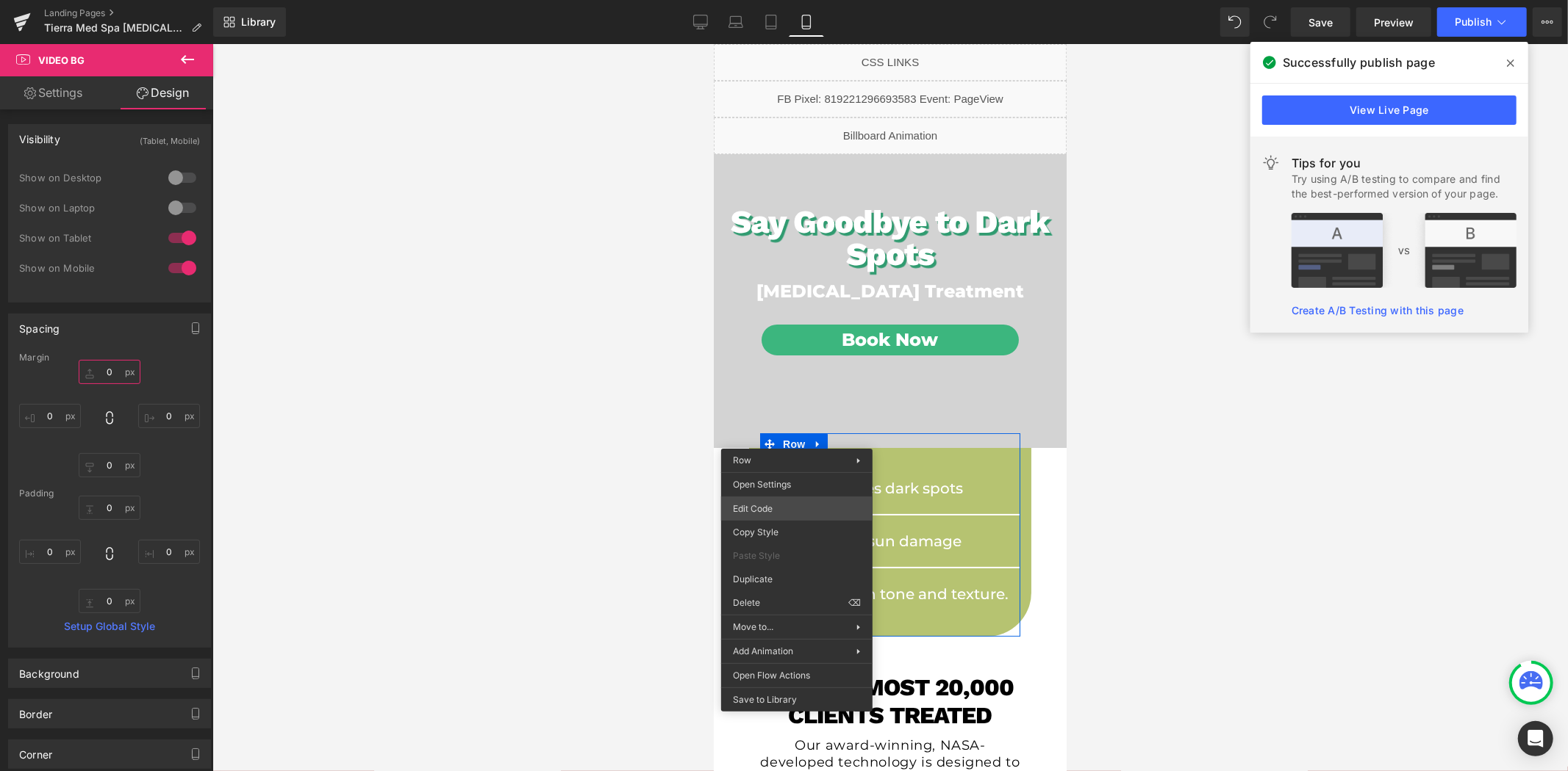
click at [774, 0] on div "Video Bg You are previewing how the will restyle your page. You can not edit El…" at bounding box center [784, 0] width 1568 height 0
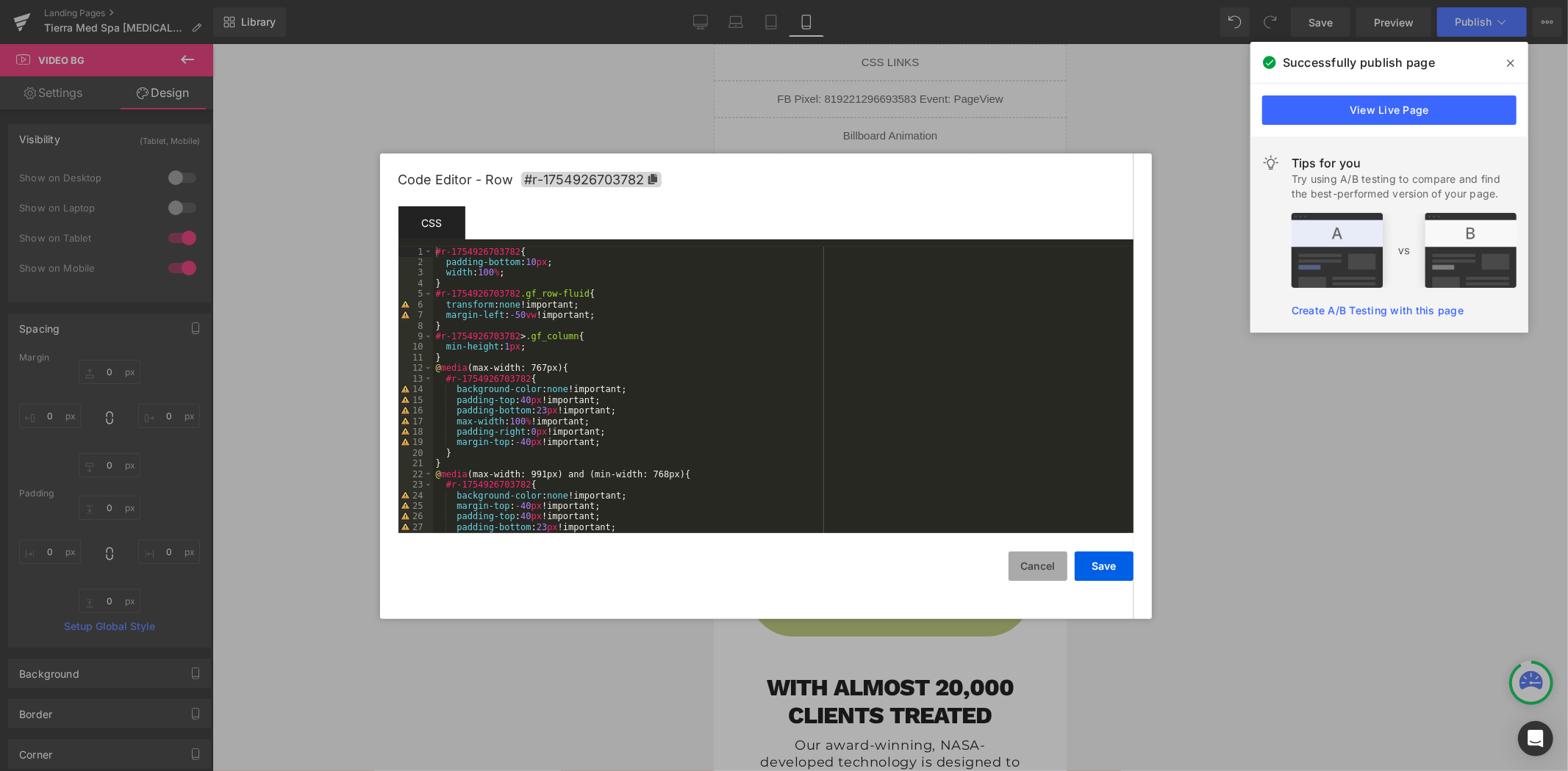
click at [1059, 560] on button "Cancel" at bounding box center [1037, 566] width 59 height 30
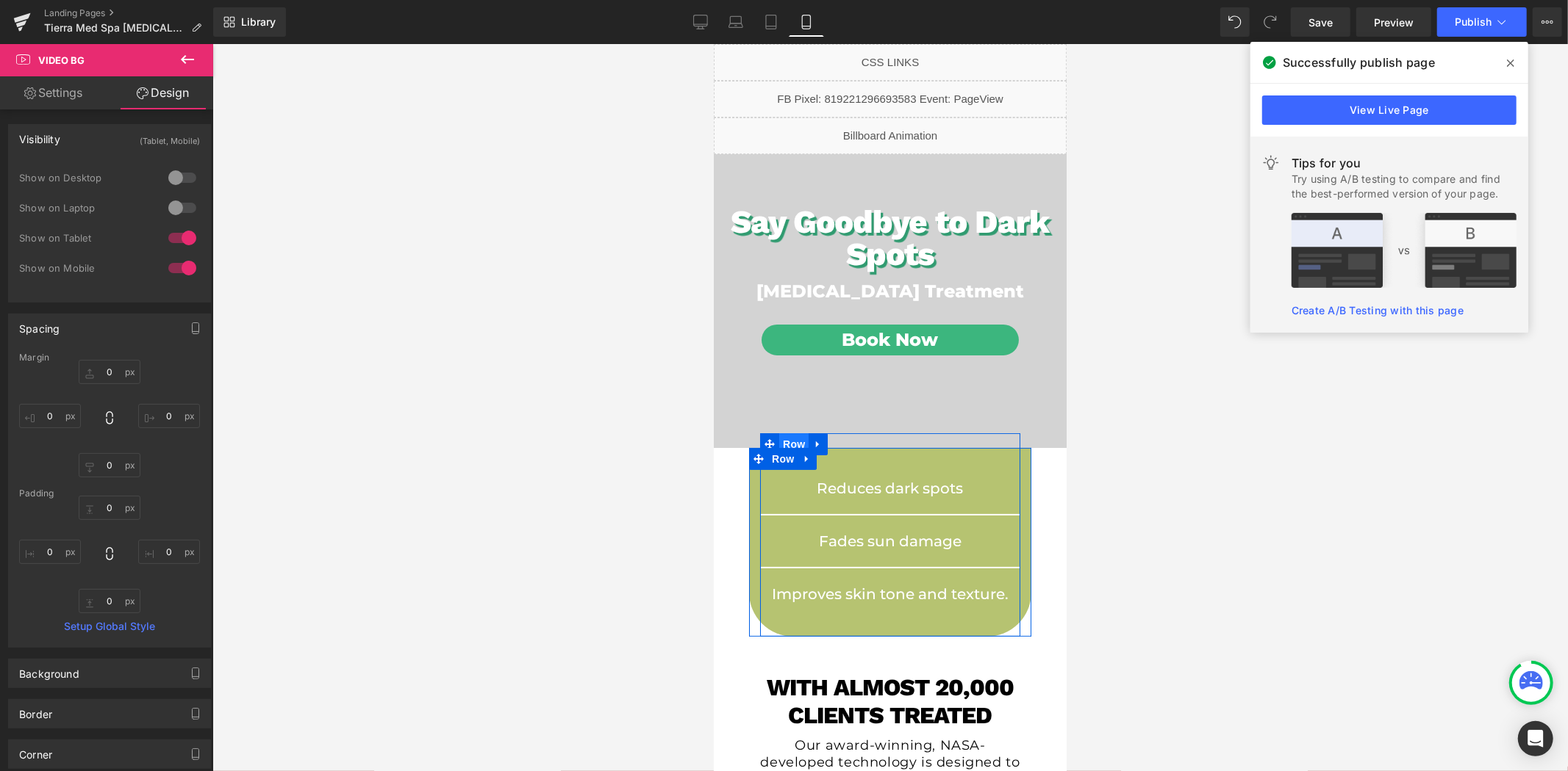
click at [796, 441] on span "Row" at bounding box center [793, 443] width 30 height 22
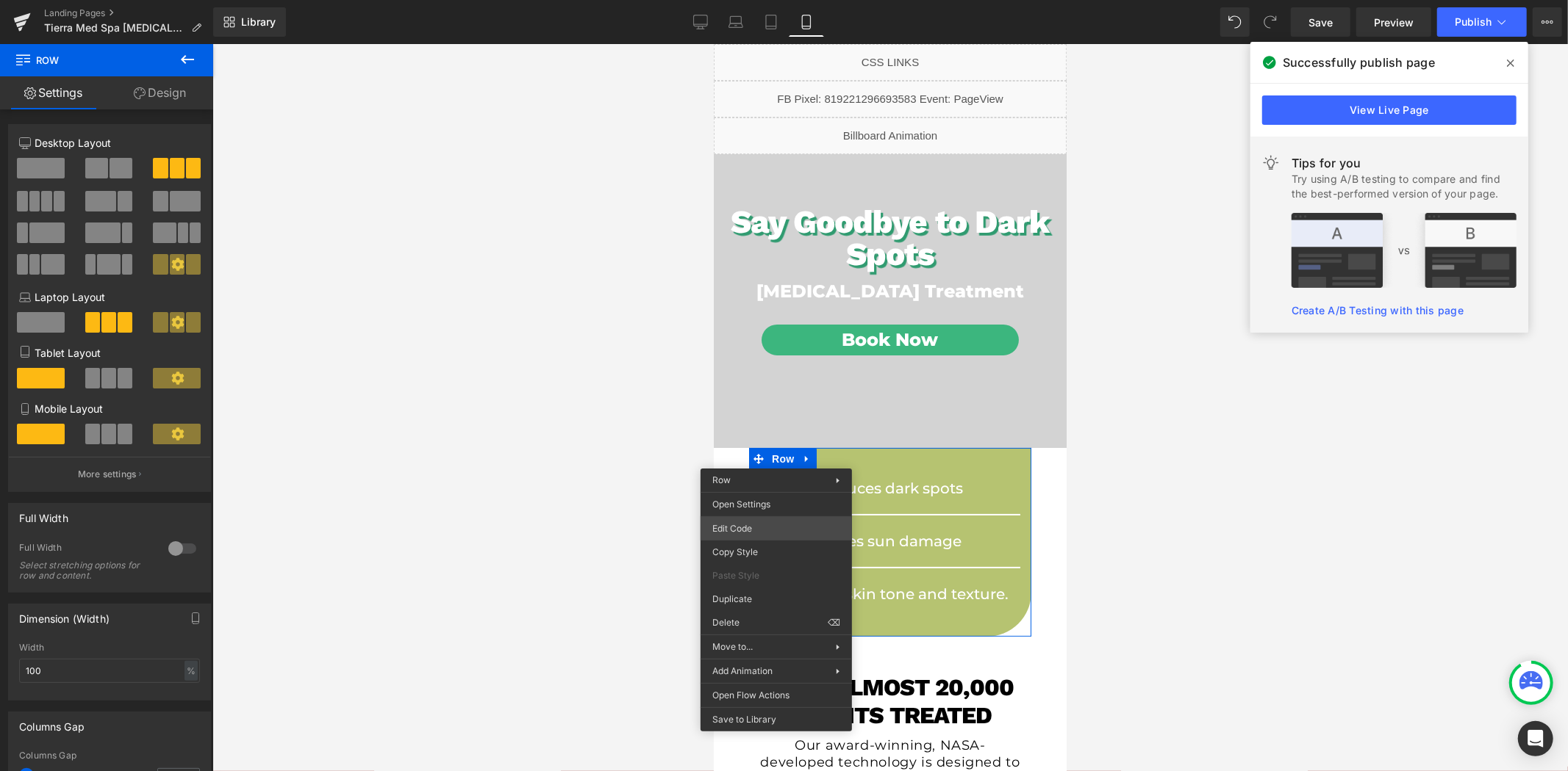
click at [737, 0] on div "Row You are previewing how the will restyle your page. You can not edit Element…" at bounding box center [784, 0] width 1568 height 0
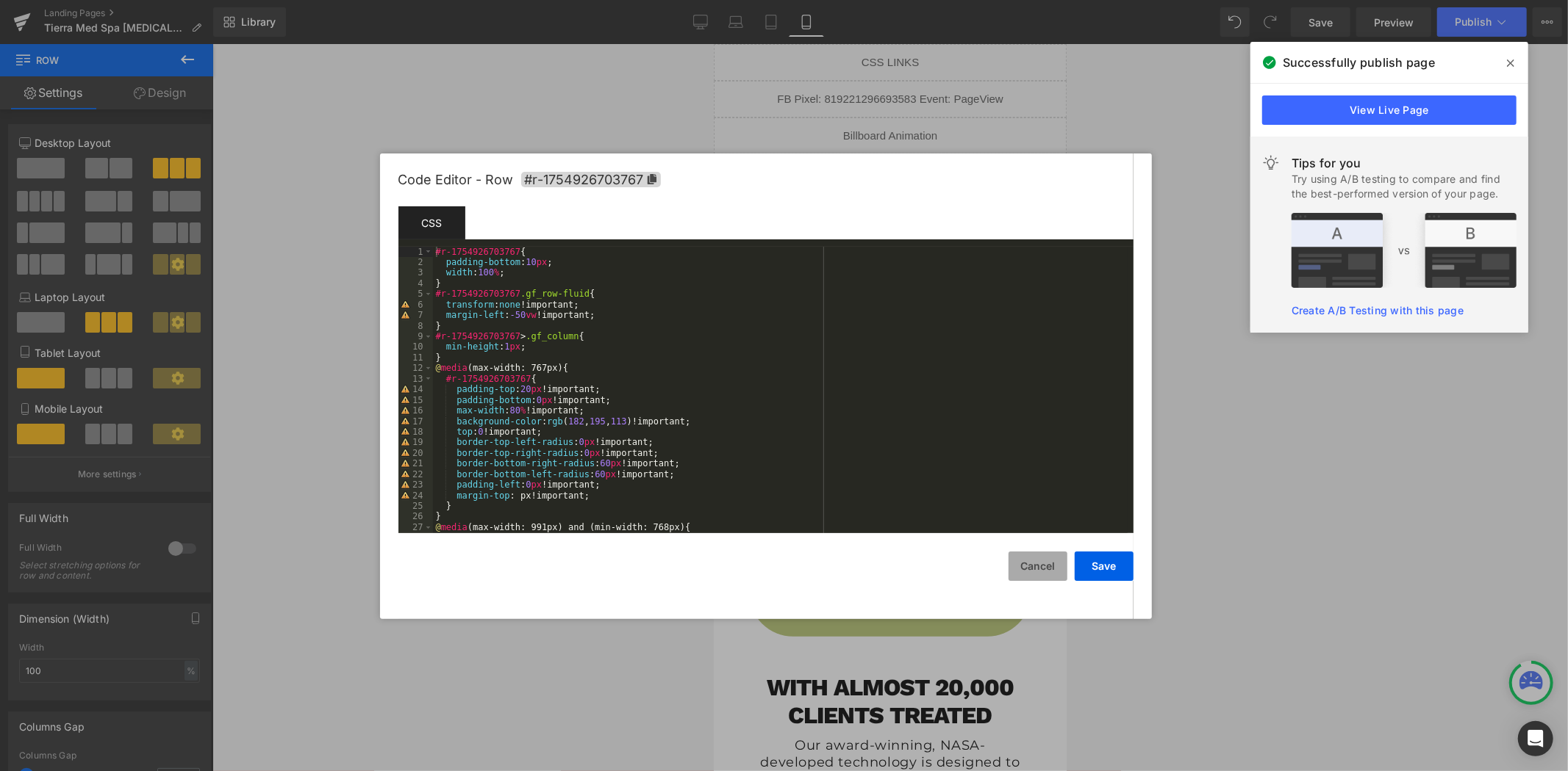
click at [1050, 576] on button "Cancel" at bounding box center [1037, 566] width 59 height 30
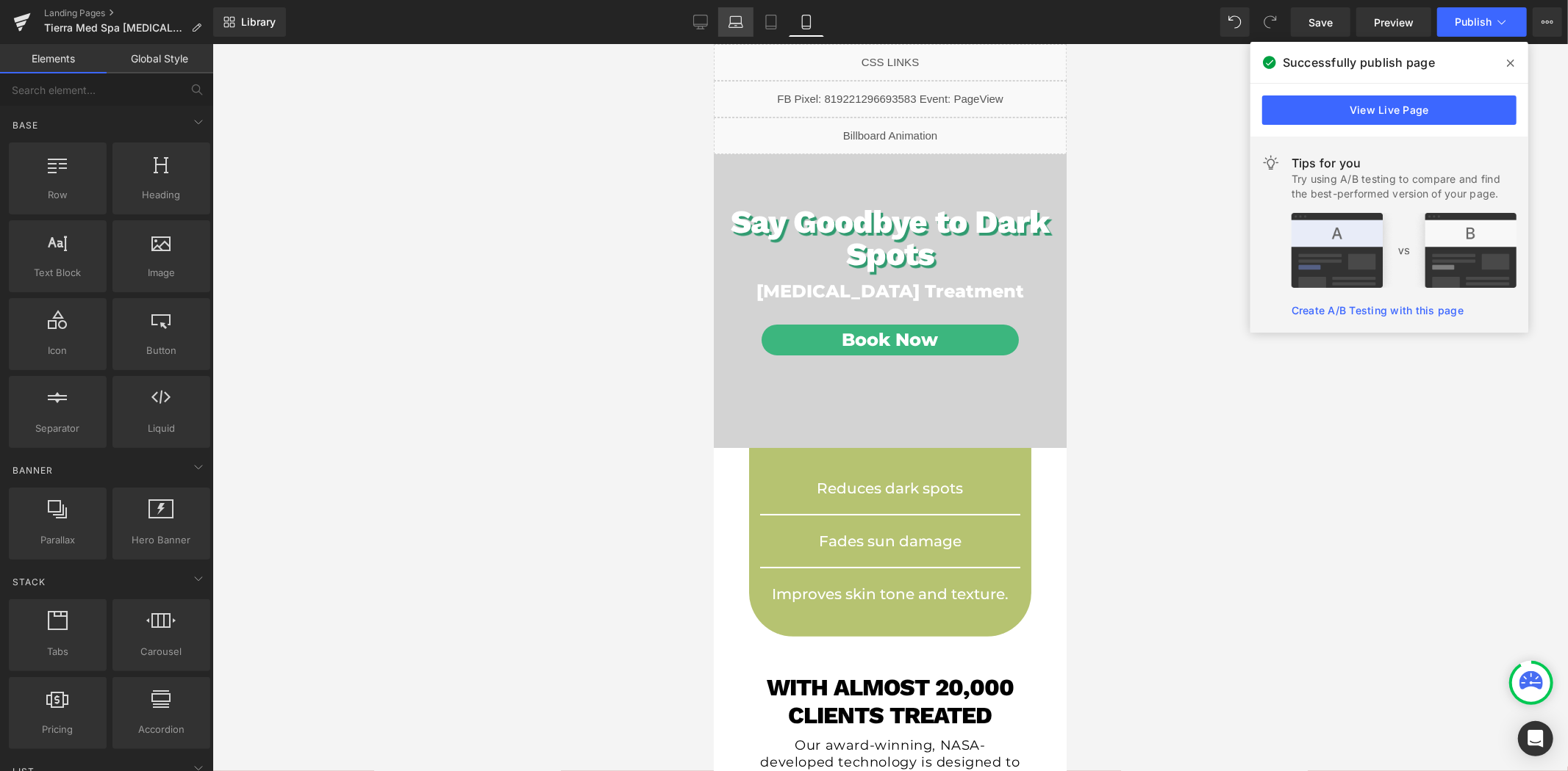
click at [729, 25] on icon at bounding box center [735, 22] width 14 height 14
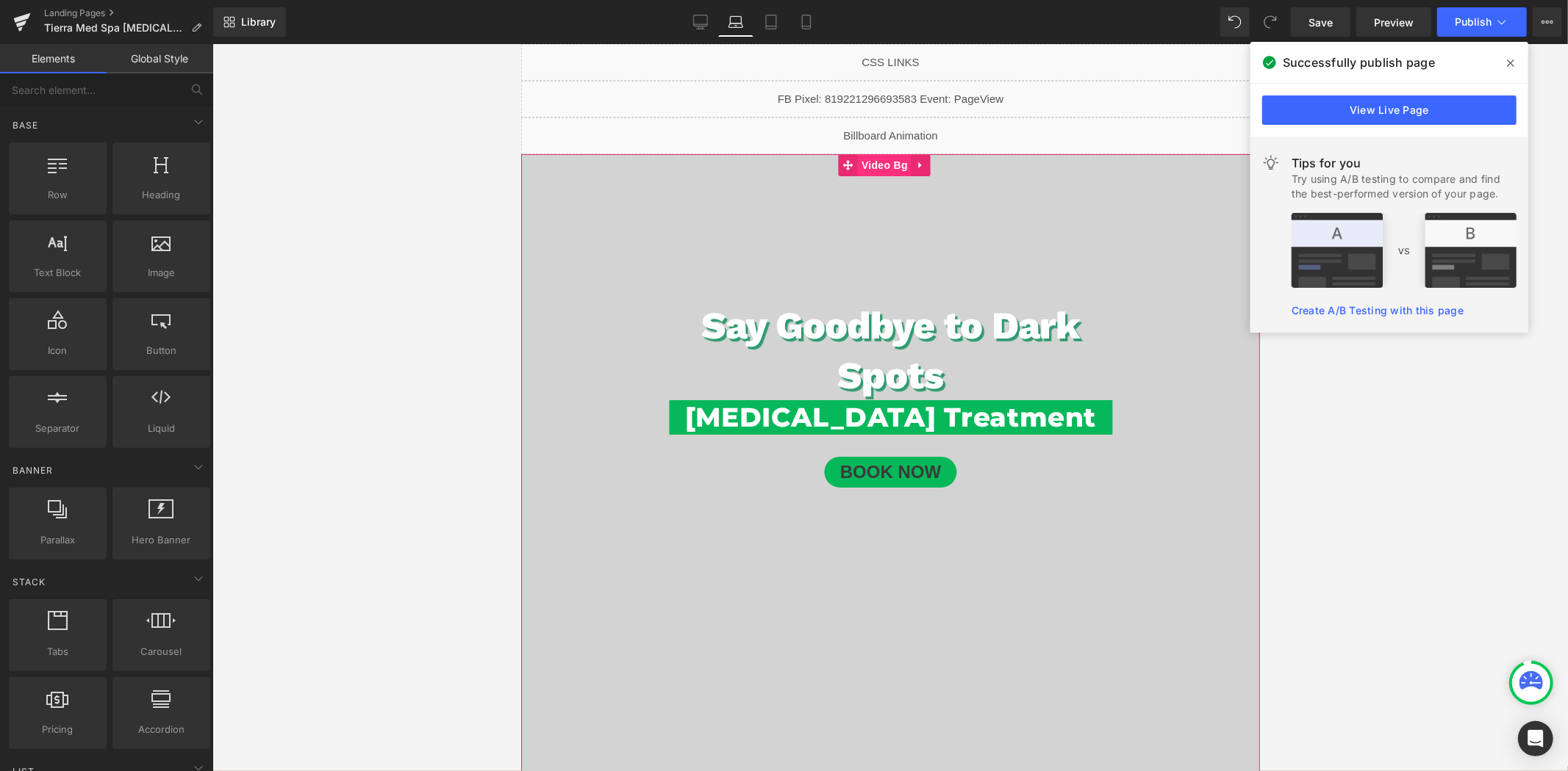
click at [885, 159] on span "Video Bg" at bounding box center [883, 164] width 53 height 22
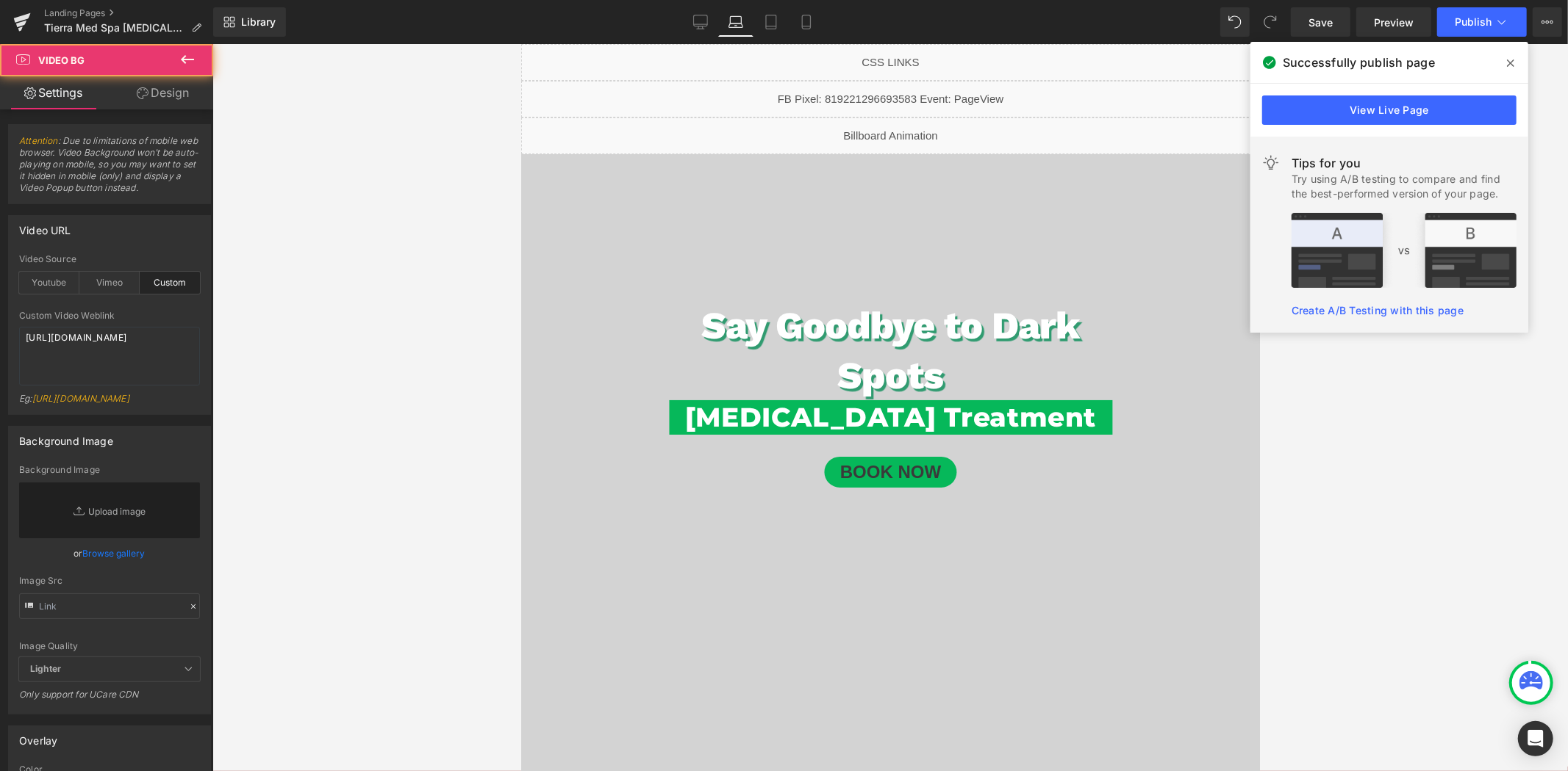
click at [183, 97] on link "Design" at bounding box center [163, 93] width 107 height 33
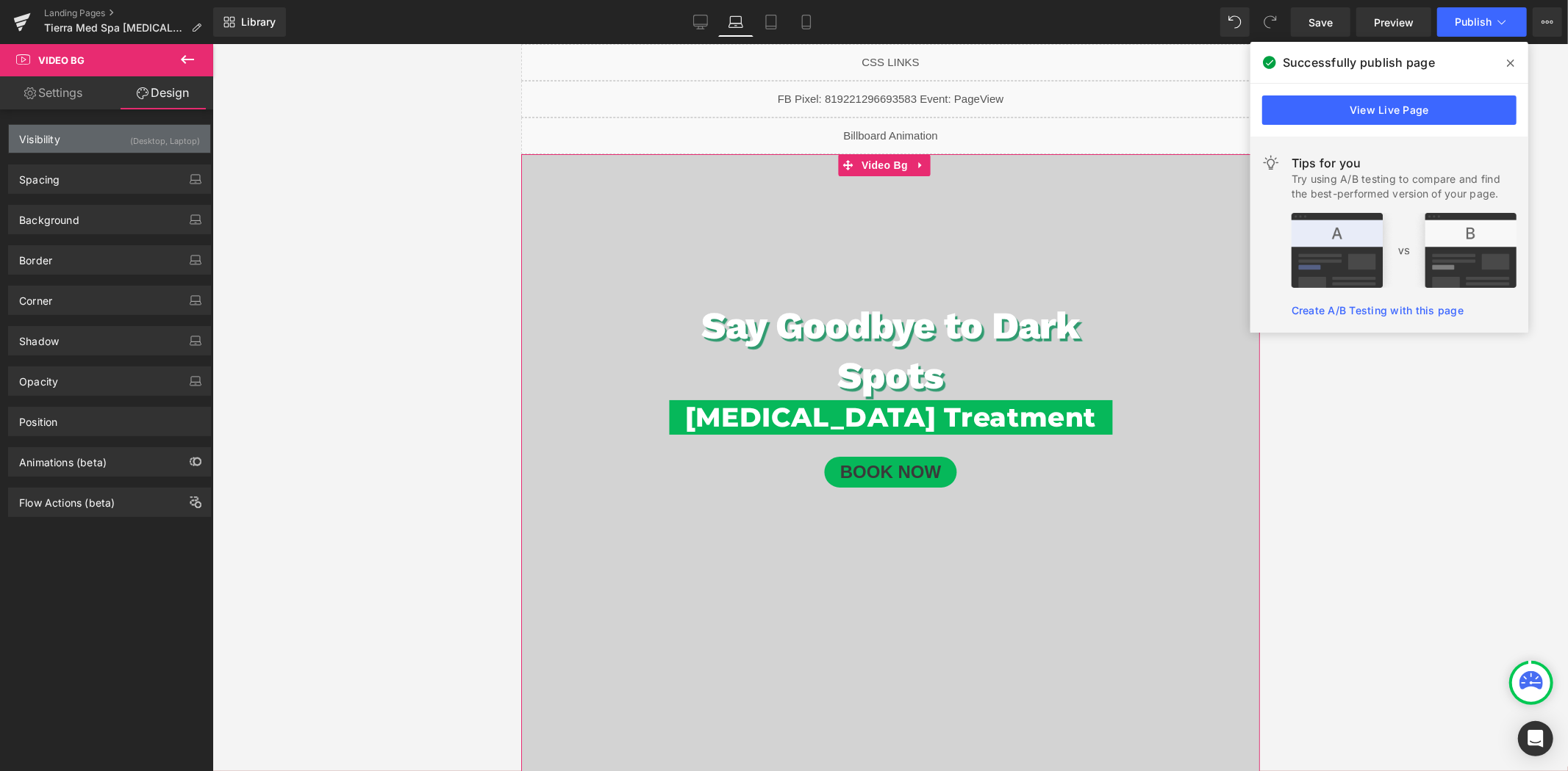
click at [98, 144] on div "Visibility (Desktop, Laptop)" at bounding box center [109, 138] width 201 height 28
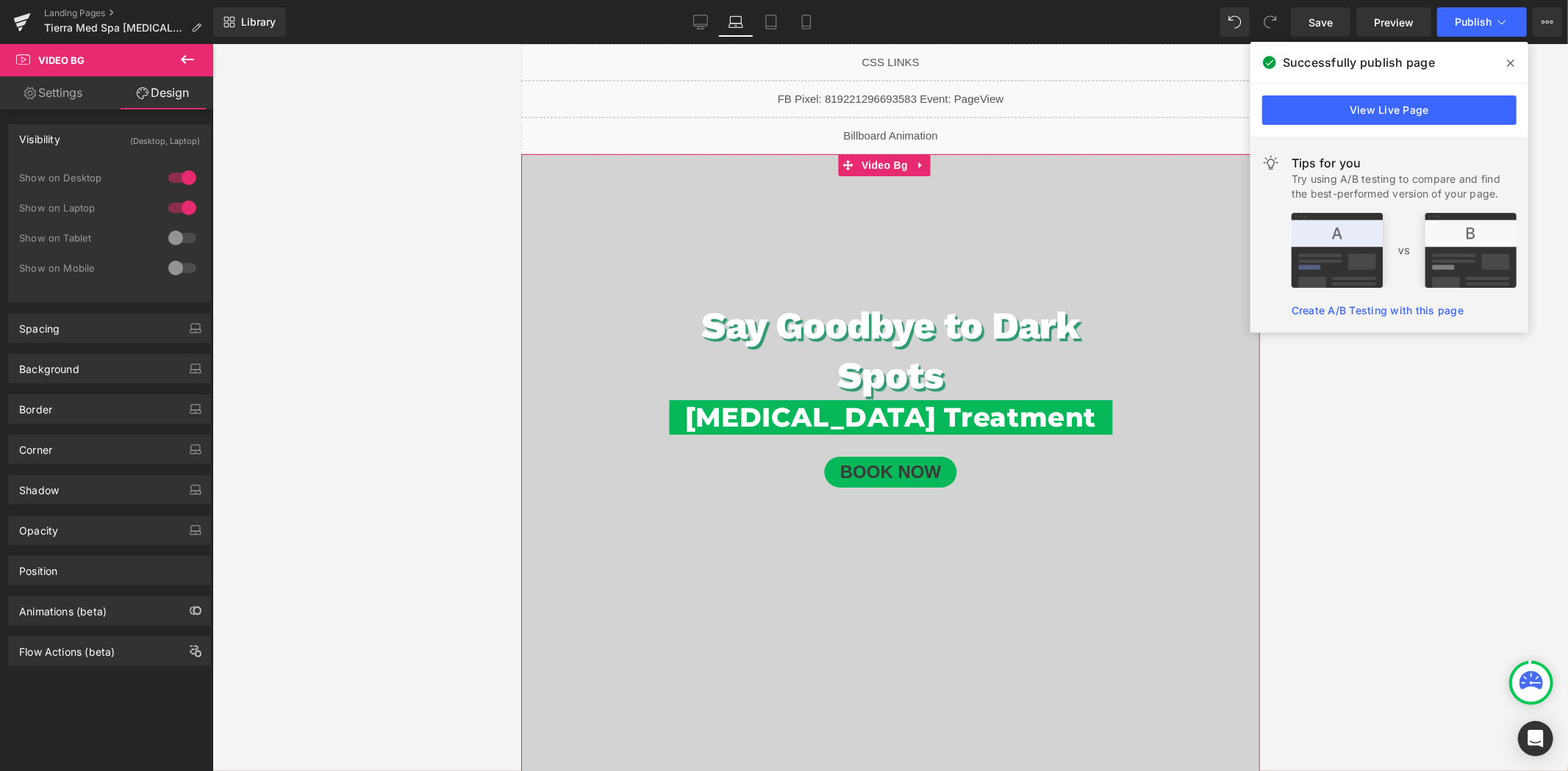
click at [98, 144] on div "Visibility (Desktop, Laptop)" at bounding box center [109, 138] width 201 height 28
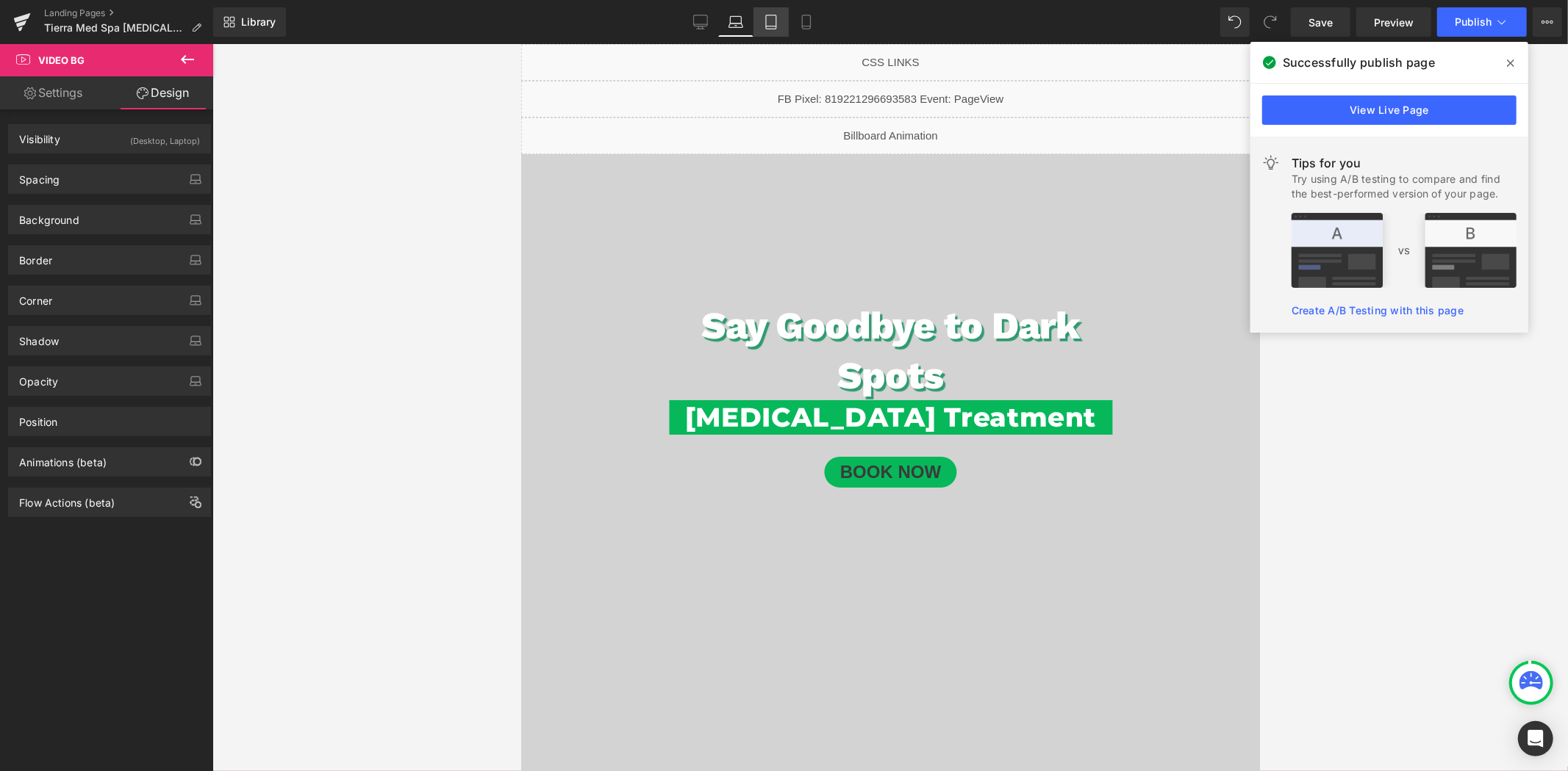
click at [773, 18] on icon at bounding box center [770, 22] width 14 height 14
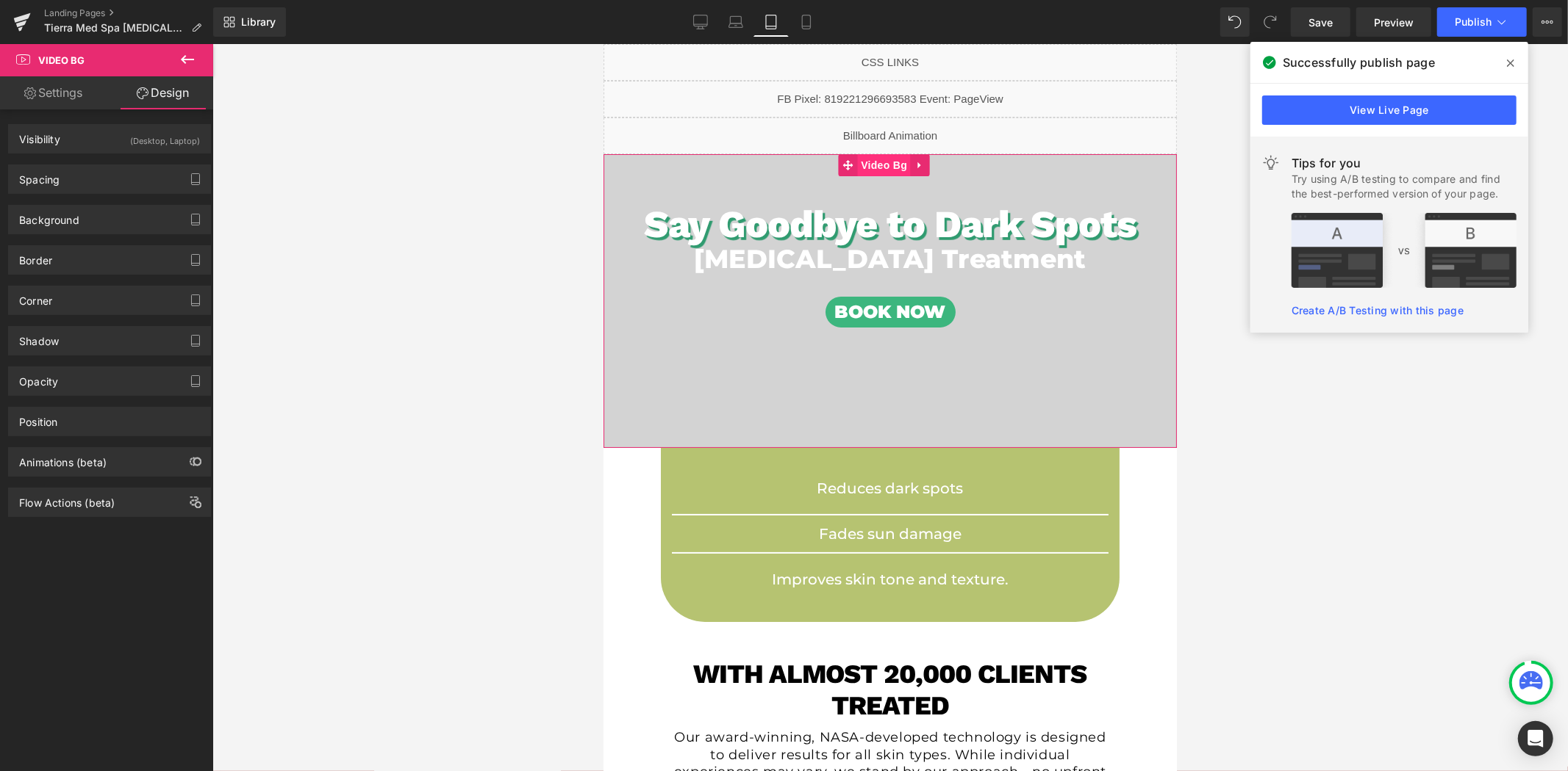
click at [880, 163] on span "Video Bg" at bounding box center [882, 164] width 53 height 22
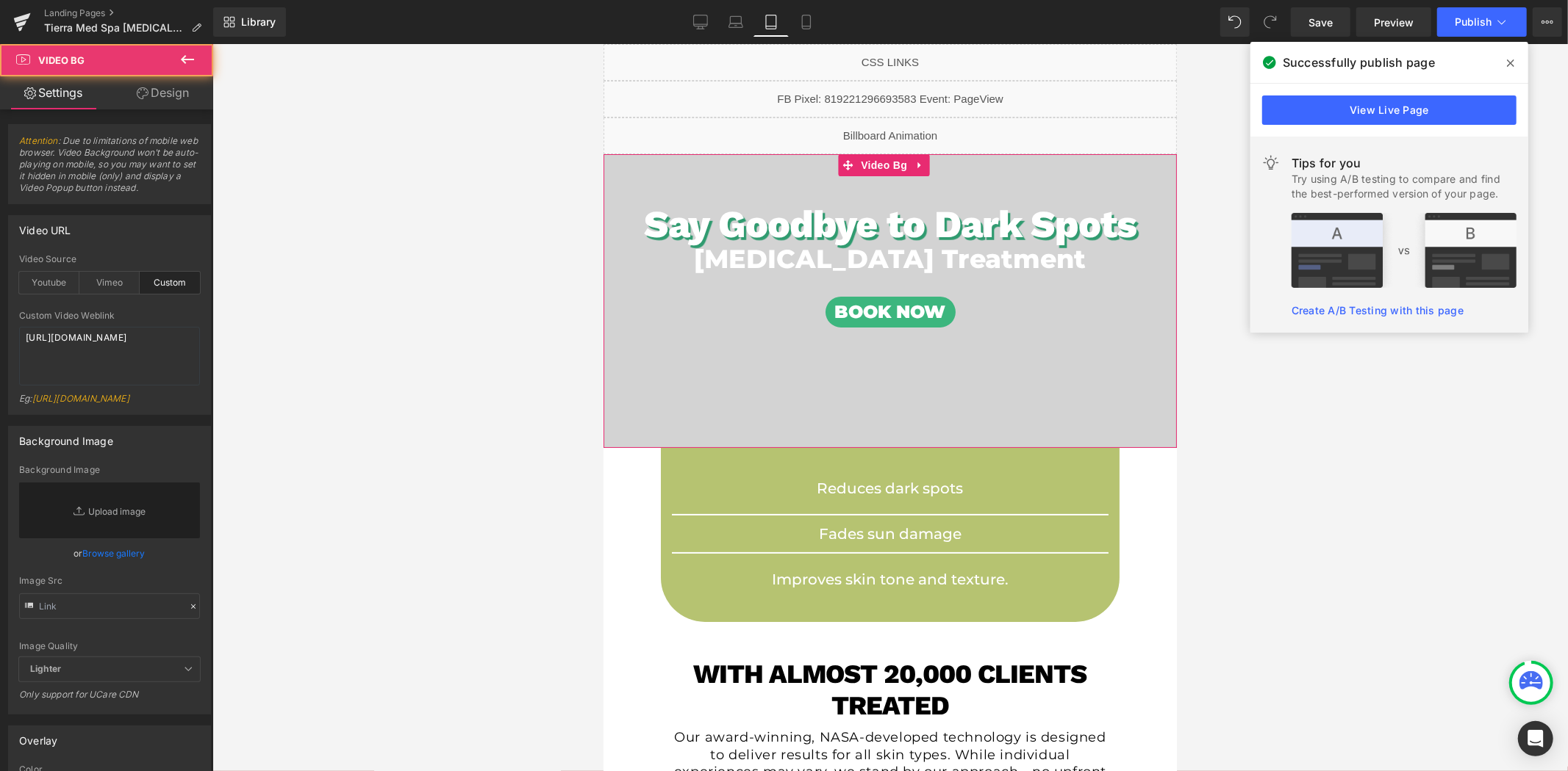
click at [169, 97] on link "Design" at bounding box center [163, 93] width 107 height 33
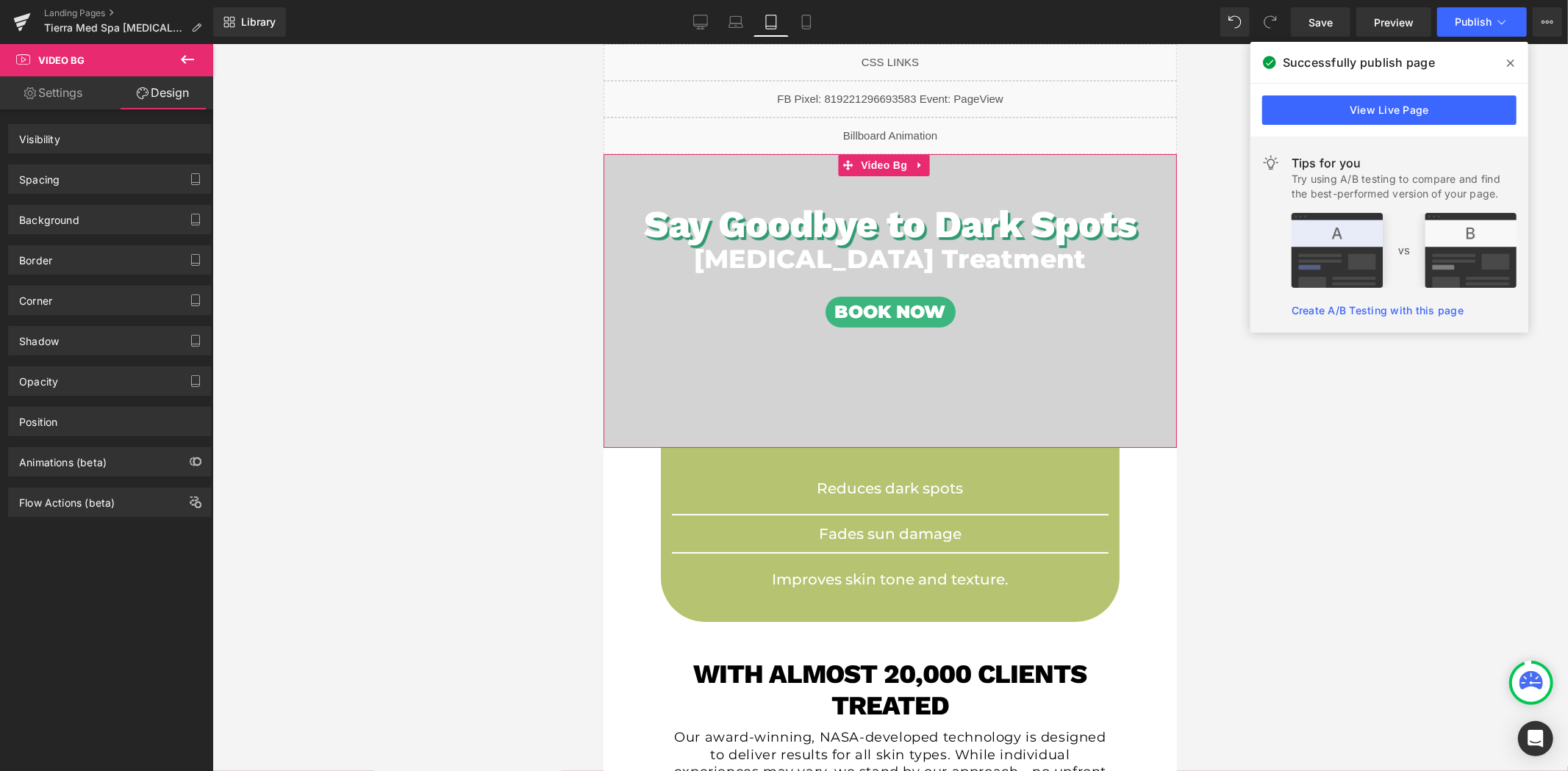
click at [145, 125] on div "Visibility 0|0|0|0" at bounding box center [109, 139] width 203 height 30
click at [140, 135] on div "(Tablet, Mobile)" at bounding box center [170, 136] width 61 height 24
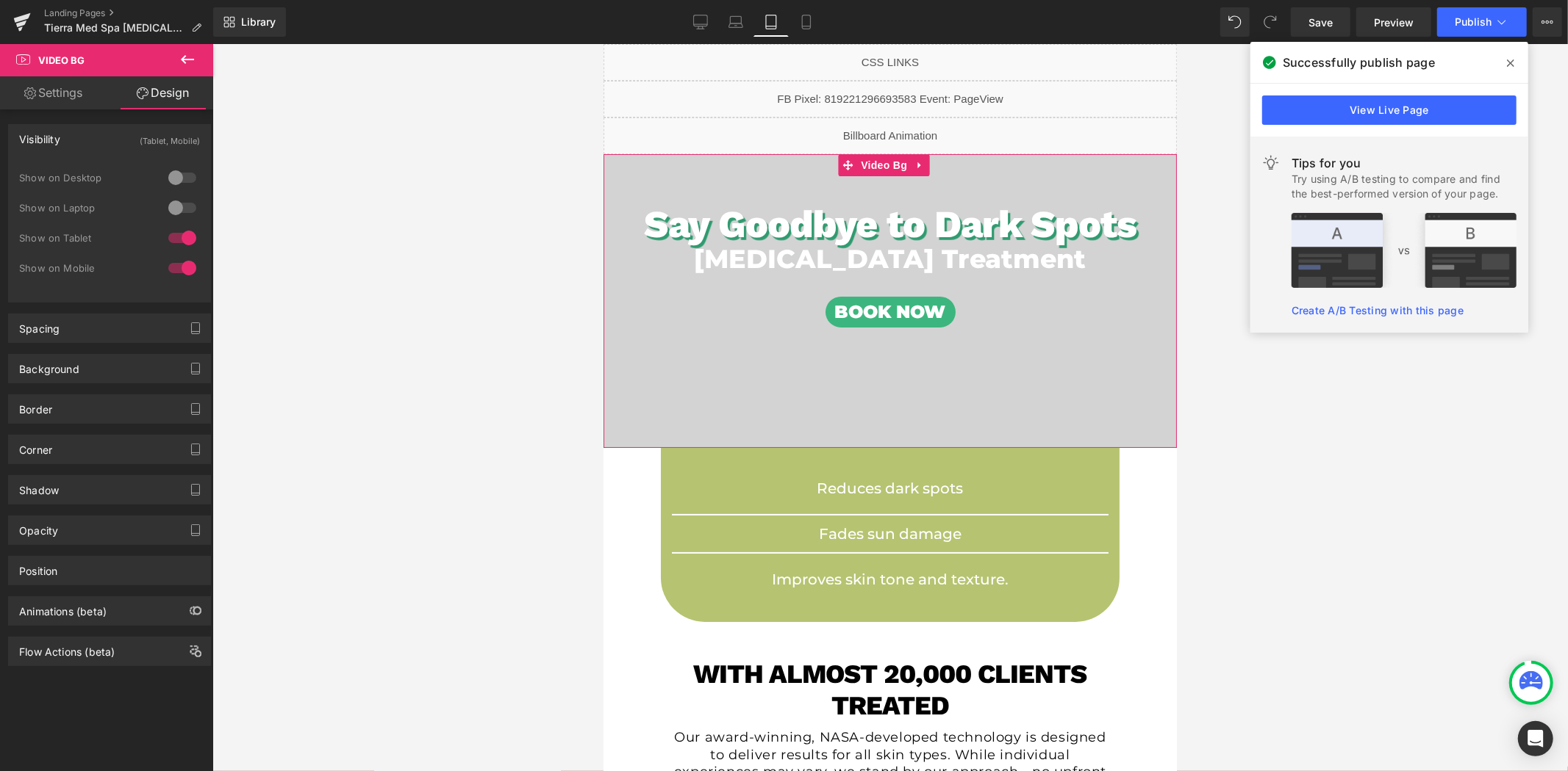
click at [188, 268] on div at bounding box center [182, 268] width 35 height 23
click at [350, 258] on div at bounding box center [890, 408] width 1355 height 728
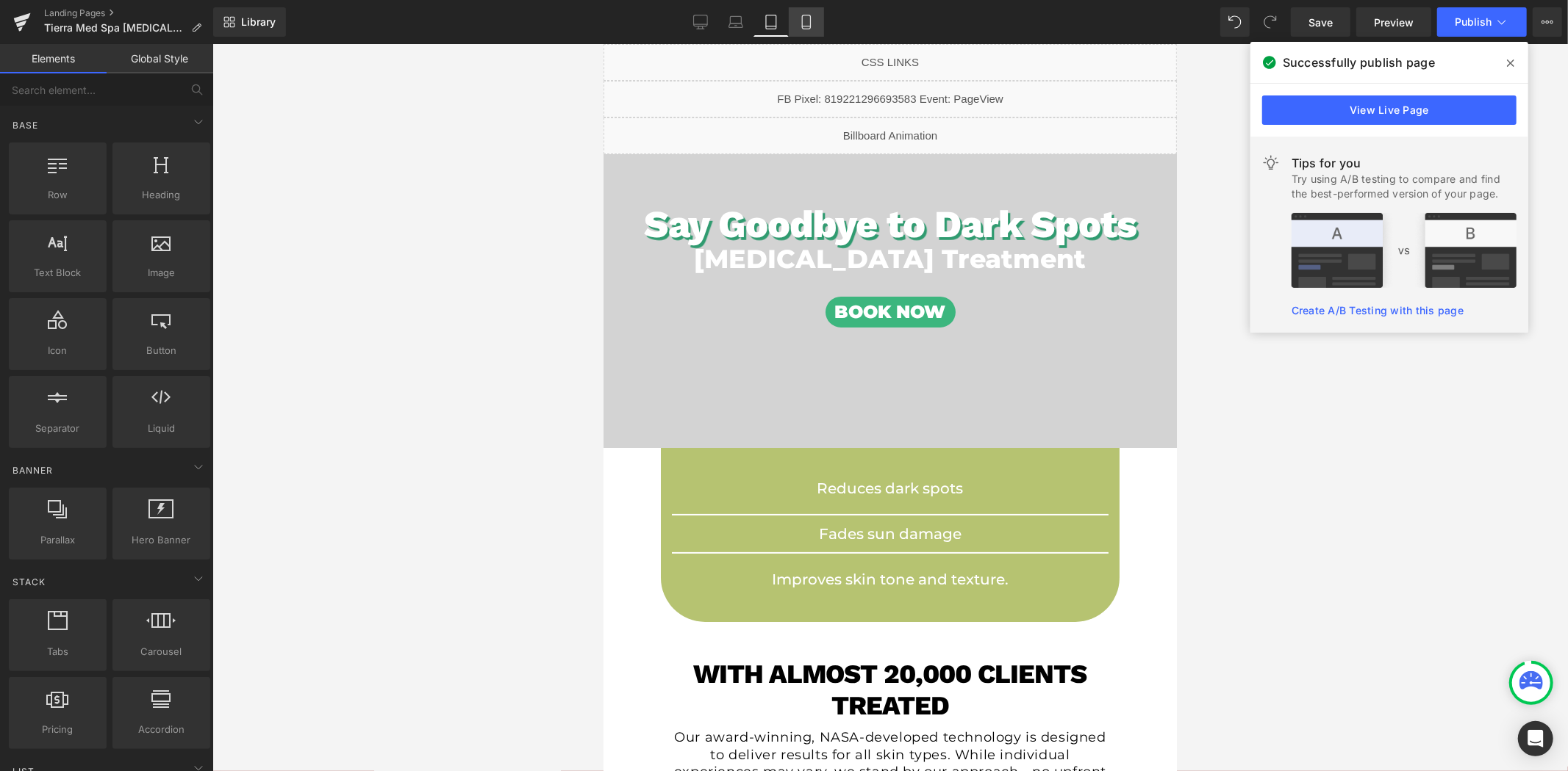
click at [798, 27] on icon at bounding box center [806, 22] width 14 height 14
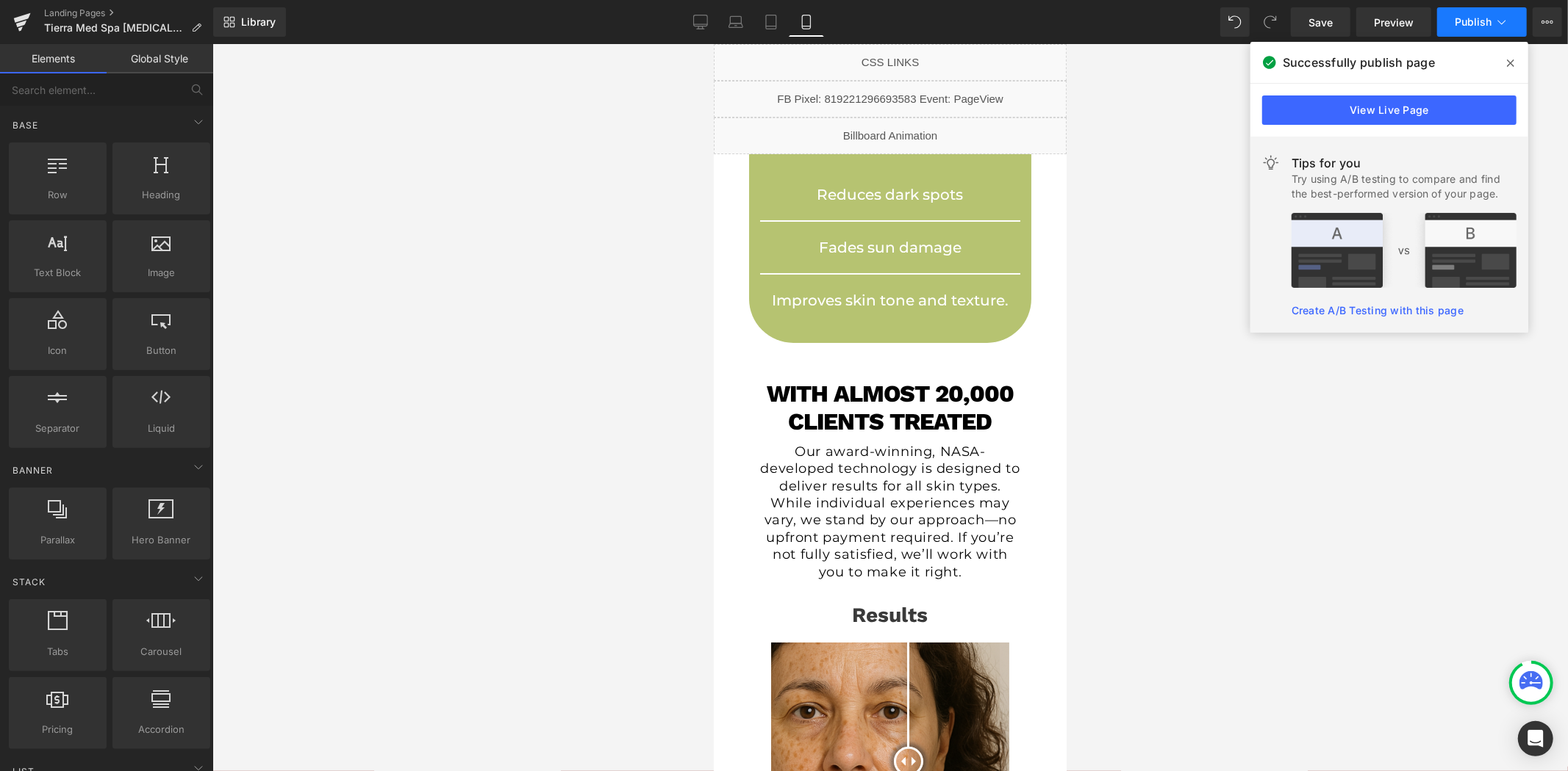
click at [1481, 30] on button "Publish" at bounding box center [1481, 22] width 89 height 30
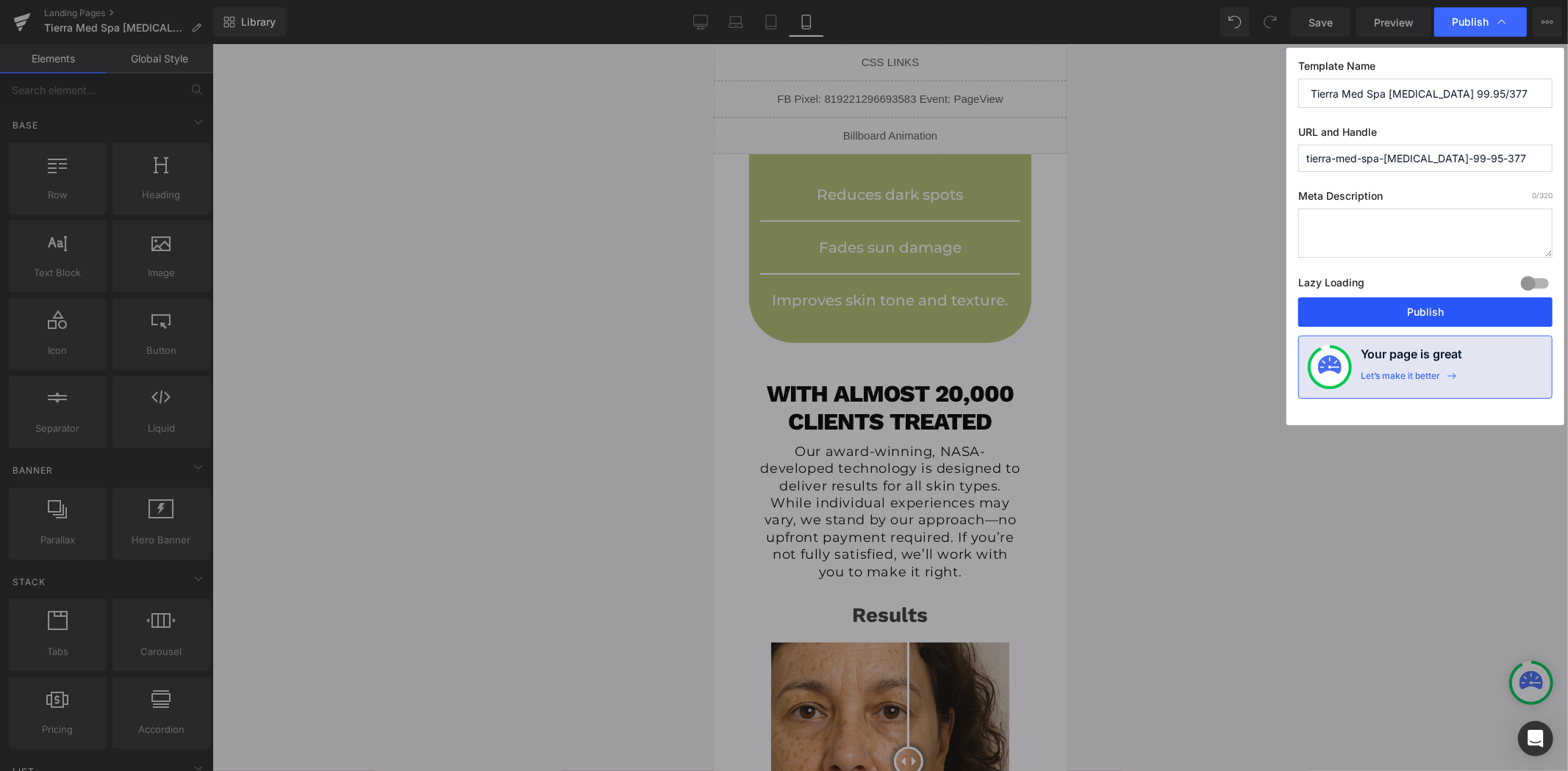
click at [1417, 310] on button "Publish" at bounding box center [1425, 312] width 255 height 30
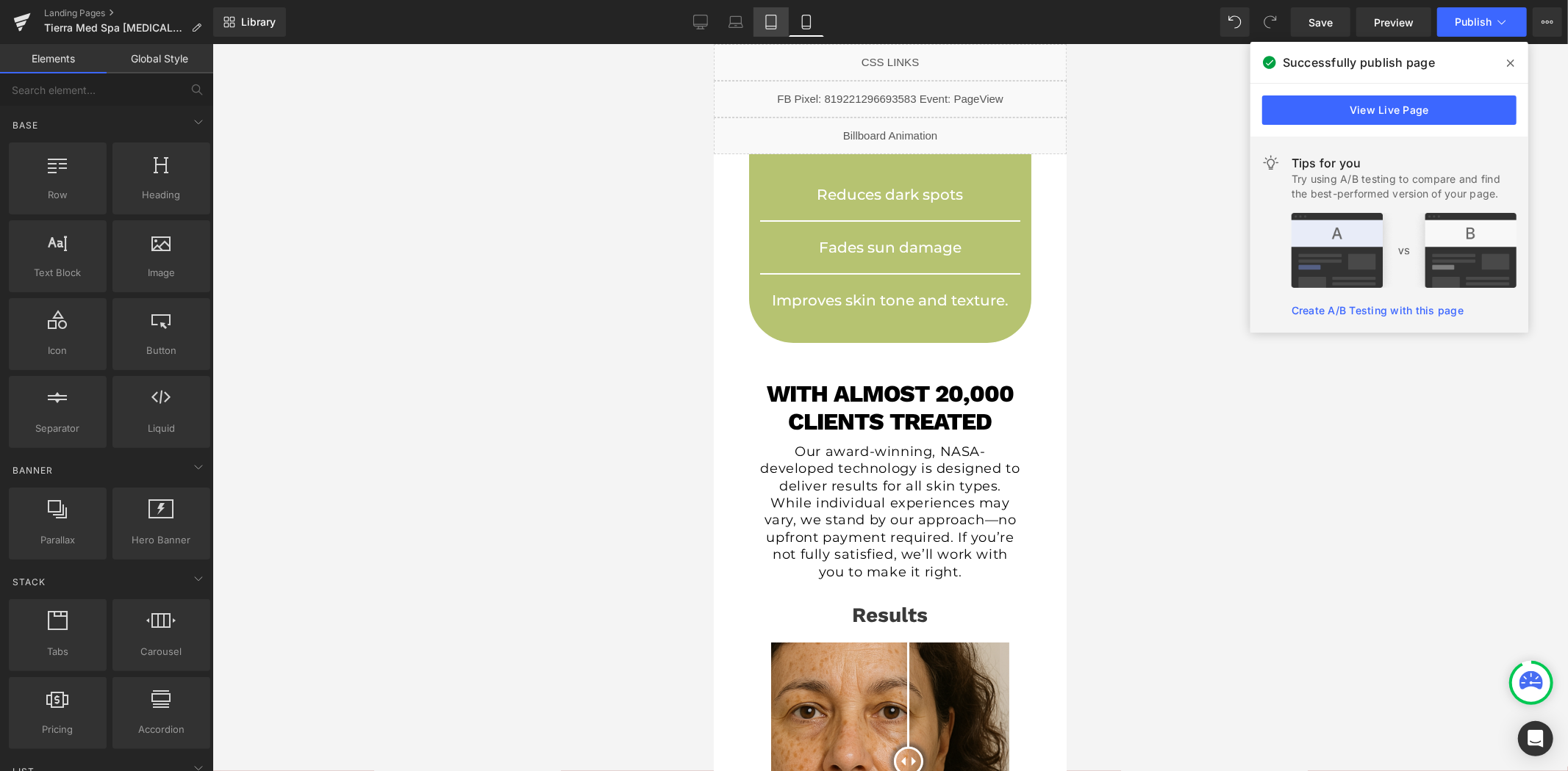
click at [782, 27] on link "Tablet" at bounding box center [770, 22] width 35 height 30
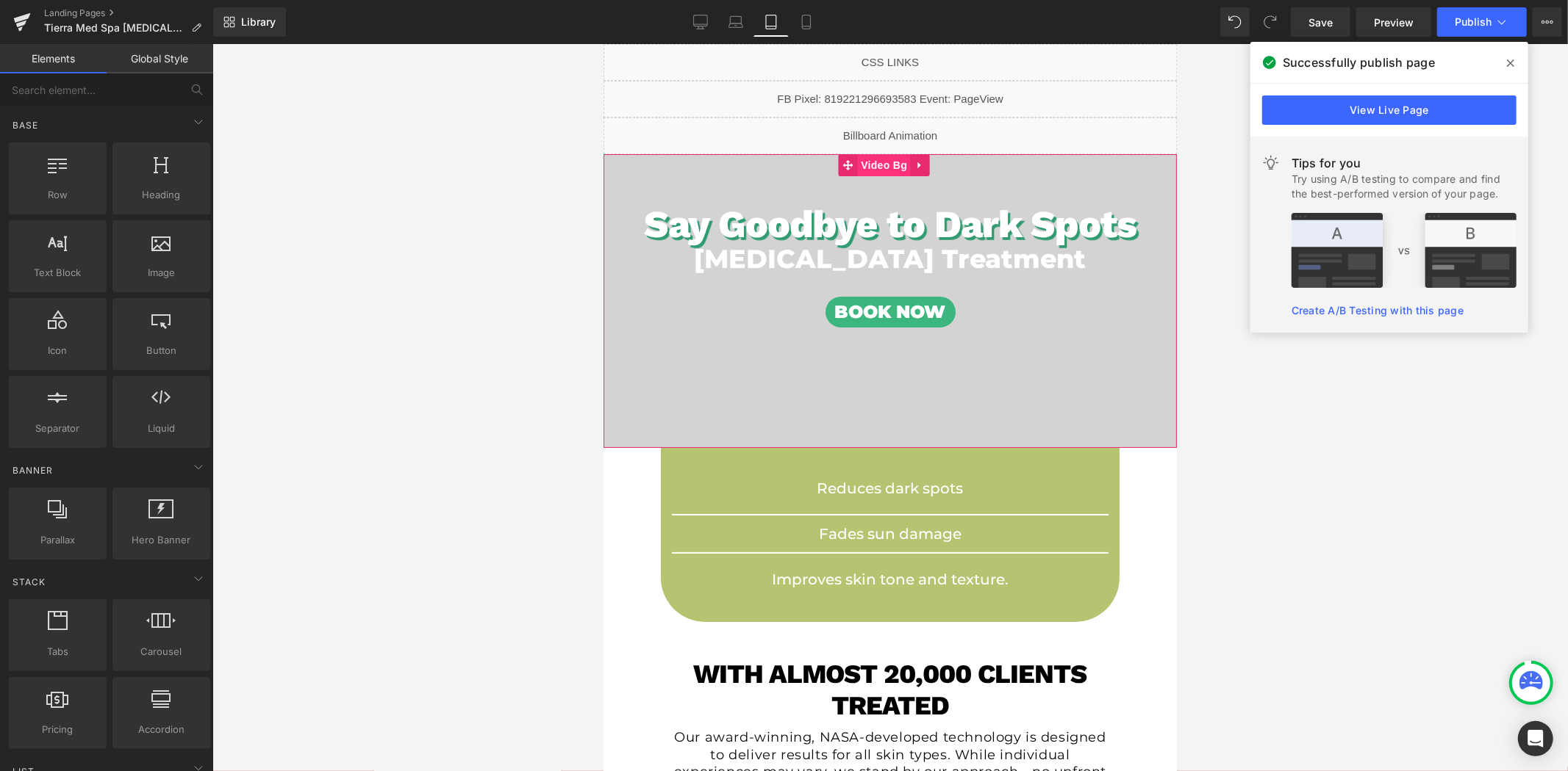
click at [882, 171] on span "Video Bg" at bounding box center [882, 164] width 53 height 22
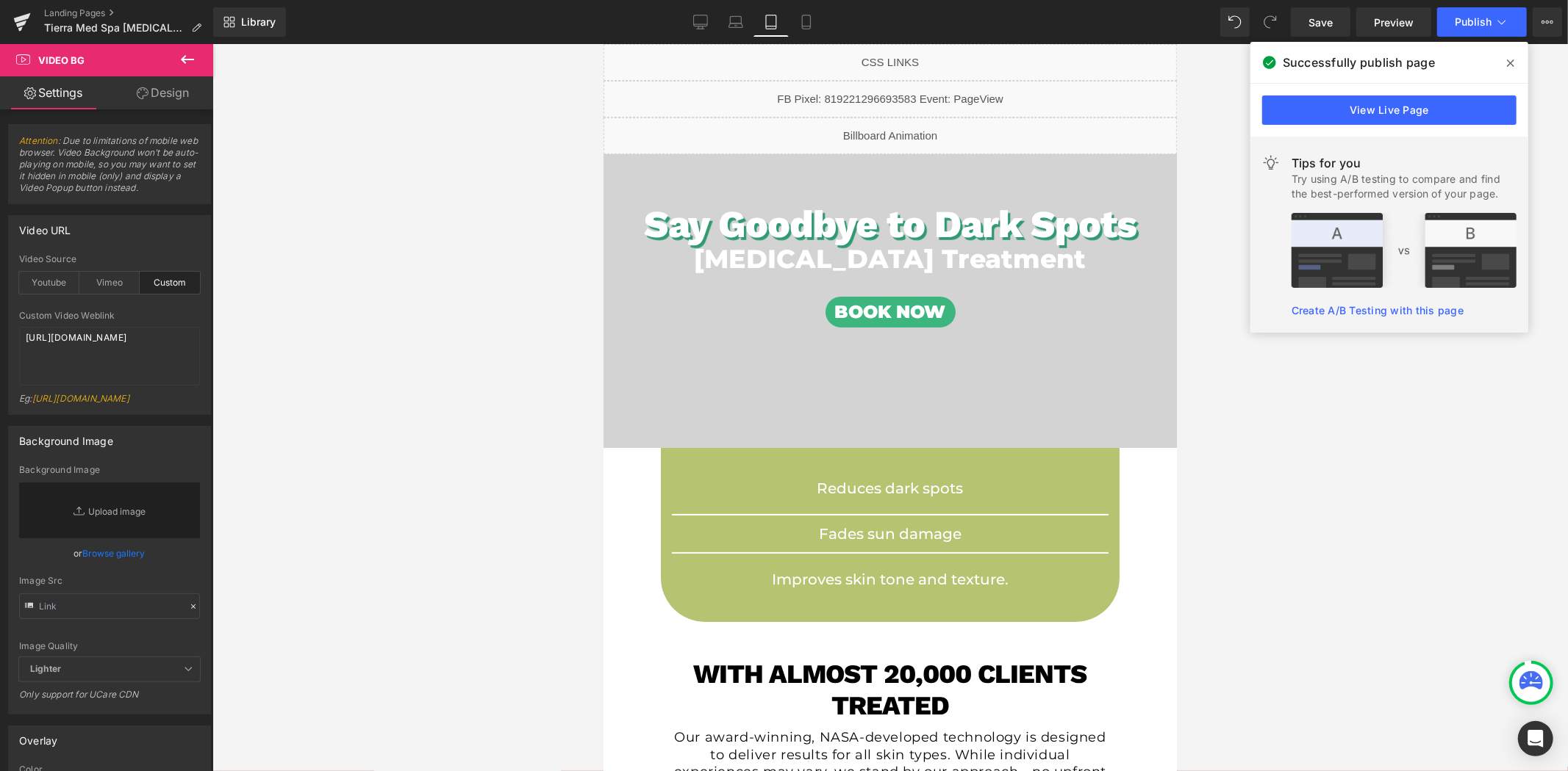
click at [185, 104] on link "Design" at bounding box center [163, 93] width 107 height 33
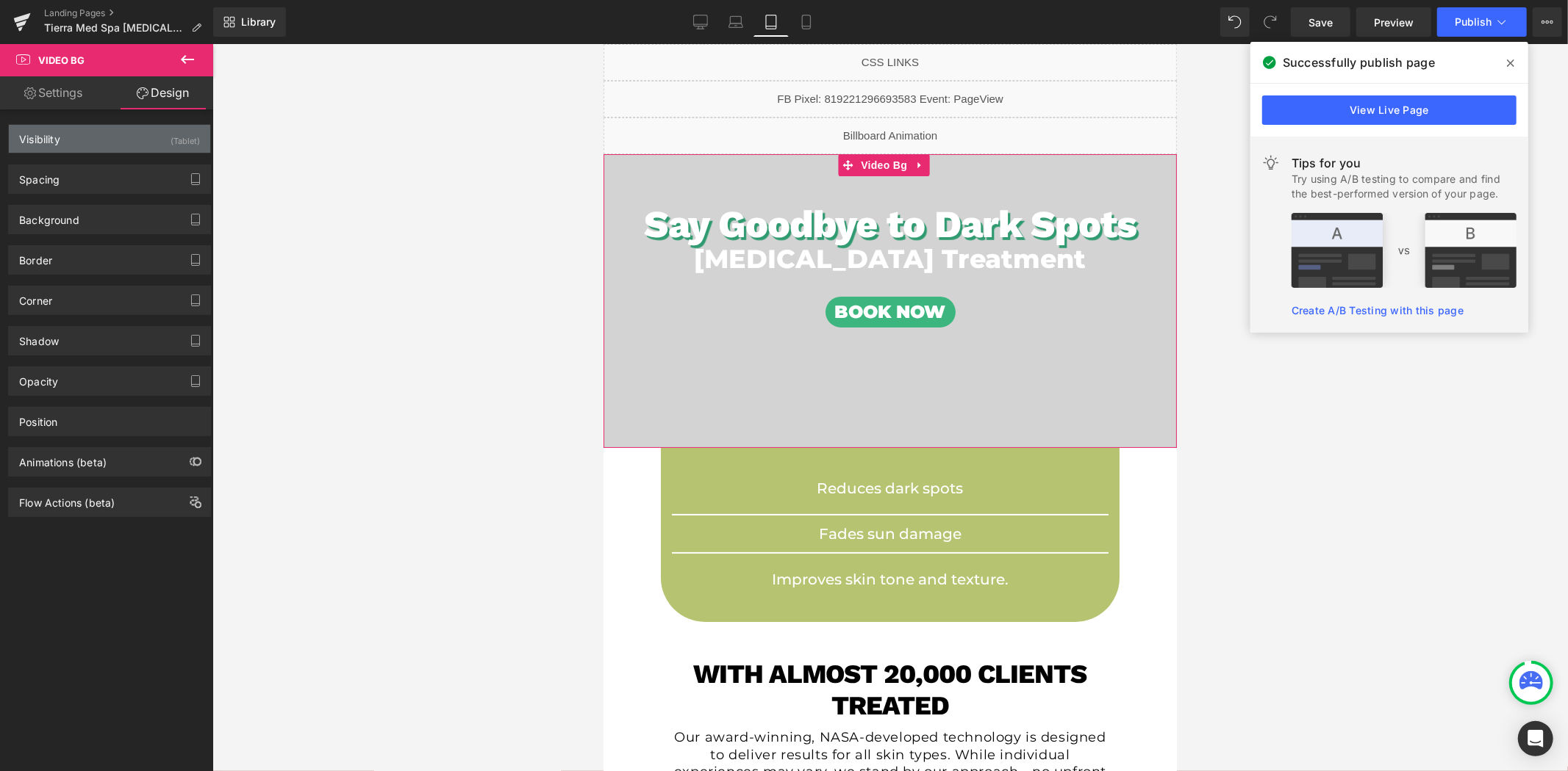
click at [100, 143] on div "Visibility (Tablet)" at bounding box center [109, 138] width 201 height 28
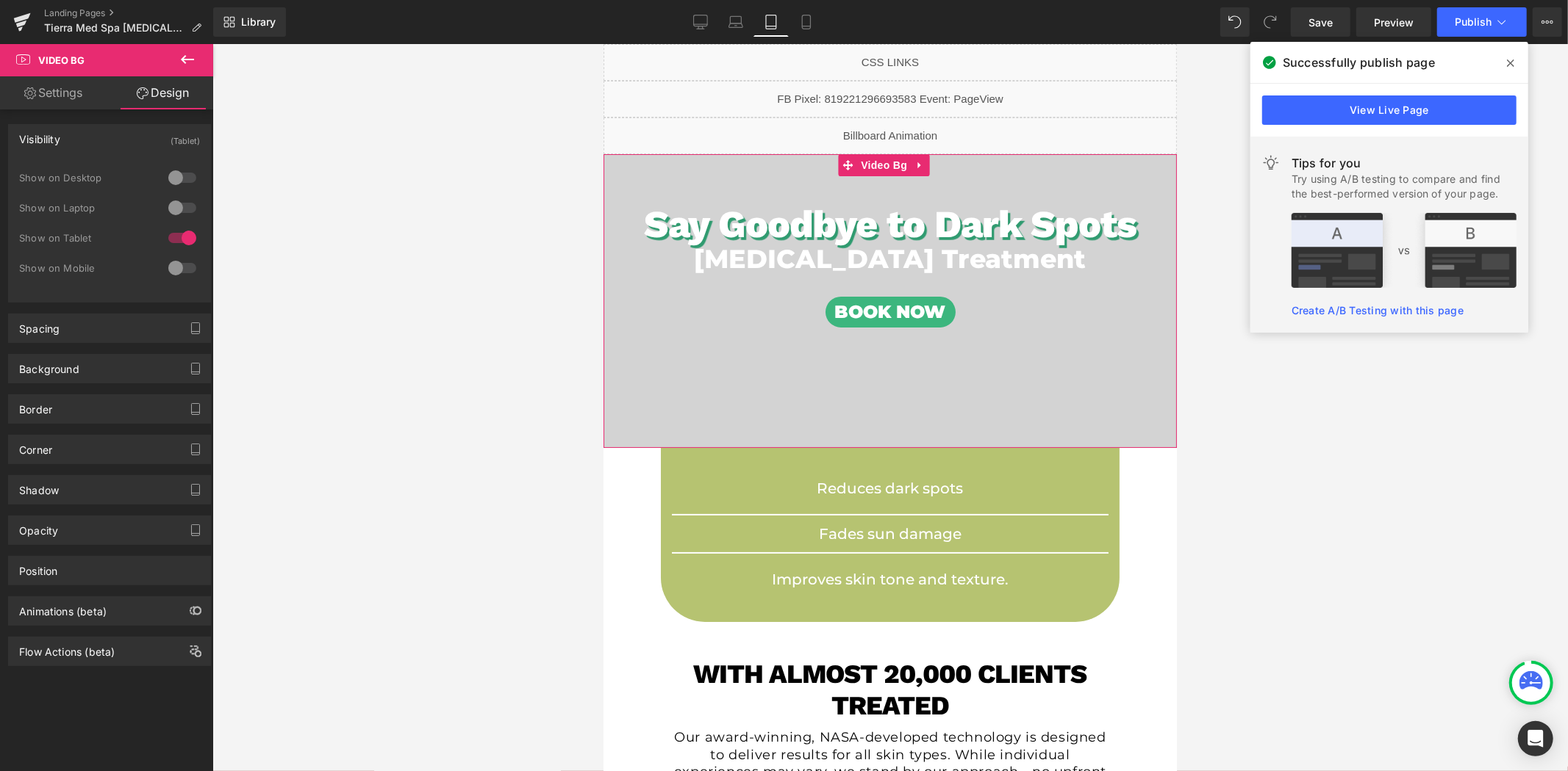
click at [175, 270] on div at bounding box center [182, 268] width 35 height 23
click at [798, 18] on icon at bounding box center [806, 22] width 14 height 14
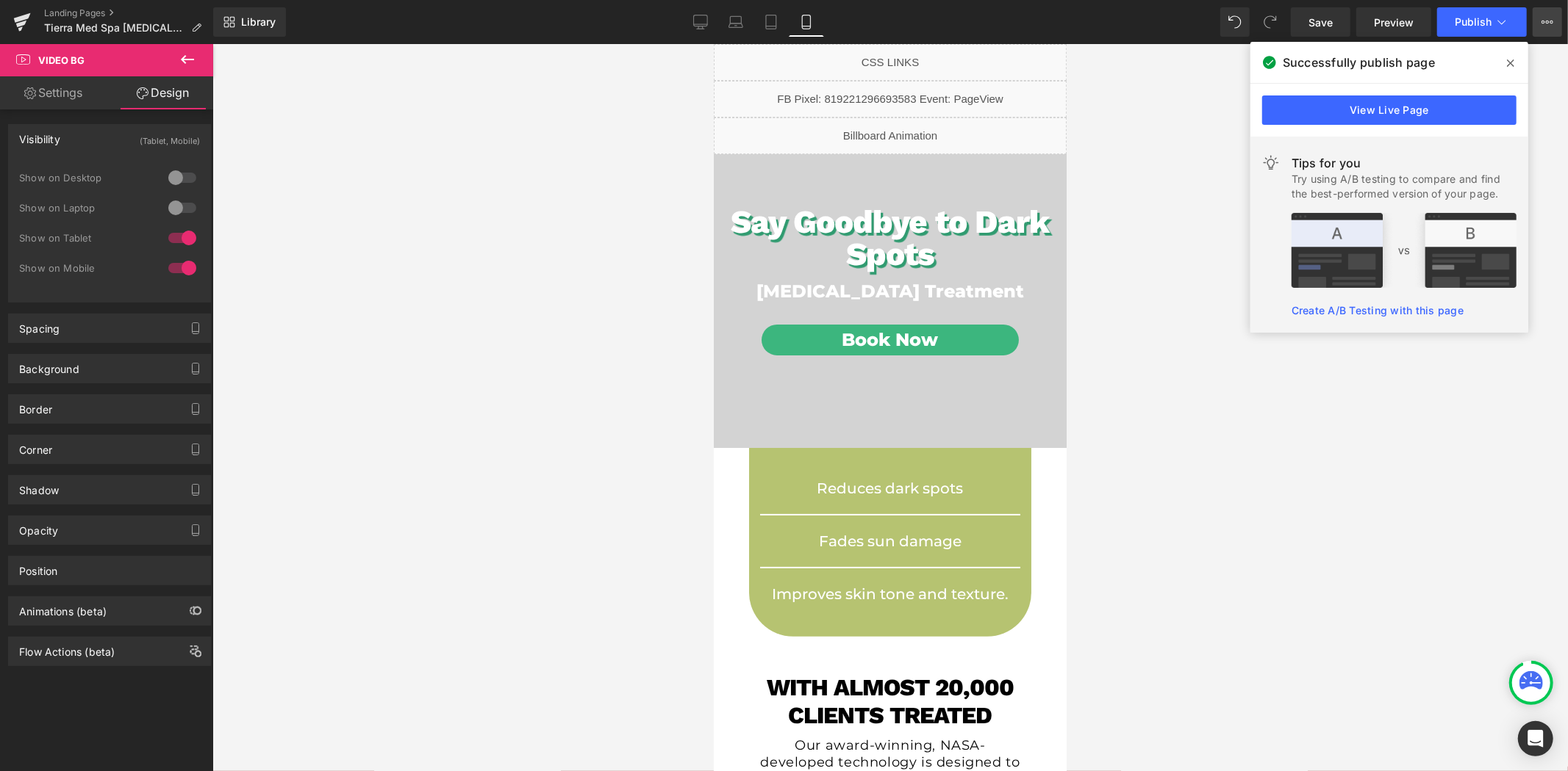
click at [1555, 24] on button "View Live Page View with current Template Save Template to Library Schedule Pub…" at bounding box center [1547, 22] width 30 height 30
click at [1511, 60] on icon at bounding box center [1510, 62] width 7 height 12
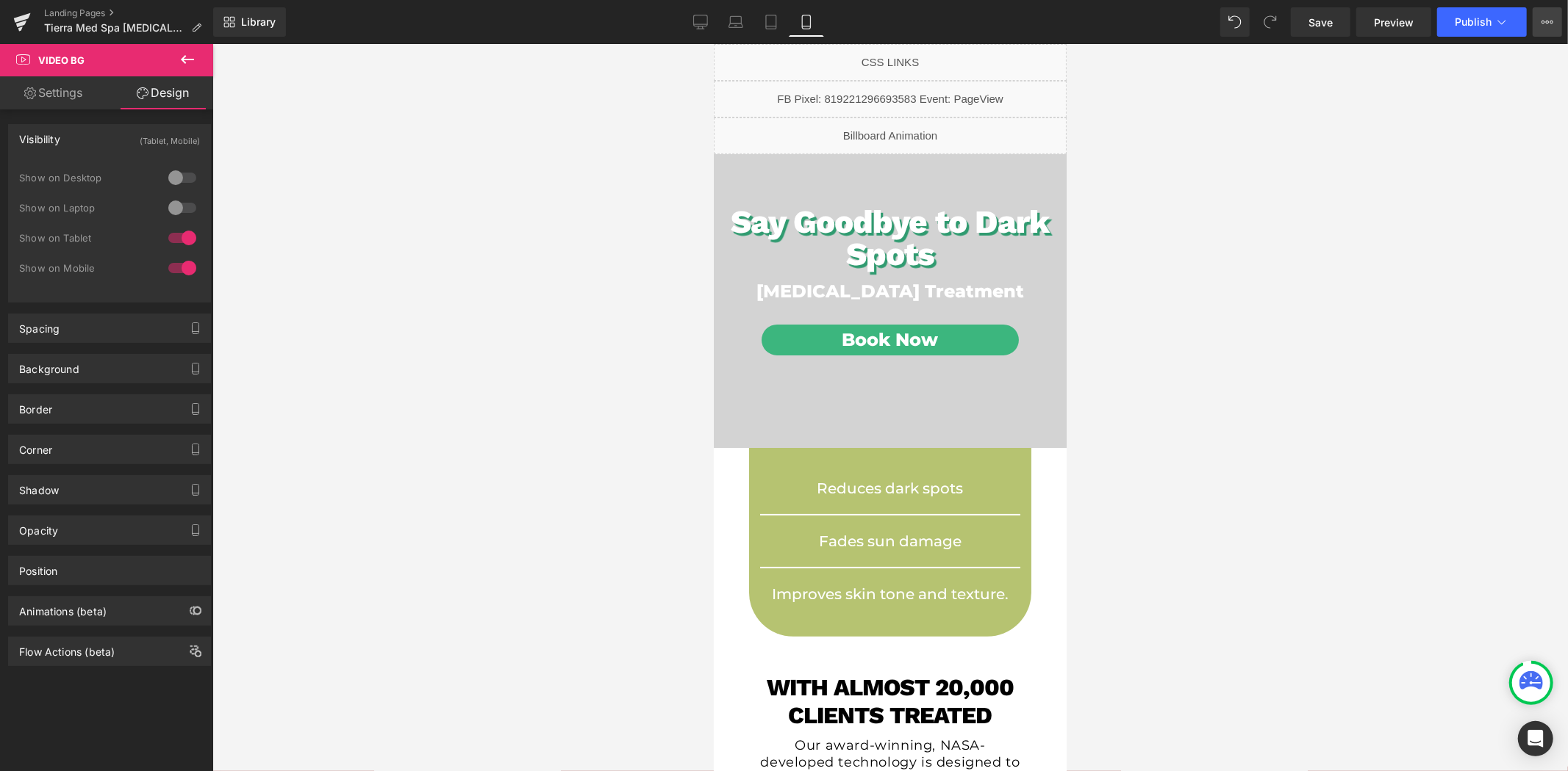
click at [1548, 30] on button "View Live Page View with current Template Save Template to Library Schedule Pub…" at bounding box center [1547, 22] width 30 height 30
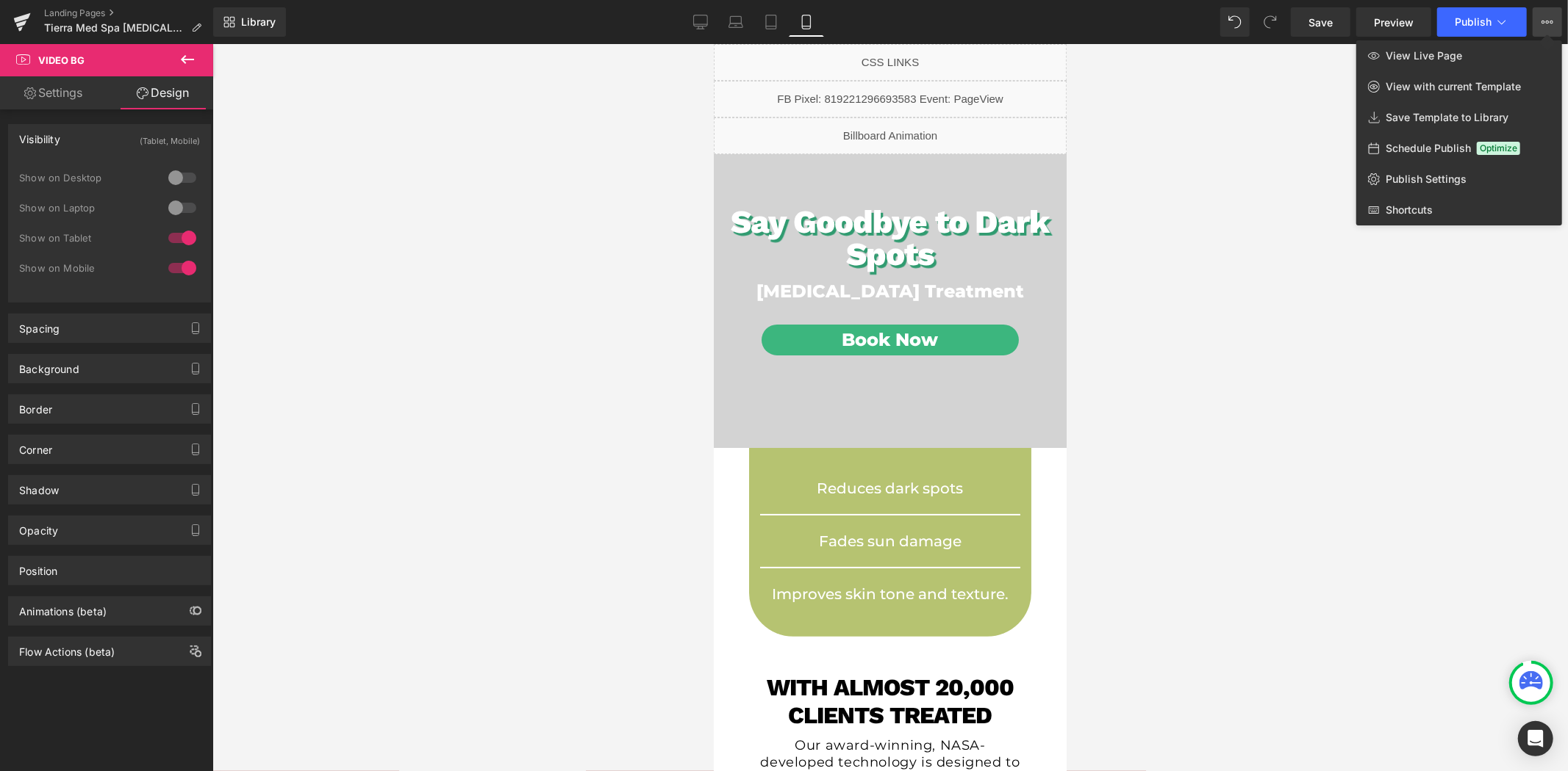
click at [1268, 224] on div at bounding box center [890, 408] width 1355 height 728
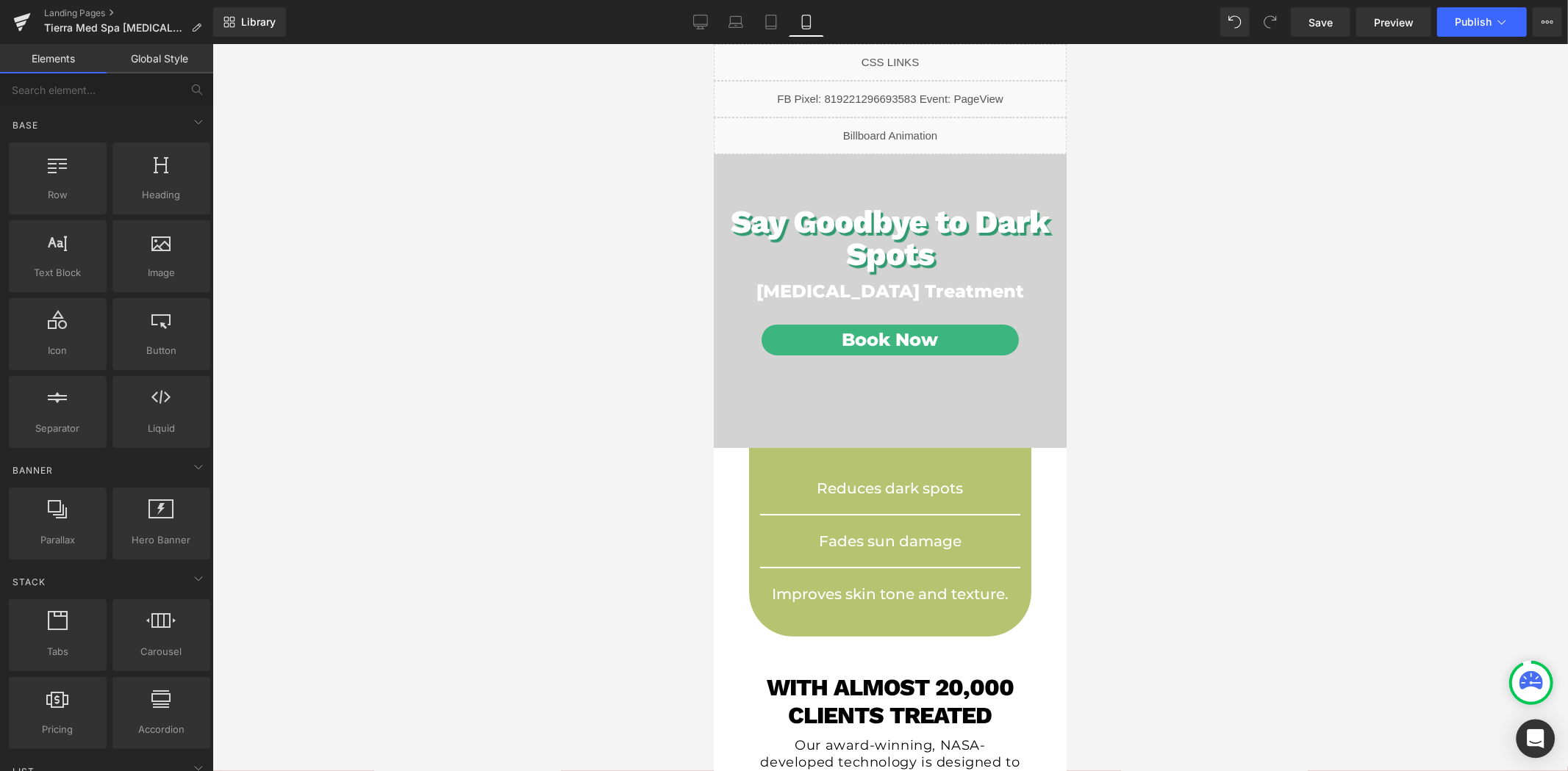
click at [1537, 739] on icon "Open Intercom Messenger" at bounding box center [1535, 738] width 17 height 19
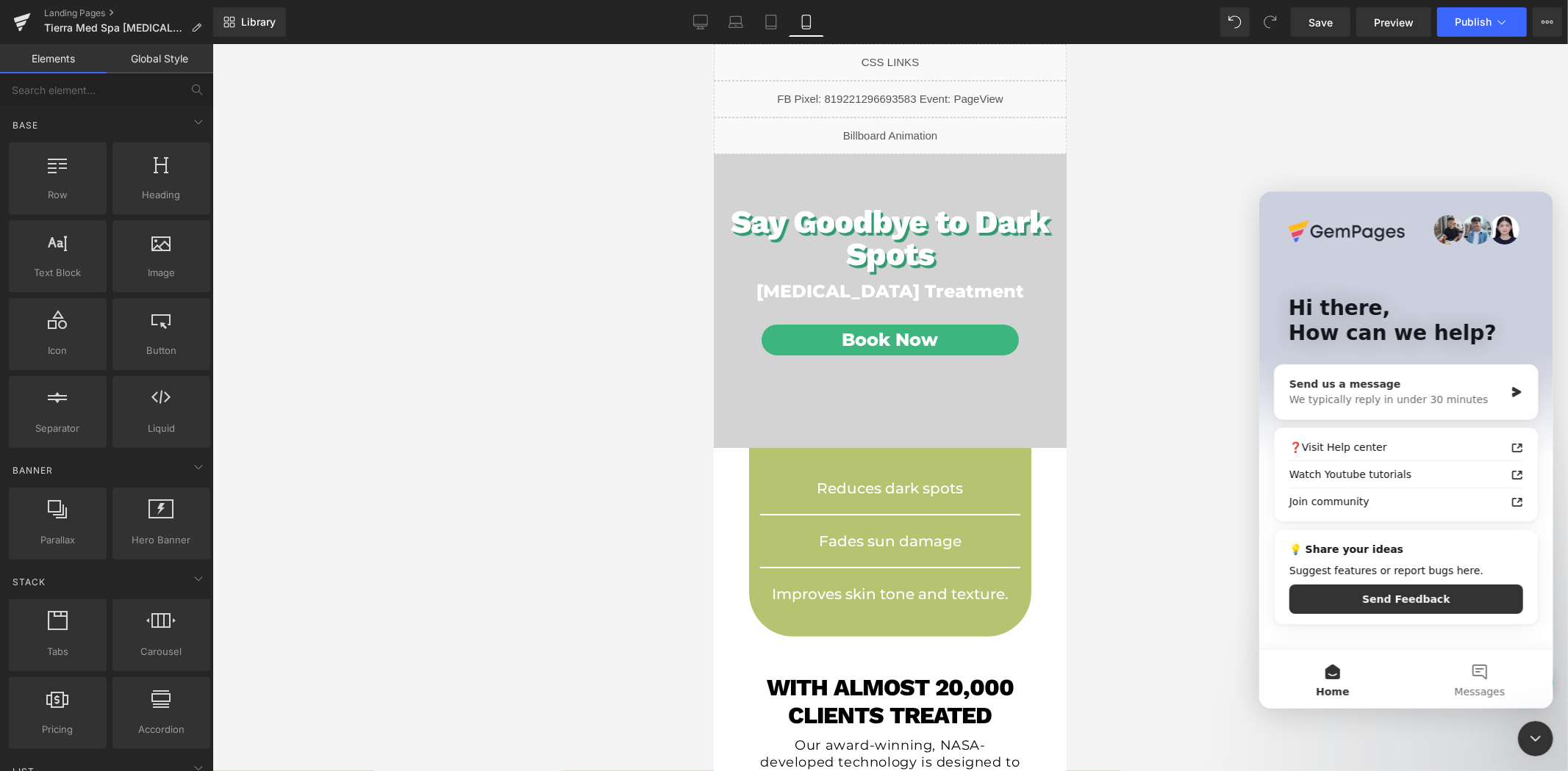
click at [1450, 393] on div "We typically reply in under 30 minutes" at bounding box center [1395, 399] width 215 height 15
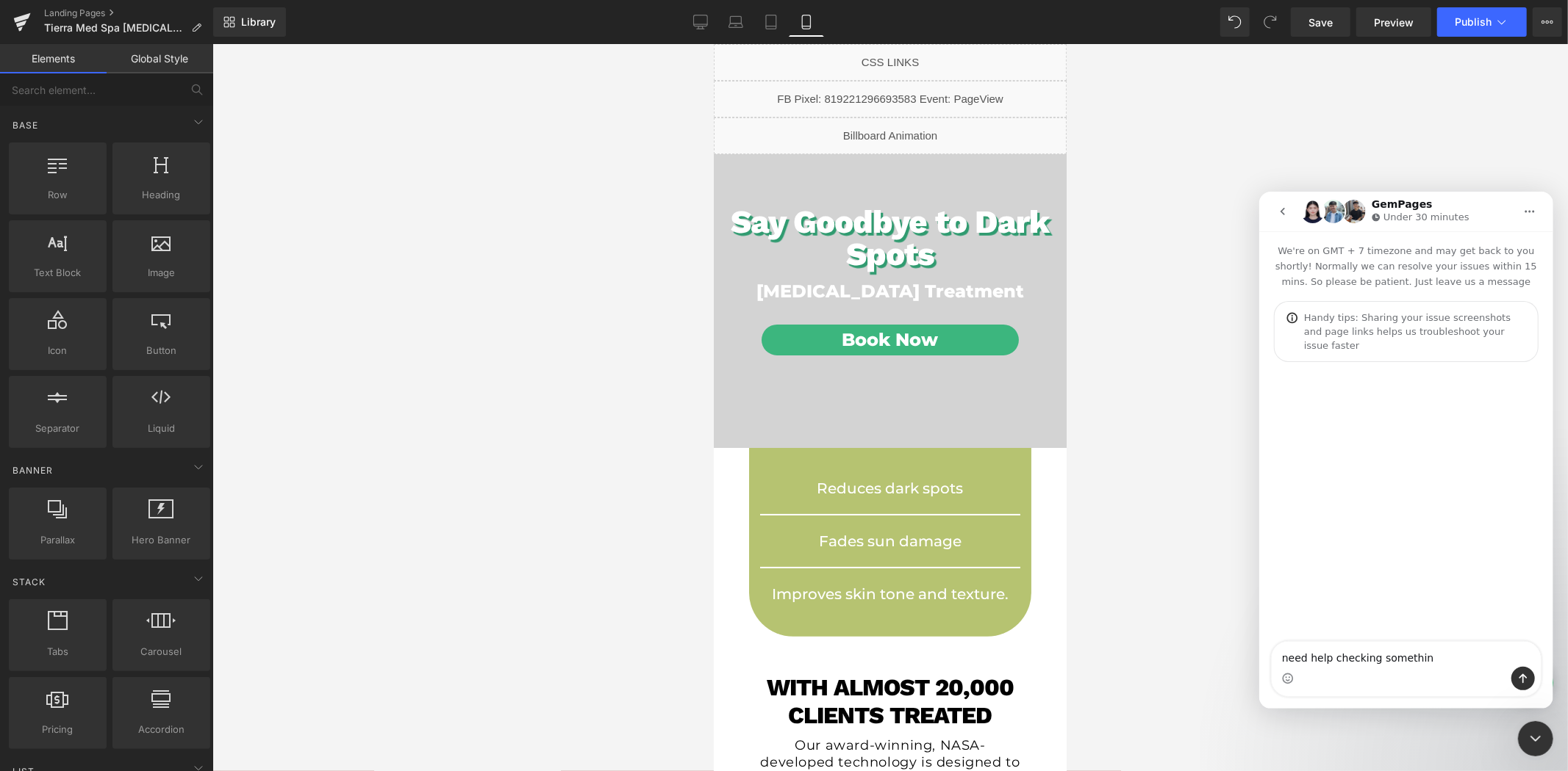
type textarea "need help checking something"
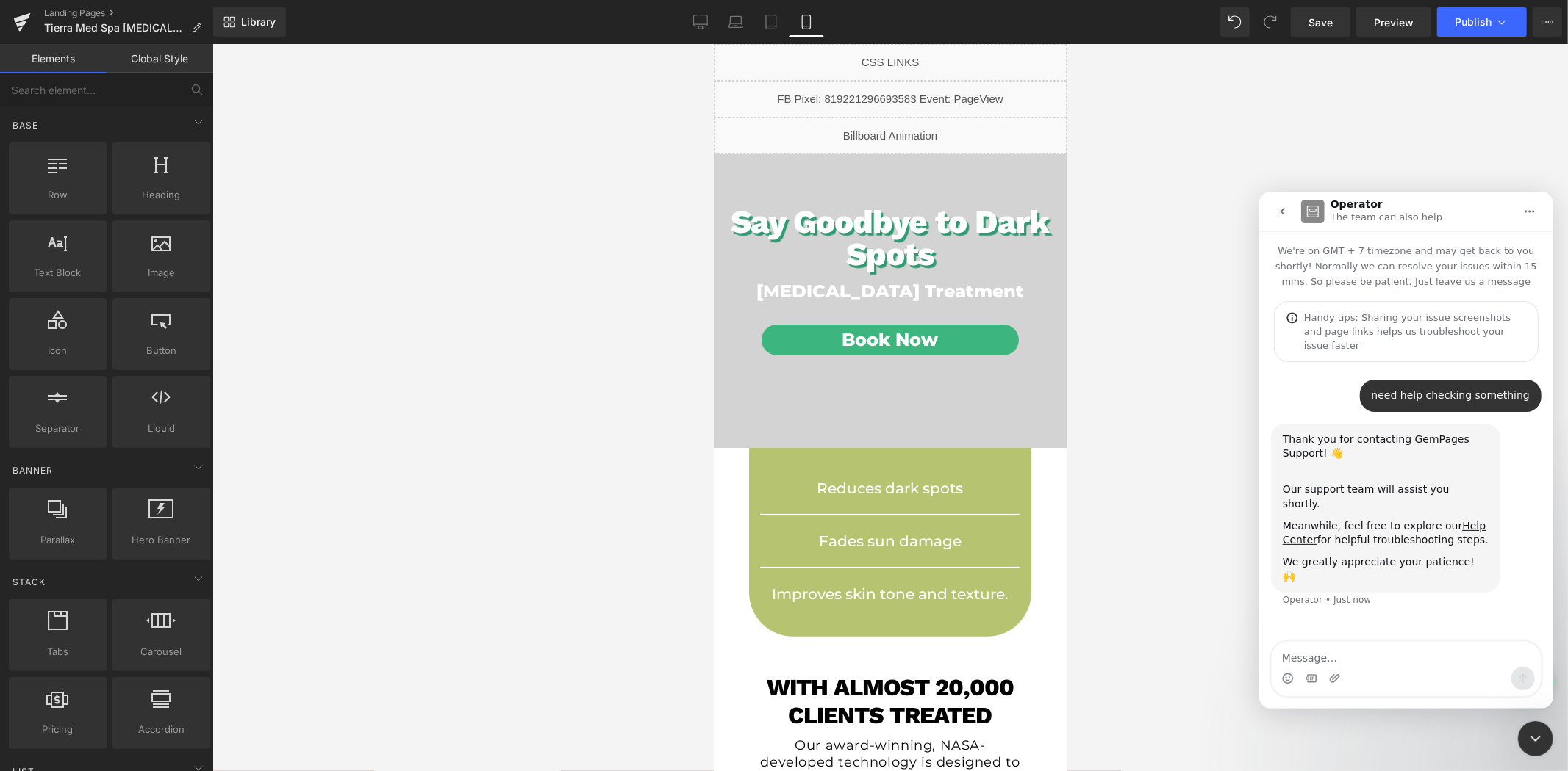
click at [870, 337] on div at bounding box center [784, 364] width 1568 height 728
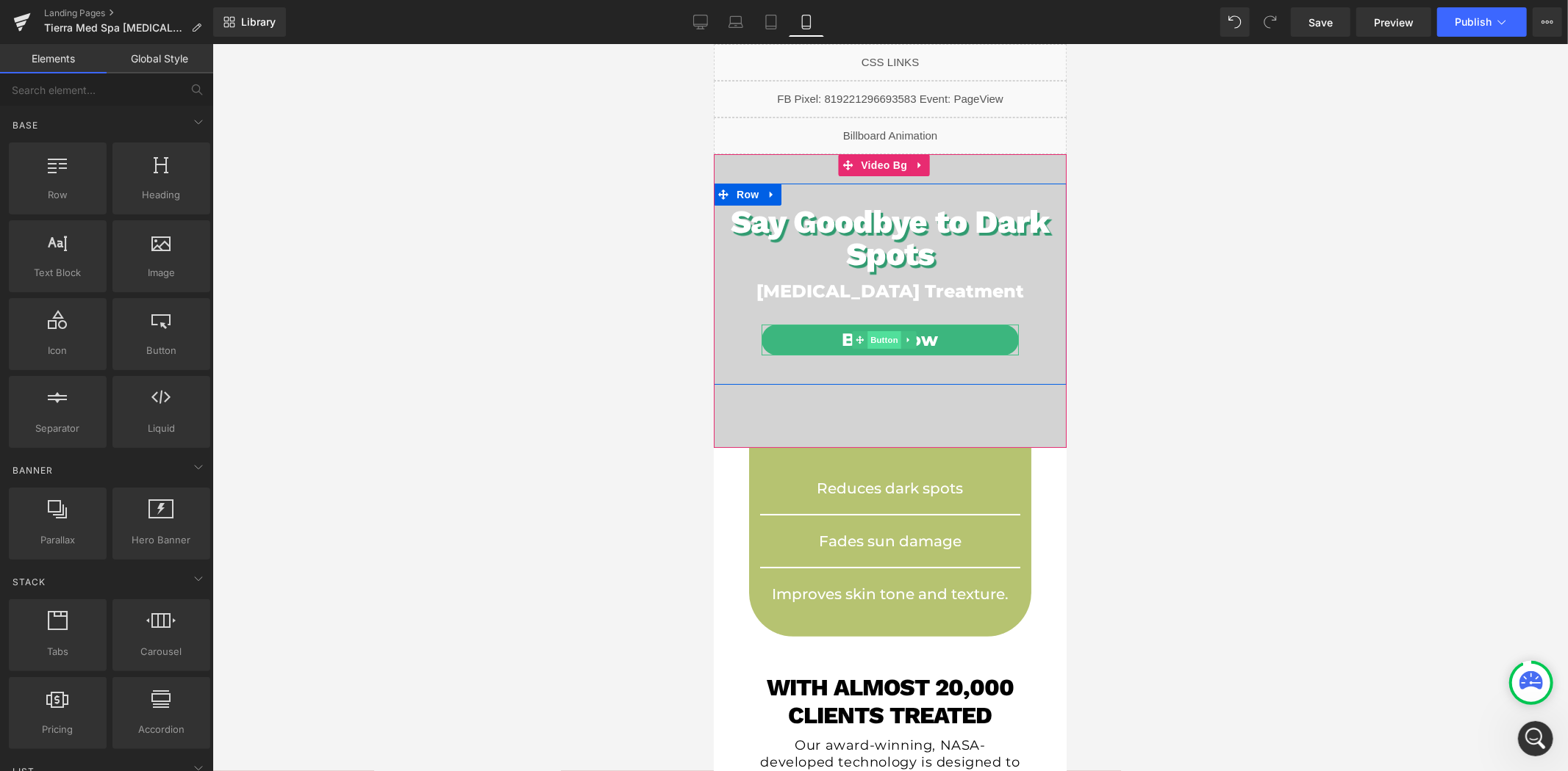
click at [881, 339] on span "Button" at bounding box center [882, 339] width 33 height 18
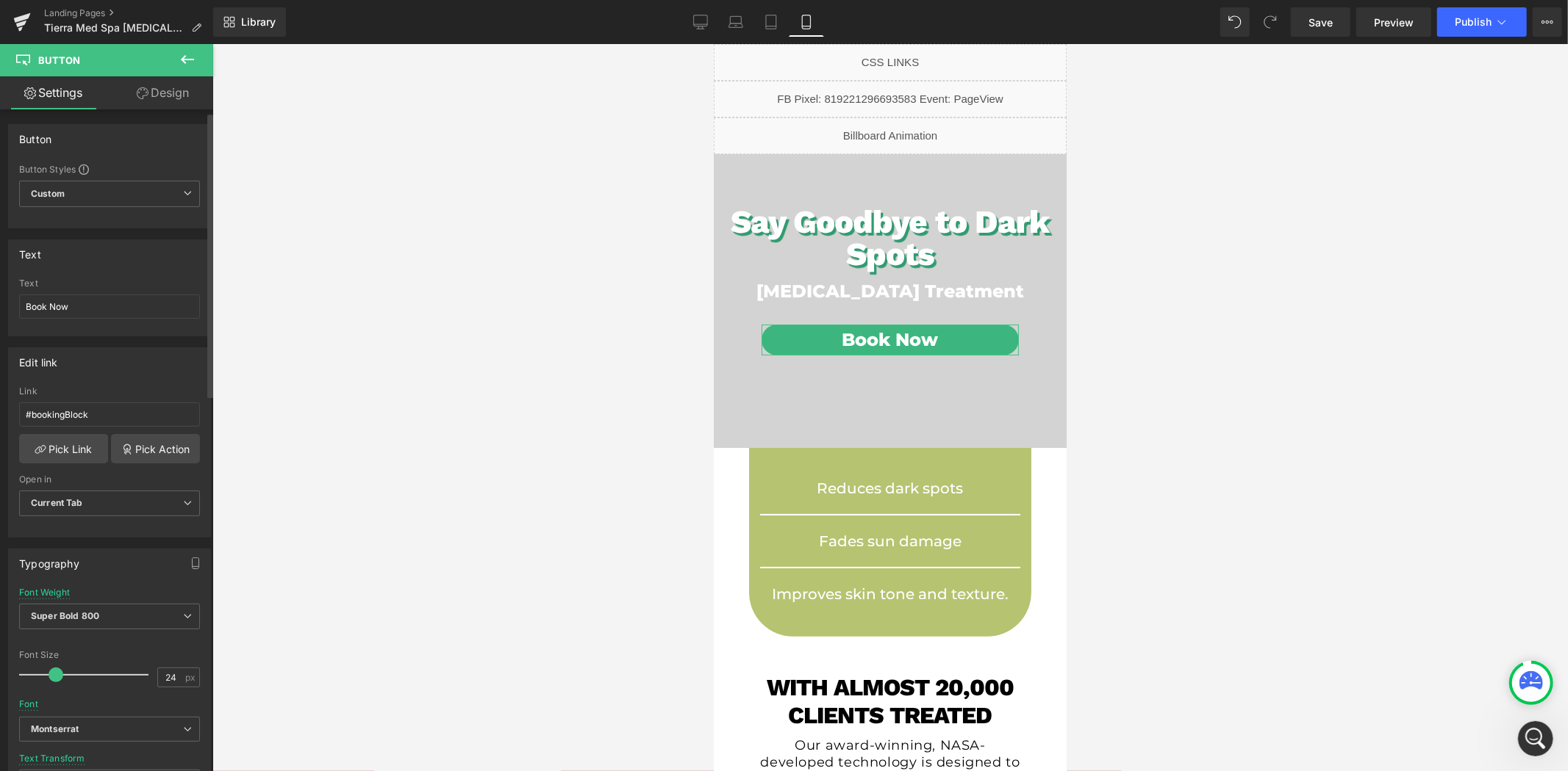
scroll to position [81, 0]
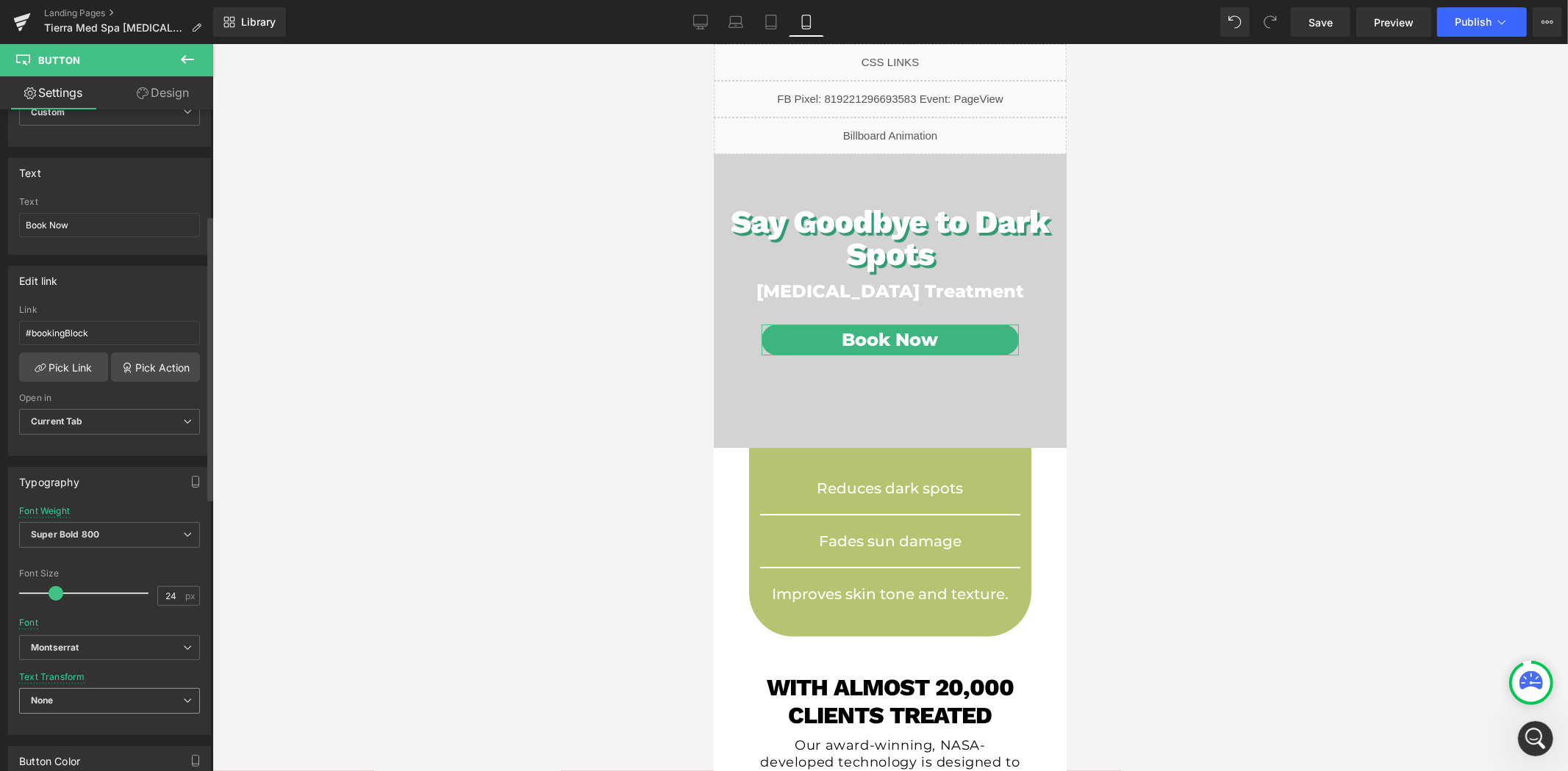
click at [121, 688] on span "None" at bounding box center [109, 701] width 181 height 25
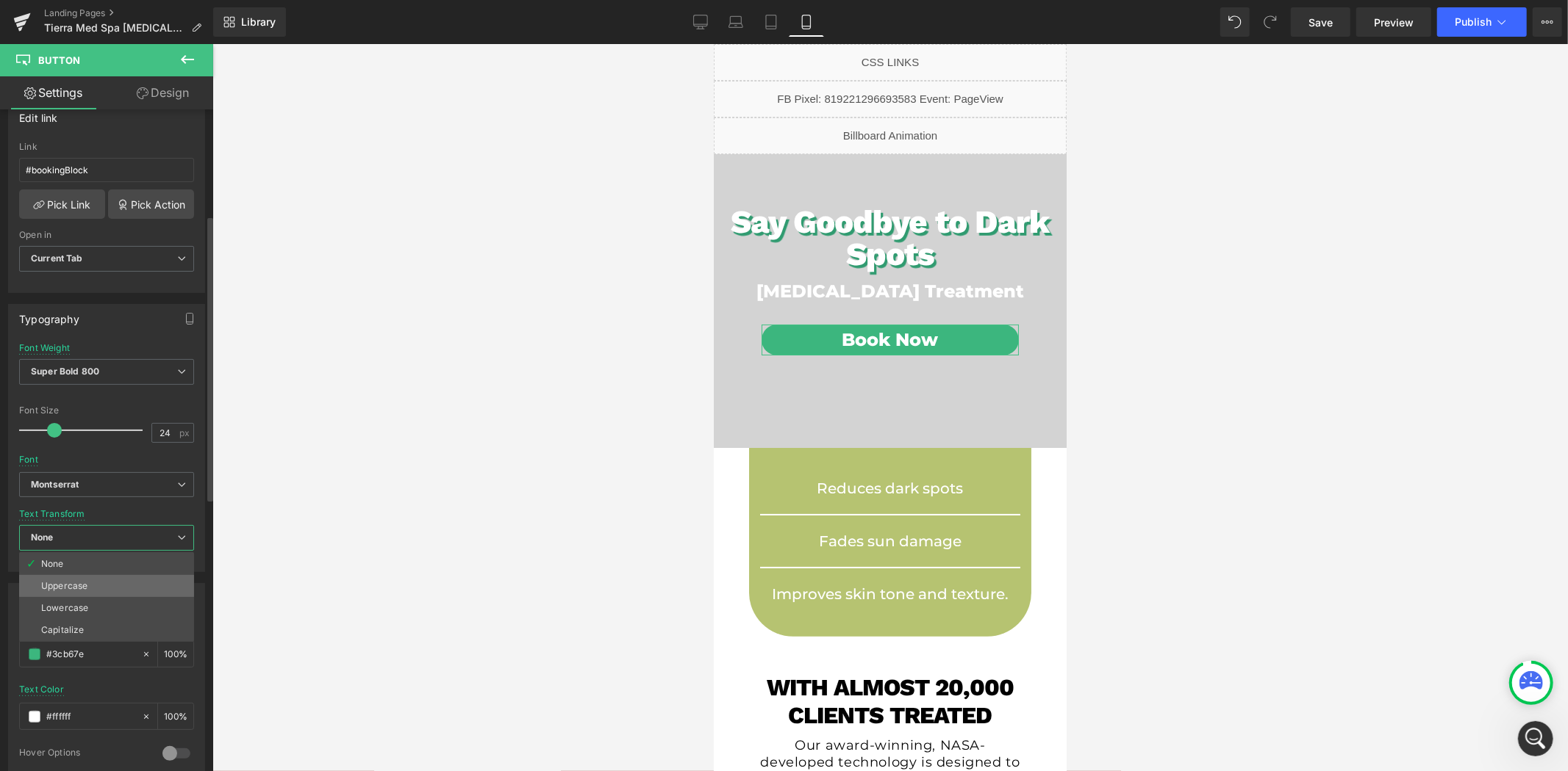
click at [105, 585] on li "Uppercase" at bounding box center [107, 586] width 175 height 22
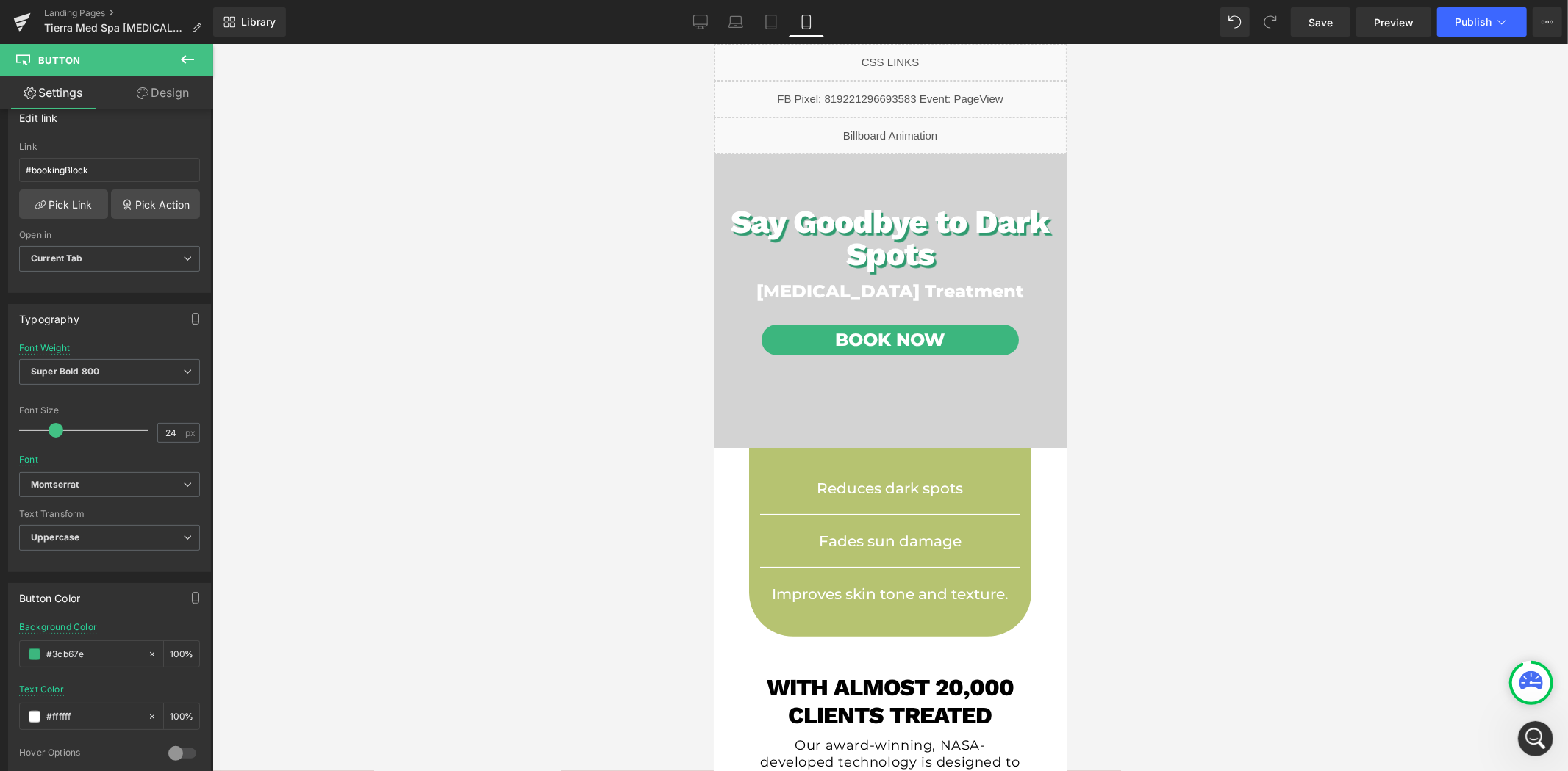
click at [515, 456] on div at bounding box center [890, 408] width 1355 height 728
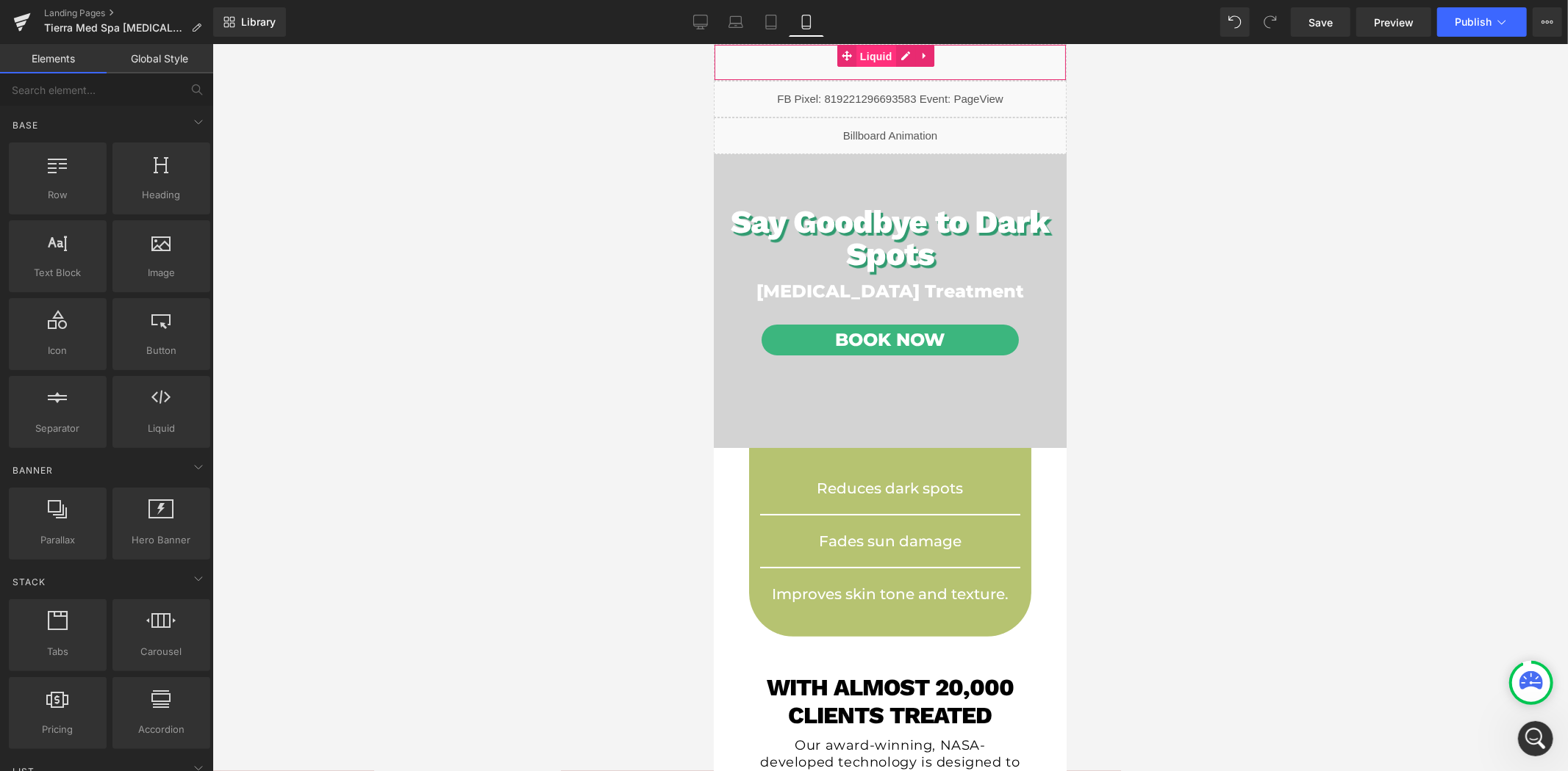
click at [885, 55] on span "Liquid" at bounding box center [875, 56] width 40 height 22
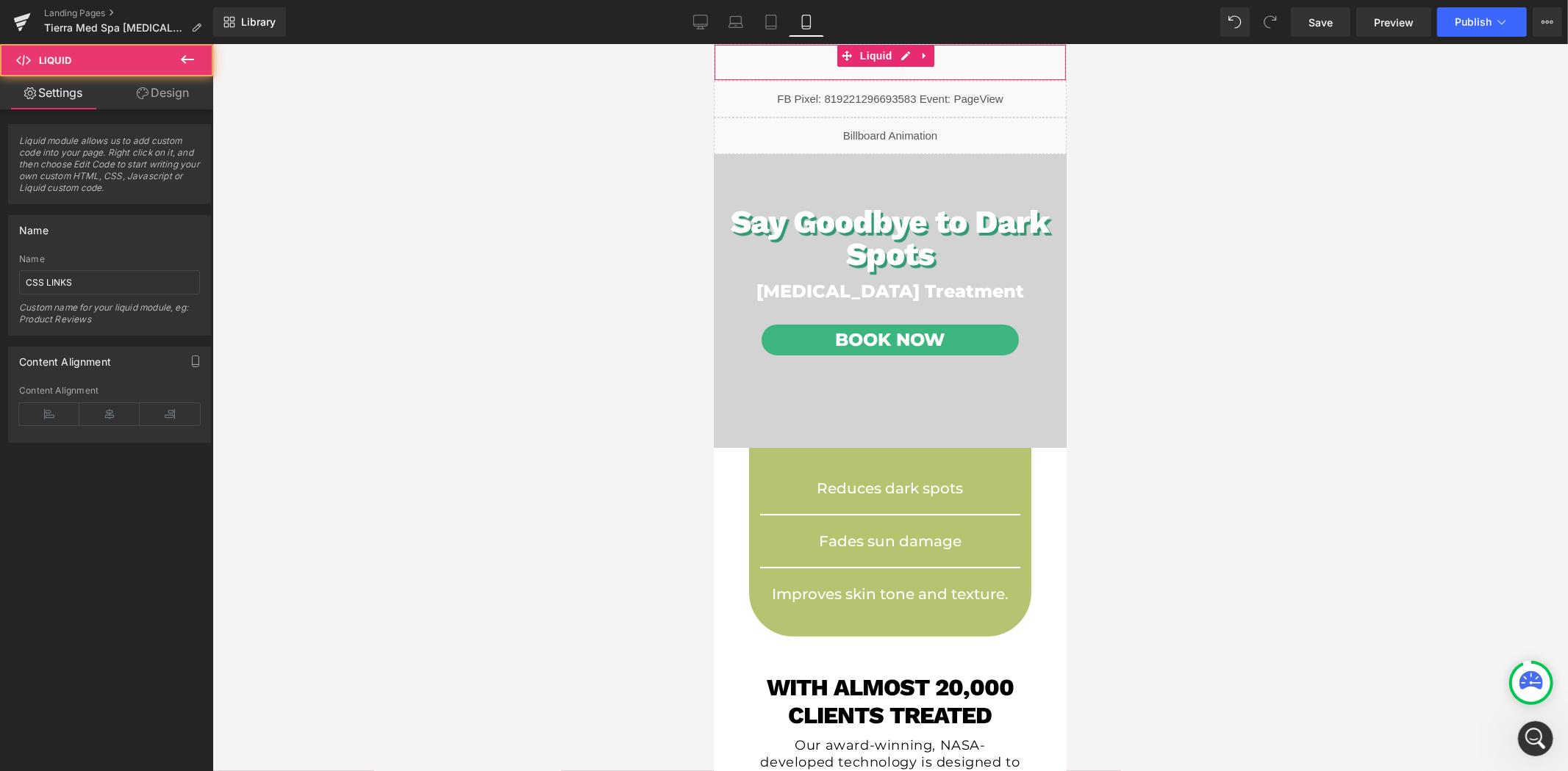
click at [169, 100] on link "Design" at bounding box center [163, 93] width 107 height 33
click at [0, 0] on div "Spacing" at bounding box center [0, 0] width 0 height 0
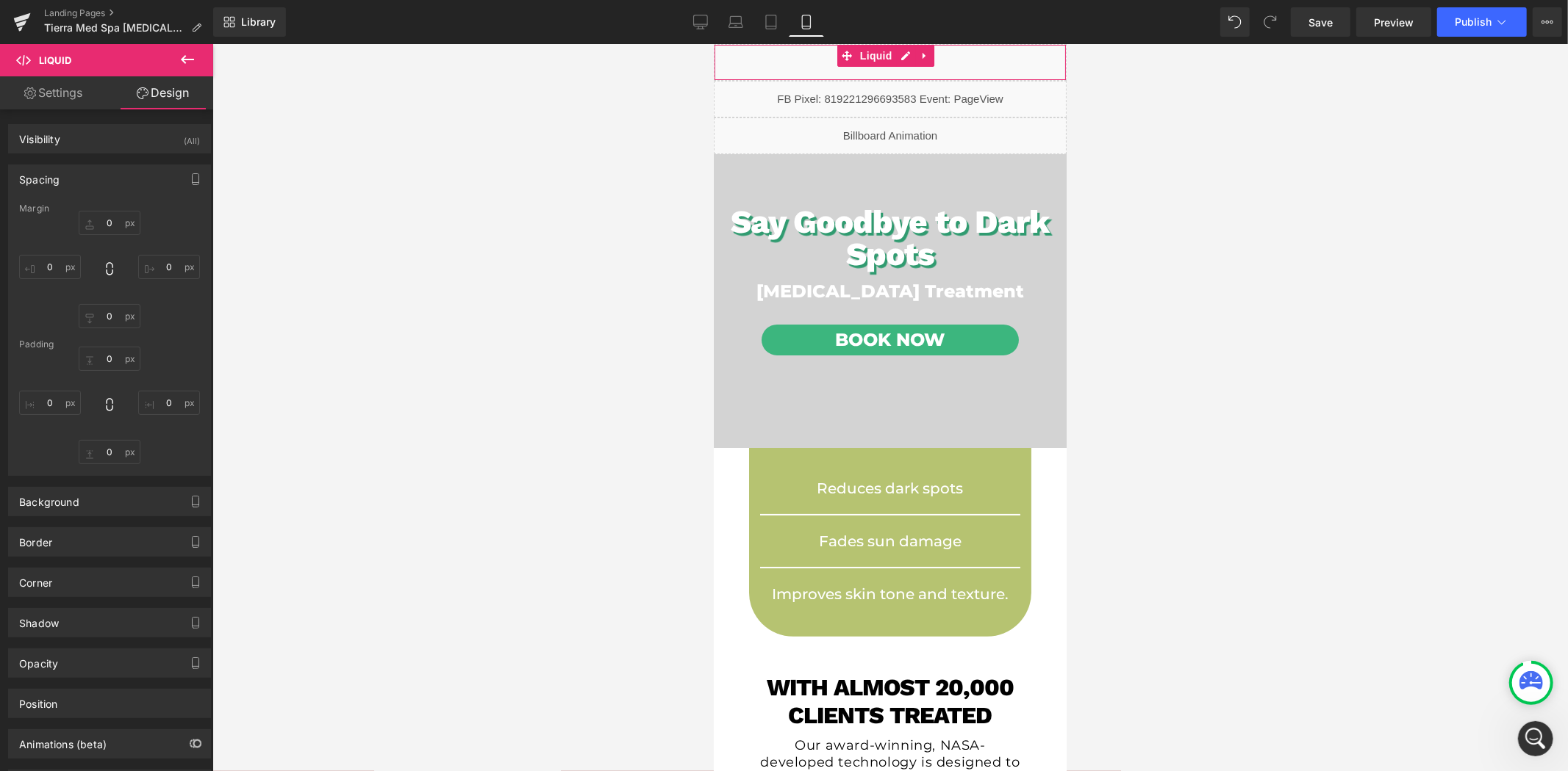
type input "0"
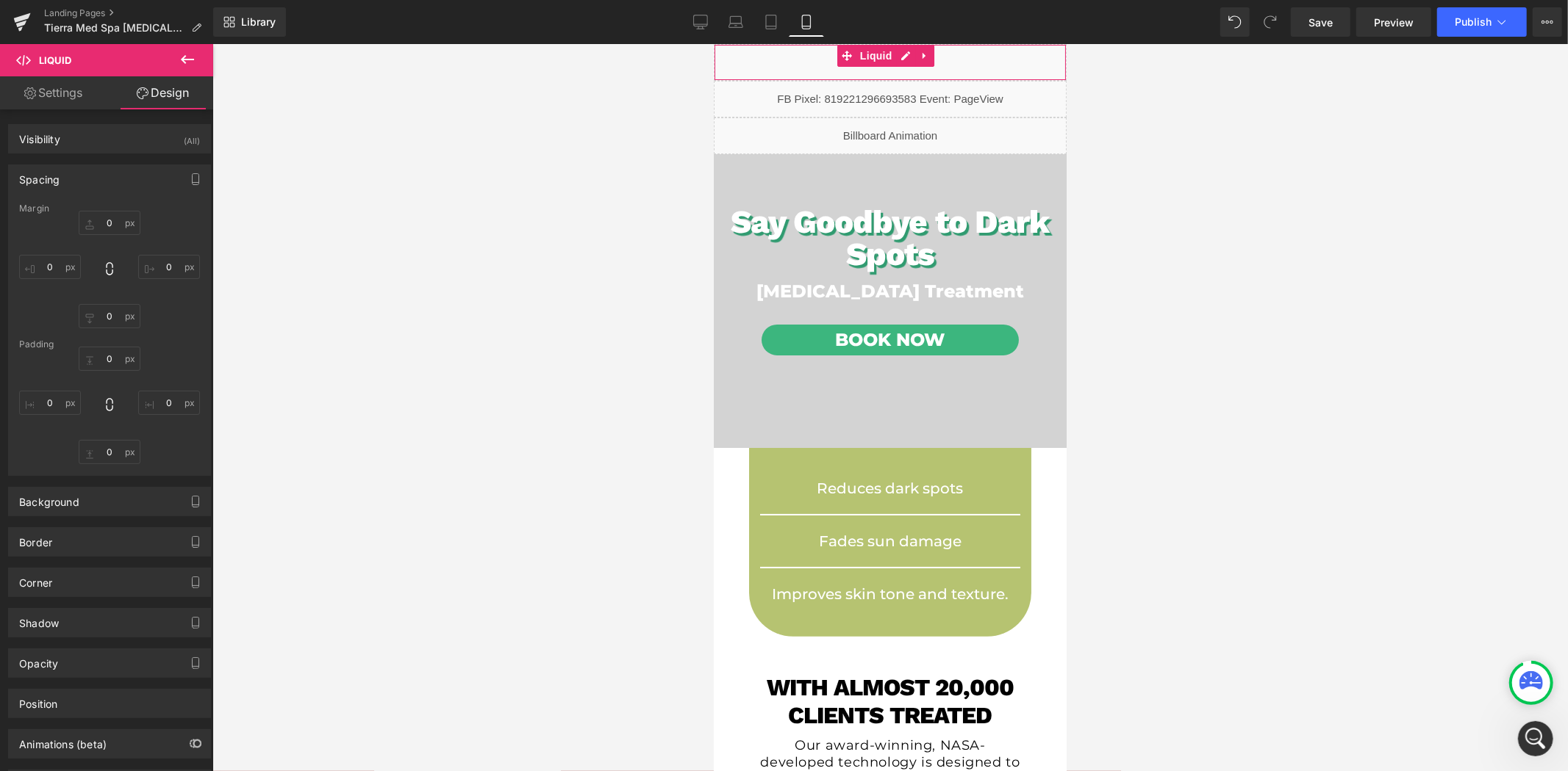
type input "0"
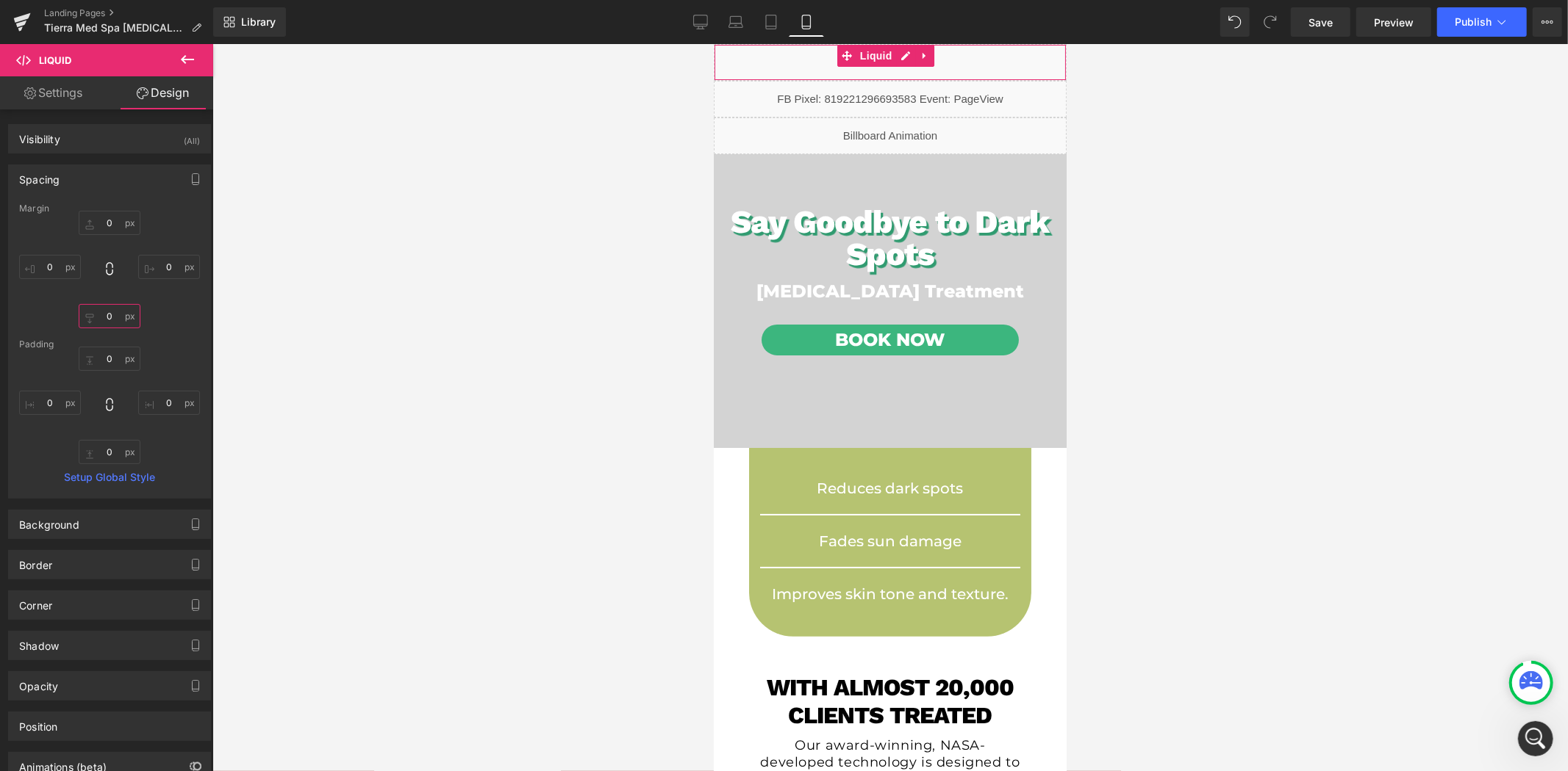
click at [117, 314] on input "0" at bounding box center [109, 316] width 61 height 24
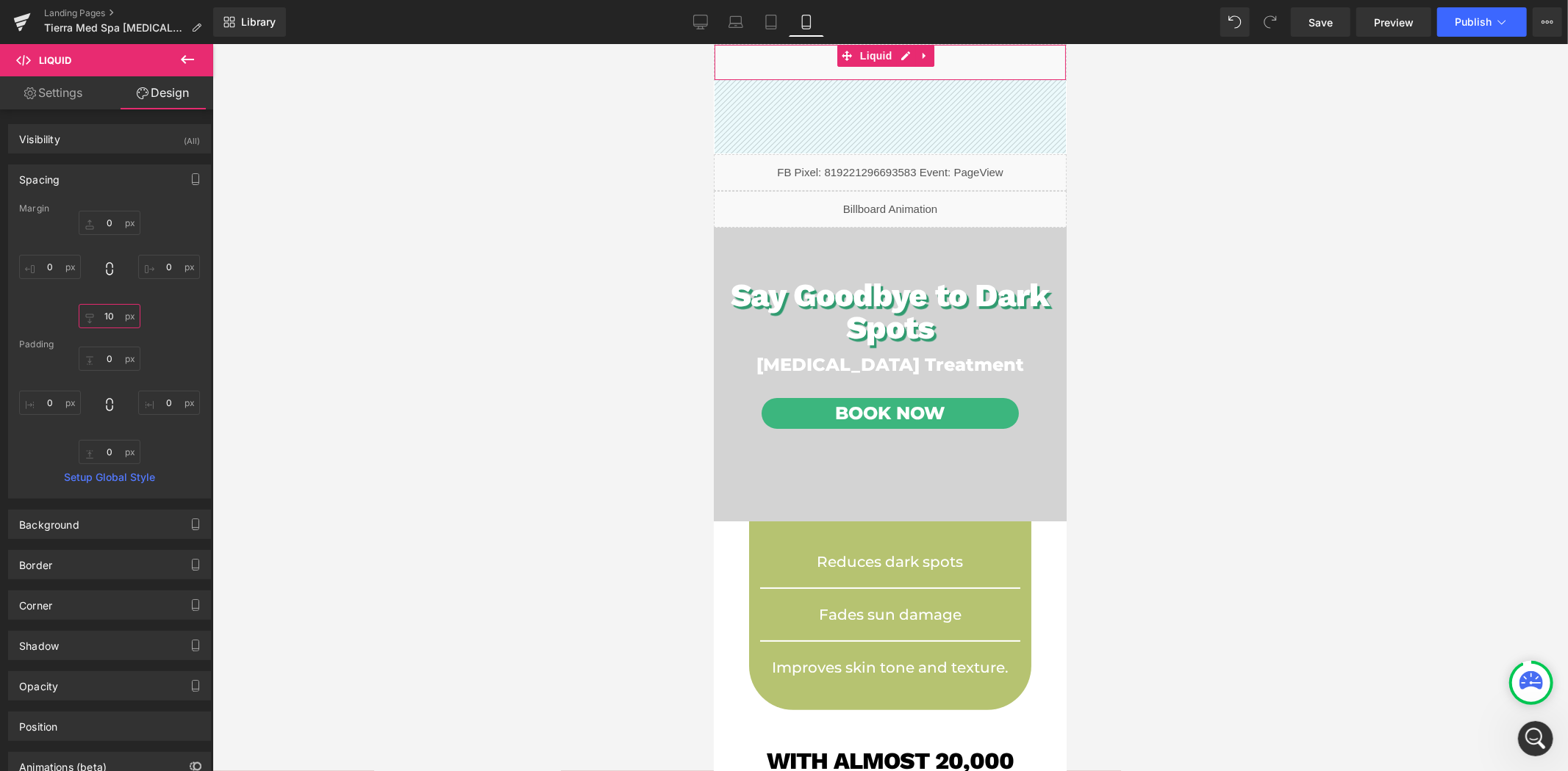
type input "1"
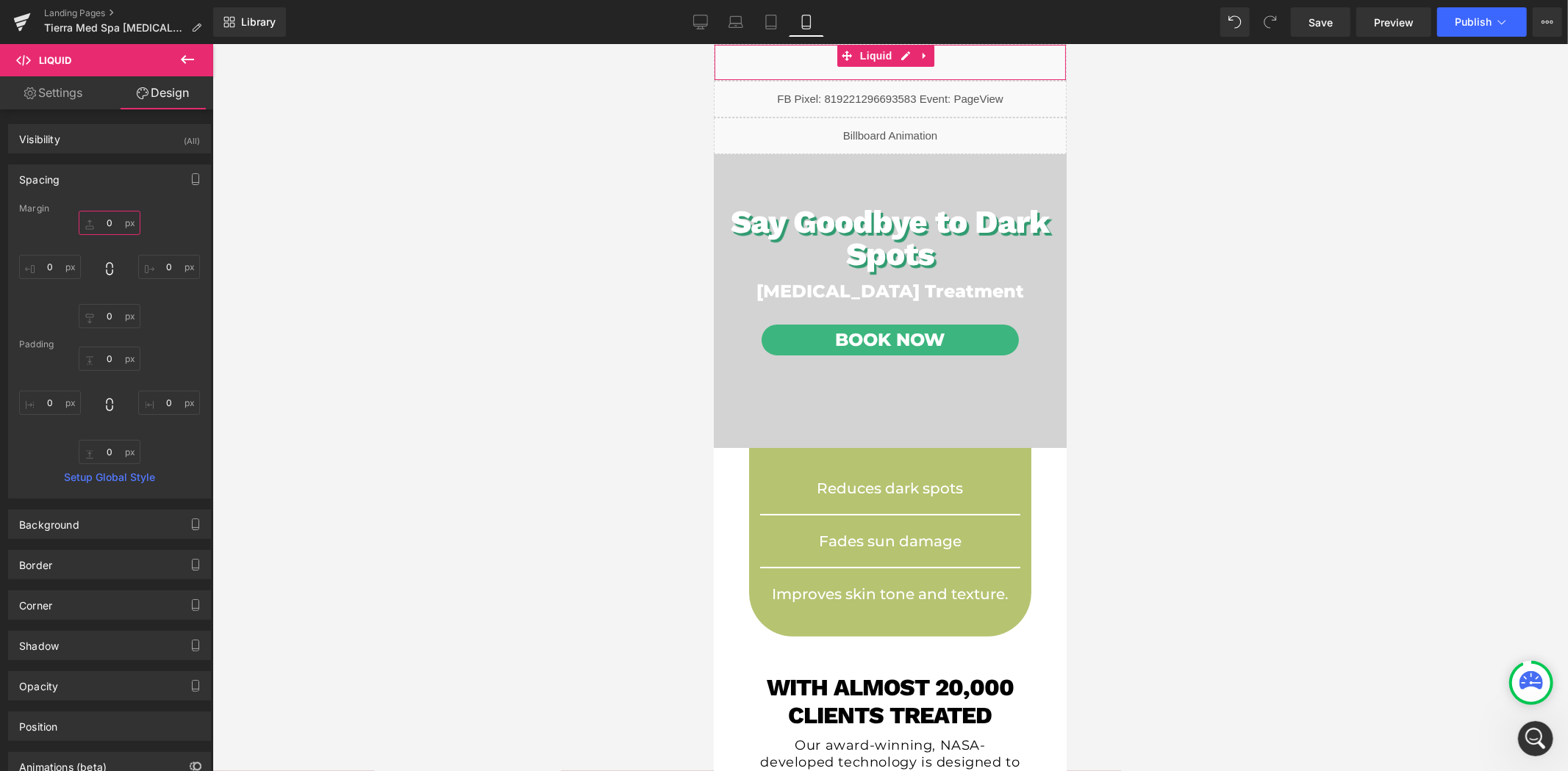
click at [111, 226] on input "0" at bounding box center [109, 223] width 61 height 24
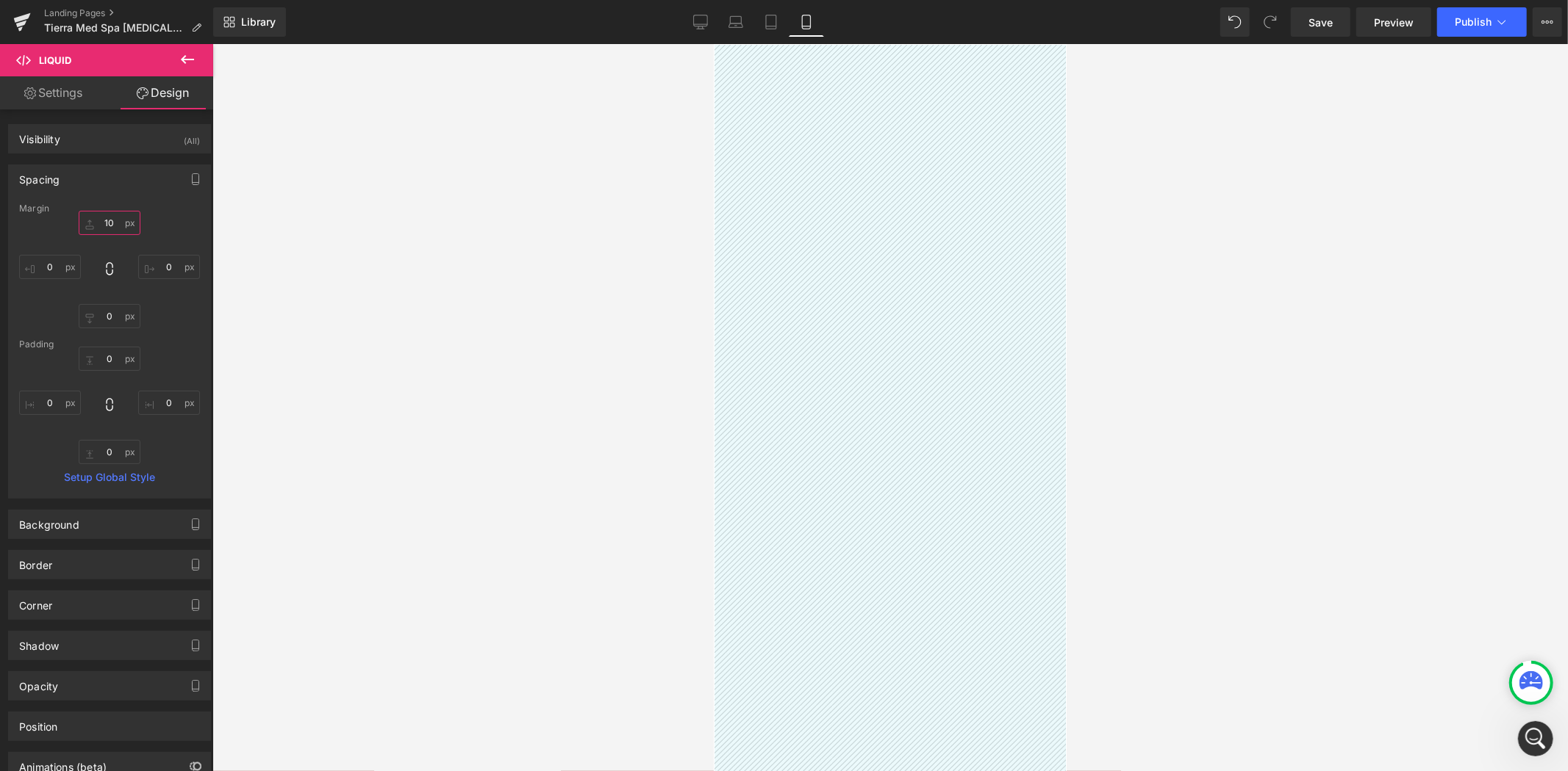
type input "1"
type input "200"
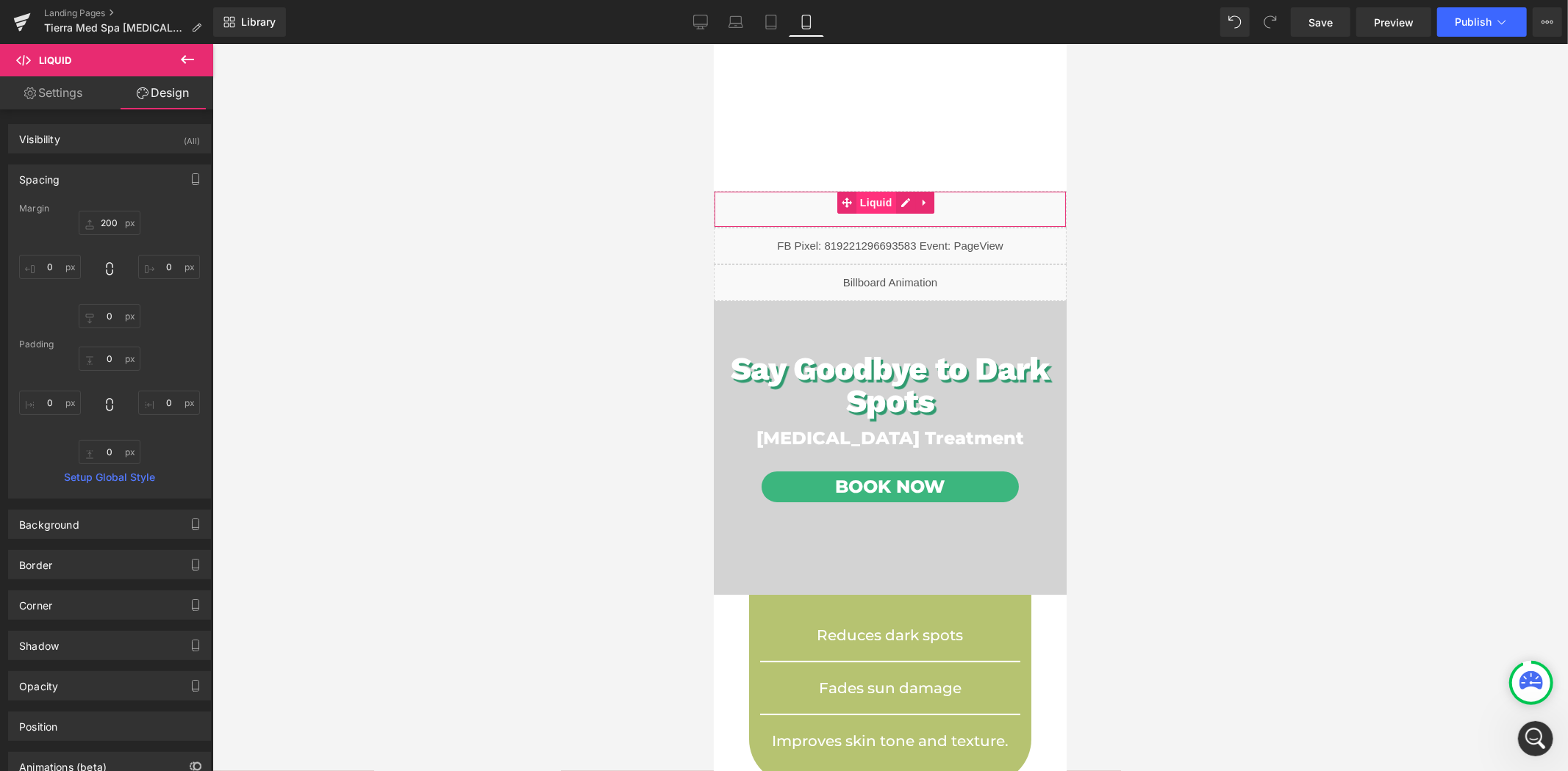
click at [873, 202] on span "Liquid" at bounding box center [875, 202] width 40 height 22
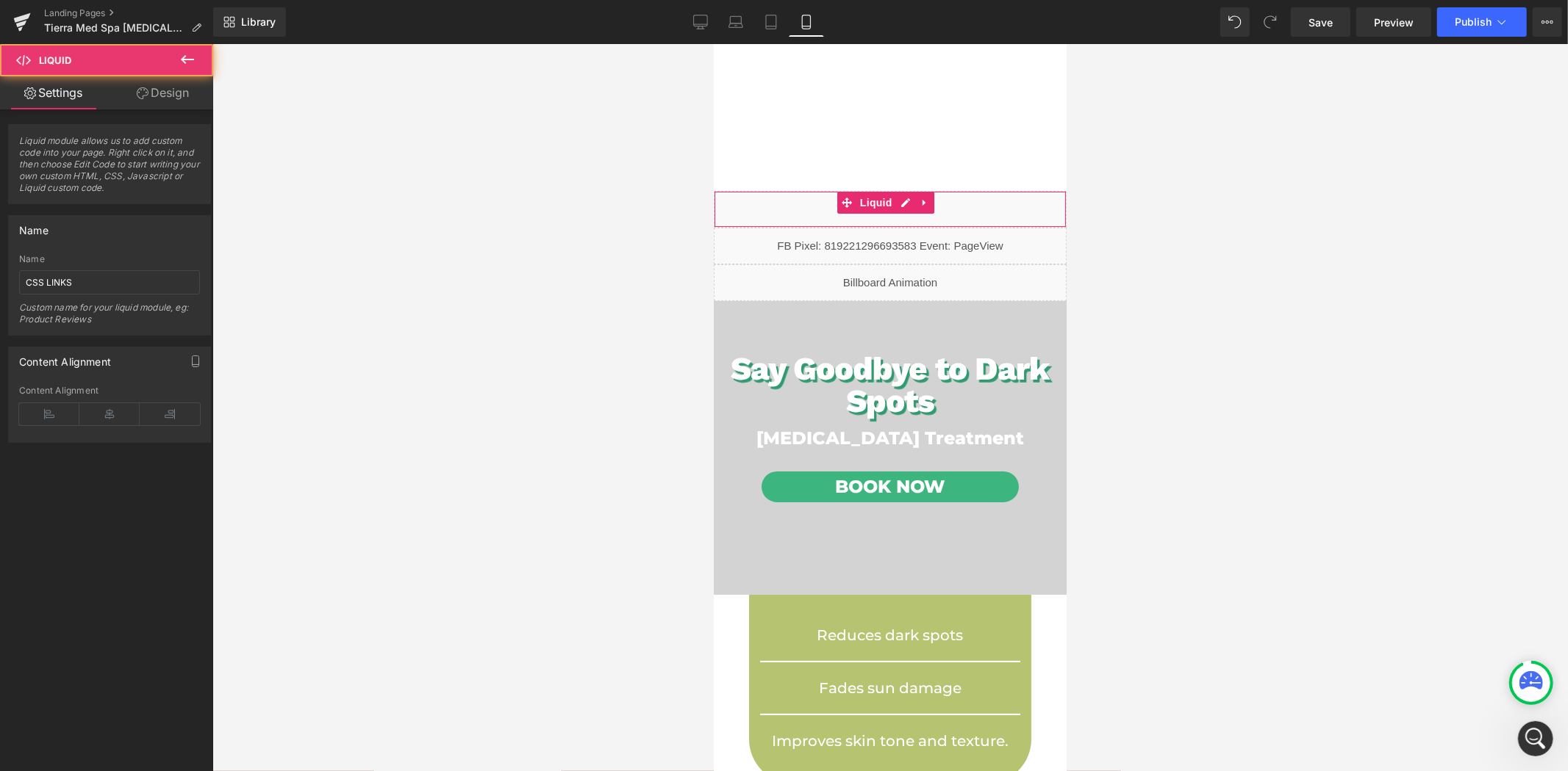
click at [174, 99] on link "Design" at bounding box center [163, 93] width 107 height 33
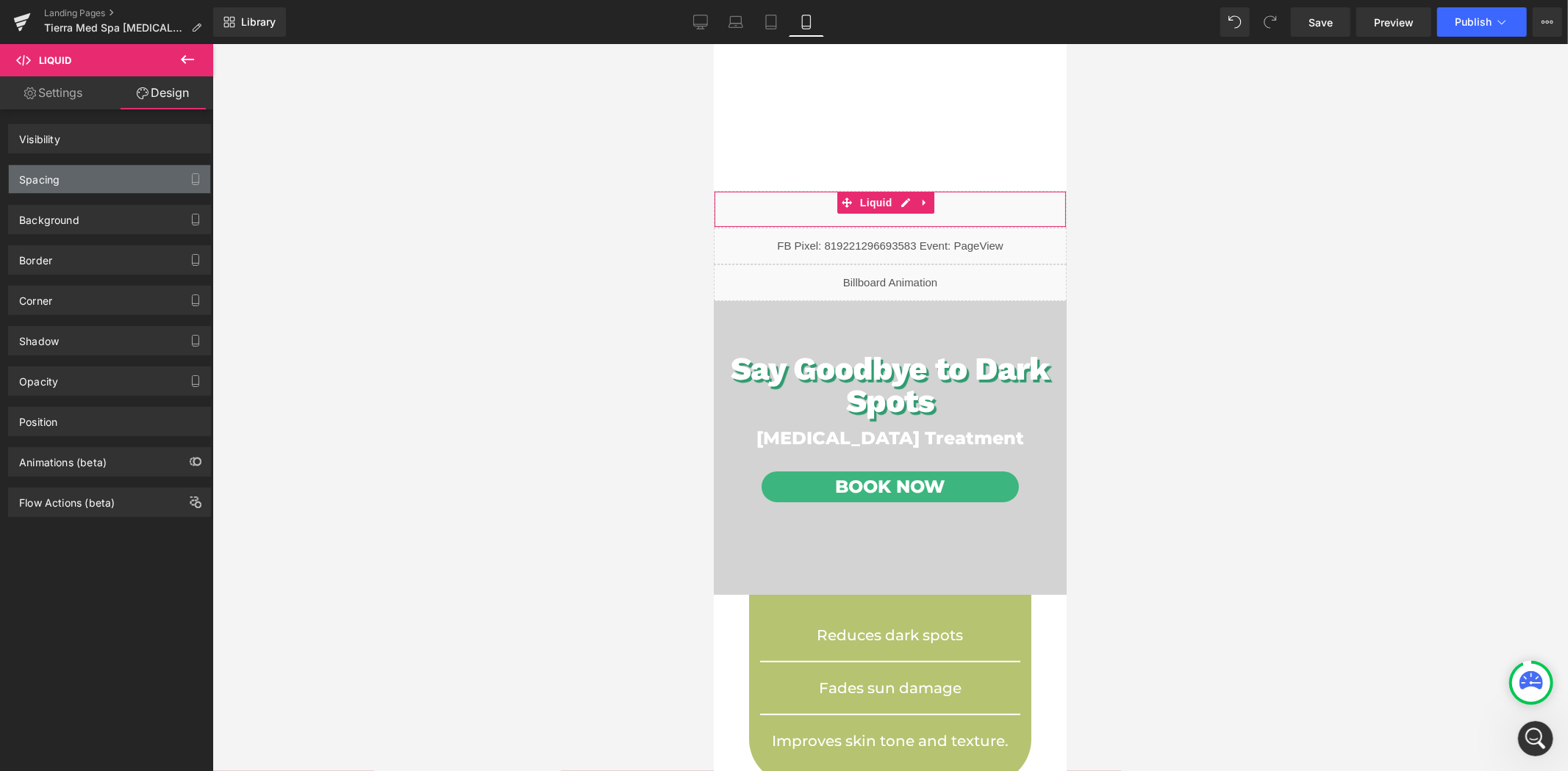
click at [93, 183] on div "Spacing" at bounding box center [109, 179] width 201 height 28
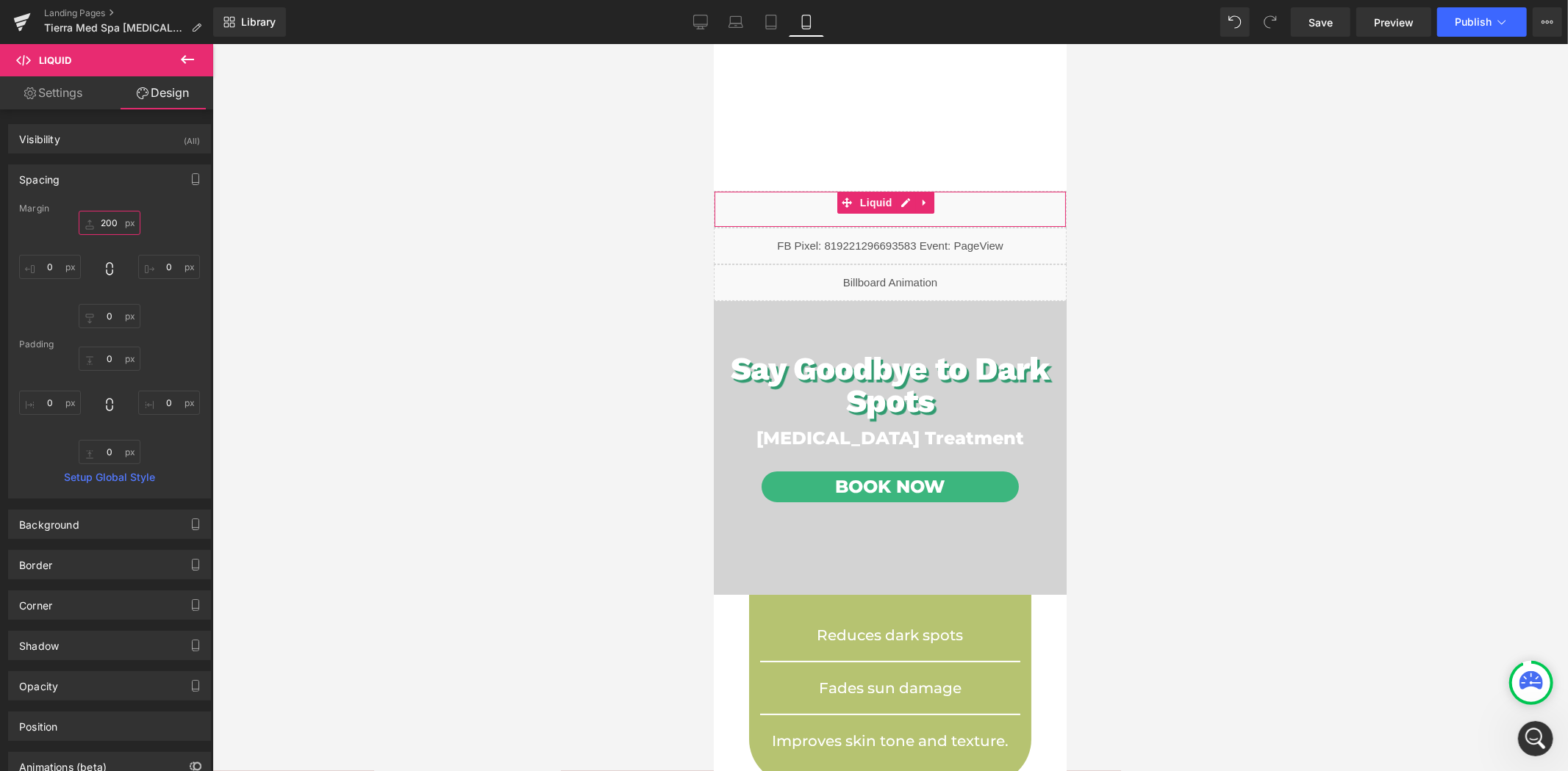
click at [110, 222] on input "200" at bounding box center [109, 223] width 61 height 24
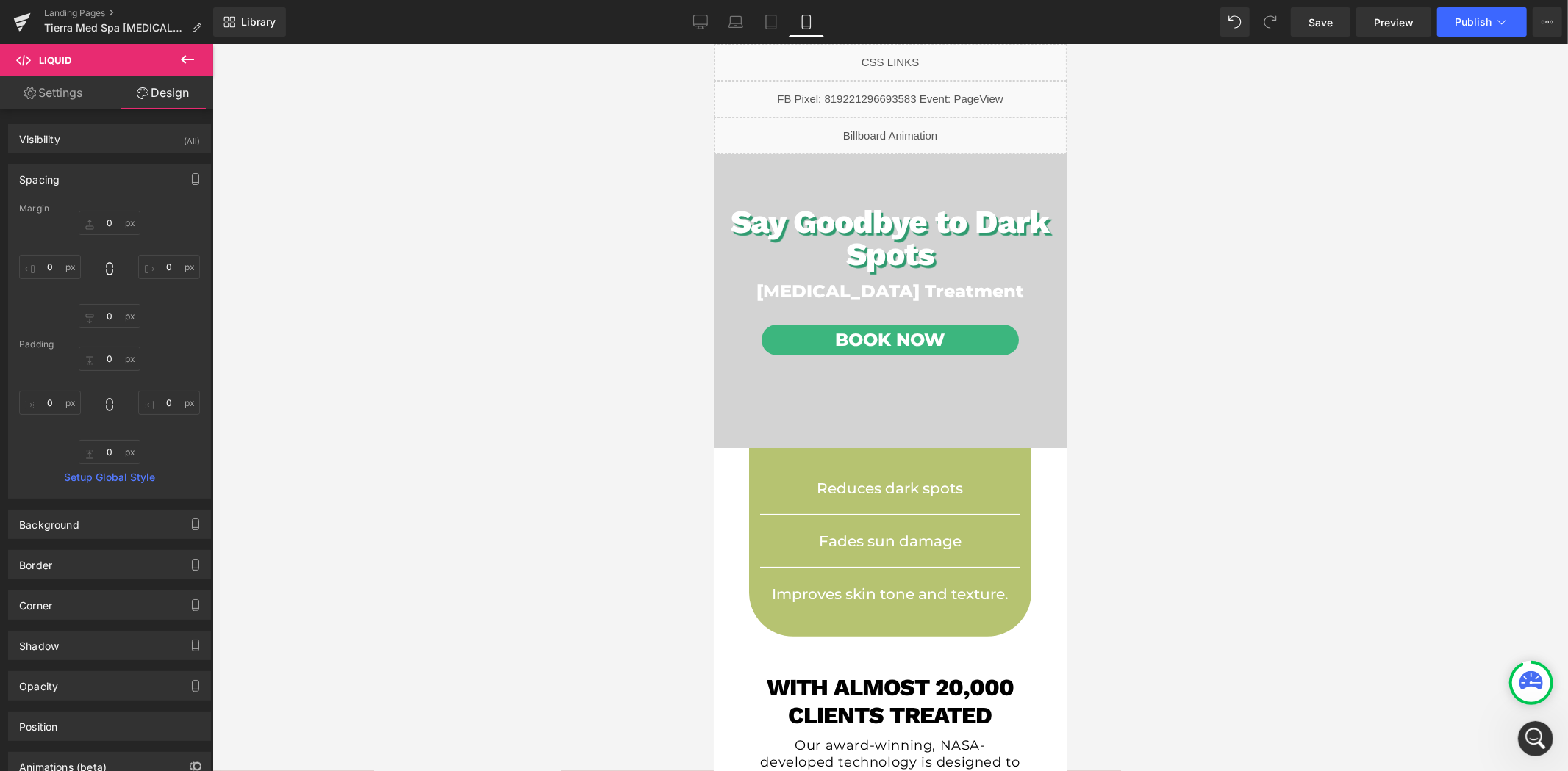
click at [570, 168] on div at bounding box center [890, 408] width 1355 height 728
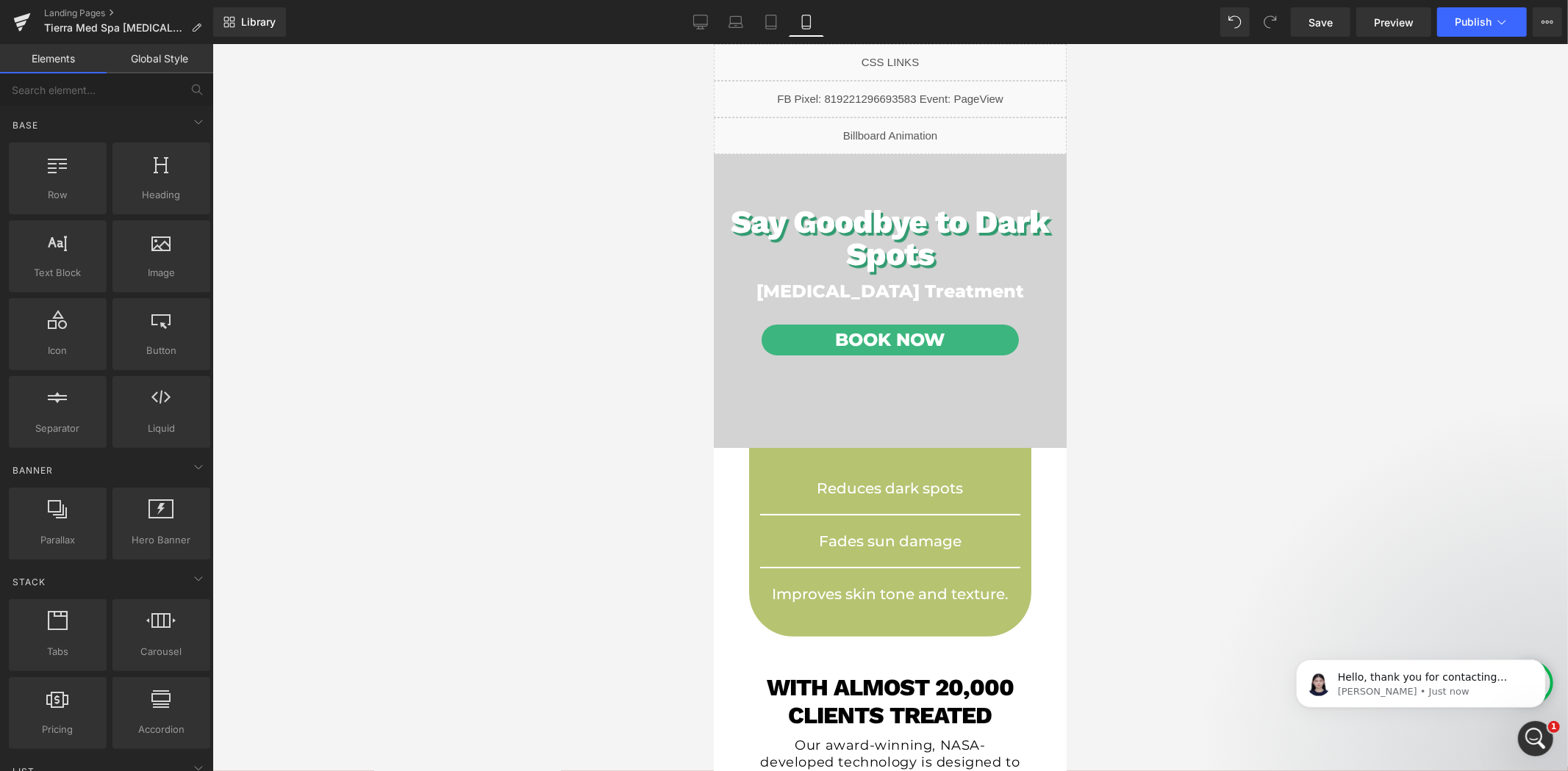
scroll to position [0, 0]
click at [691, 16] on link "Desktop" at bounding box center [700, 22] width 35 height 30
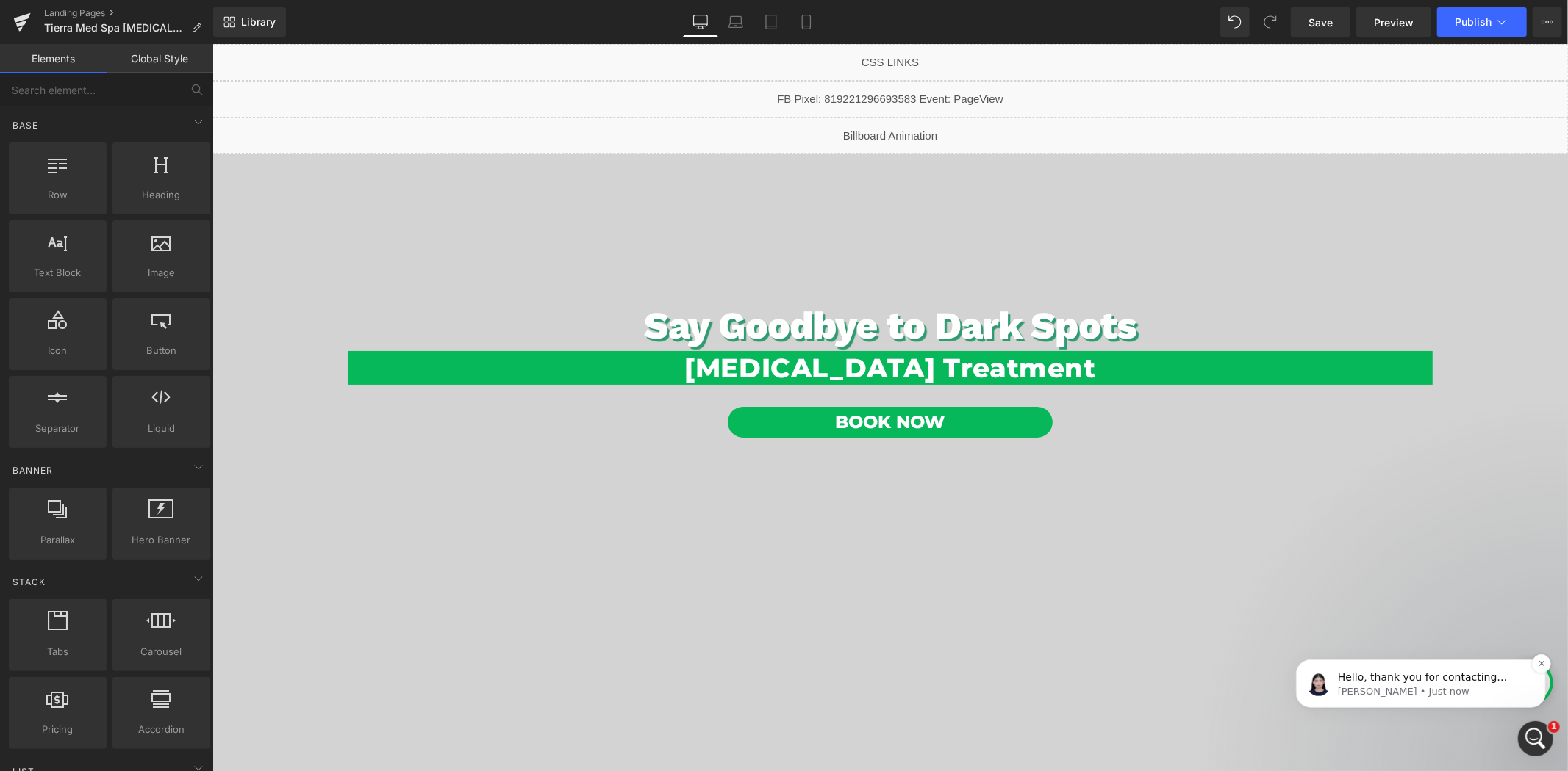
click at [1425, 684] on p "Hello, thank you for contacting GemPages Customer Support. This is [PERSON_NAME…" at bounding box center [1432, 677] width 190 height 14
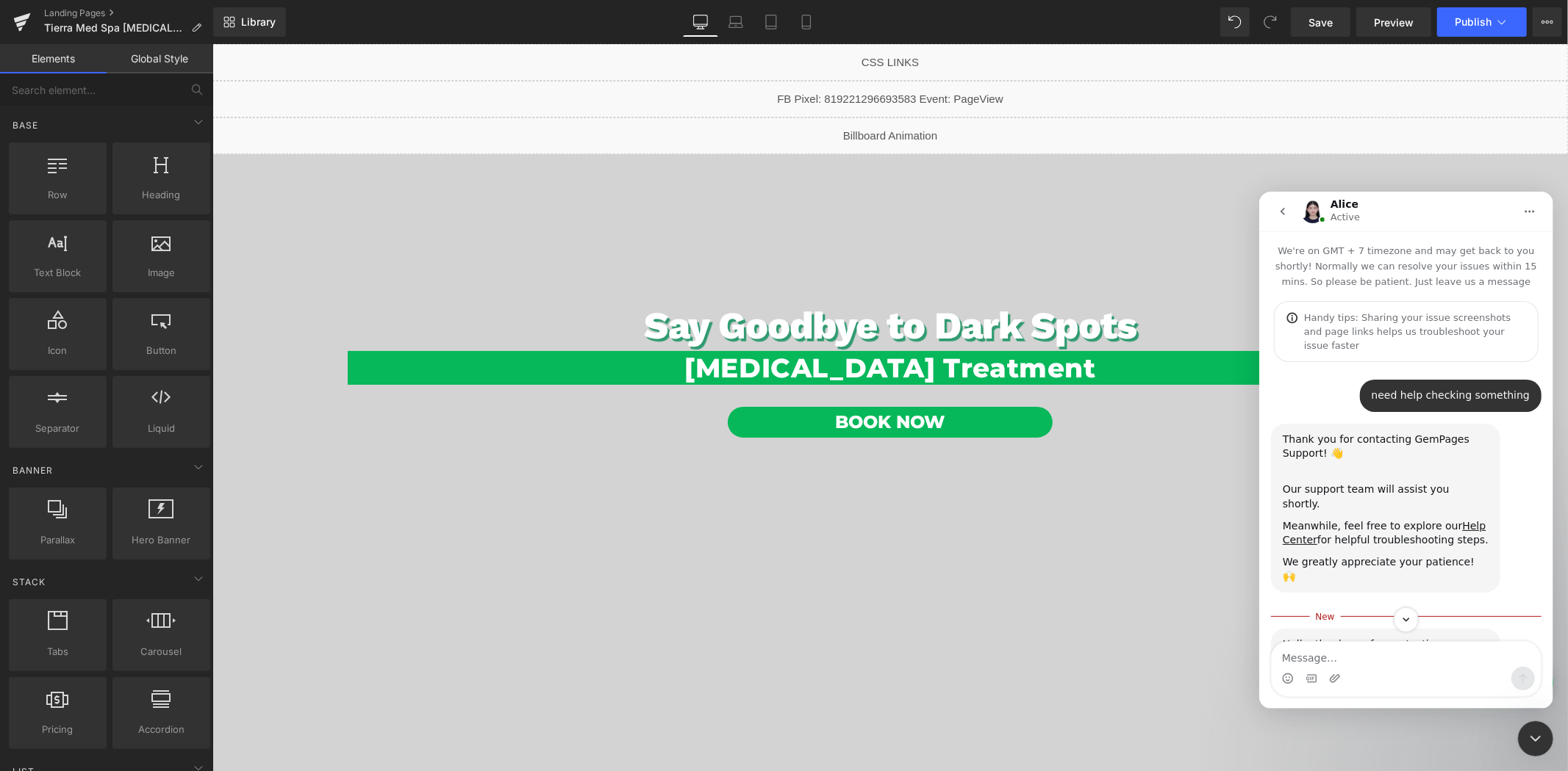
scroll to position [64, 0]
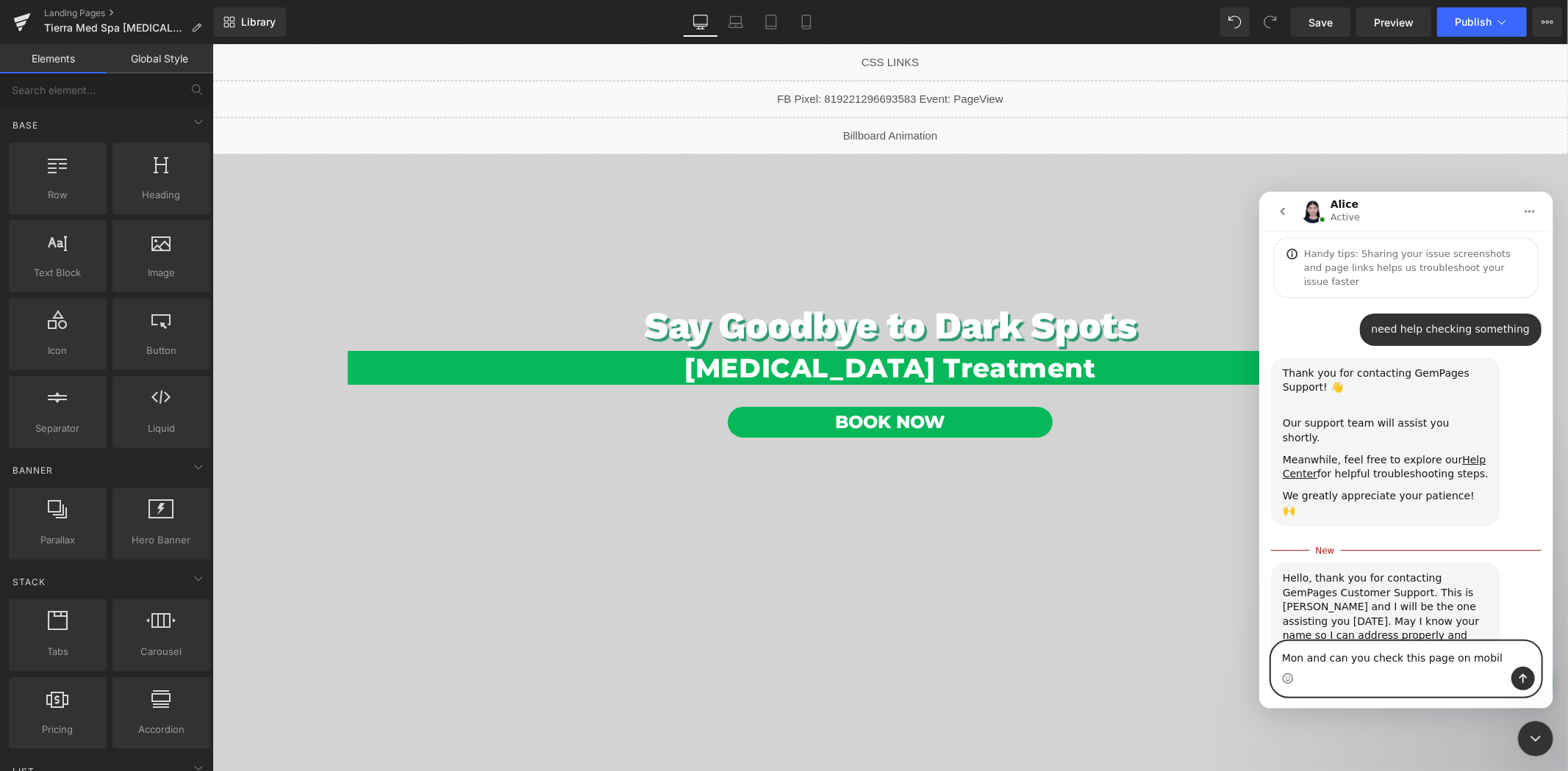
type textarea "Mon and can you check this page on mobile"
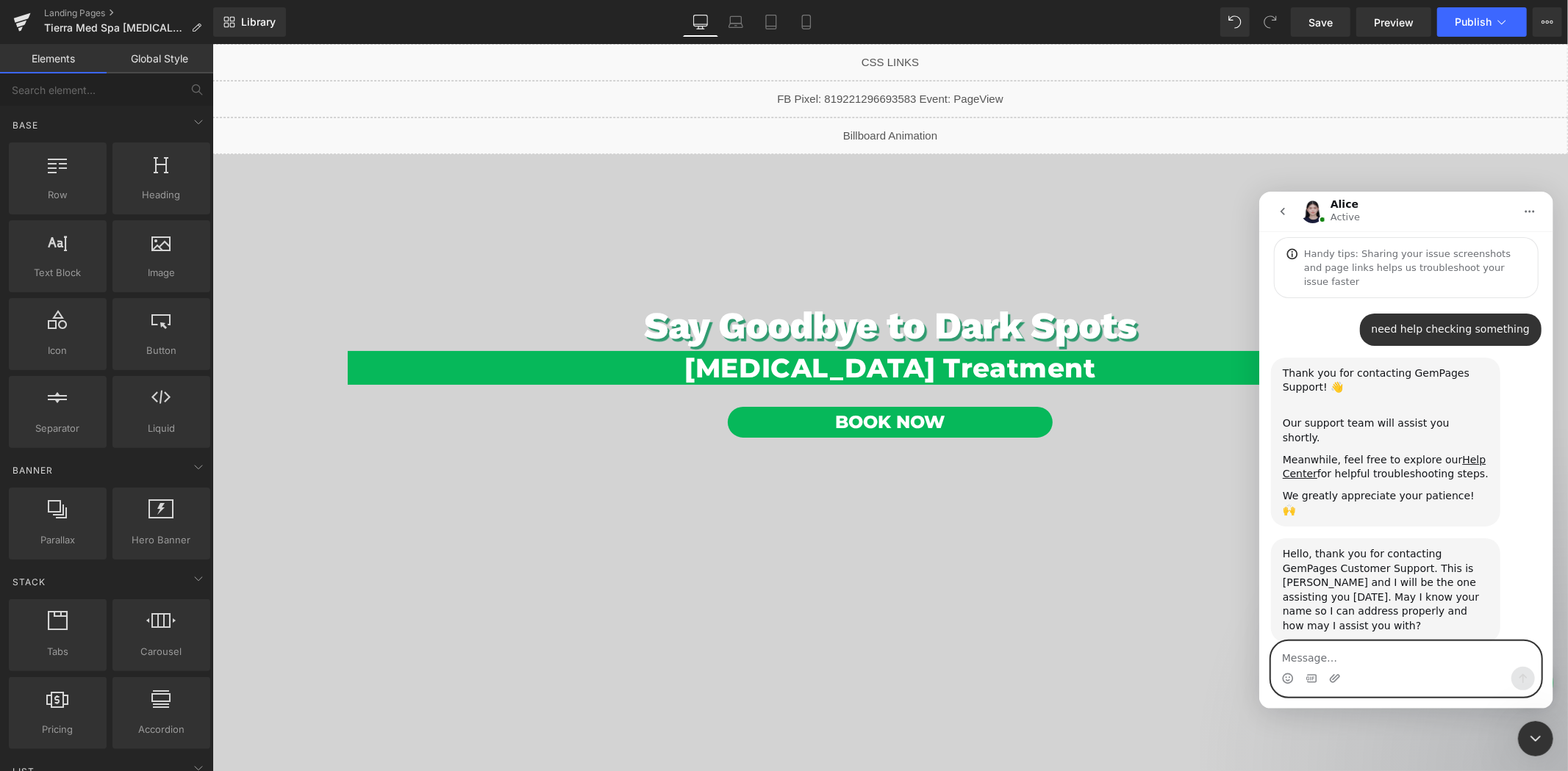
paste textarea "[URL][DOMAIN_NAME][MEDICAL_DATA]"
type textarea "[URL][DOMAIN_NAME][MEDICAL_DATA]"
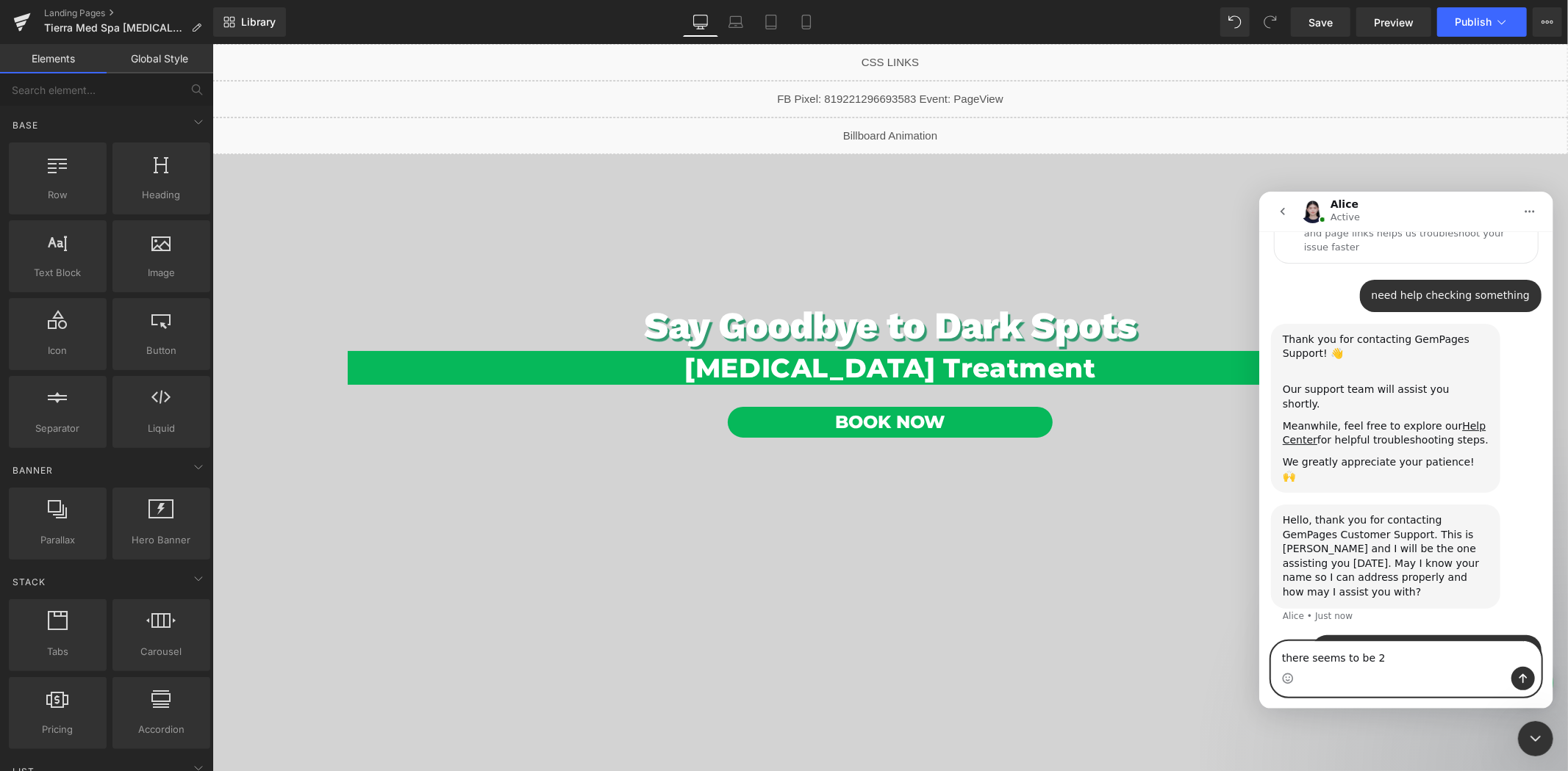
scroll to position [131, 0]
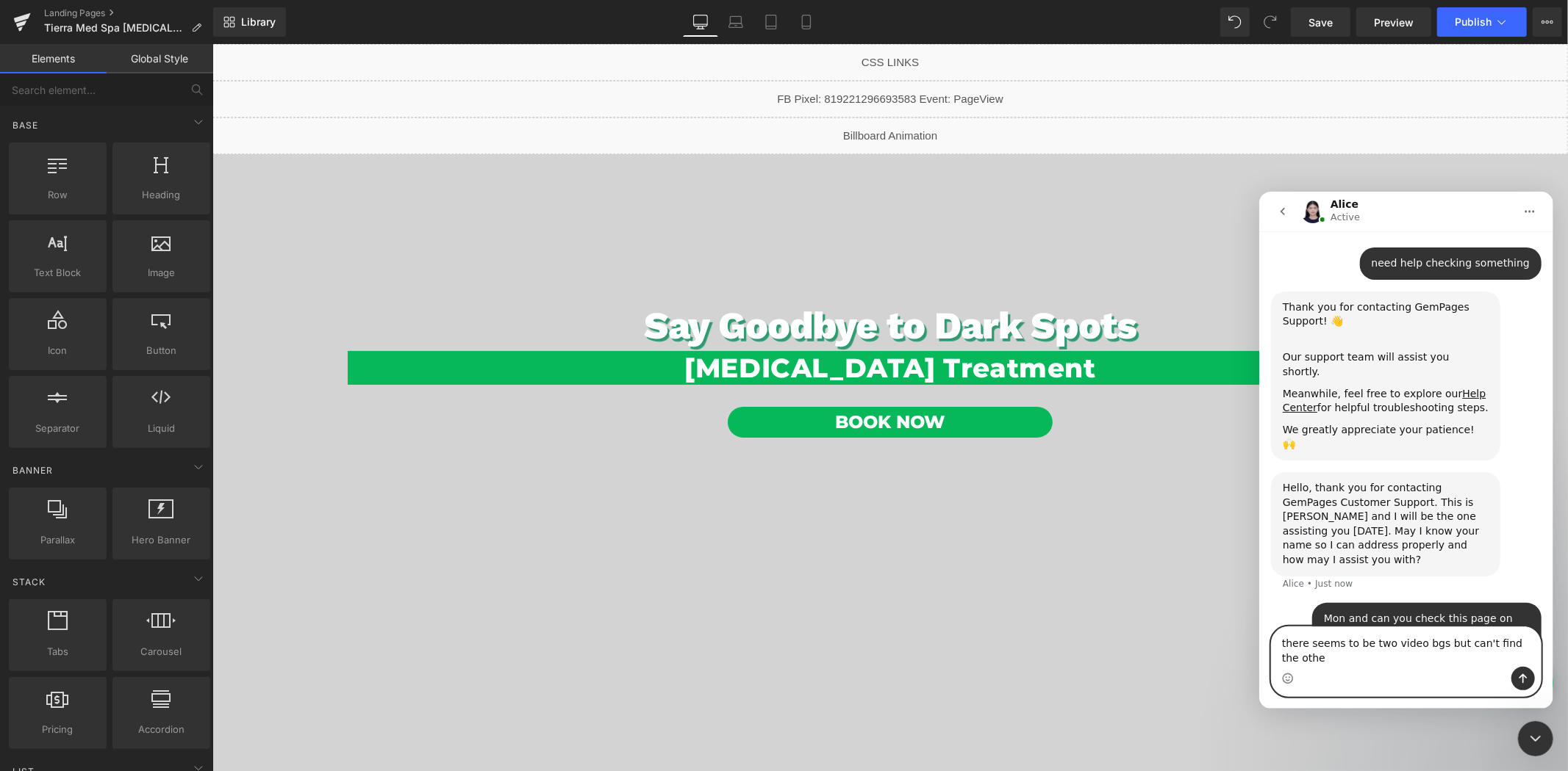
type textarea "there seems to be two video bgs but can't find the other"
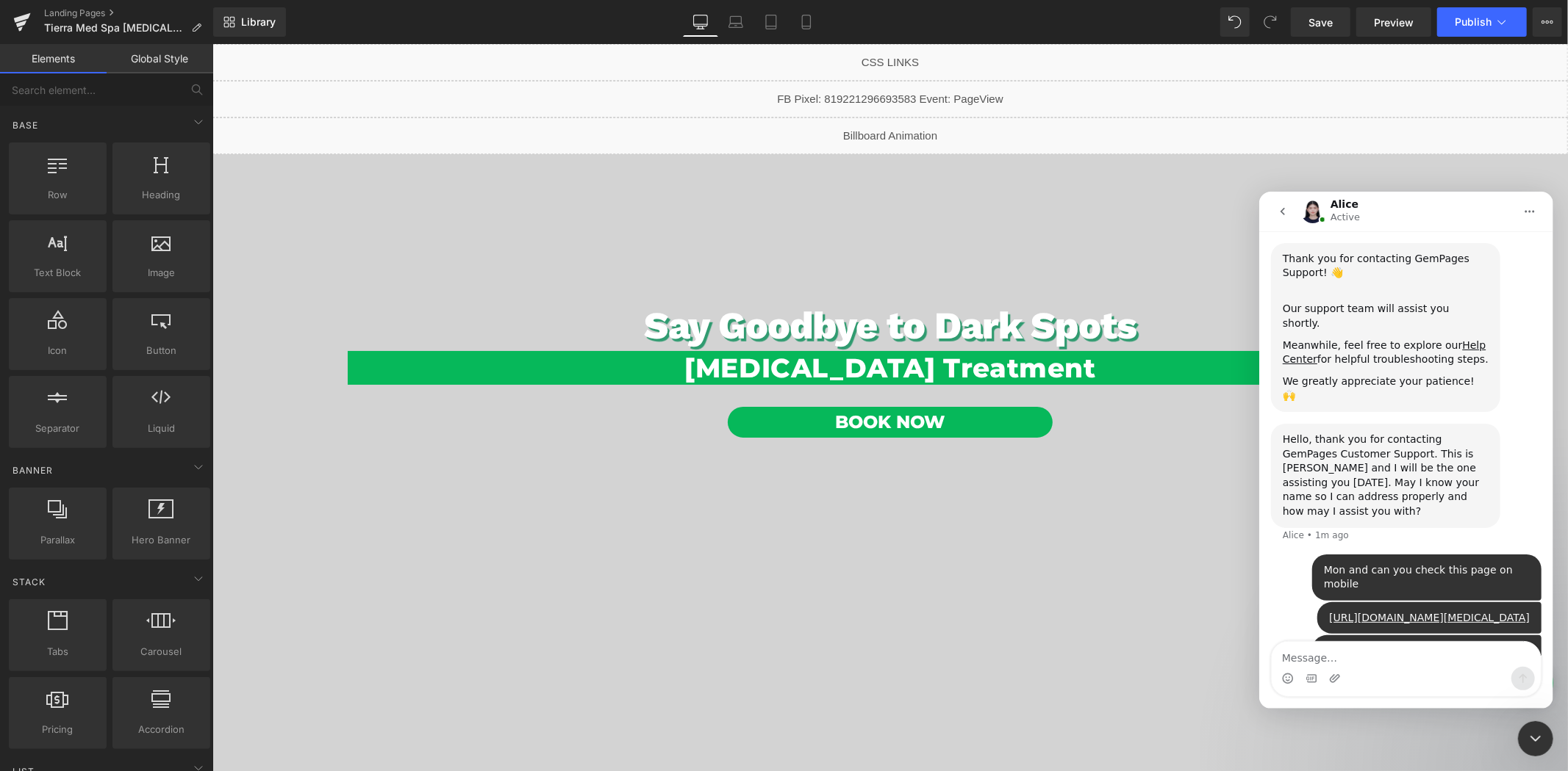
click at [871, 165] on div at bounding box center [784, 364] width 1568 height 728
click at [692, 21] on link "Desktop" at bounding box center [700, 22] width 35 height 30
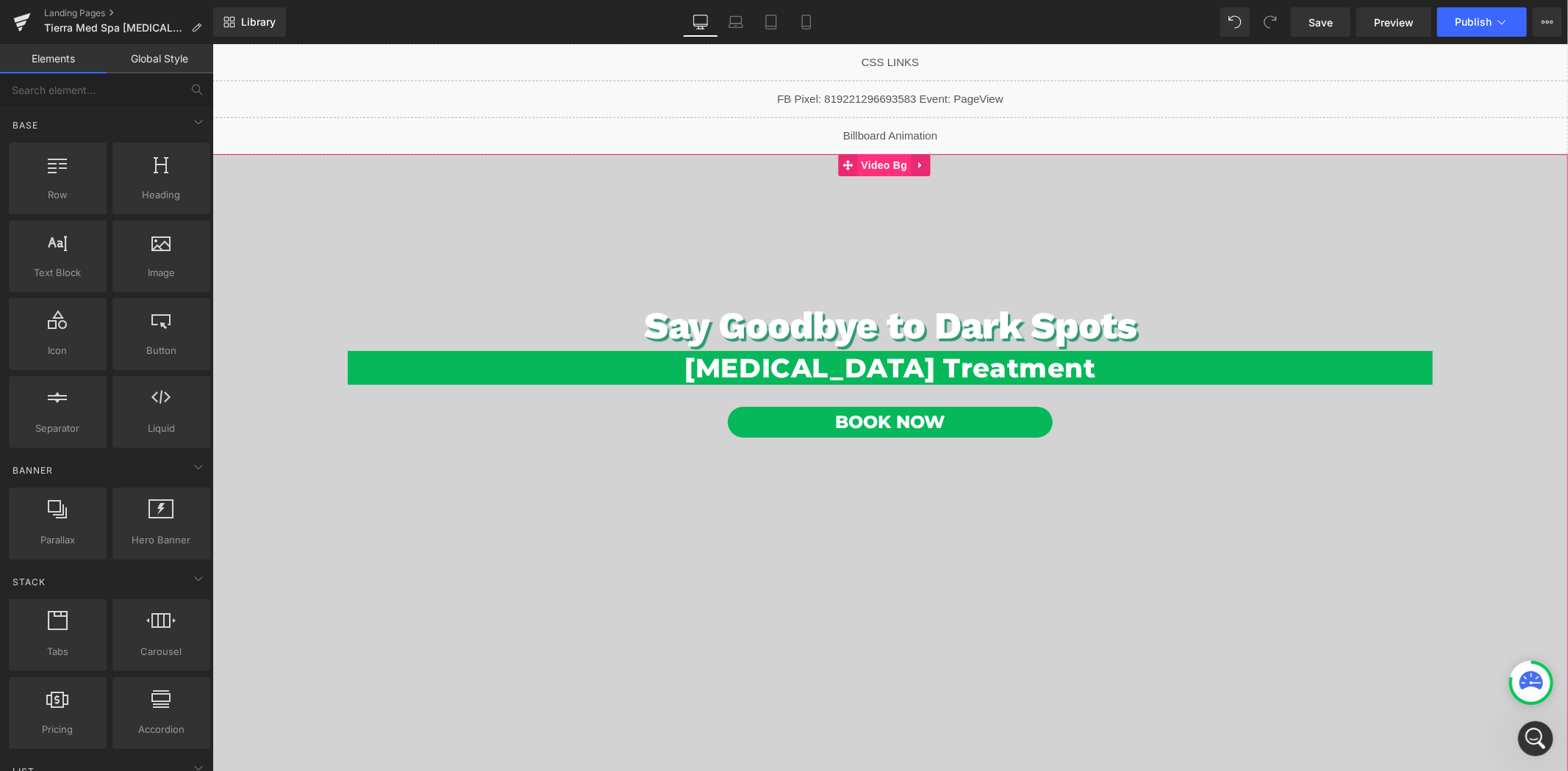
click at [887, 162] on span "Video Bg" at bounding box center [882, 164] width 53 height 22
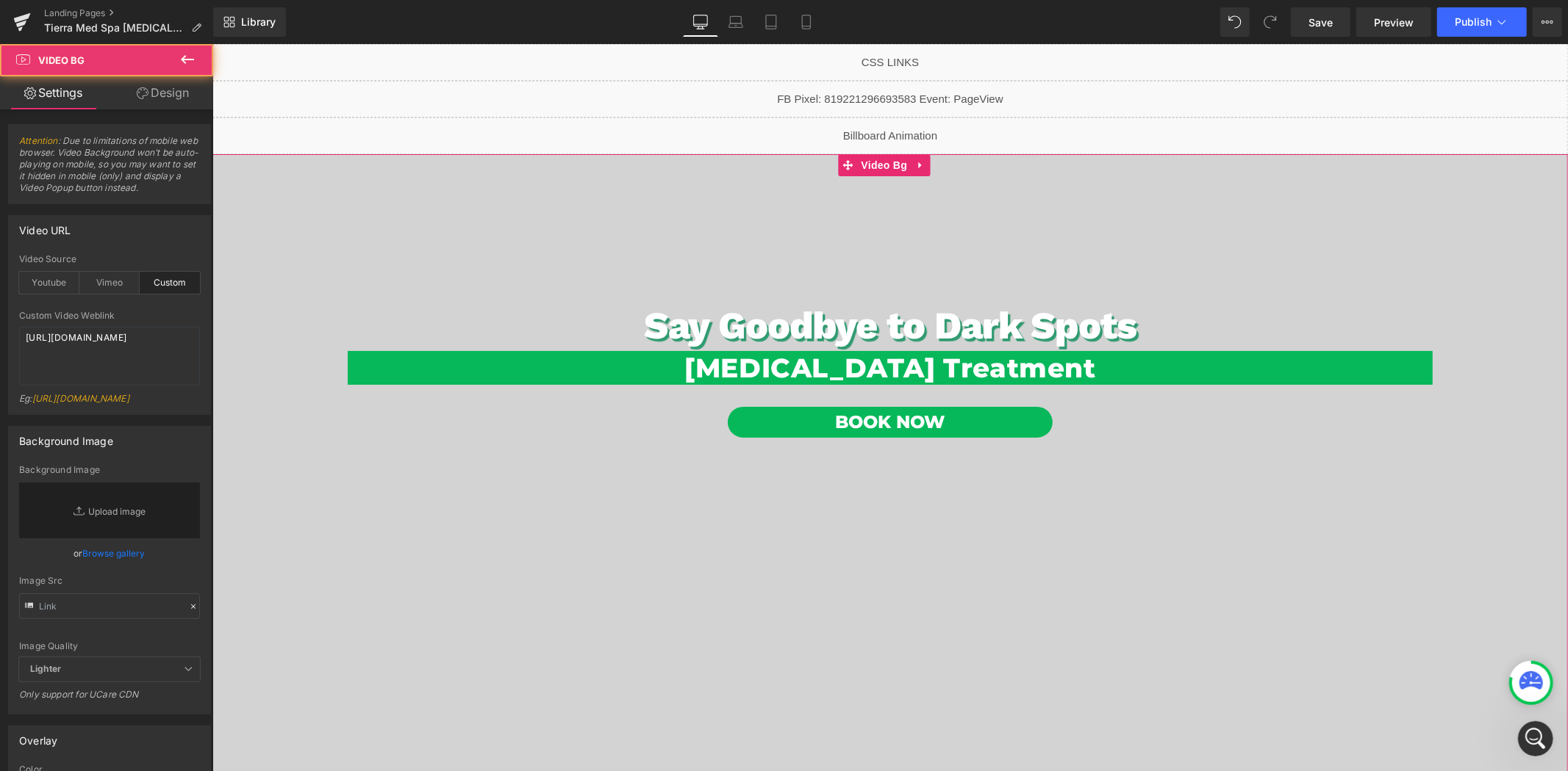
click at [172, 101] on link "Design" at bounding box center [163, 93] width 107 height 33
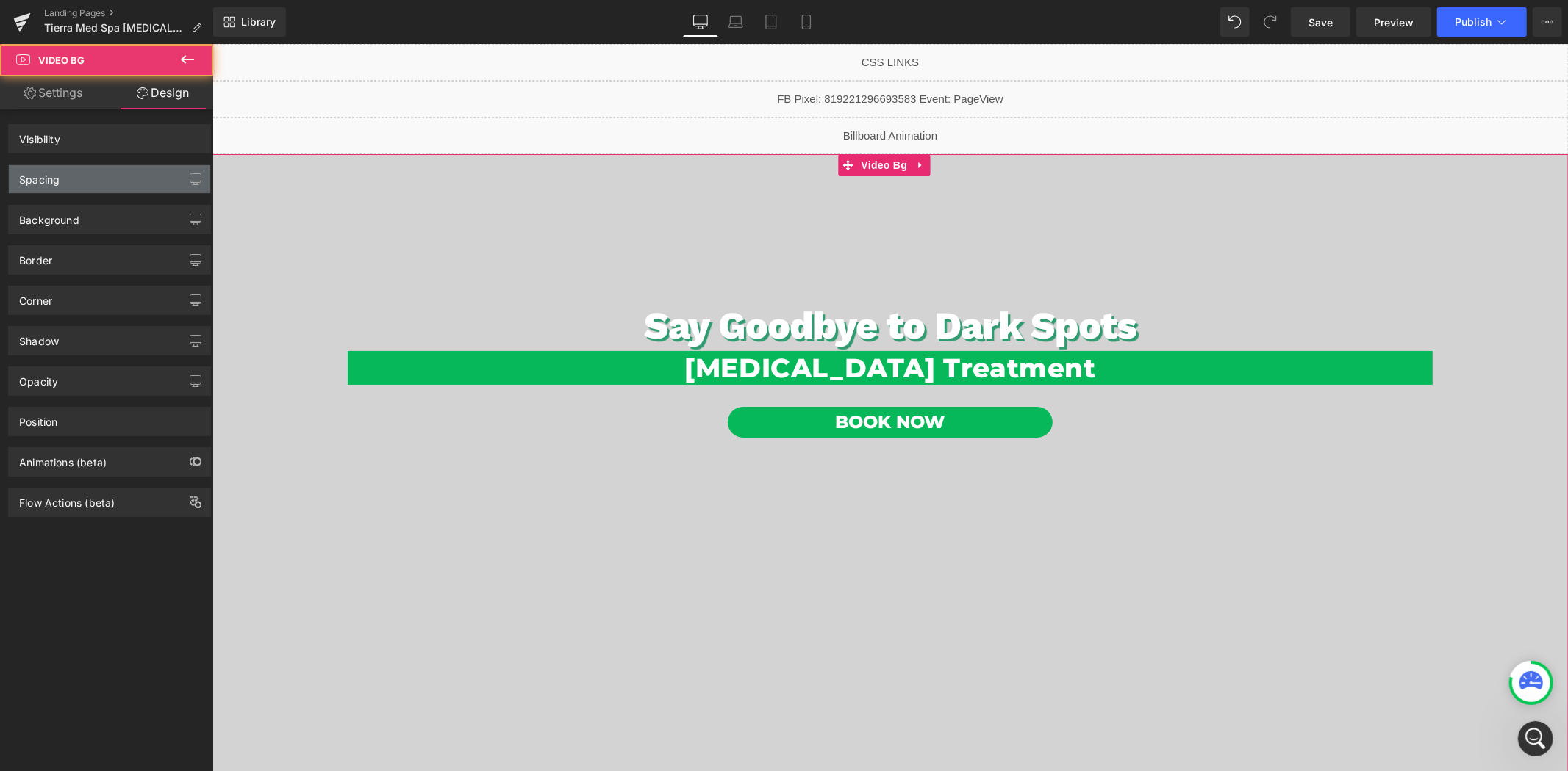
click at [93, 181] on div "Spacing" at bounding box center [109, 179] width 201 height 28
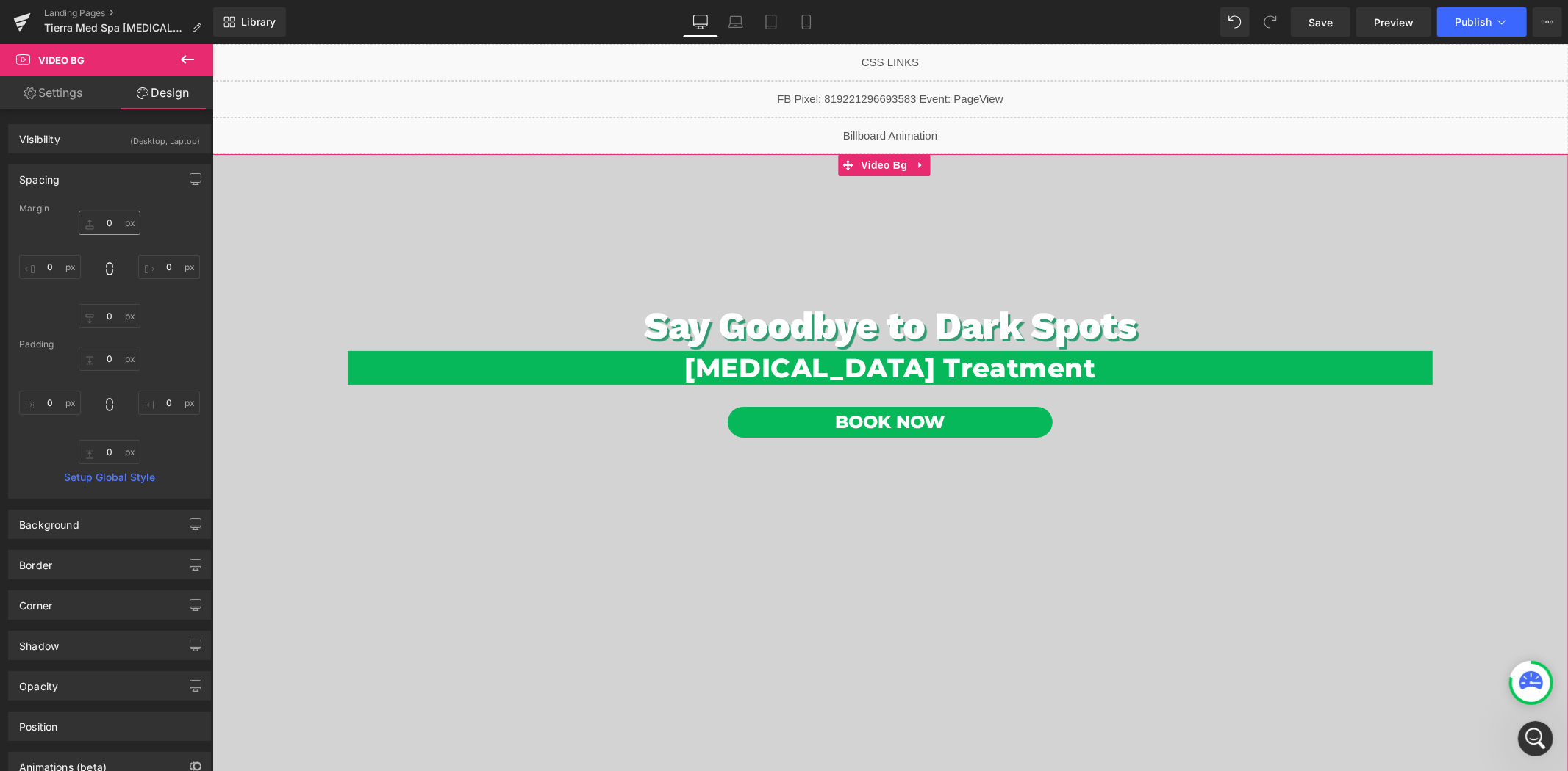
type input "0"
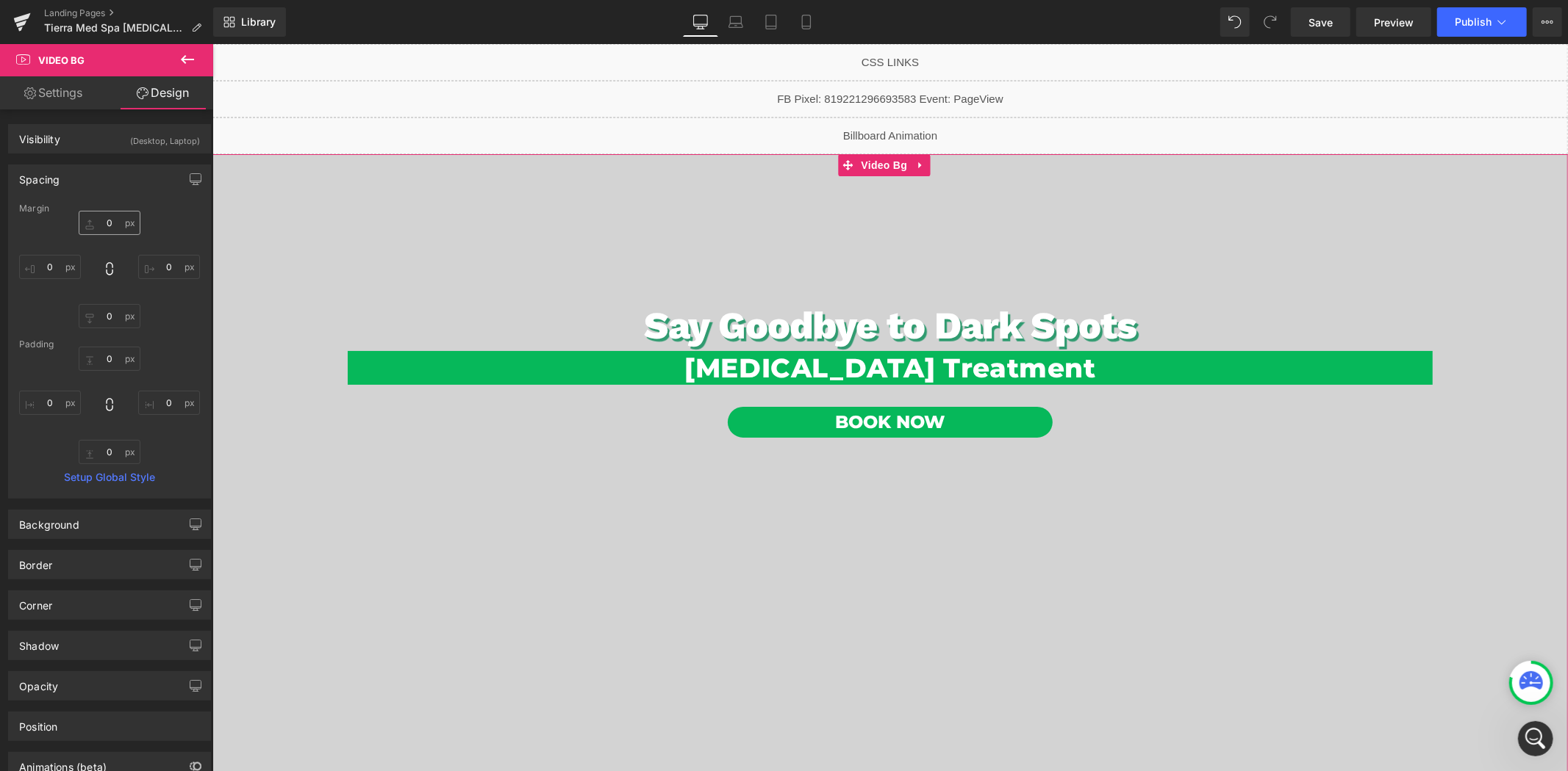
type input "0"
click at [119, 221] on input "0" at bounding box center [109, 223] width 61 height 24
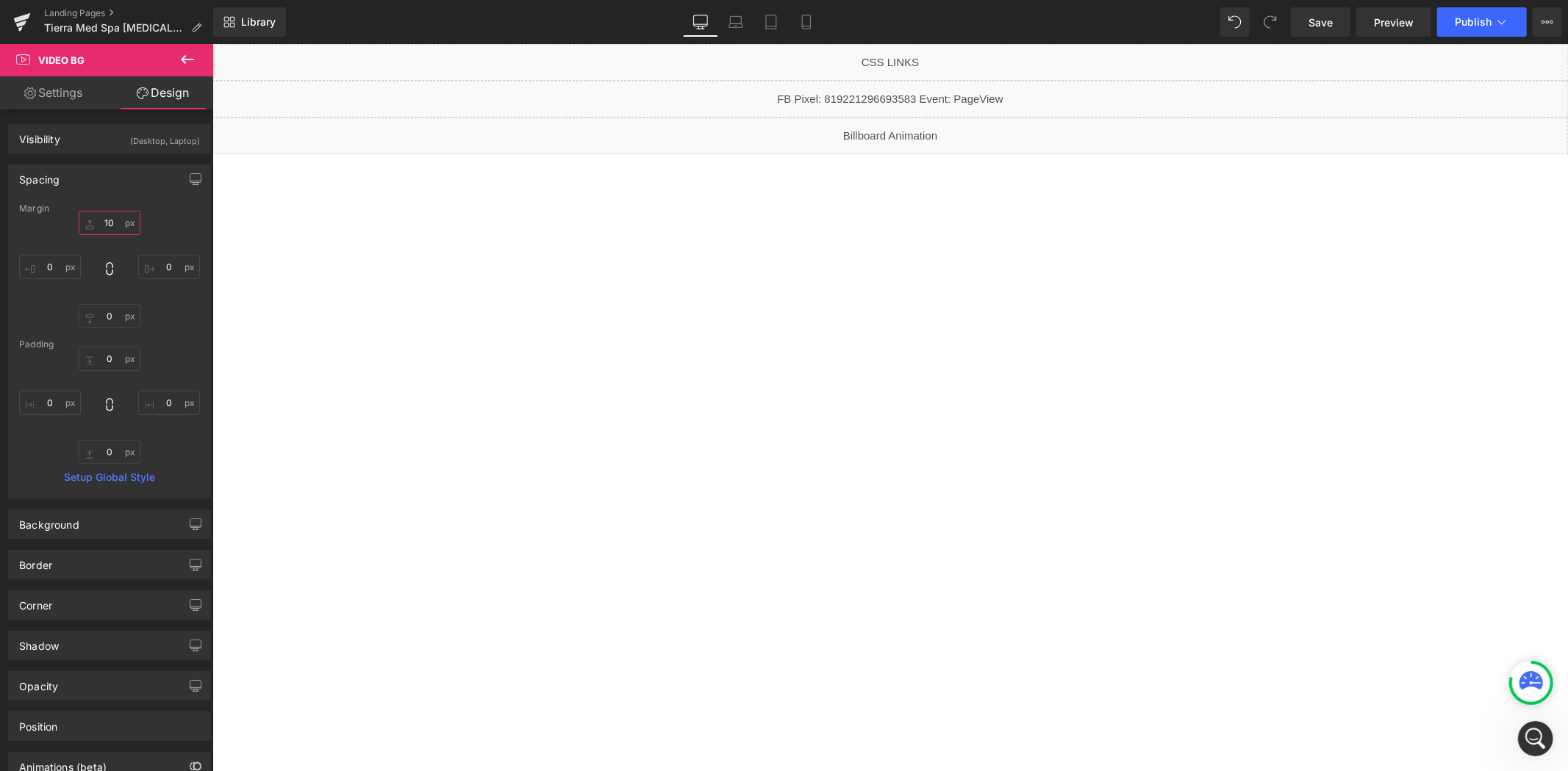
type input "1"
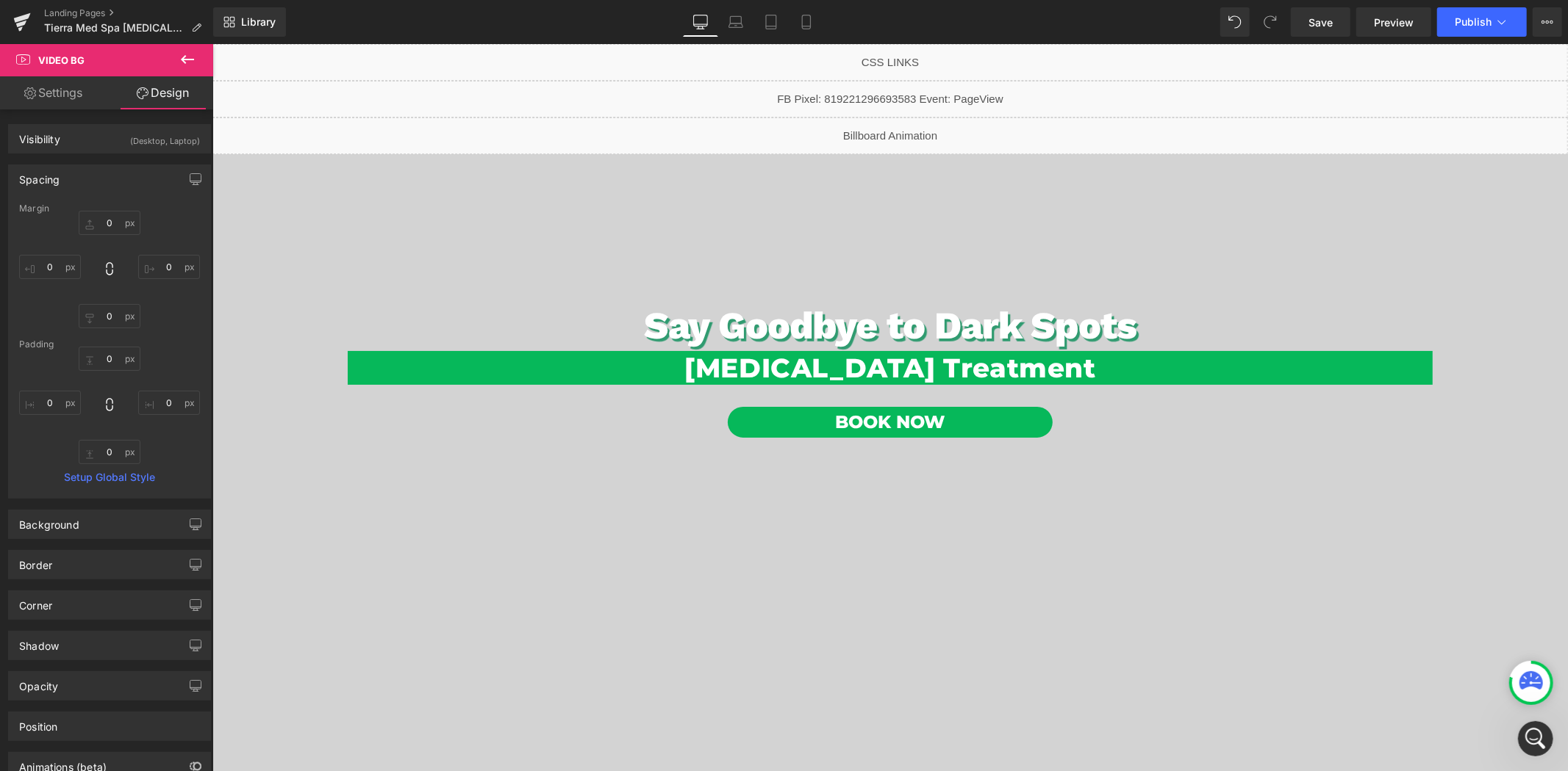
click at [1538, 744] on icon "Open Intercom Messenger" at bounding box center [1535, 738] width 24 height 24
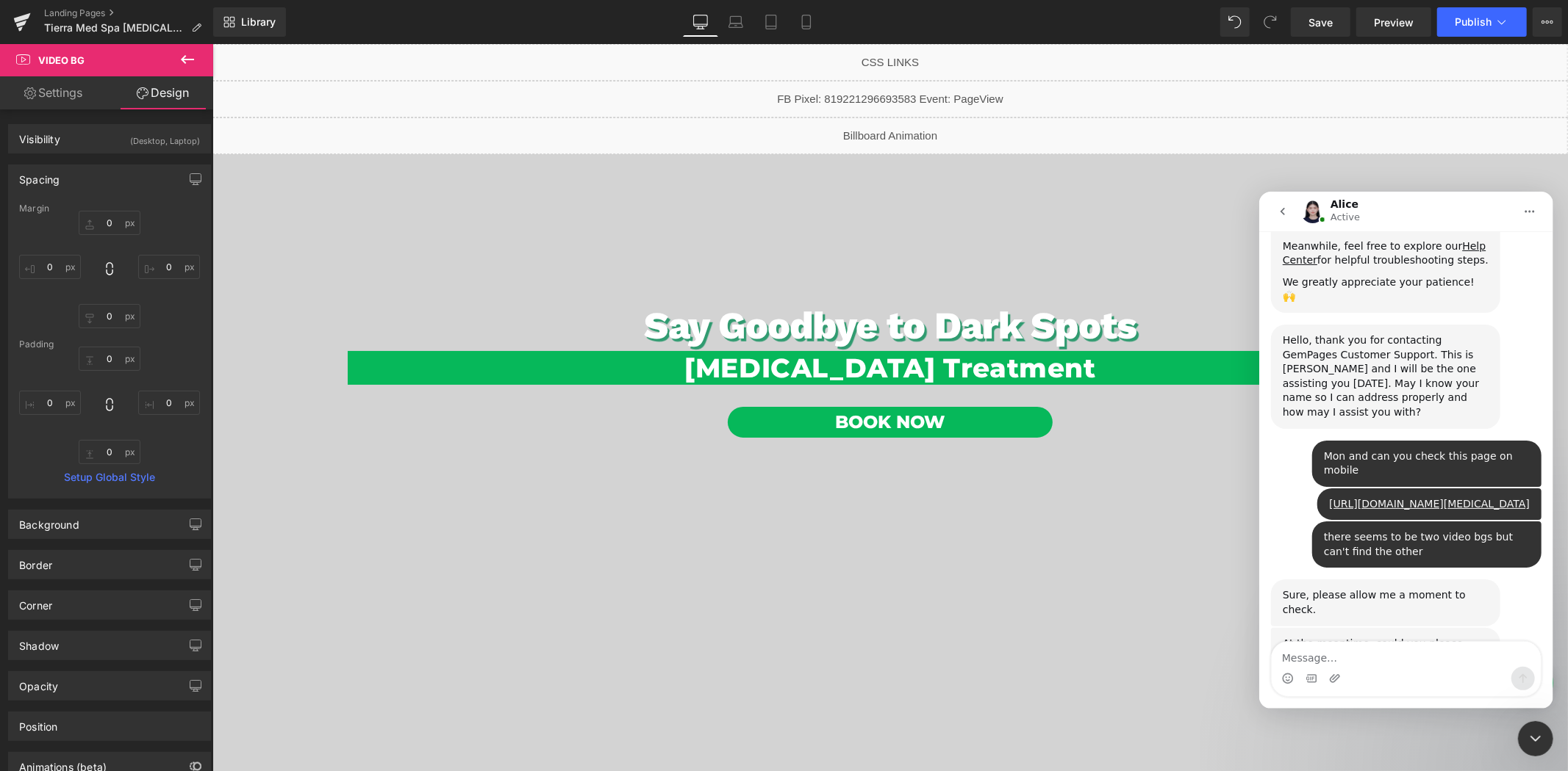
scroll to position [285, 0]
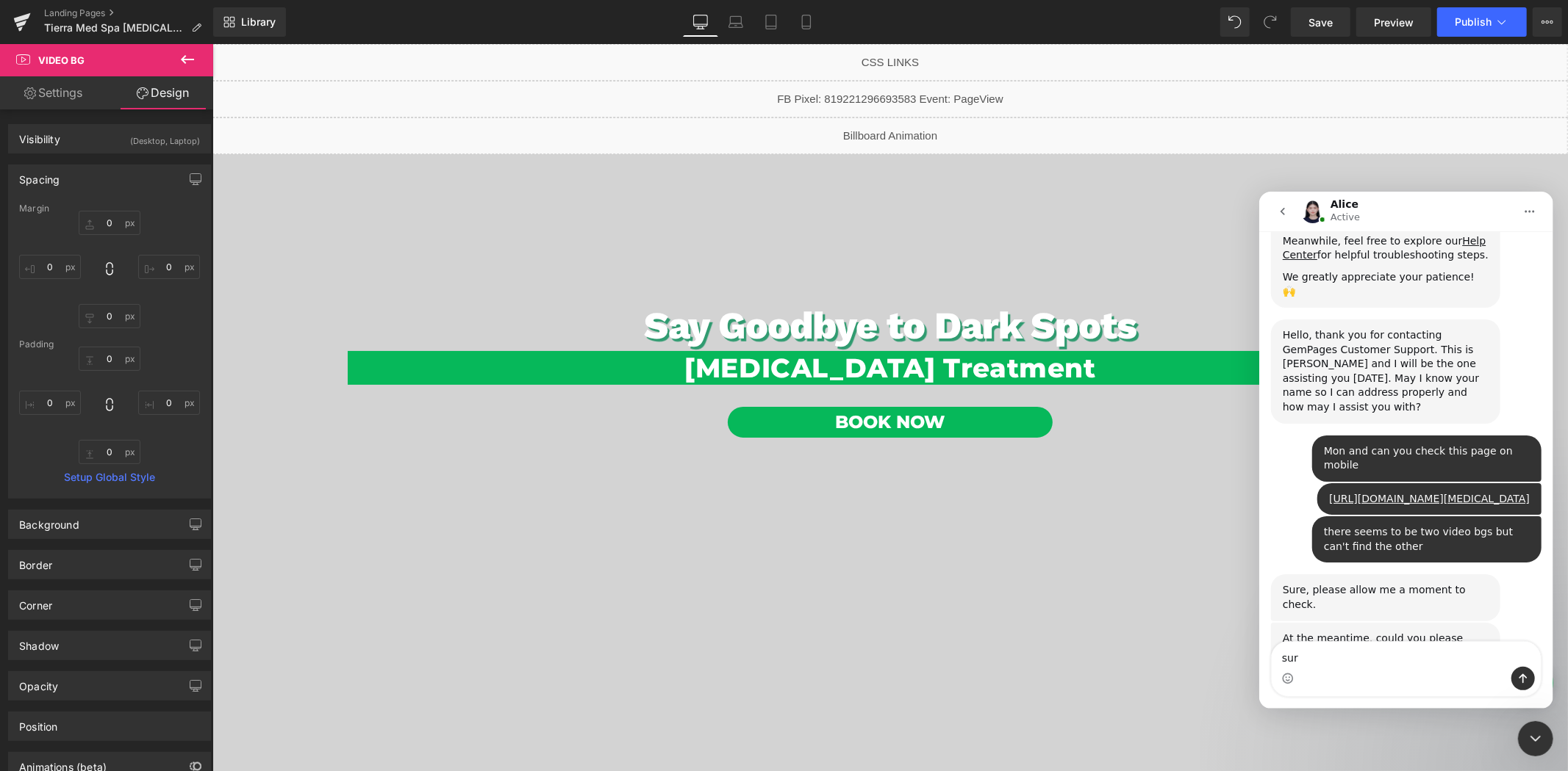
type textarea "sure"
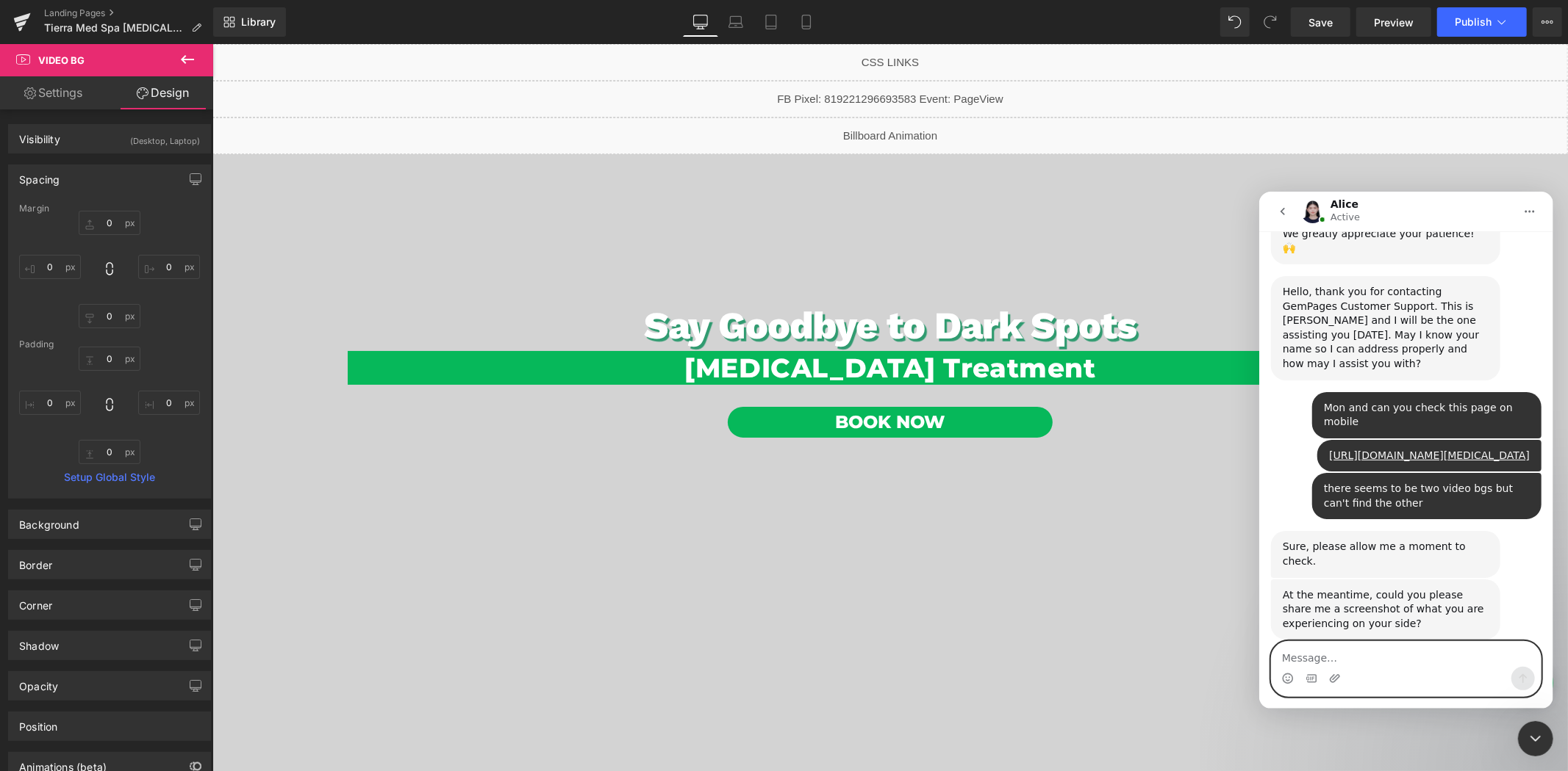
click at [1371, 656] on textarea "Message…" at bounding box center [1405, 654] width 269 height 25
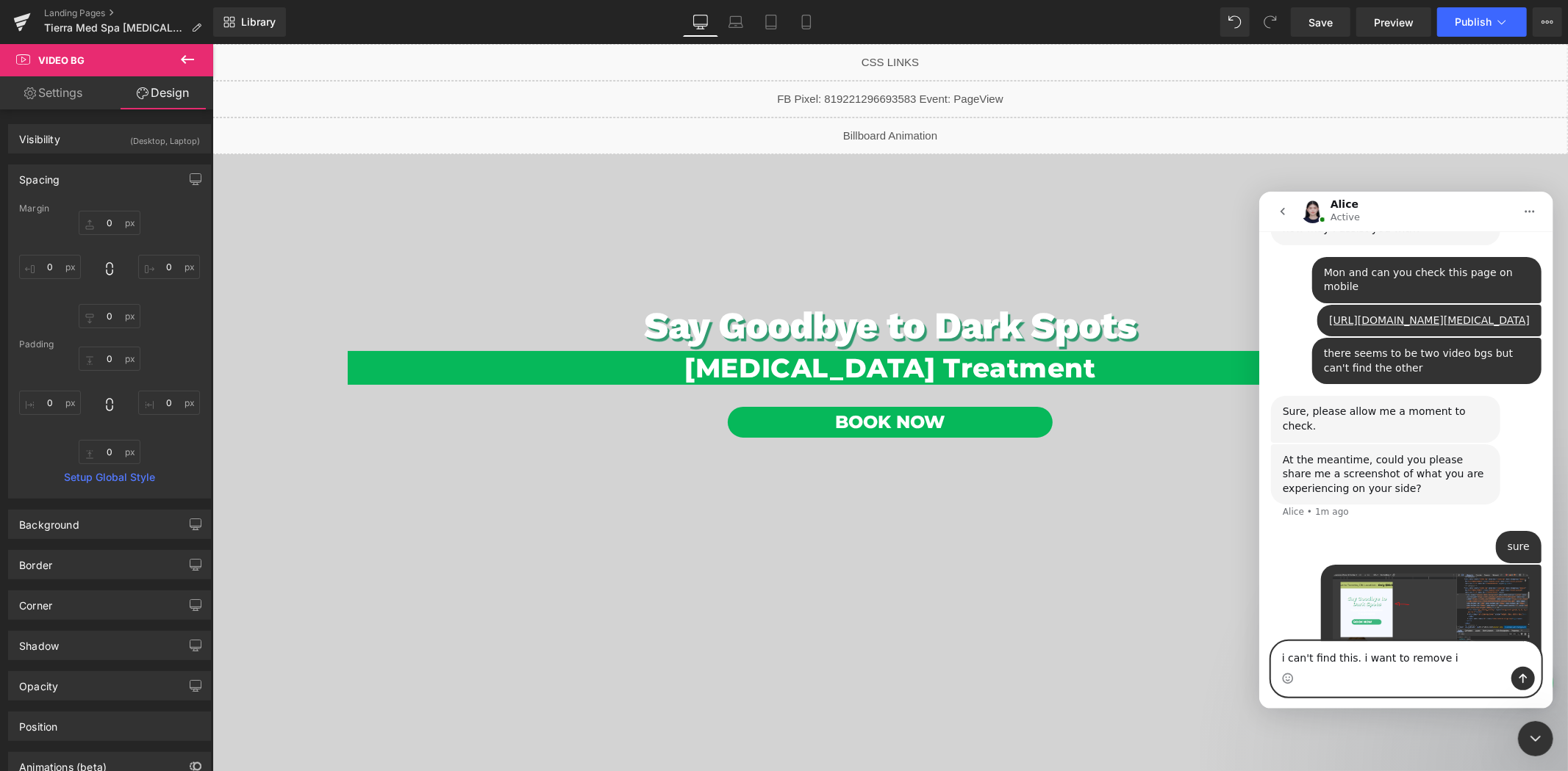
type textarea "i can't find this. i want to remove it"
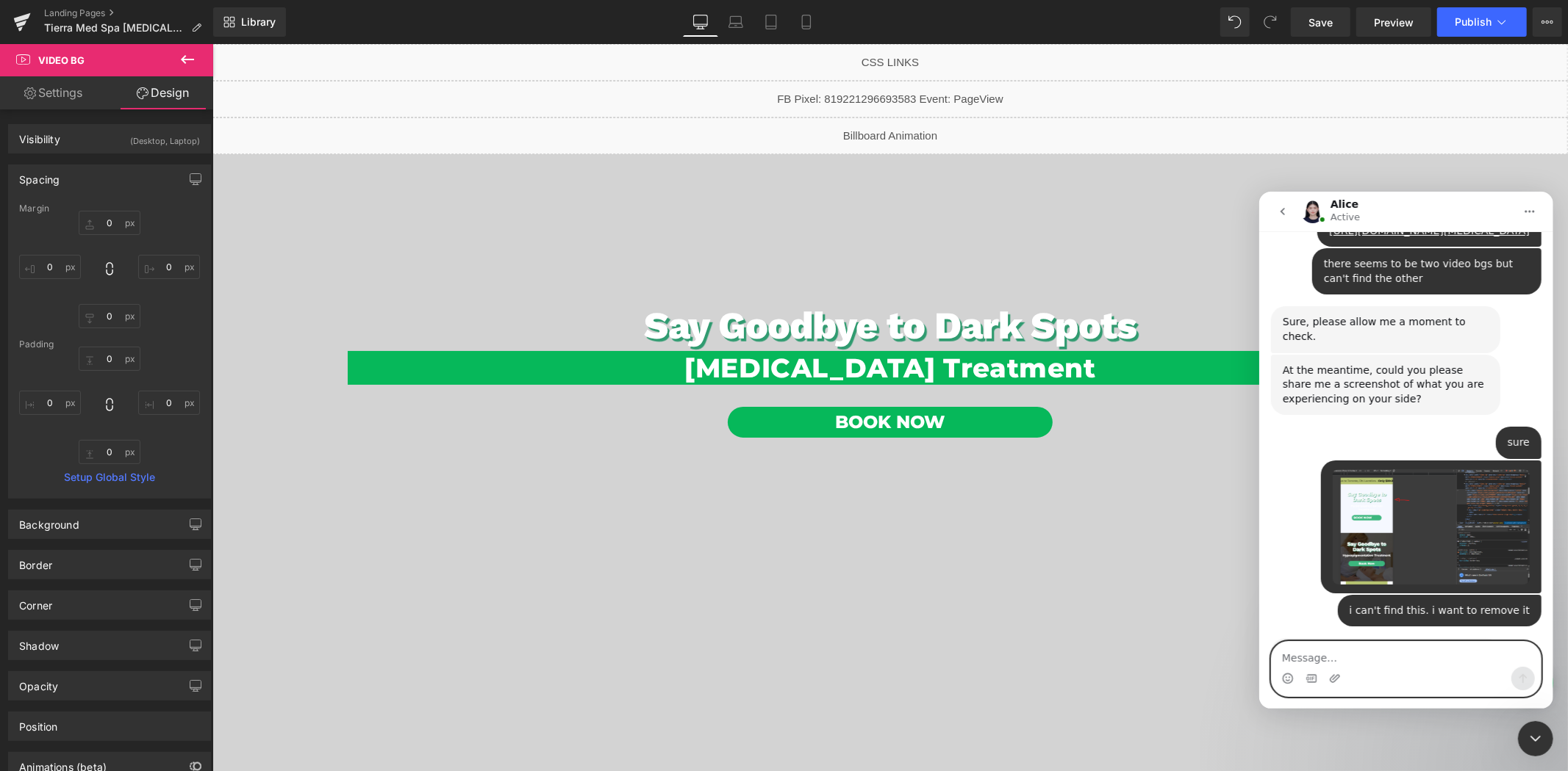
scroll to position [784, 0]
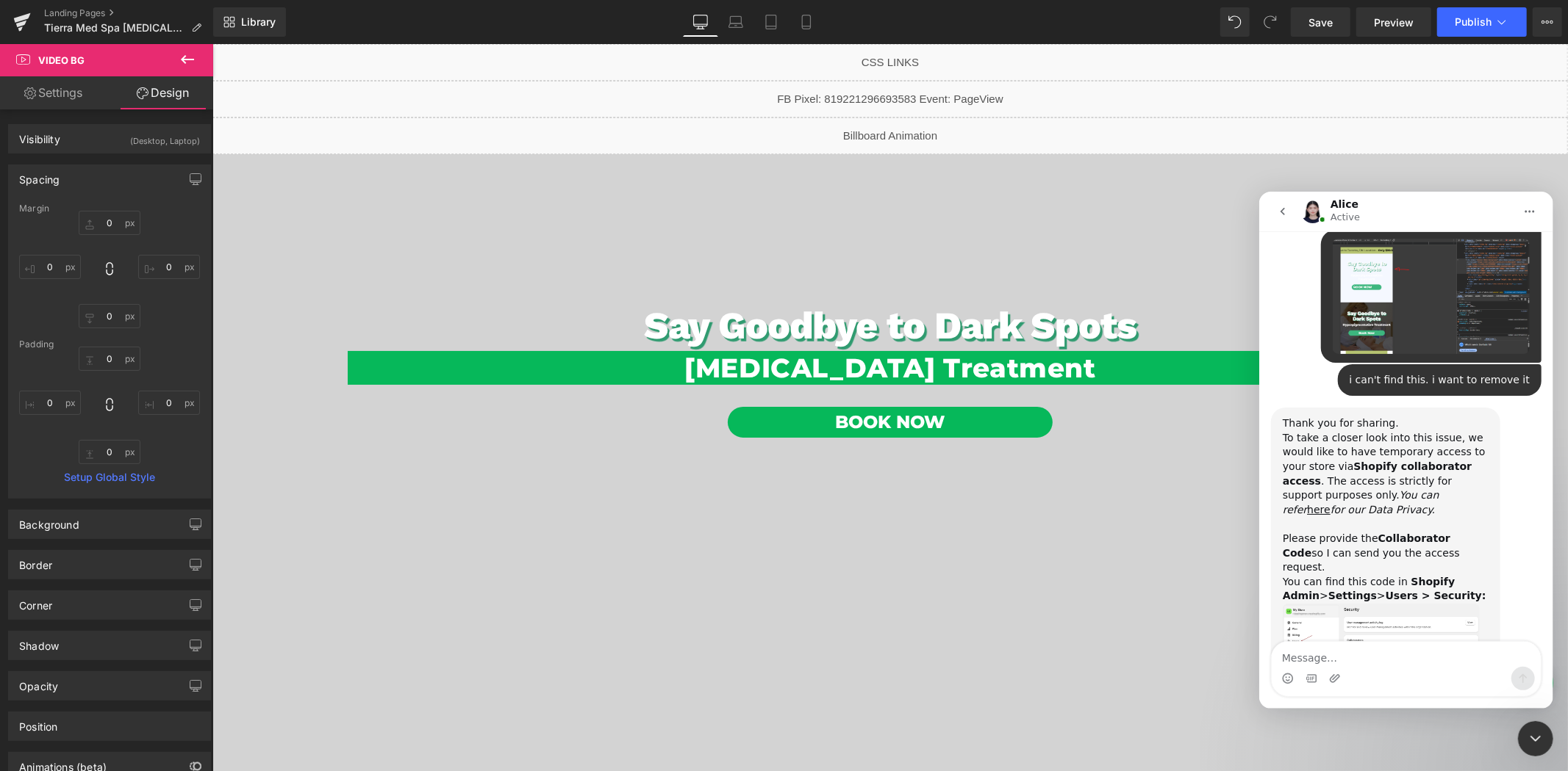
click at [1374, 603] on img "Alice says…" at bounding box center [1380, 642] width 197 height 78
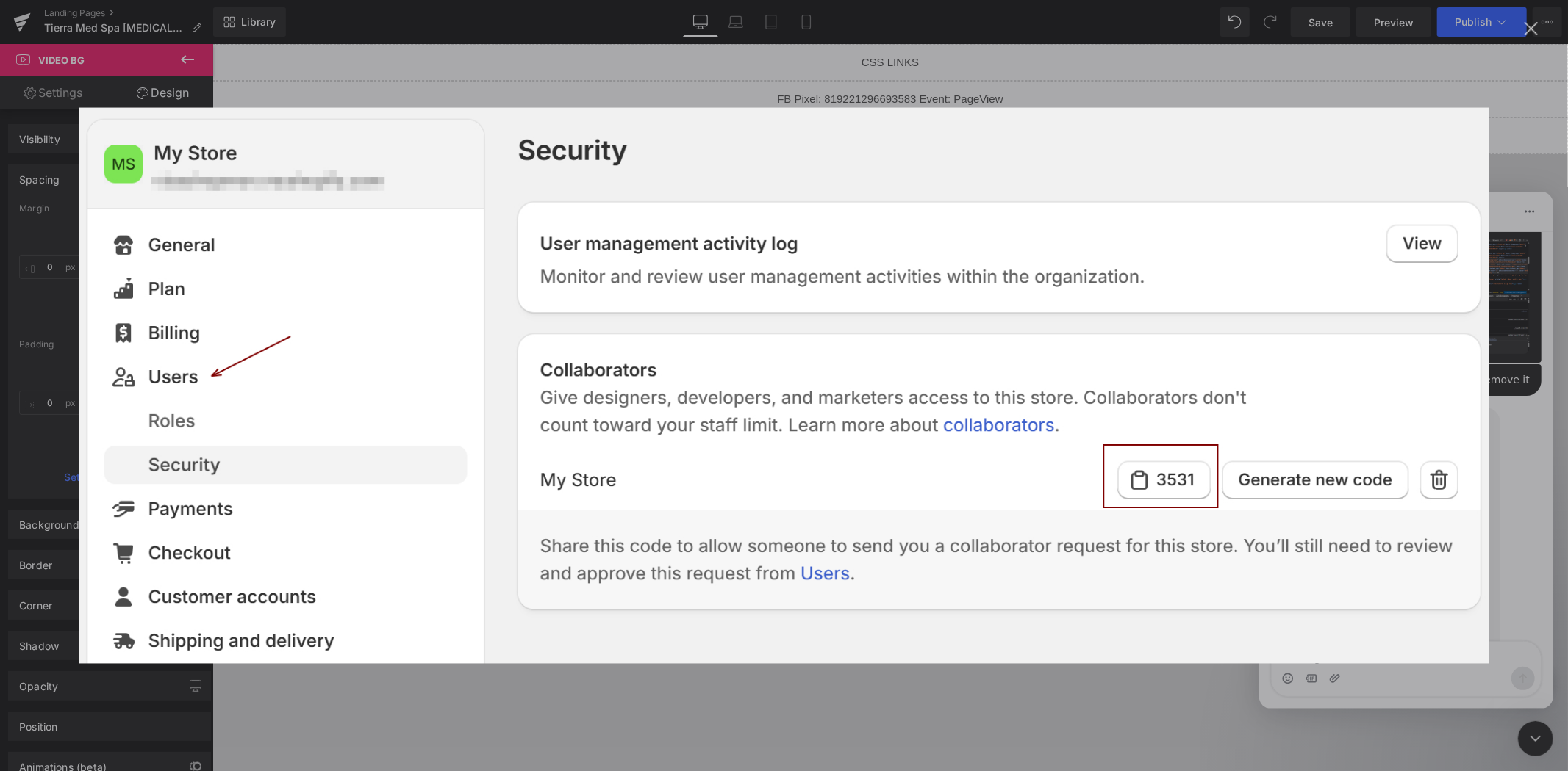
scroll to position [0, 0]
click at [1521, 503] on div "Intercom messenger" at bounding box center [784, 386] width 1568 height 771
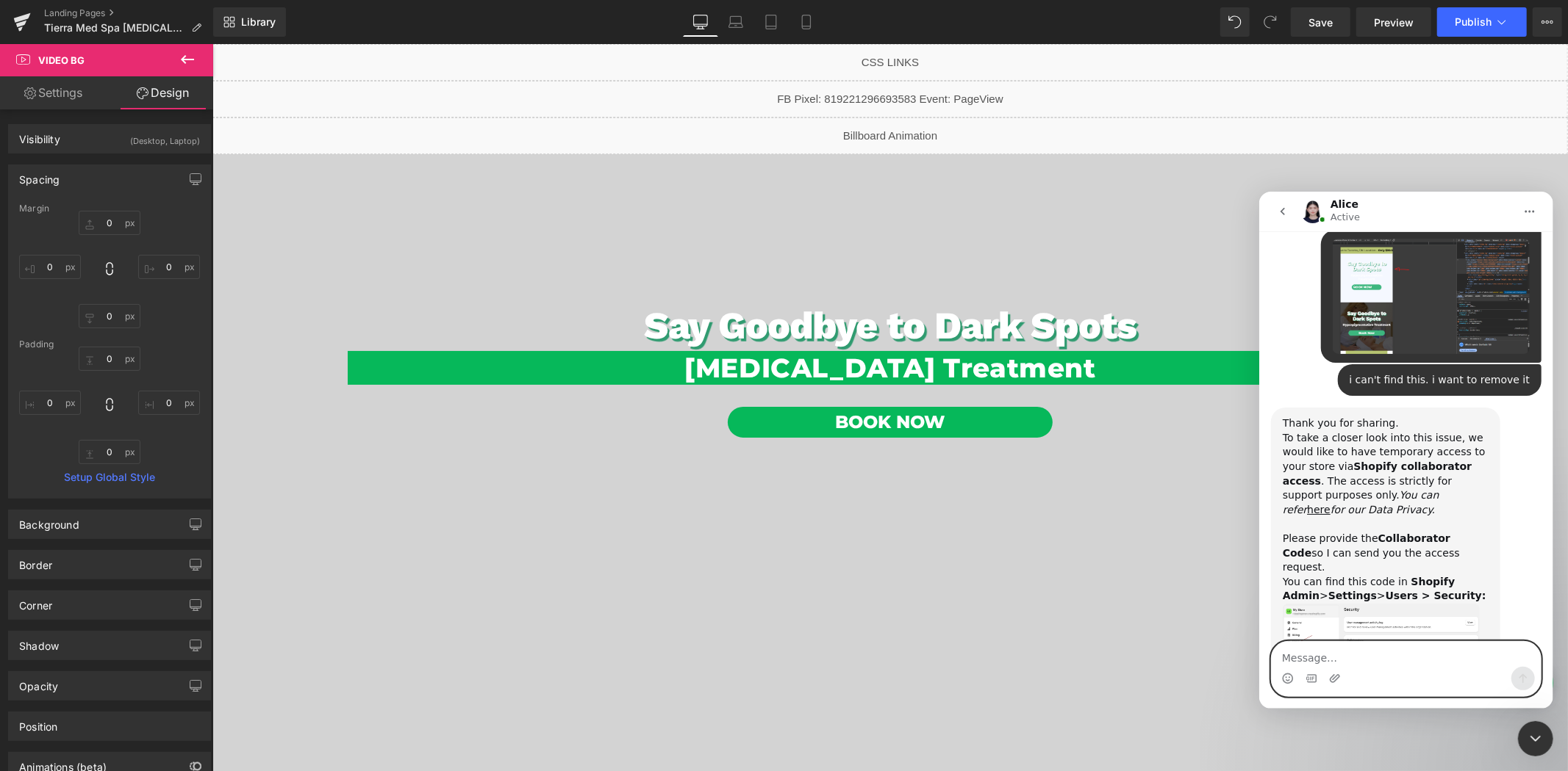
click at [1310, 652] on textarea "Message…" at bounding box center [1405, 654] width 269 height 25
type textarea "okay one sec"
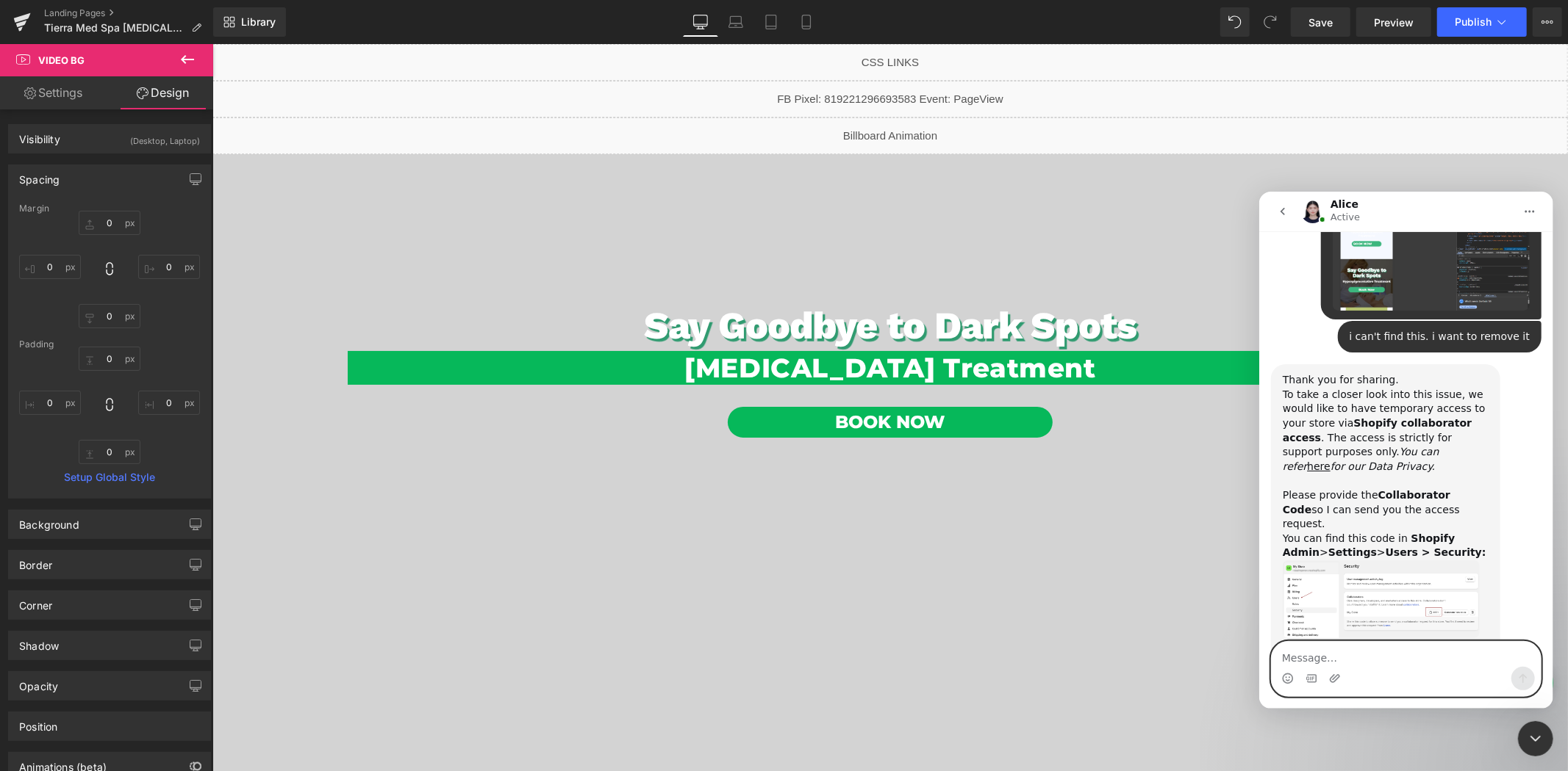
click at [1319, 560] on img "Alice says…" at bounding box center [1380, 599] width 197 height 78
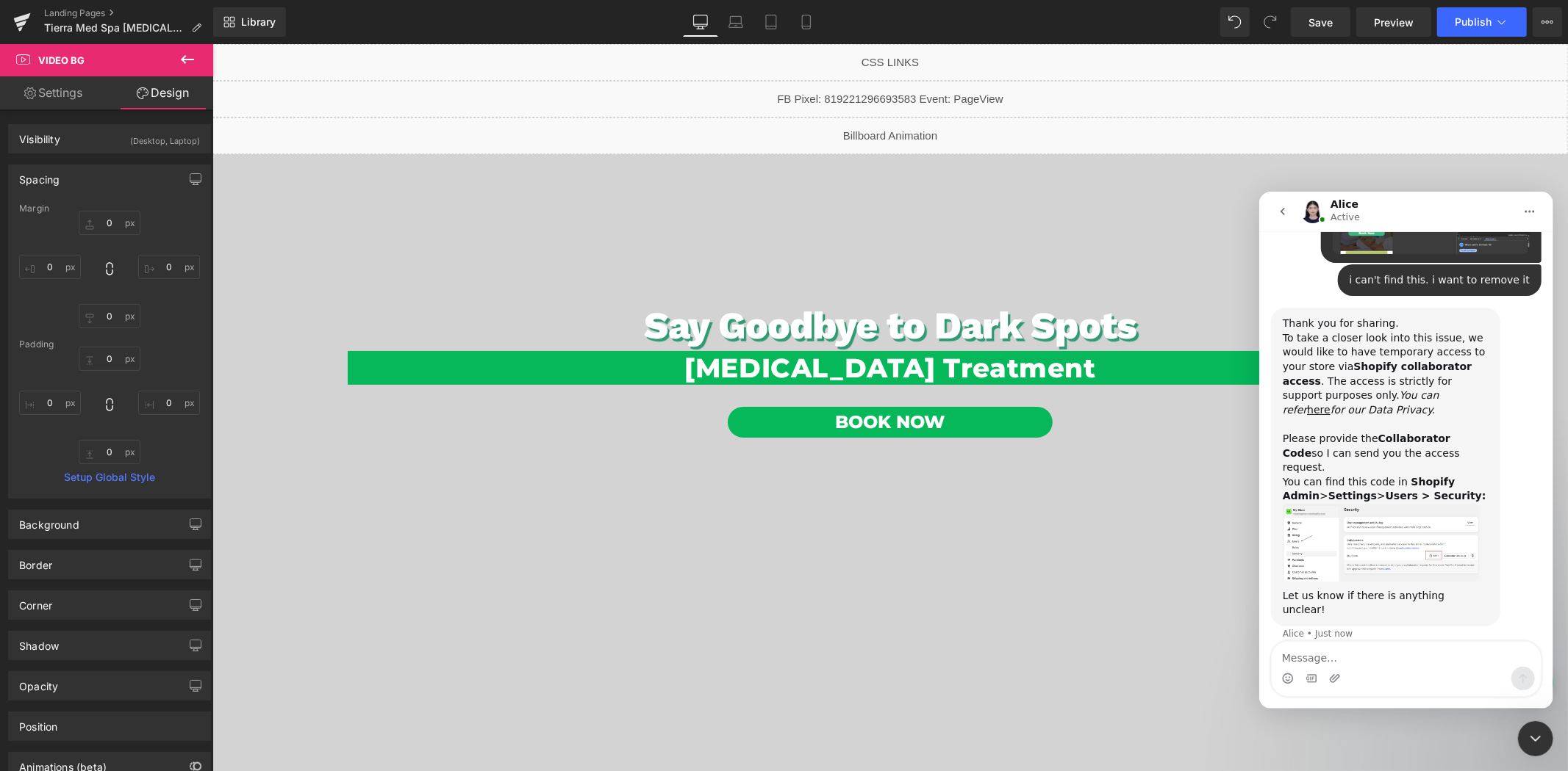
click at [1333, 503] on img "Alice says…" at bounding box center [1380, 542] width 197 height 78
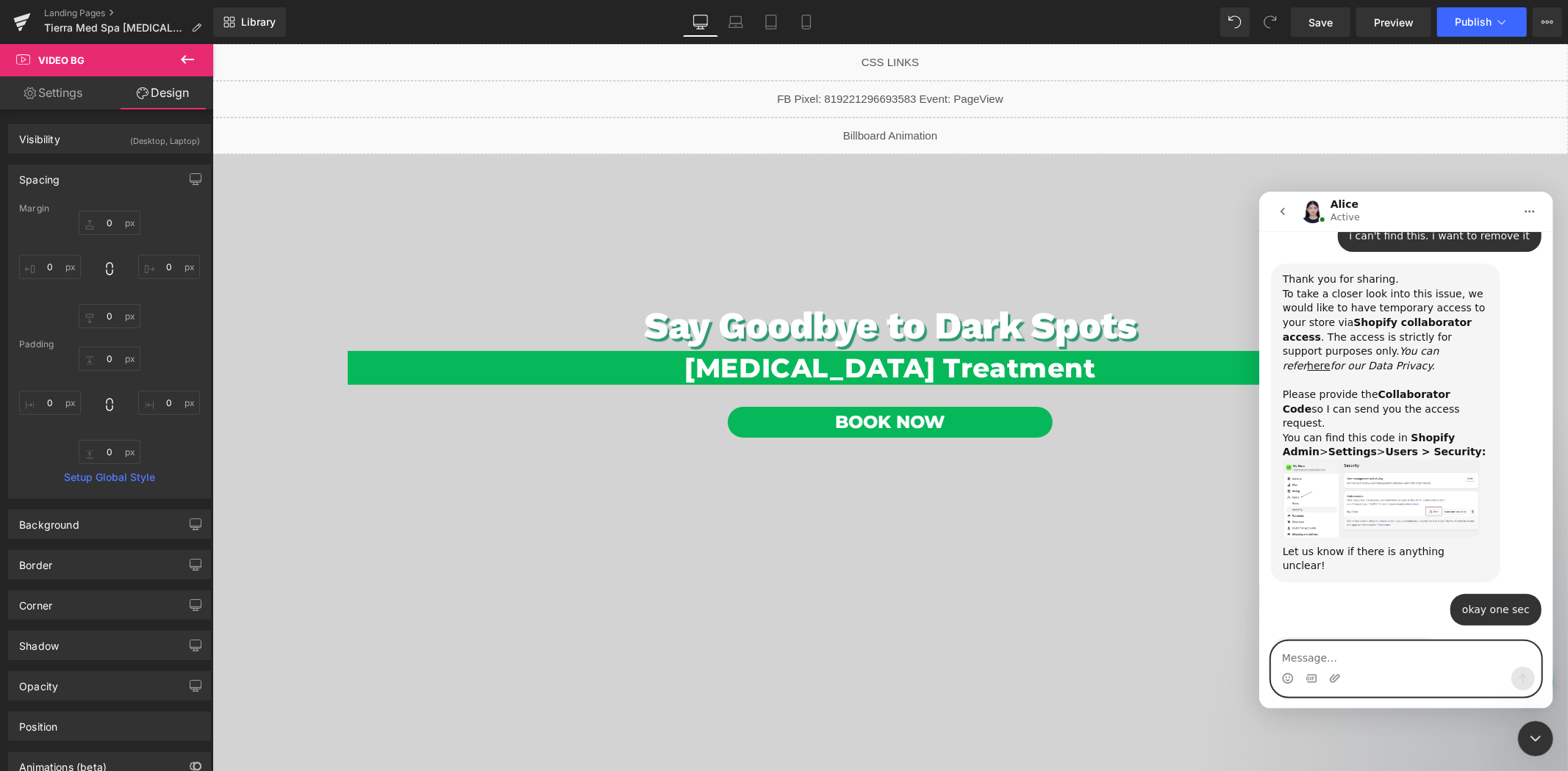
click at [1370, 660] on textarea "Message…" at bounding box center [1405, 654] width 269 height 25
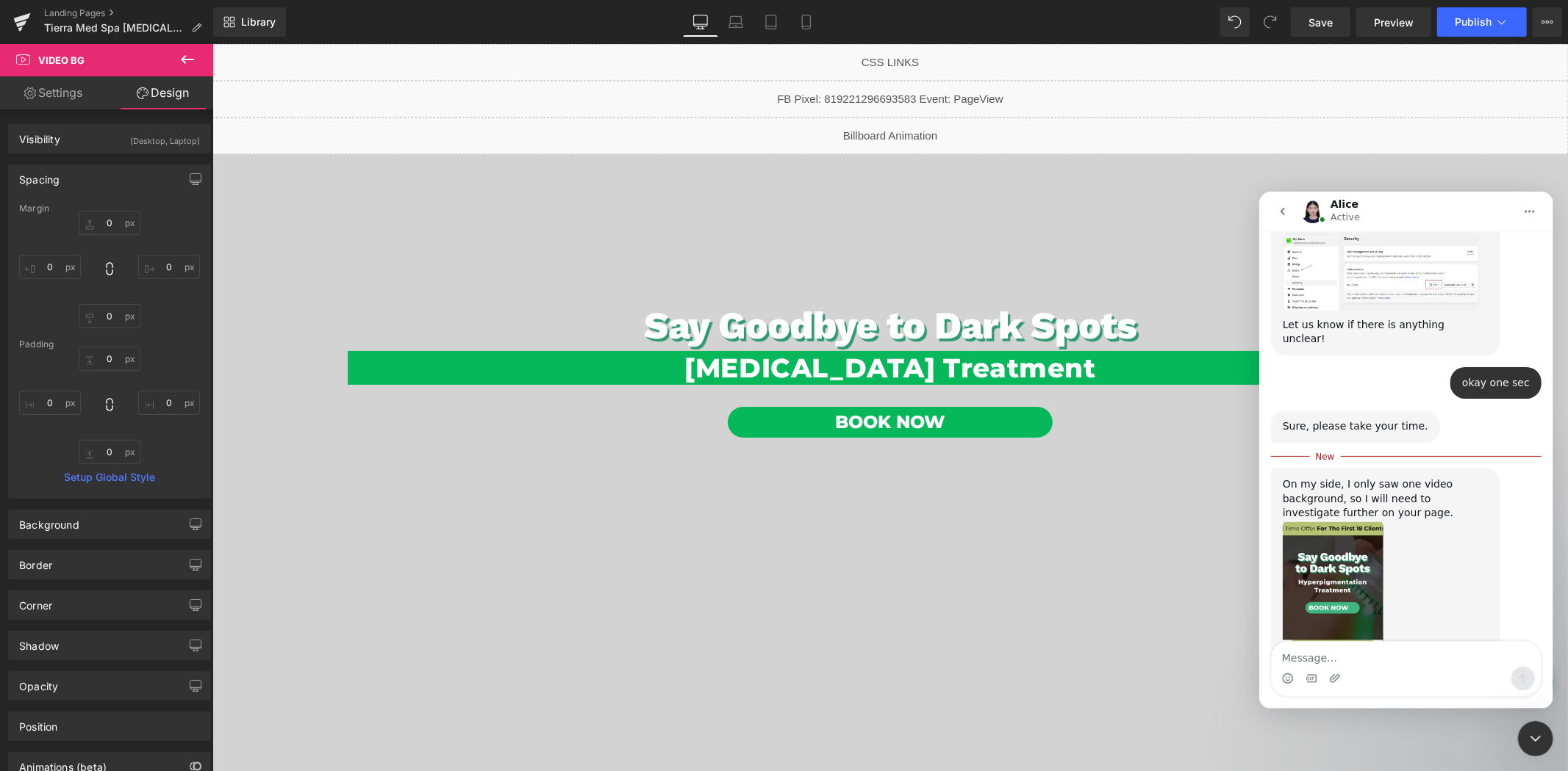
click at [1367, 520] on img "Alice says…" at bounding box center [1331, 618] width 100 height 197
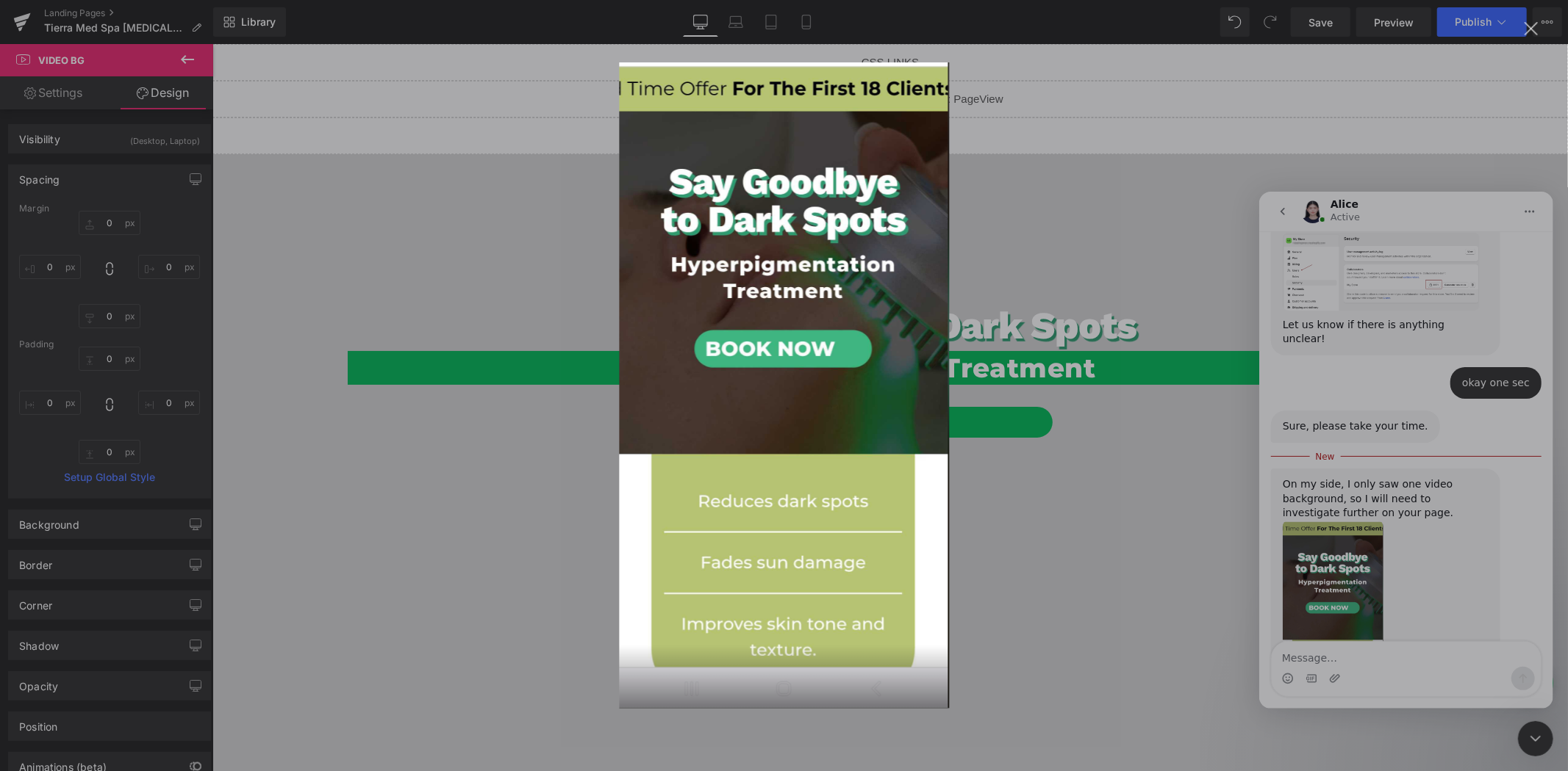
scroll to position [0, 0]
click at [1426, 669] on div "Intercom messenger" at bounding box center [784, 386] width 1568 height 771
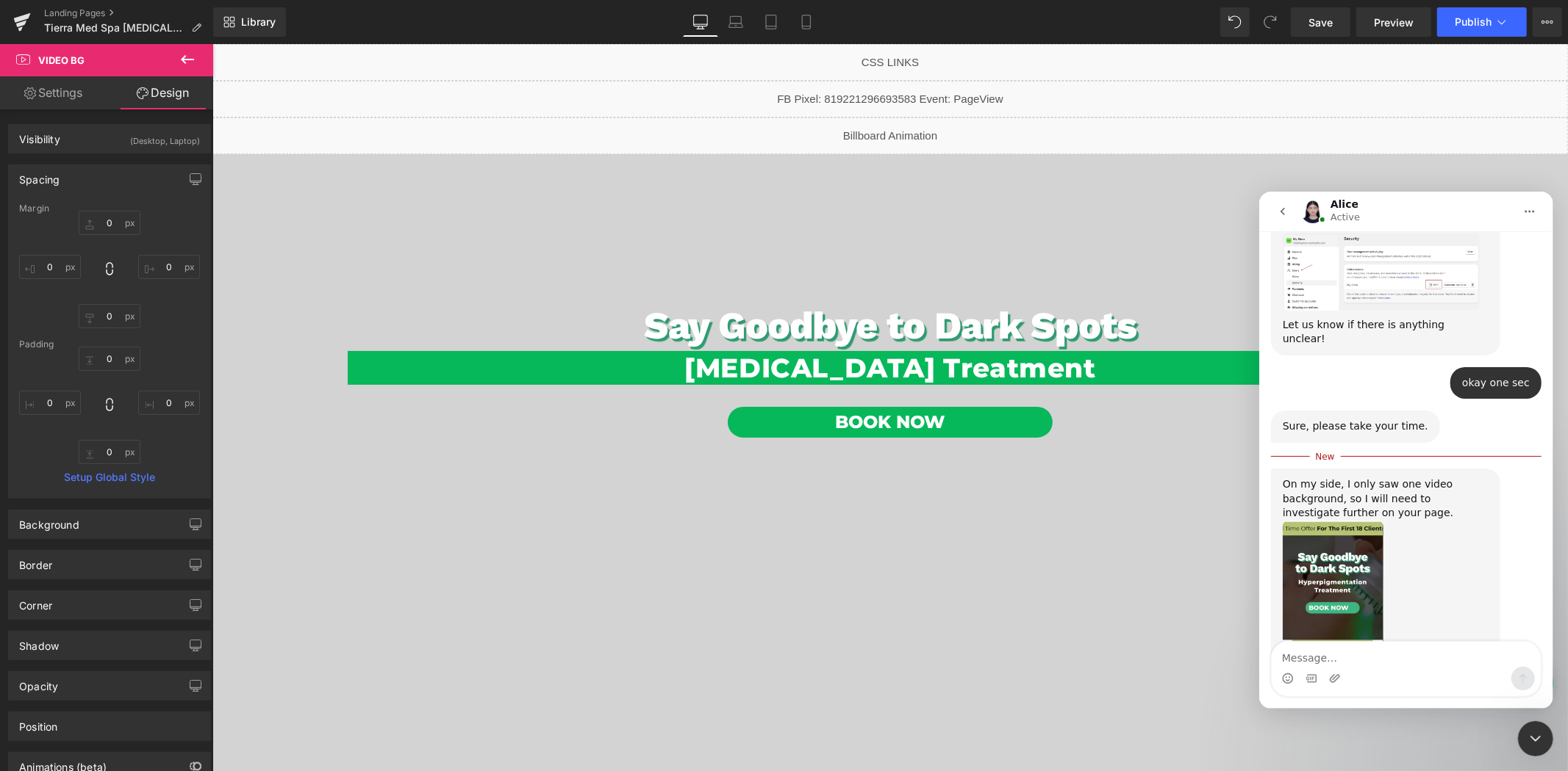
click at [763, 18] on div at bounding box center [784, 364] width 1568 height 728
click at [775, 24] on icon at bounding box center [770, 22] width 10 height 14
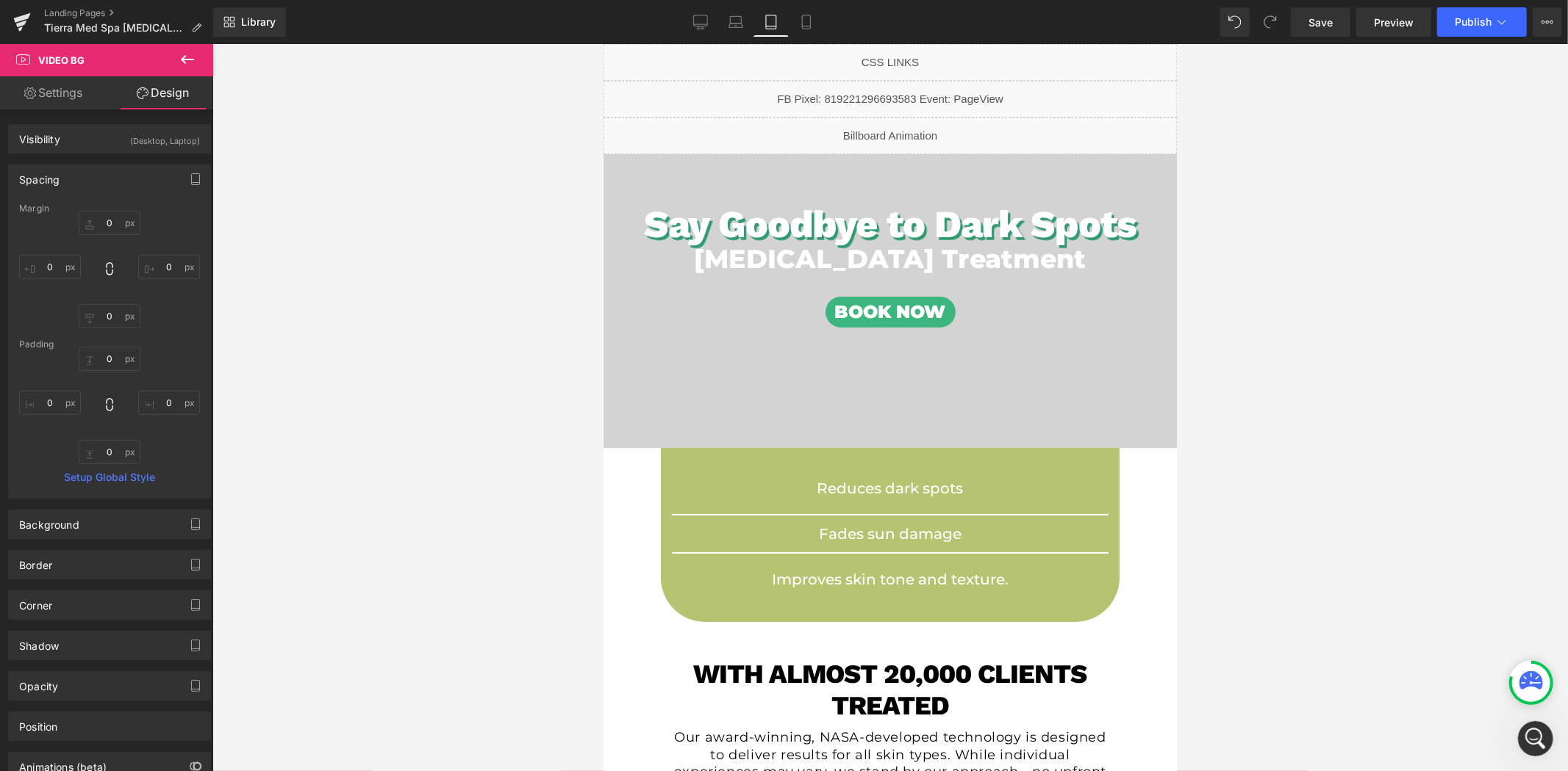
type input "0"
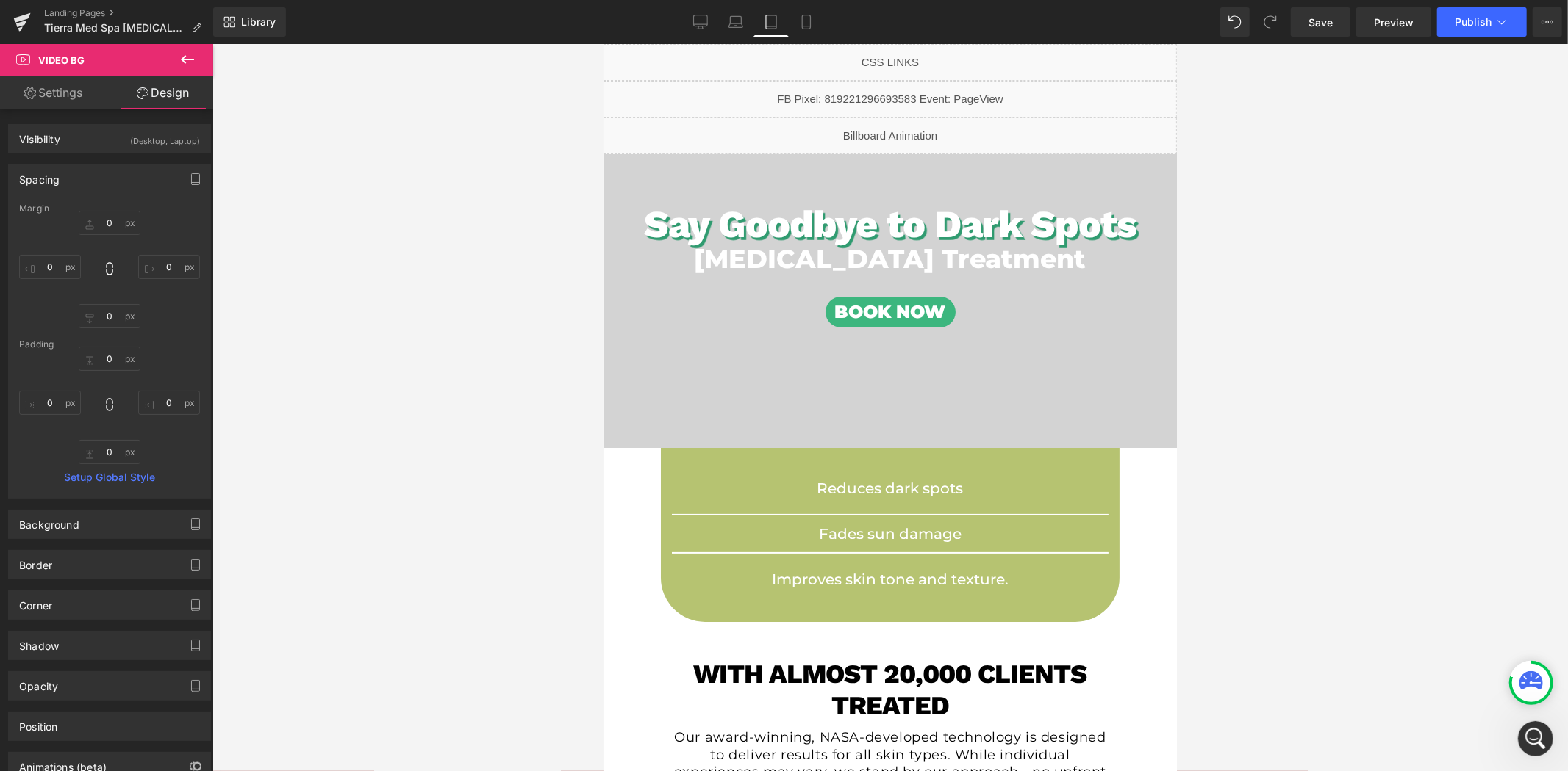
type input "0"
click at [805, 22] on icon at bounding box center [806, 22] width 14 height 14
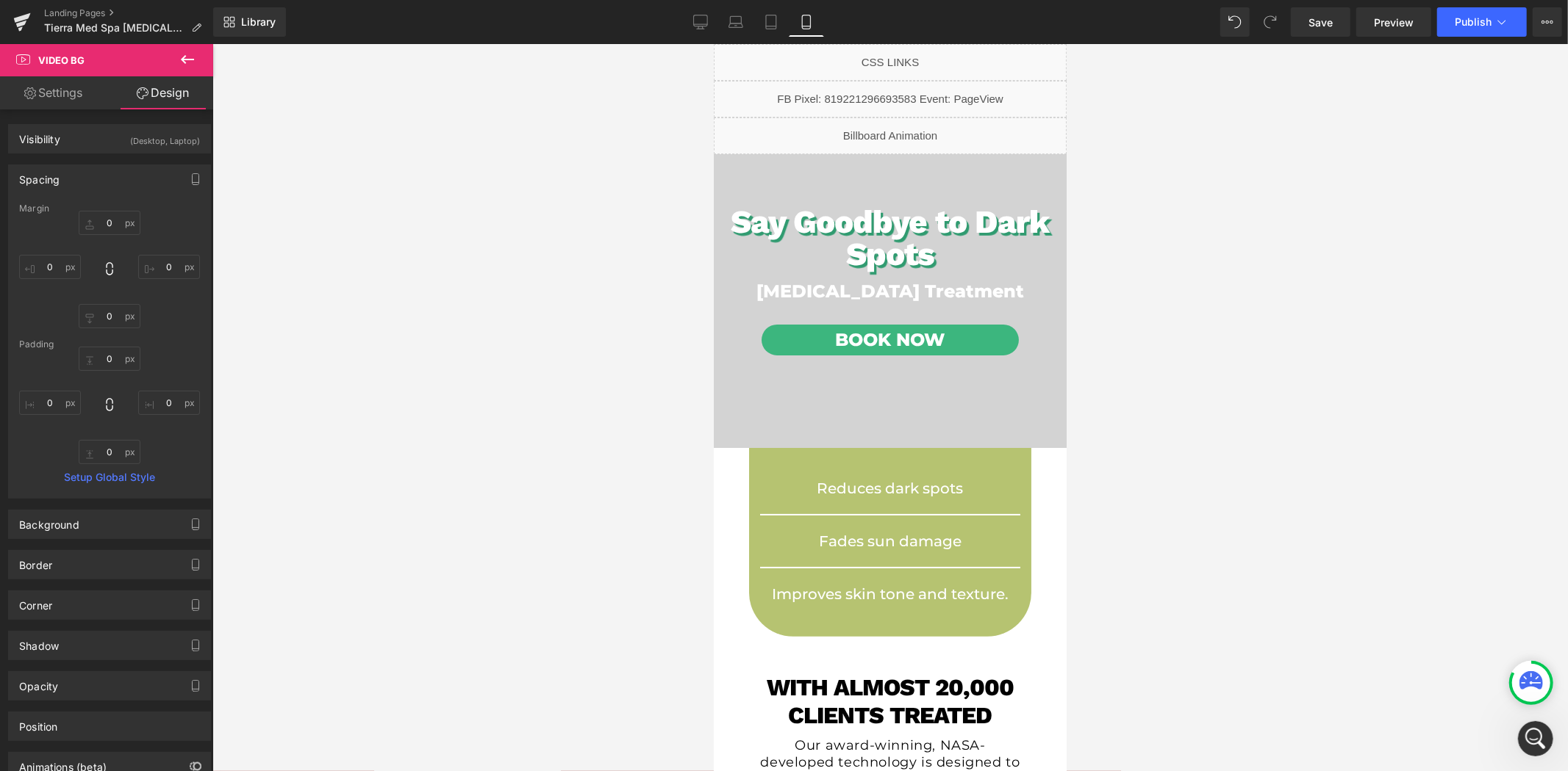
type input "0"
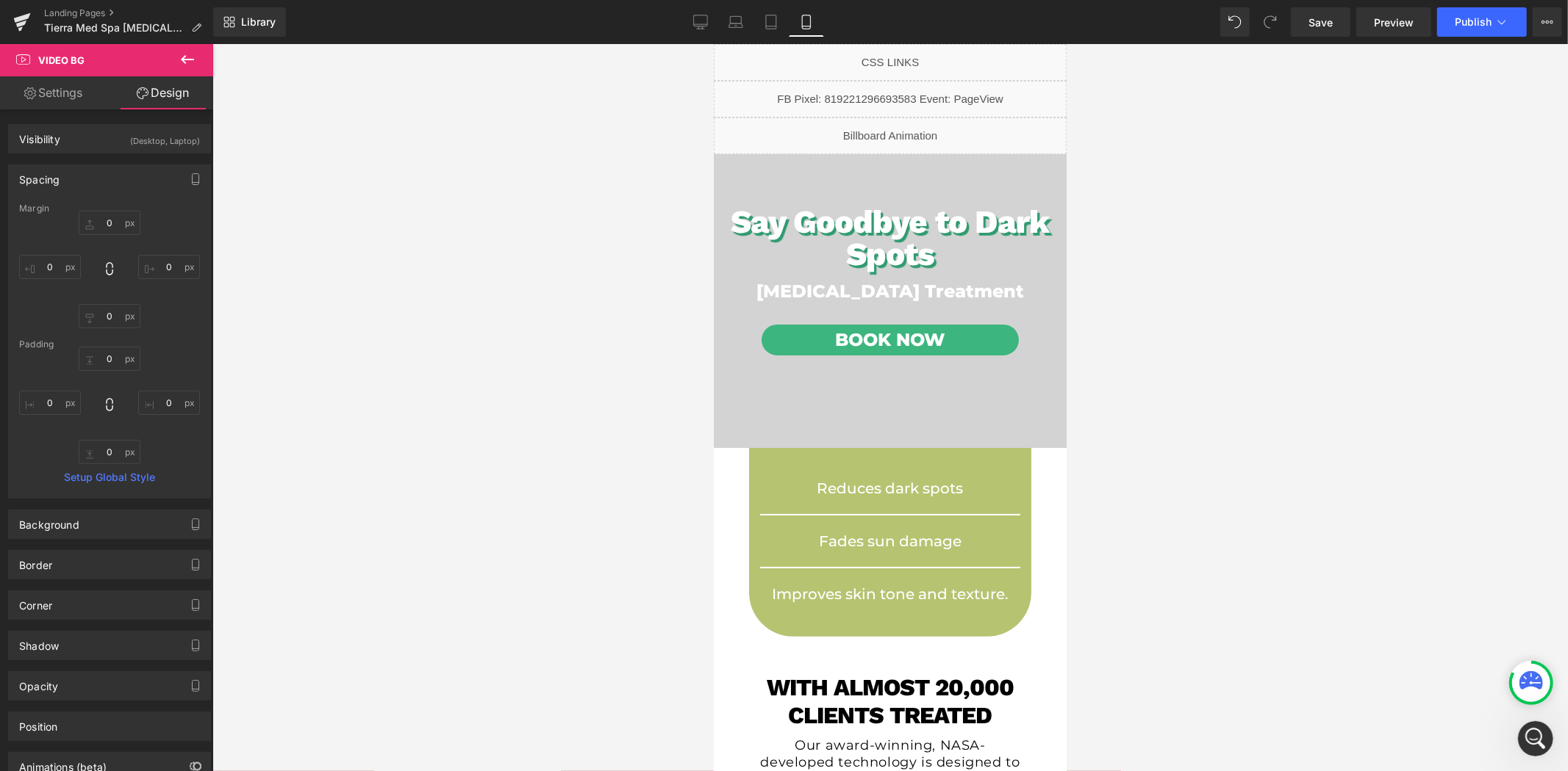
type input "0"
click at [771, 22] on icon at bounding box center [770, 22] width 14 height 14
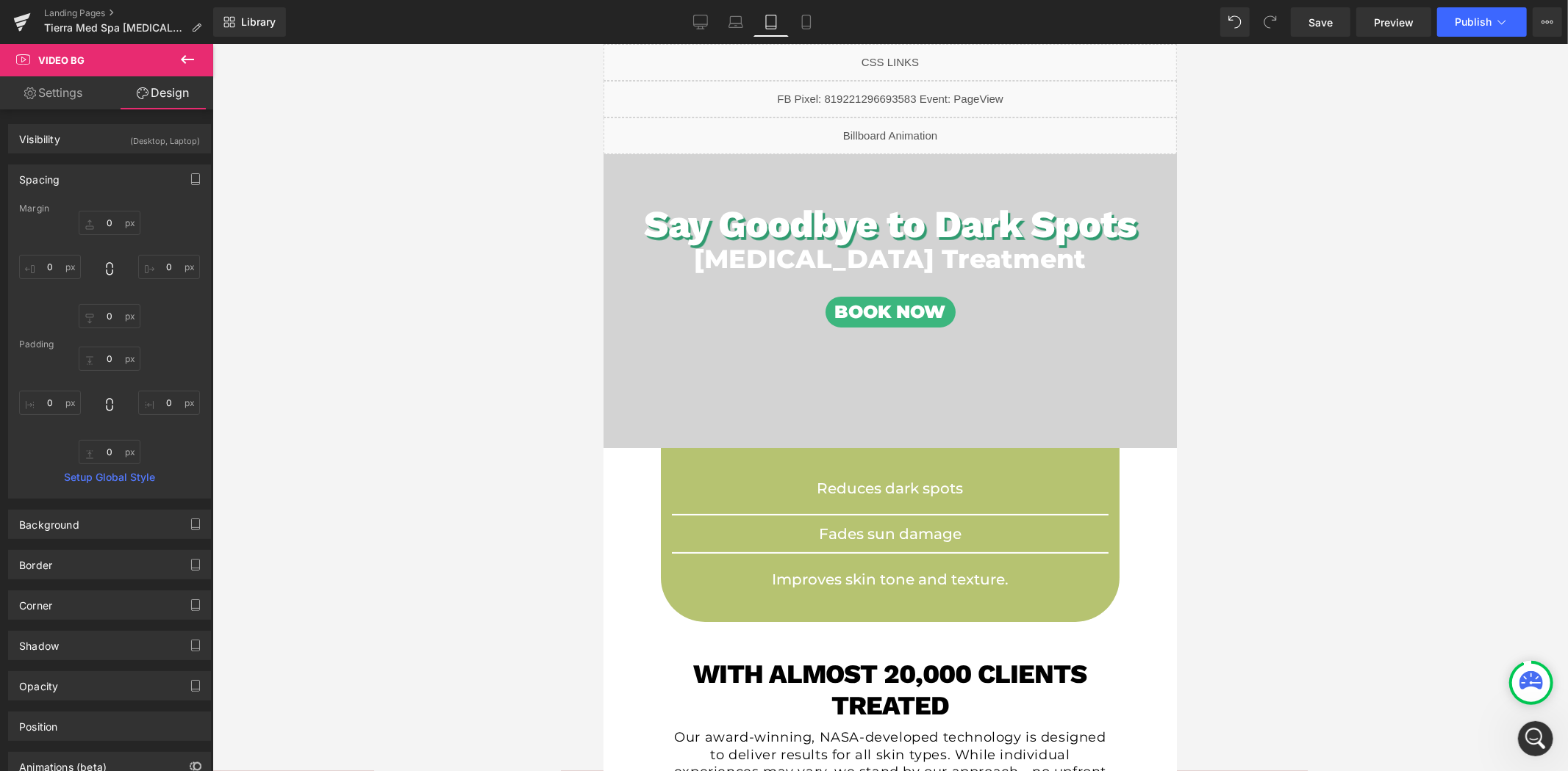
type input "0"
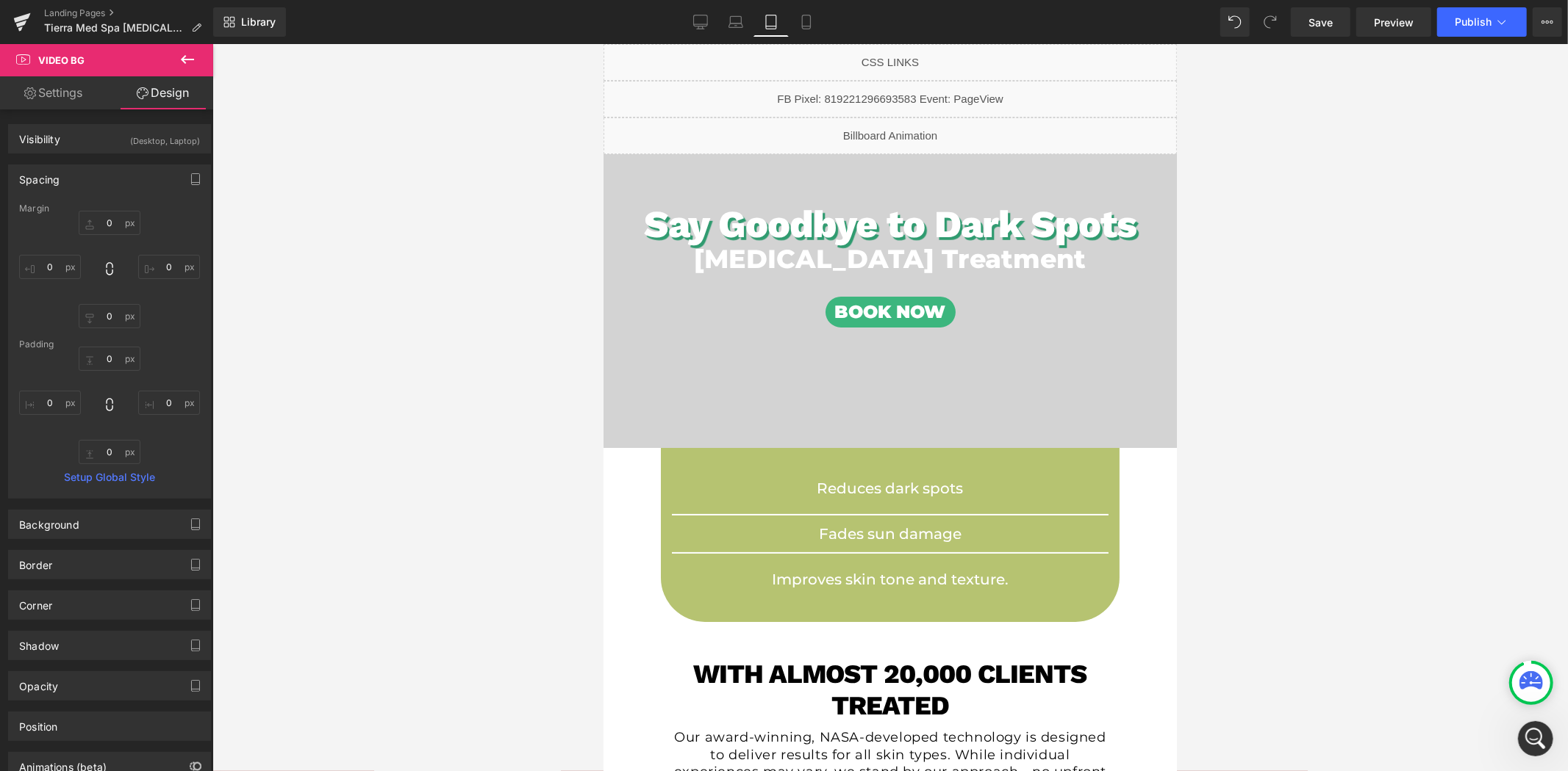
type input "0"
click at [882, 163] on span "Video Bg" at bounding box center [882, 164] width 53 height 22
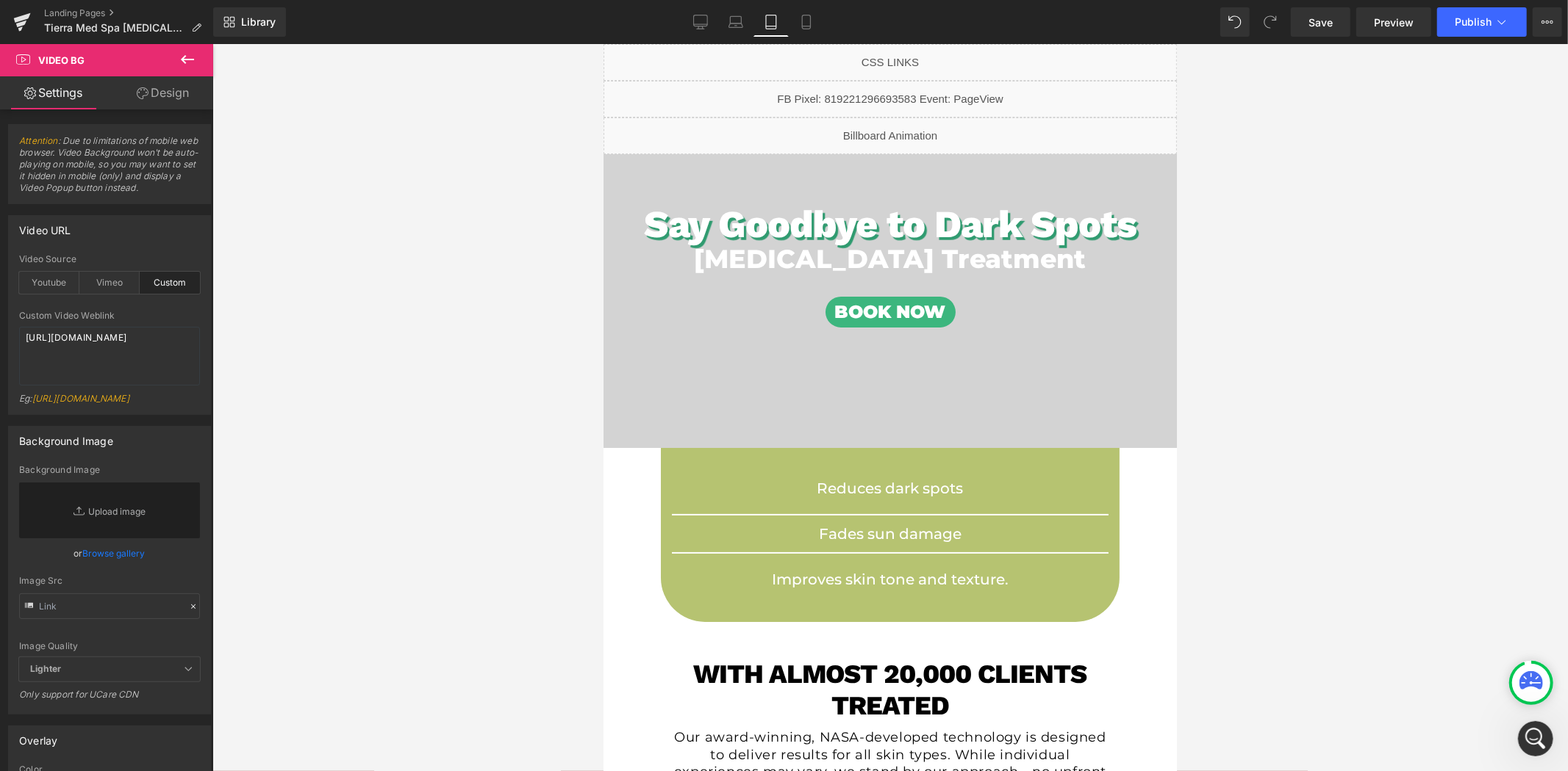
click at [172, 92] on link "Design" at bounding box center [163, 93] width 107 height 33
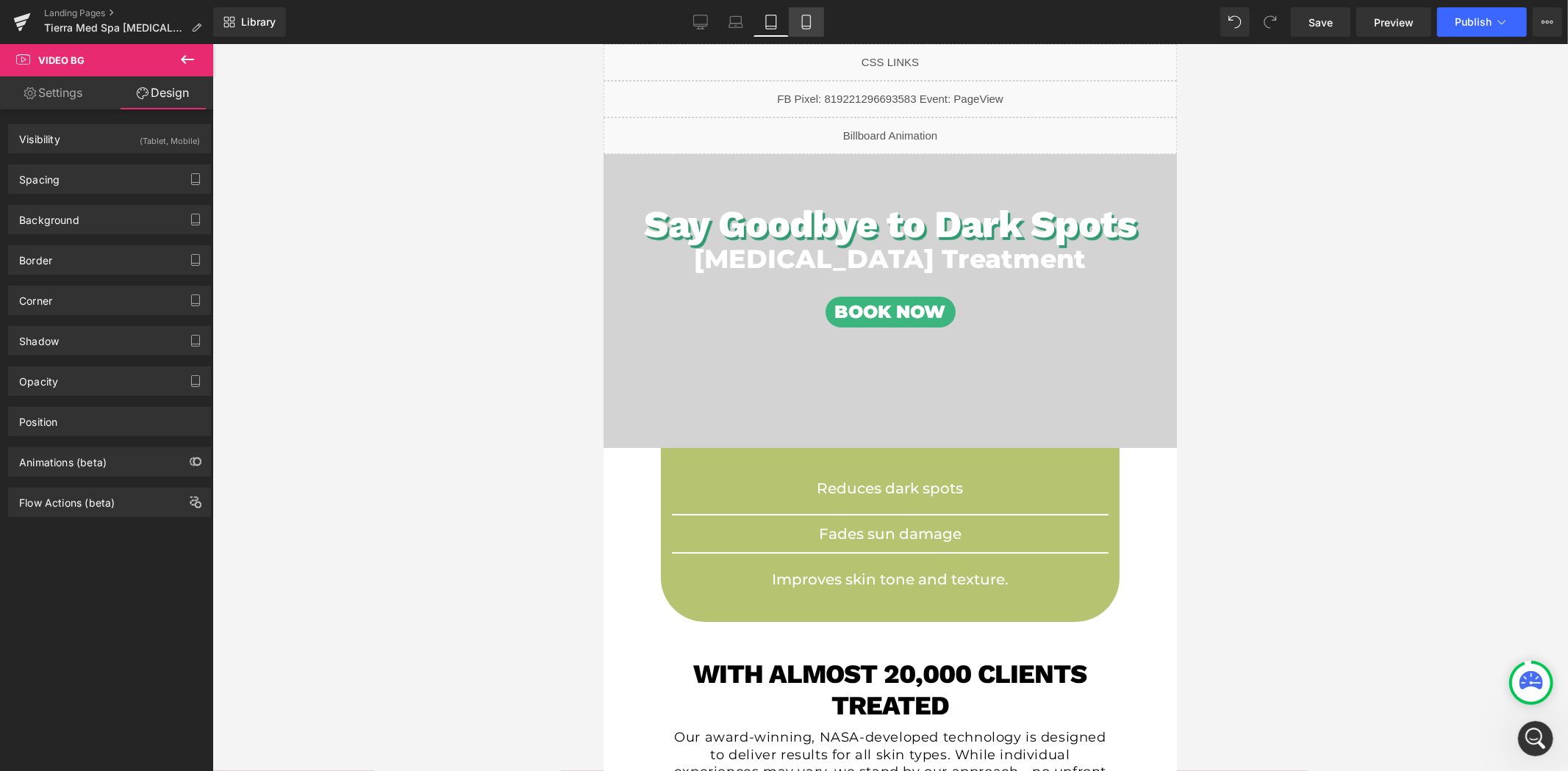
click at [798, 18] on icon at bounding box center [806, 22] width 14 height 14
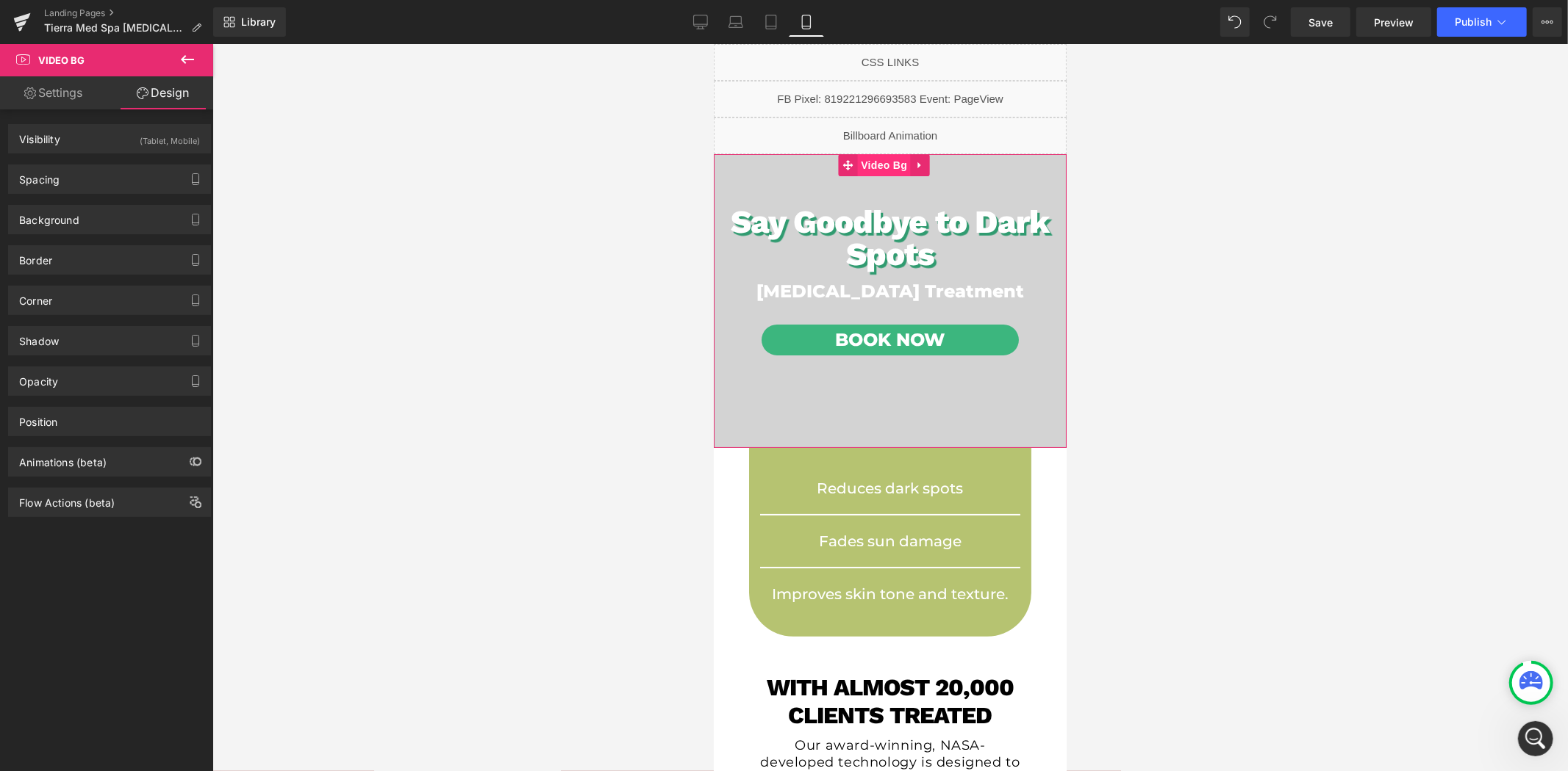
click at [879, 159] on span "Video Bg" at bounding box center [882, 164] width 53 height 22
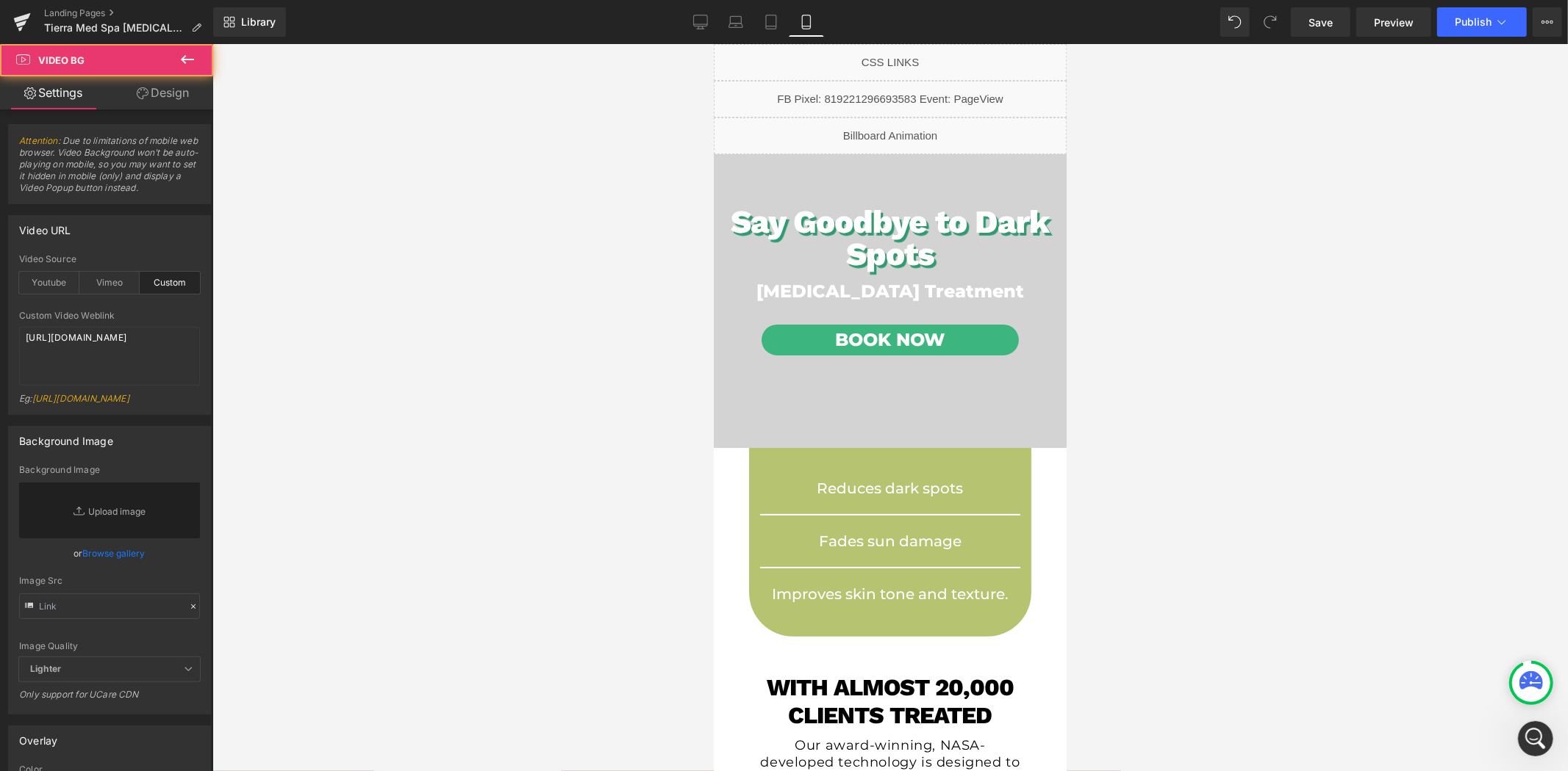
click at [168, 98] on link "Design" at bounding box center [163, 93] width 107 height 33
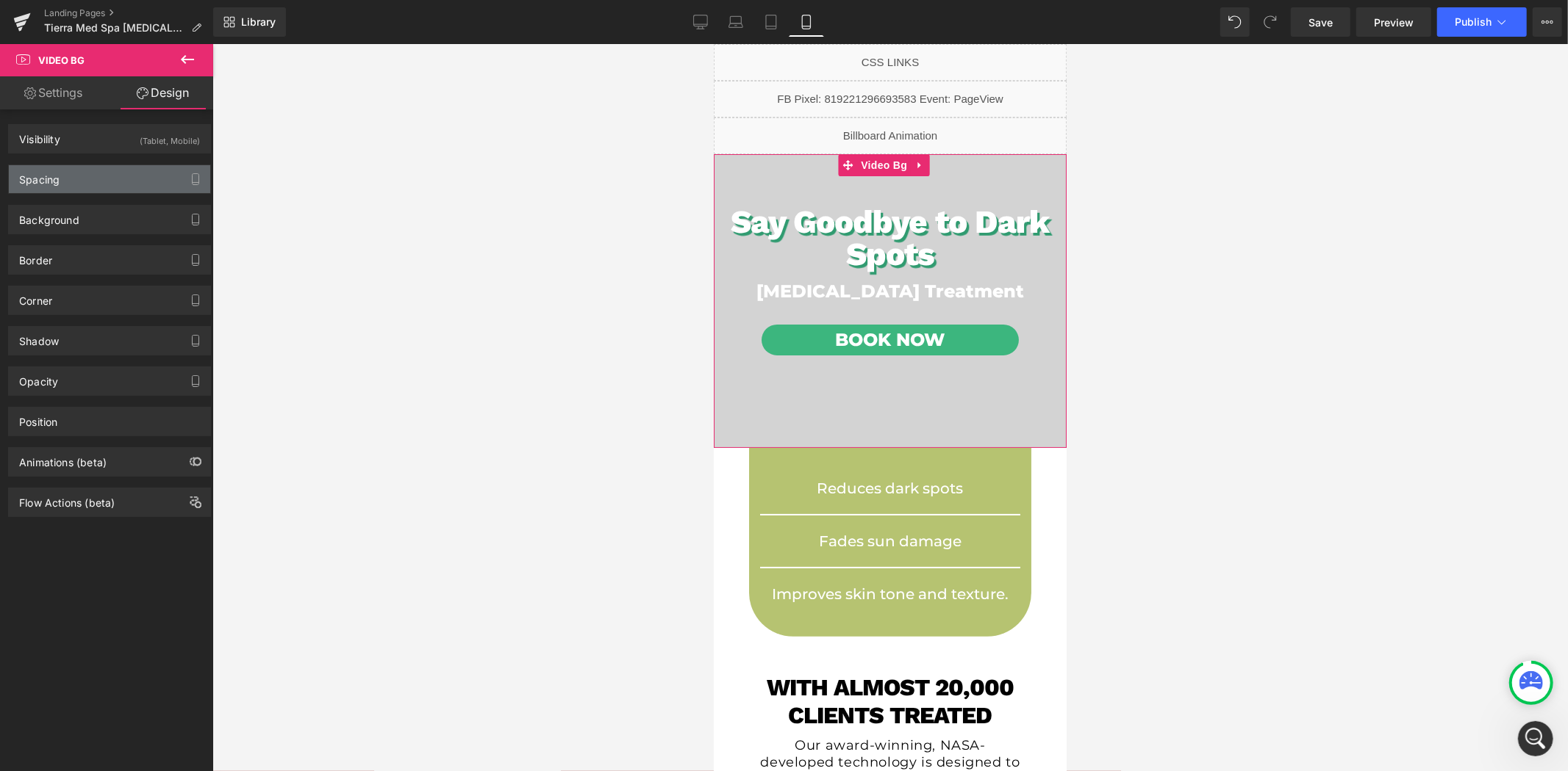
click at [98, 180] on div "Spacing" at bounding box center [109, 179] width 201 height 28
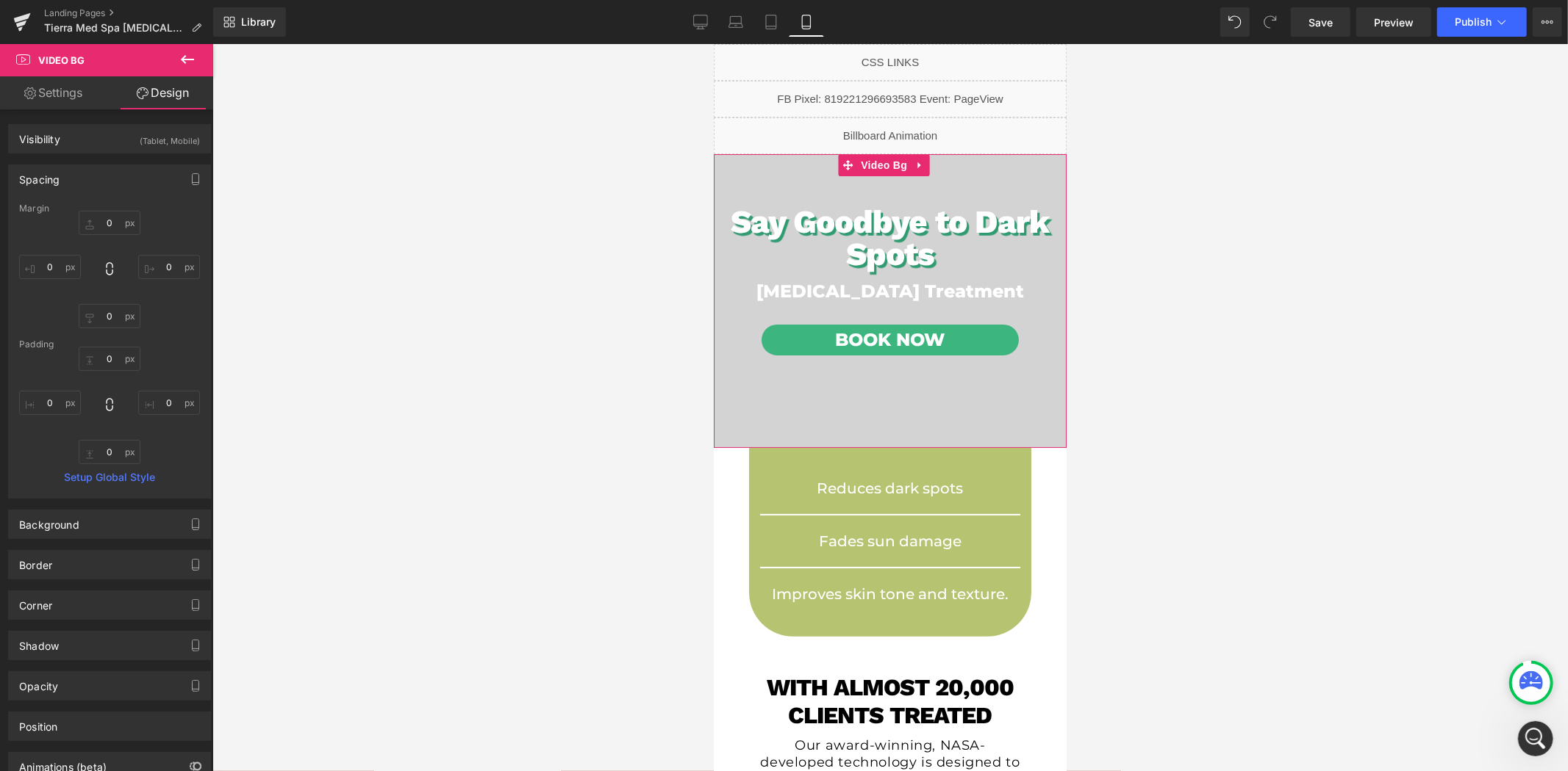
click at [98, 180] on div "Spacing" at bounding box center [109, 179] width 201 height 28
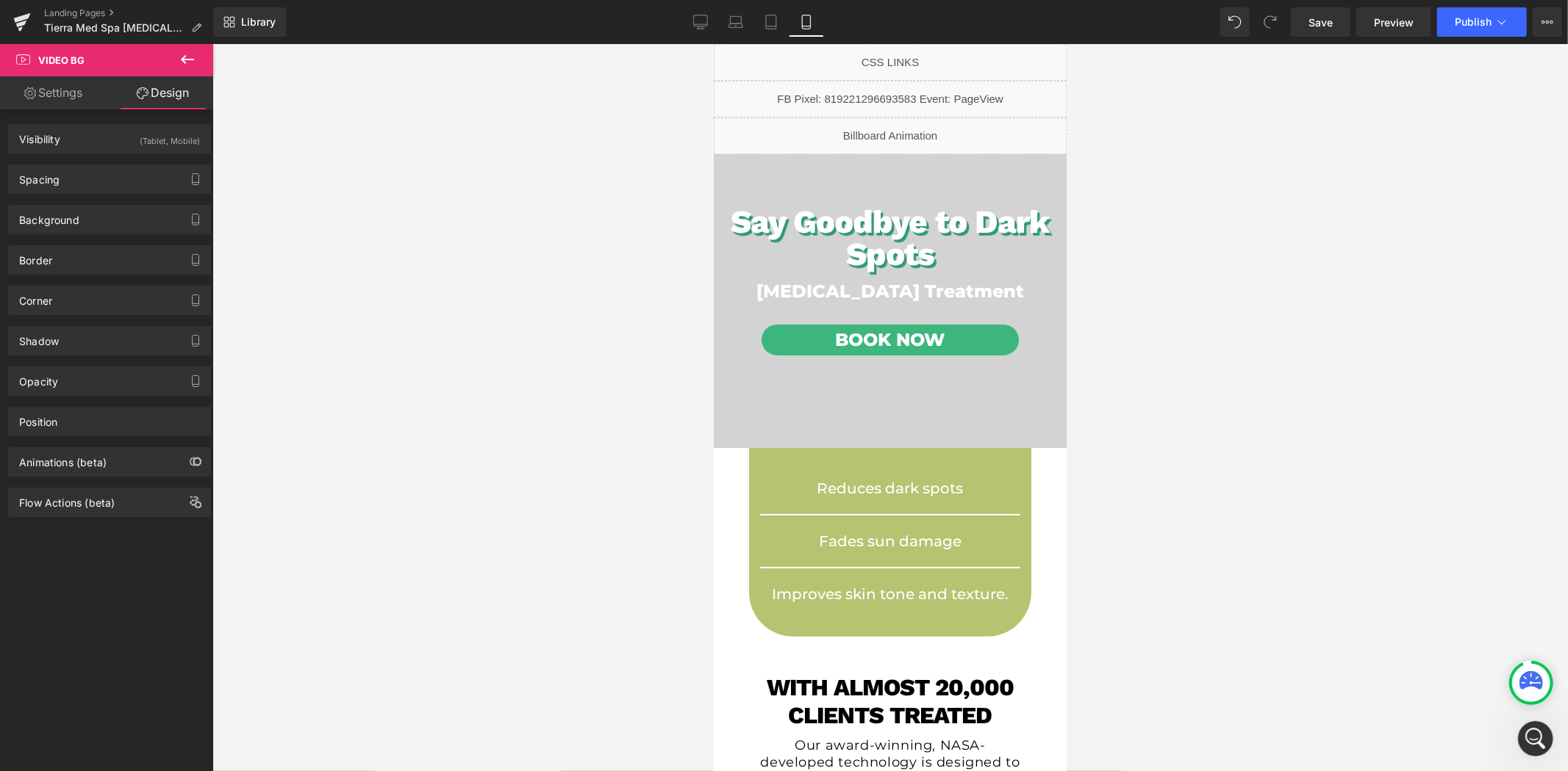
click at [1548, 739] on div "Open Intercom Messenger" at bounding box center [1535, 738] width 49 height 49
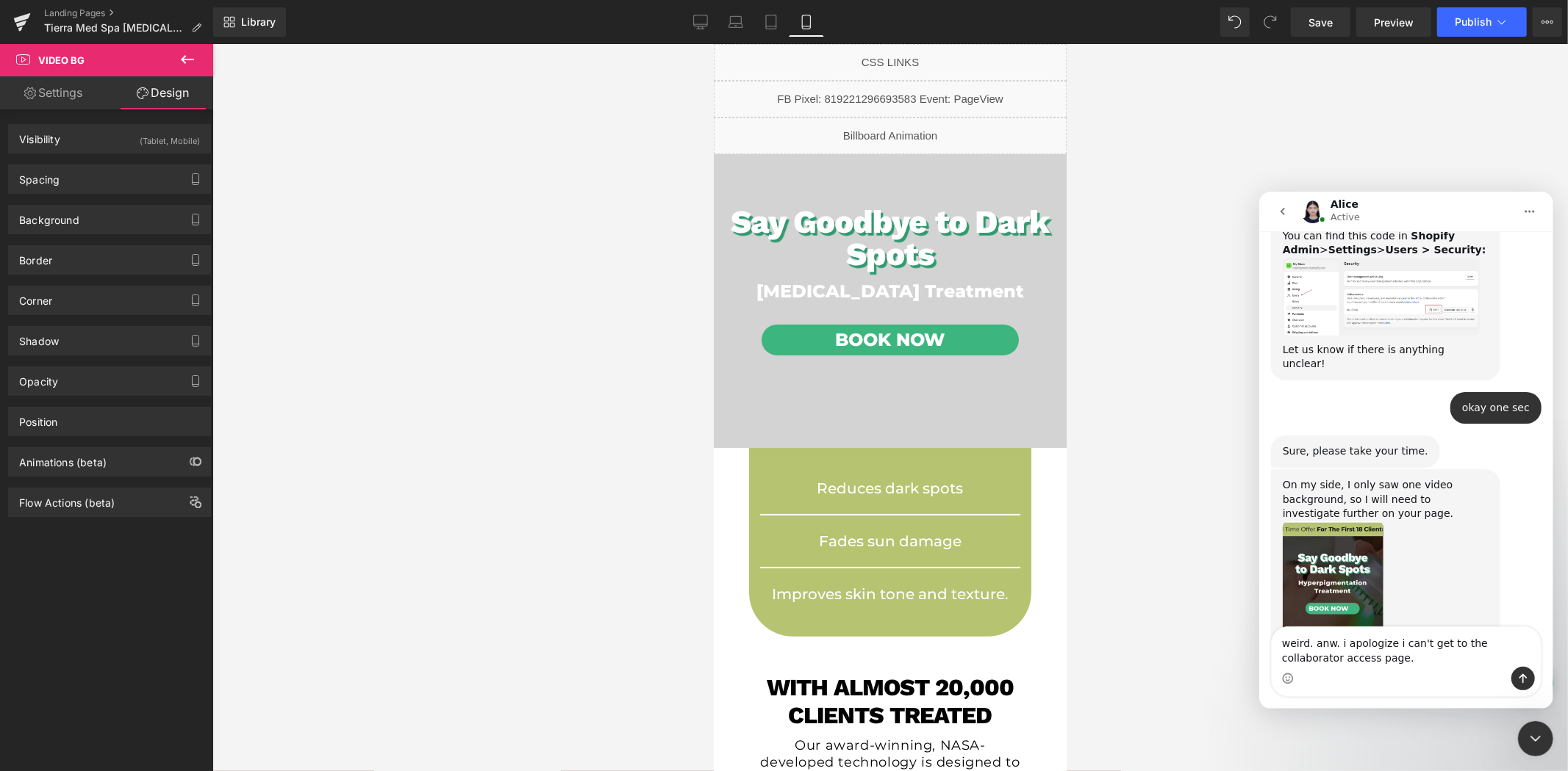
scroll to position [1145, 0]
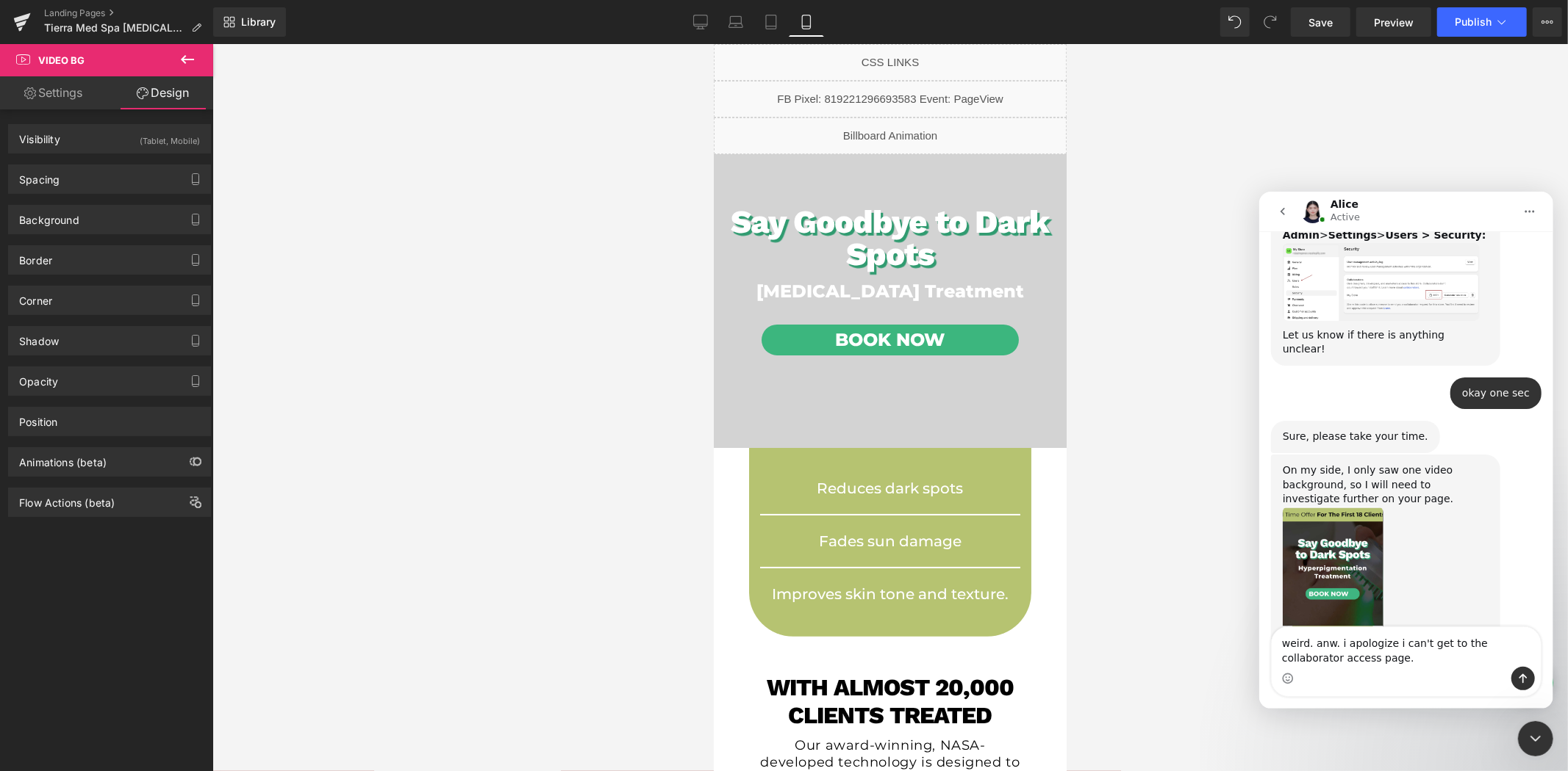
type textarea "weird. anw. i apologize i can't get to the collaborator access page."
paste textarea "Message…"
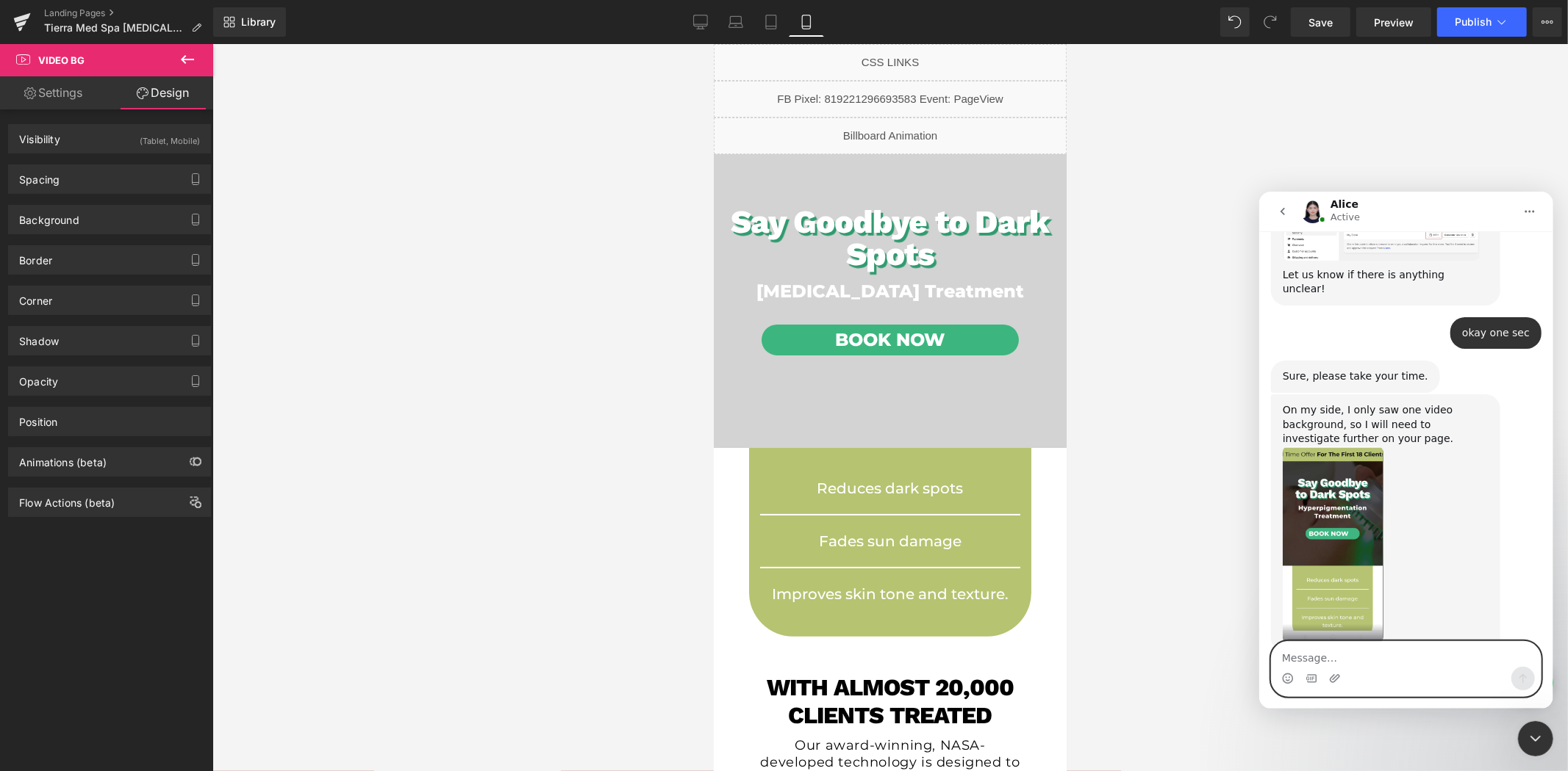
scroll to position [1238, 0]
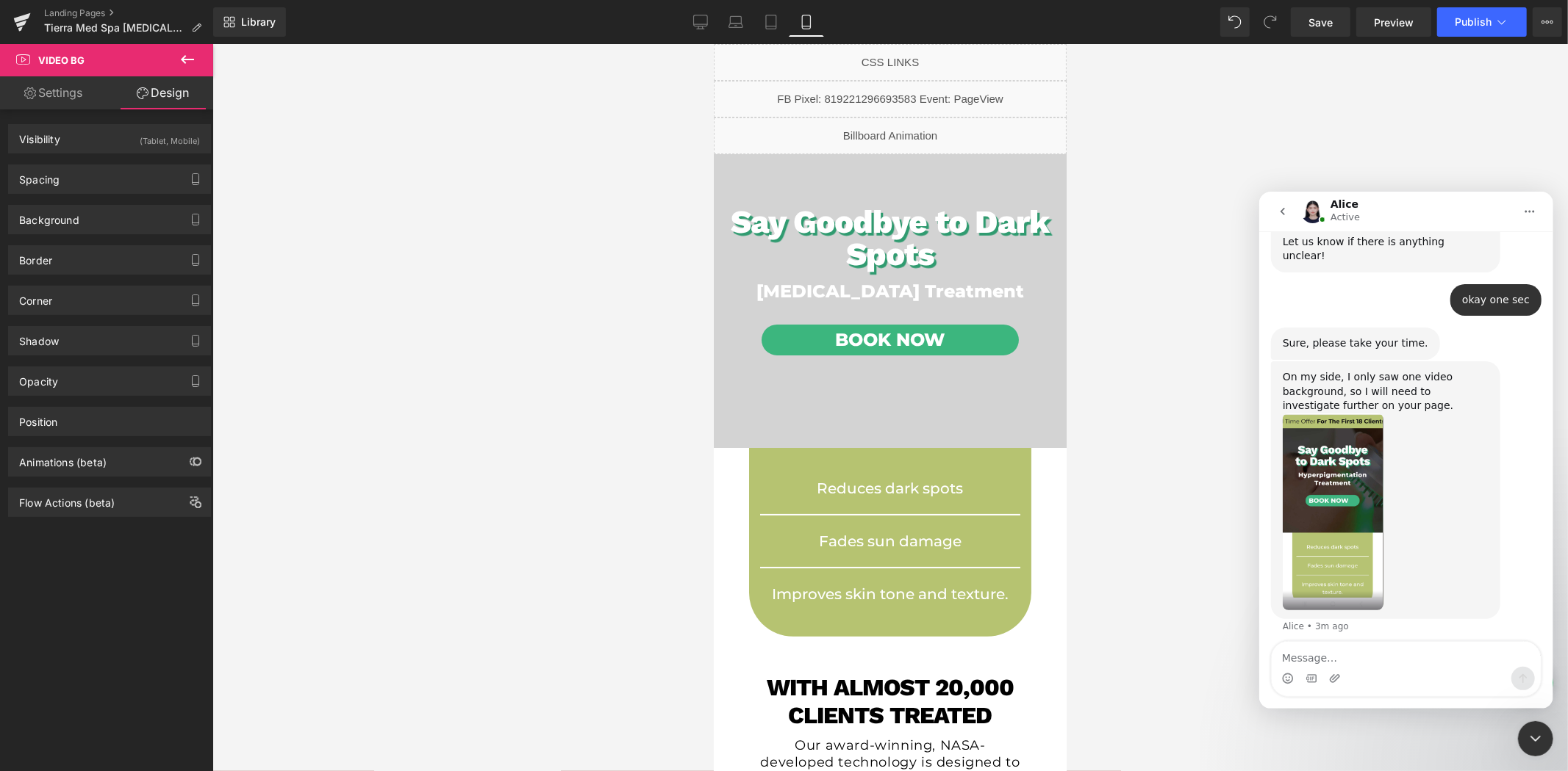
click at [1531, 728] on div "Close Intercom Messenger" at bounding box center [1534, 738] width 35 height 35
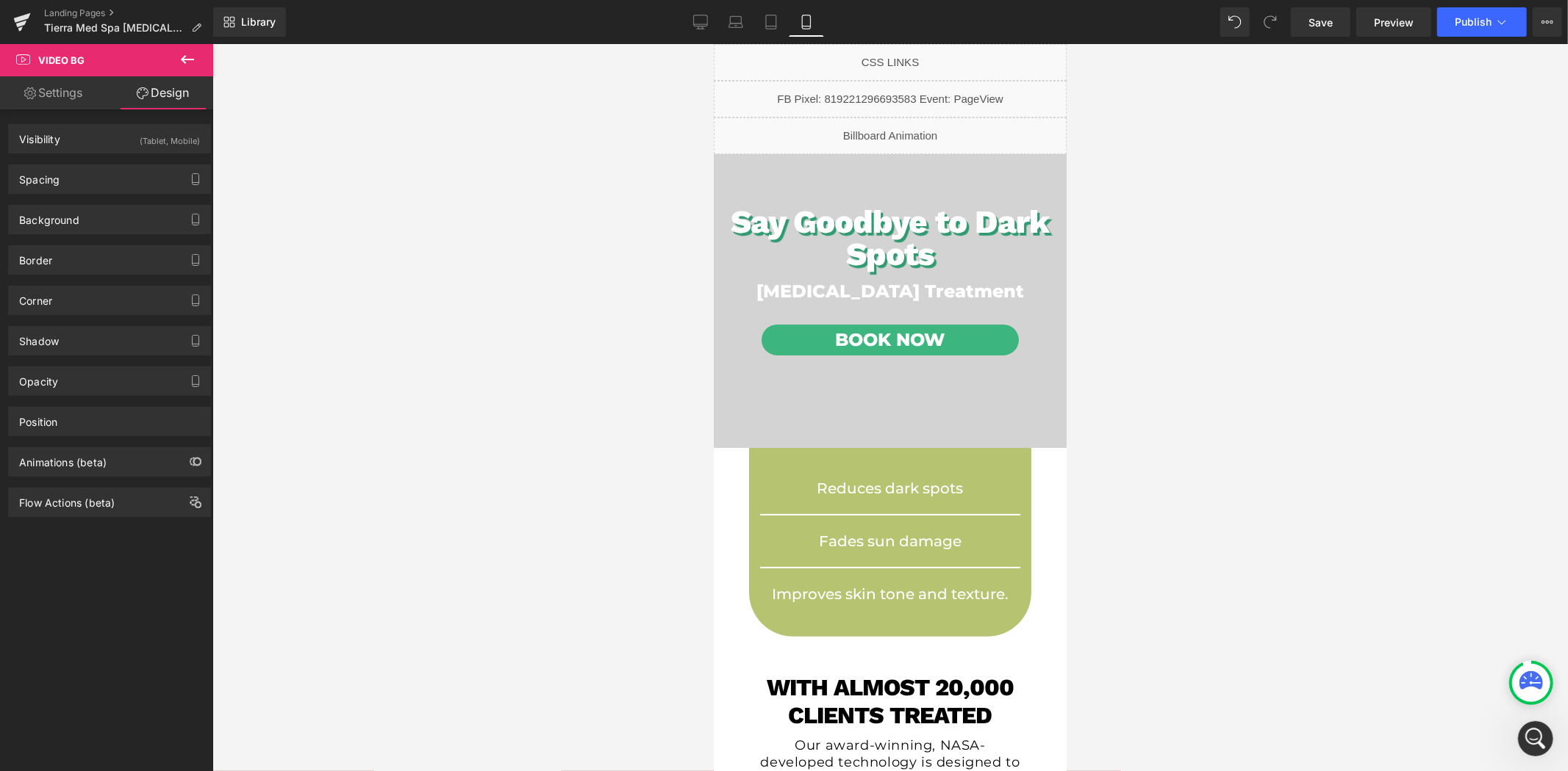
click at [1342, 536] on div at bounding box center [890, 408] width 1355 height 728
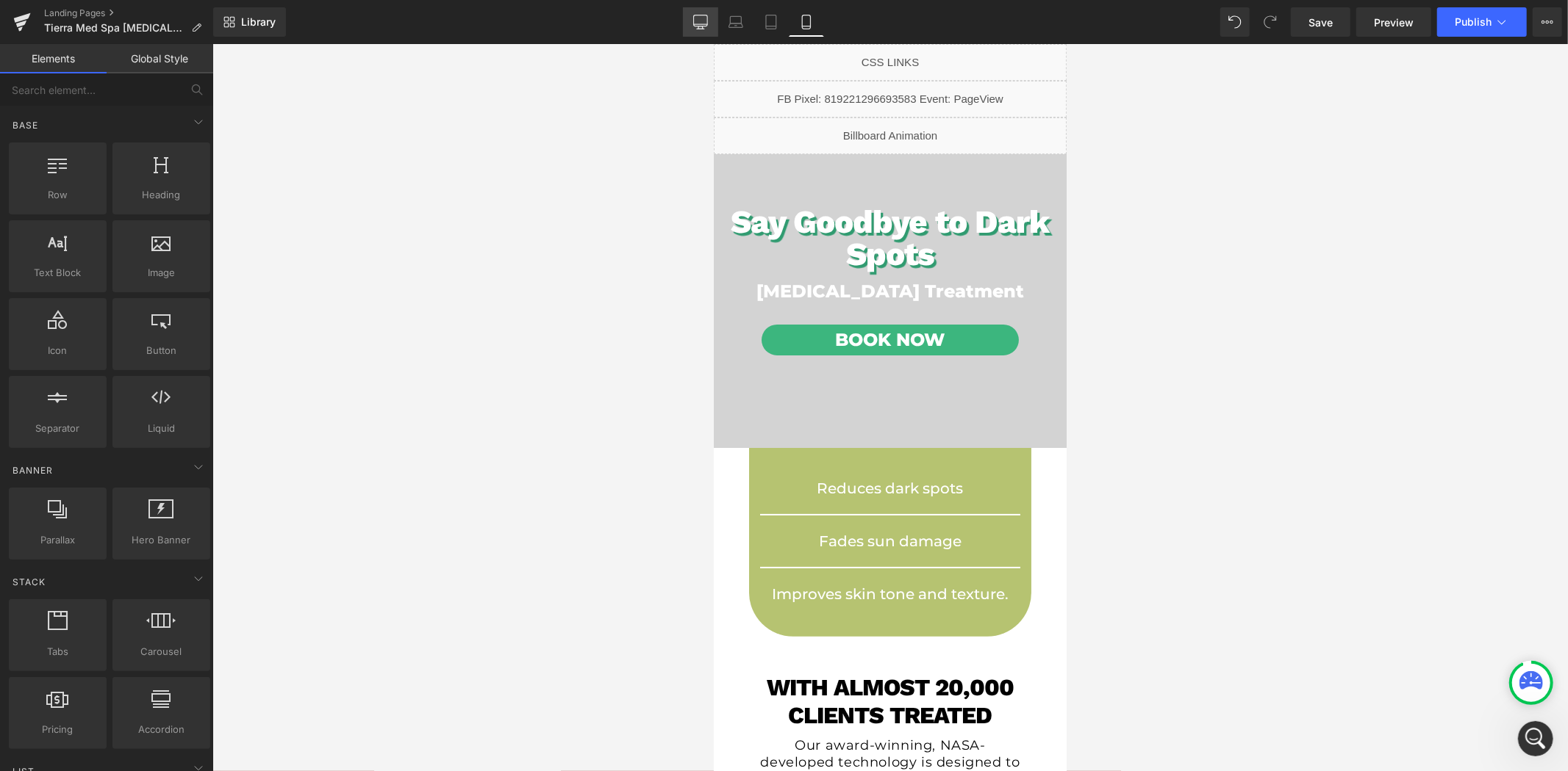
click at [703, 19] on icon at bounding box center [700, 22] width 14 height 14
